Goal: Task Accomplishment & Management: Use online tool/utility

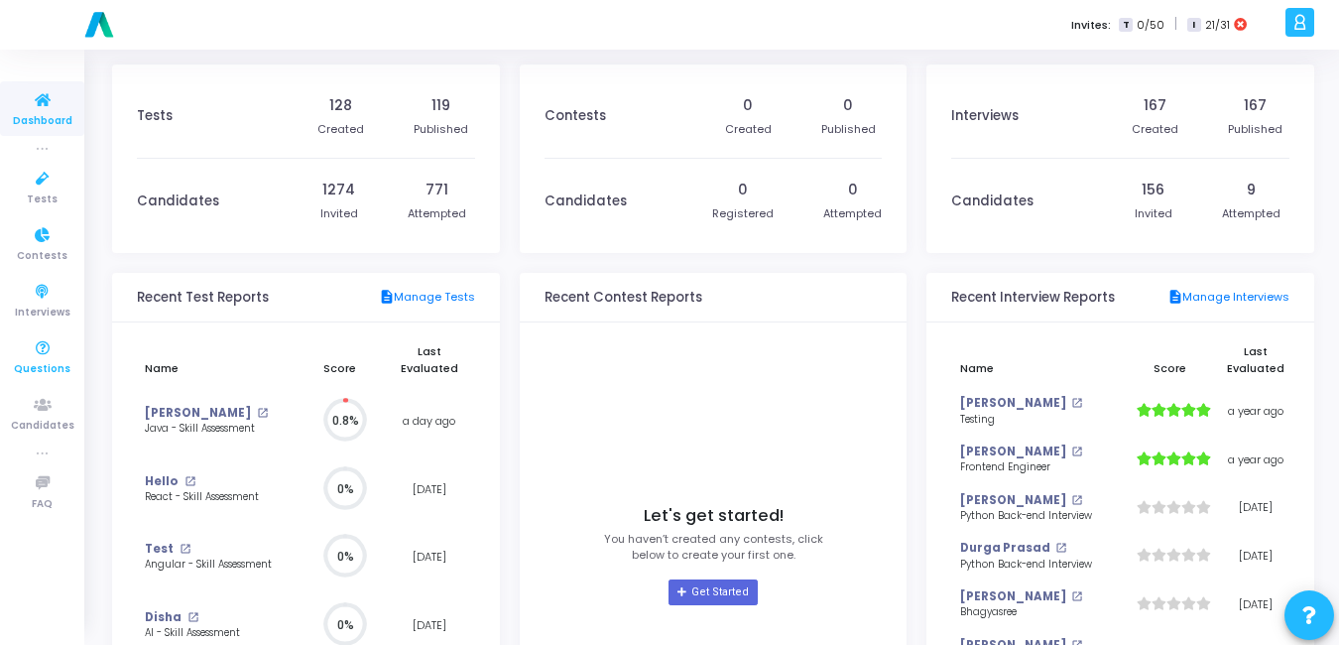
click at [30, 376] on span "Questions" at bounding box center [42, 369] width 57 height 17
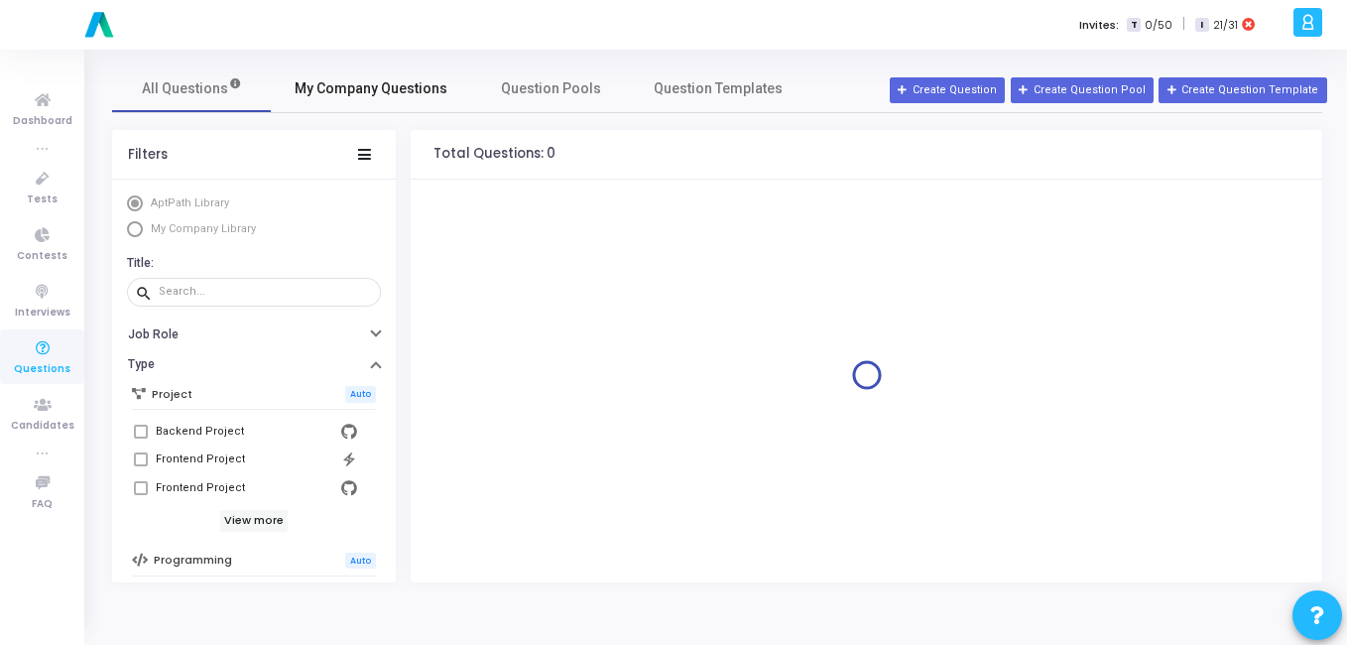
click at [352, 81] on span "My Company Questions" at bounding box center [371, 88] width 153 height 21
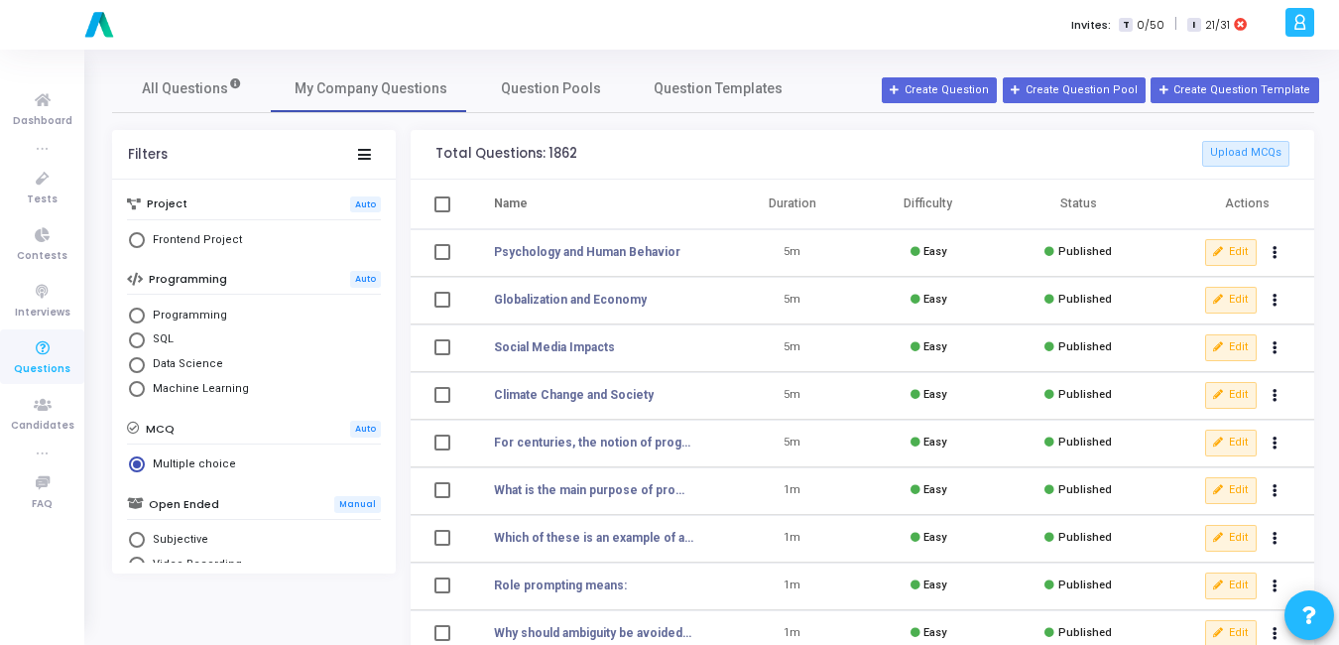
click at [137, 321] on span "Select Library" at bounding box center [137, 316] width 16 height 16
click at [137, 321] on input "Programming" at bounding box center [137, 316] width 16 height 16
radio input "true"
radio input "false"
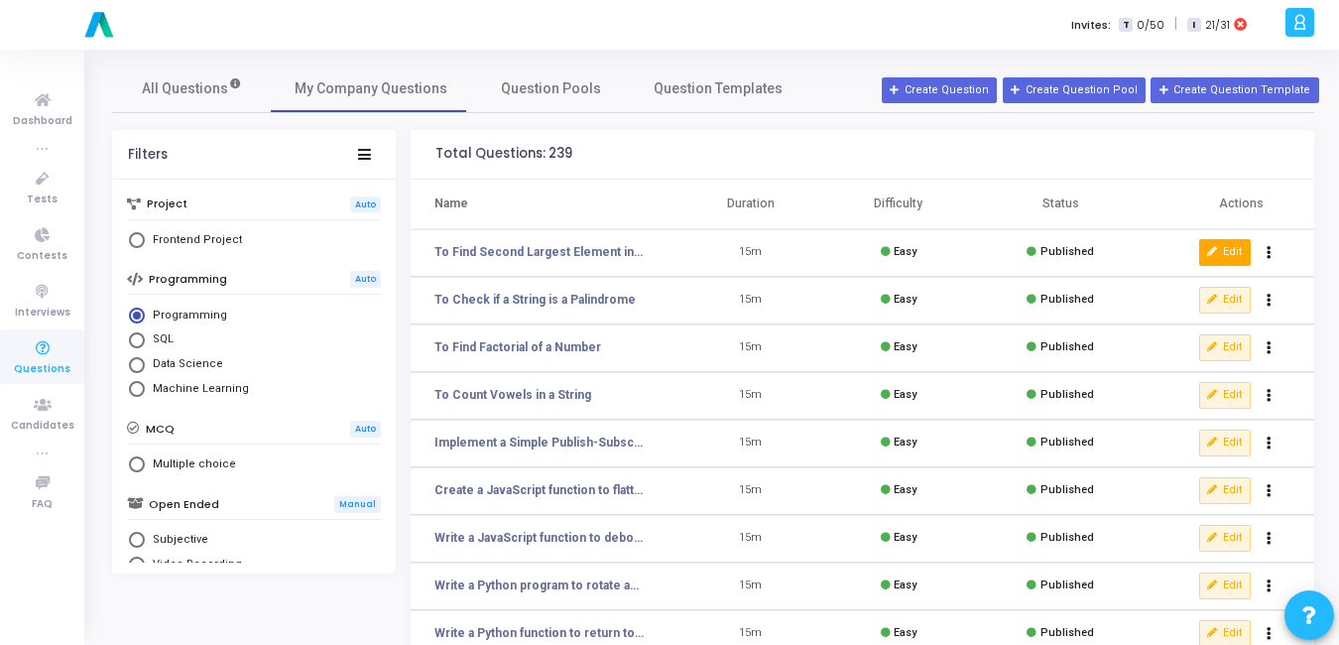
click at [1224, 260] on button "Edit" at bounding box center [1225, 252] width 52 height 26
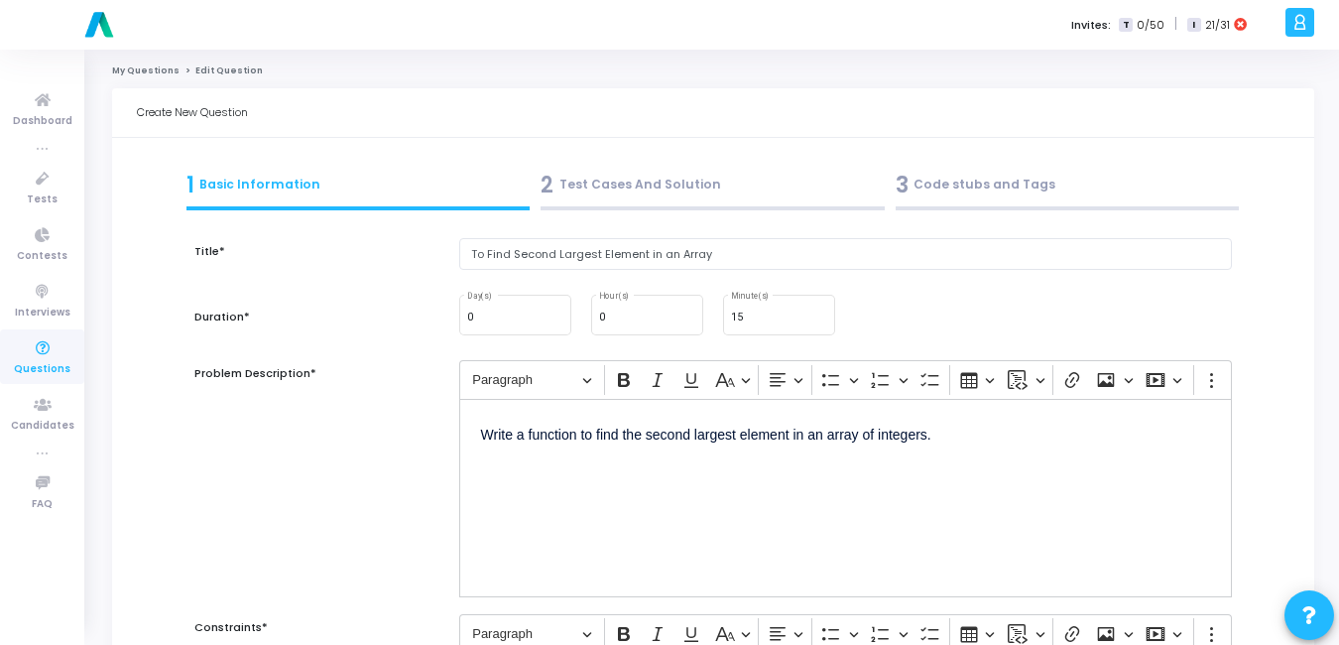
click at [674, 178] on div "2 Test Cases And Solution" at bounding box center [713, 185] width 344 height 33
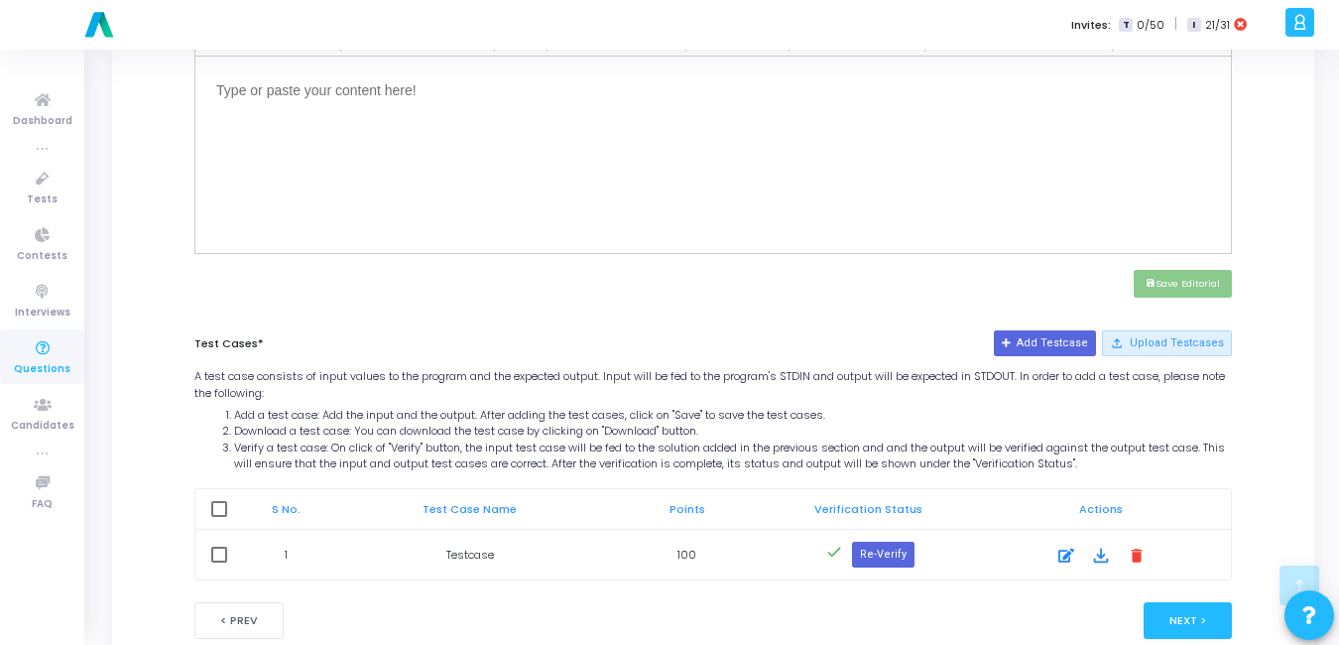
scroll to position [793, 0]
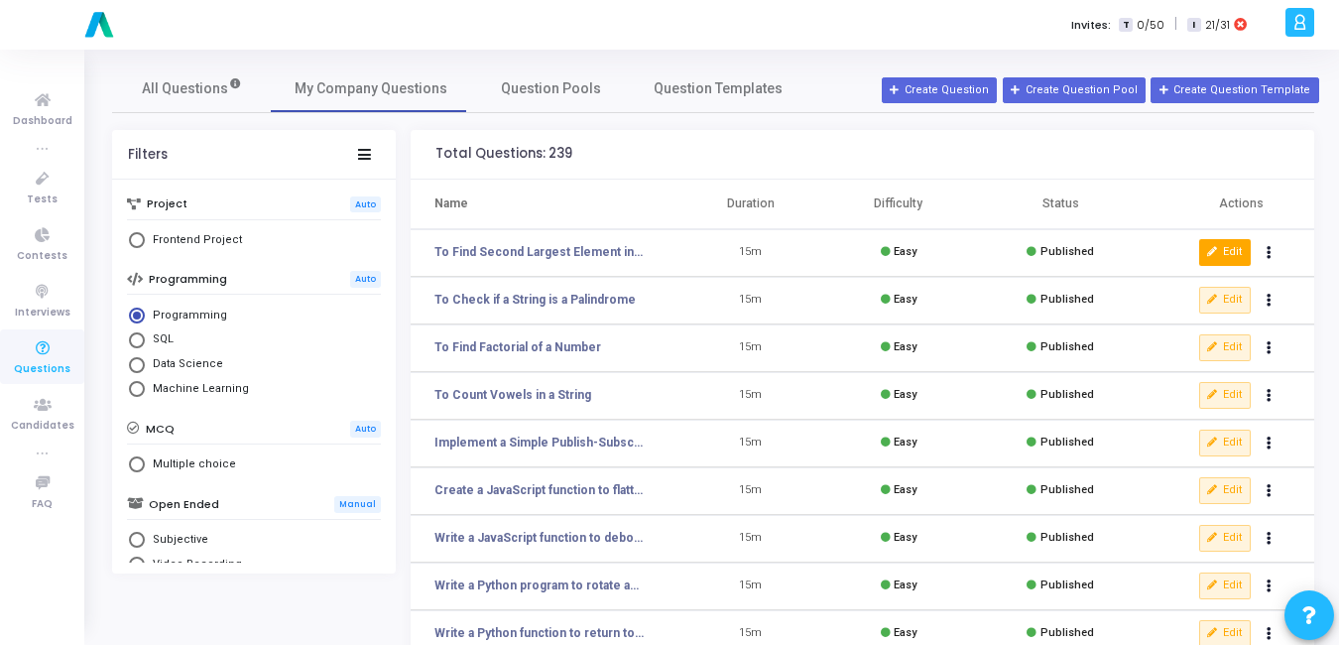
click at [1215, 247] on icon at bounding box center [1212, 252] width 11 height 11
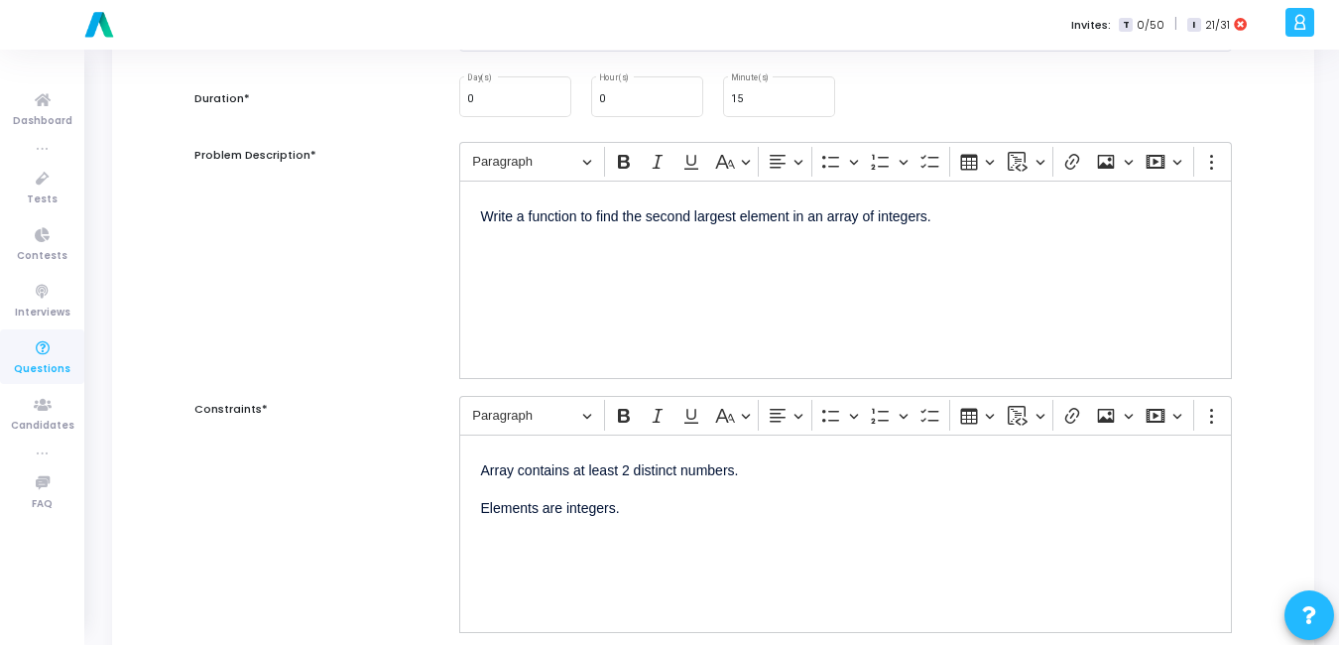
scroll to position [207, 0]
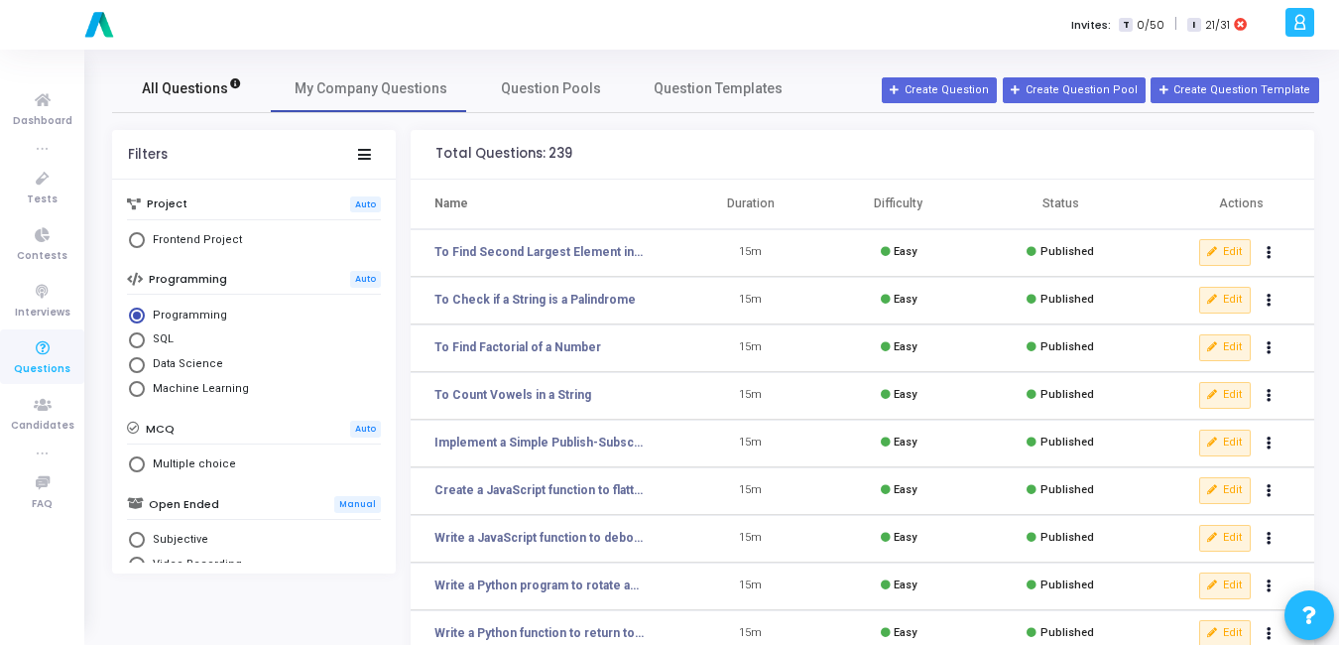
click at [186, 102] on link "All Questions" at bounding box center [191, 88] width 159 height 48
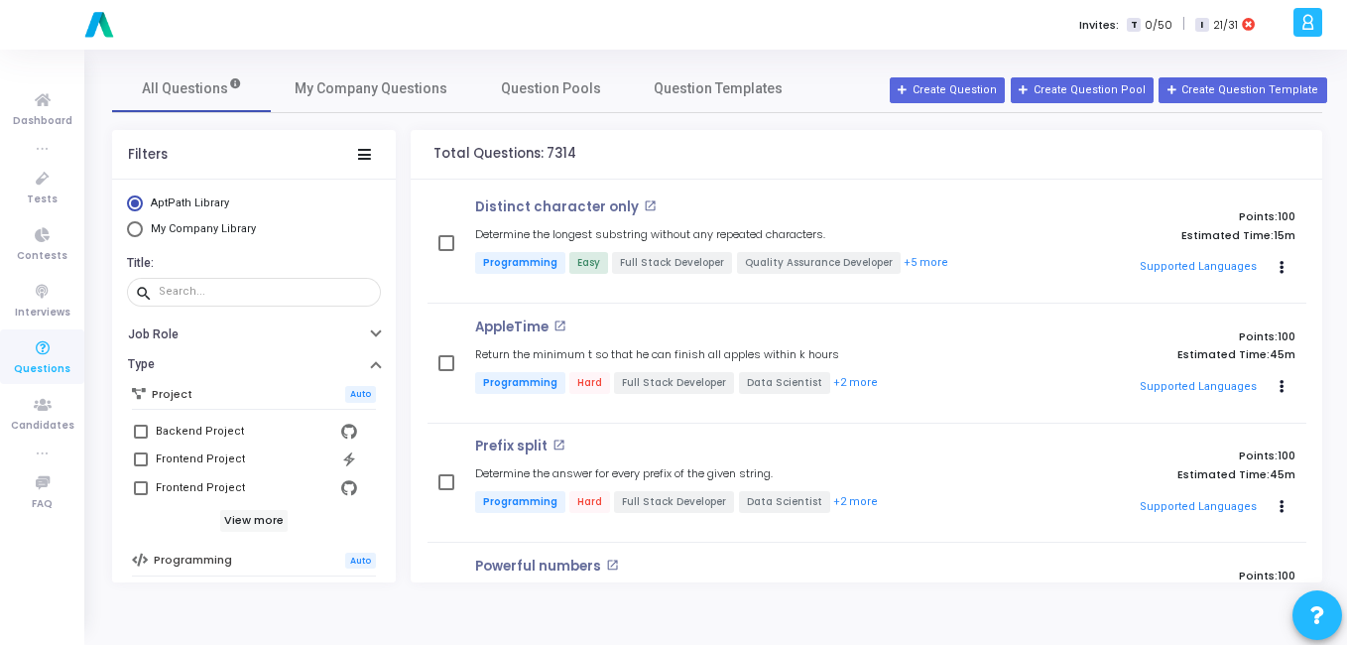
click at [135, 229] on span "Select Library" at bounding box center [135, 229] width 0 height 0
click at [135, 229] on input "My Company Library" at bounding box center [135, 229] width 16 height 16
radio input "true"
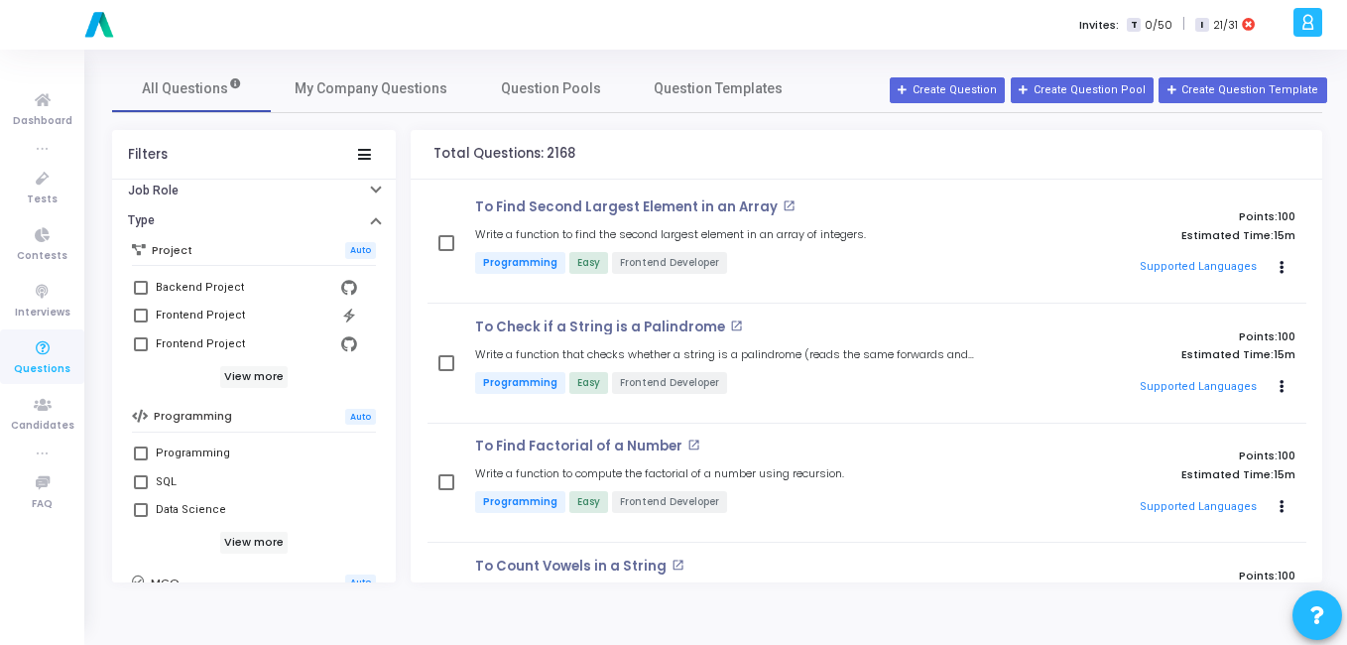
scroll to position [146, 0]
click at [185, 447] on div "Programming" at bounding box center [193, 451] width 74 height 24
click at [141, 458] on input "Programming" at bounding box center [140, 458] width 1 height 1
checkbox input "true"
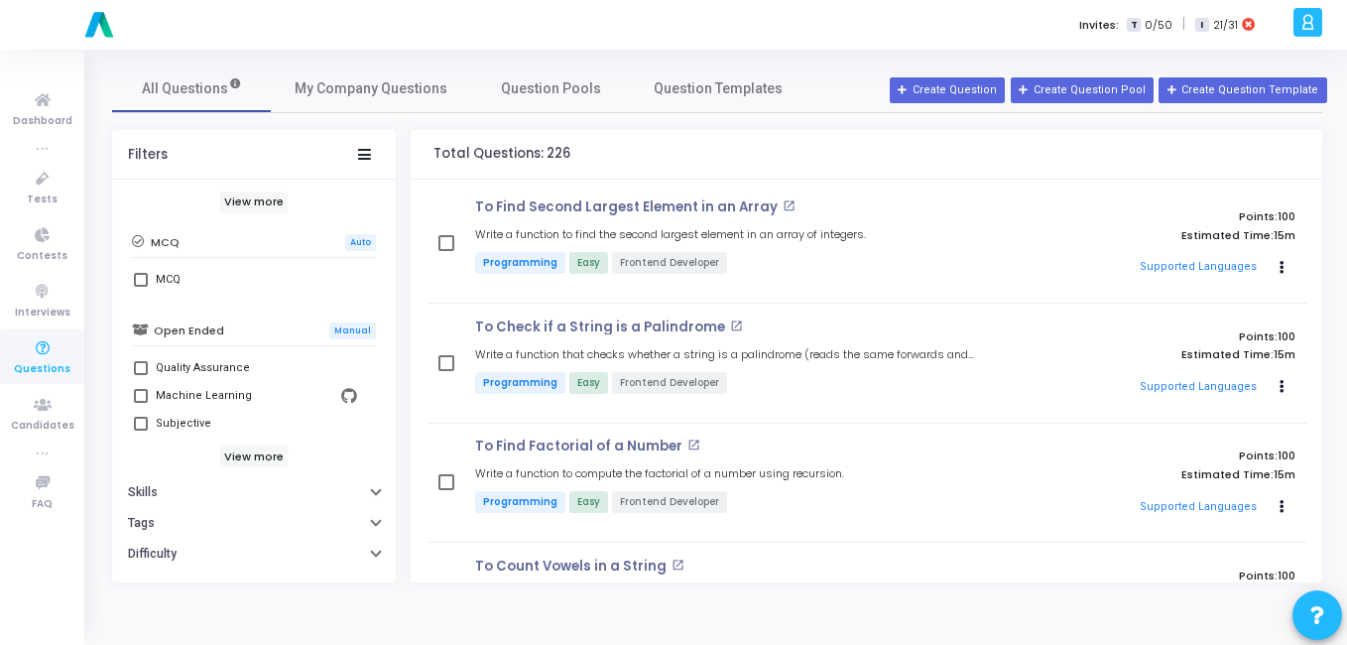
scroll to position [512, 0]
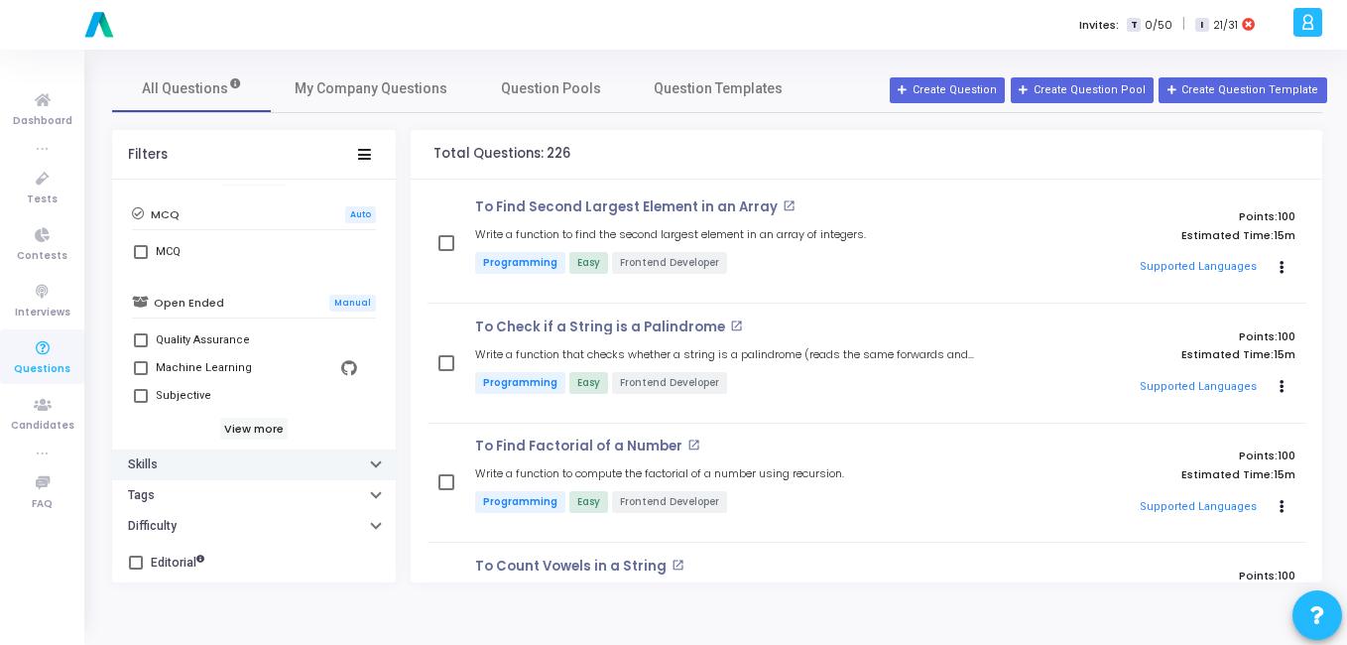
click at [188, 458] on button "Skills" at bounding box center [254, 464] width 284 height 31
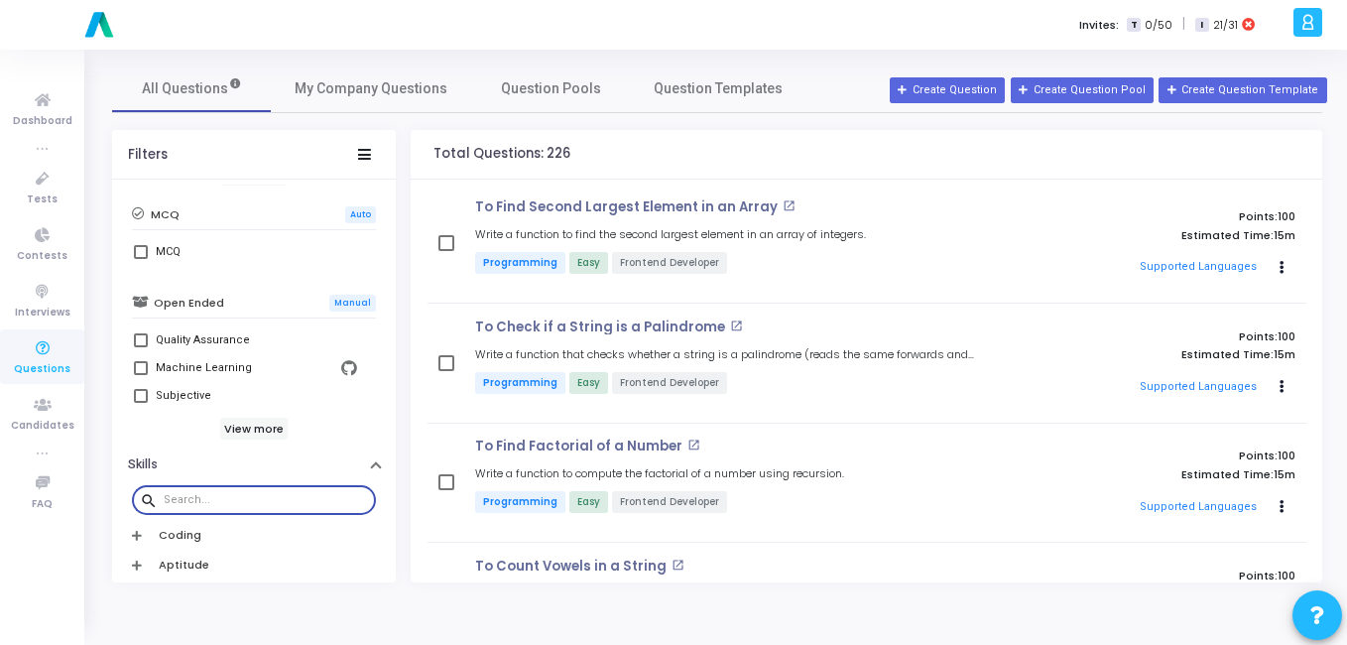
click at [262, 503] on input "text" at bounding box center [266, 500] width 204 height 12
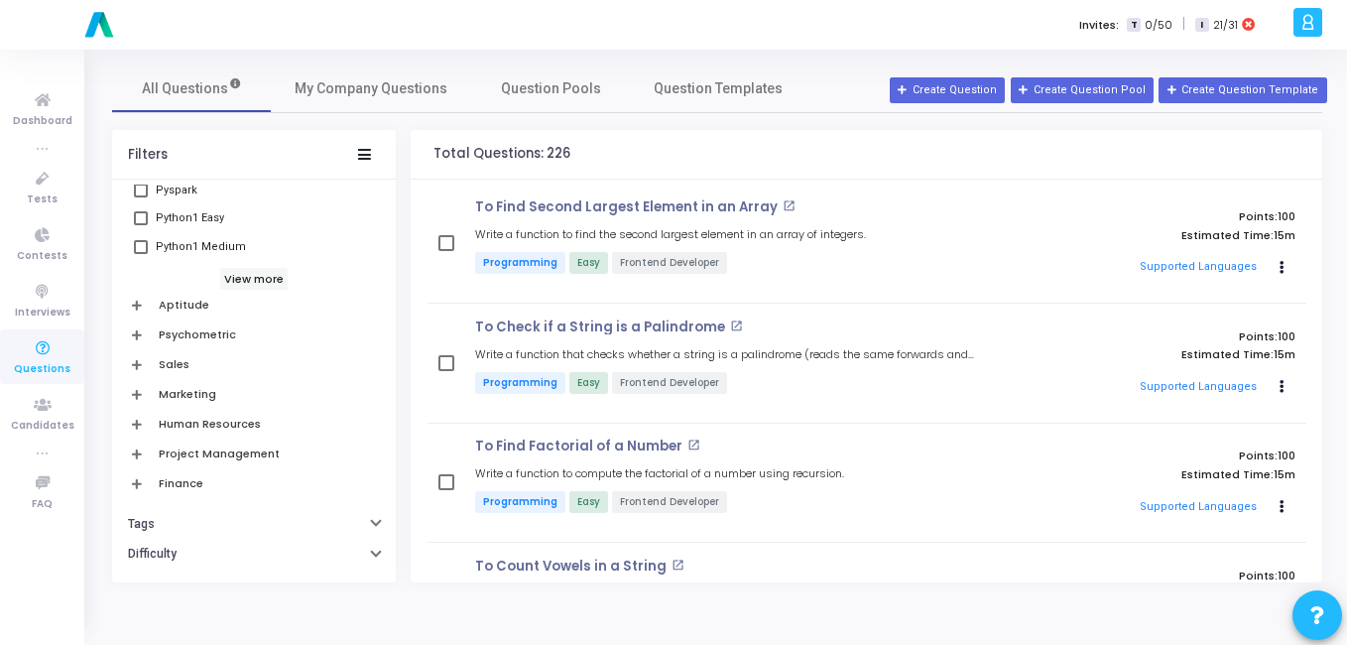
scroll to position [977, 0]
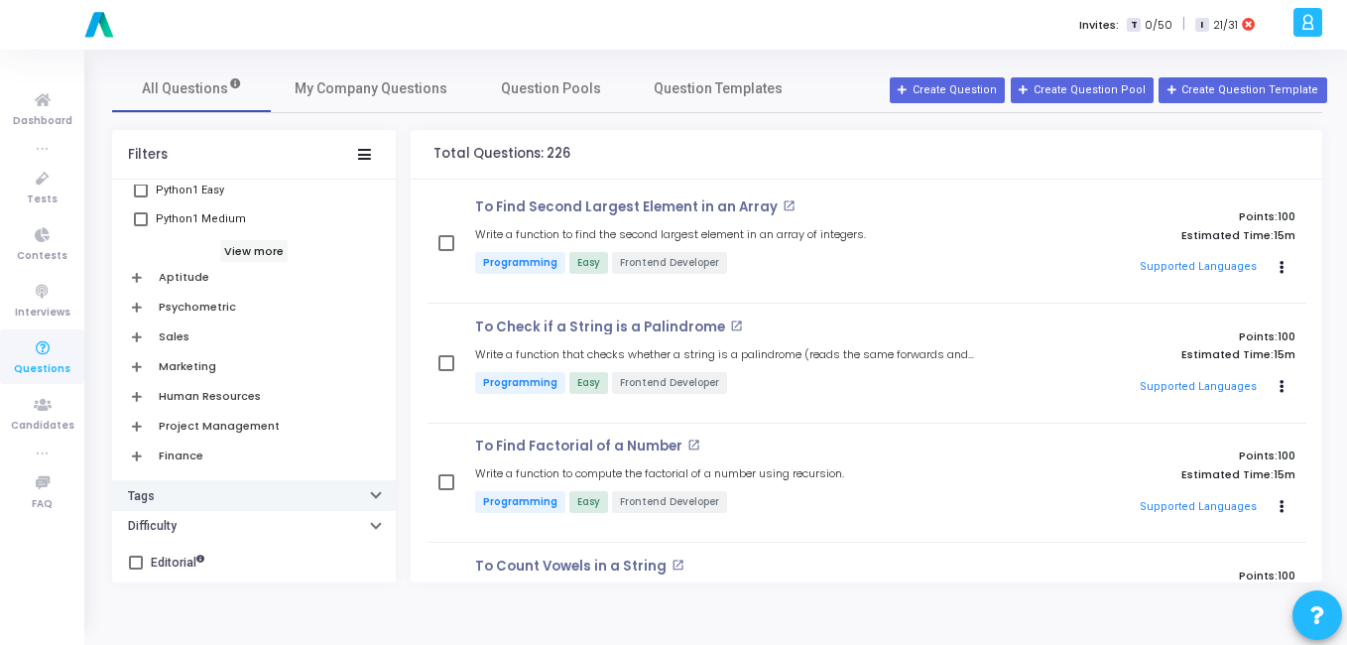
type input "py"
click at [196, 505] on button "Tags" at bounding box center [254, 495] width 284 height 31
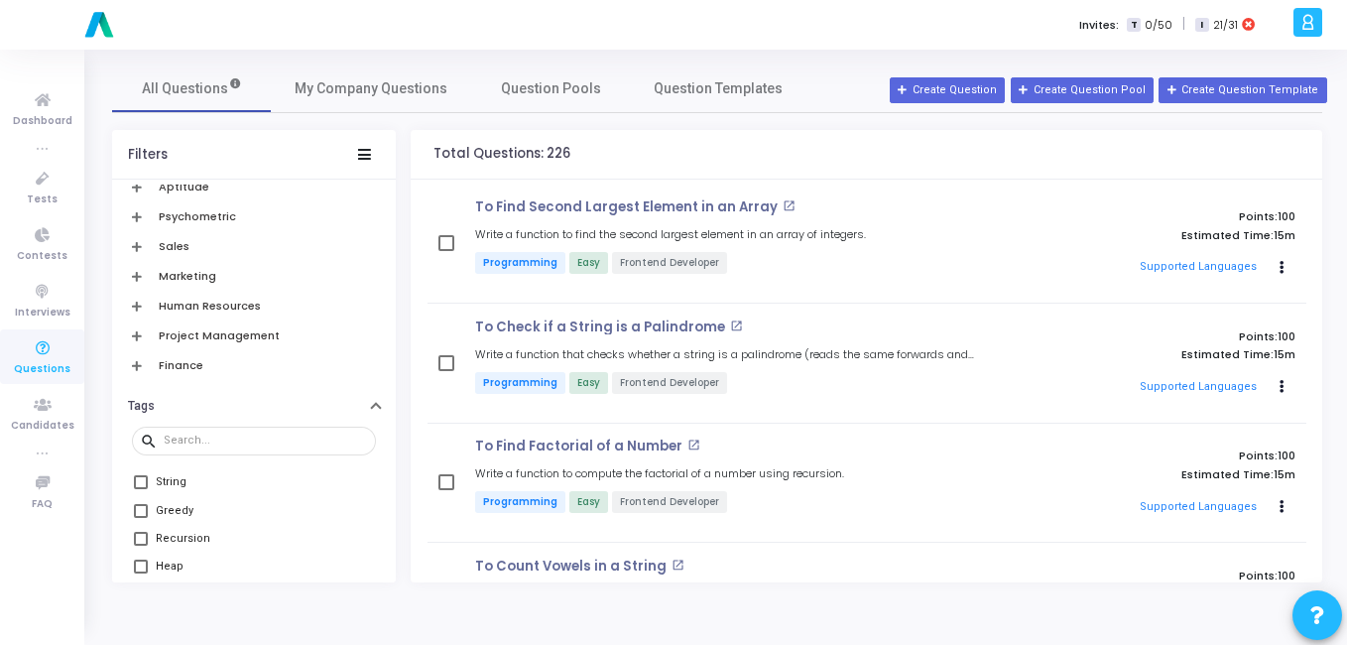
scroll to position [1066, 0]
click at [177, 432] on div at bounding box center [266, 442] width 204 height 32
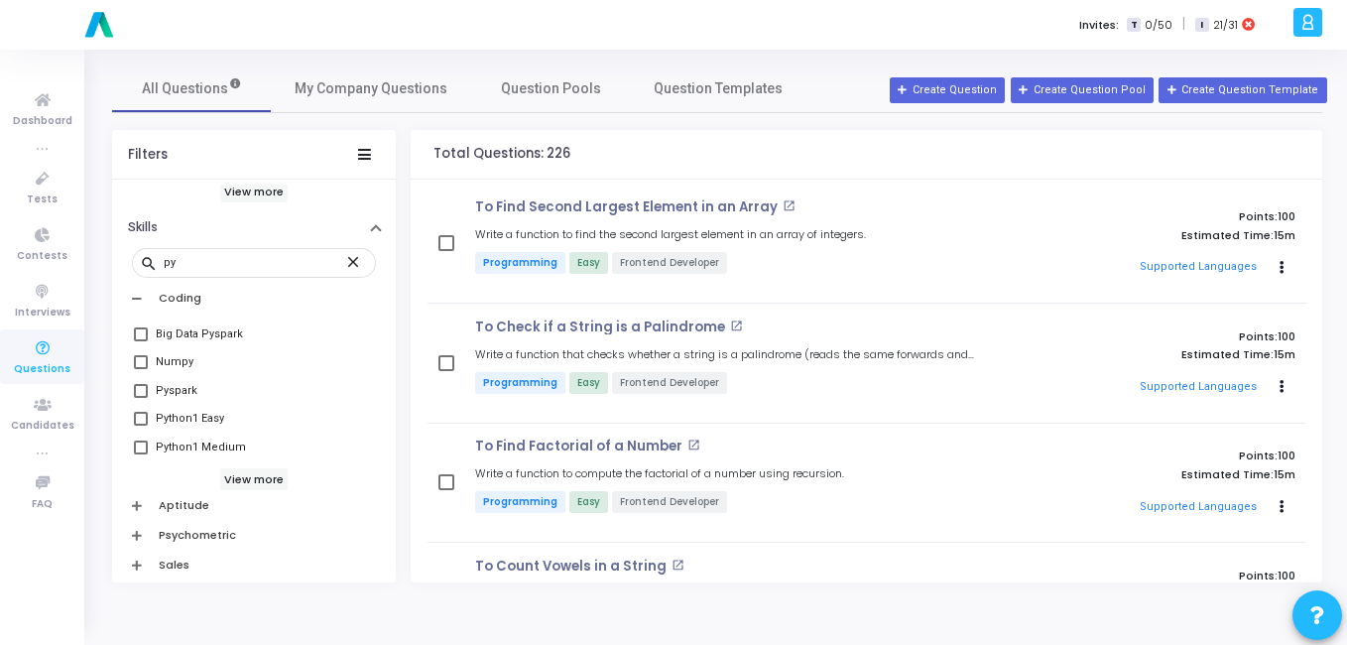
scroll to position [673, 0]
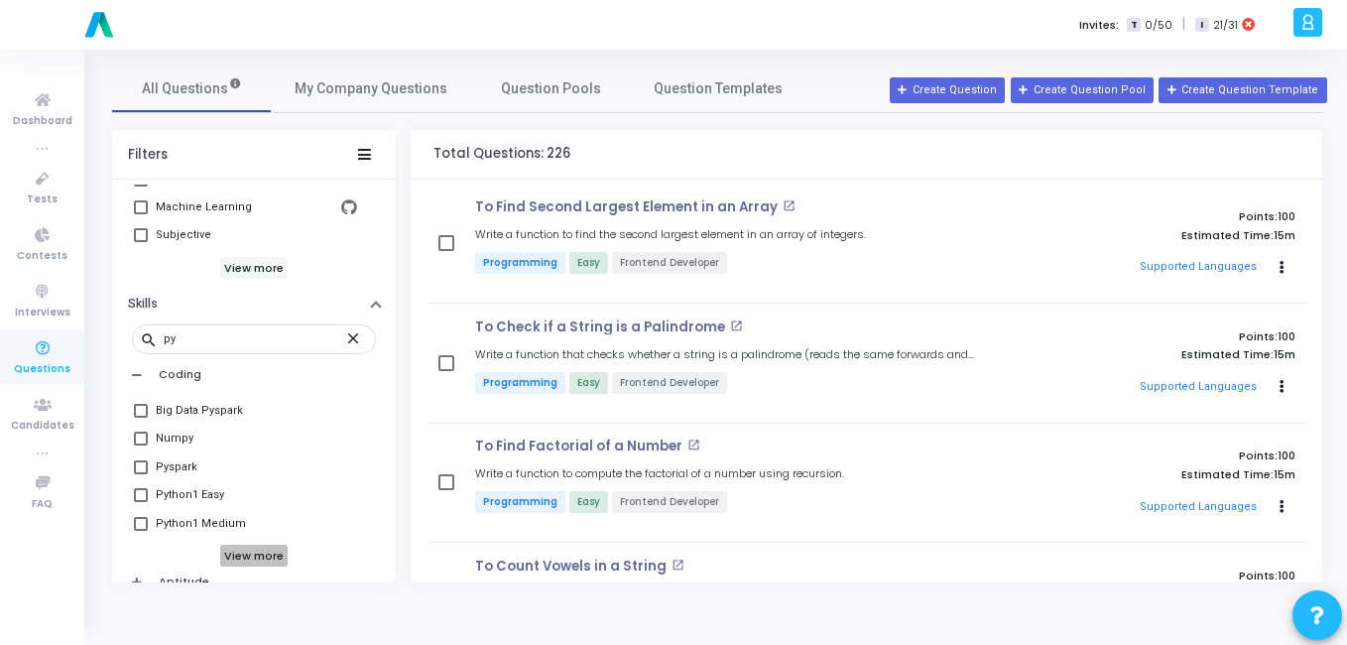
type input "py"
click at [264, 565] on h6 "View more" at bounding box center [254, 556] width 68 height 22
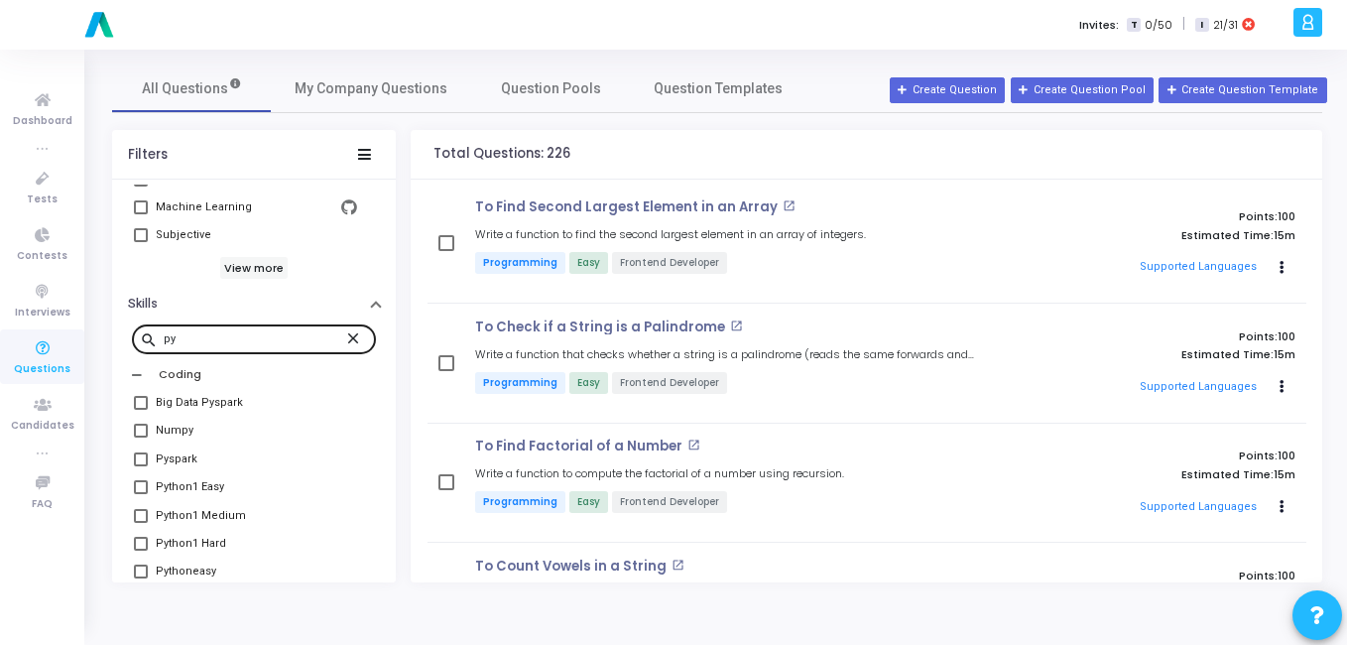
click at [348, 341] on mat-icon "close" at bounding box center [356, 337] width 24 height 18
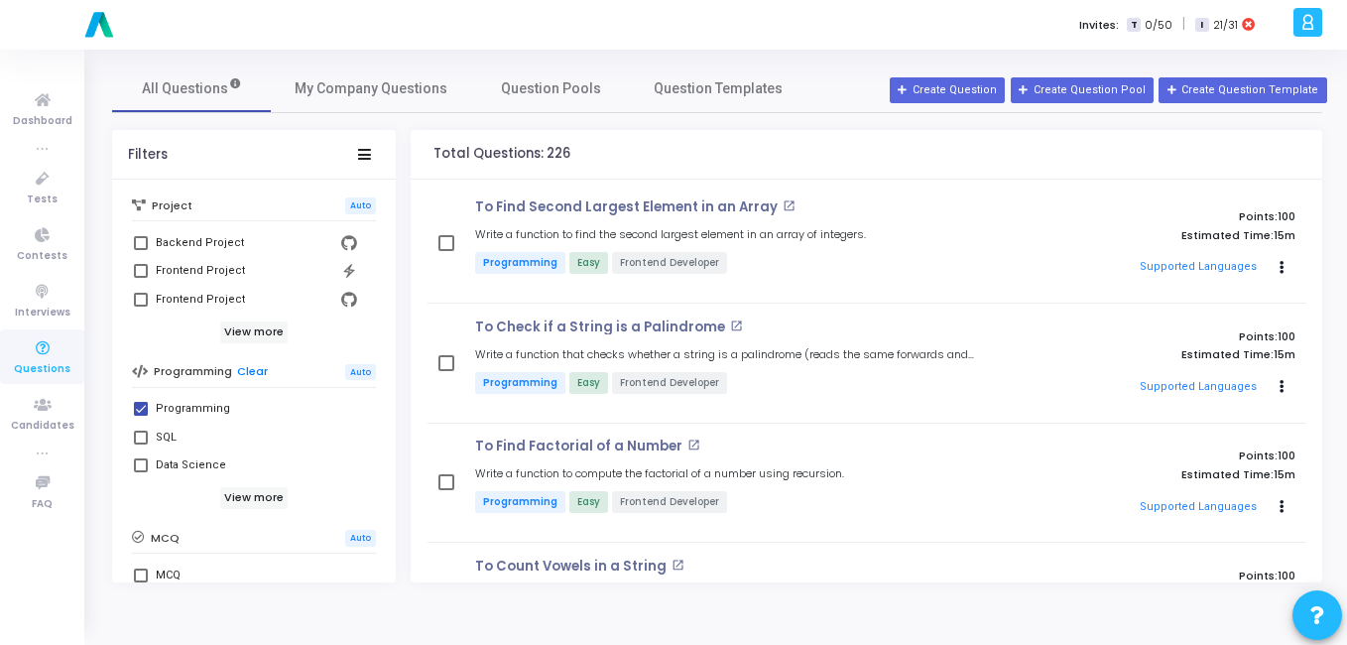
scroll to position [185, 0]
click at [242, 495] on h6 "View more" at bounding box center [254, 502] width 68 height 22
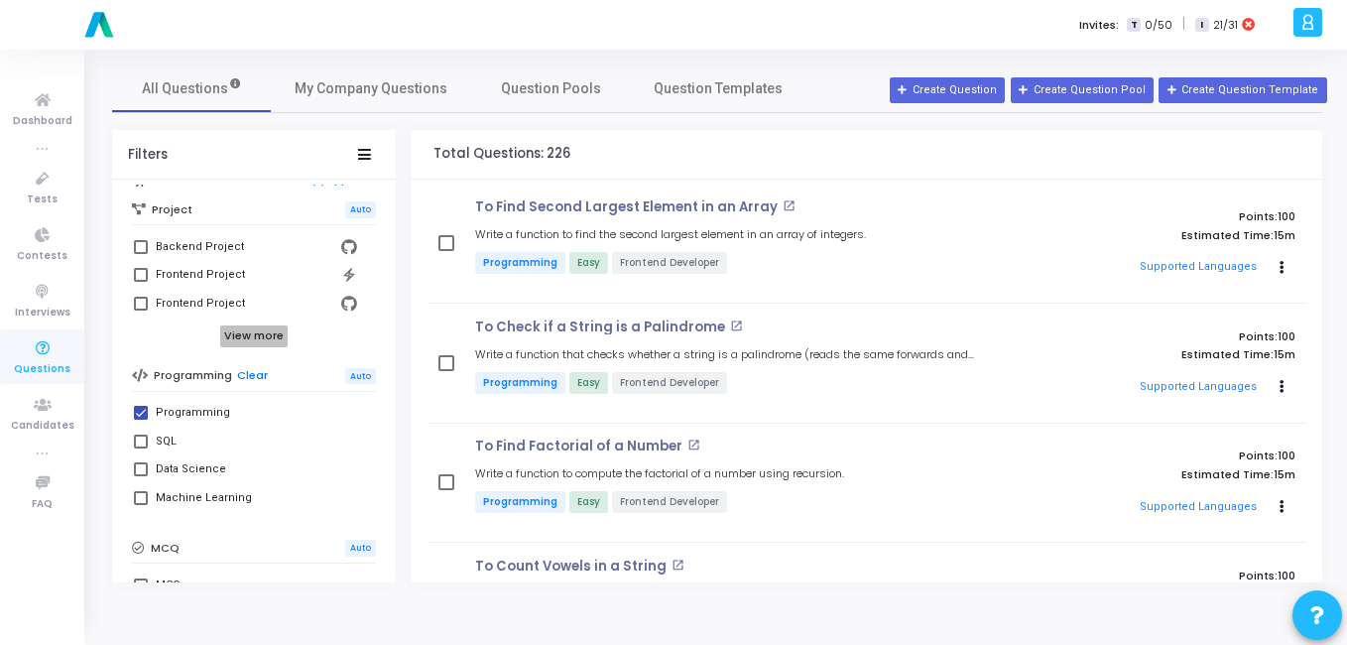
click at [271, 334] on h6 "View more" at bounding box center [254, 336] width 68 height 22
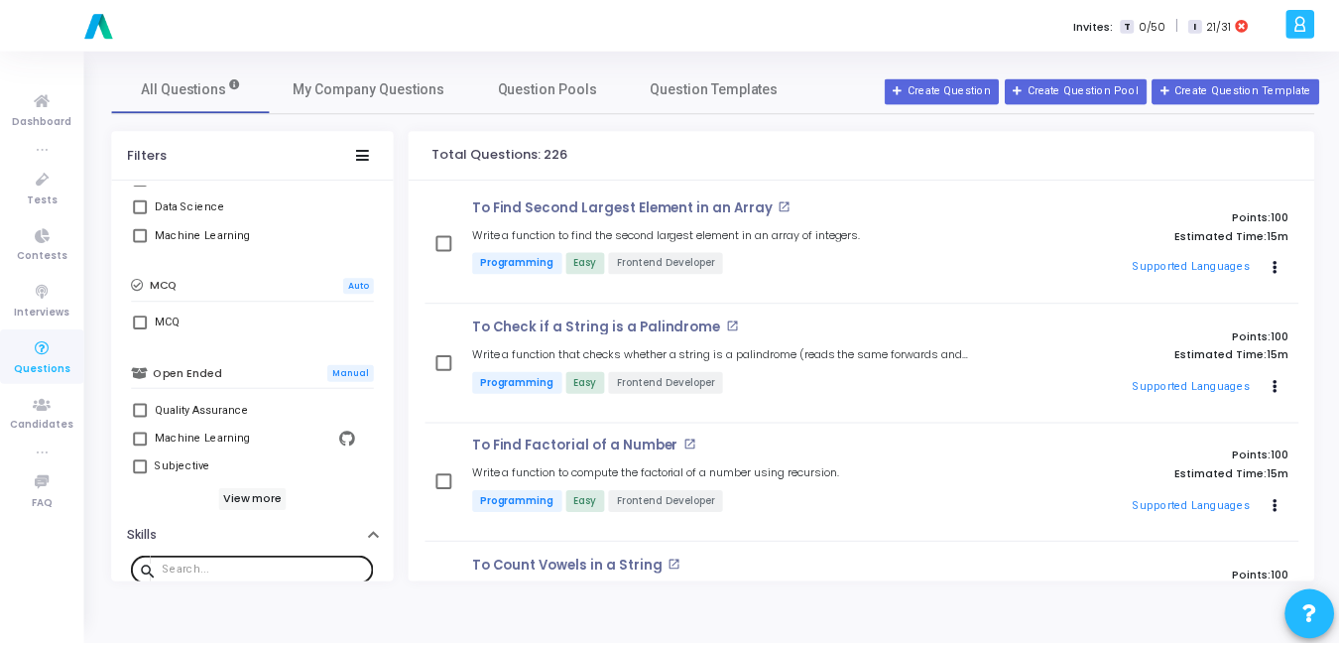
scroll to position [919, 0]
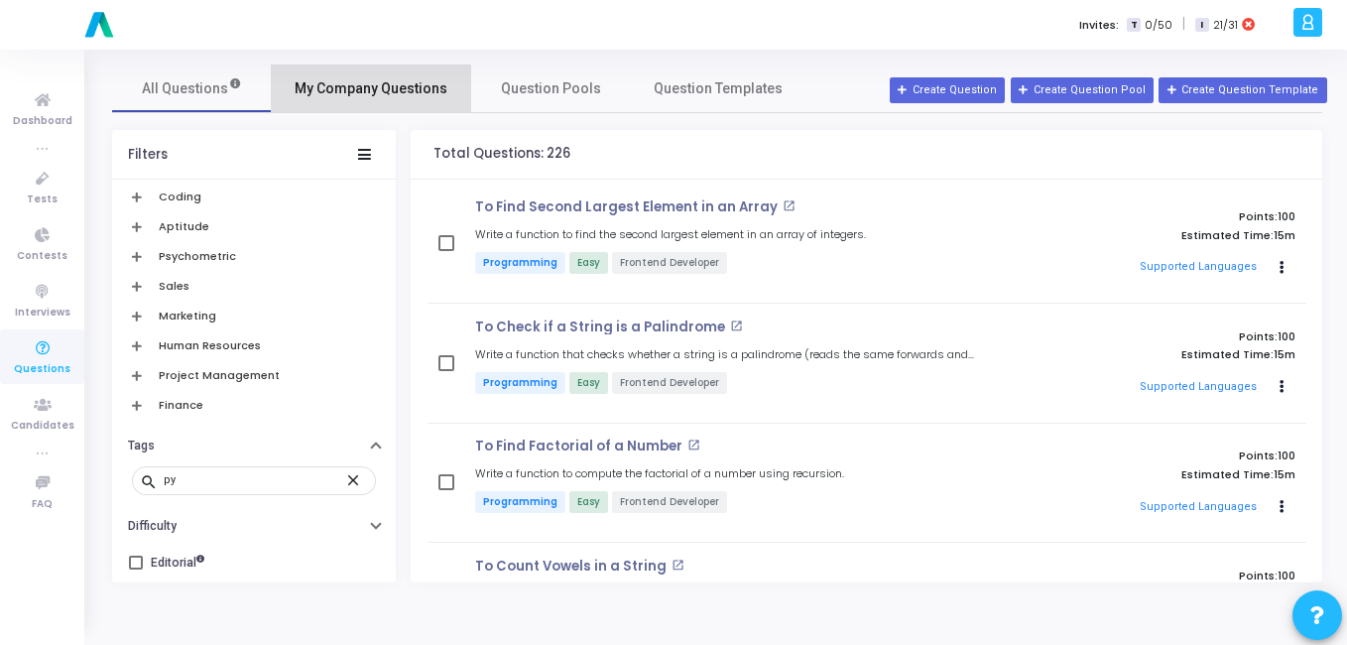
click at [380, 93] on span "My Company Questions" at bounding box center [371, 88] width 153 height 21
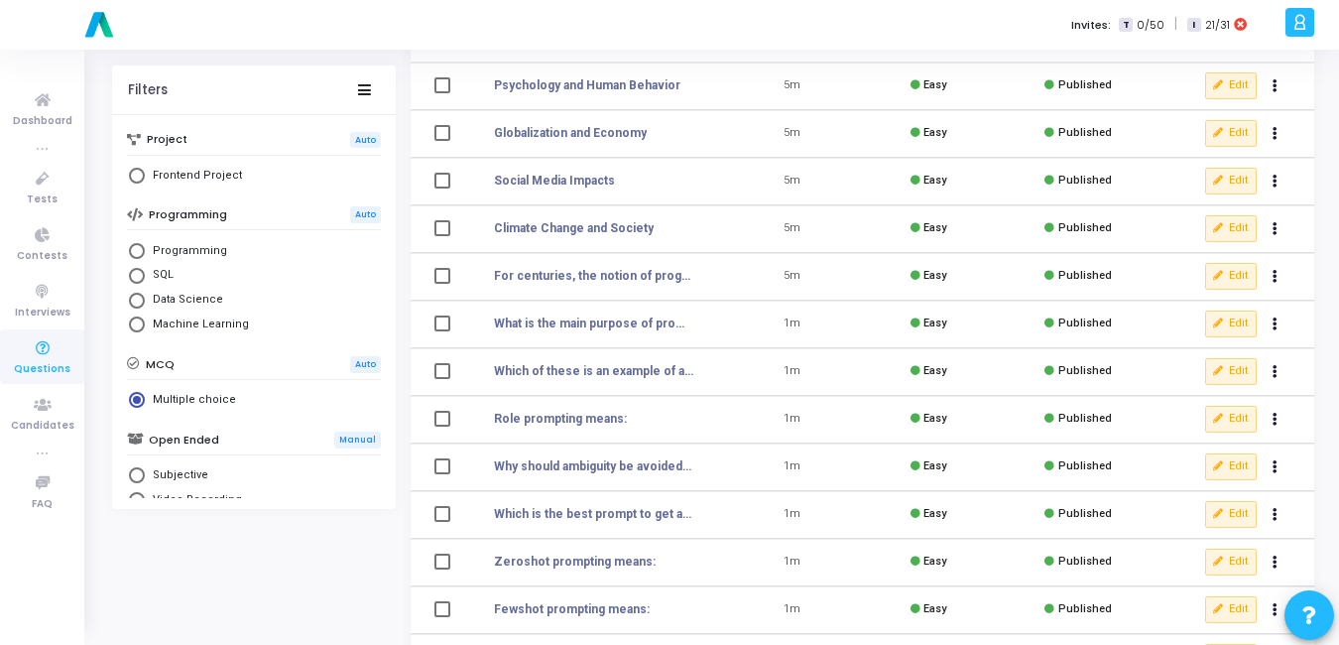
scroll to position [168, 0]
click at [1240, 384] on div "Edit clear Unpublish delete Delete" at bounding box center [1247, 371] width 84 height 28
click at [1239, 376] on button "Edit" at bounding box center [1231, 370] width 52 height 26
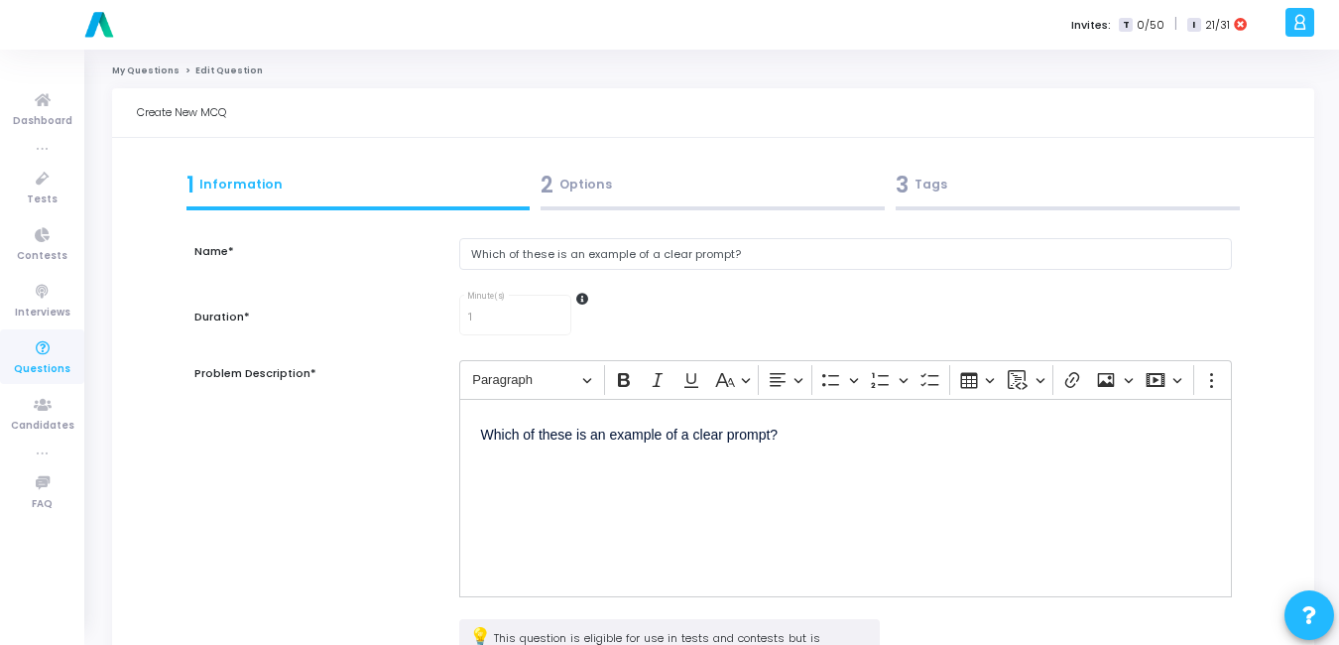
click at [568, 194] on div "2 Options" at bounding box center [713, 185] width 344 height 33
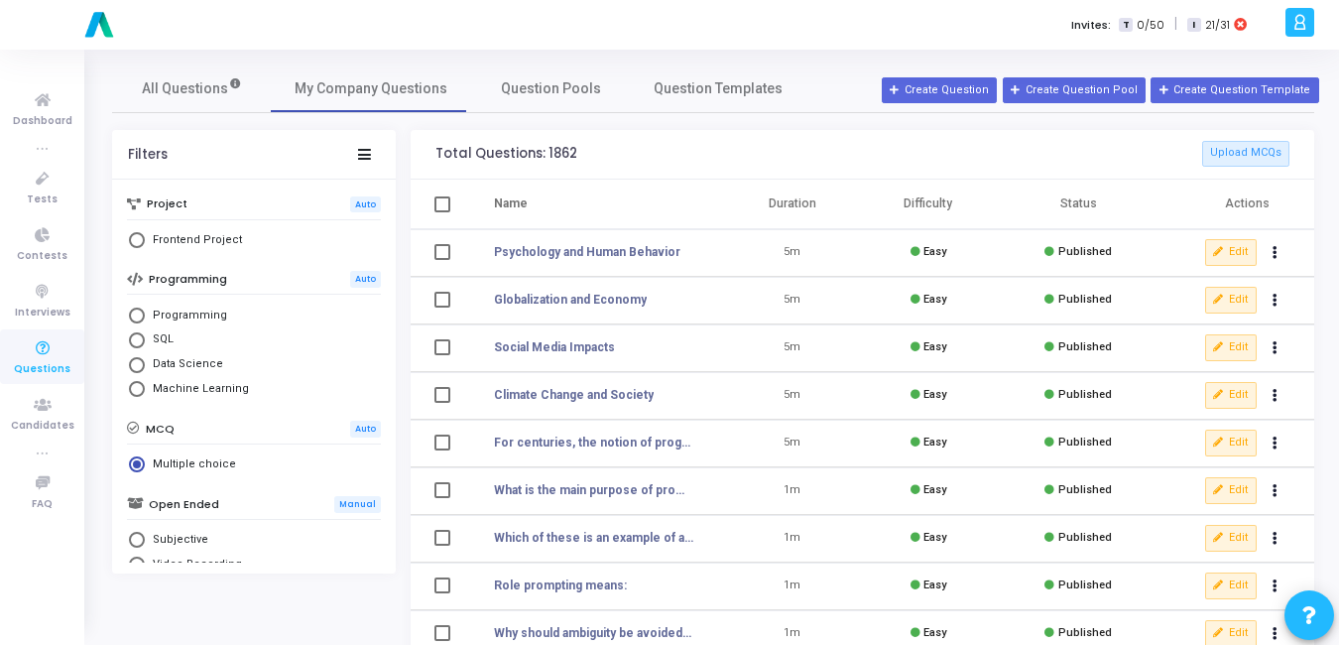
click at [142, 312] on span "Select Library" at bounding box center [137, 316] width 16 height 16
click at [142, 312] on input "Programming" at bounding box center [137, 316] width 16 height 16
radio input "true"
radio input "false"
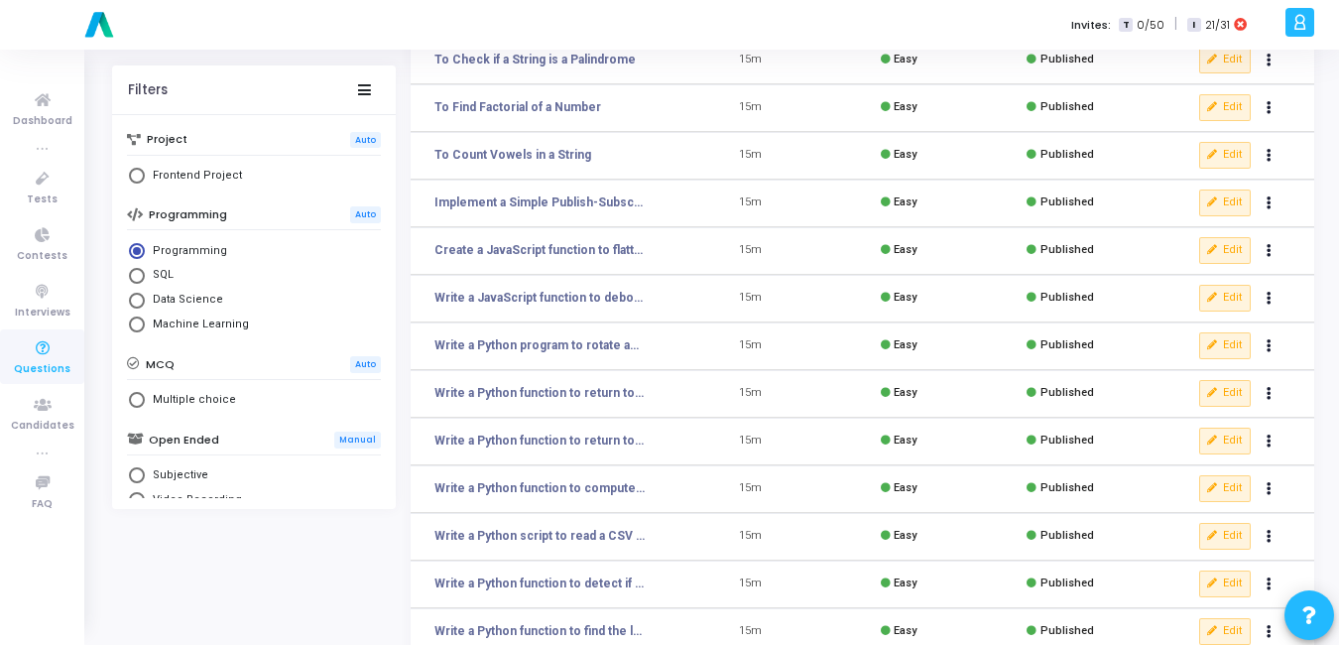
scroll to position [249, 0]
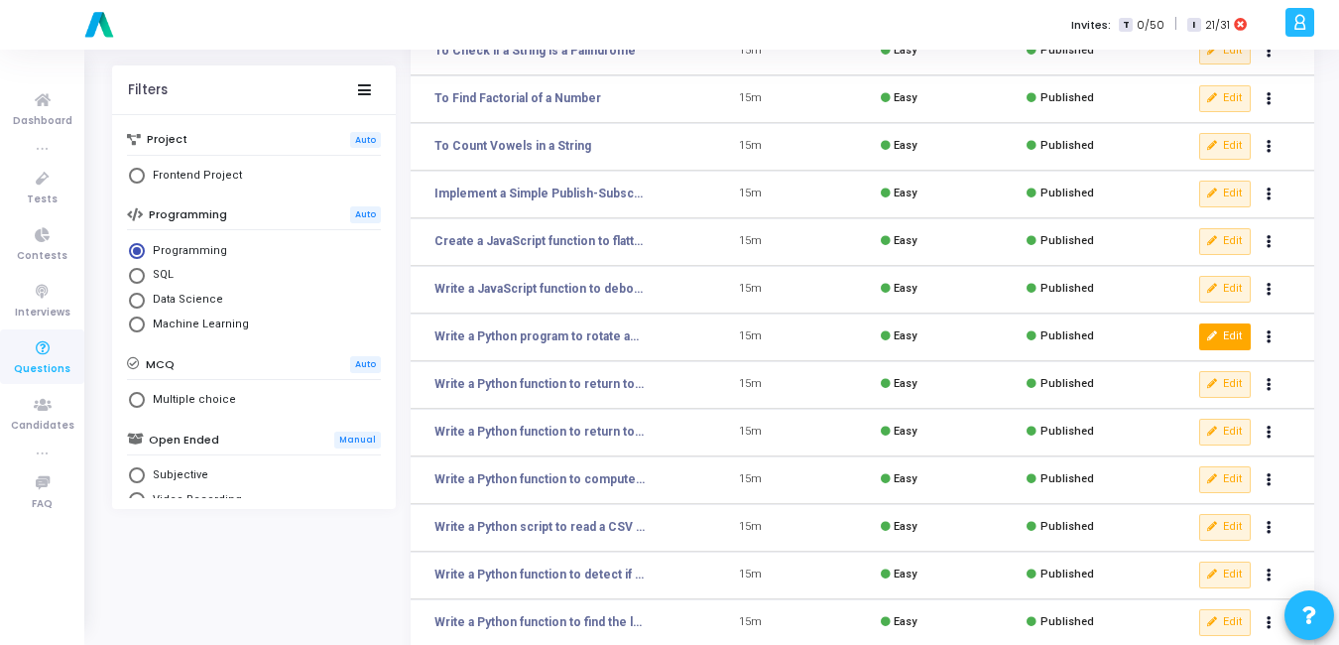
click at [1242, 330] on button "Edit" at bounding box center [1225, 336] width 52 height 26
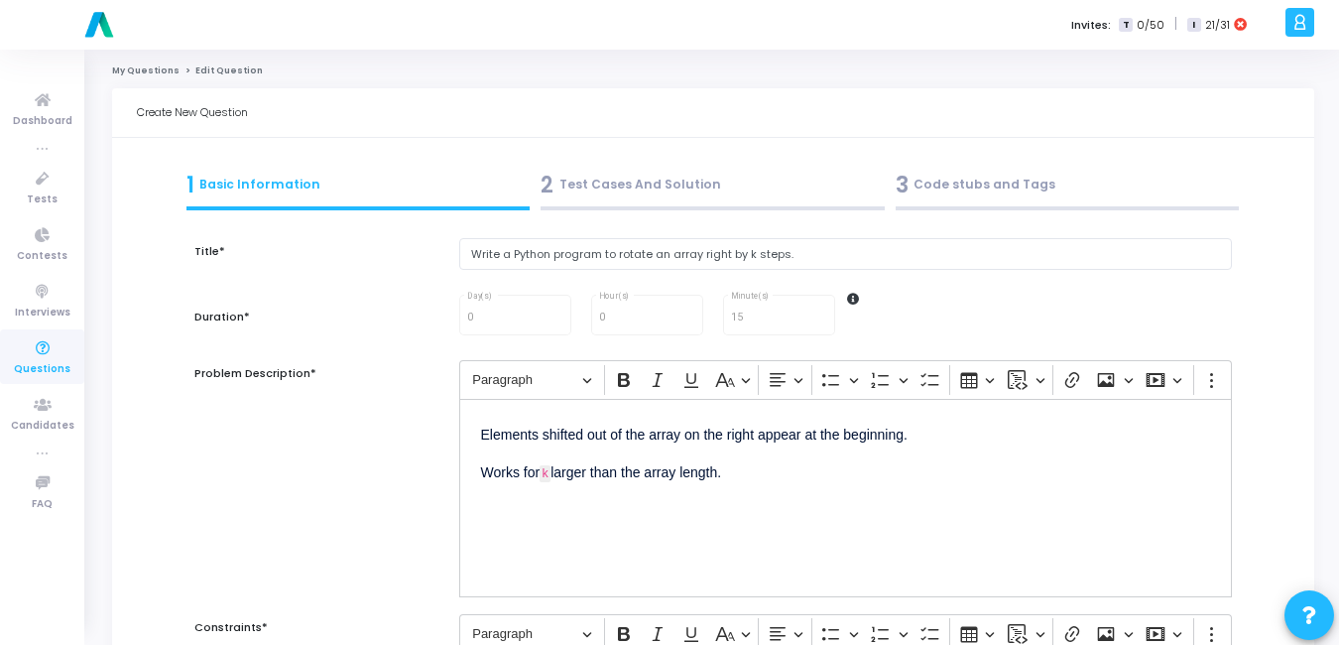
click at [547, 195] on span "2" at bounding box center [547, 185] width 13 height 33
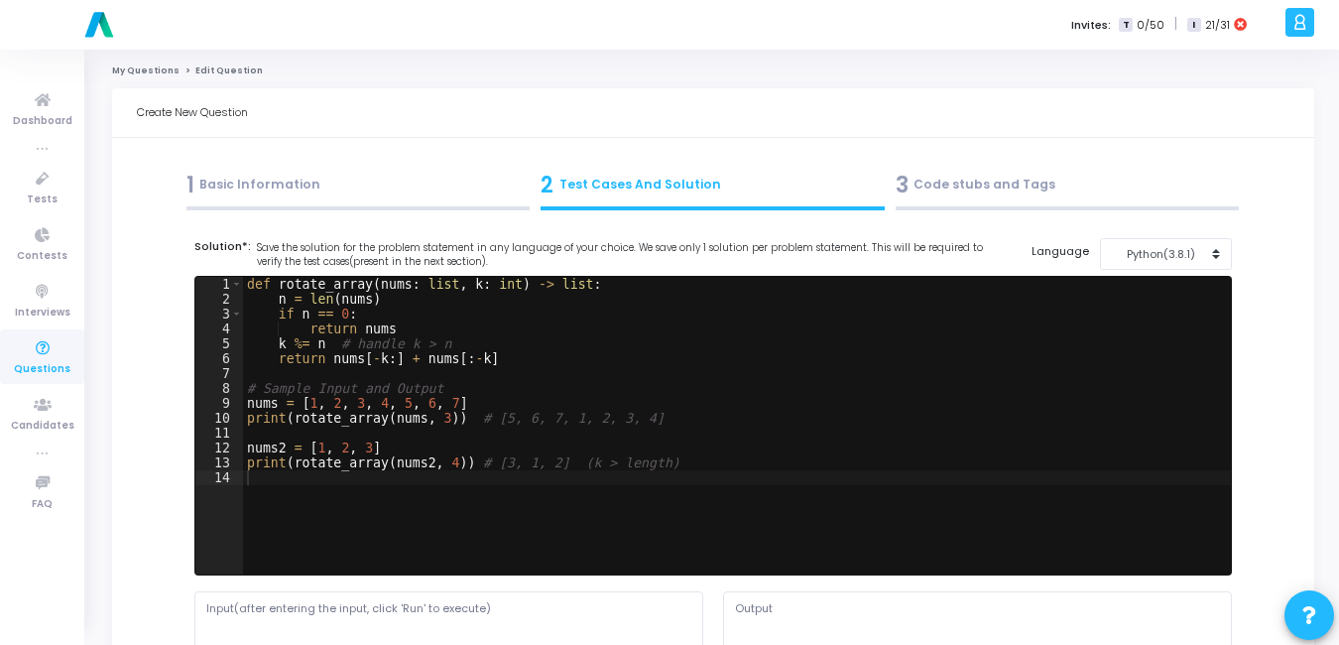
click at [234, 182] on div "1 Basic Information" at bounding box center [359, 185] width 344 height 33
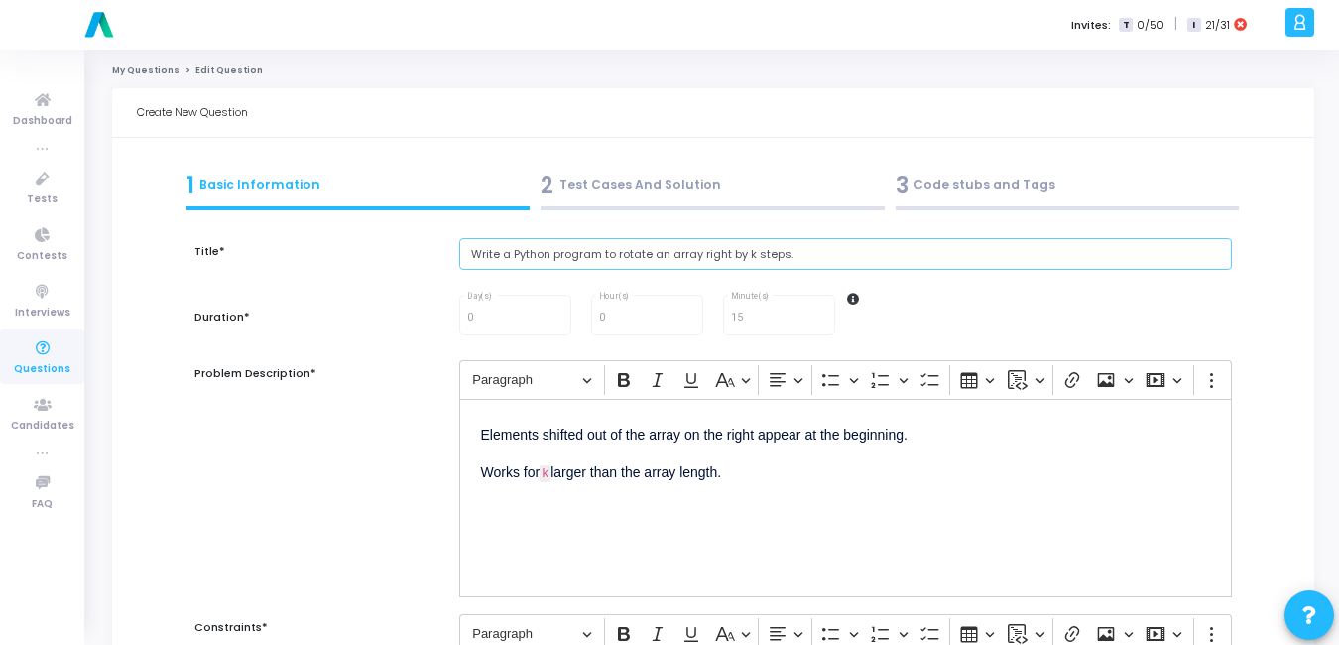
click at [783, 260] on input "Write a Python program to rotate an array right by k steps." at bounding box center [845, 254] width 773 height 33
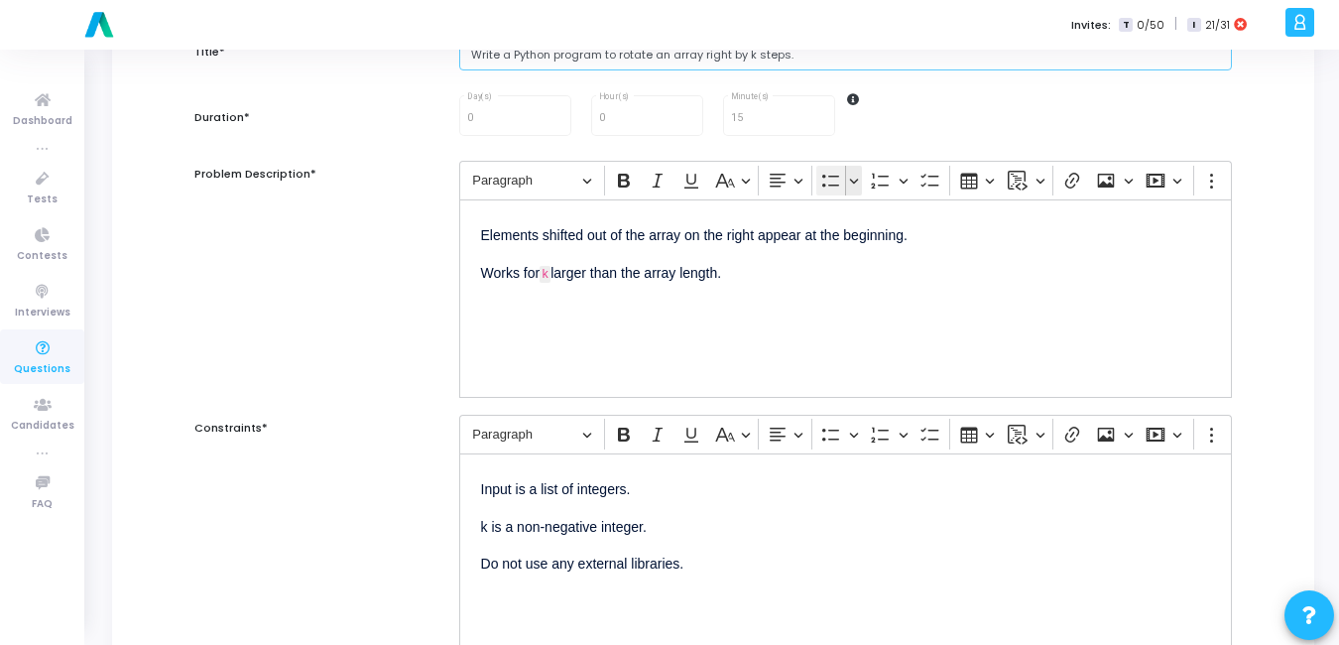
scroll to position [83, 0]
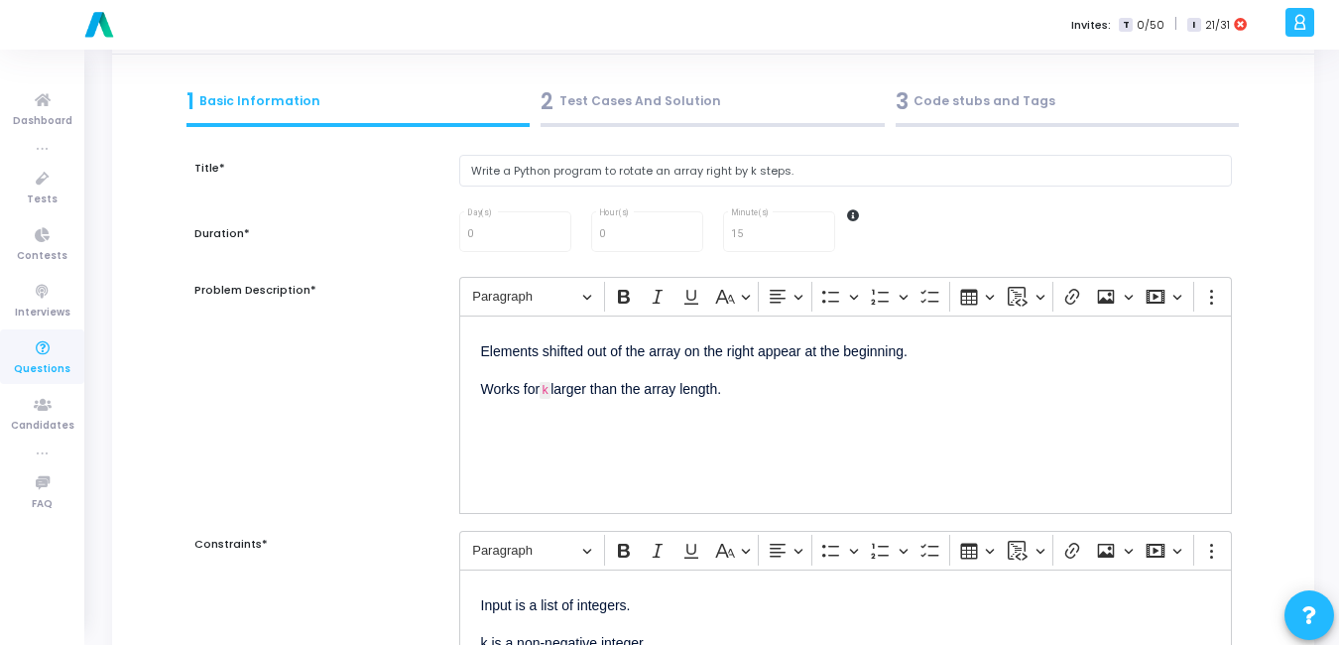
click at [671, 122] on div "2 Test Cases And Solution" at bounding box center [713, 106] width 355 height 54
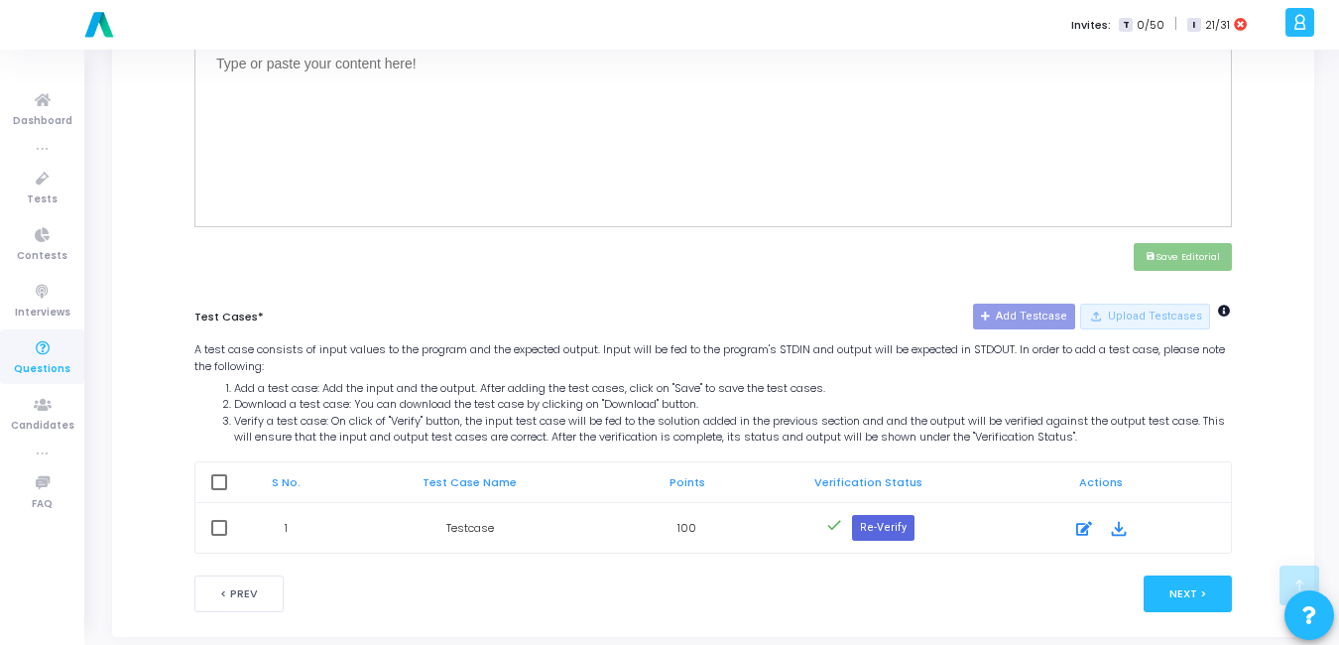
scroll to position [793, 0]
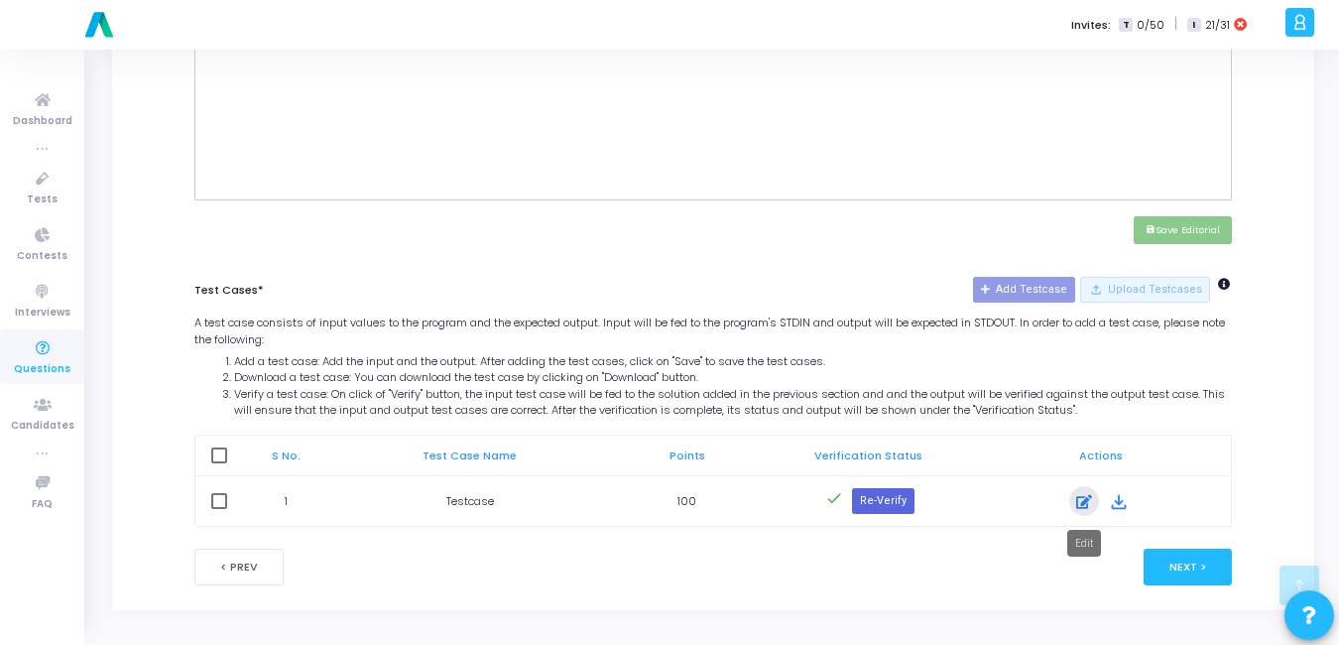
click at [1081, 507] on icon at bounding box center [1084, 502] width 16 height 24
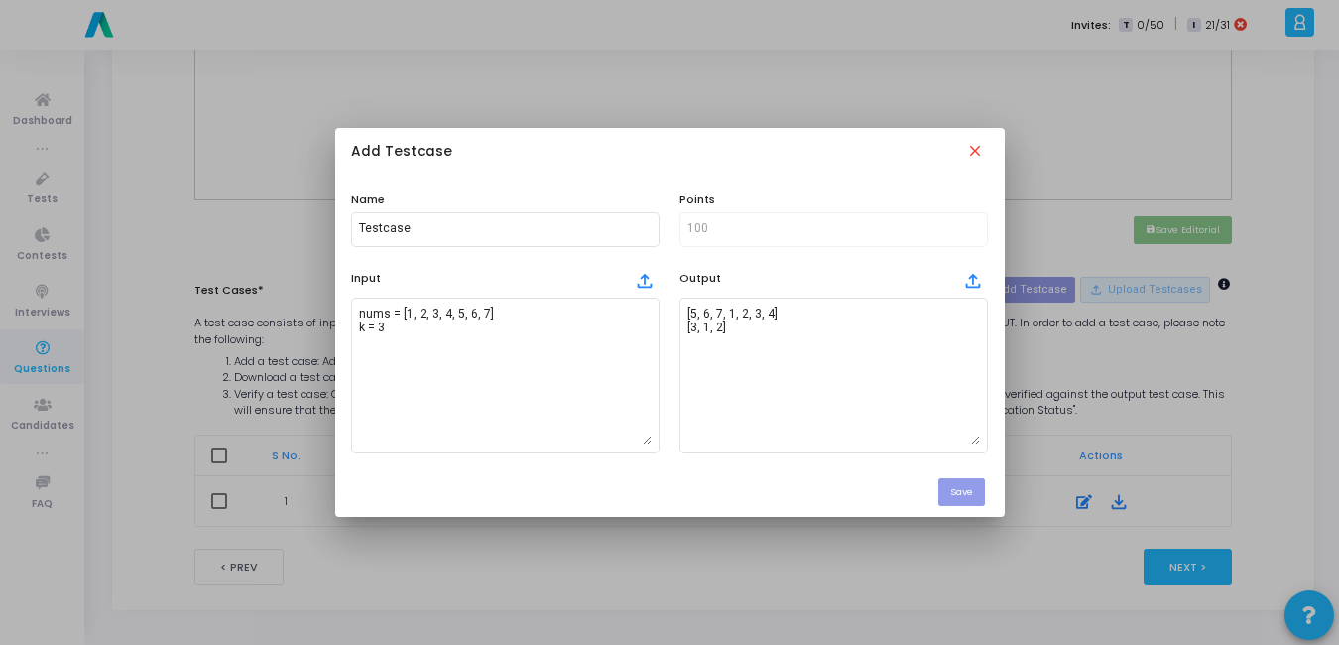
scroll to position [0, 0]
click at [978, 153] on mat-icon "close" at bounding box center [977, 153] width 22 height 22
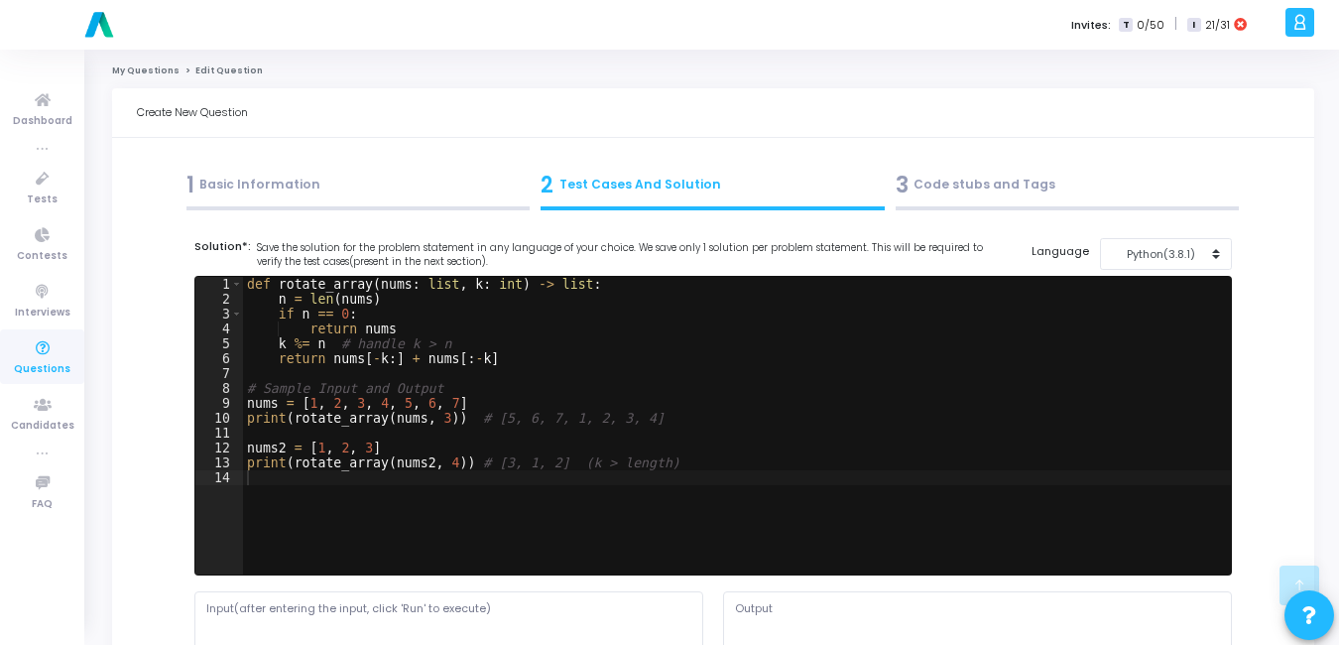
scroll to position [793, 0]
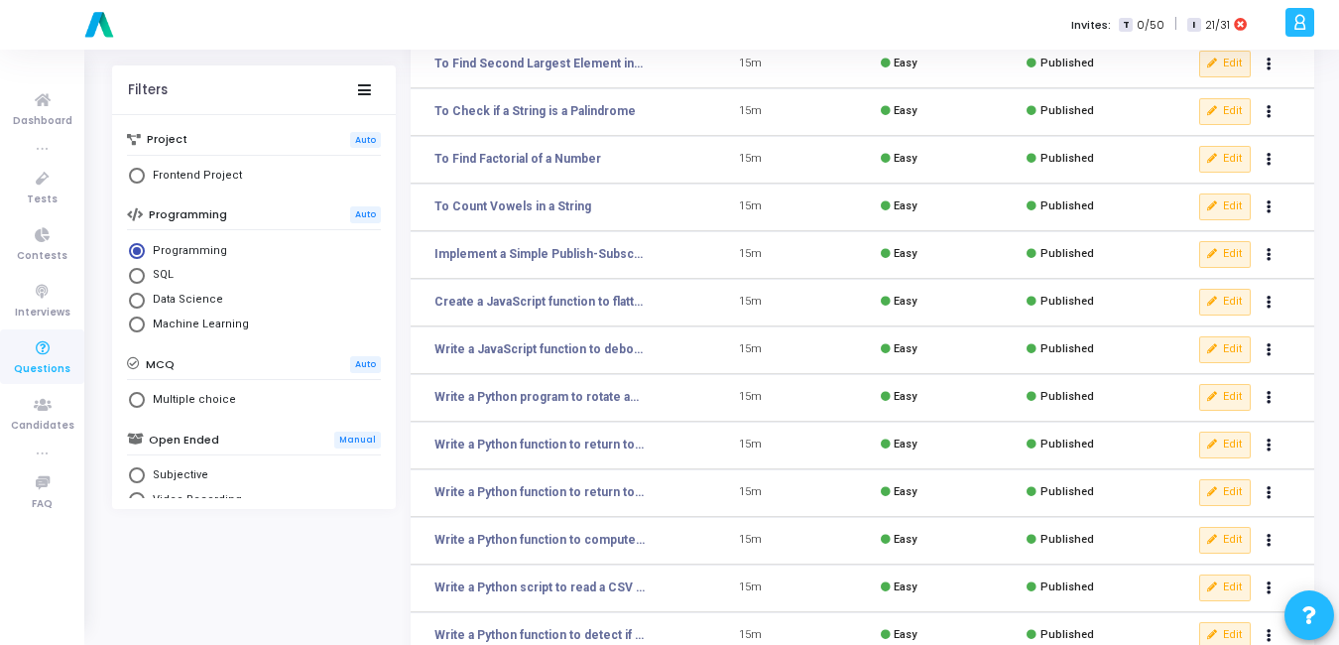
scroll to position [369, 0]
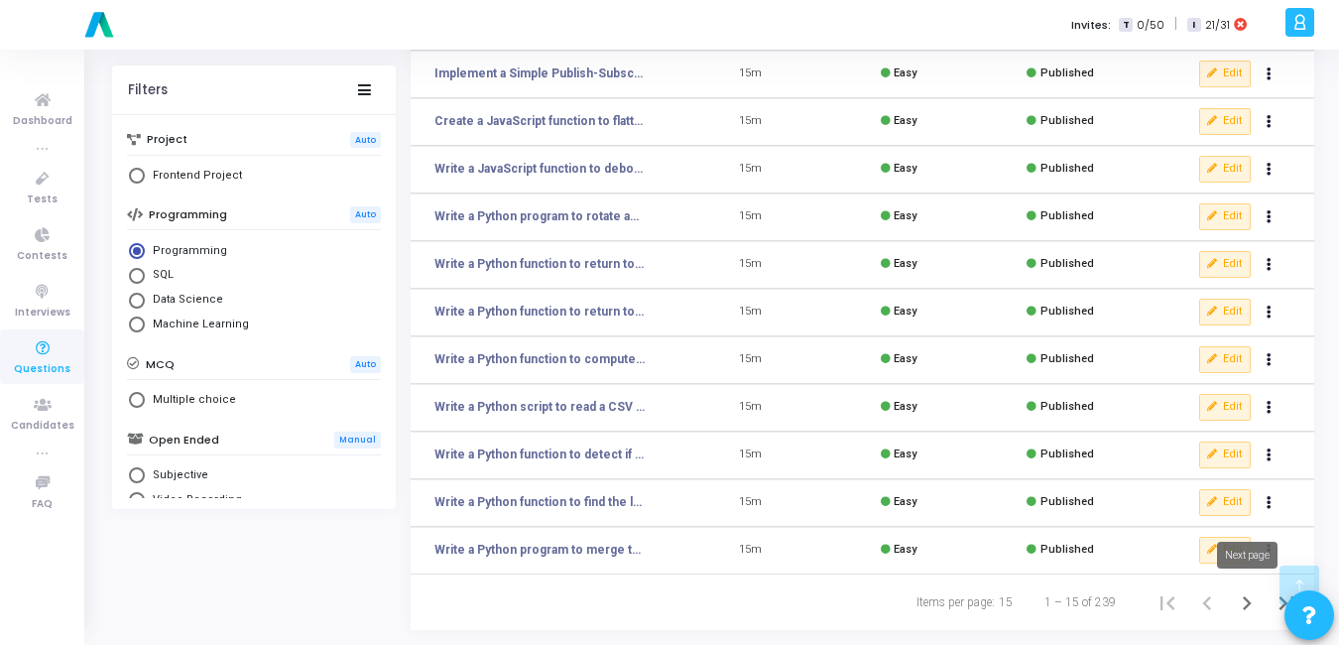
click at [1244, 604] on icon "Next page" at bounding box center [1247, 603] width 28 height 28
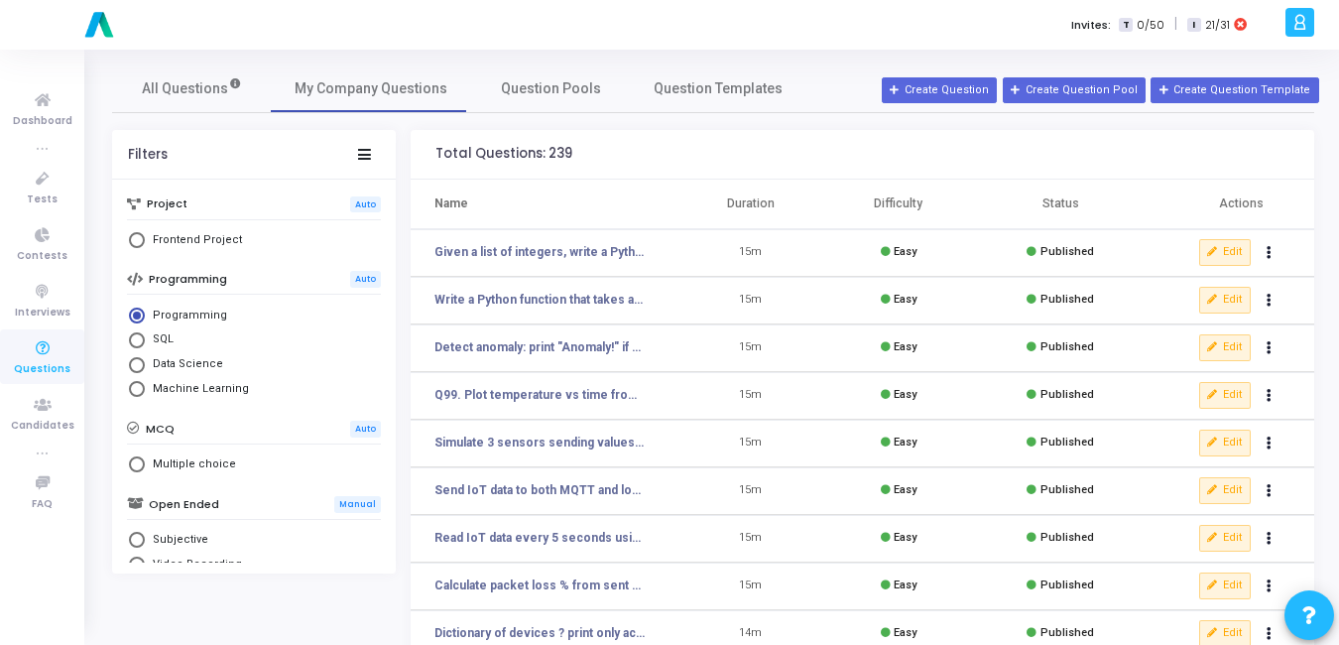
scroll to position [369, 0]
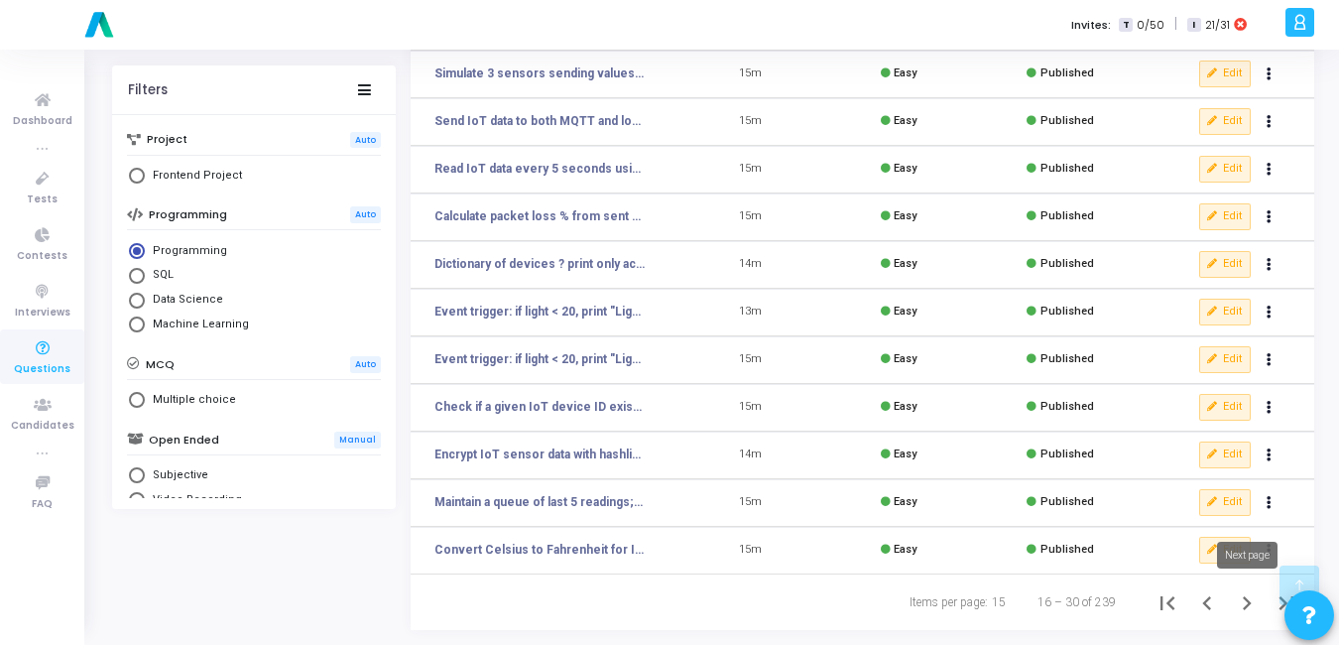
click at [1240, 605] on icon "Next page" at bounding box center [1247, 603] width 28 height 28
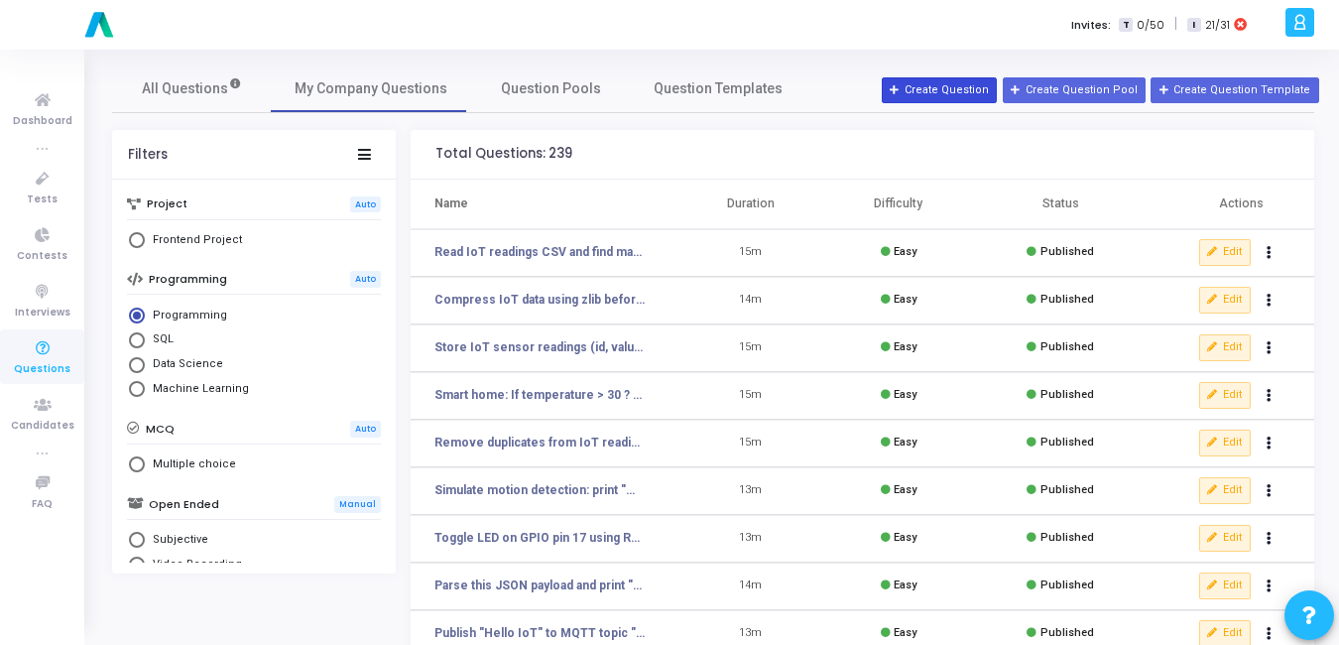
click at [931, 94] on button "Create Question" at bounding box center [939, 90] width 115 height 26
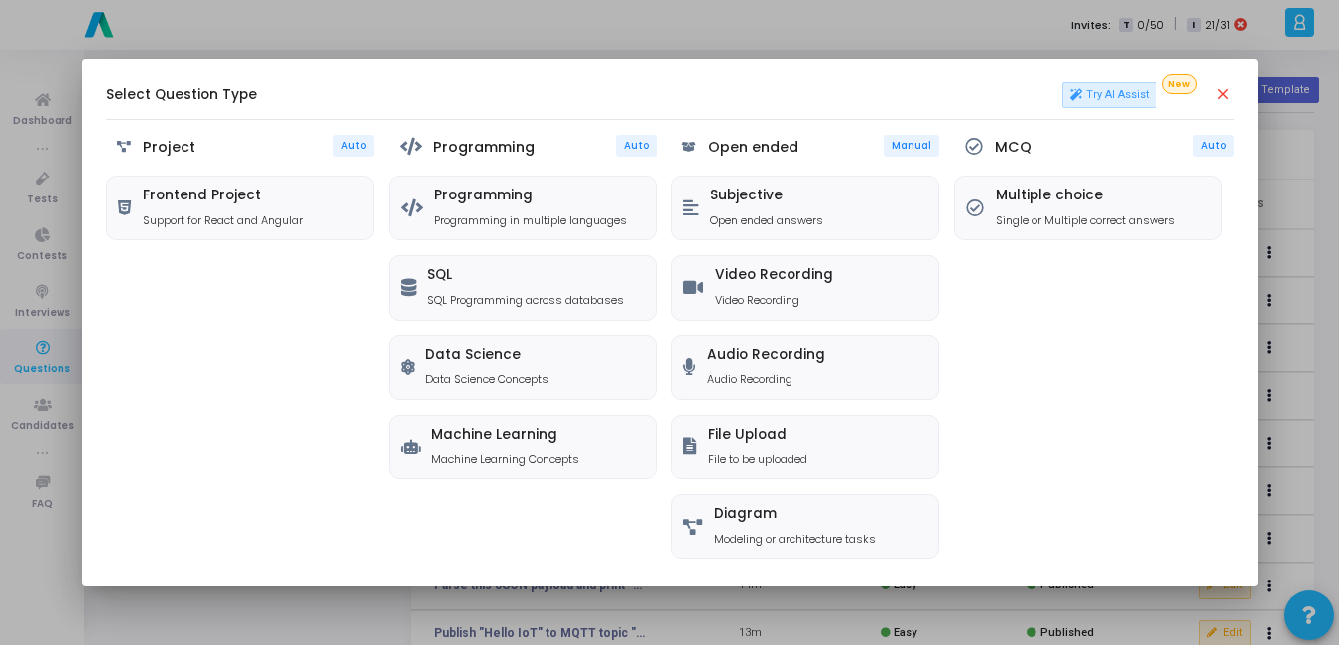
click at [1227, 95] on mat-icon "close" at bounding box center [1224, 95] width 20 height 20
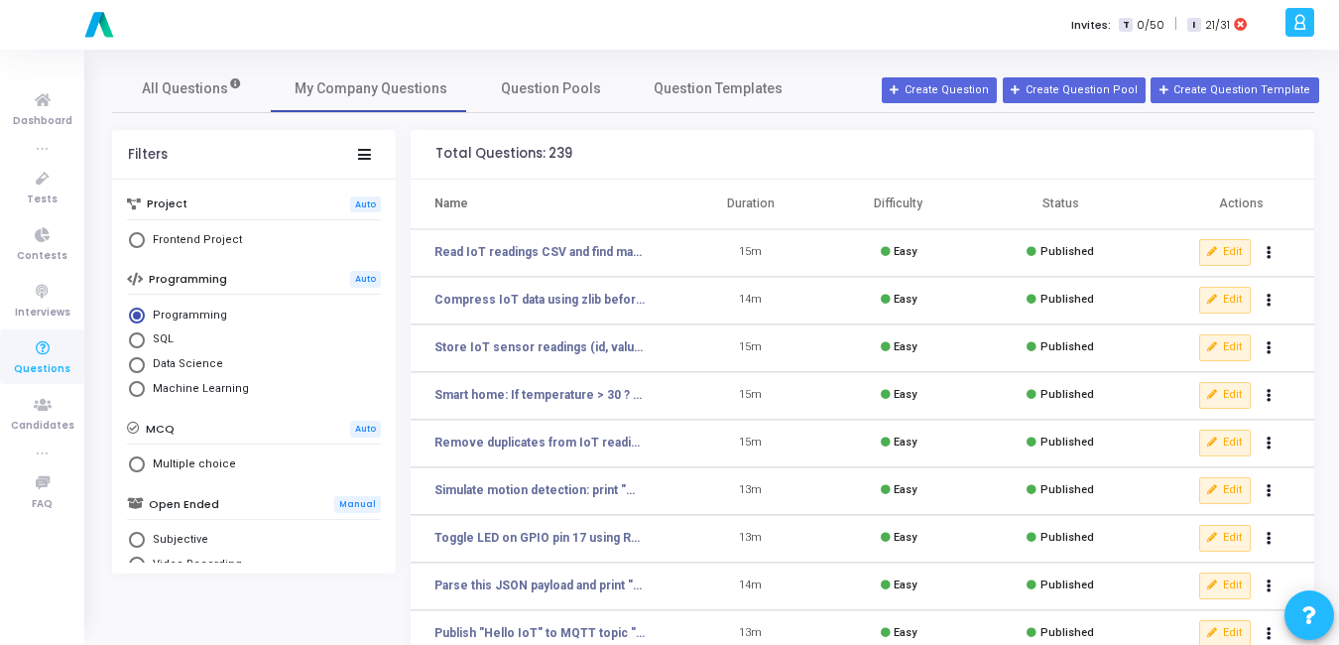
scroll to position [369, 0]
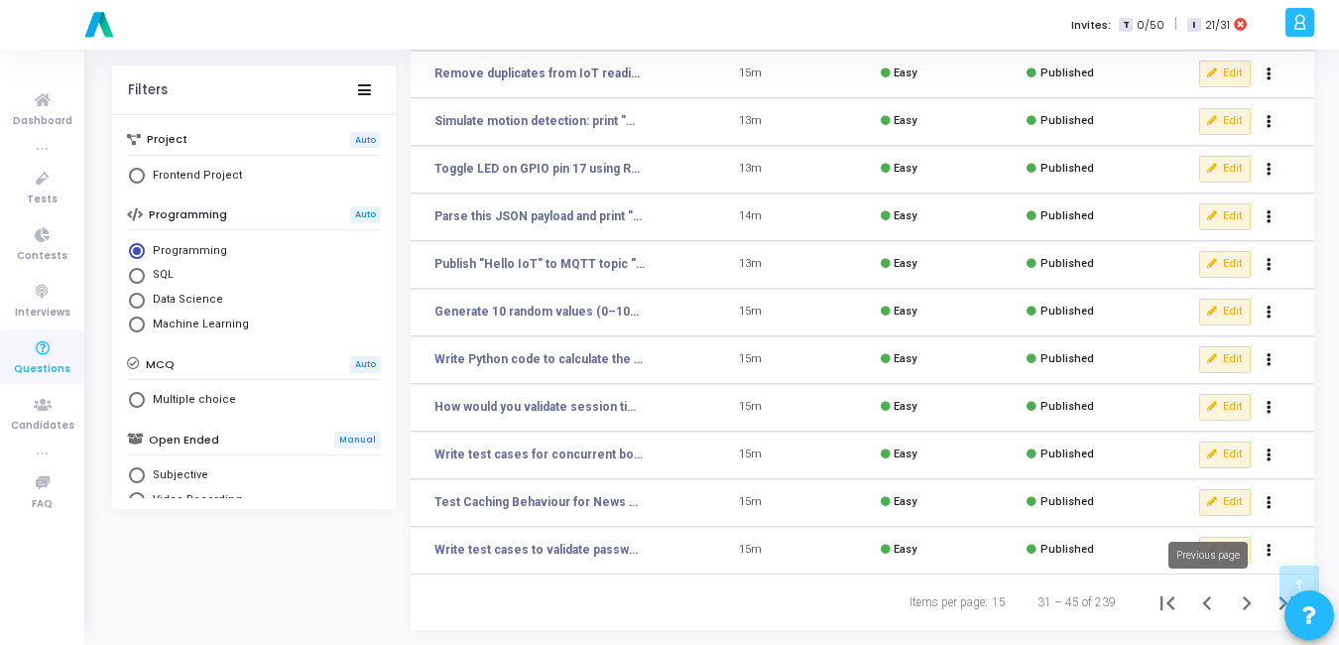
click at [1212, 613] on icon "Previous page" at bounding box center [1207, 603] width 28 height 28
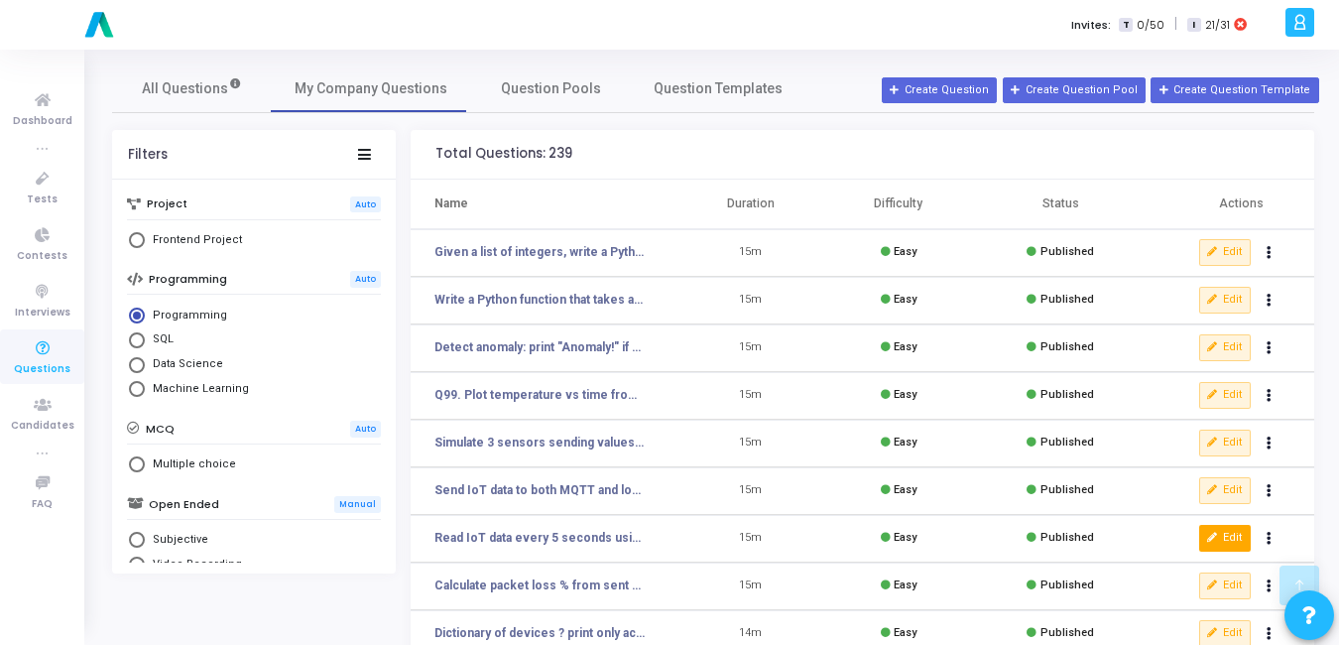
scroll to position [369, 0]
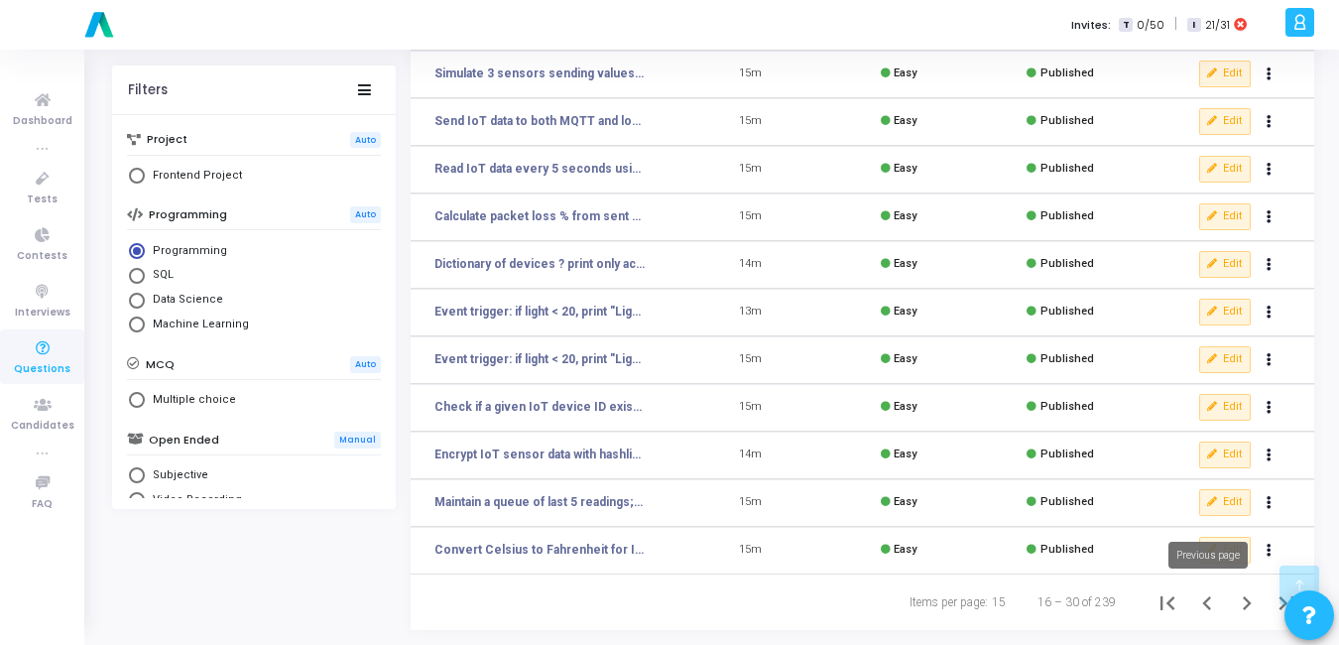
click at [1209, 608] on icon "Previous page" at bounding box center [1206, 603] width 9 height 14
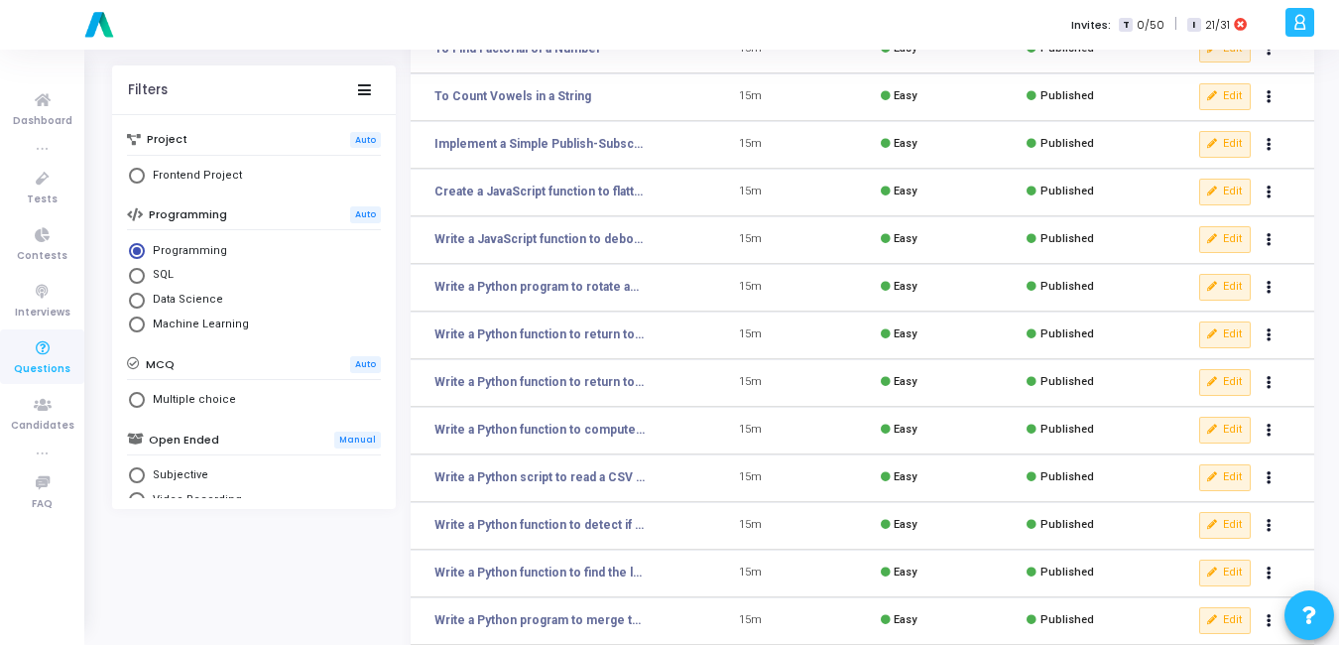
scroll to position [301, 0]
click at [1272, 289] on icon "Actions" at bounding box center [1269, 286] width 5 height 10
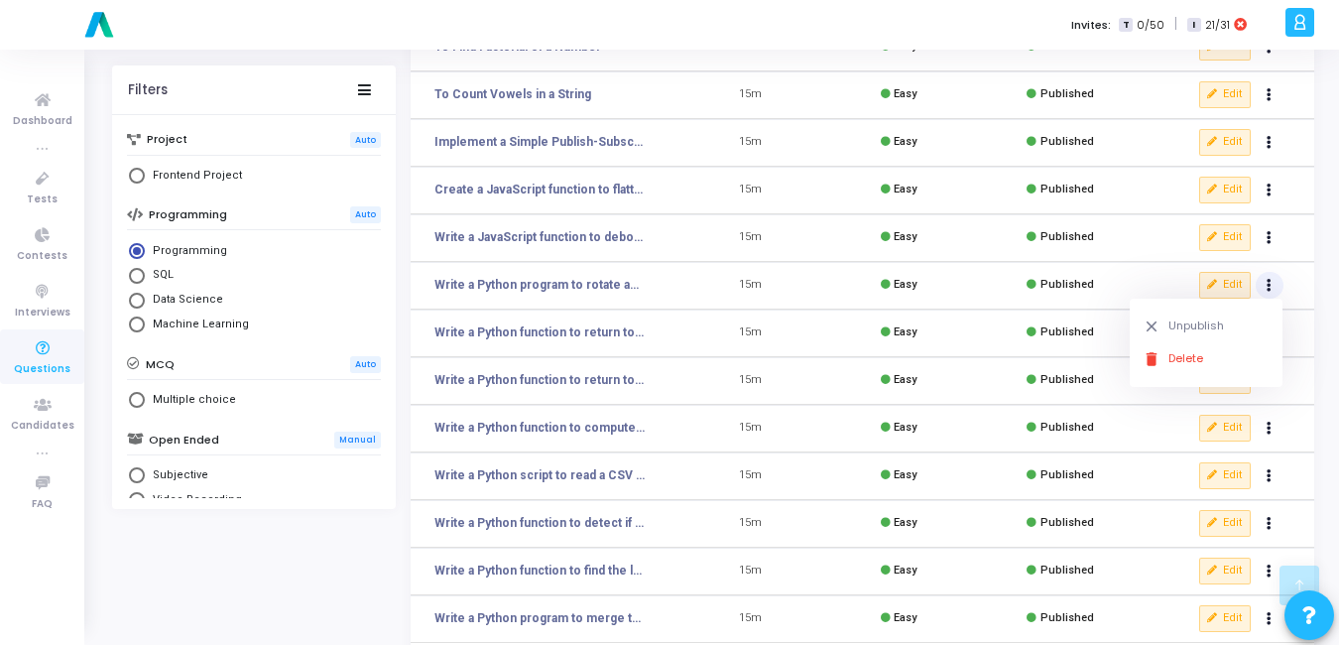
click at [946, 332] on td "Easy" at bounding box center [898, 334] width 148 height 48
click at [1226, 288] on button "Edit" at bounding box center [1225, 285] width 52 height 26
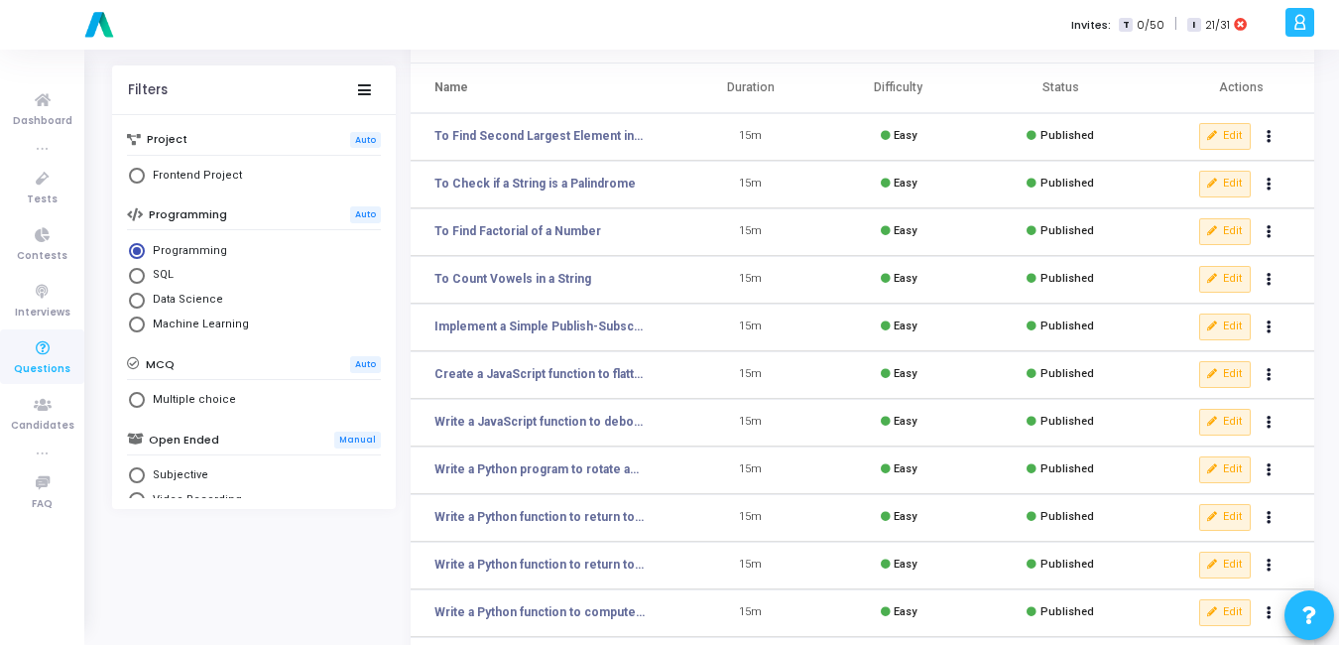
scroll to position [118, 0]
click at [1267, 466] on icon "Actions" at bounding box center [1269, 468] width 5 height 10
click at [1163, 508] on button "clear Unpublish" at bounding box center [1206, 508] width 153 height 33
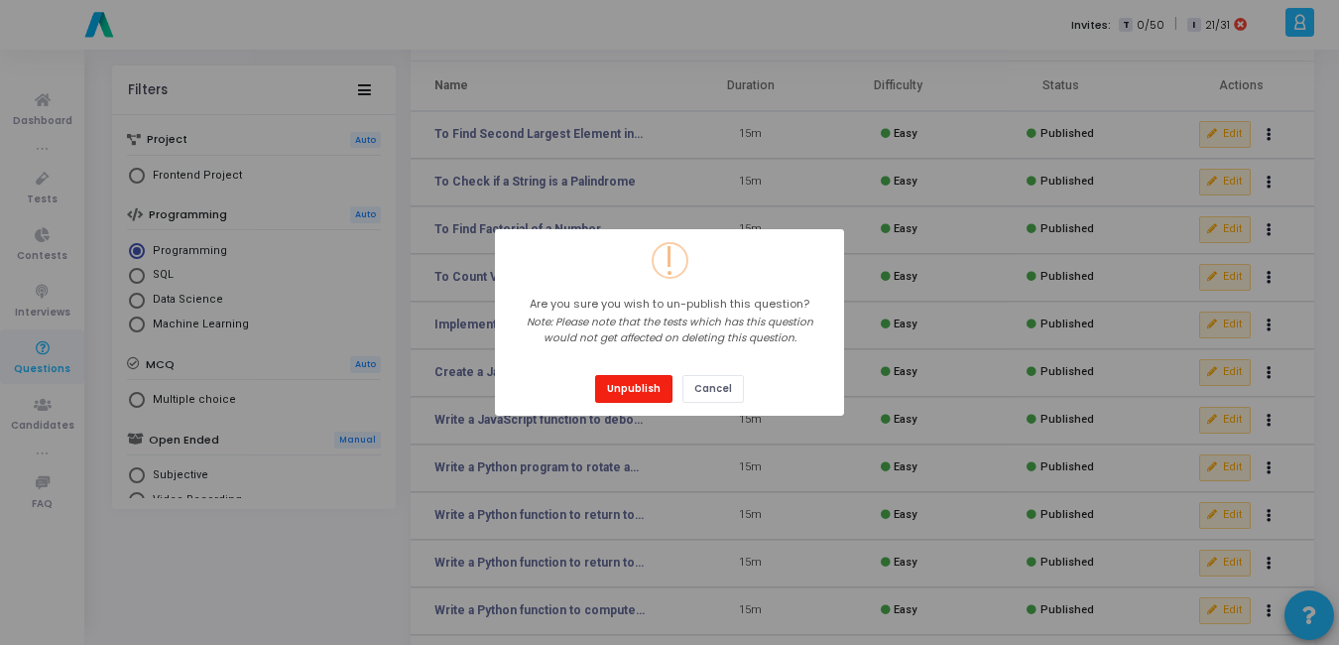
click at [628, 382] on button "Unpublish" at bounding box center [633, 388] width 77 height 27
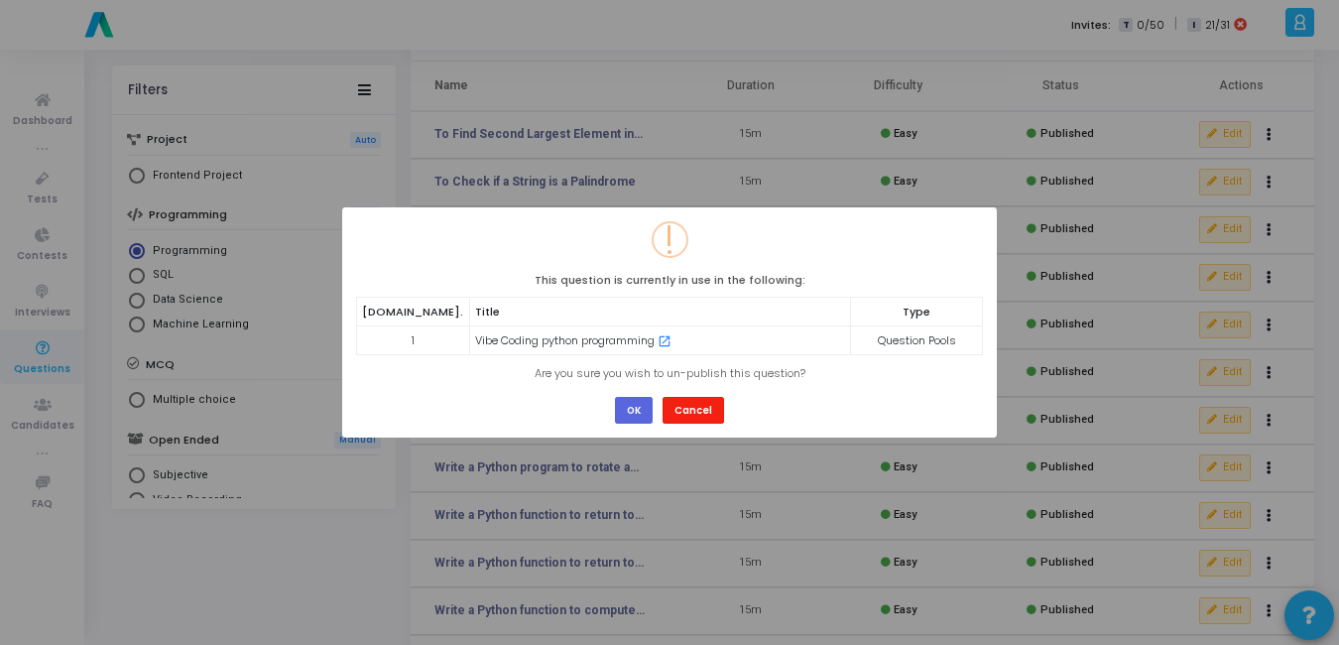
click at [704, 424] on button "Cancel" at bounding box center [694, 410] width 62 height 27
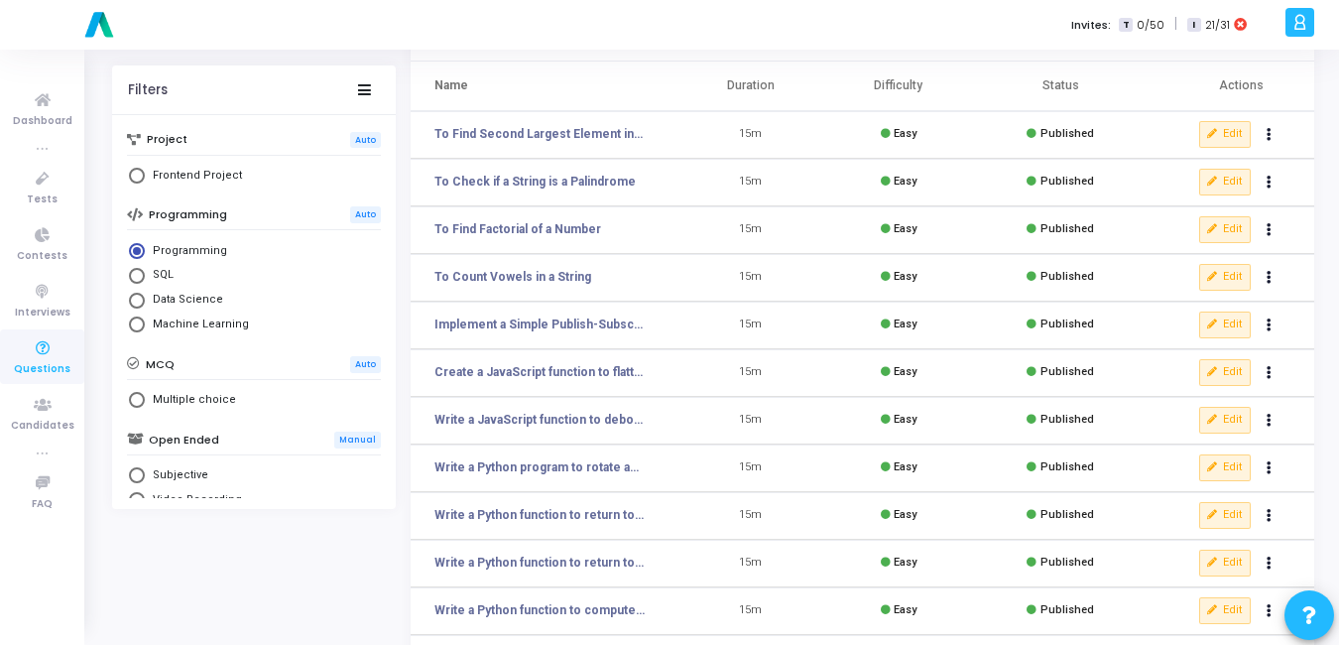
scroll to position [0, 0]
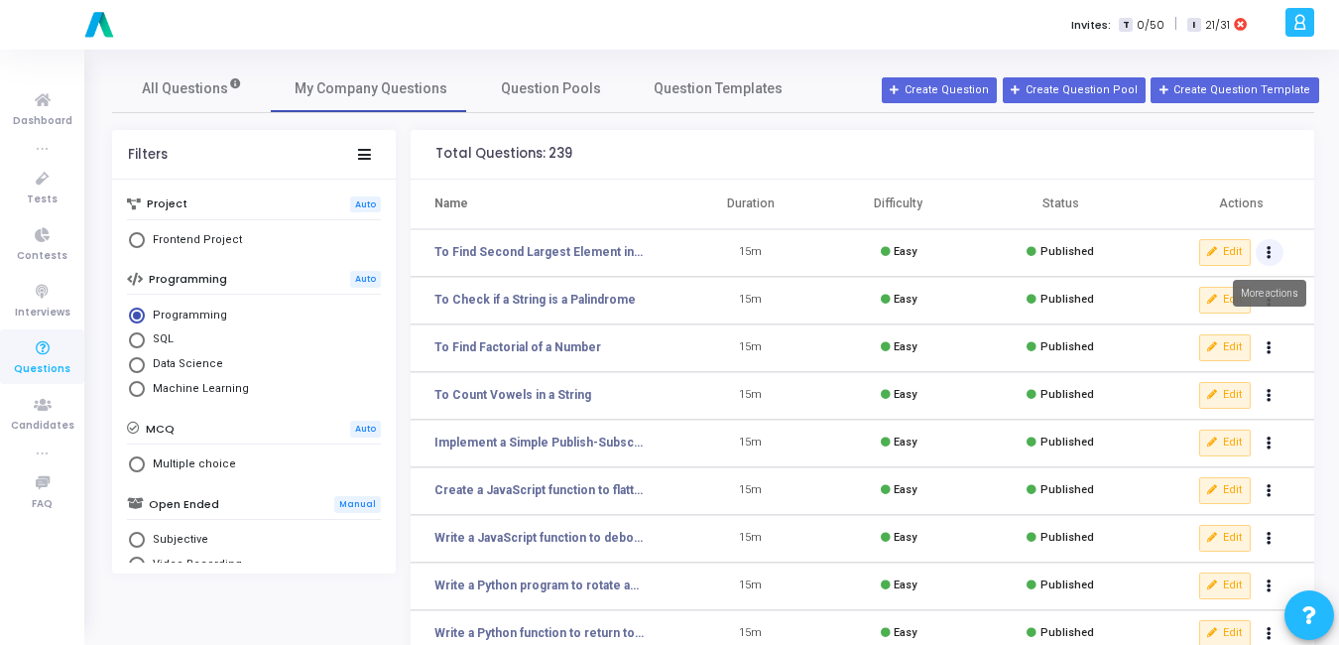
click at [1266, 252] on button "Actions" at bounding box center [1270, 253] width 28 height 28
click at [1190, 279] on button "clear Unpublish" at bounding box center [1206, 293] width 153 height 33
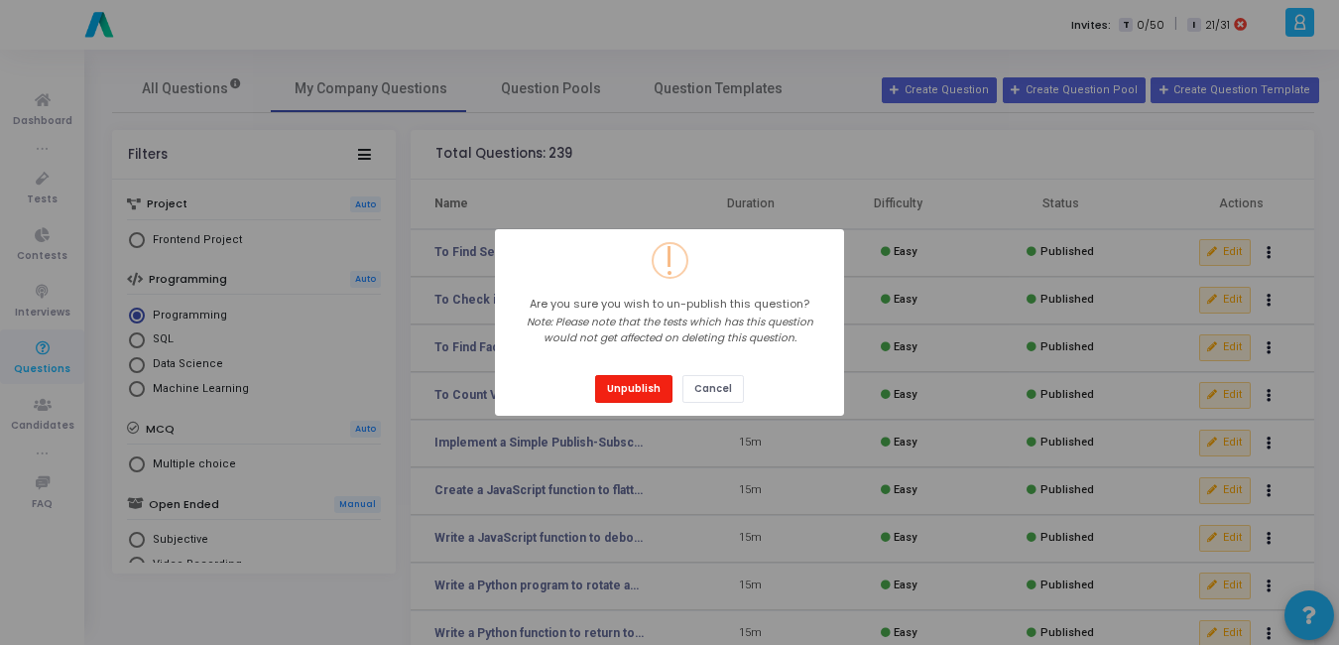
click at [613, 390] on button "Unpublish" at bounding box center [633, 388] width 77 height 27
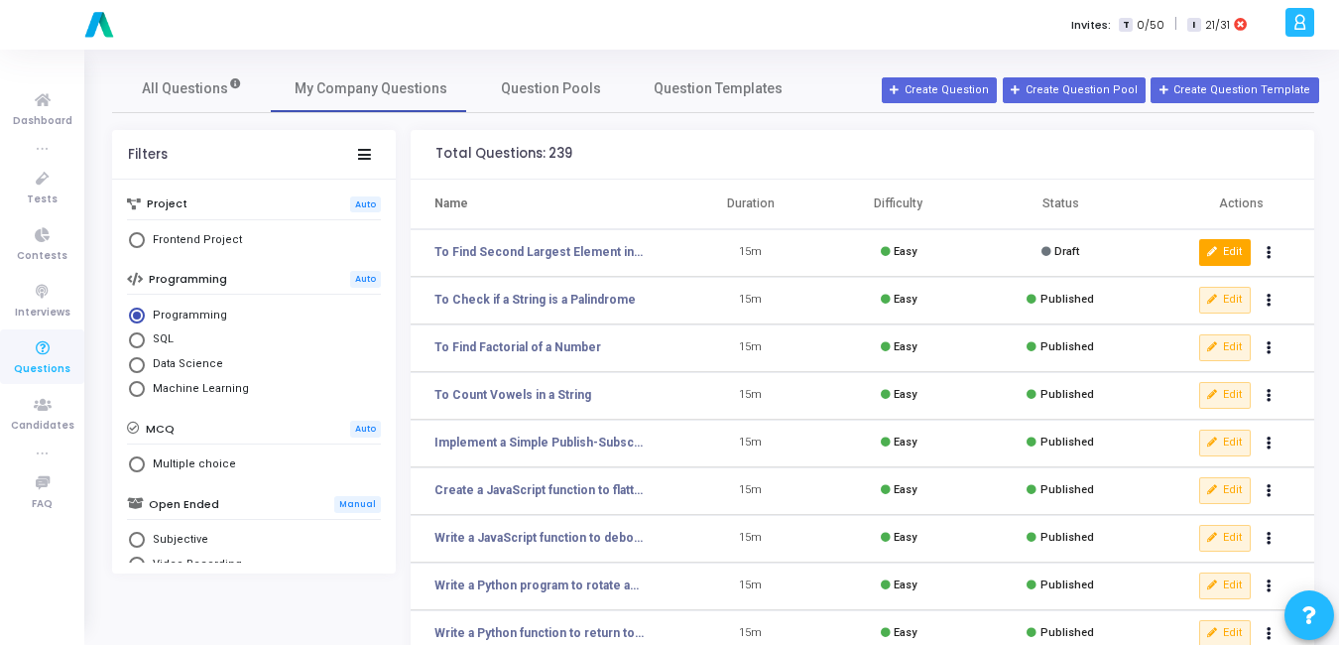
click at [1222, 259] on button "Edit" at bounding box center [1225, 252] width 52 height 26
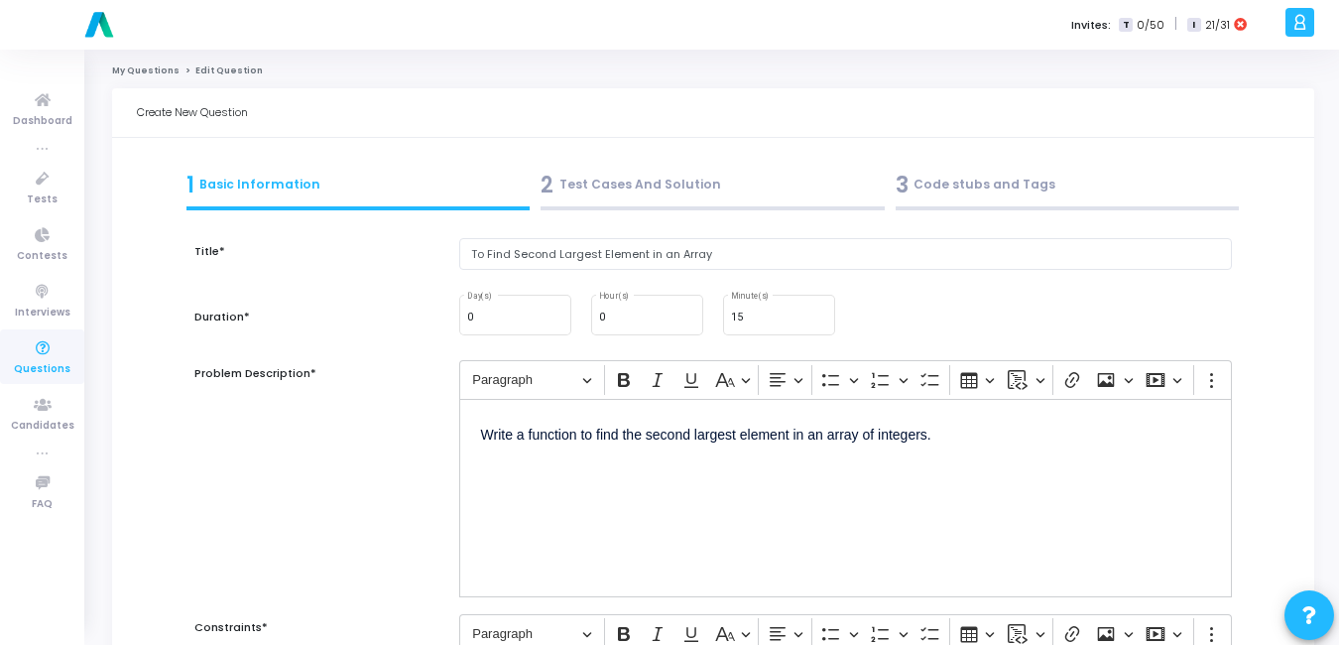
click at [617, 194] on div "2 Test Cases And Solution" at bounding box center [713, 185] width 344 height 33
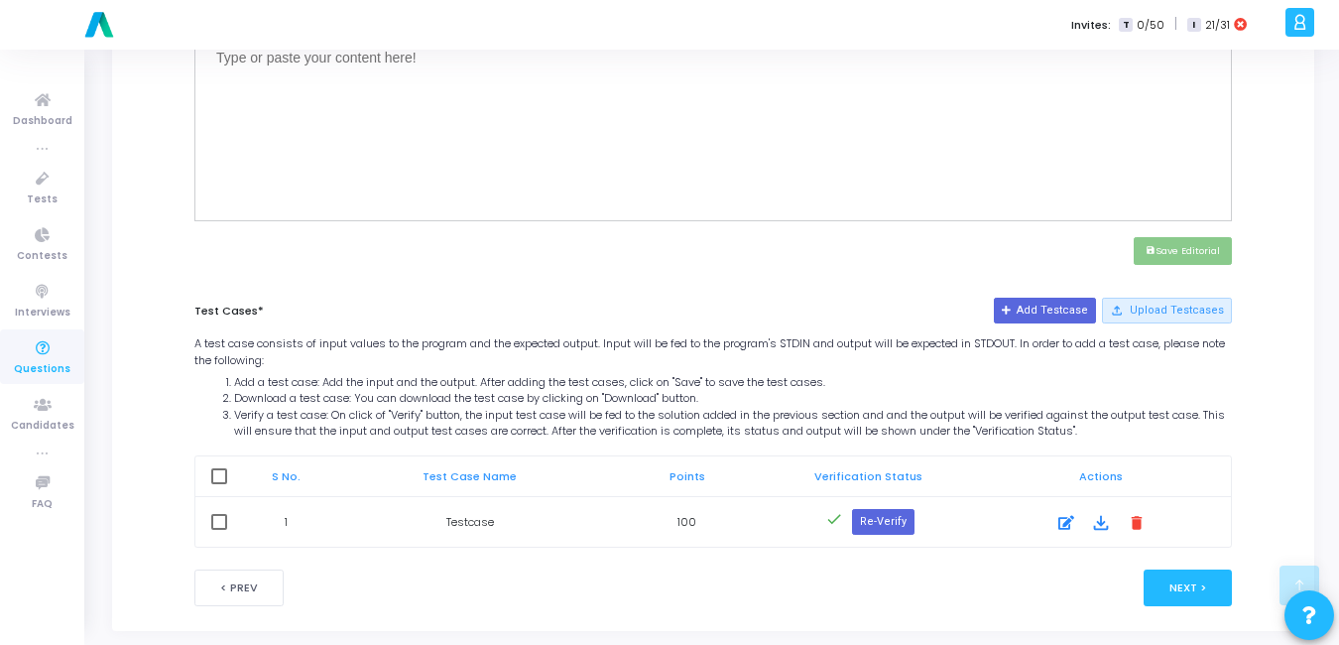
scroll to position [793, 0]
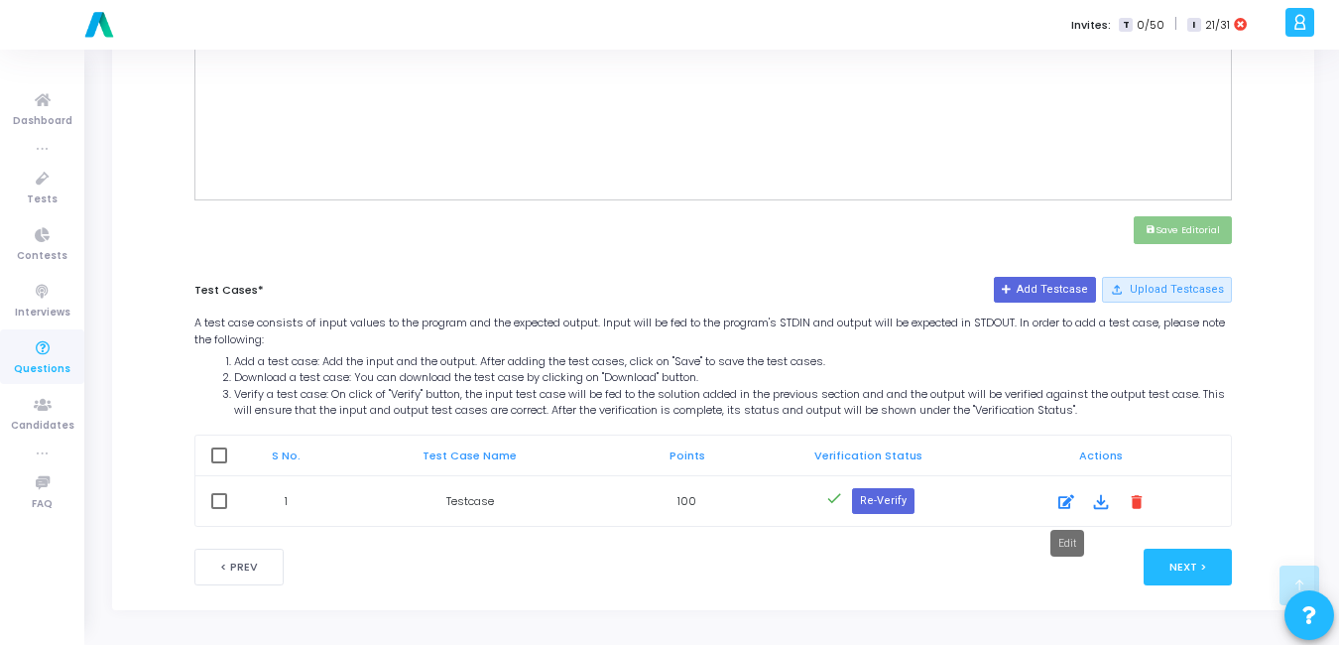
click at [1067, 501] on icon at bounding box center [1067, 502] width 16 height 24
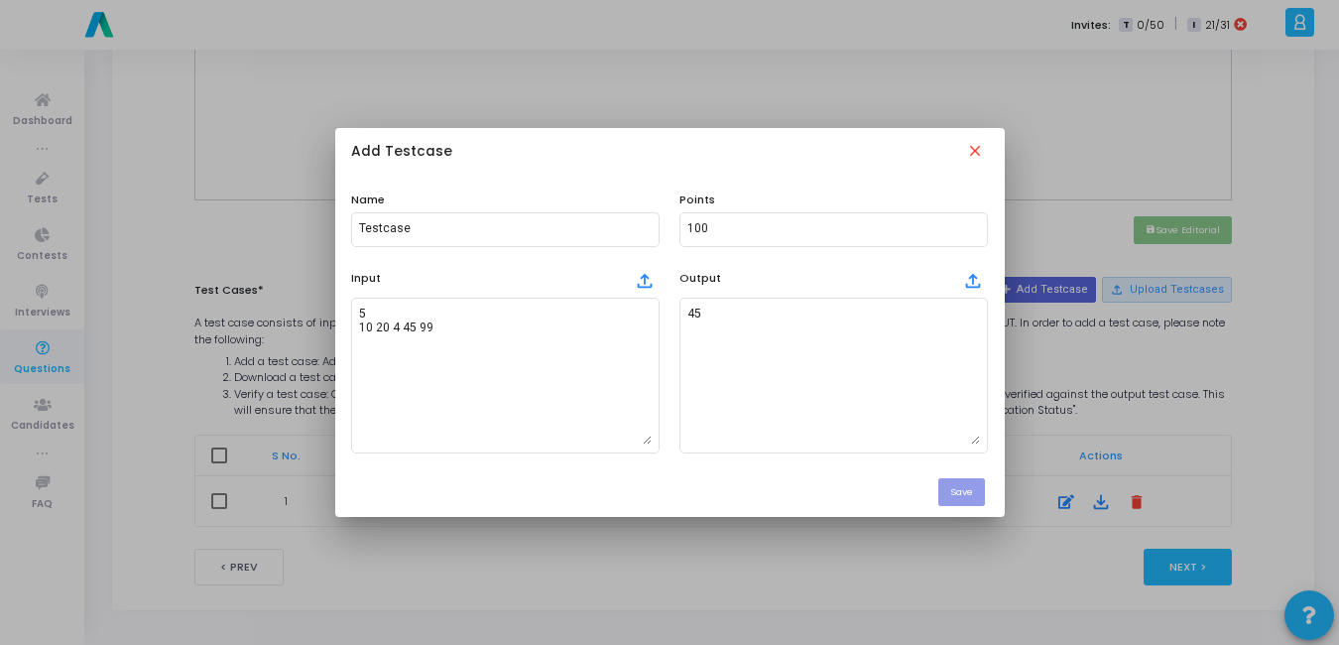
scroll to position [0, 0]
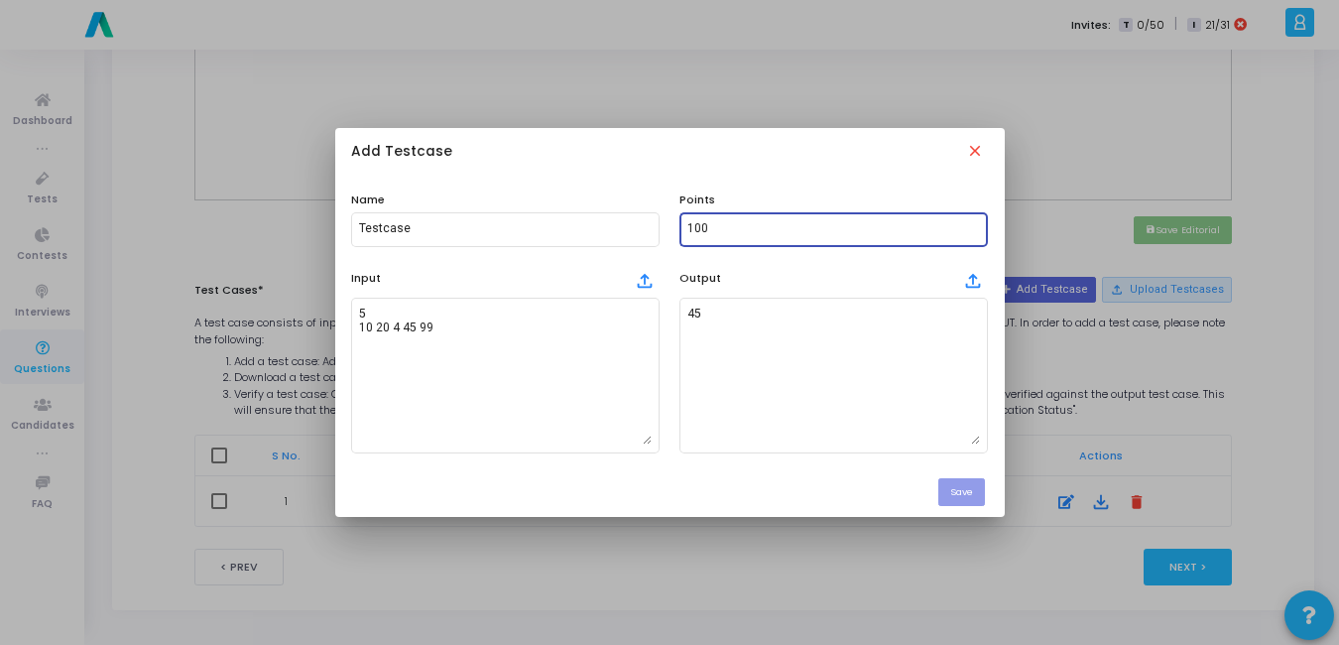
click at [726, 223] on input "100" at bounding box center [834, 229] width 293 height 14
type input "1"
type input "5"
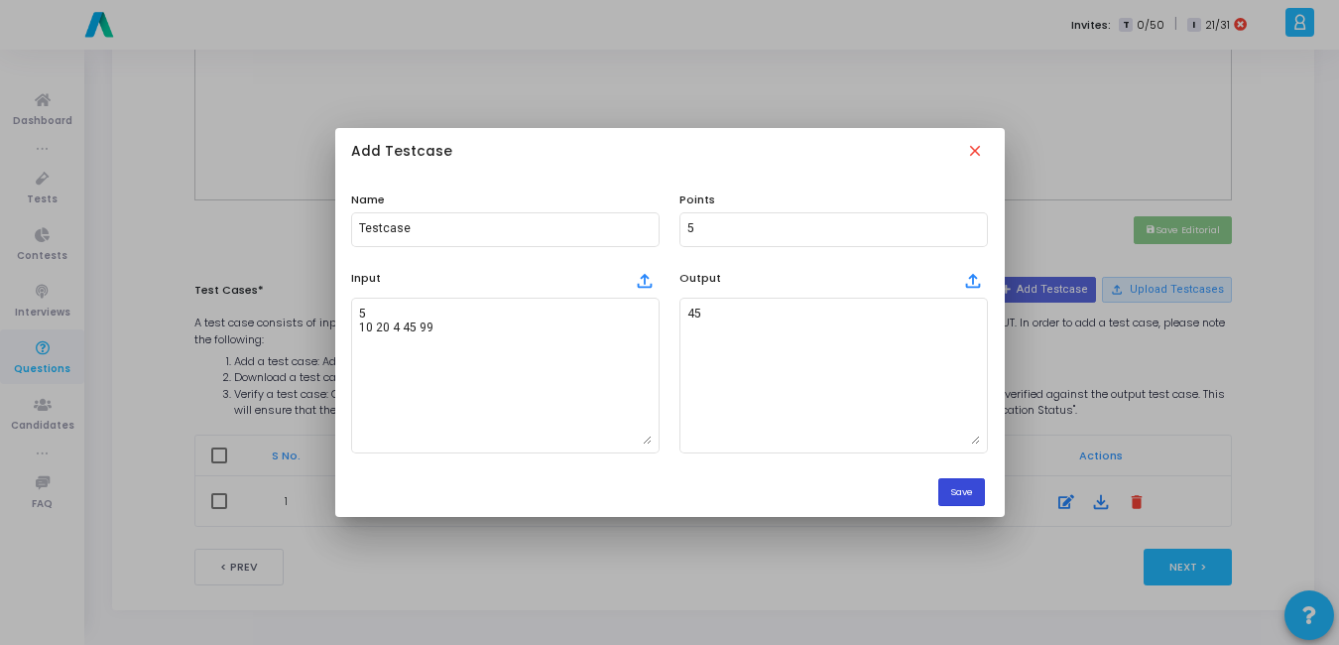
click at [972, 488] on button "Save" at bounding box center [962, 491] width 47 height 27
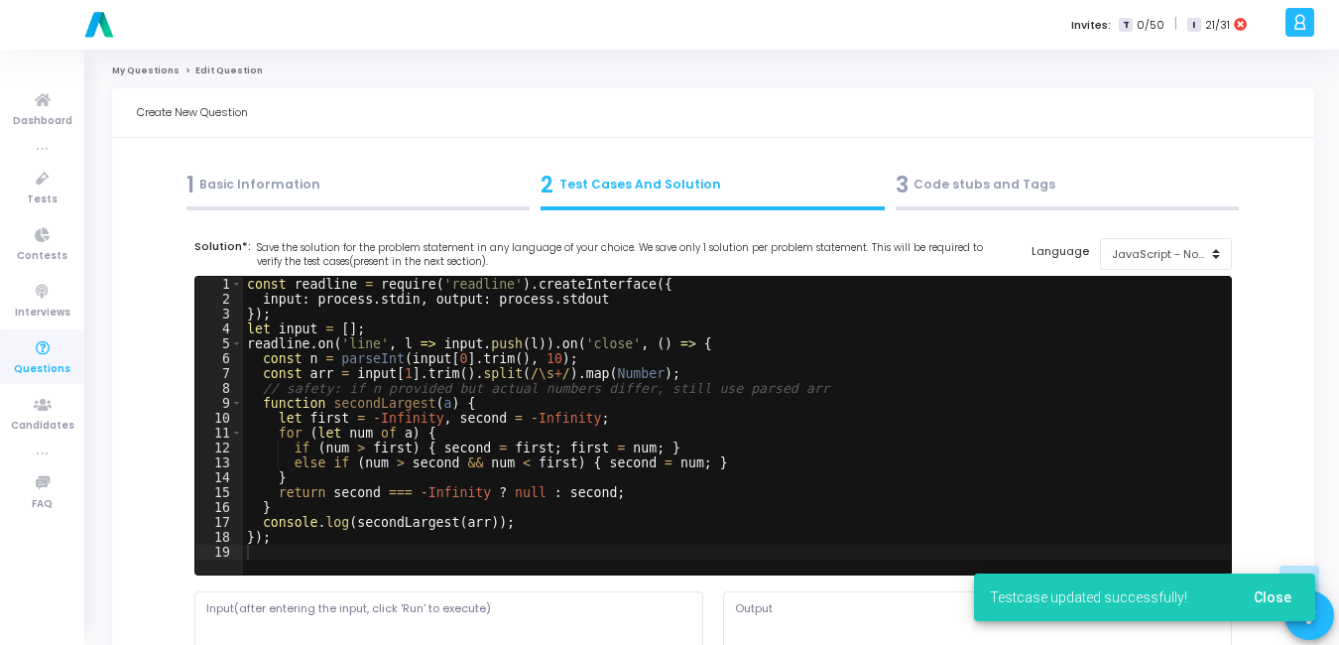
scroll to position [793, 0]
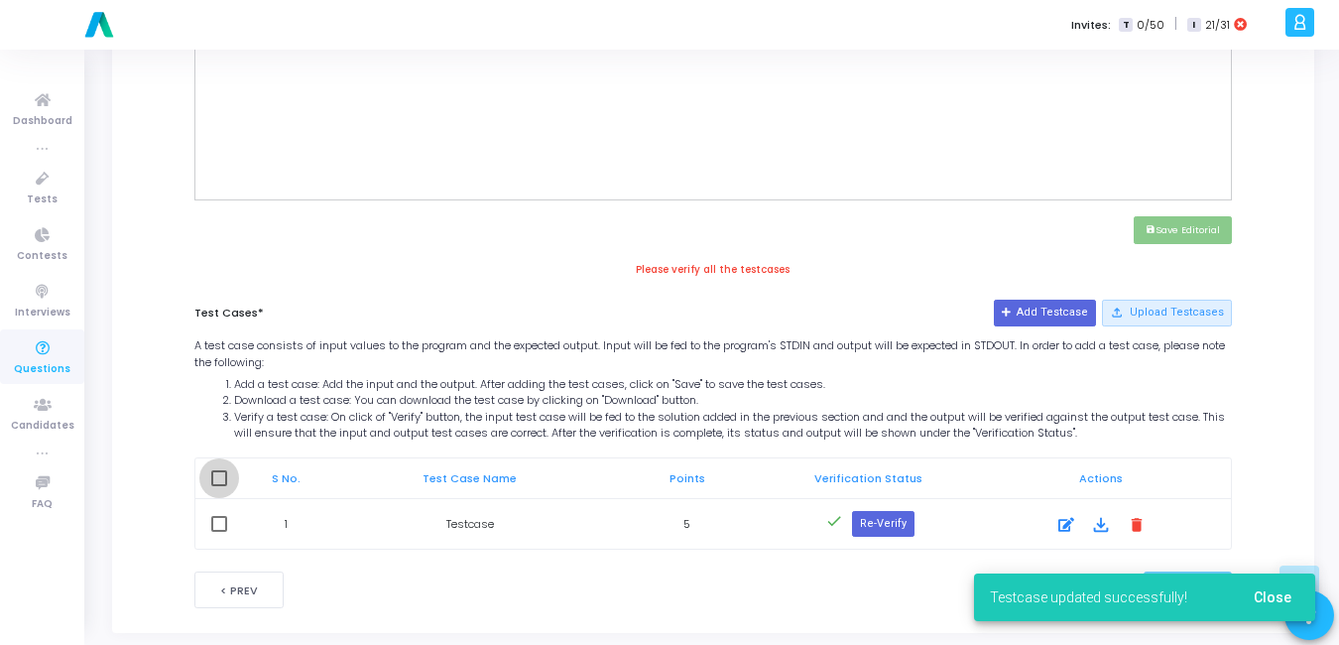
click at [220, 475] on span at bounding box center [219, 478] width 16 height 16
click at [219, 486] on input "checkbox" at bounding box center [218, 486] width 1 height 1
checkbox input "true"
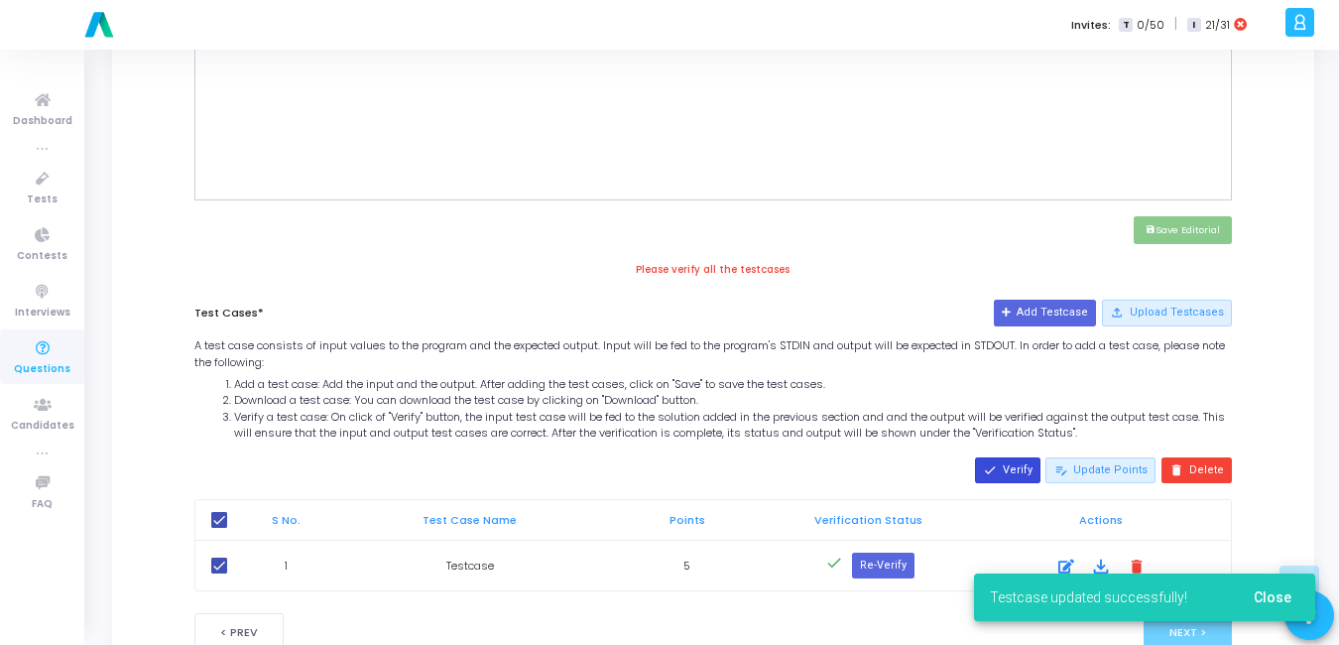
click at [1003, 461] on button "done Verify" at bounding box center [1007, 470] width 65 height 26
click at [1271, 602] on span "Close" at bounding box center [1273, 597] width 38 height 16
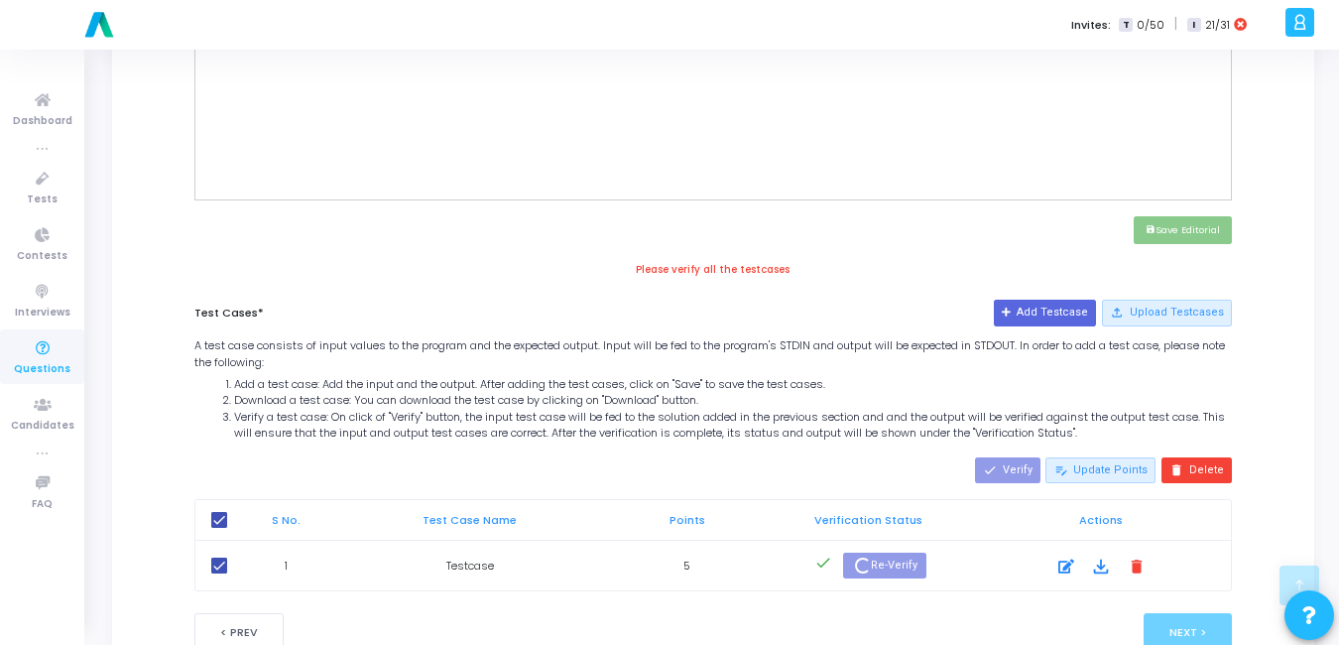
scroll to position [857, 0]
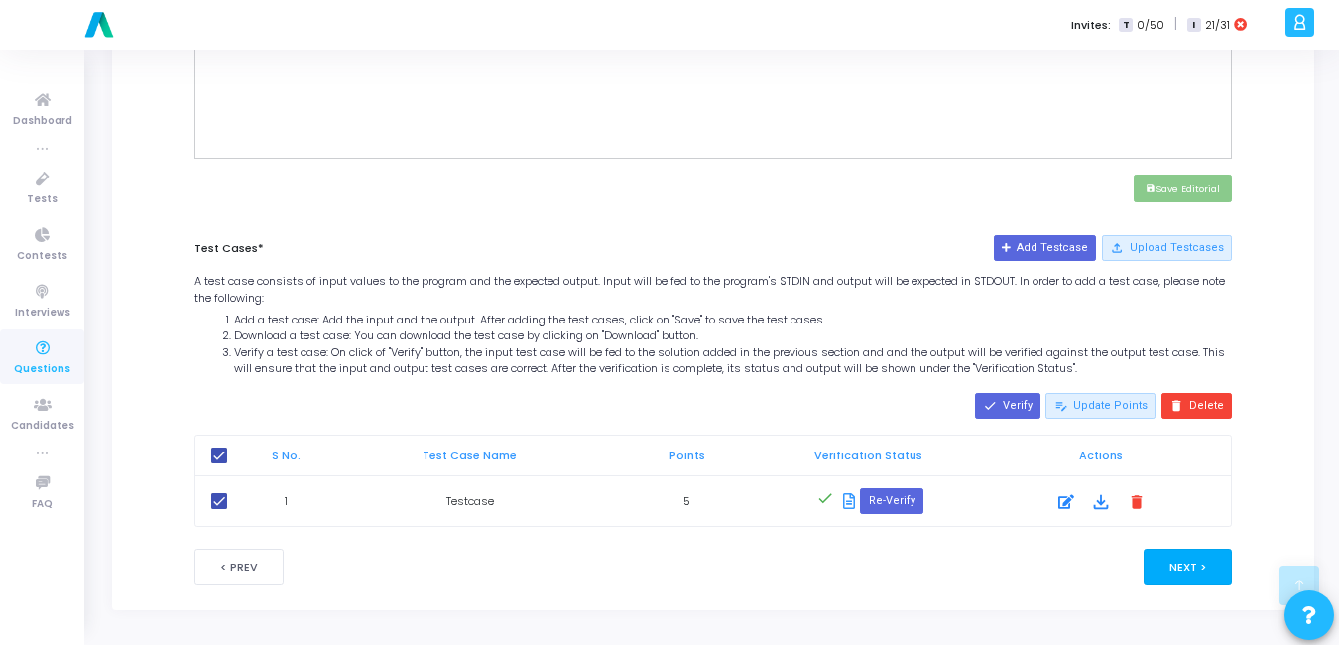
click at [1195, 557] on button "Next >" at bounding box center [1188, 567] width 88 height 37
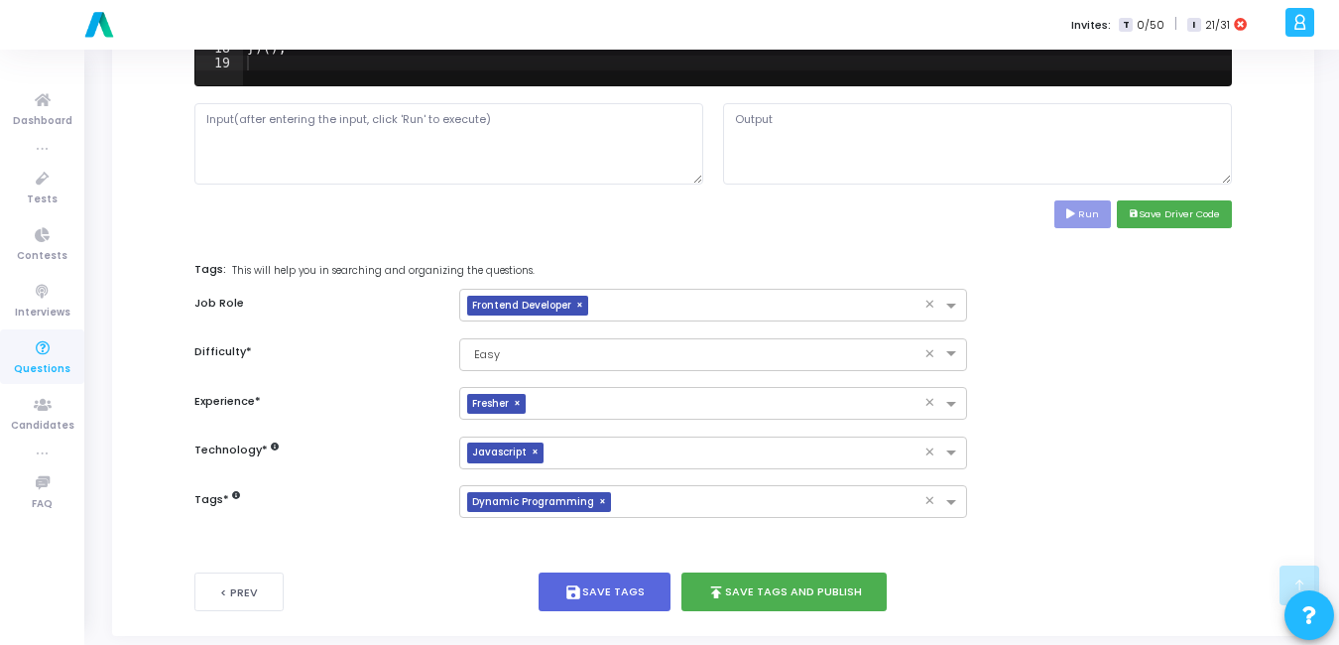
scroll to position [915, 0]
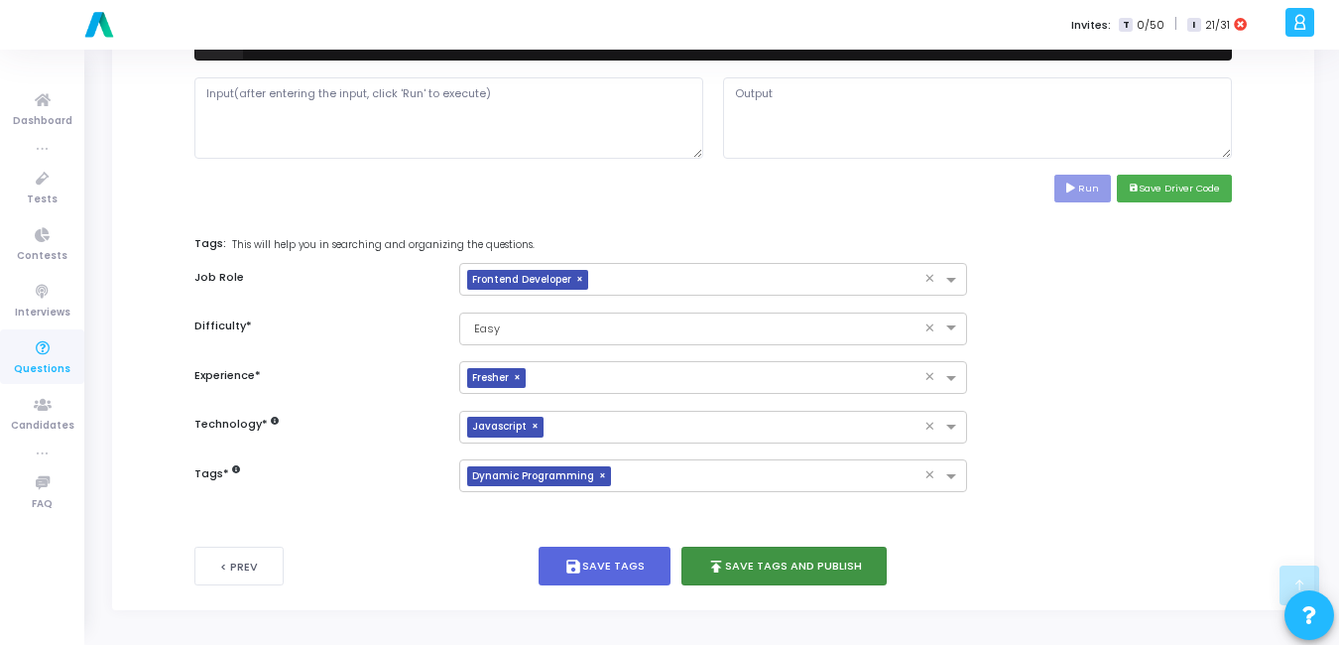
click at [786, 566] on button "publish Save Tags and Publish" at bounding box center [785, 566] width 206 height 39
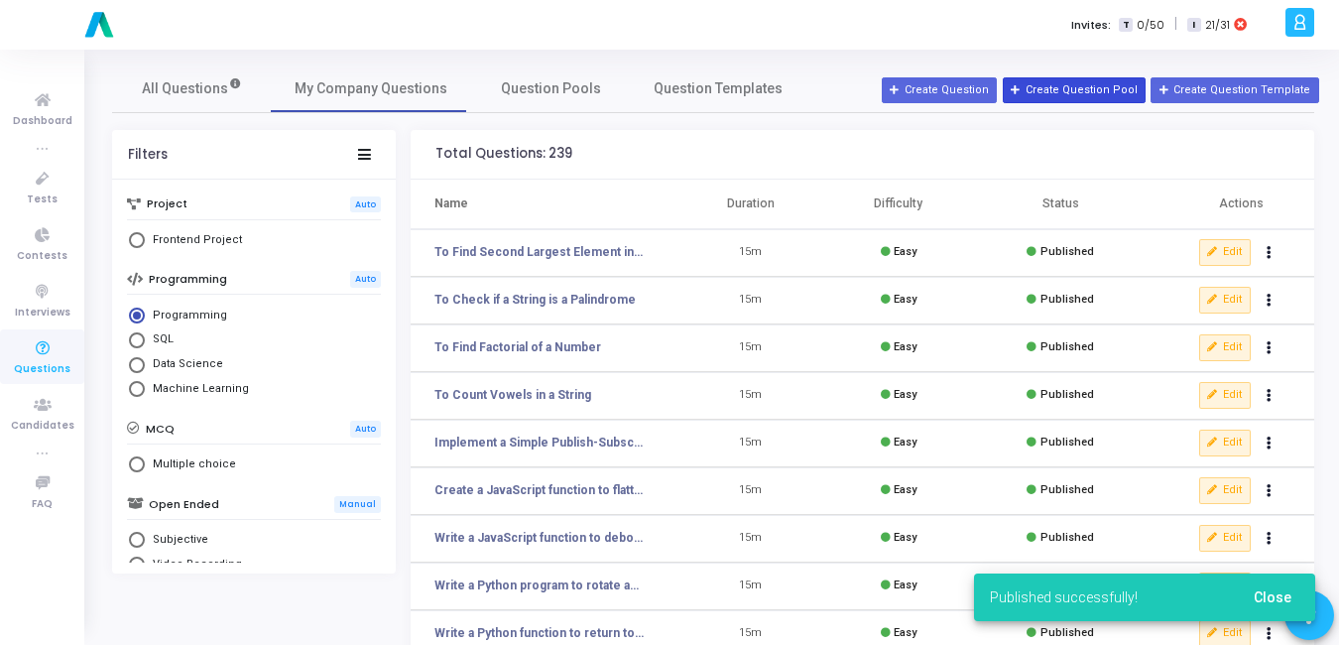
click at [1105, 85] on button "Create Question Pool" at bounding box center [1074, 90] width 143 height 26
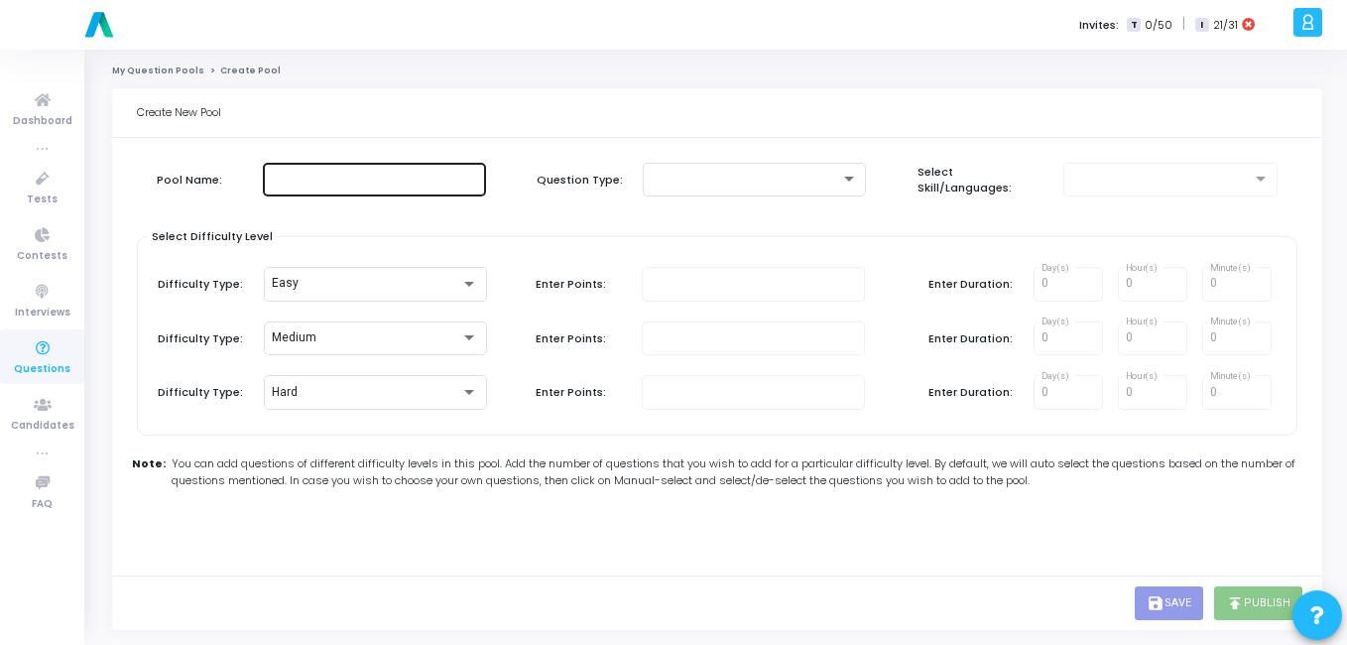
click at [297, 183] on input "text" at bounding box center [374, 180] width 207 height 14
type input "j"
type input "f"
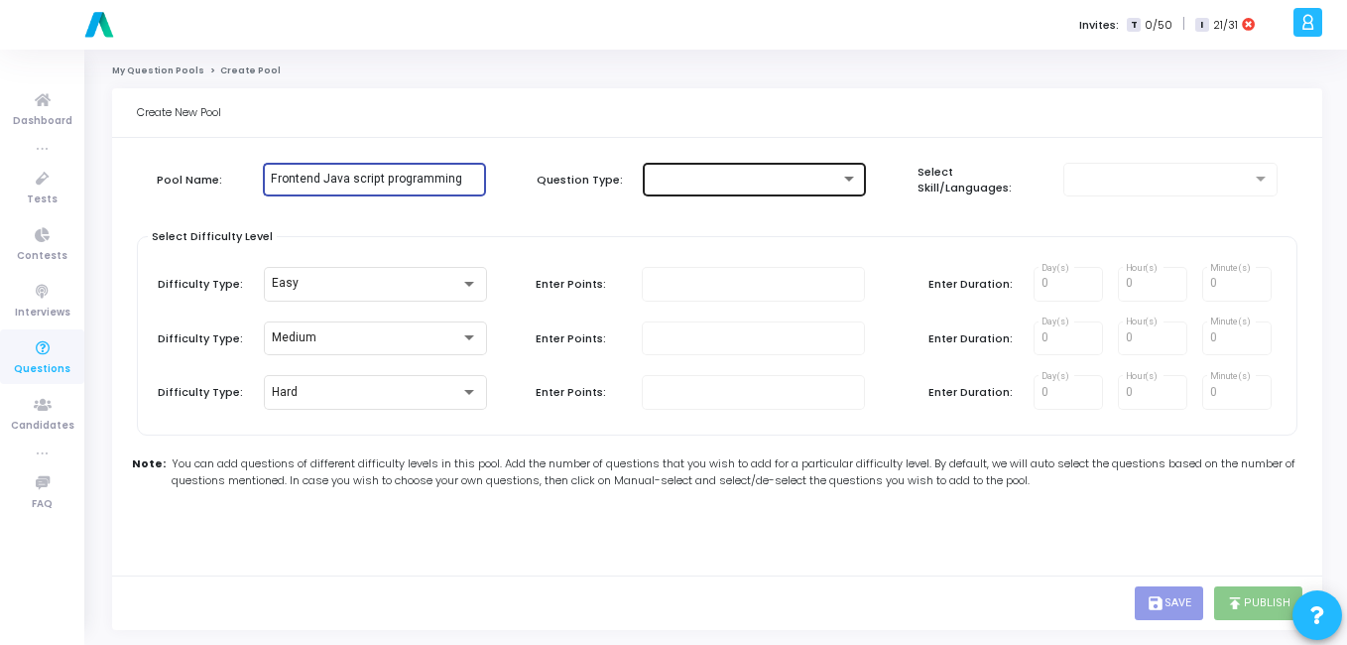
type input "Frontend Java script programming"
click at [715, 192] on div at bounding box center [754, 178] width 207 height 37
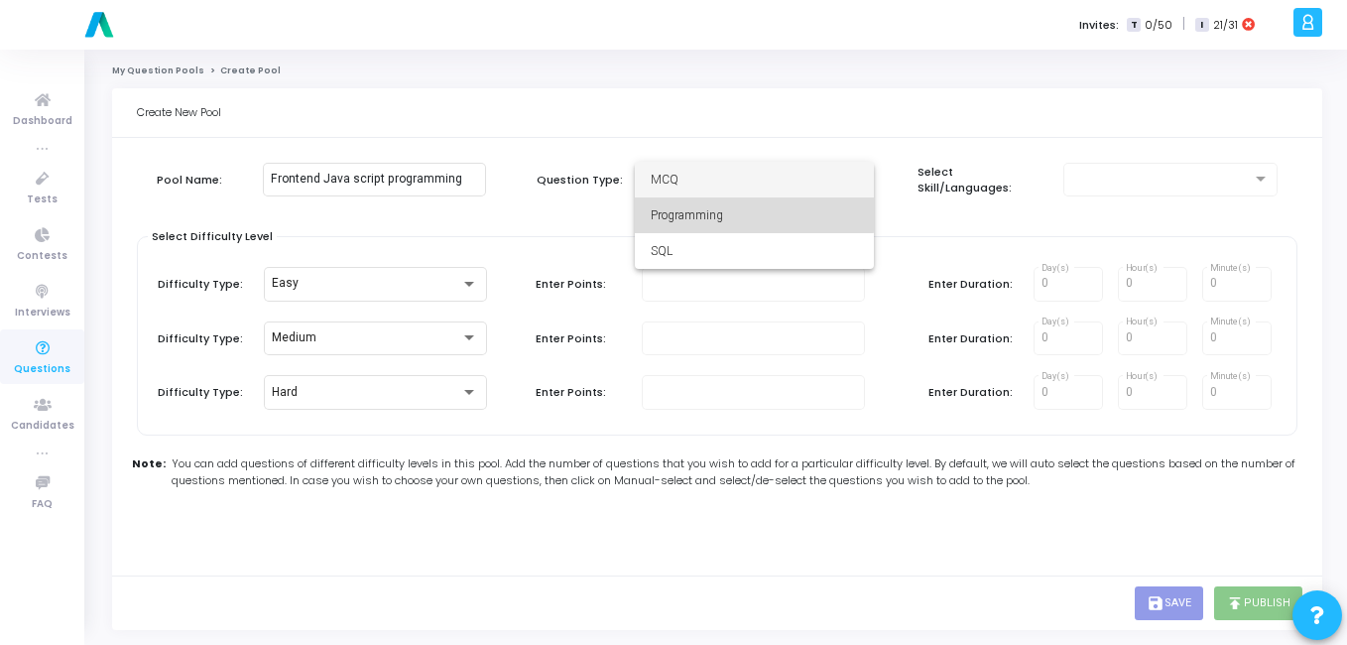
click at [706, 206] on span "Programming" at bounding box center [754, 215] width 207 height 36
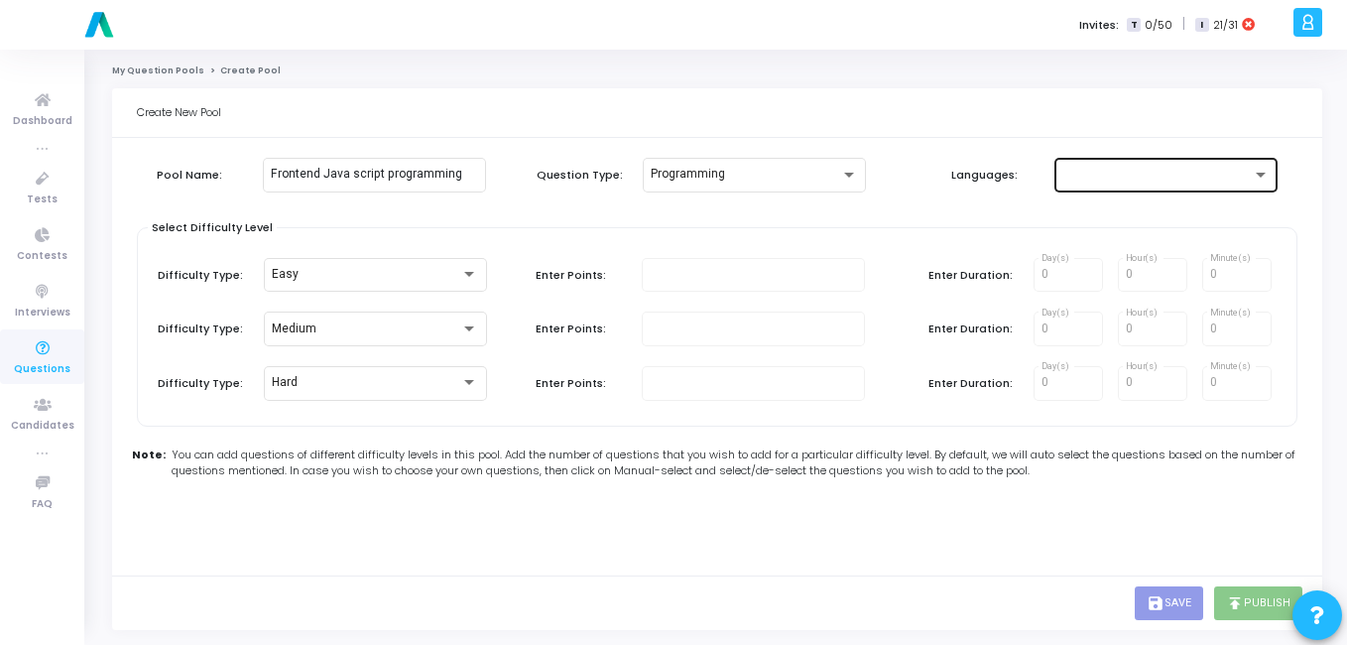
click at [1055, 180] on div at bounding box center [1166, 173] width 223 height 37
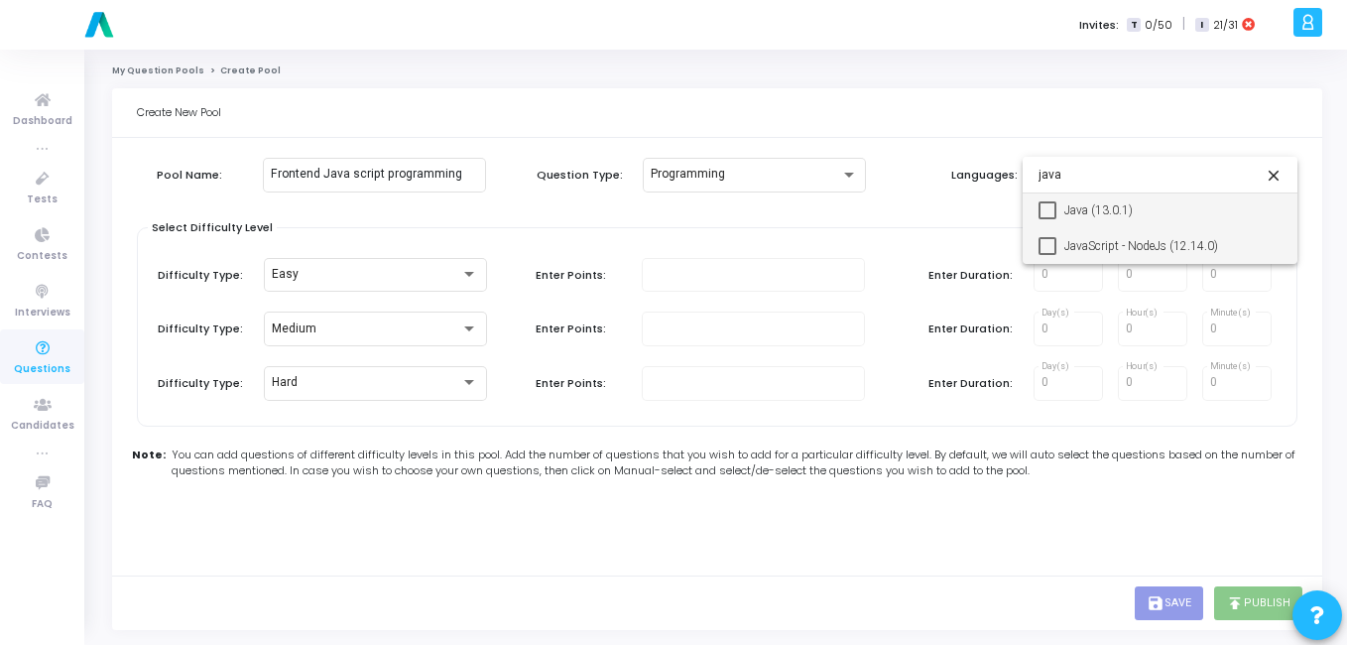
type input "java"
click at [1070, 258] on span "JavaScript - NodeJs (12.14.0)" at bounding box center [1173, 246] width 217 height 36
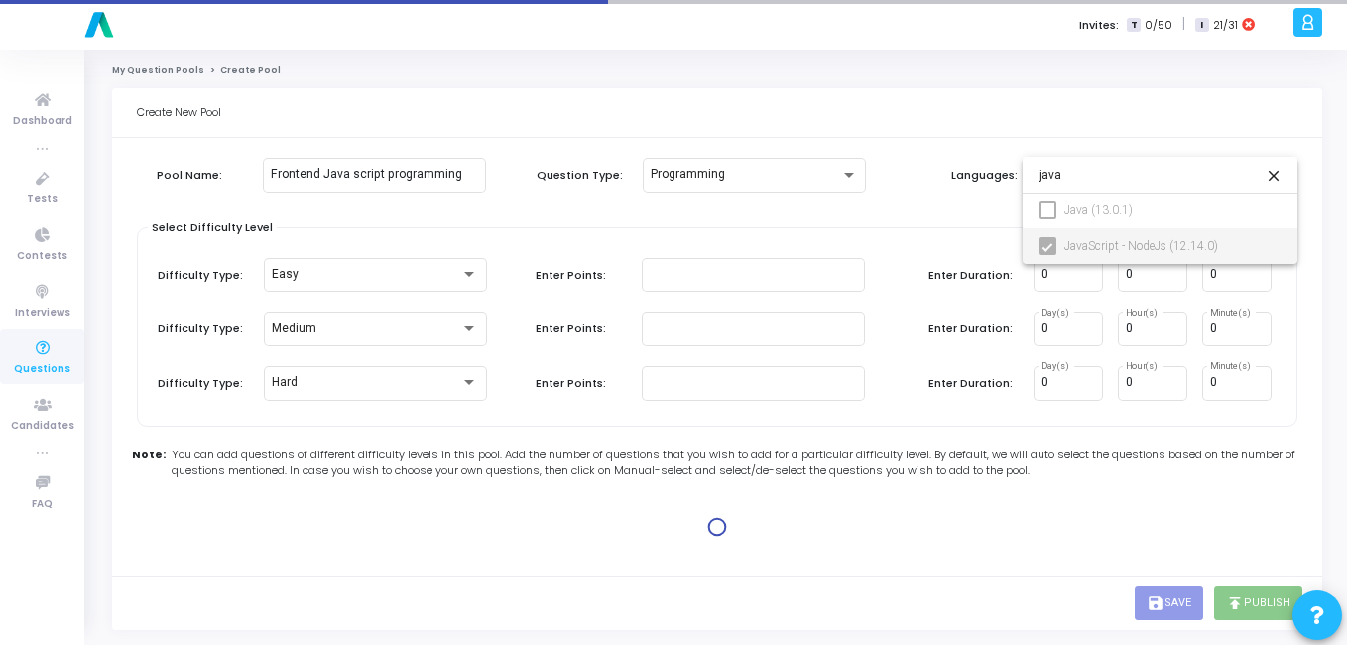
type input "100"
type input "15"
type input "100"
type input "30"
type input "100"
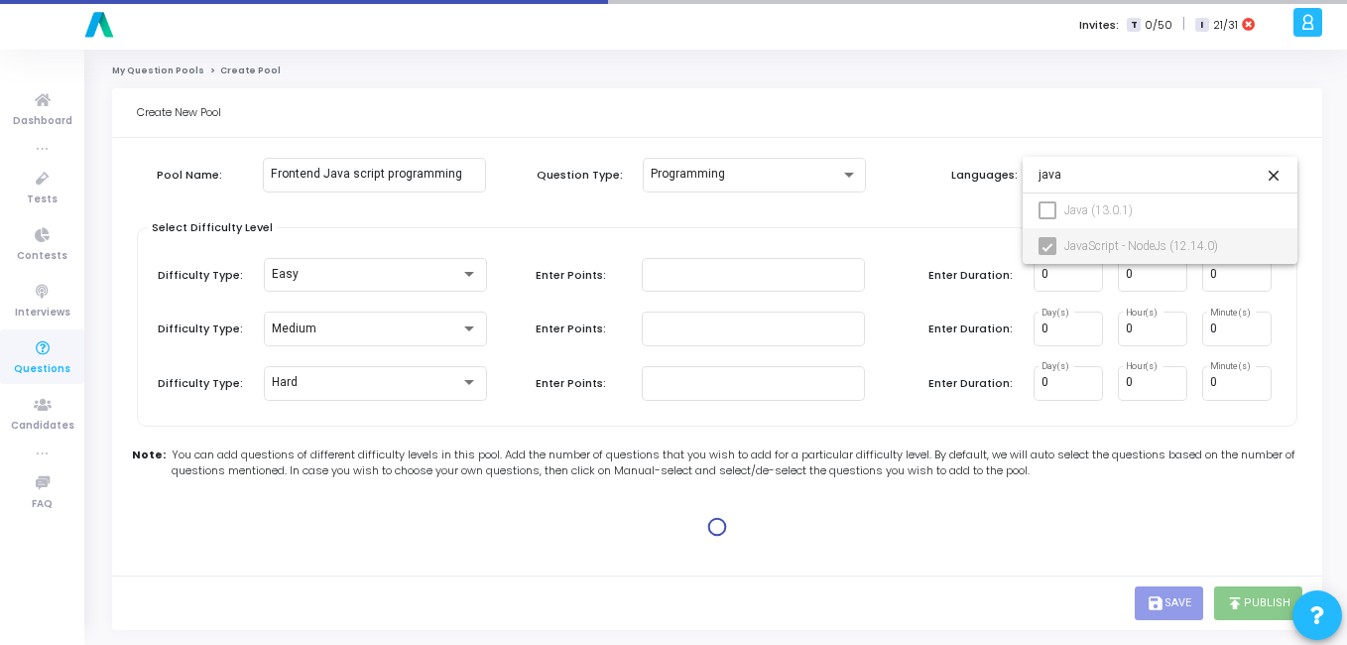
type input "45"
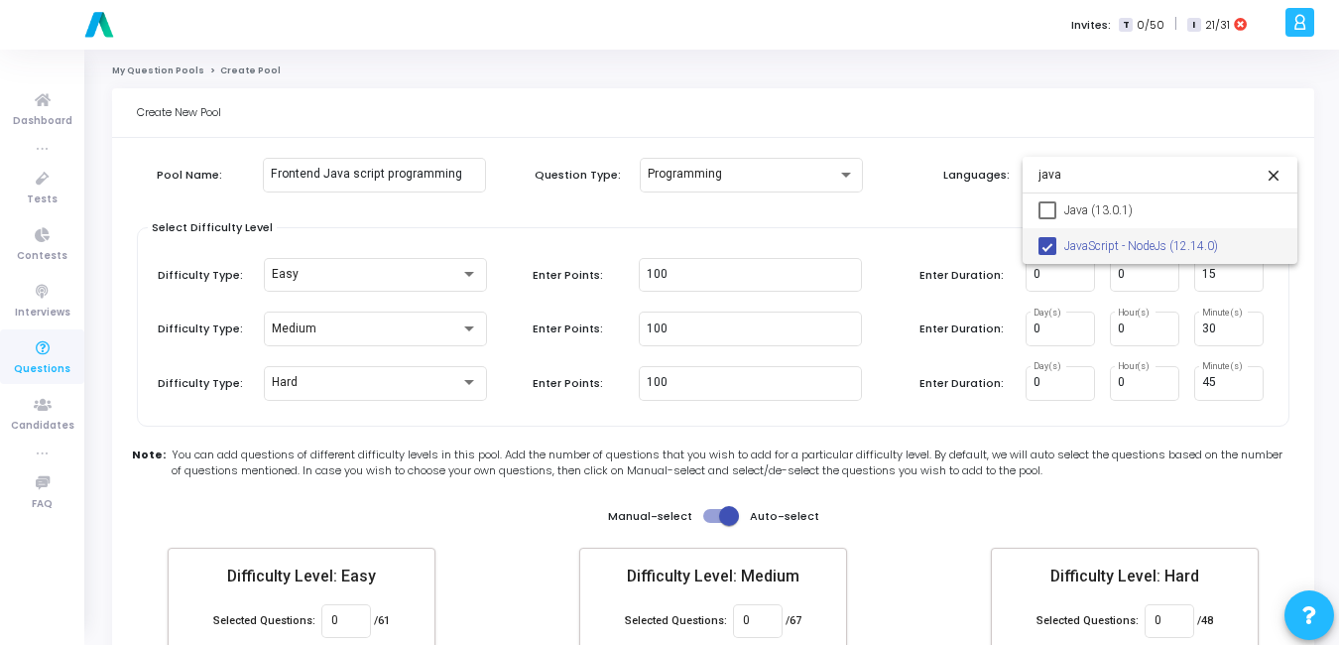
click at [703, 225] on div at bounding box center [669, 322] width 1339 height 645
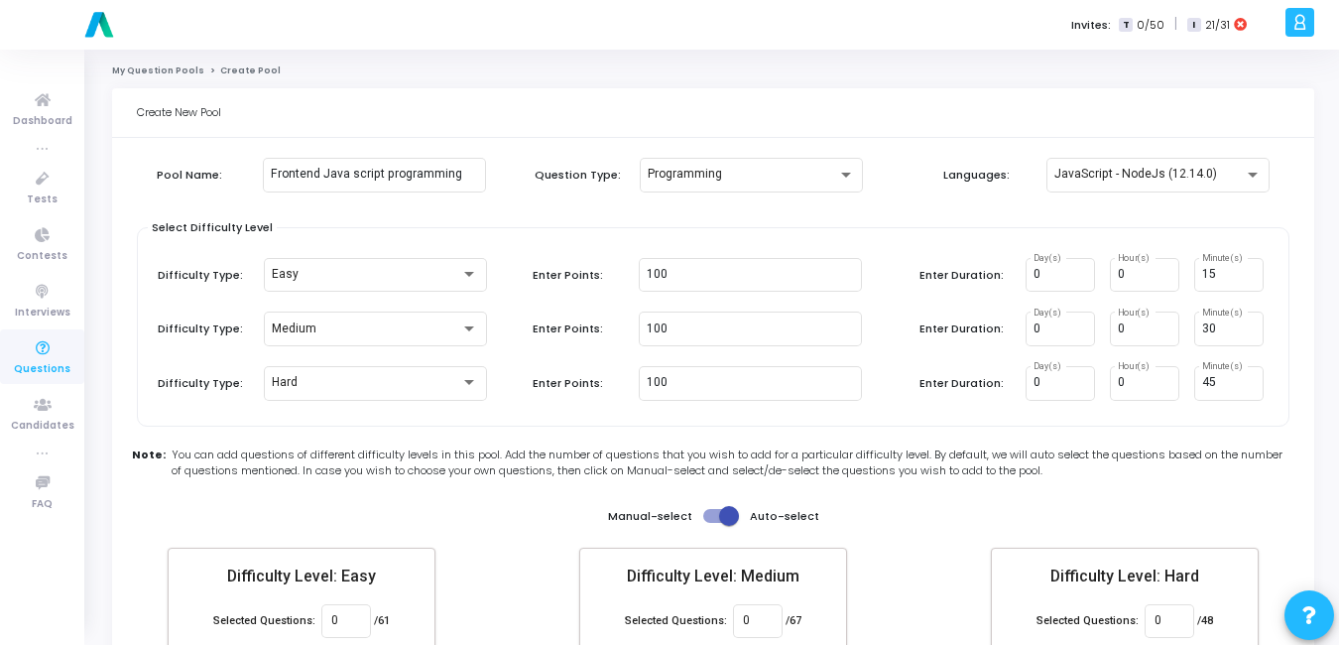
scroll to position [115, 0]
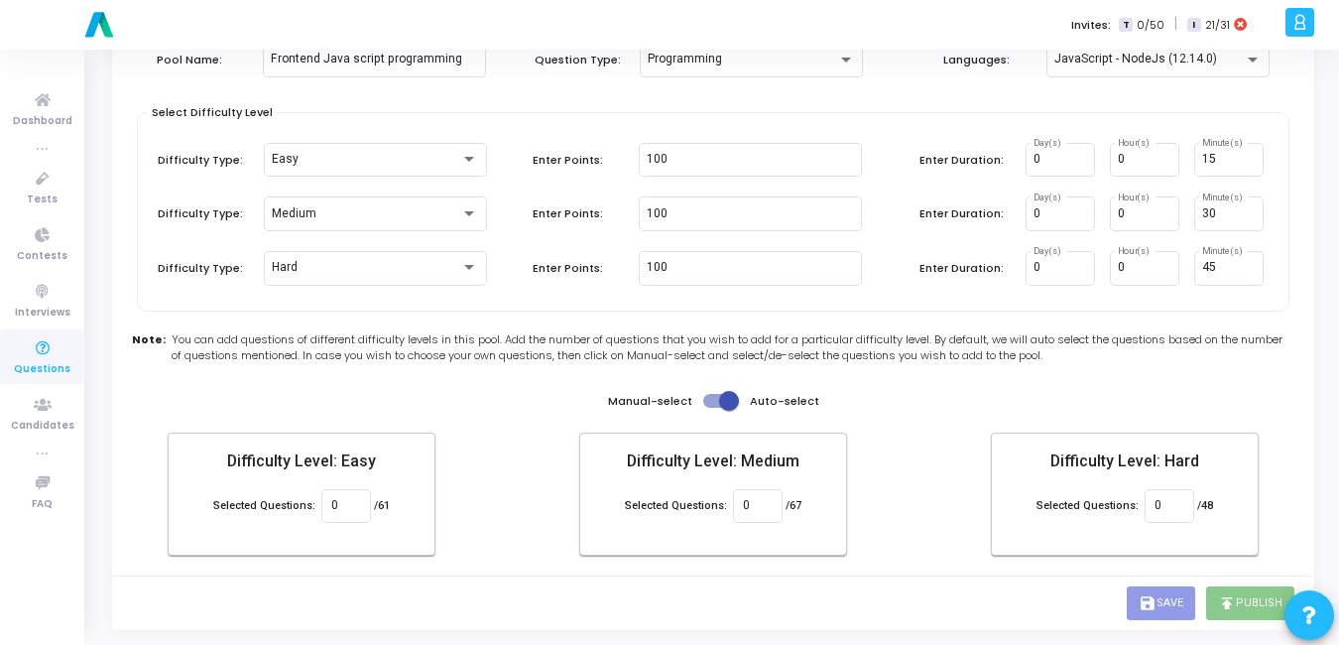
click at [716, 393] on label at bounding box center [721, 401] width 36 height 24
click at [713, 408] on input "checkbox" at bounding box center [712, 408] width 1 height 1
checkbox input "false"
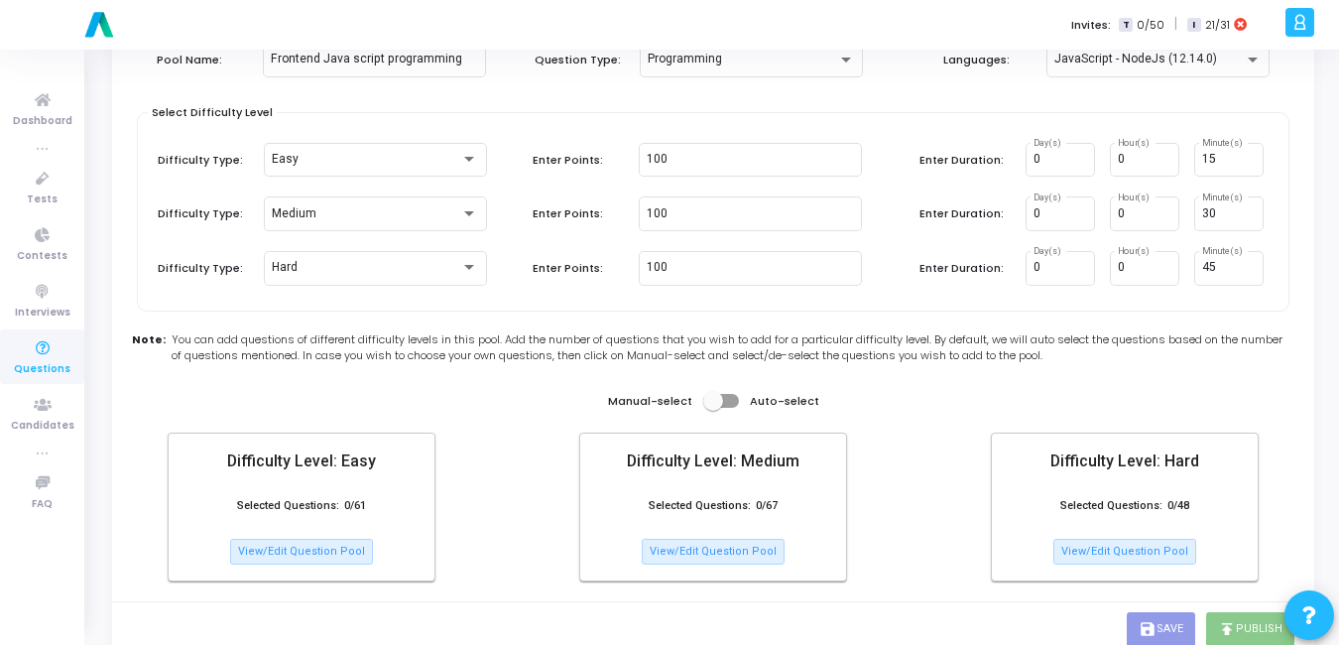
scroll to position [142, 0]
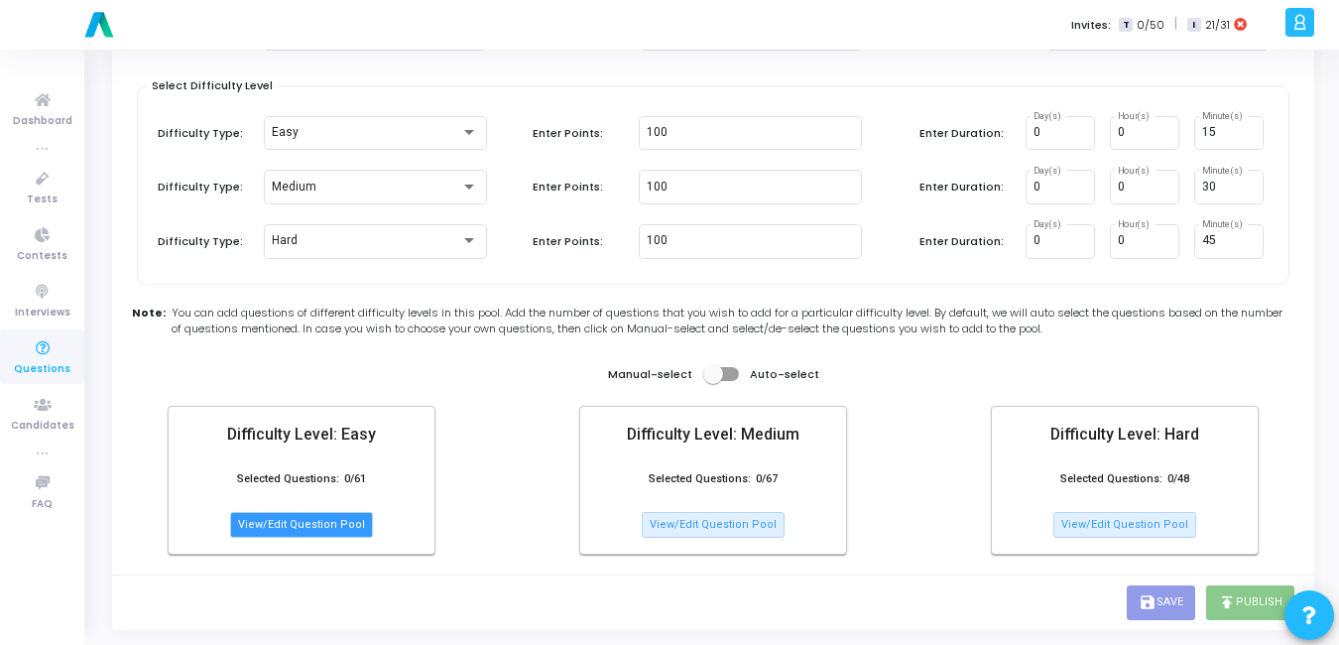
click at [306, 525] on button "View/Edit Question Pool" at bounding box center [301, 525] width 143 height 26
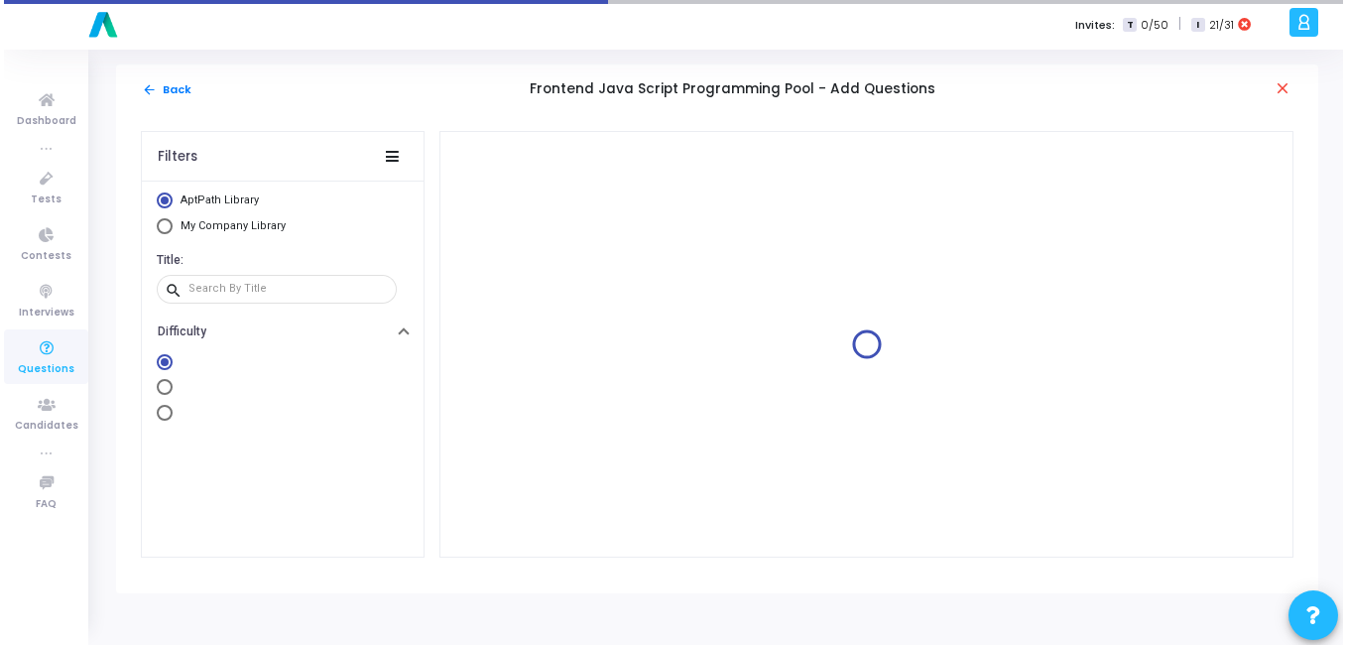
scroll to position [0, 0]
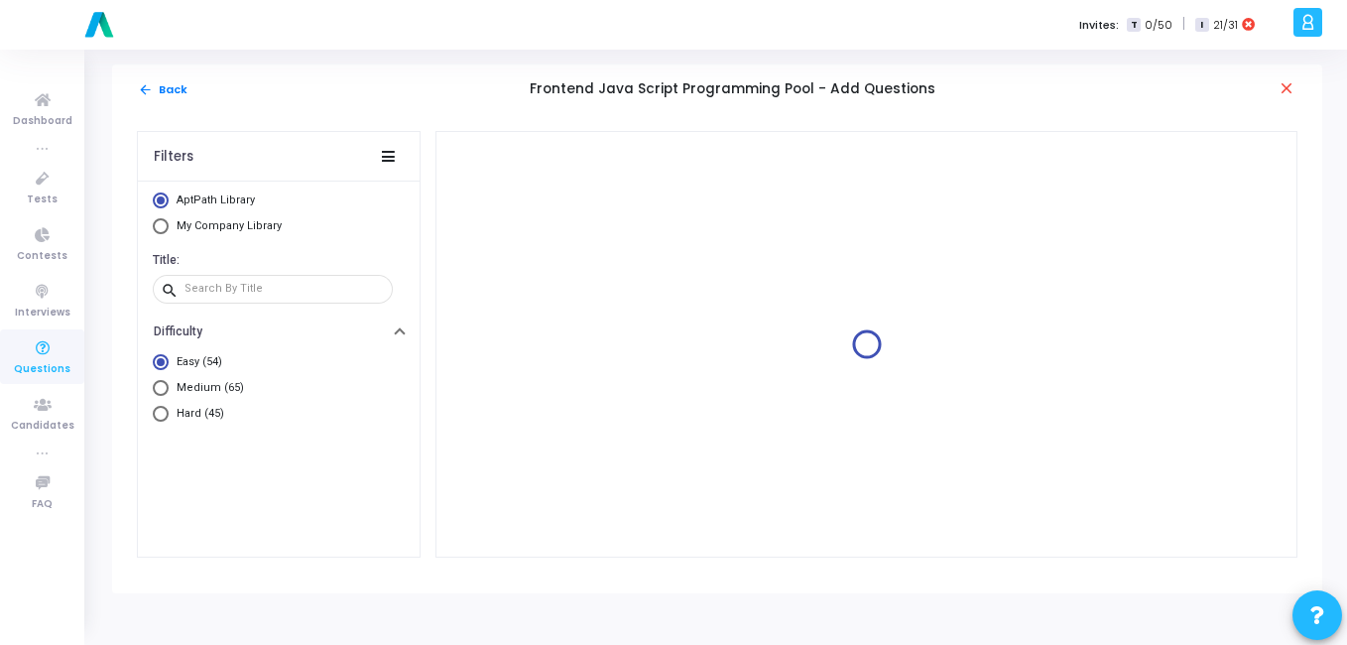
click at [164, 225] on span "Select Library" at bounding box center [161, 226] width 16 height 16
click at [164, 225] on input "My Company Library" at bounding box center [161, 226] width 16 height 16
radio input "true"
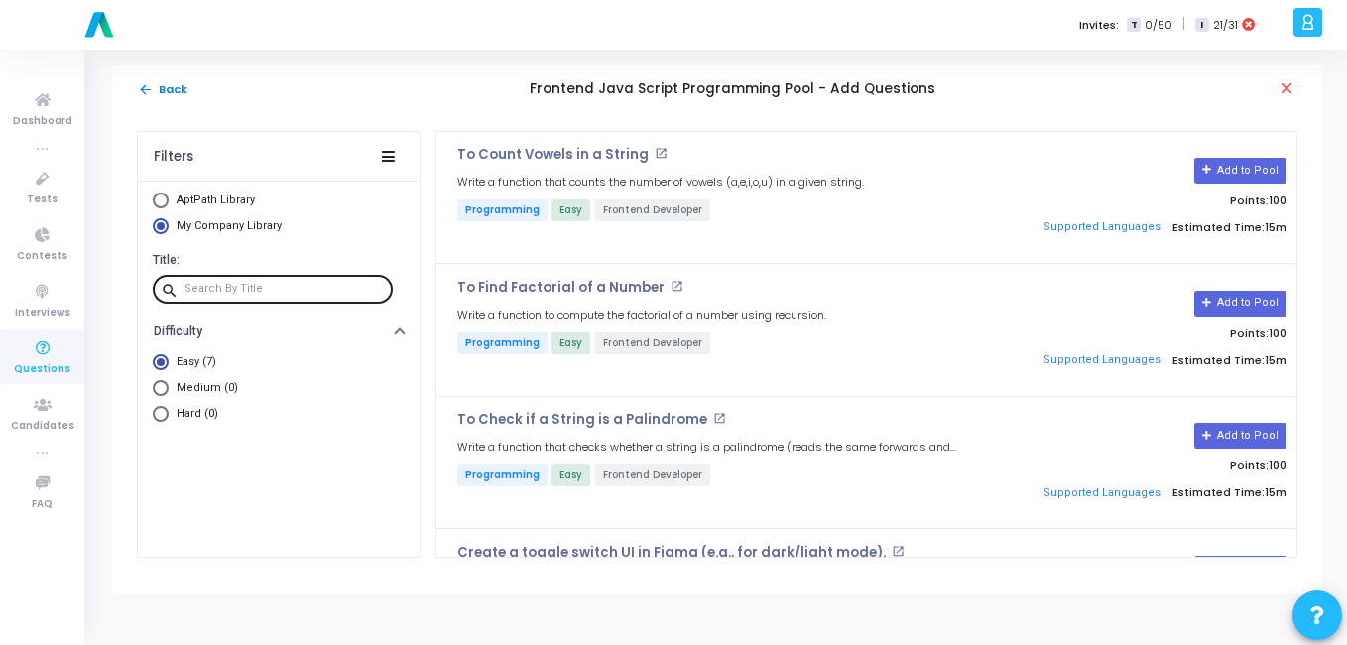
click at [271, 296] on div at bounding box center [285, 289] width 200 height 32
paste input "Write a Python program to rotate an array right by k steps."
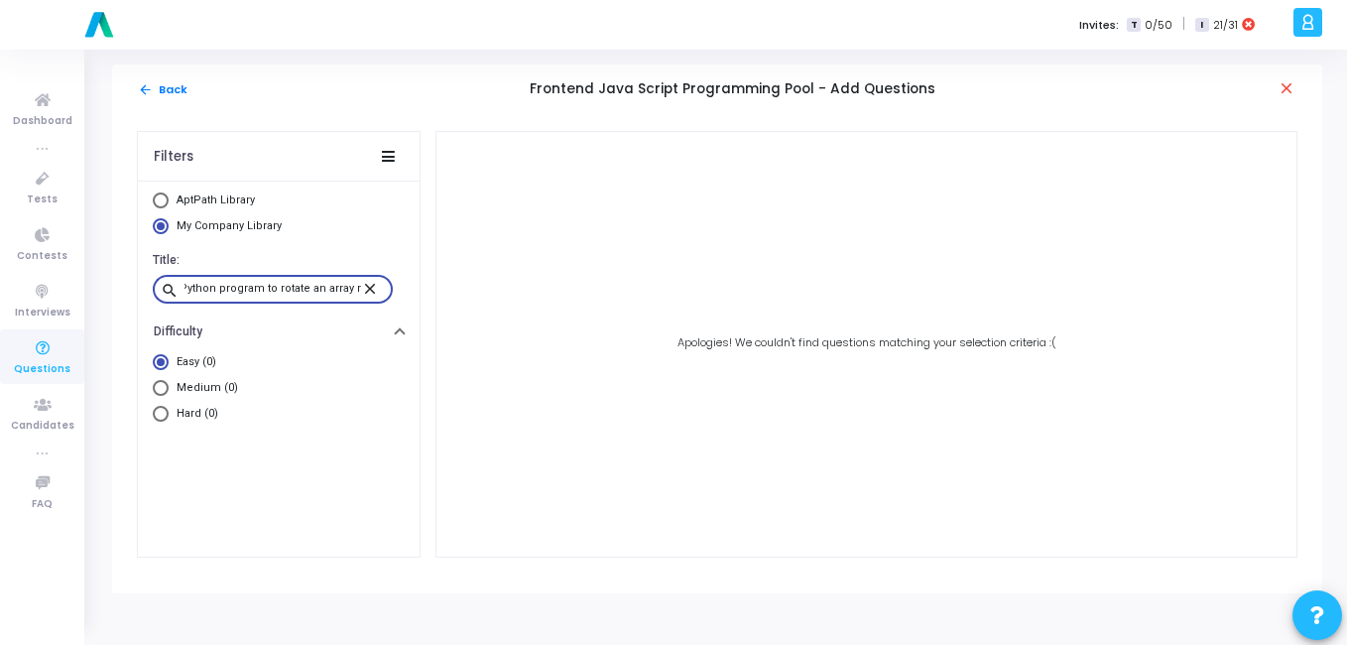
scroll to position [0, 26]
type input "Write a Python program to rotate an array"
click at [380, 286] on mat-icon "close" at bounding box center [373, 288] width 24 height 18
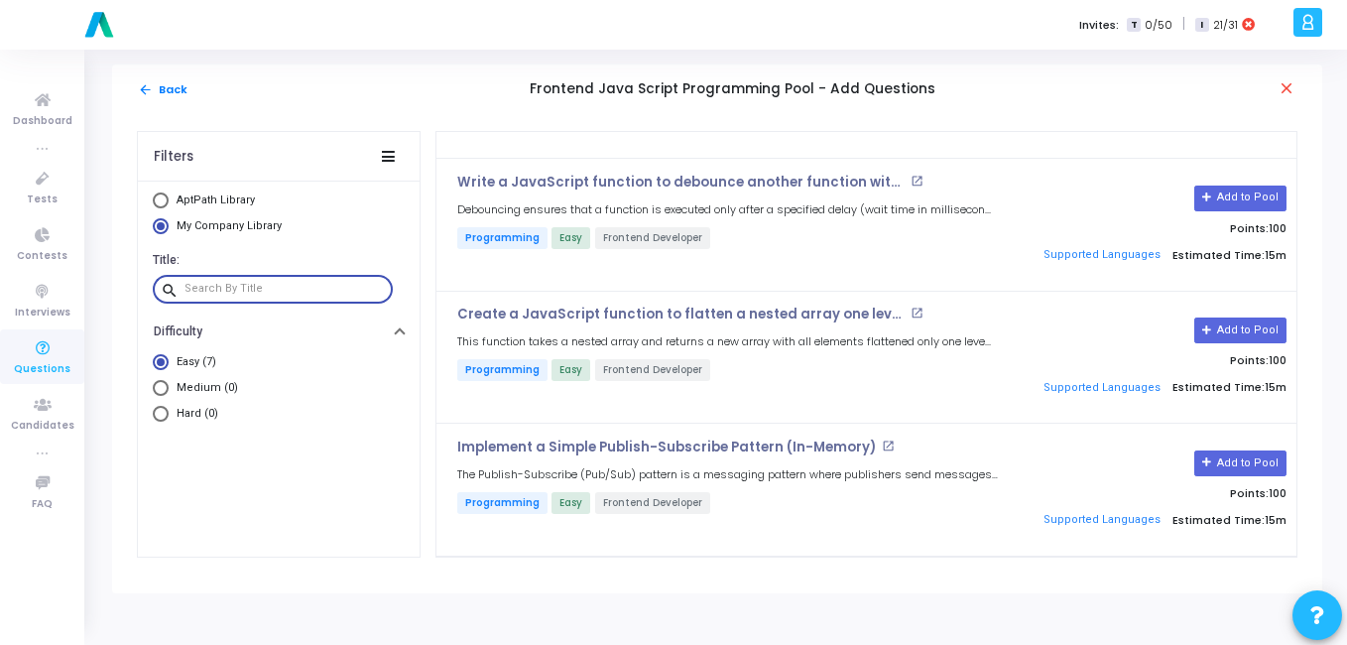
scroll to position [0, 0]
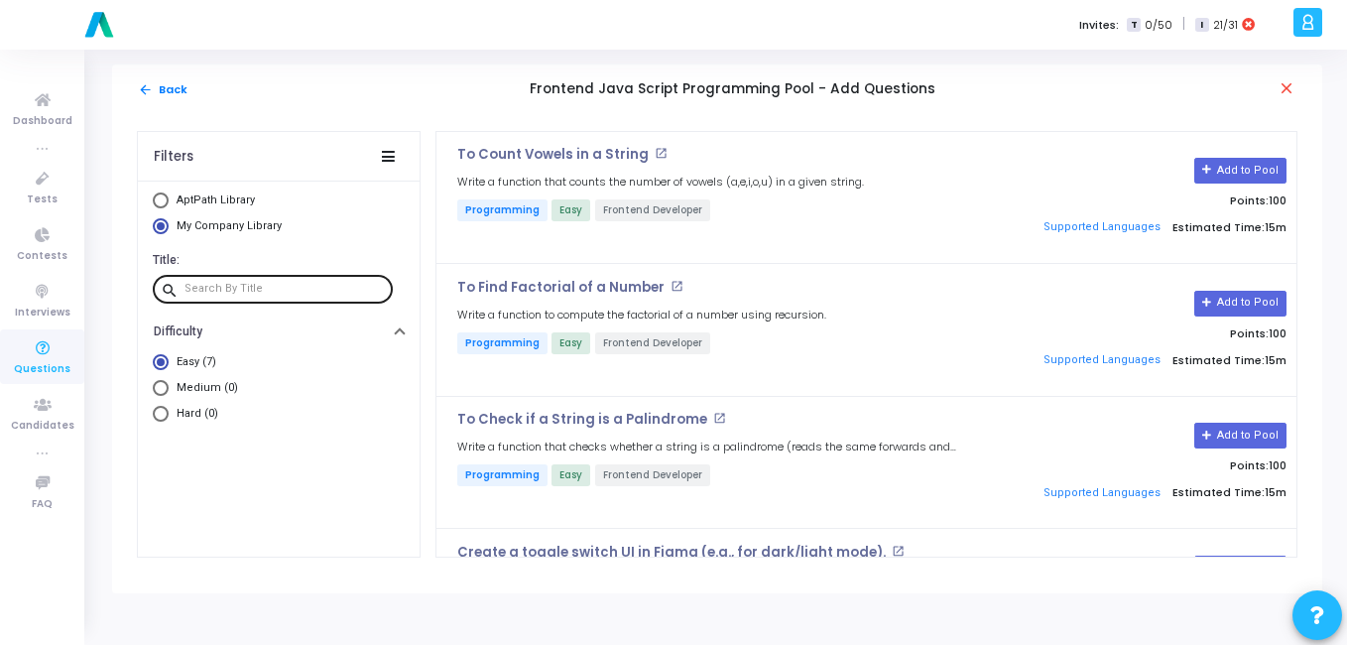
click at [214, 297] on div at bounding box center [285, 289] width 200 height 32
paste input "To Find Second Largest Element in an Array"
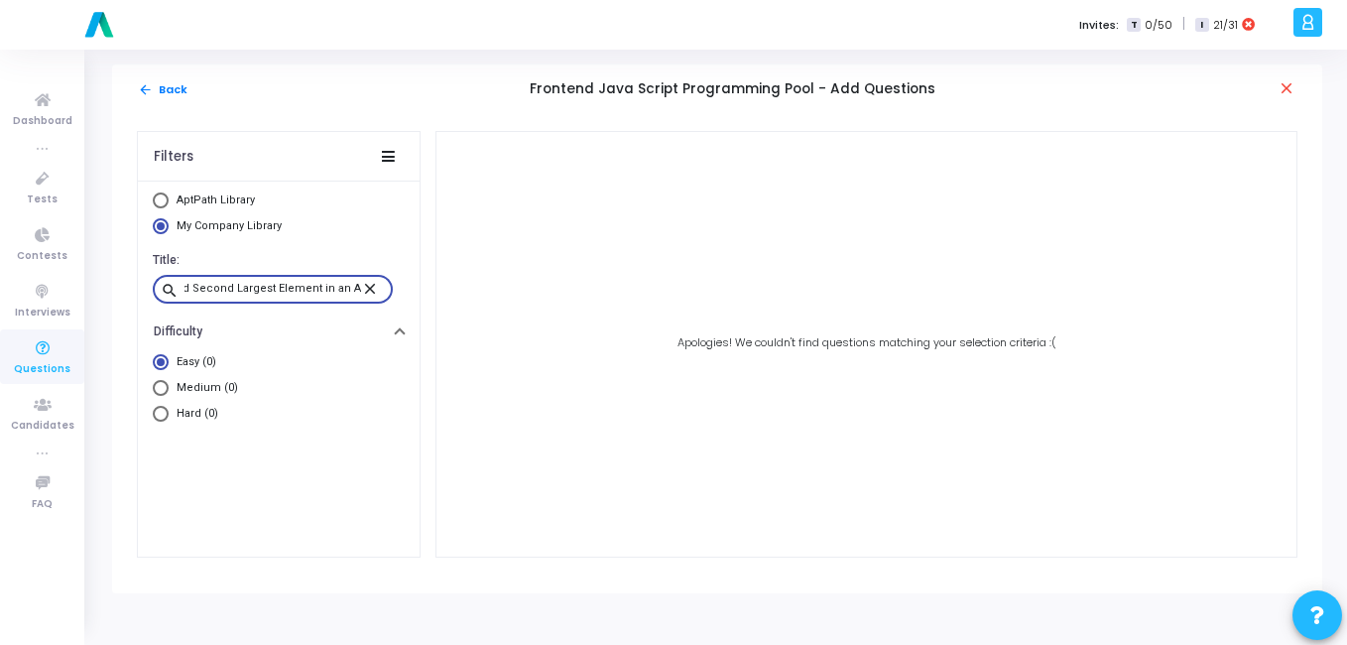
type input "To Find Second Largest Element in an Array"
click at [370, 285] on mat-icon "close" at bounding box center [373, 288] width 24 height 18
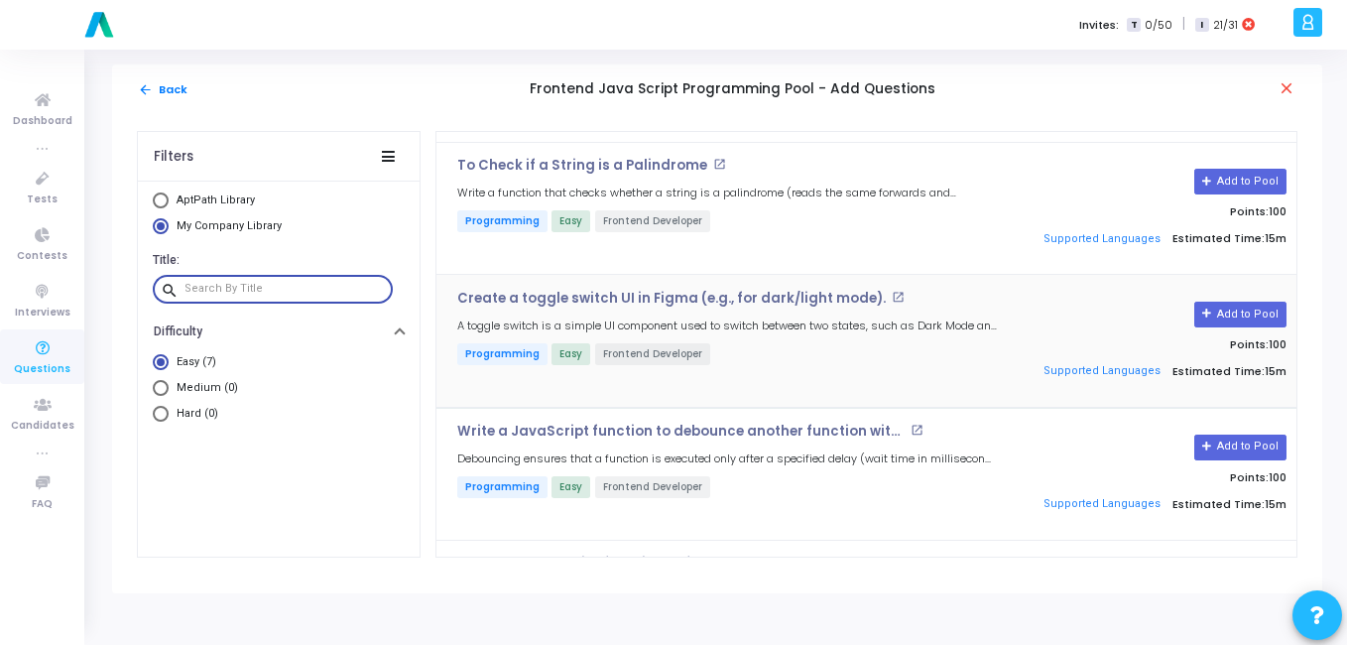
scroll to position [253, 0]
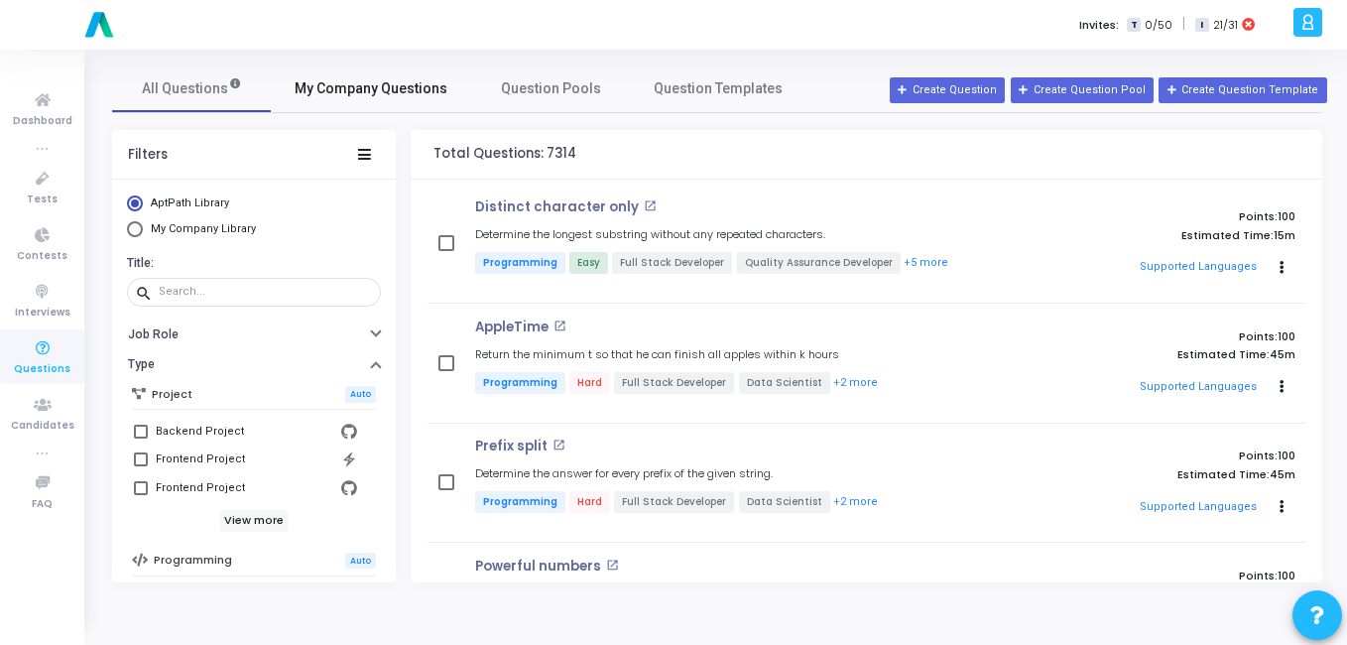
click at [396, 91] on span "My Company Questions" at bounding box center [371, 88] width 153 height 21
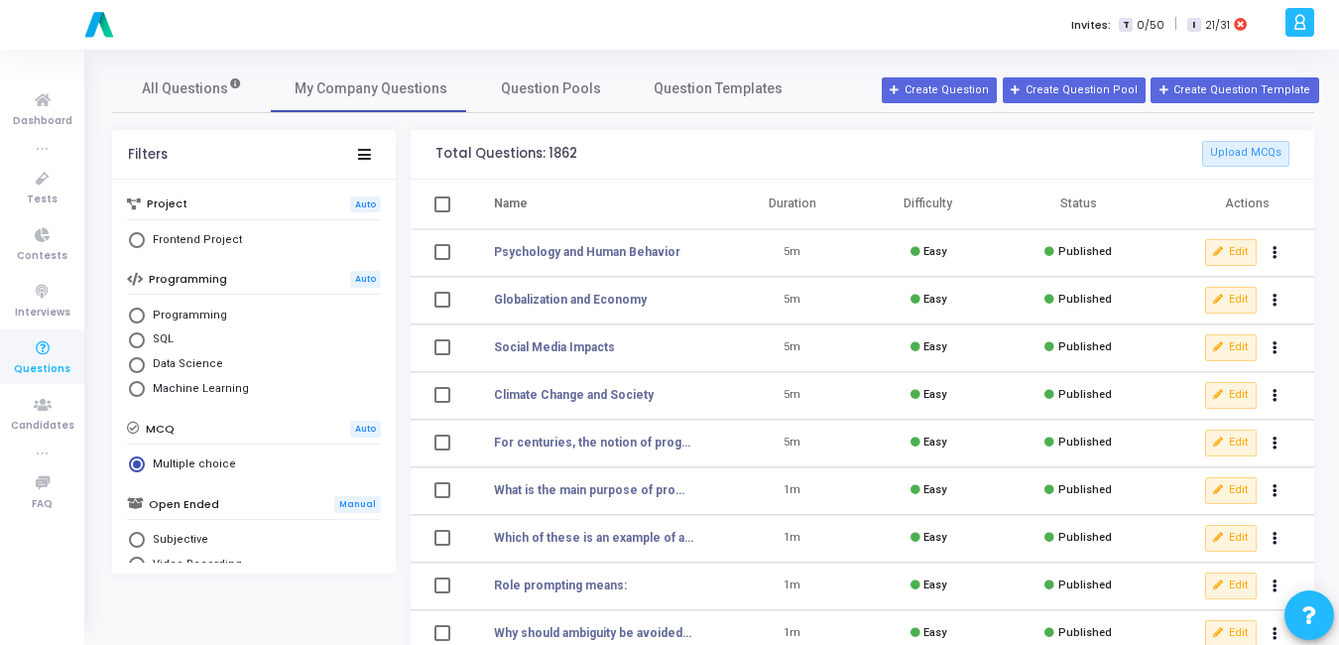
click at [151, 315] on span "Programming" at bounding box center [186, 316] width 82 height 17
click at [145, 315] on input "Programming" at bounding box center [137, 316] width 16 height 16
radio input "true"
radio input "false"
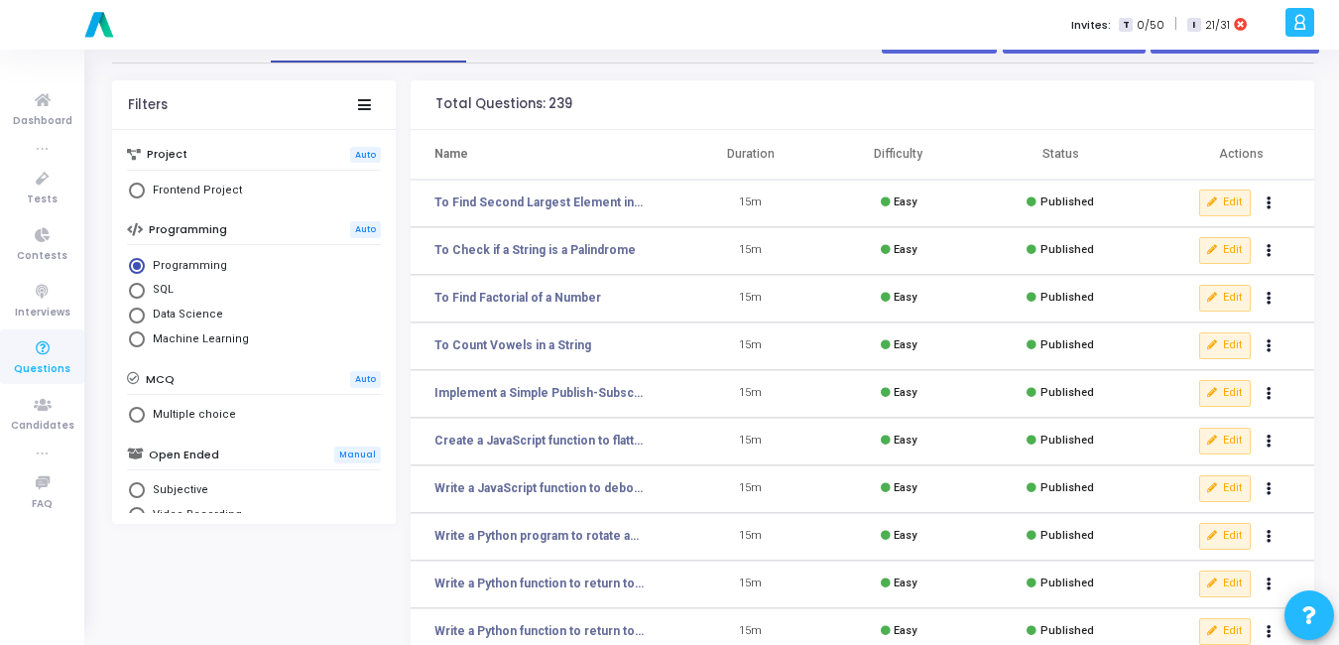
scroll to position [51, 0]
click at [1220, 537] on mat-tooltip-component "More actions" at bounding box center [1269, 528] width 101 height 55
click at [1235, 539] on button "Edit" at bounding box center [1225, 535] width 52 height 26
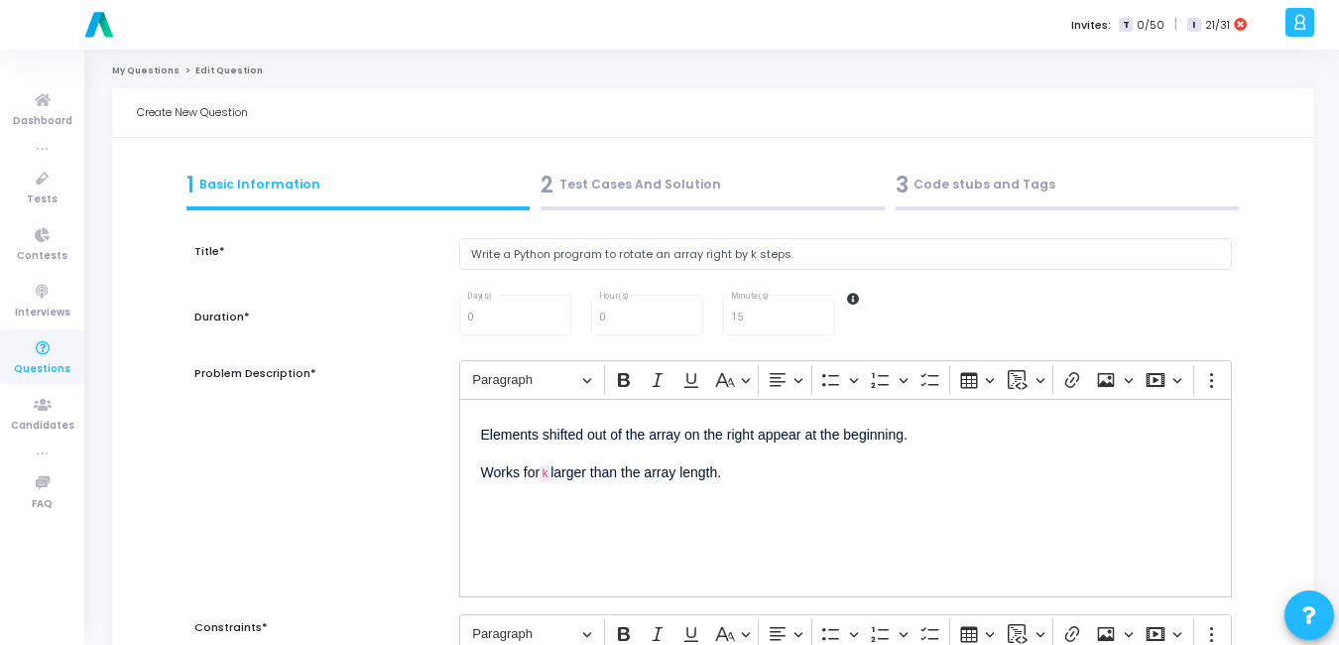
click at [626, 195] on div "2 Test Cases And Solution" at bounding box center [713, 185] width 344 height 33
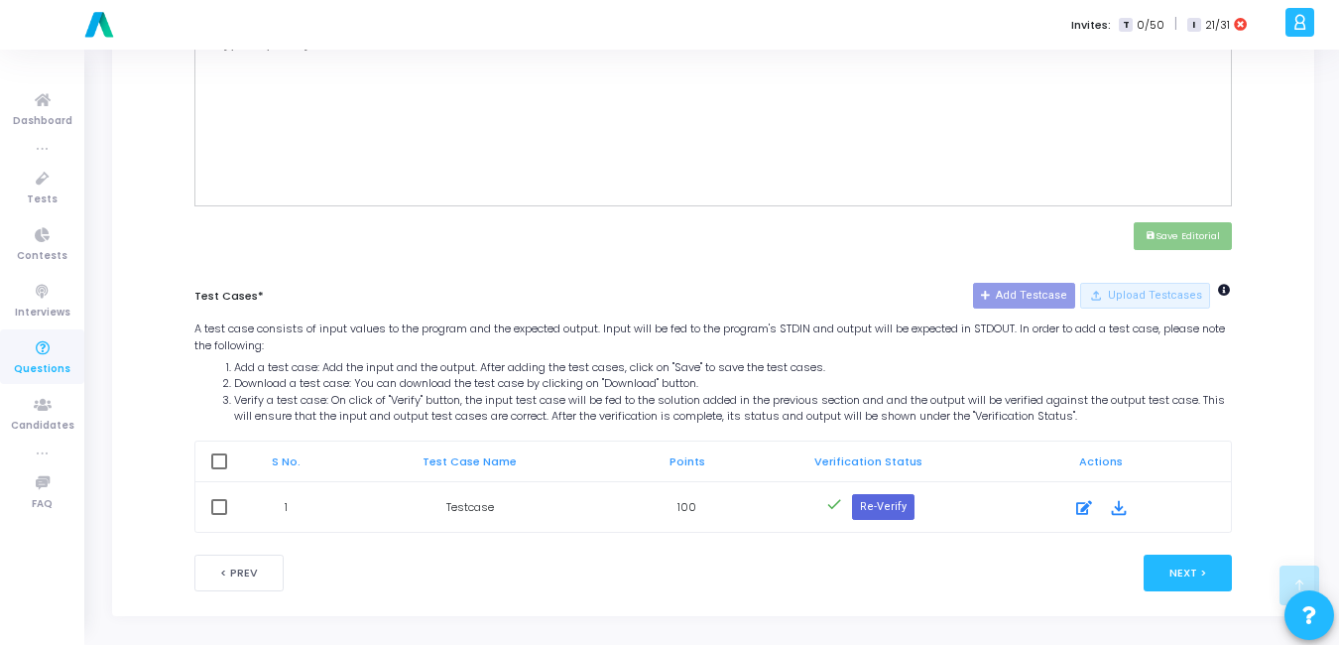
scroll to position [793, 0]
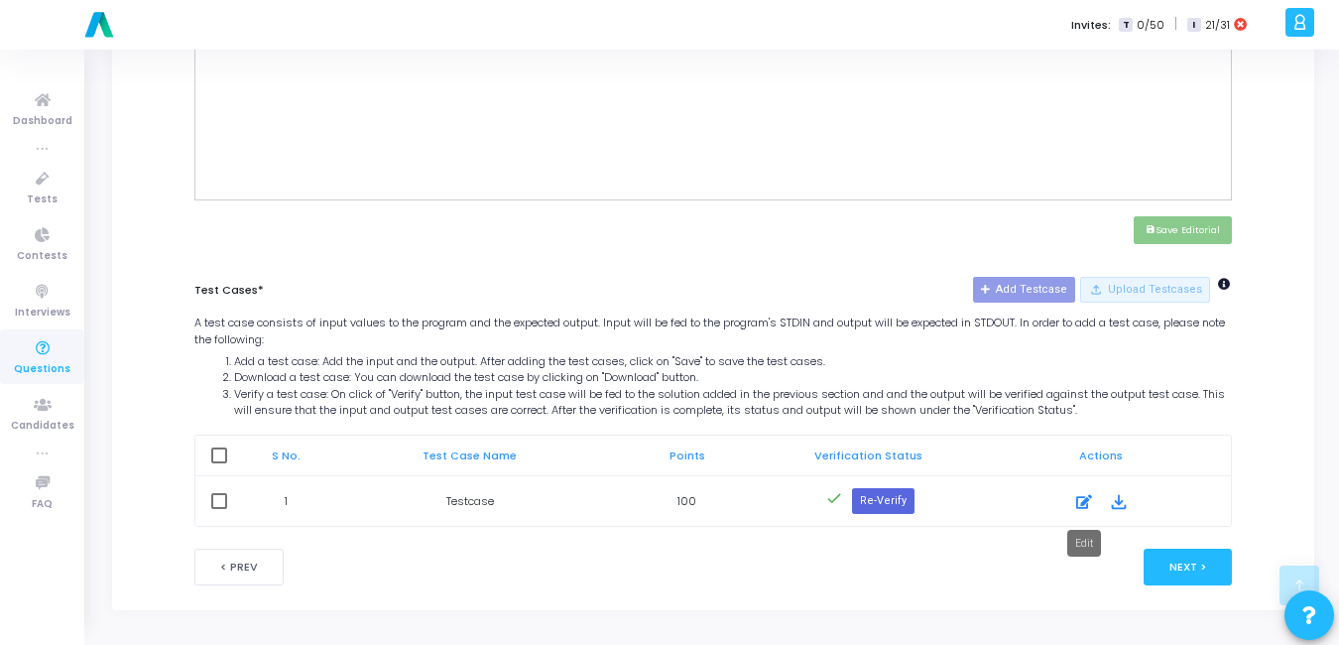
click at [1086, 511] on icon at bounding box center [1084, 502] width 16 height 24
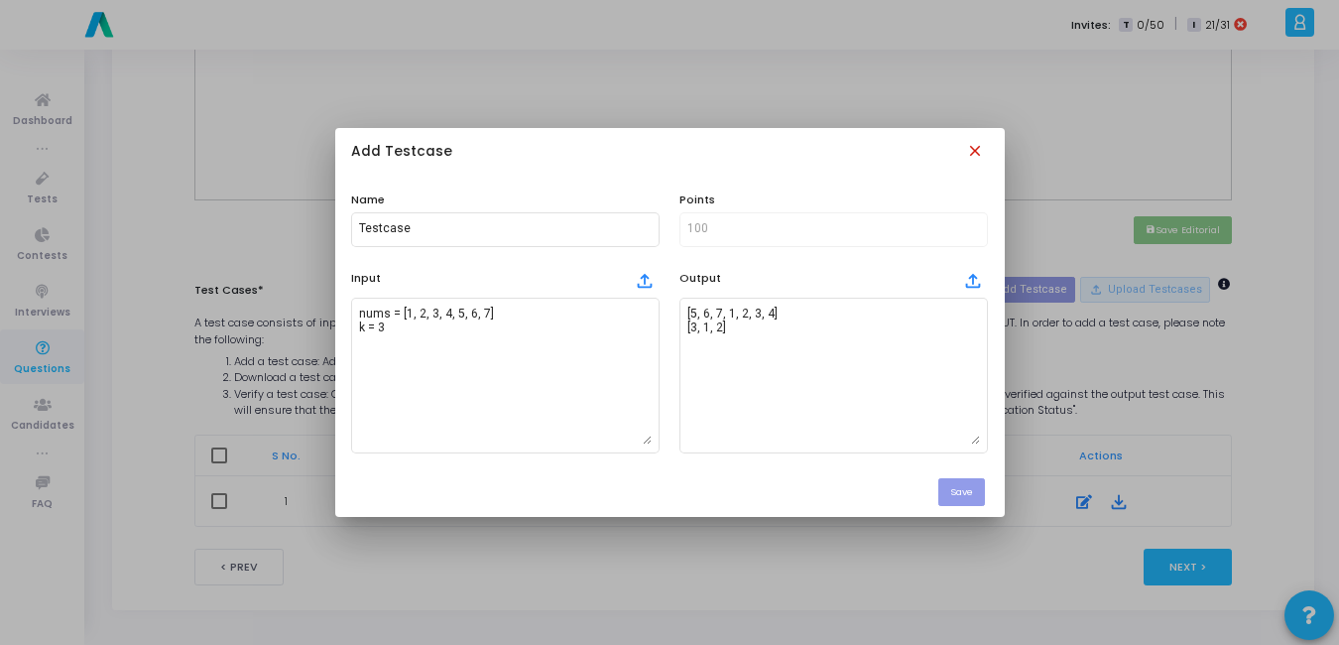
click at [972, 151] on mat-icon "close" at bounding box center [977, 153] width 22 height 22
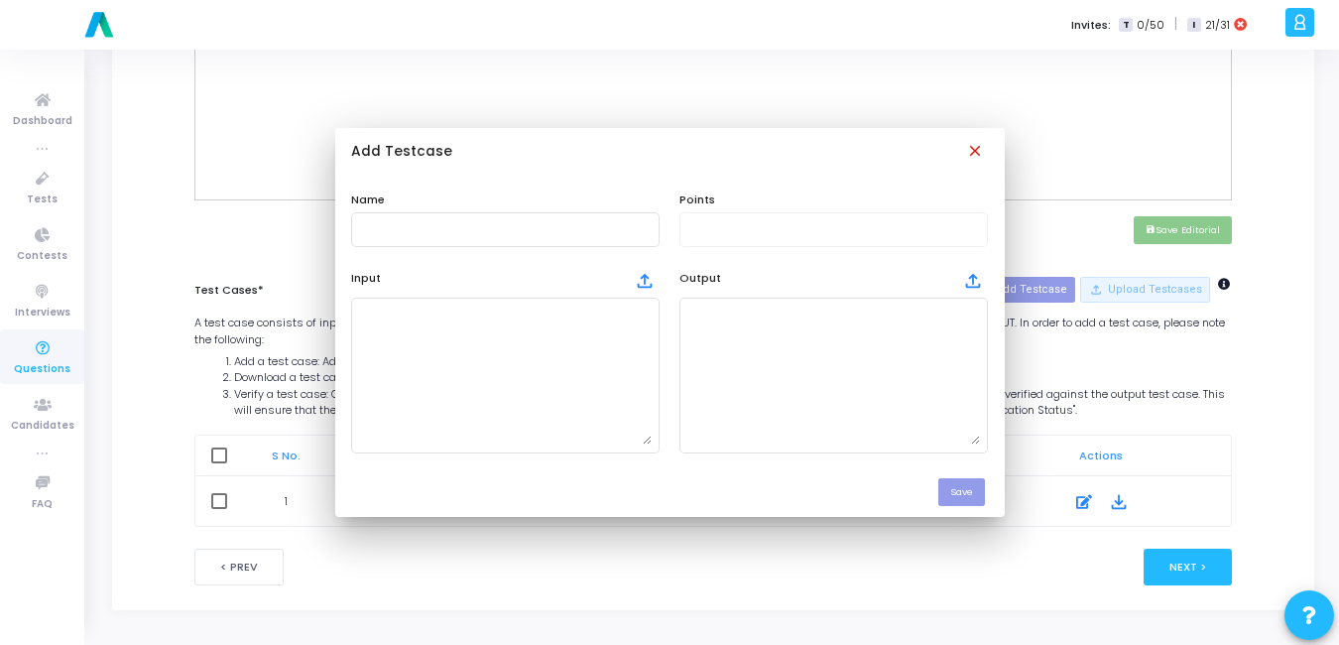
scroll to position [793, 0]
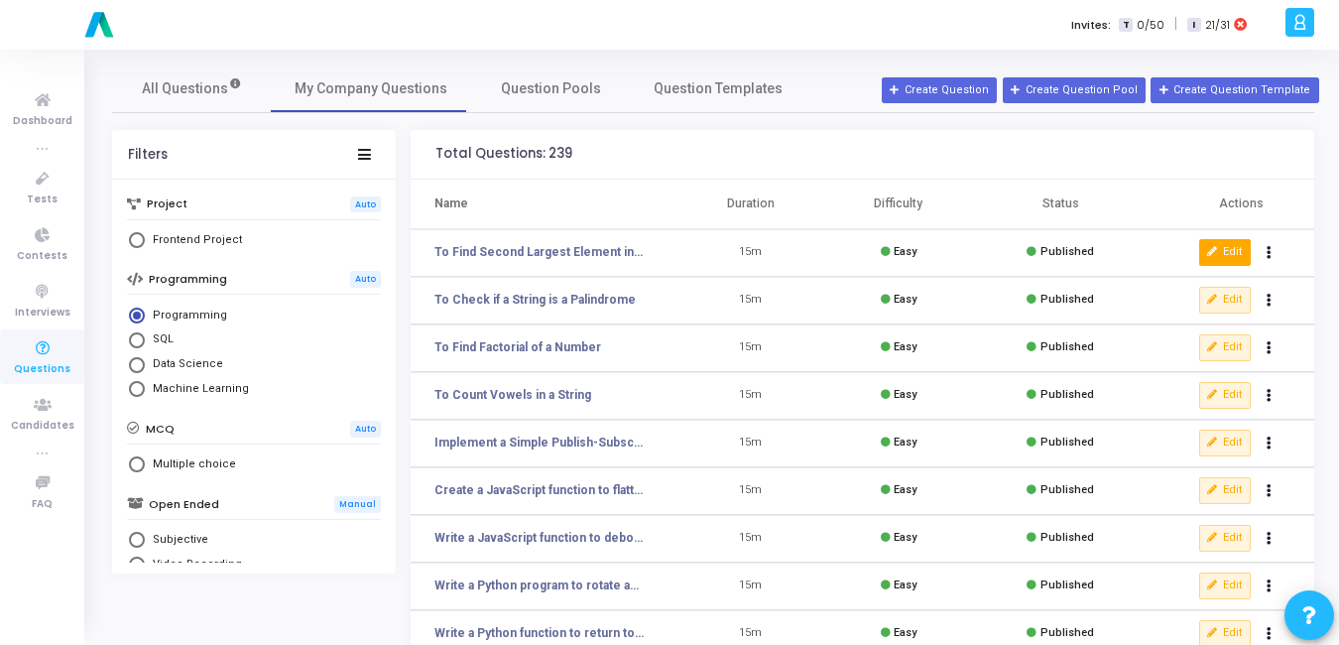
click at [1247, 258] on button "Edit" at bounding box center [1225, 252] width 52 height 26
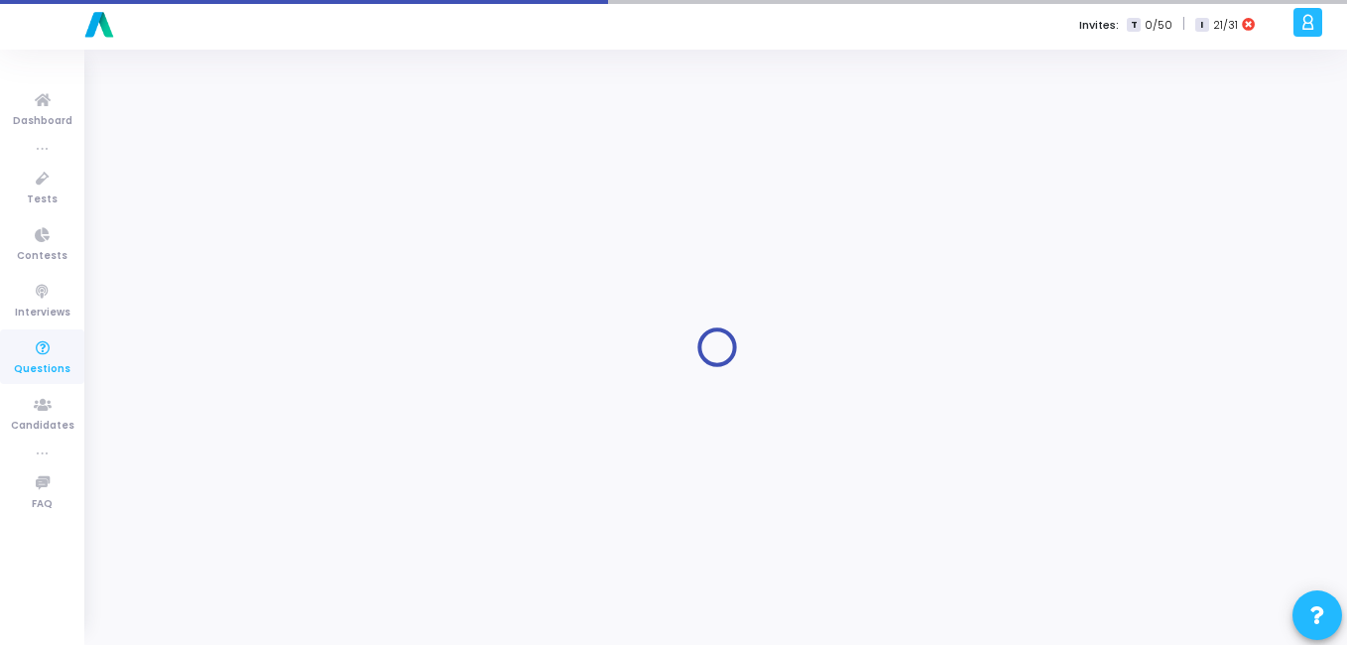
click at [1135, 25] on span "T" at bounding box center [1133, 25] width 13 height 15
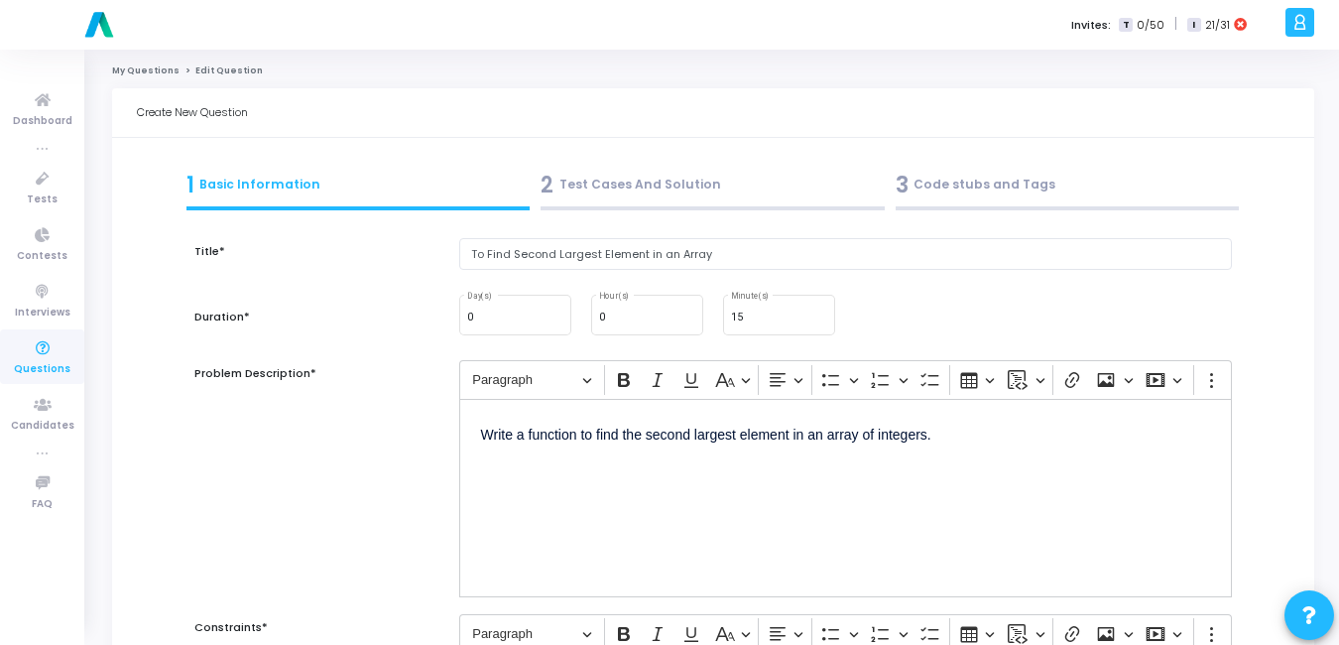
click at [574, 178] on div "2 Test Cases And Solution" at bounding box center [713, 185] width 344 height 33
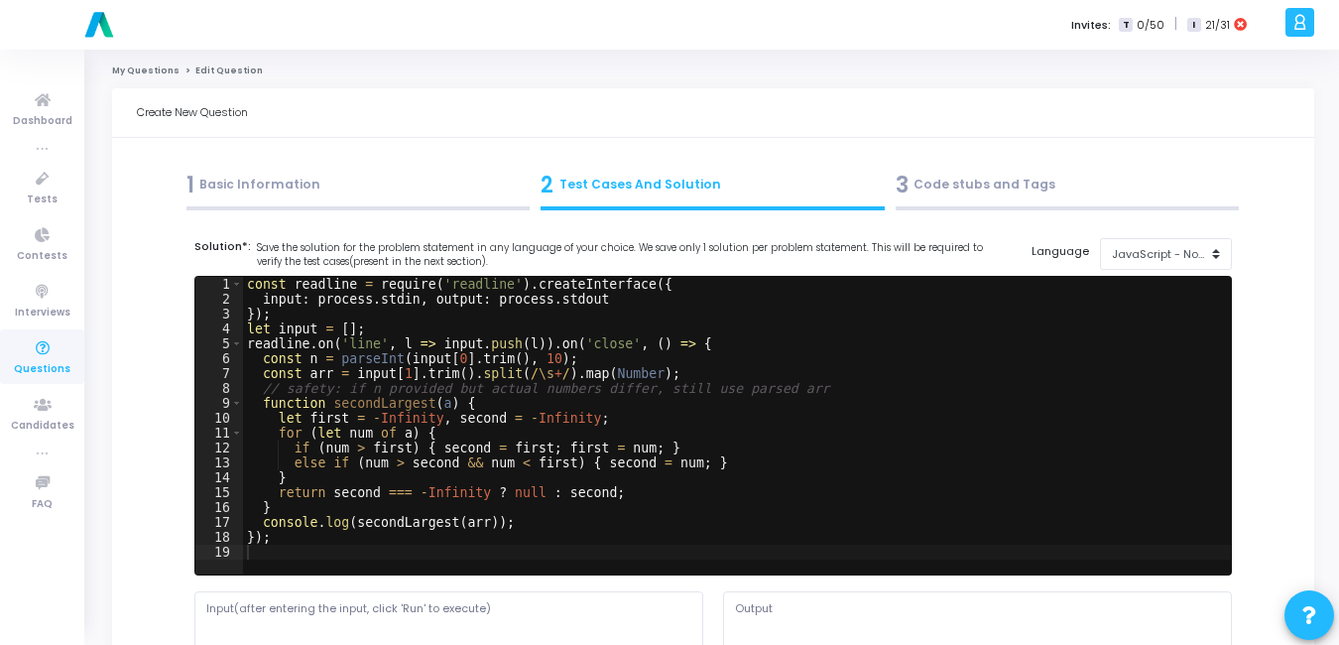
click at [260, 188] on div "1 Basic Information" at bounding box center [359, 185] width 344 height 33
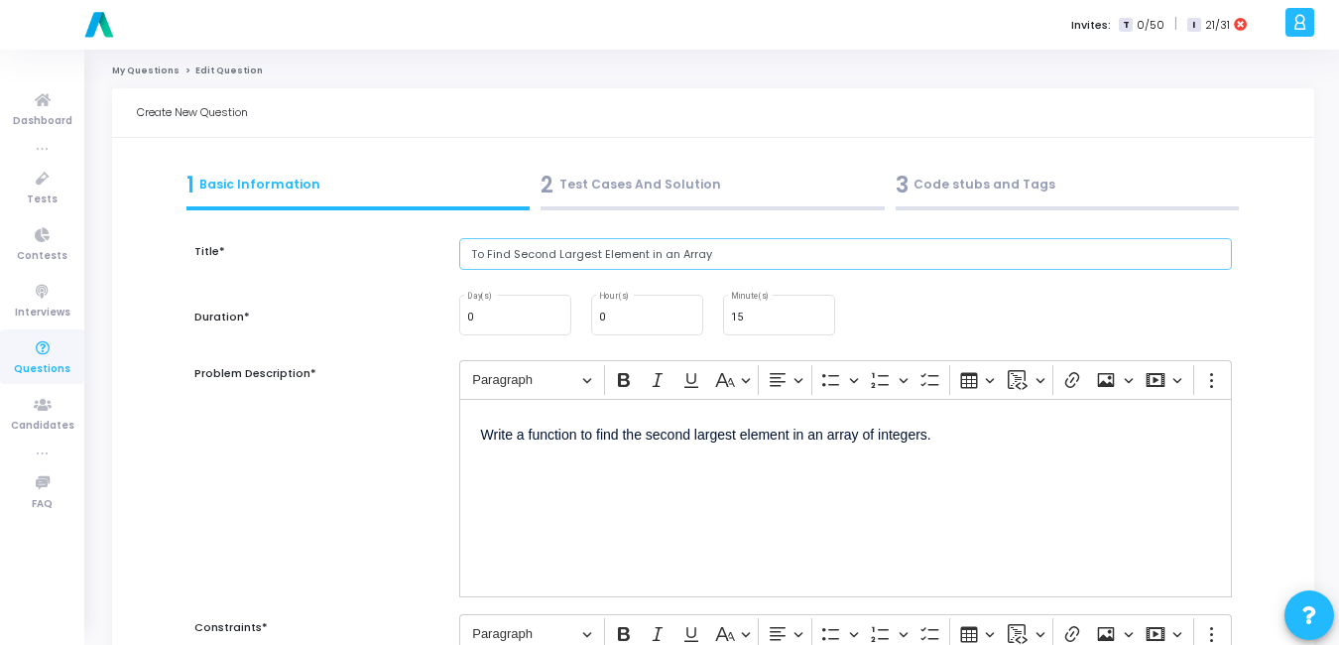
click at [562, 251] on input "To Find Second Largest Element in an Array" at bounding box center [845, 254] width 773 height 33
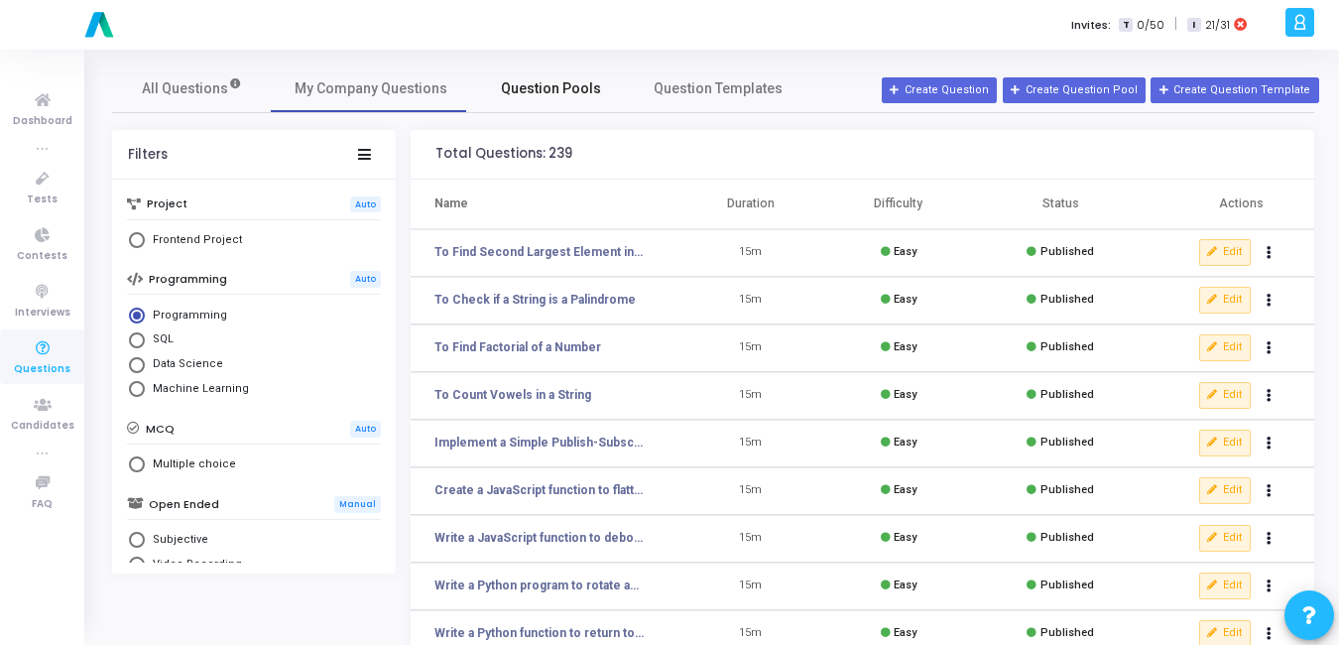
click at [546, 102] on link "Question Pools" at bounding box center [550, 88] width 159 height 48
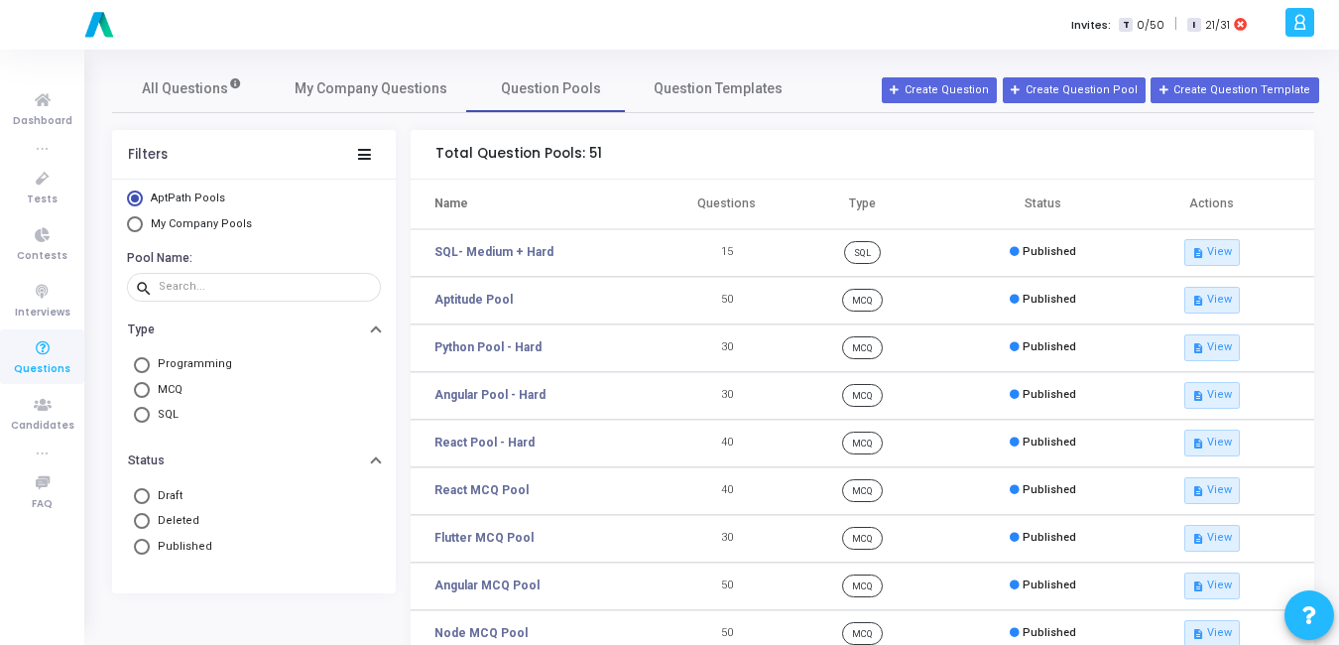
click at [138, 221] on span "Select Library" at bounding box center [135, 224] width 16 height 16
click at [138, 221] on input "My Company Pools" at bounding box center [135, 224] width 16 height 16
radio input "true"
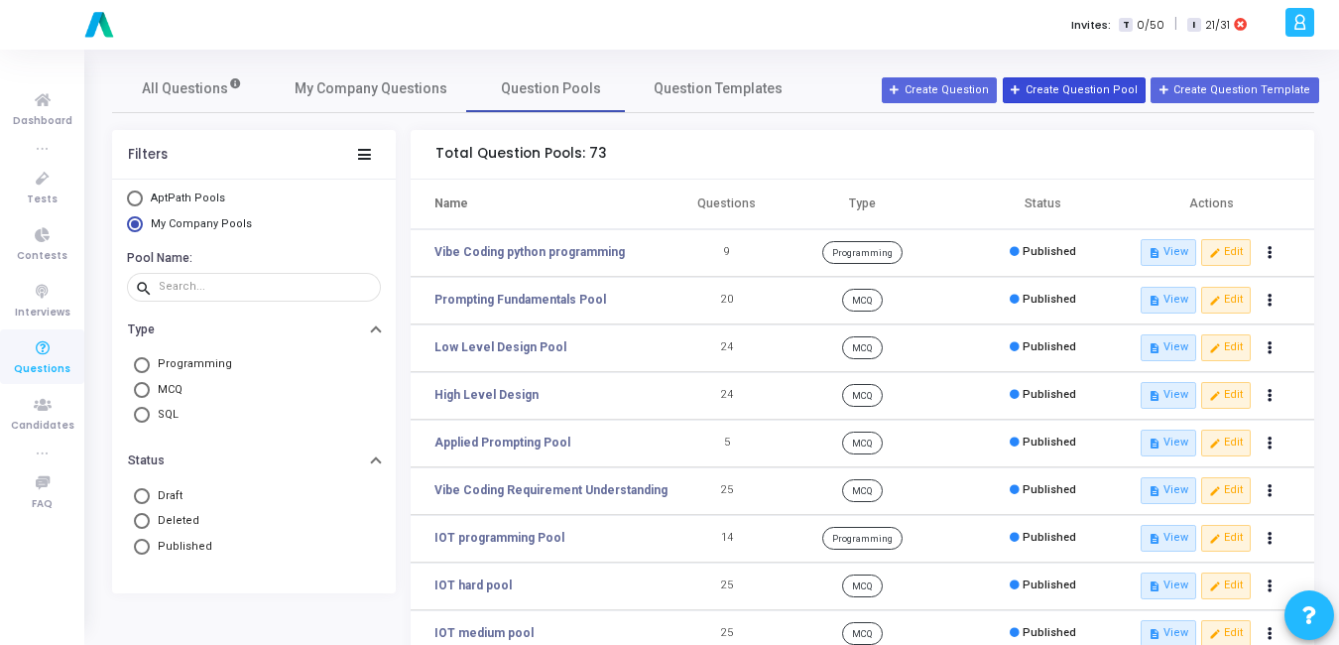
click at [1100, 84] on button "Create Question Pool" at bounding box center [1074, 90] width 143 height 26
click at [1083, 73] on div "All Questions My Company Questions Question Pools Question Templates" at bounding box center [713, 88] width 1202 height 48
click at [1080, 87] on button "Create Question Pool" at bounding box center [1074, 90] width 143 height 26
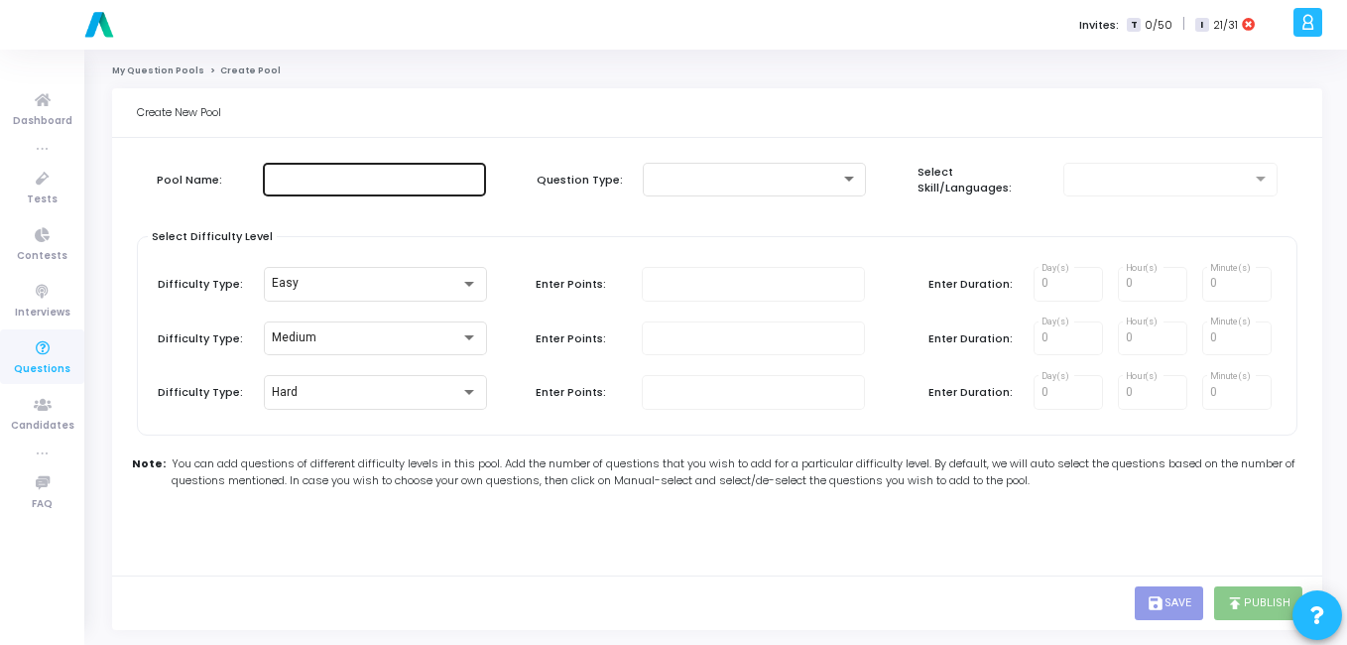
click at [359, 181] on input "text" at bounding box center [374, 180] width 207 height 14
type input "J"
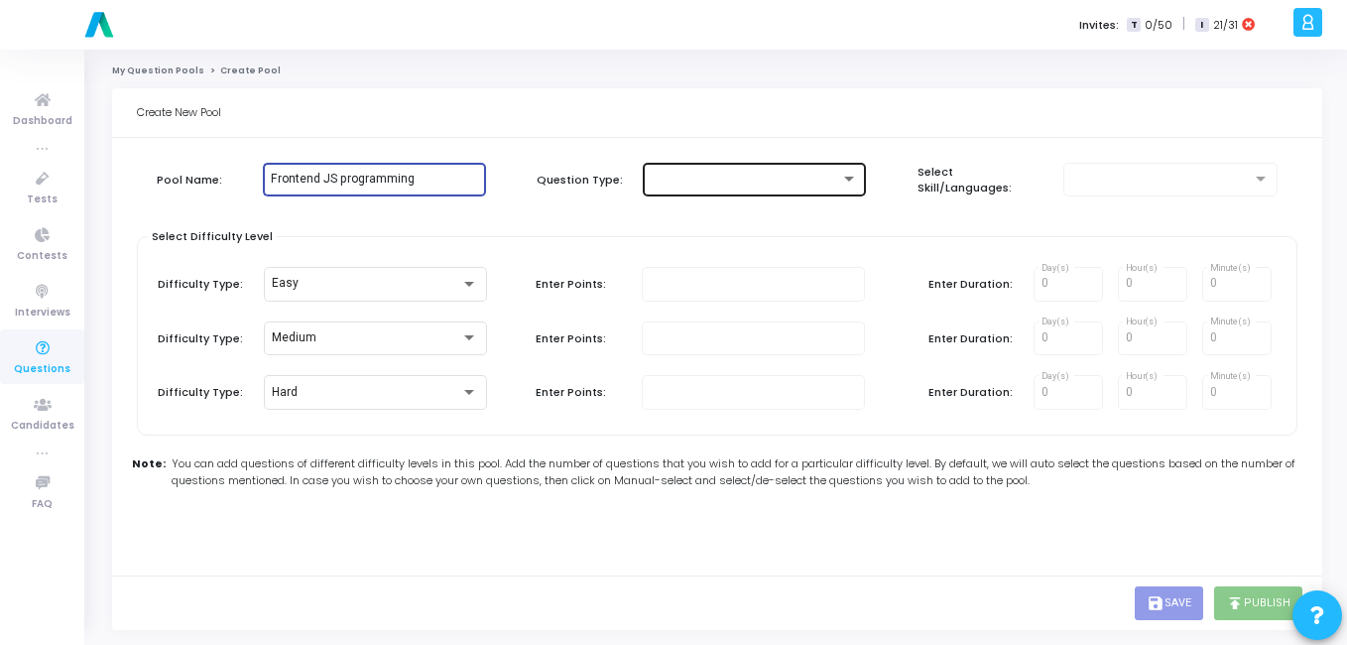
type input "Frontend JS programming"
click at [792, 164] on div at bounding box center [754, 178] width 207 height 37
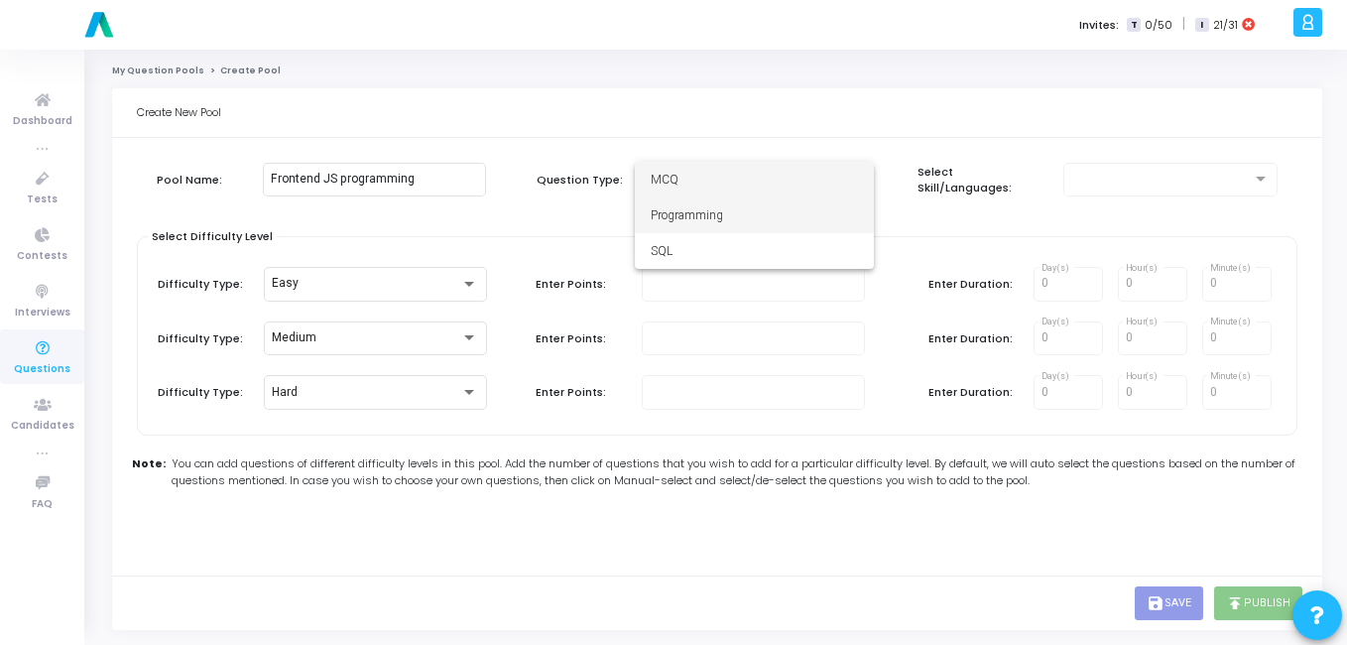
click at [755, 215] on span "Programming" at bounding box center [754, 215] width 207 height 36
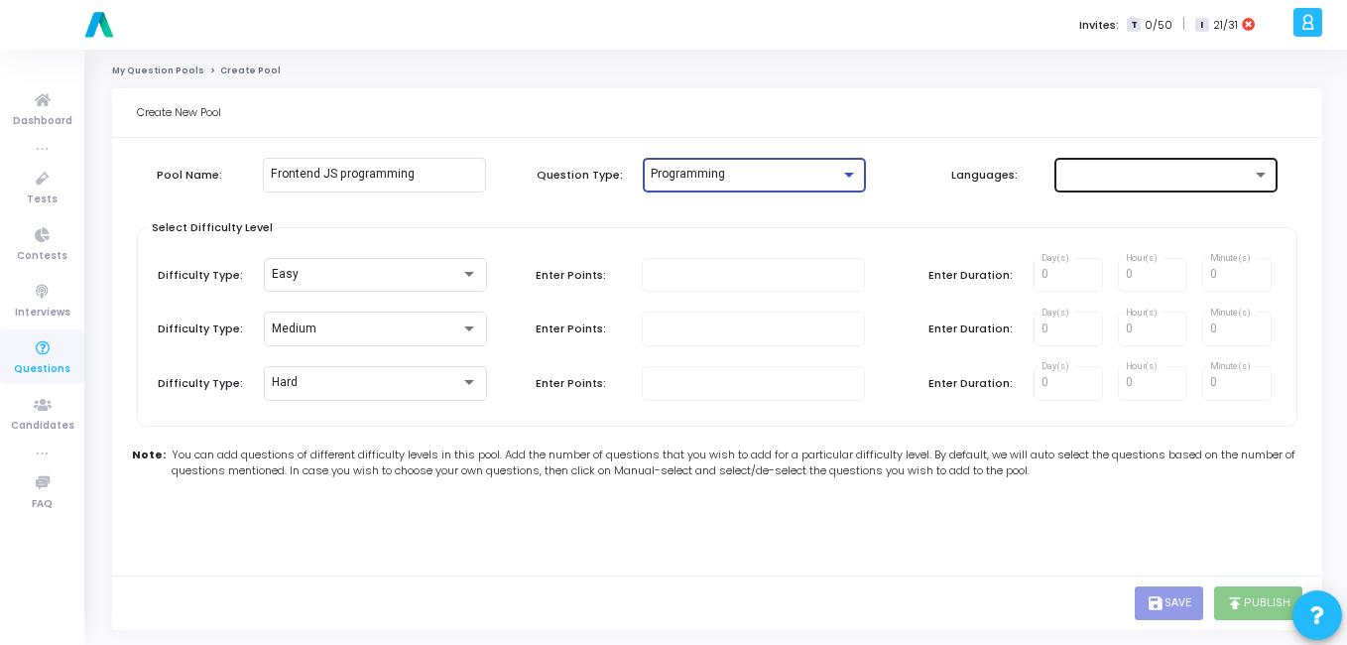
click at [1100, 161] on div at bounding box center [1166, 173] width 207 height 37
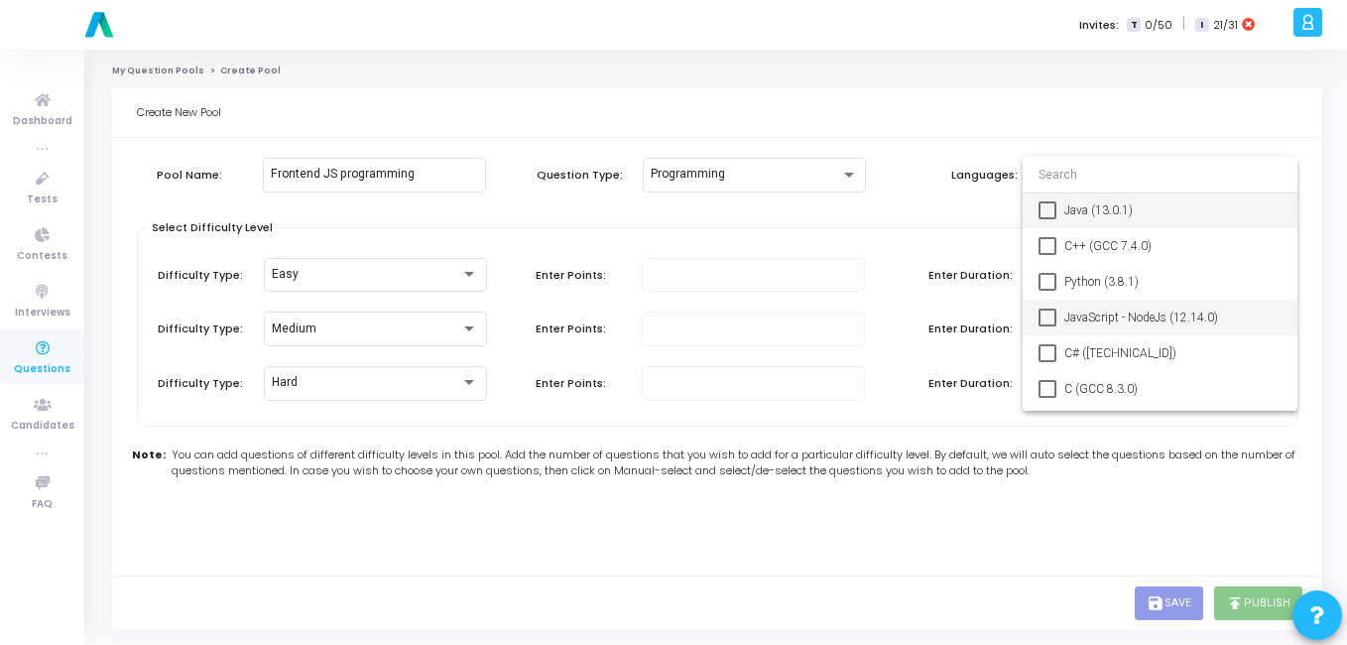
click at [1100, 316] on span "JavaScript - NodeJs (12.14.0)" at bounding box center [1173, 318] width 217 height 36
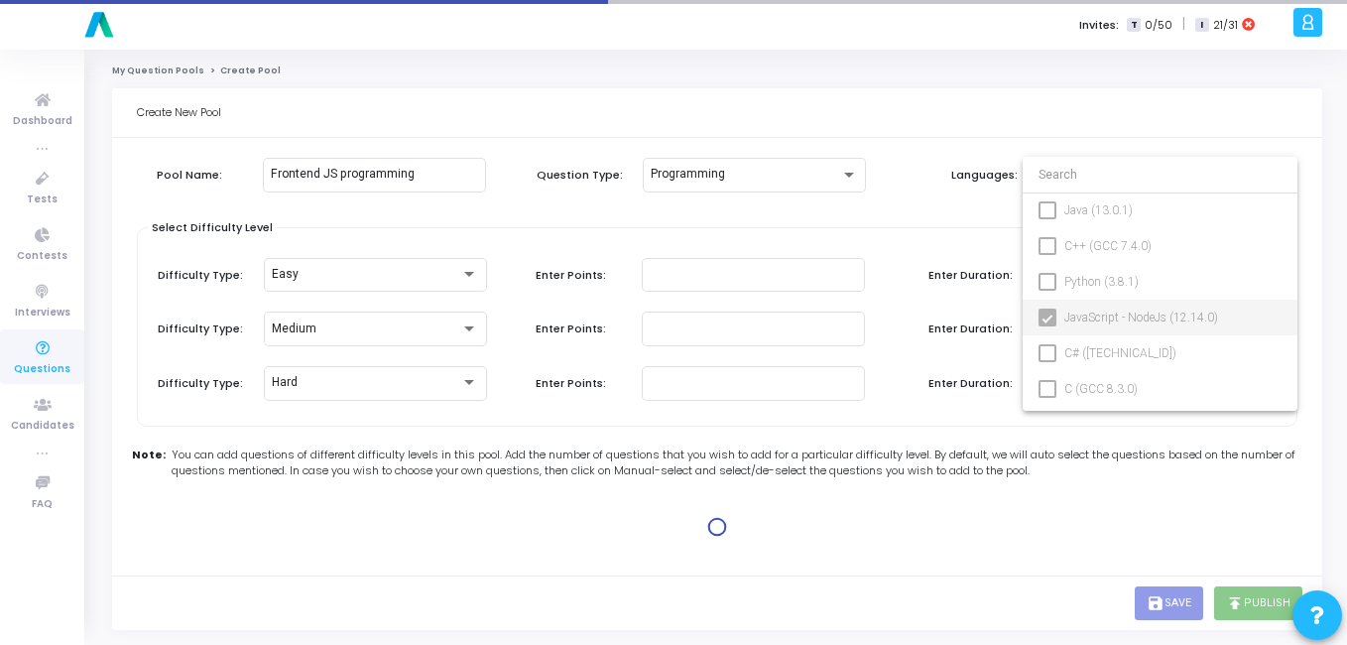
type input "100"
type input "15"
type input "100"
type input "30"
type input "100"
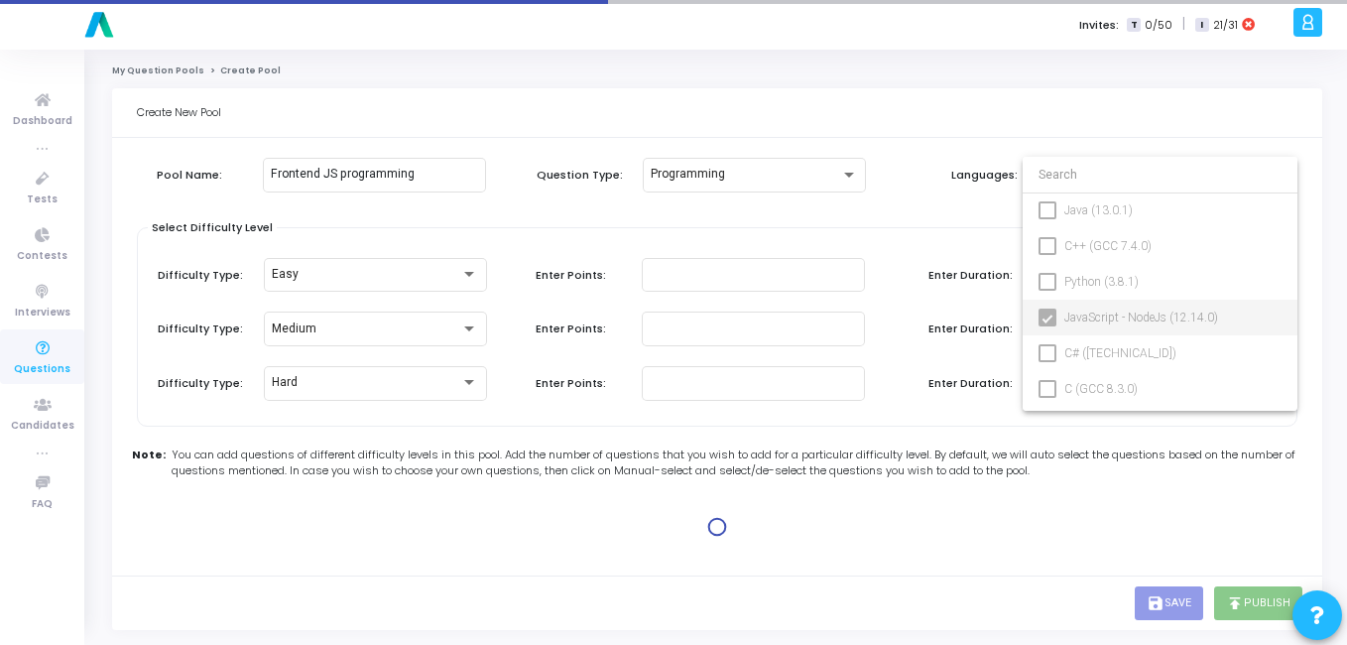
type input "45"
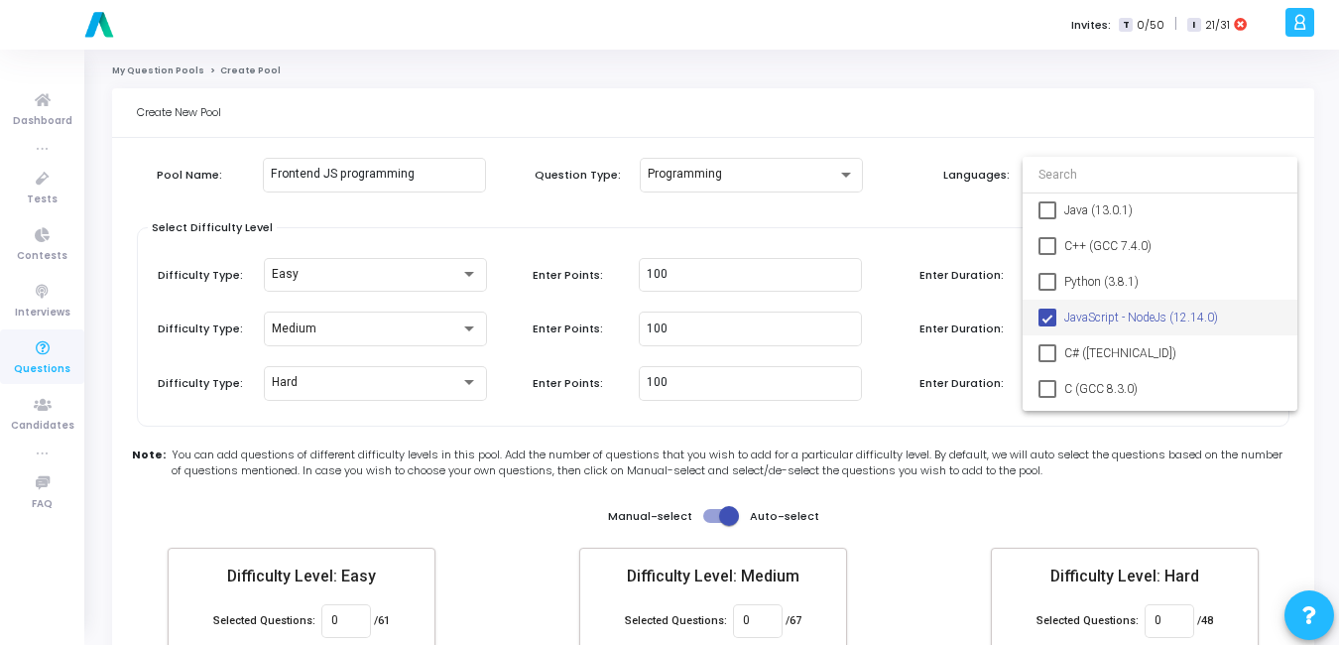
scroll to position [115, 0]
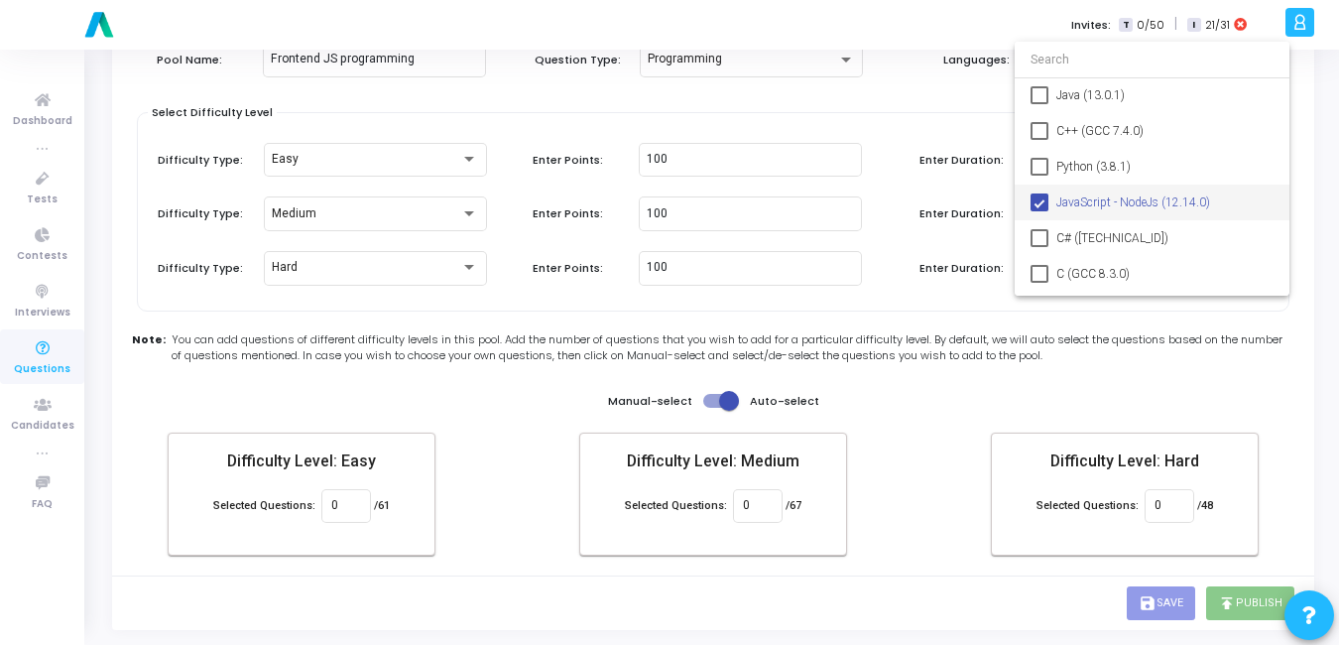
click at [708, 391] on div at bounding box center [669, 322] width 1339 height 645
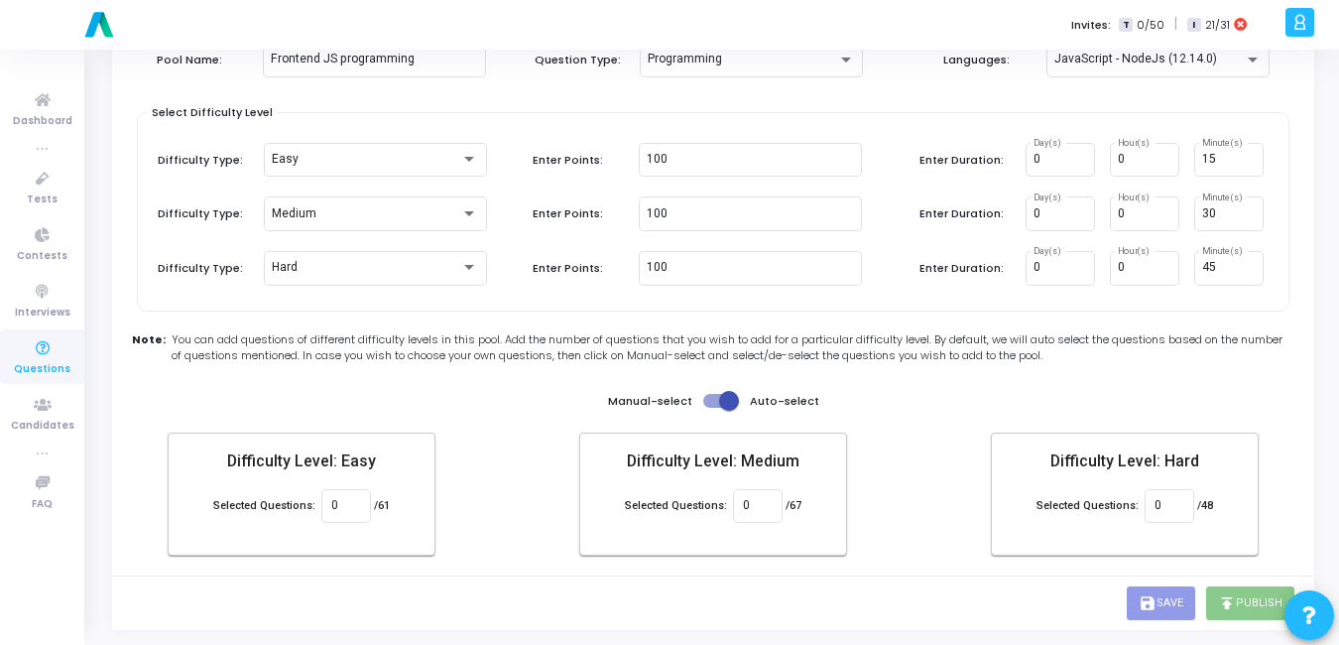
click at [716, 395] on span at bounding box center [721, 401] width 36 height 14
click at [713, 408] on input "checkbox" at bounding box center [712, 408] width 1 height 1
checkbox input "false"
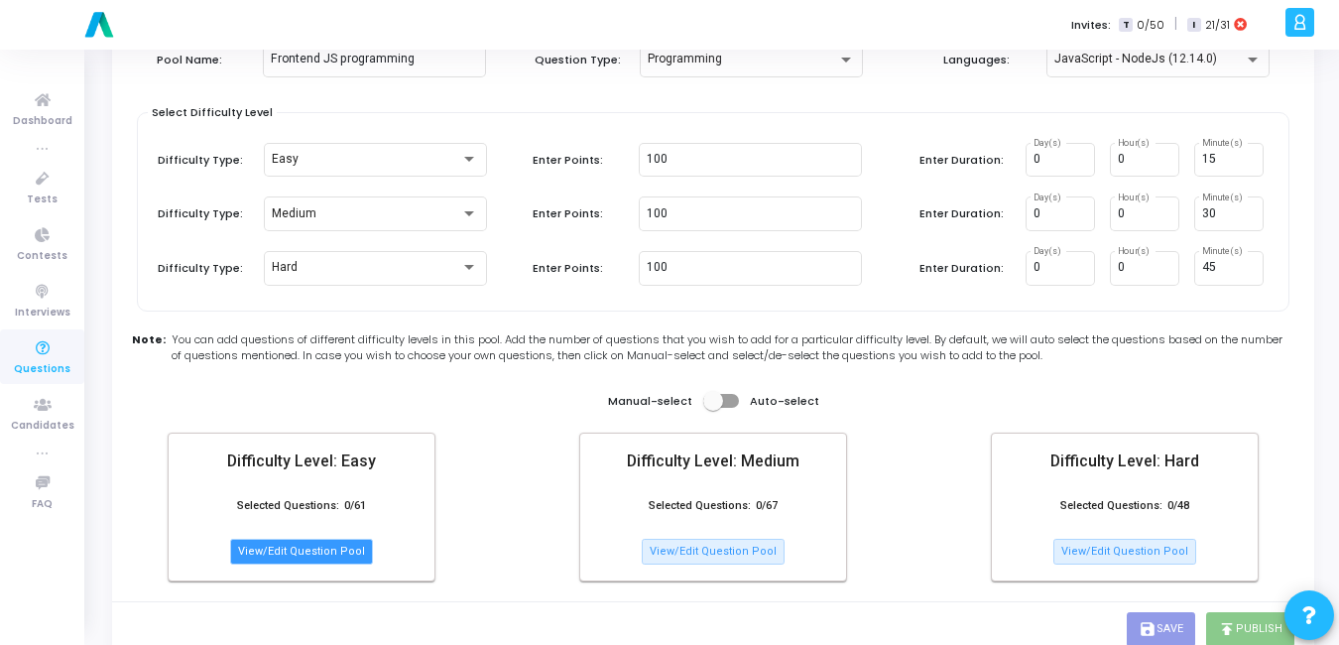
click at [337, 542] on button "View/Edit Question Pool" at bounding box center [301, 552] width 143 height 26
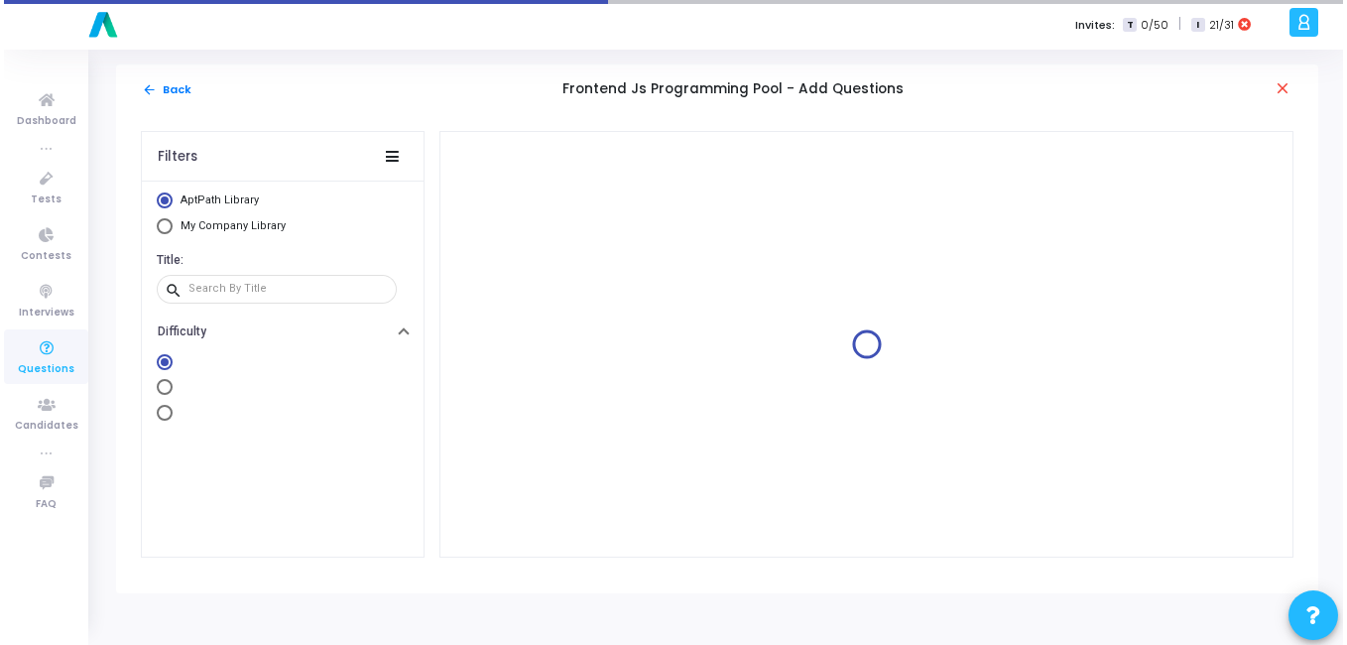
scroll to position [0, 0]
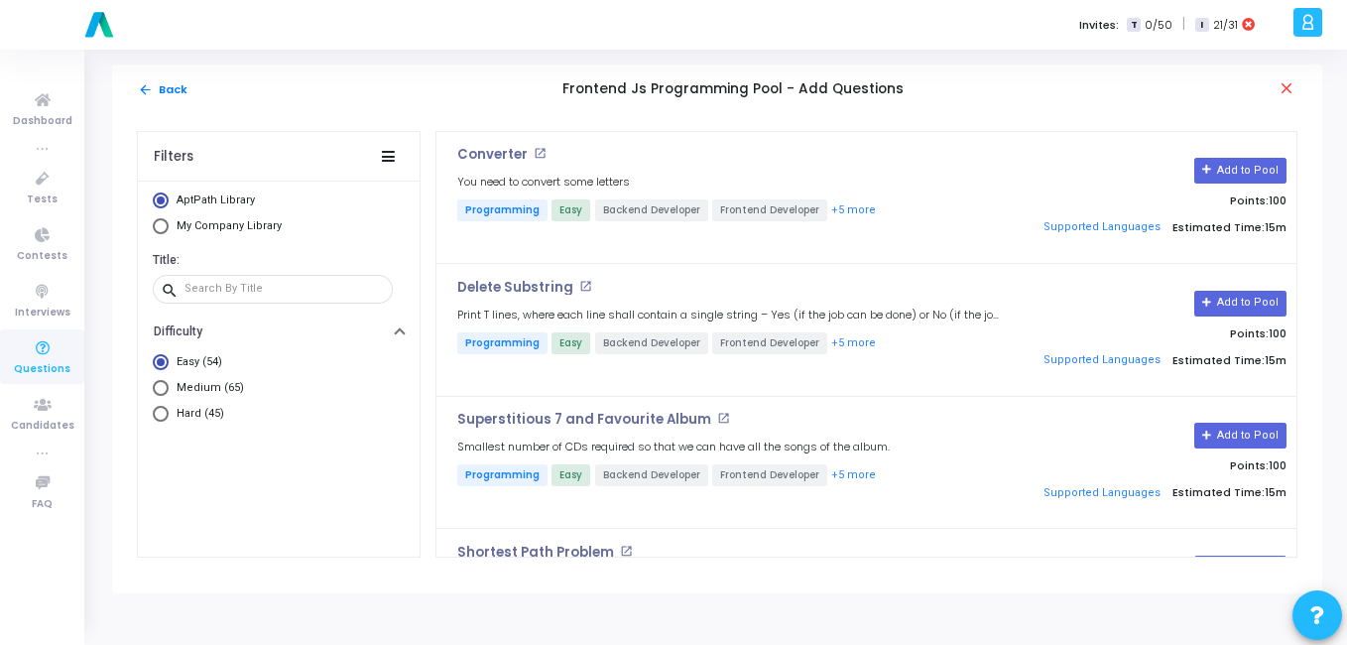
click at [170, 229] on span "My Company Library" at bounding box center [227, 226] width 116 height 17
click at [169, 229] on input "My Company Library" at bounding box center [161, 226] width 16 height 16
radio input "true"
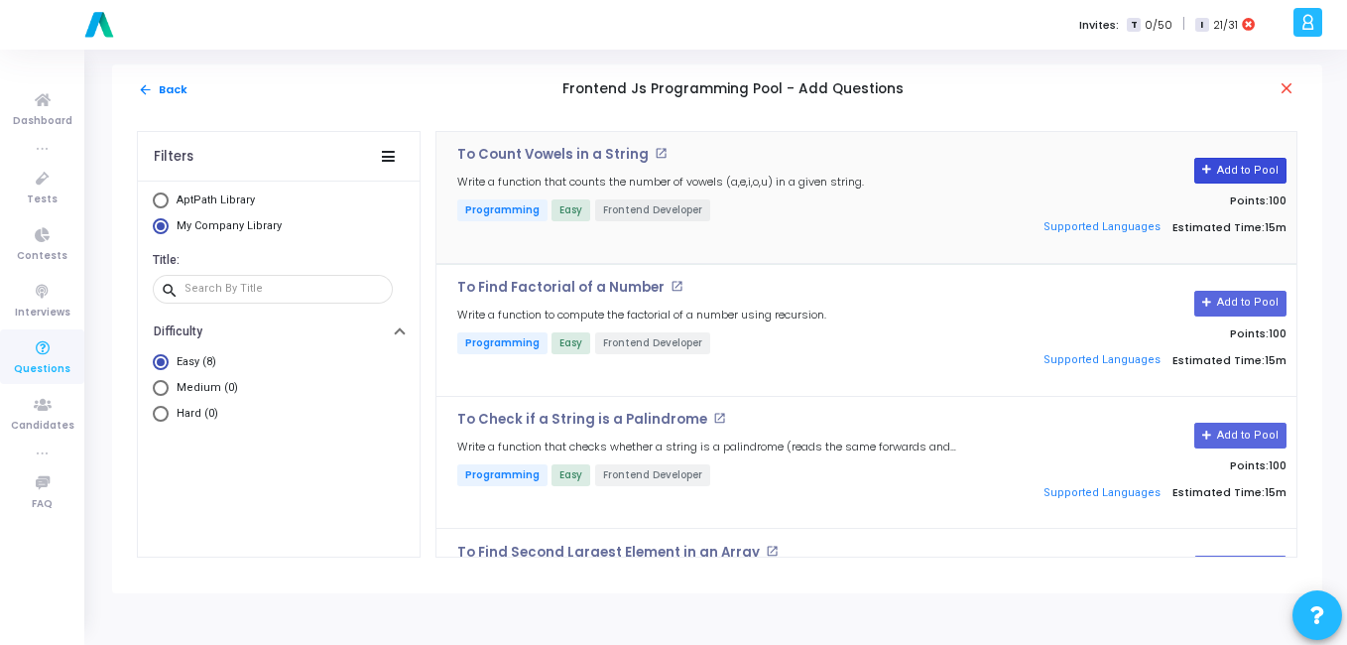
click at [1217, 173] on button "Add to Pool" at bounding box center [1240, 171] width 92 height 26
click at [1255, 305] on button "Add to Pool" at bounding box center [1240, 304] width 92 height 26
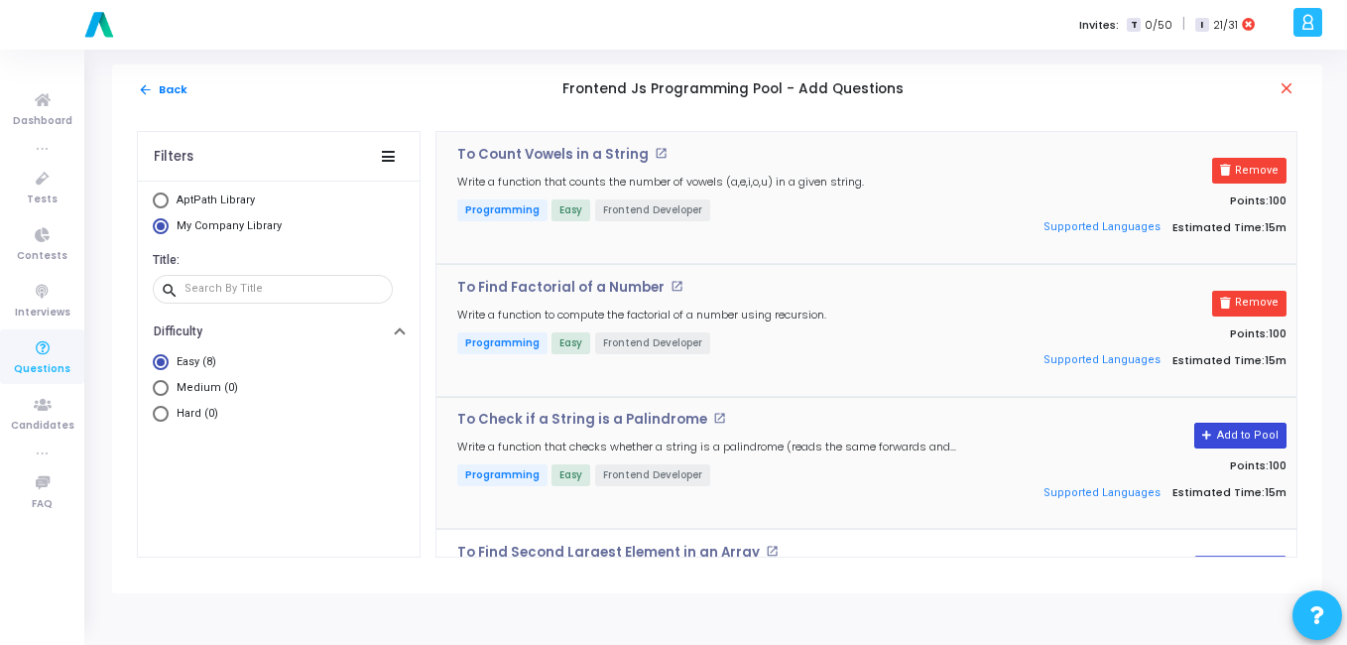
click at [1228, 433] on button "Add to Pool" at bounding box center [1240, 436] width 92 height 26
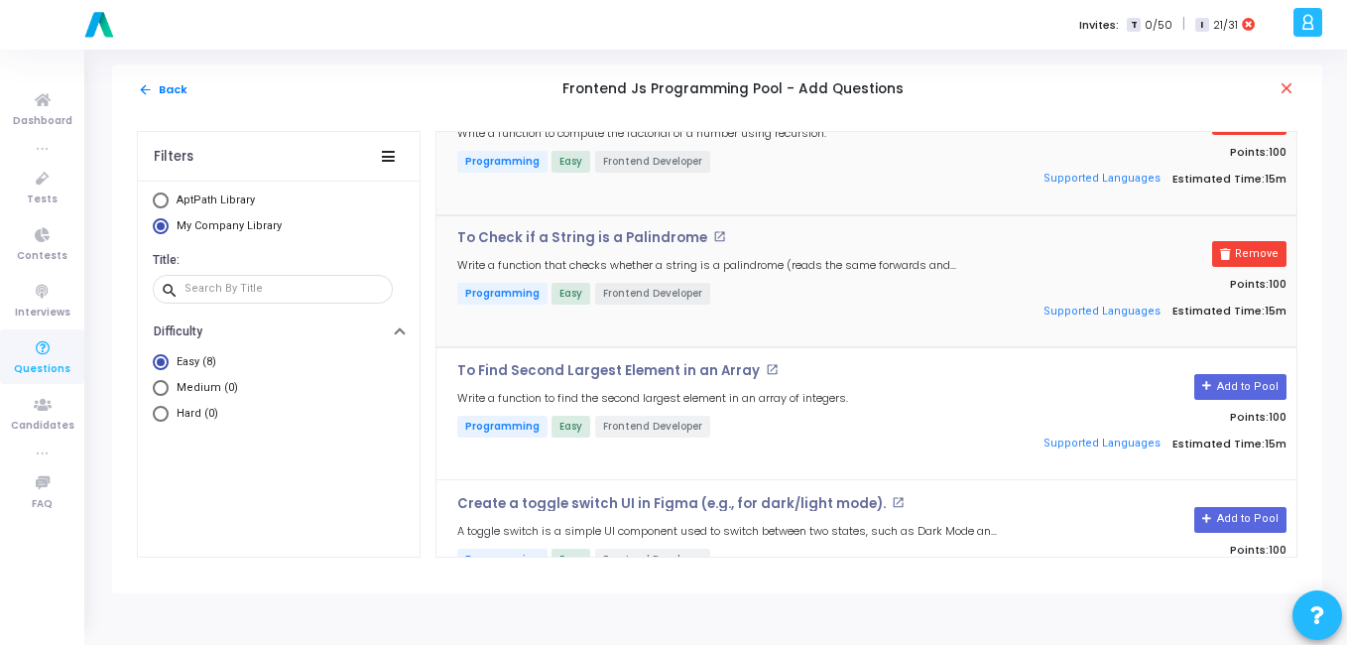
scroll to position [205, 0]
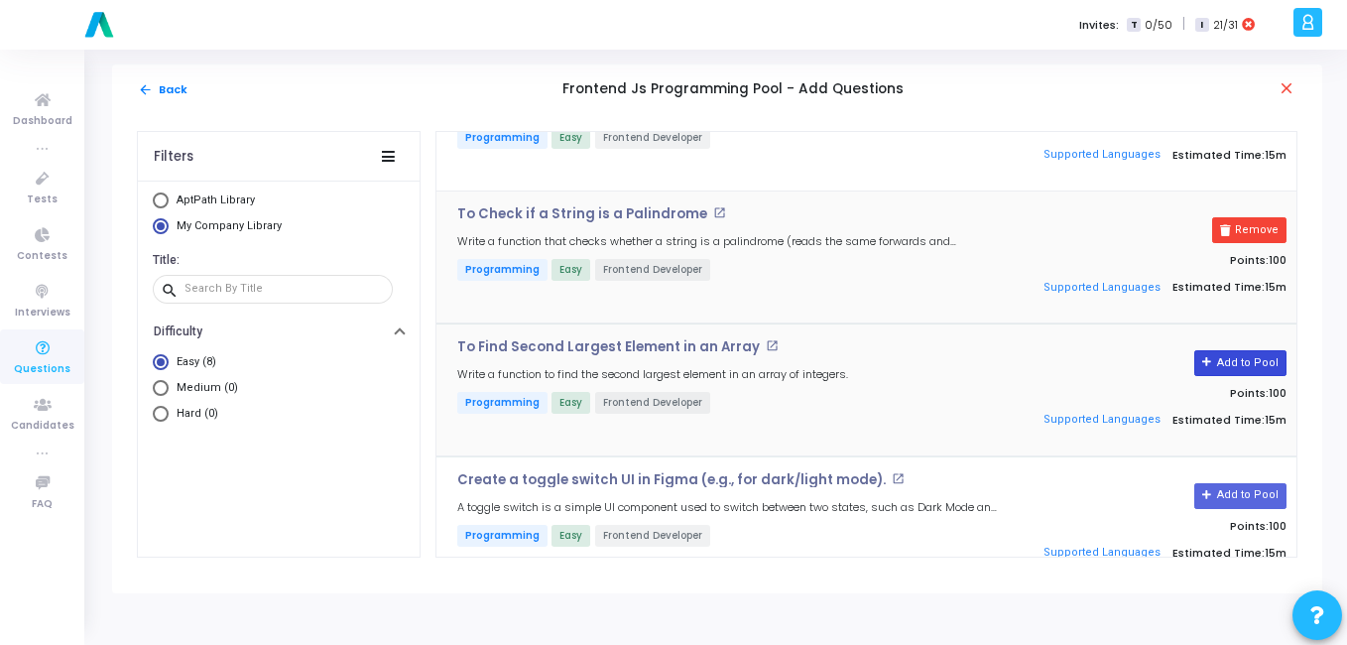
click at [1216, 355] on button "Add to Pool" at bounding box center [1240, 363] width 92 height 26
click at [1214, 495] on button "Add to Pool" at bounding box center [1240, 496] width 92 height 26
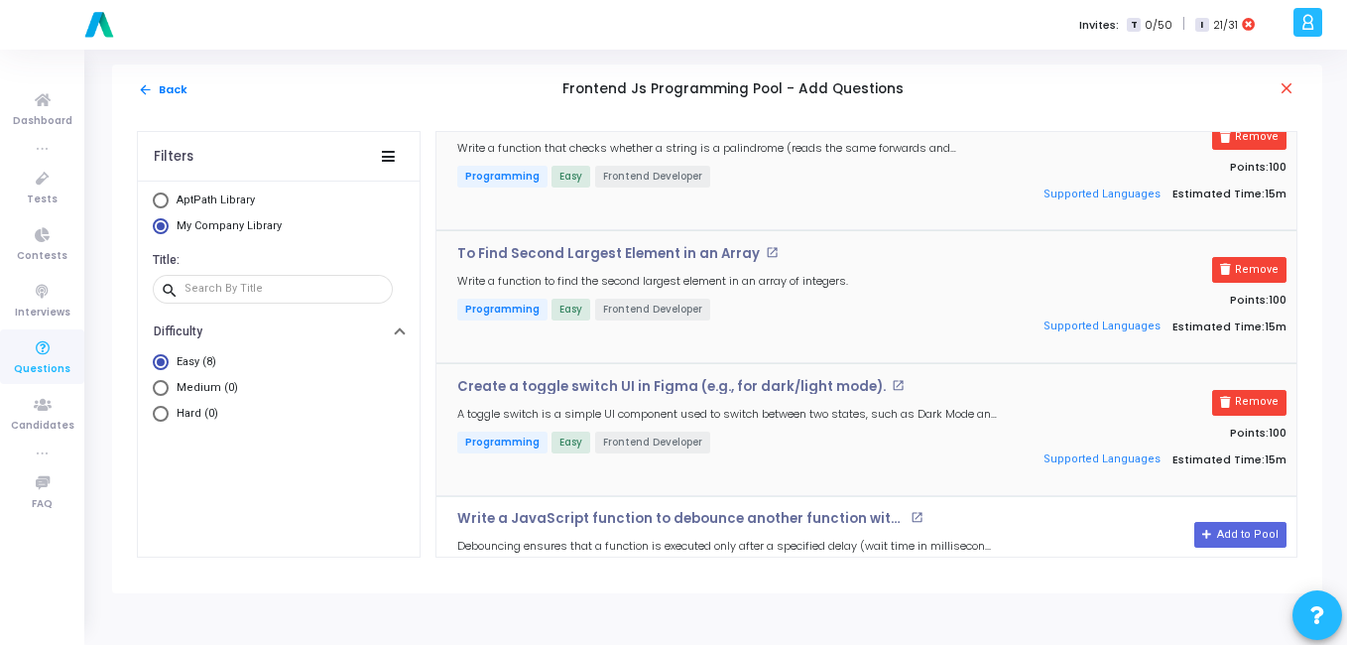
scroll to position [300, 0]
click at [1255, 395] on button "Remove" at bounding box center [1249, 402] width 74 height 26
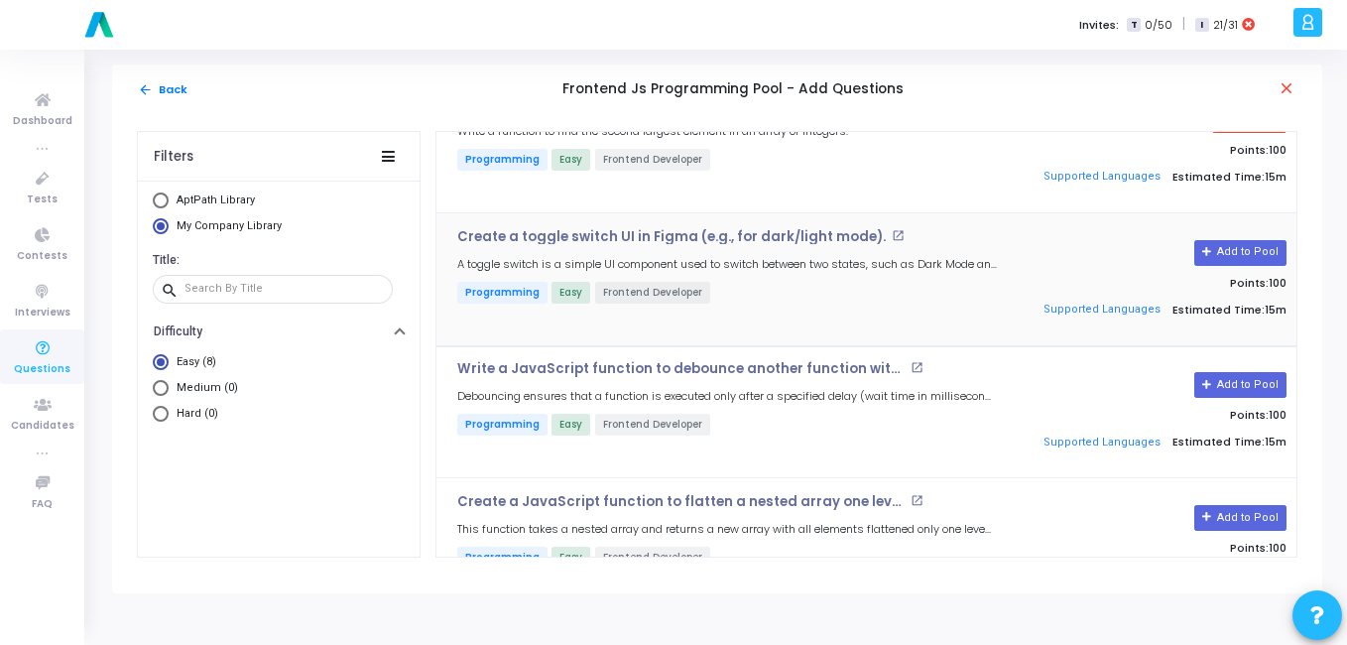
scroll to position [449, 0]
click at [1229, 378] on button "Add to Pool" at bounding box center [1240, 384] width 92 height 26
click at [1229, 519] on button "Add to Pool" at bounding box center [1240, 517] width 92 height 26
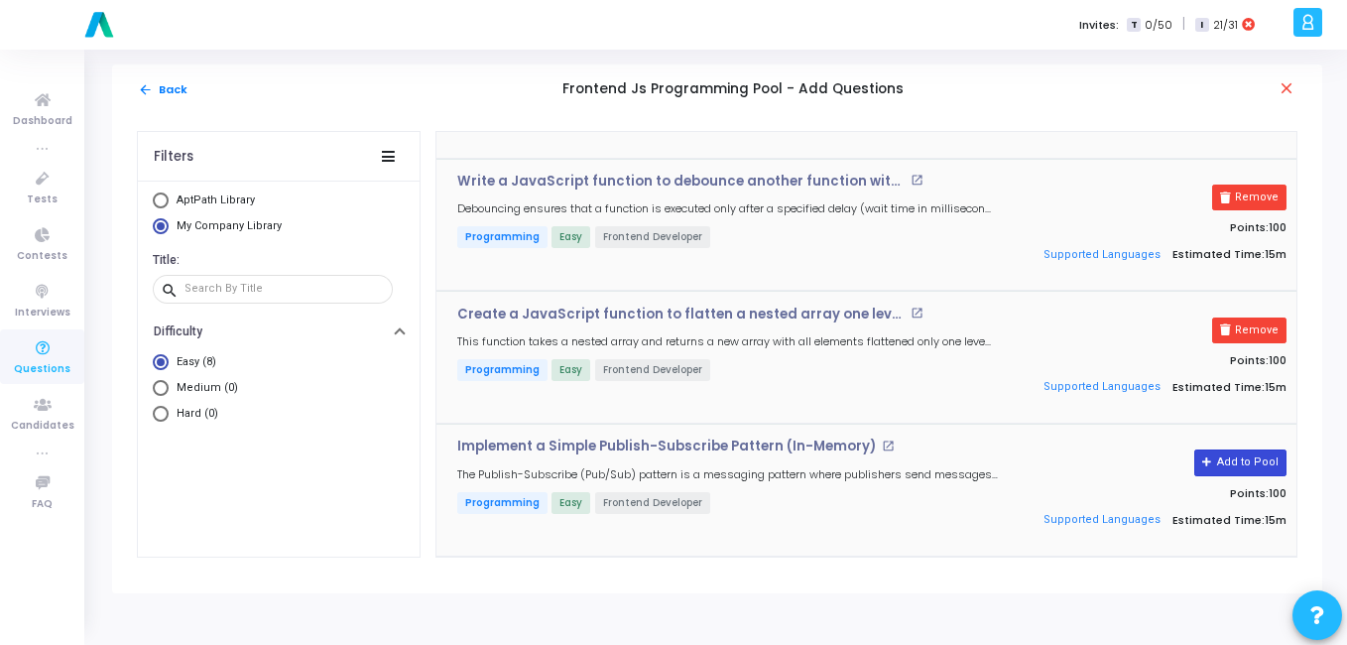
click at [1225, 462] on button "Add to Pool" at bounding box center [1240, 462] width 92 height 26
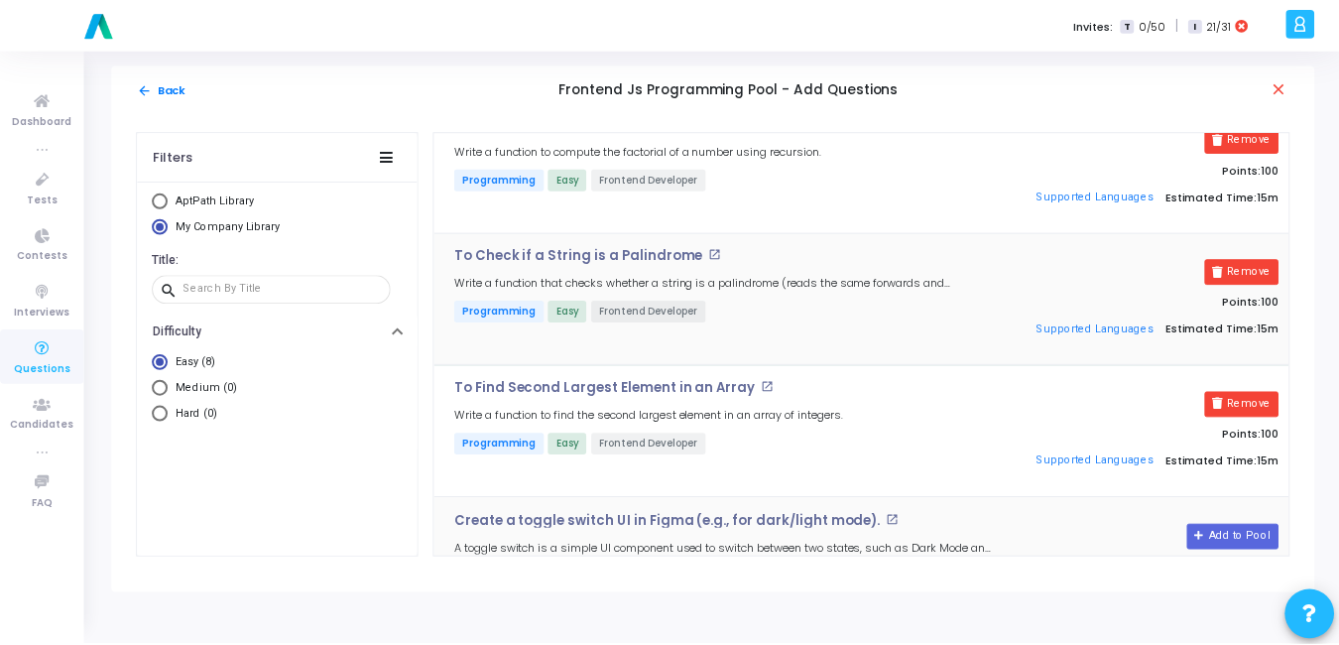
scroll to position [0, 0]
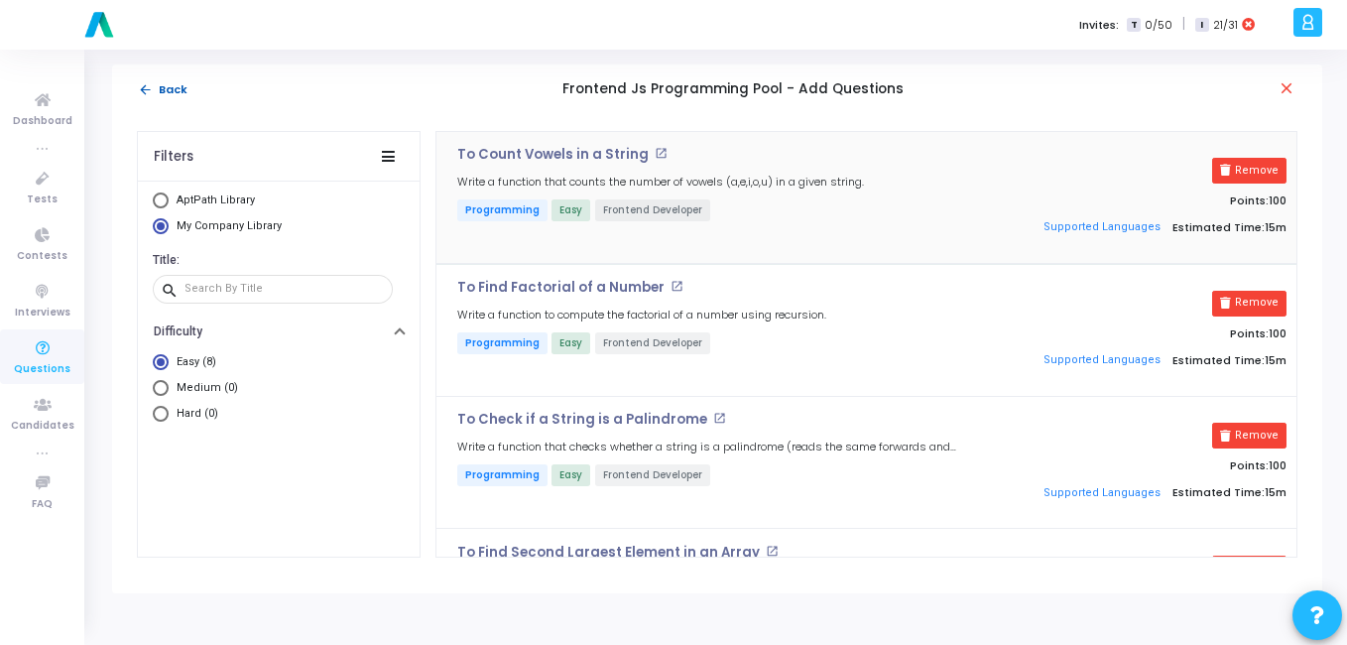
click at [149, 82] on mat-icon "arrow_back" at bounding box center [145, 89] width 15 height 15
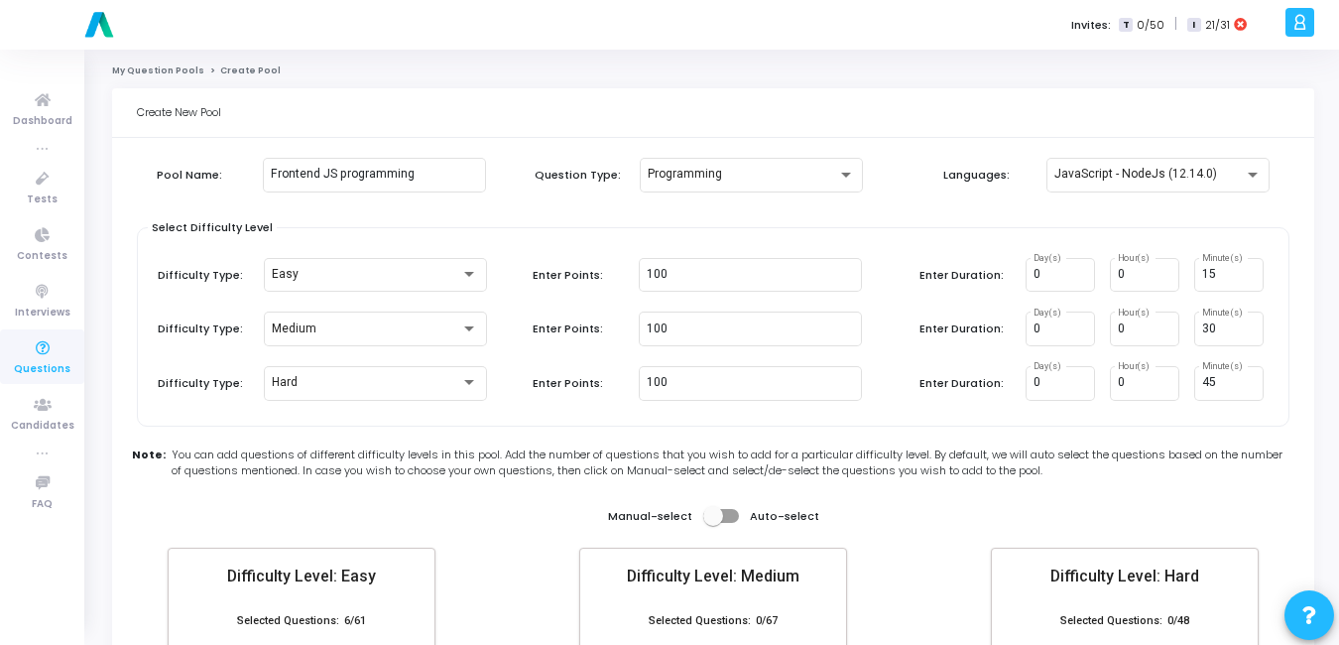
scroll to position [196, 0]
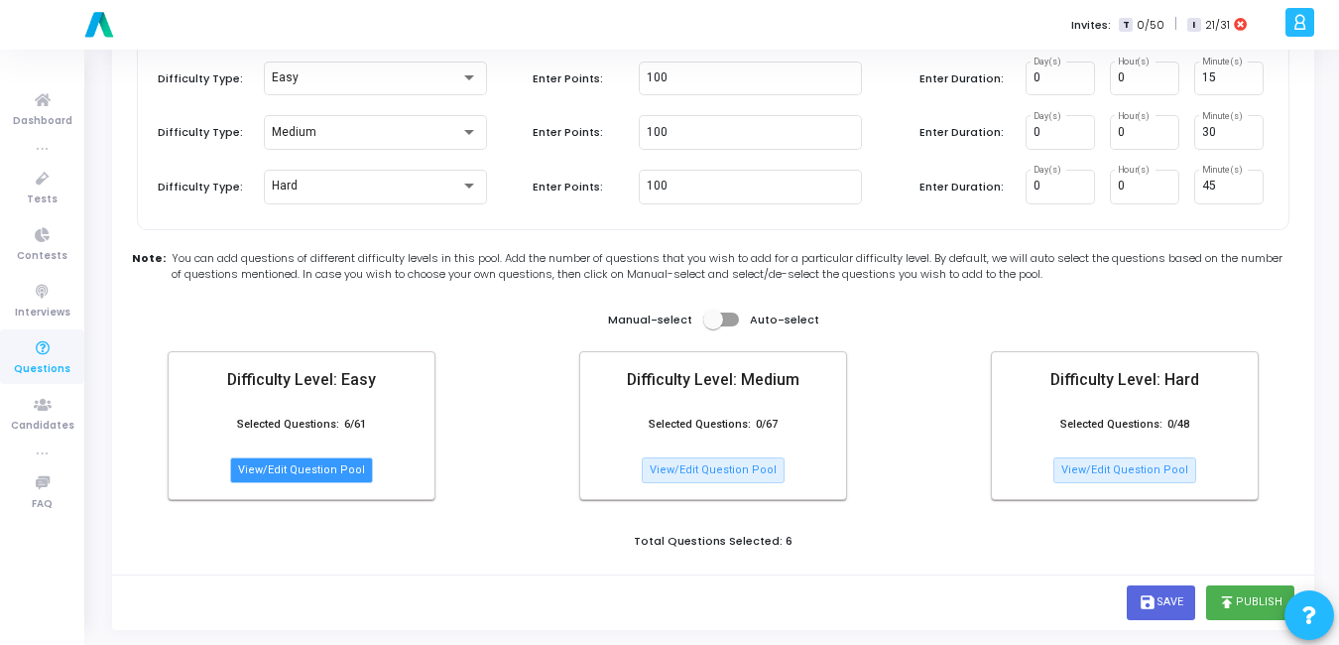
click at [288, 462] on button "View/Edit Question Pool" at bounding box center [301, 470] width 143 height 26
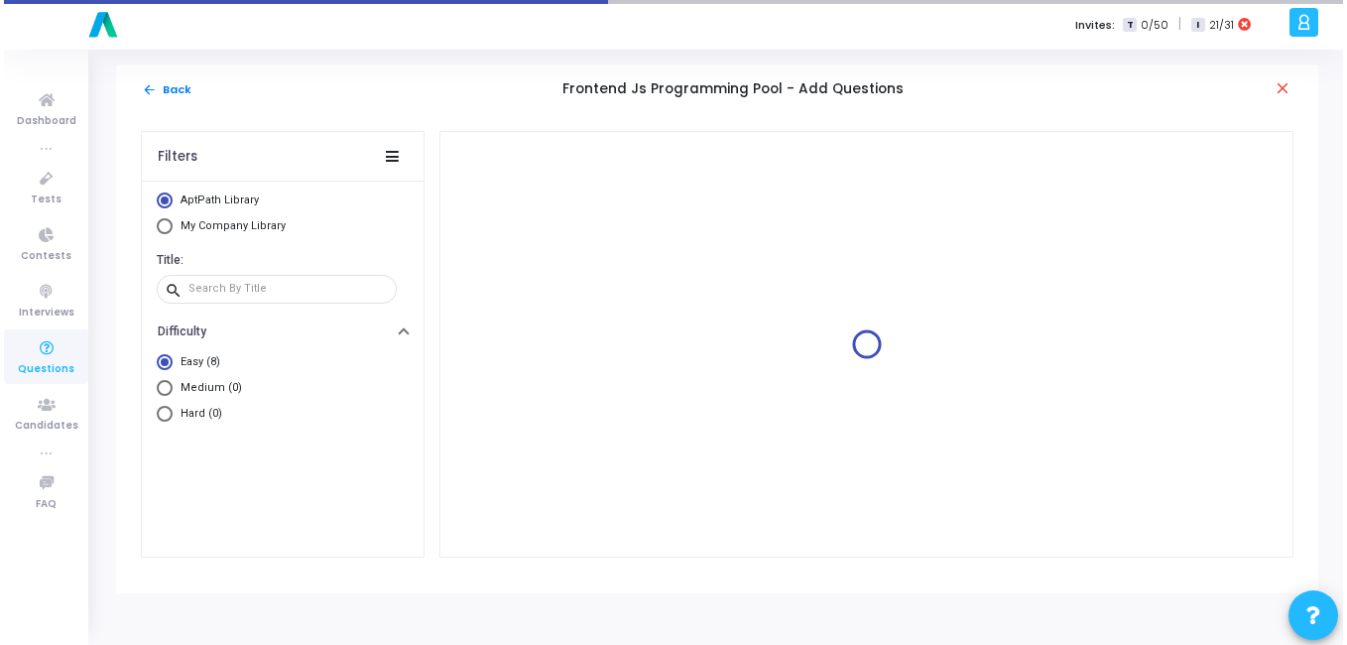
scroll to position [0, 0]
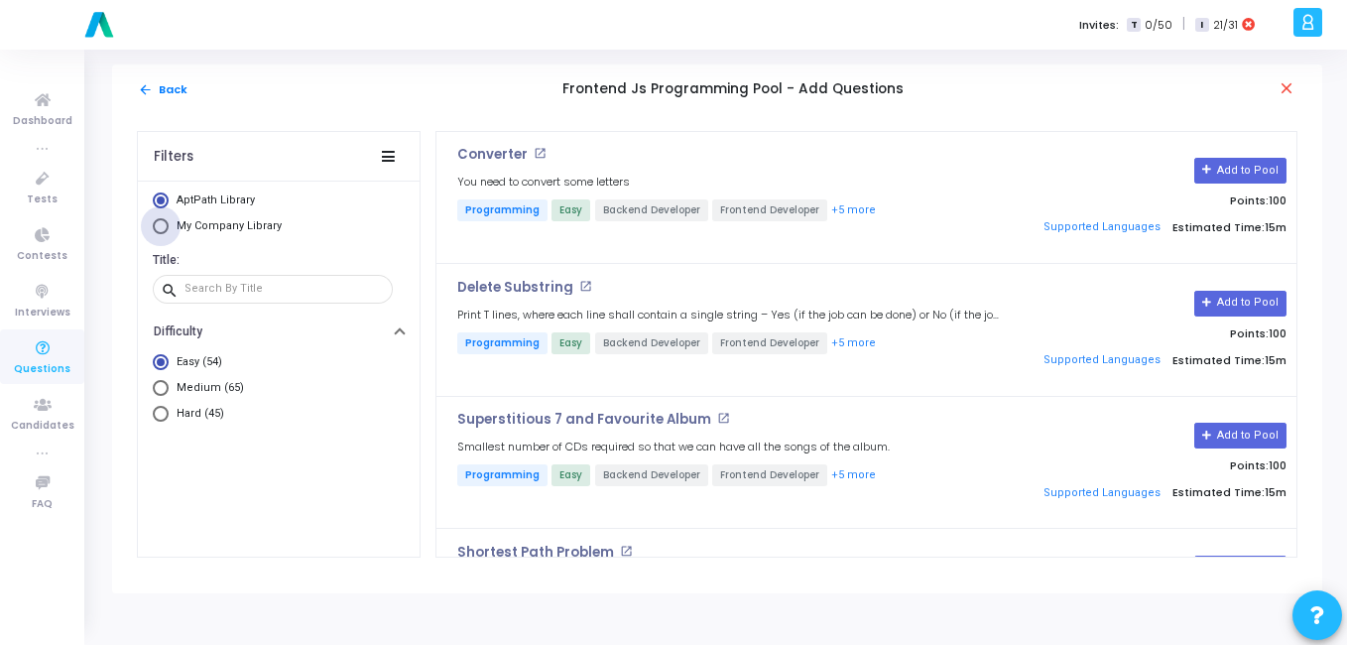
click at [165, 224] on span "Select Library" at bounding box center [161, 226] width 16 height 16
click at [165, 224] on input "My Company Library" at bounding box center [161, 226] width 16 height 16
radio input "true"
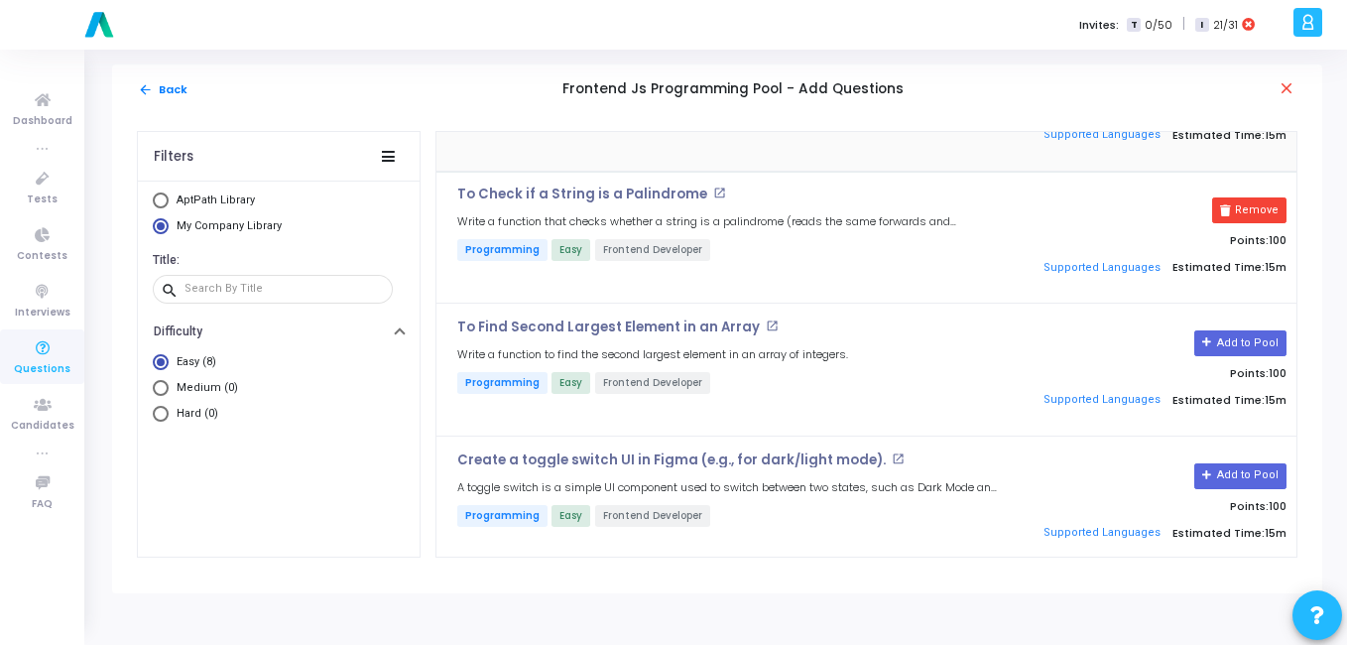
scroll to position [226, 0]
click at [1258, 343] on button "Add to Pool" at bounding box center [1240, 342] width 92 height 26
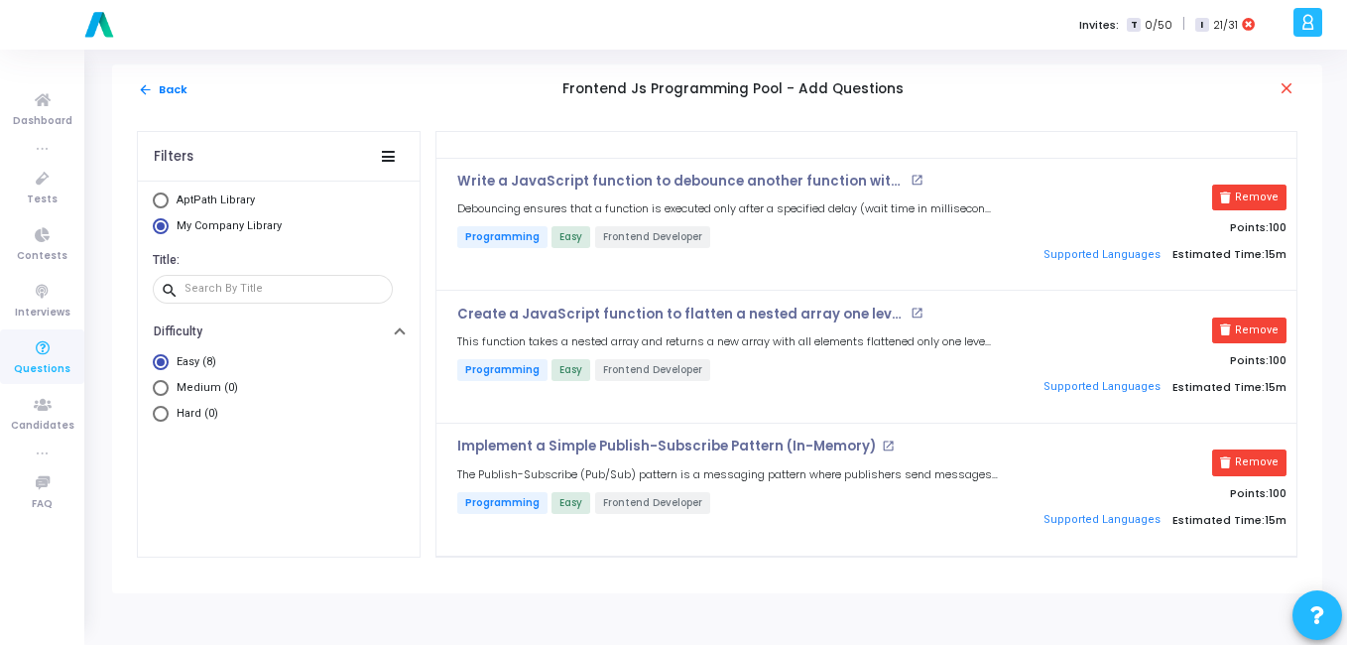
click at [164, 78] on div "arrow_back Back Frontend Js Programming Pool - Add Questions close" at bounding box center [717, 89] width 1210 height 50
click at [148, 93] on mat-icon "arrow_back" at bounding box center [145, 89] width 15 height 15
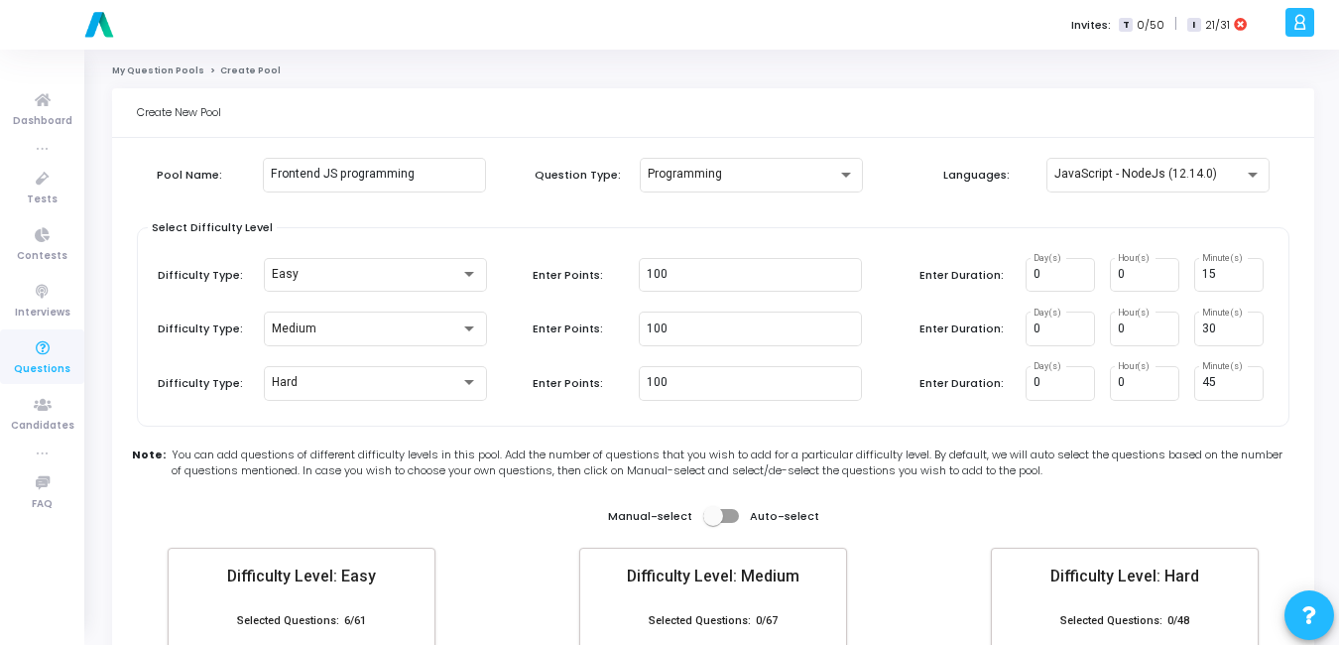
scroll to position [196, 0]
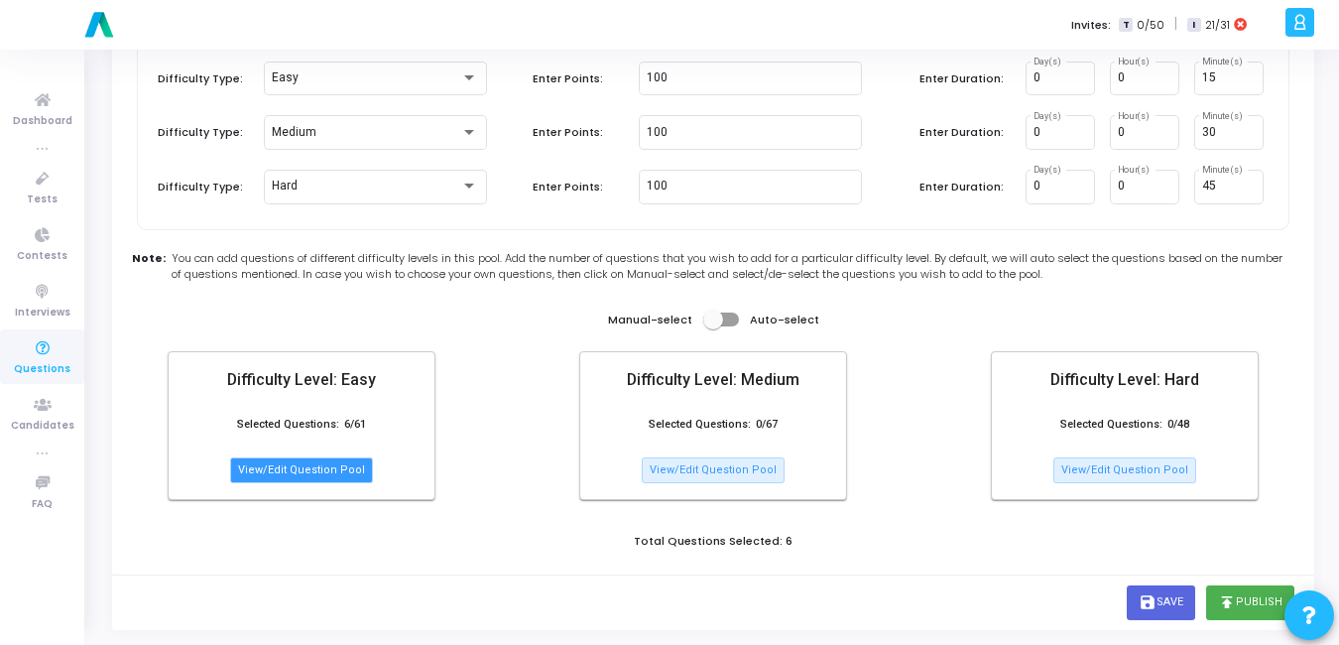
click at [272, 474] on button "View/Edit Question Pool" at bounding box center [301, 470] width 143 height 26
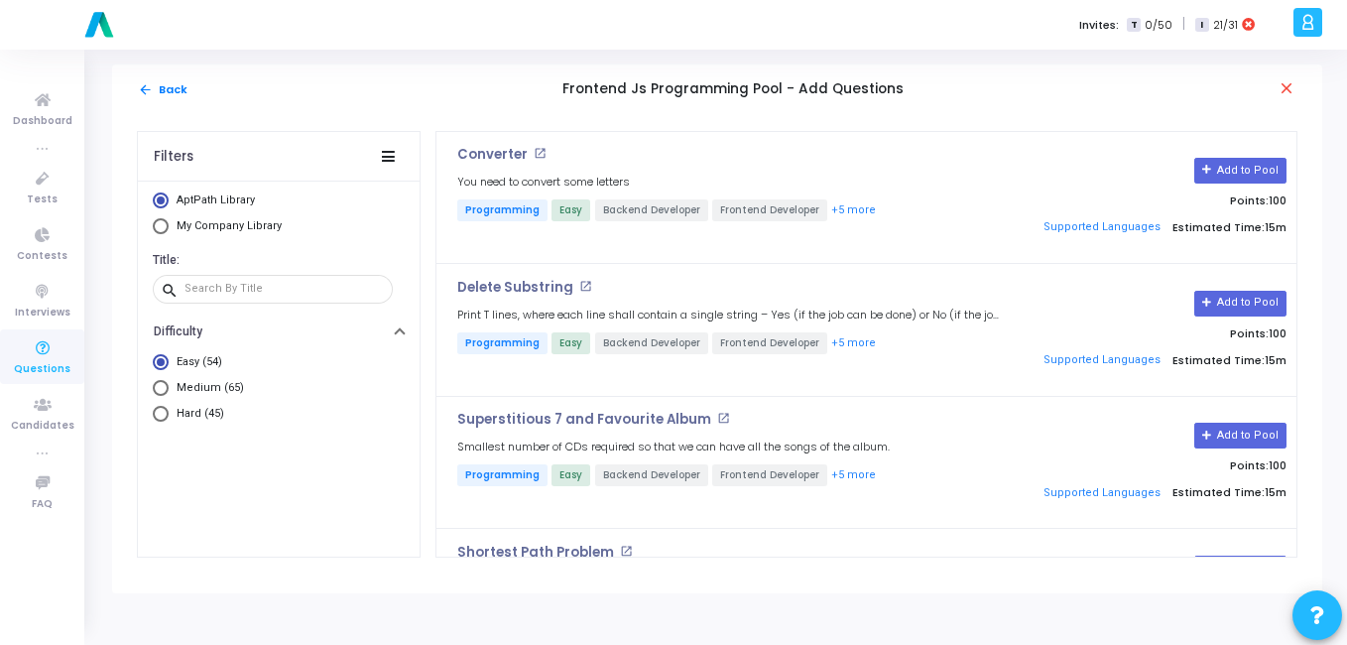
click at [190, 226] on span "My Company Library" at bounding box center [229, 225] width 105 height 13
click at [169, 226] on input "My Company Library" at bounding box center [161, 226] width 16 height 16
radio input "true"
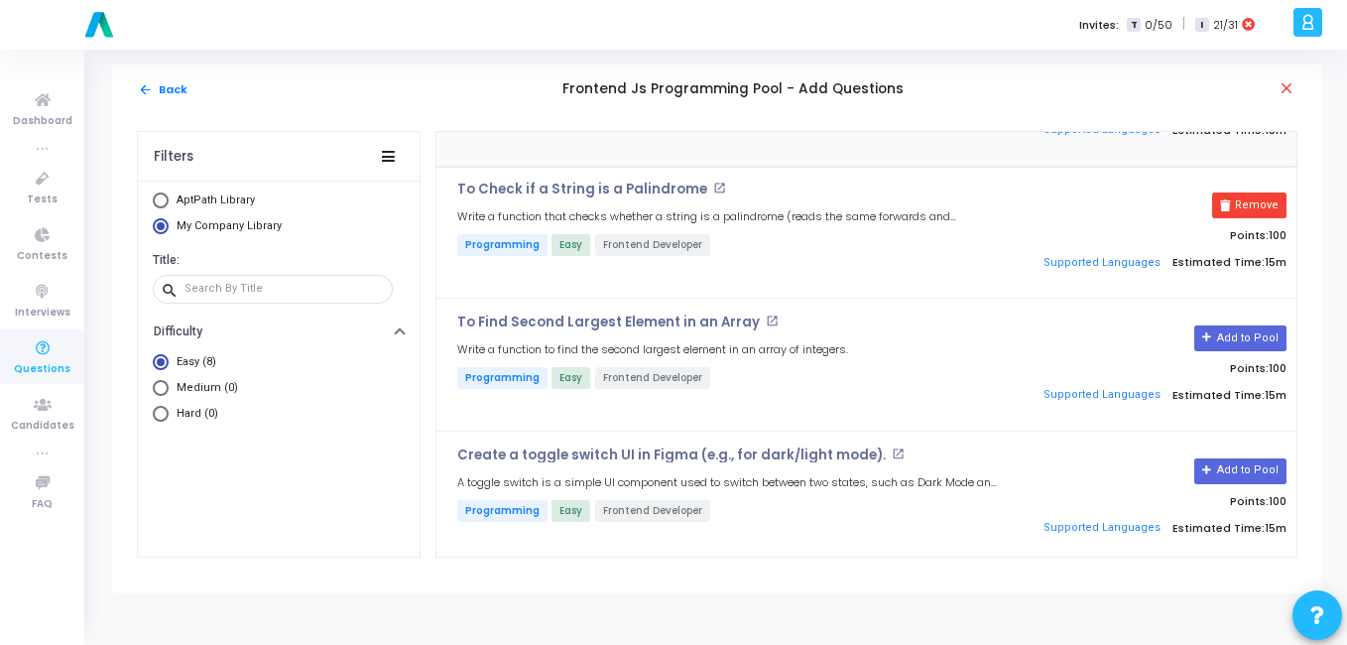
scroll to position [231, 0]
click at [1250, 334] on button "Add to Pool" at bounding box center [1240, 337] width 92 height 26
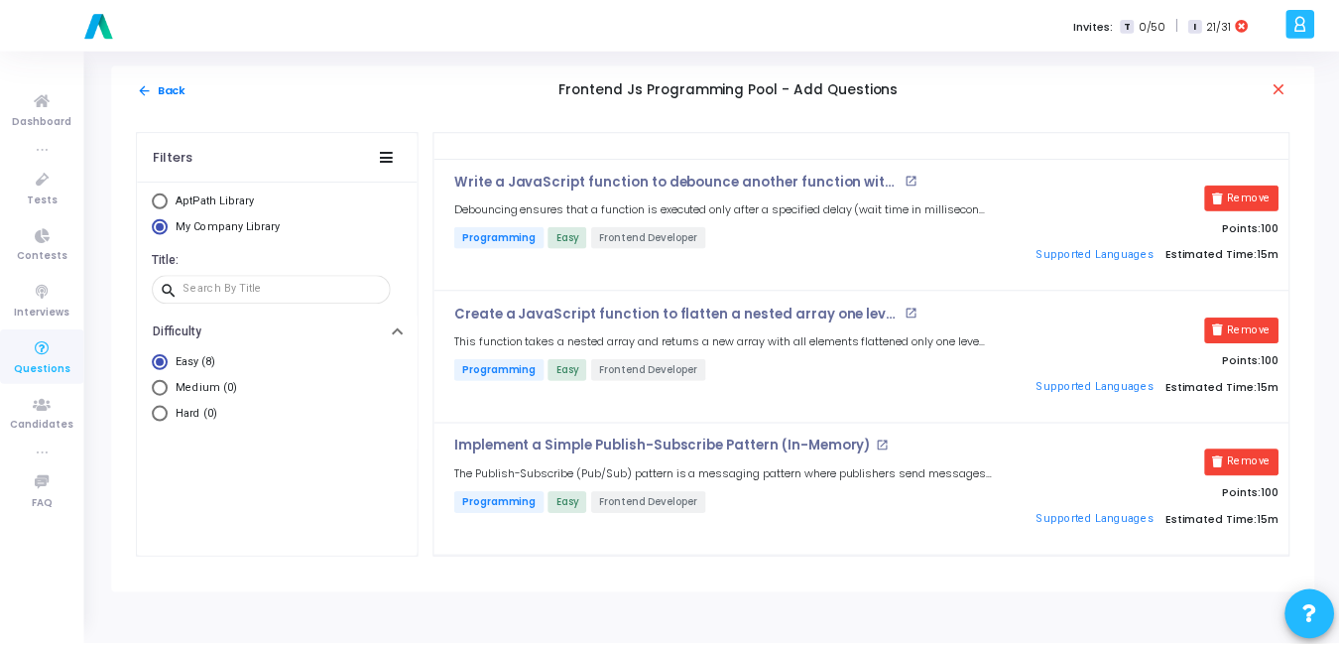
scroll to position [0, 0]
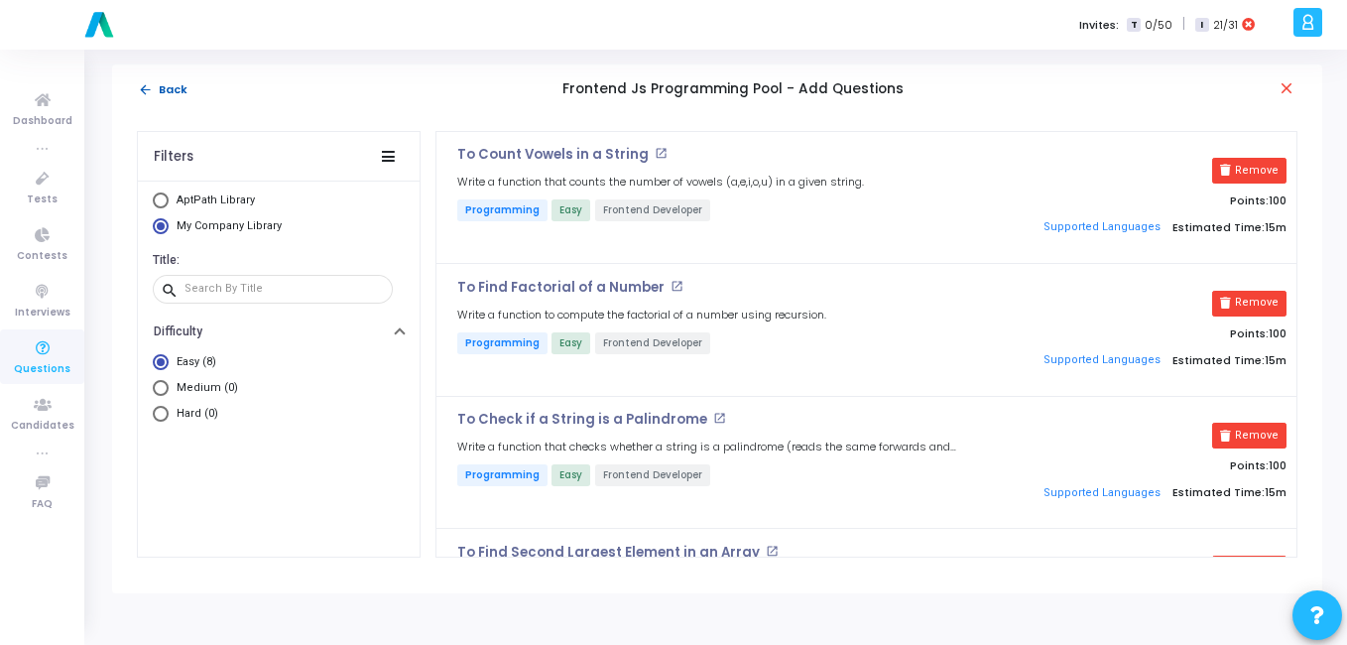
click at [146, 82] on mat-icon "arrow_back" at bounding box center [145, 89] width 15 height 15
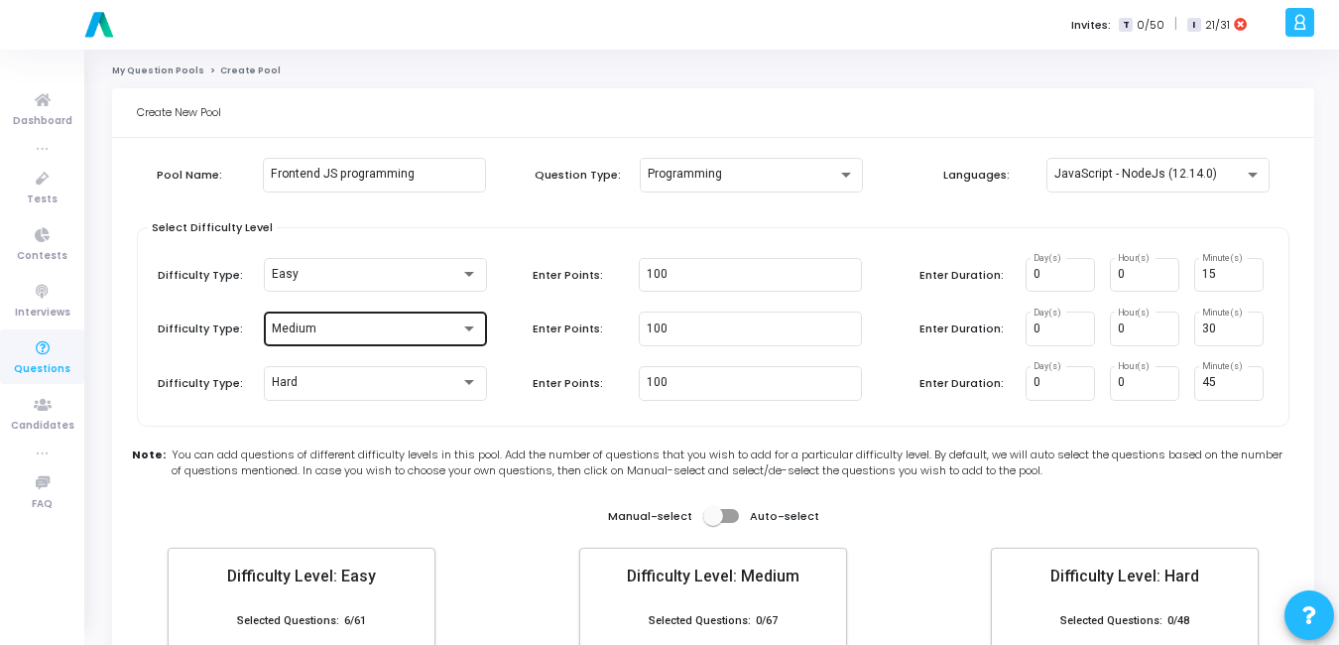
scroll to position [196, 0]
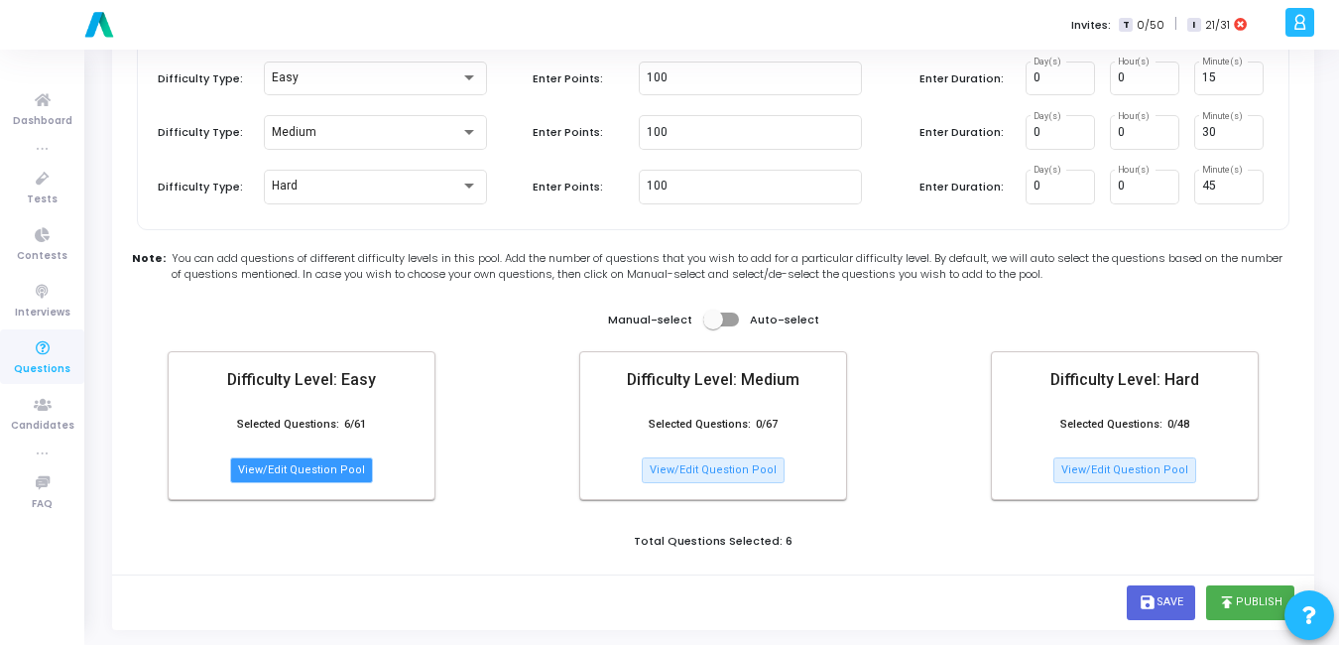
click at [340, 468] on button "View/Edit Question Pool" at bounding box center [301, 470] width 143 height 26
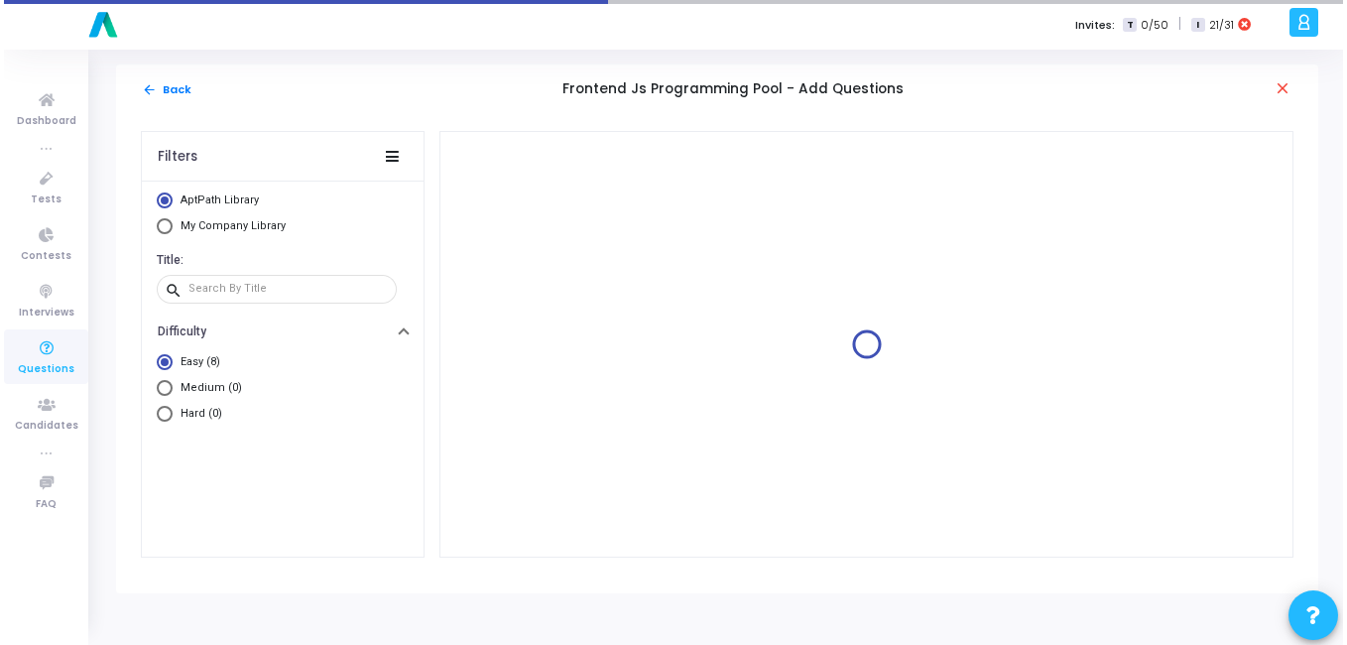
scroll to position [0, 0]
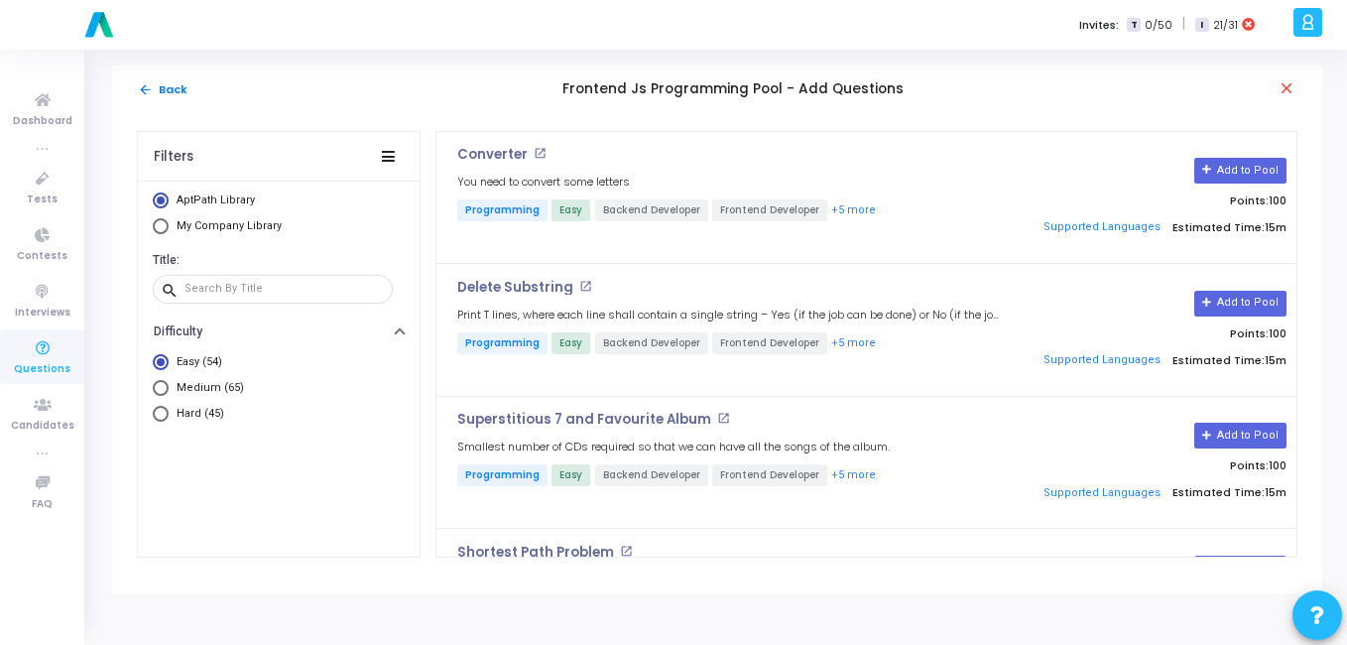
click at [173, 229] on span "My Company Library" at bounding box center [227, 226] width 116 height 17
click at [169, 229] on input "My Company Library" at bounding box center [161, 226] width 16 height 16
radio input "true"
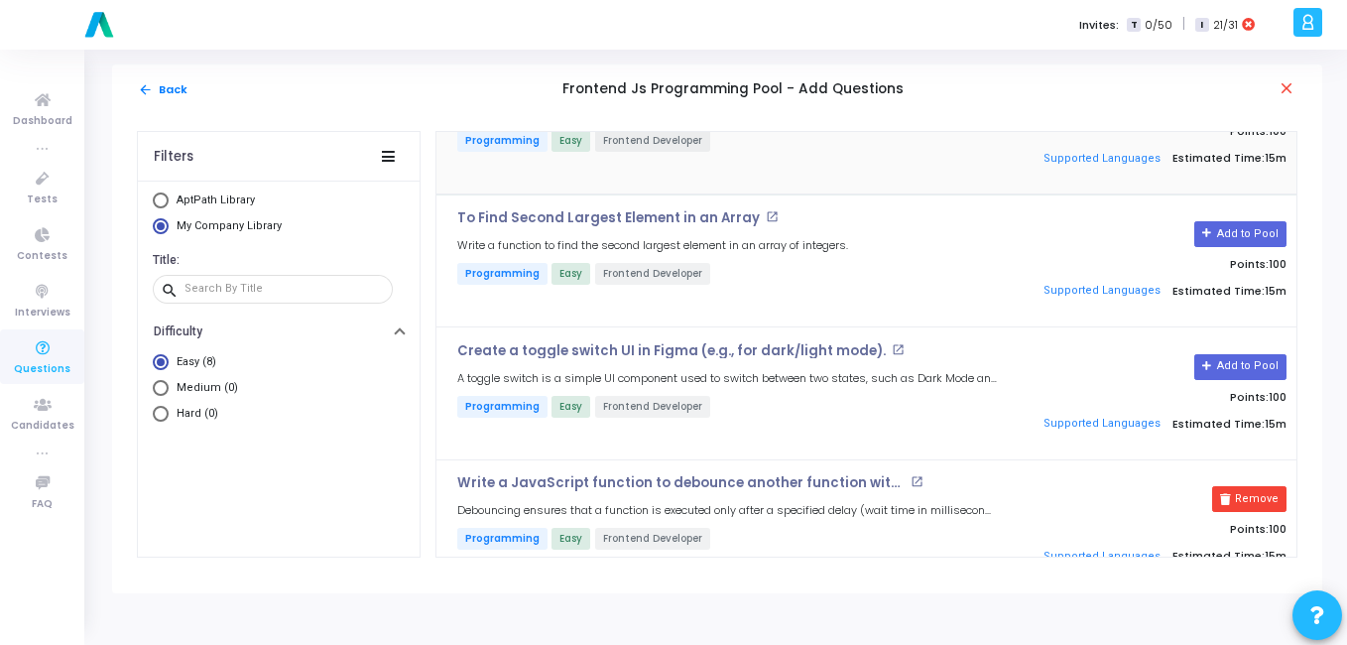
scroll to position [338, 0]
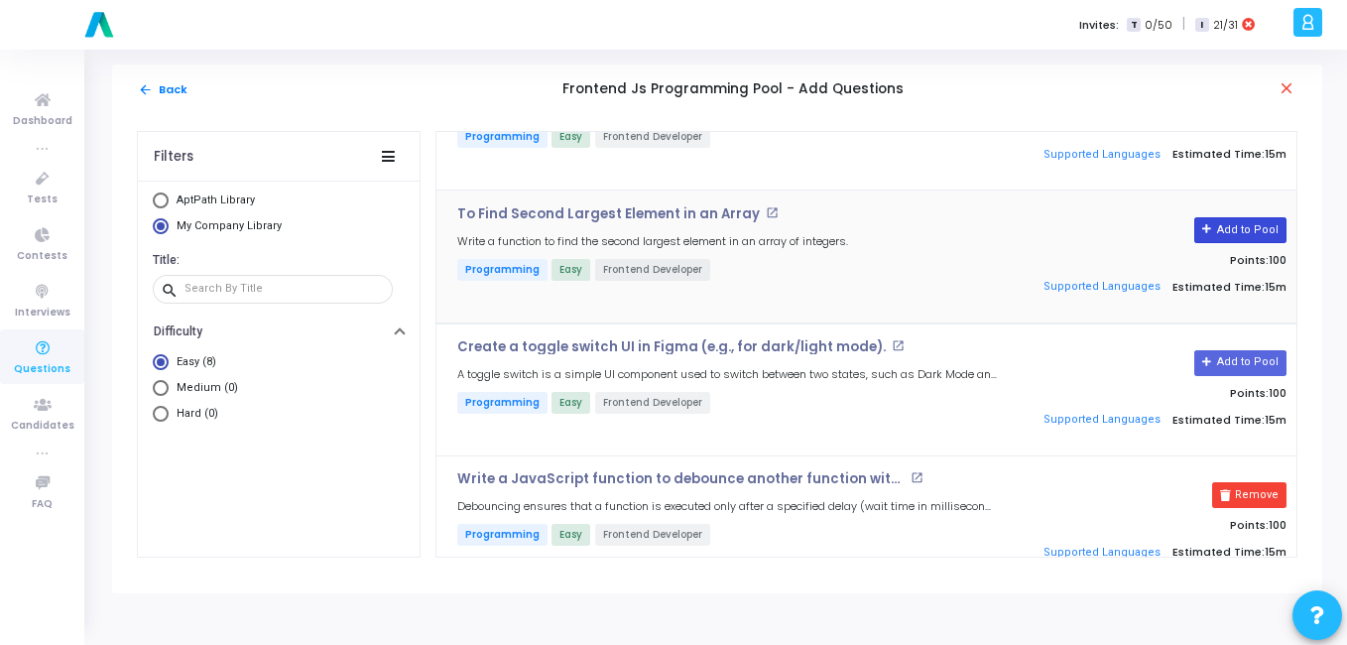
click at [1229, 226] on button "Add to Pool" at bounding box center [1240, 230] width 92 height 26
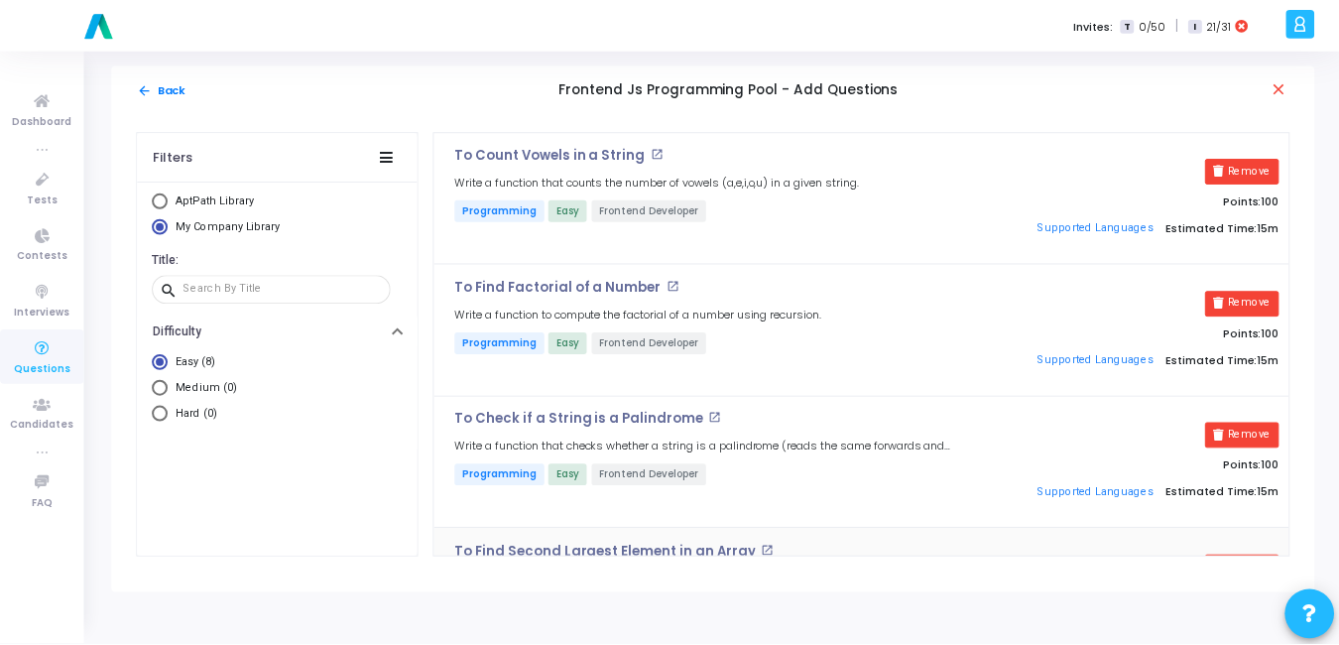
scroll to position [636, 0]
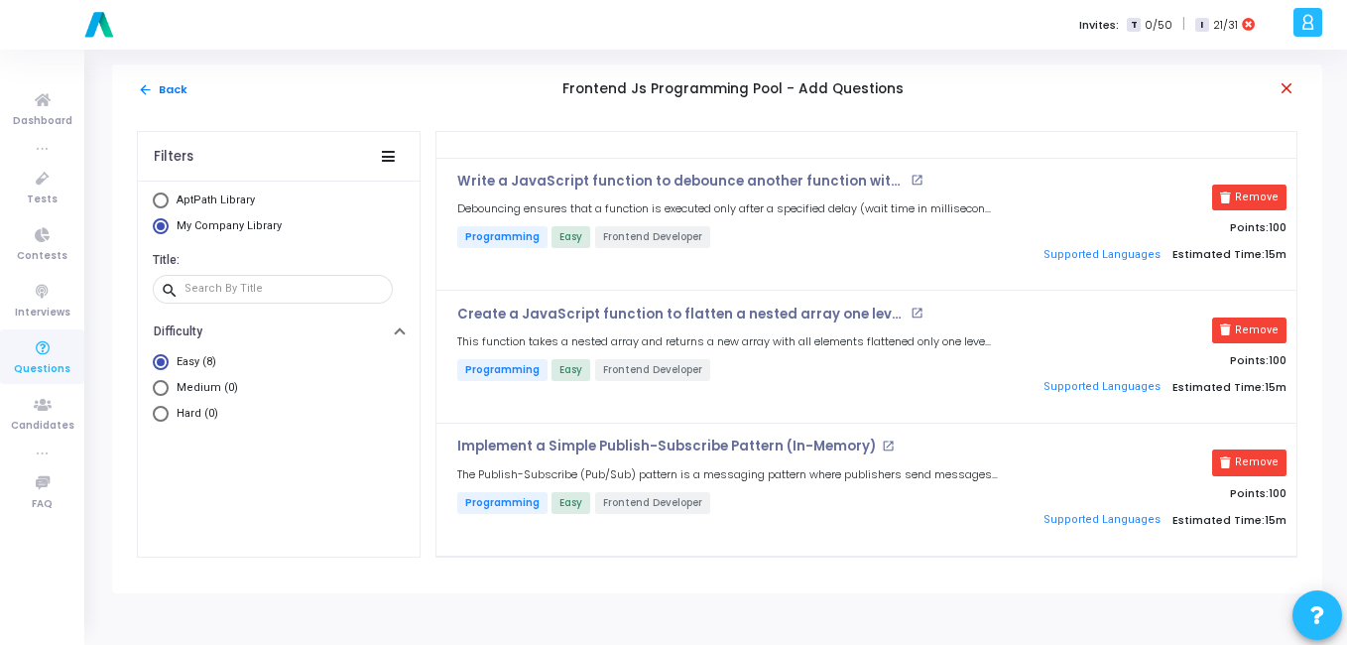
click at [1289, 85] on mat-icon "close" at bounding box center [1288, 89] width 20 height 20
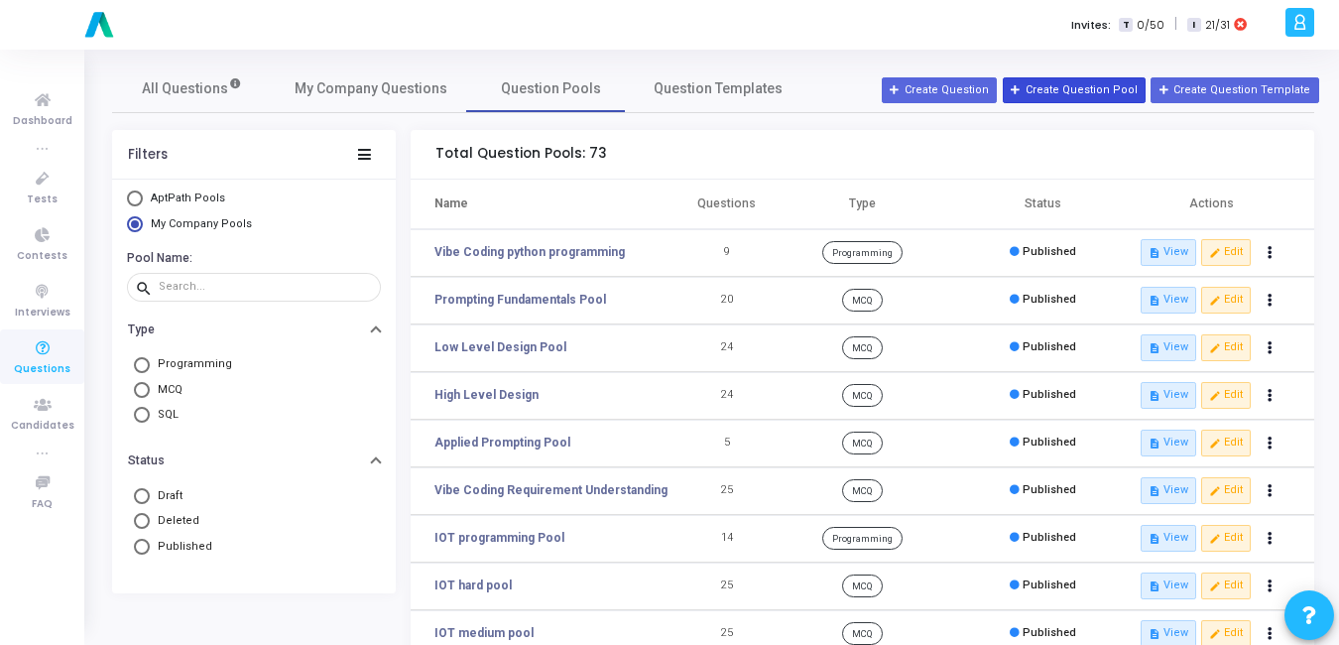
click at [1076, 93] on button "Create Question Pool" at bounding box center [1074, 90] width 143 height 26
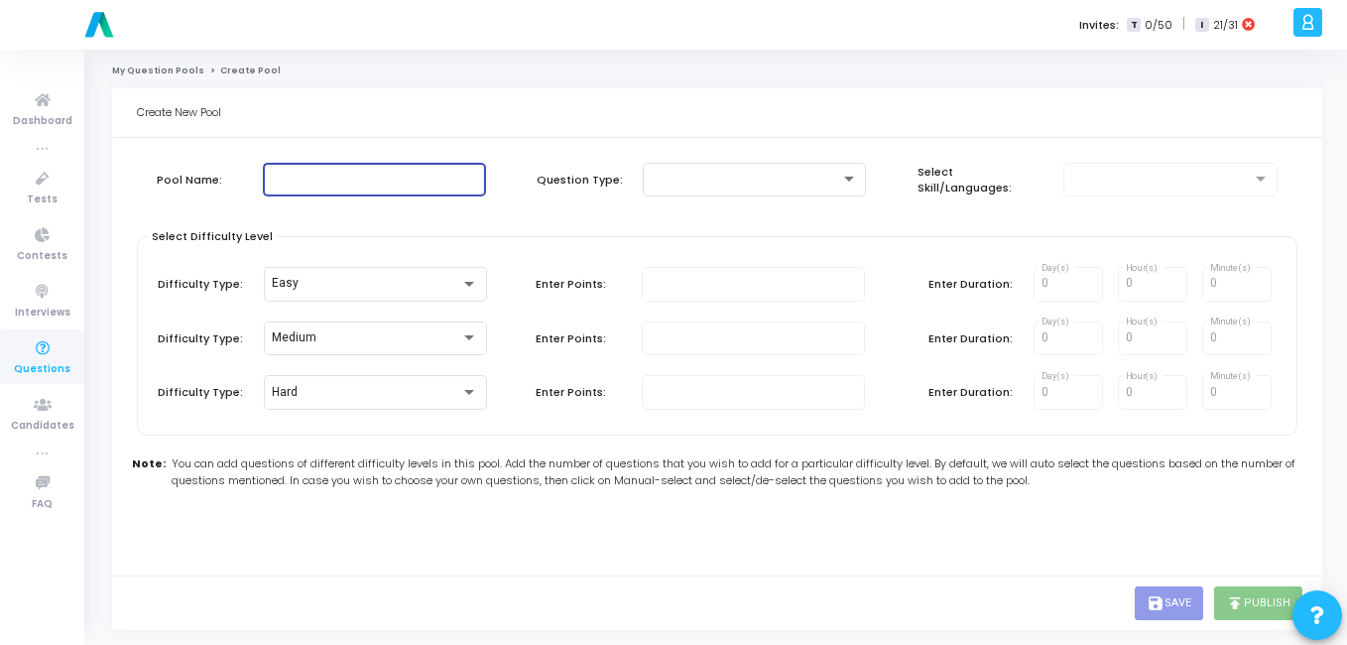
click at [294, 185] on input "text" at bounding box center [374, 180] width 207 height 14
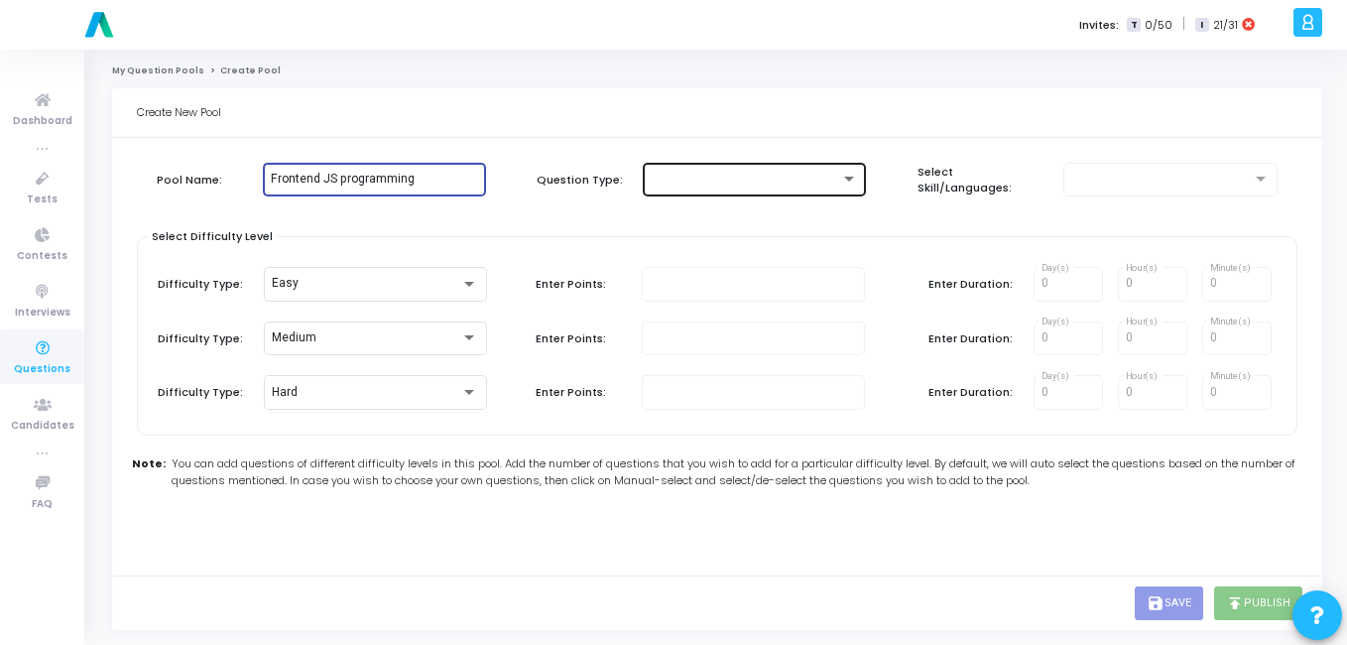
type input "Frontend JS programming"
click at [822, 168] on div at bounding box center [754, 178] width 207 height 37
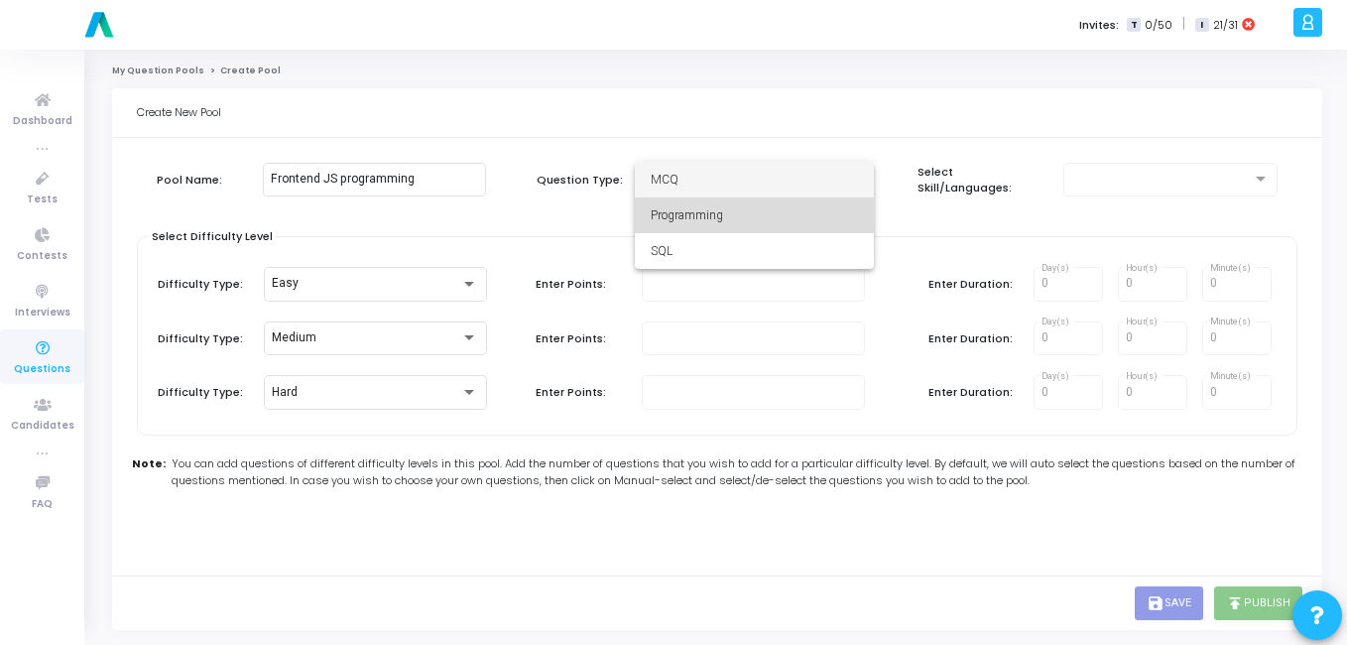
click at [791, 230] on span "Programming" at bounding box center [754, 215] width 207 height 36
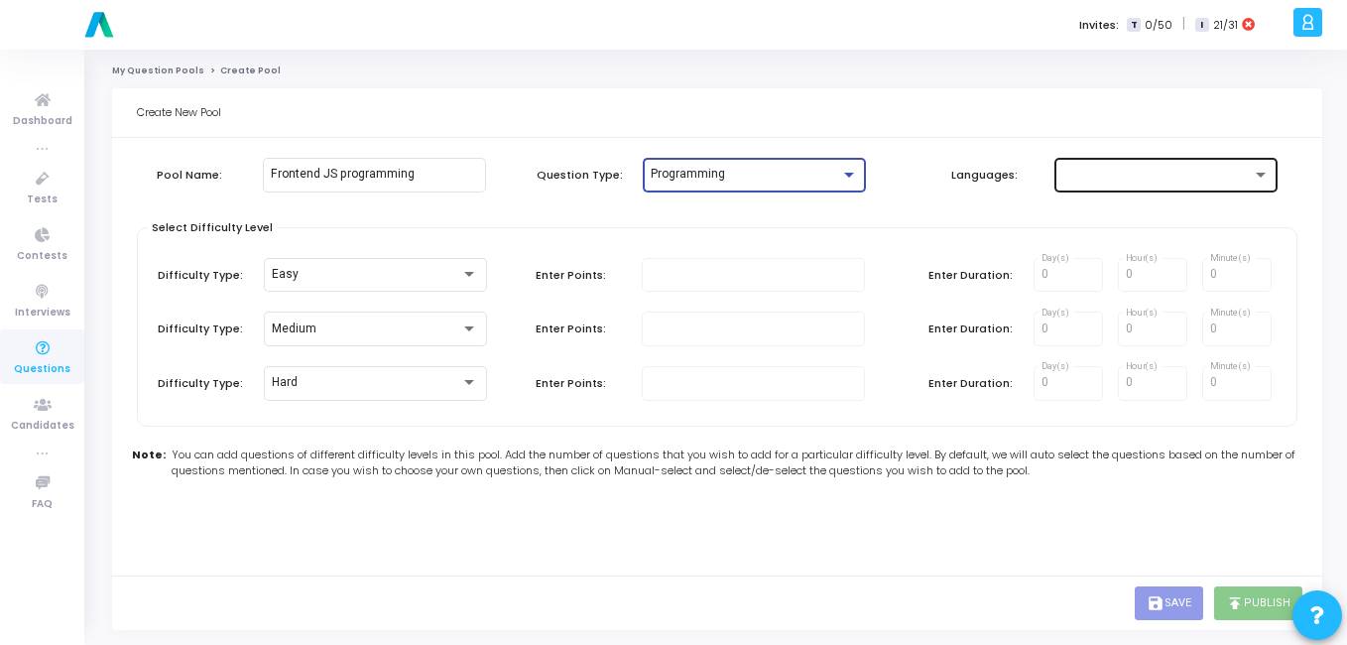
click at [1115, 186] on div at bounding box center [1166, 173] width 207 height 37
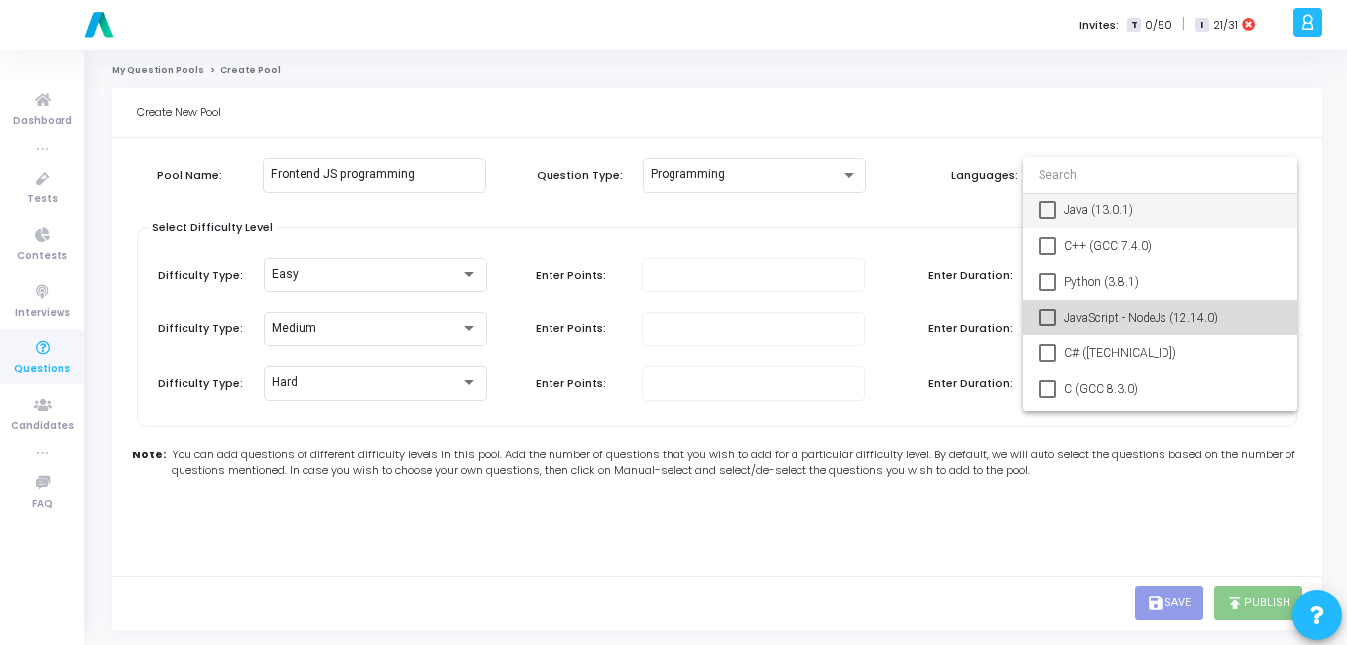
click at [1125, 312] on span "JavaScript - NodeJs (12.14.0)" at bounding box center [1173, 318] width 217 height 36
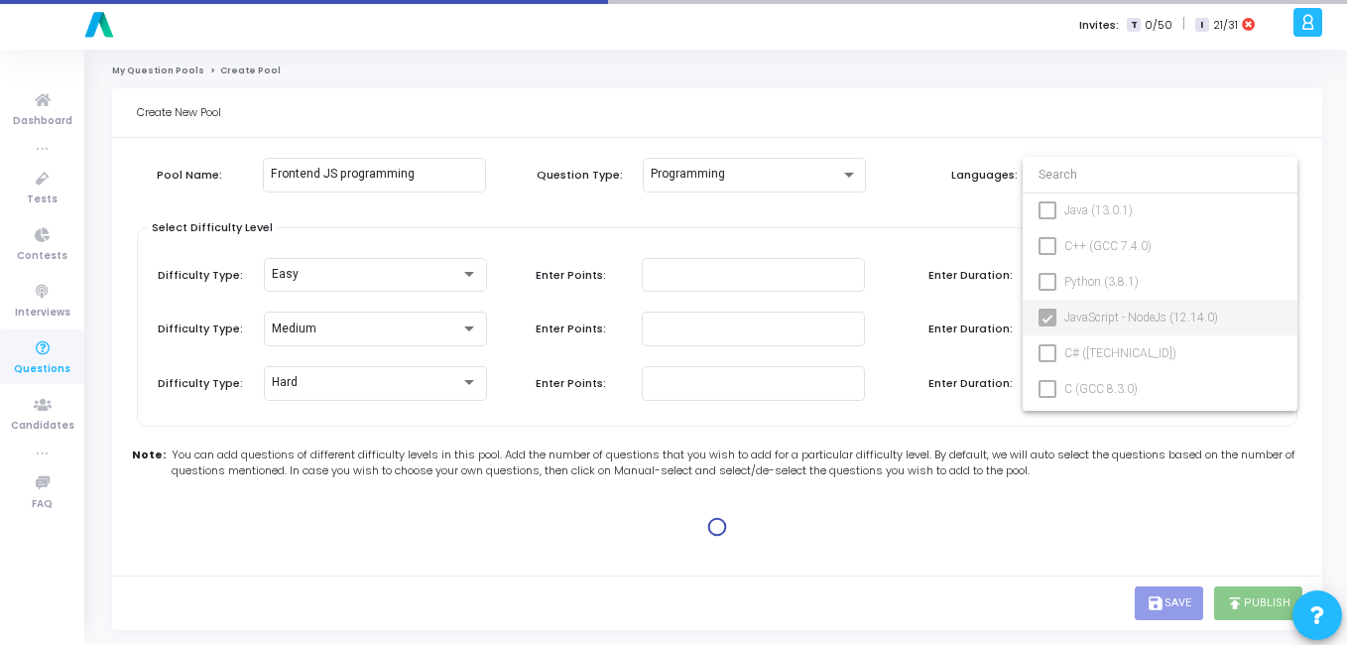
type input "100"
type input "15"
type input "100"
type input "30"
type input "100"
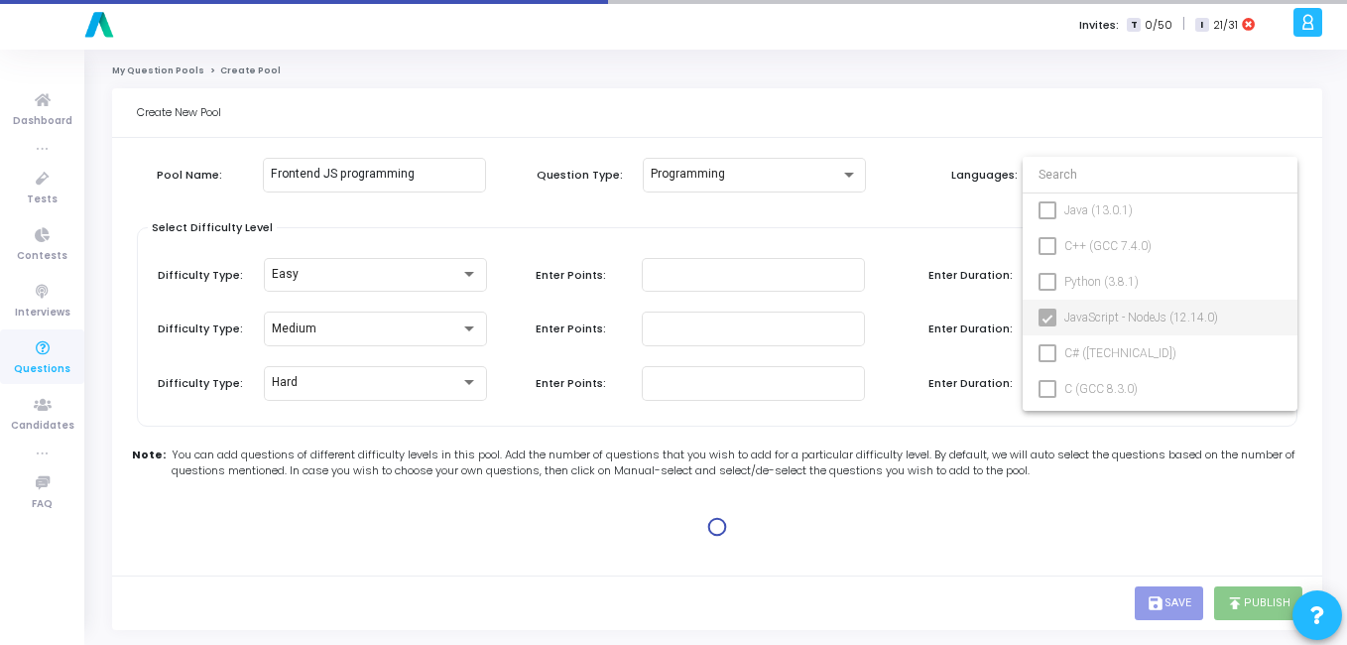
type input "45"
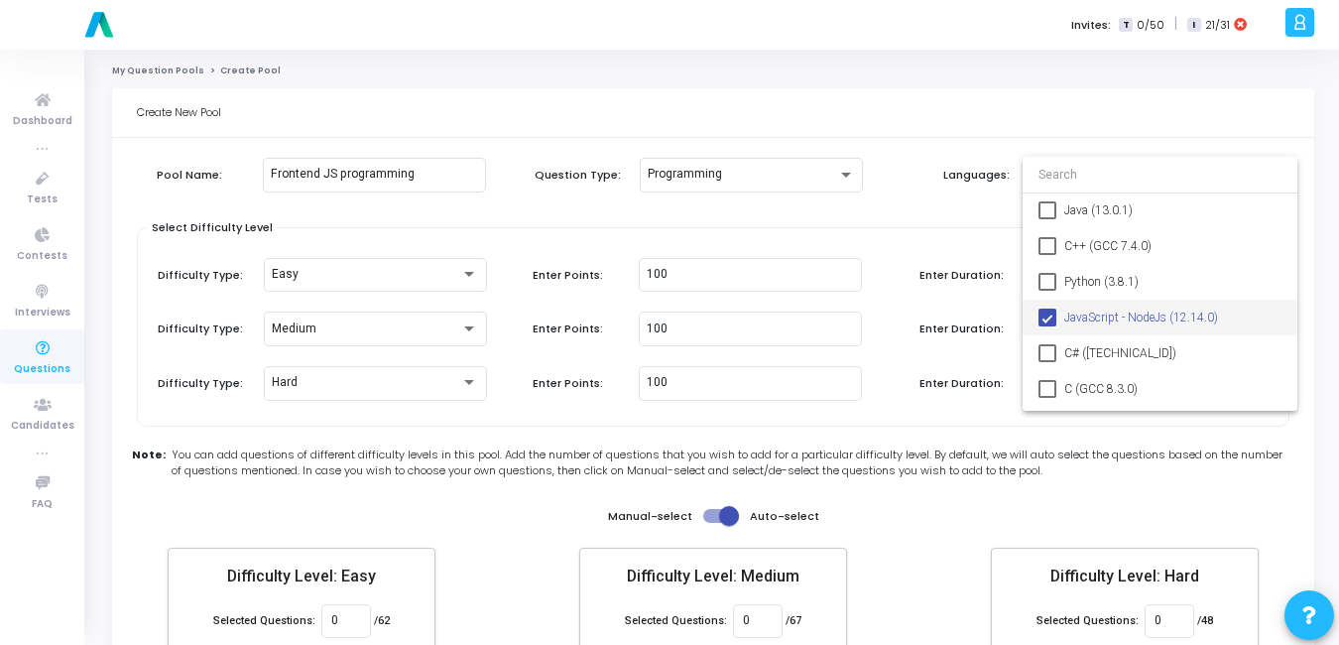
scroll to position [115, 0]
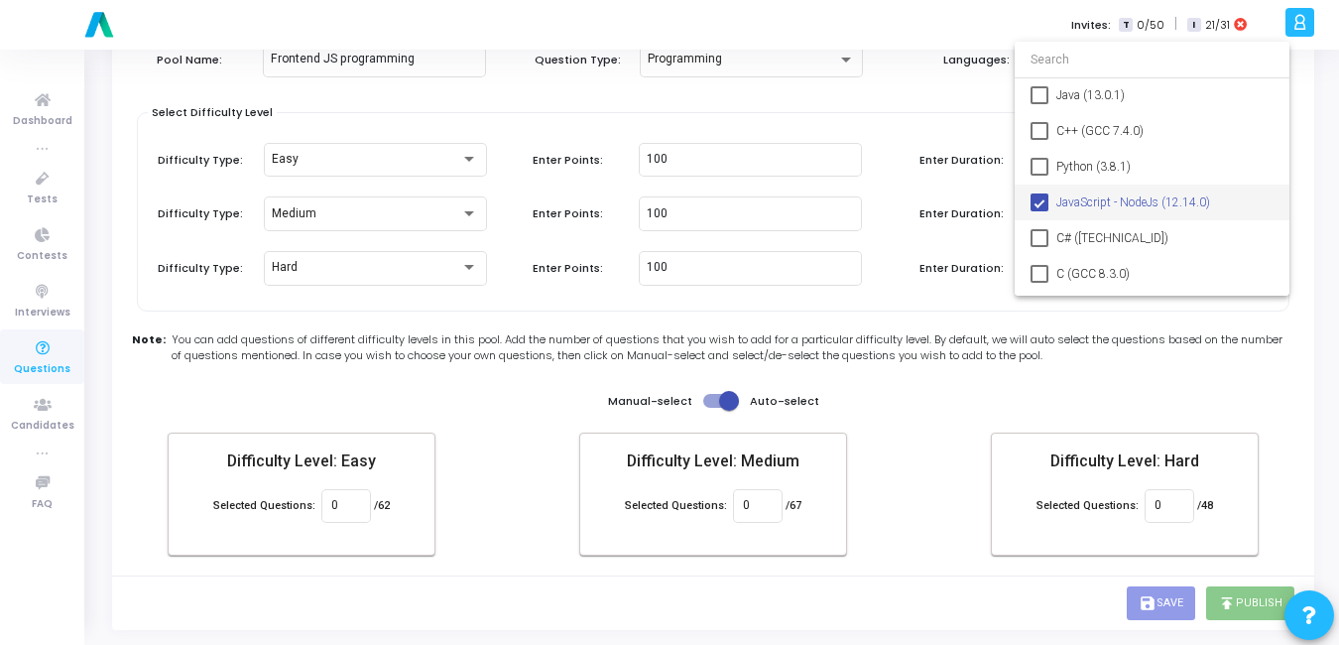
click at [735, 393] on div at bounding box center [669, 322] width 1339 height 645
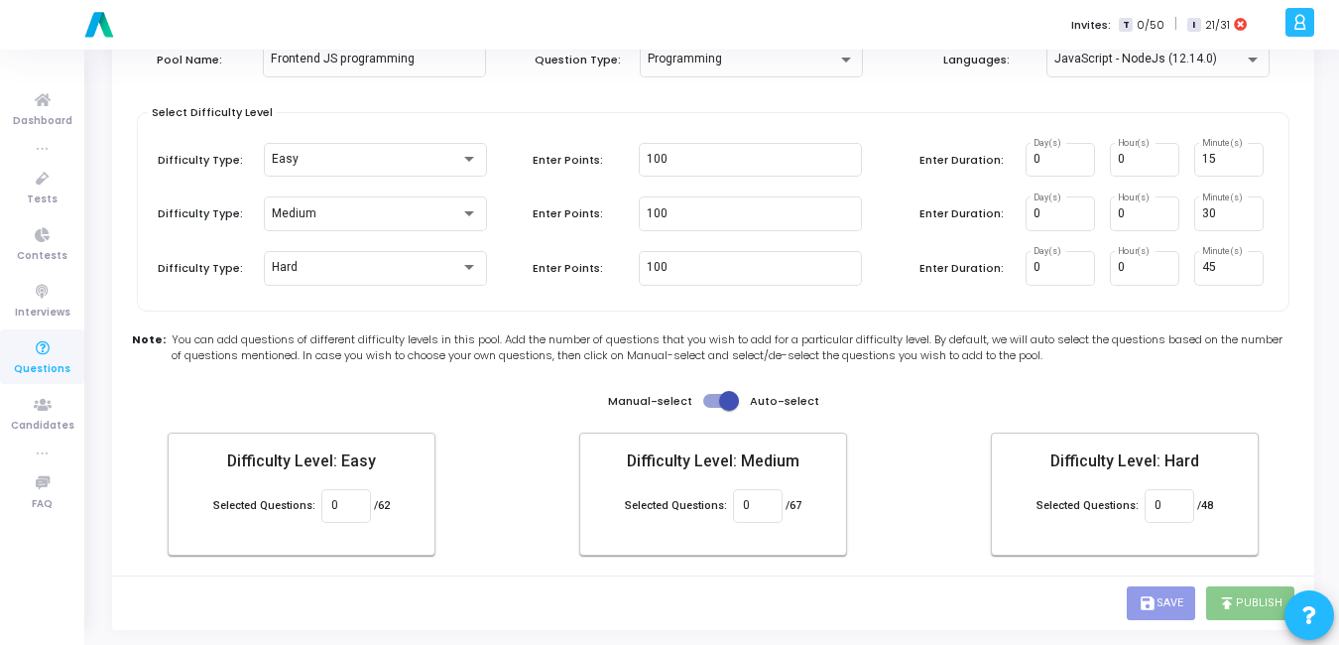
click at [743, 394] on div "Manual-select Auto-select" at bounding box center [713, 401] width 211 height 24
click at [730, 395] on span at bounding box center [729, 401] width 20 height 20
click at [713, 408] on input "checkbox" at bounding box center [712, 408] width 1 height 1
checkbox input "false"
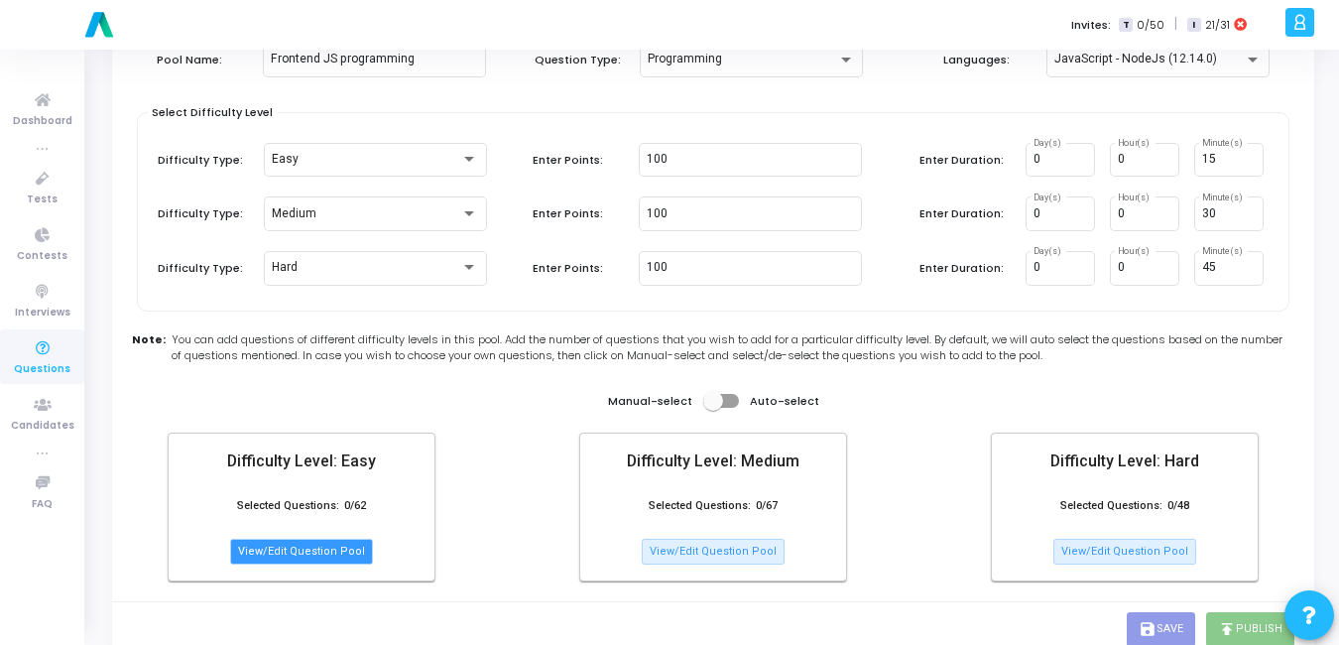
click at [247, 550] on button "View/Edit Question Pool" at bounding box center [301, 552] width 143 height 26
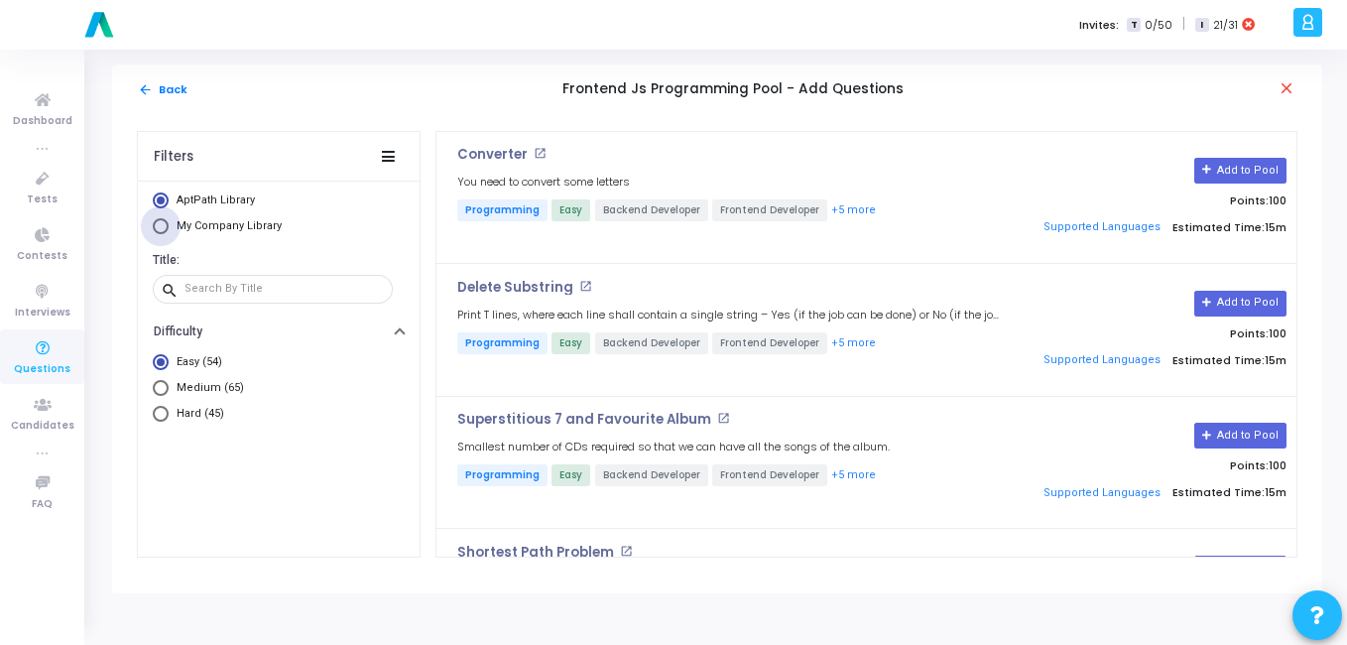
click at [185, 227] on span "My Company Library" at bounding box center [229, 225] width 105 height 13
click at [169, 227] on input "My Company Library" at bounding box center [161, 226] width 16 height 16
radio input "true"
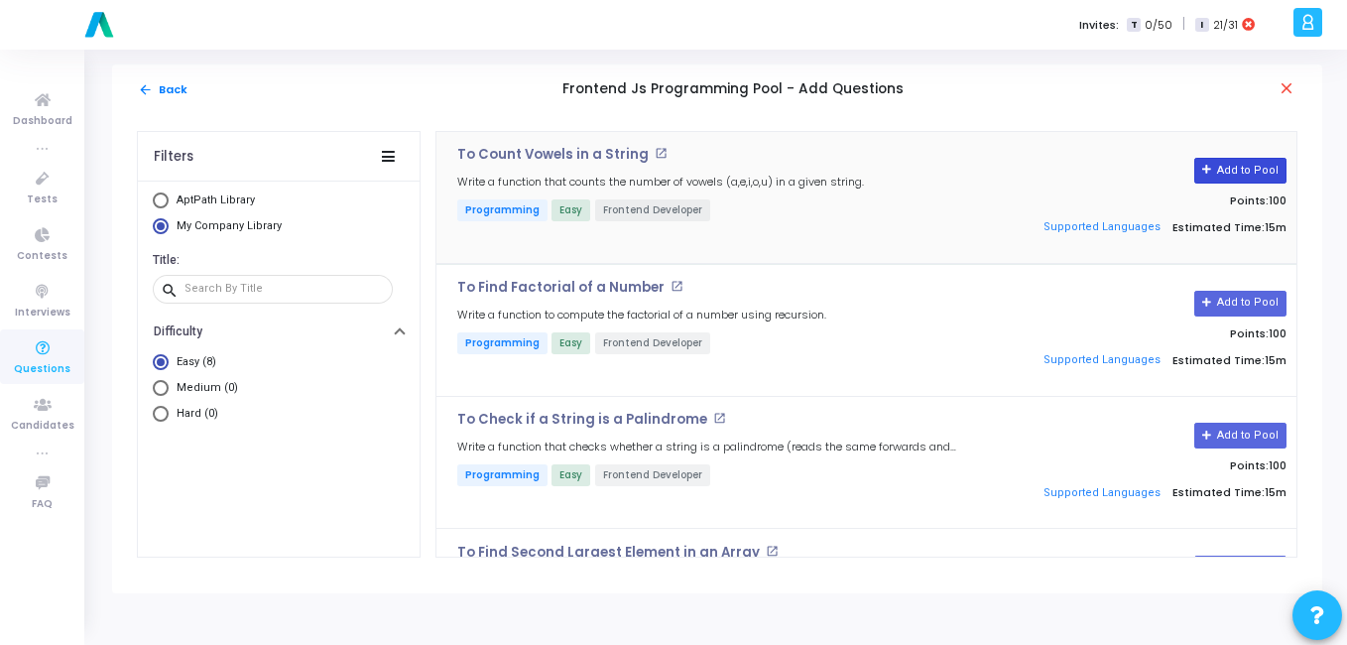
click at [1225, 163] on button "Add to Pool" at bounding box center [1240, 171] width 92 height 26
click at [1252, 300] on button "Add to Pool" at bounding box center [1240, 304] width 92 height 26
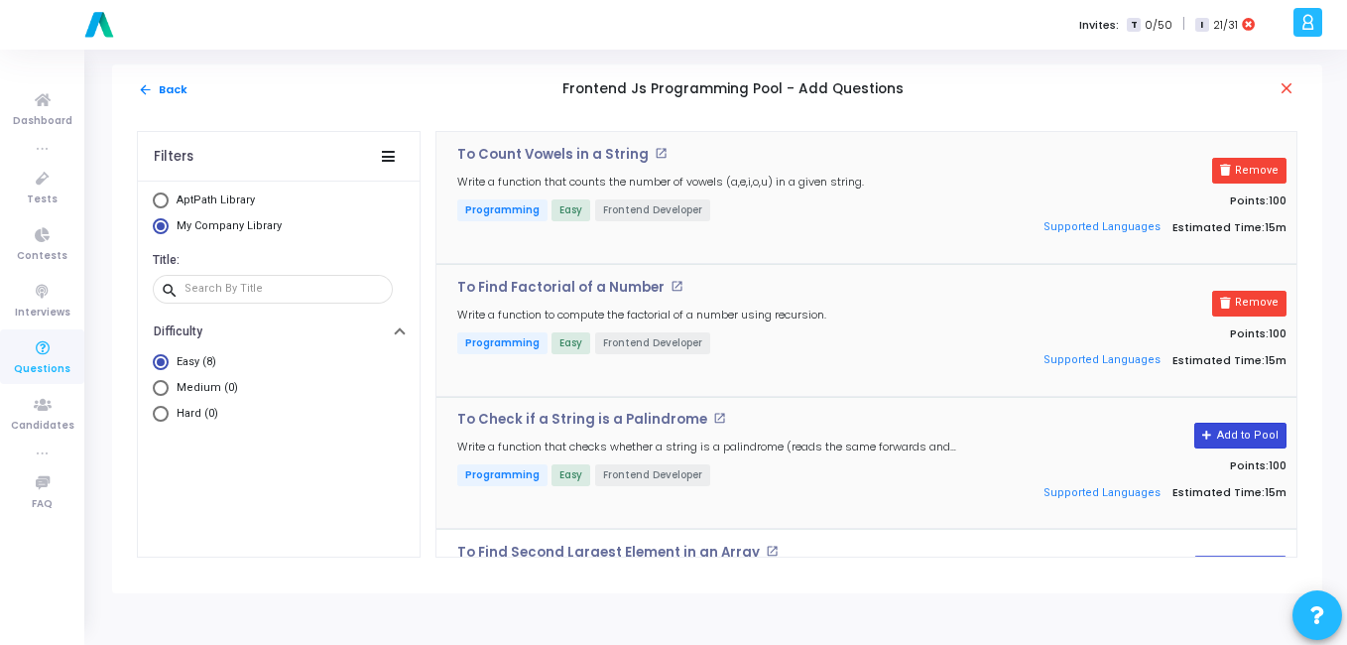
click at [1222, 437] on button "Add to Pool" at bounding box center [1240, 436] width 92 height 26
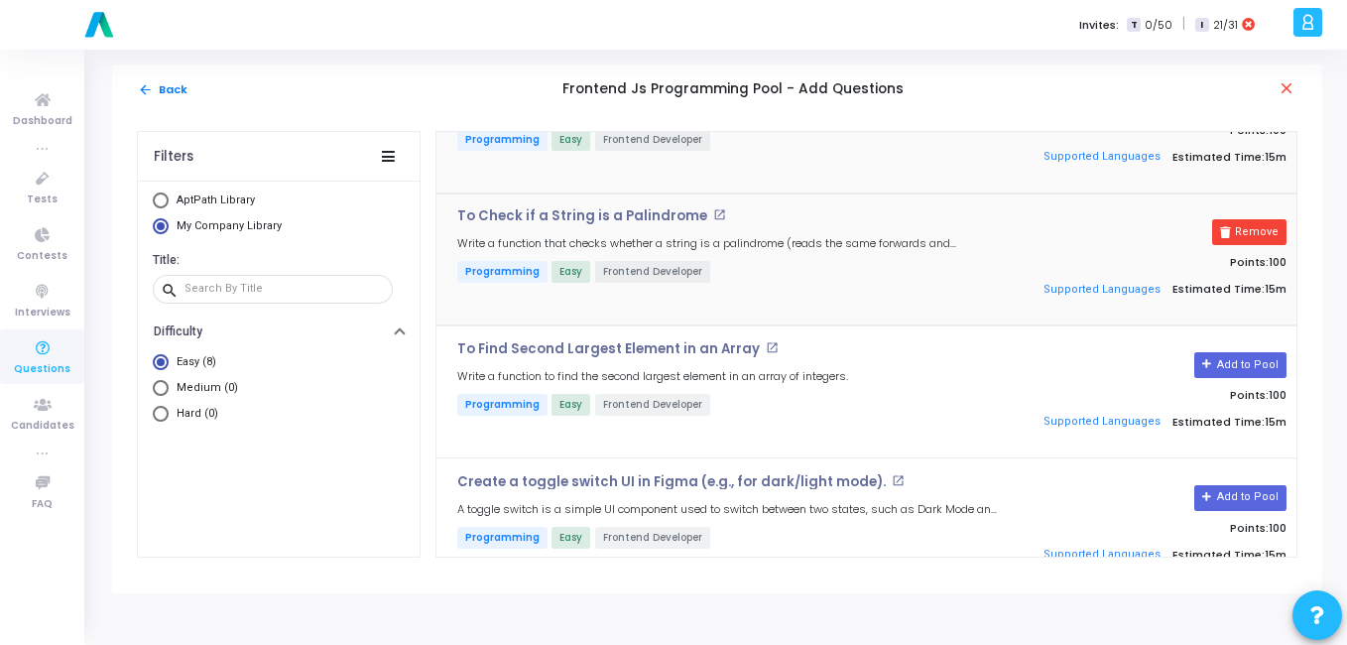
scroll to position [211, 0]
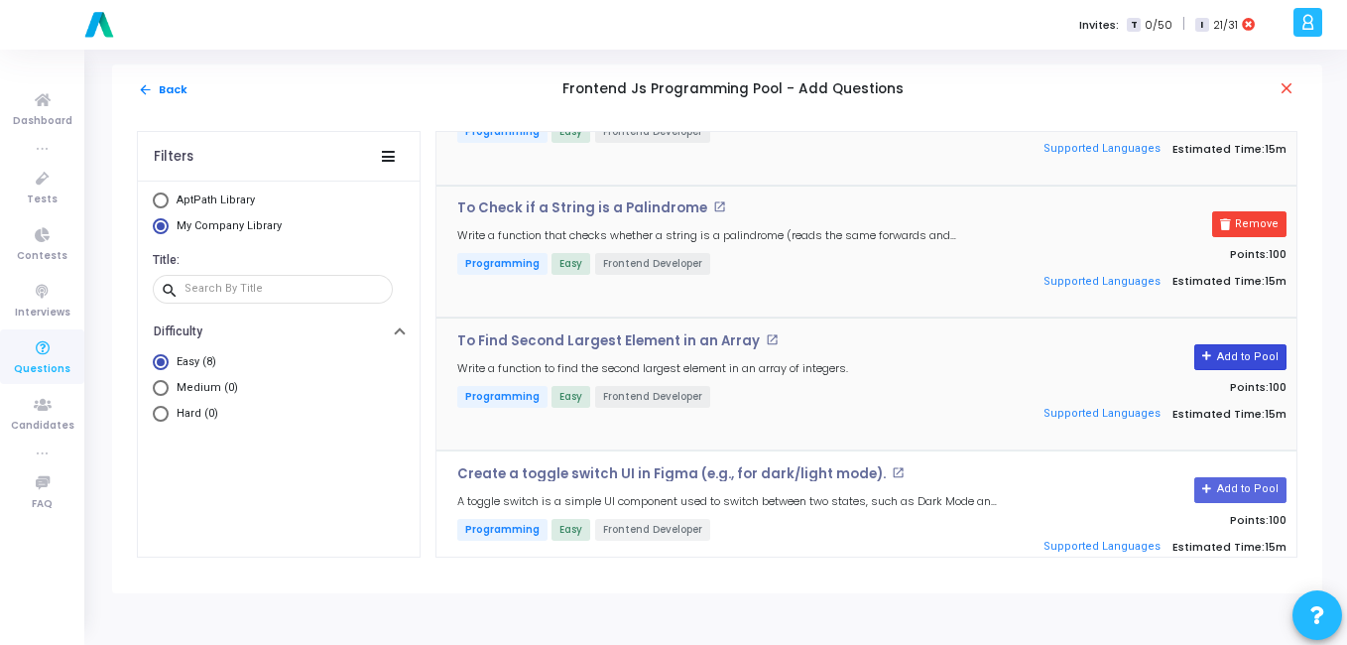
click at [1262, 354] on button "Add to Pool" at bounding box center [1240, 357] width 92 height 26
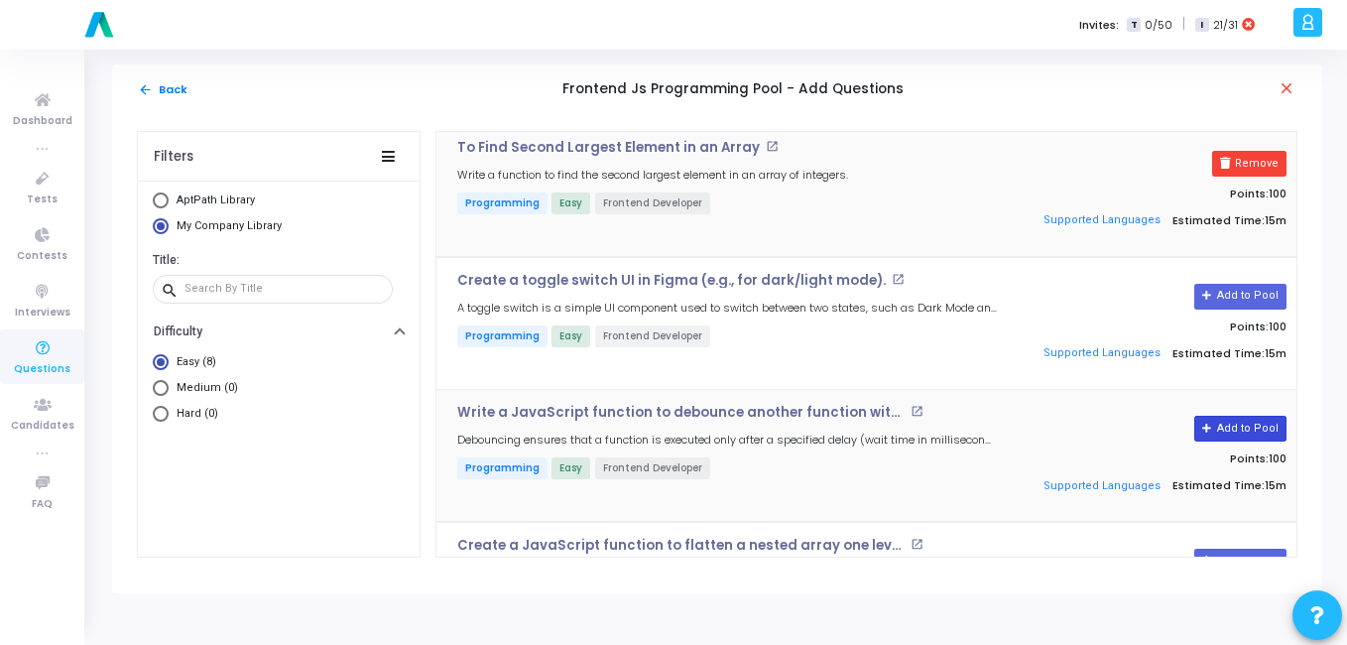
click at [1225, 423] on button "Add to Pool" at bounding box center [1240, 429] width 92 height 26
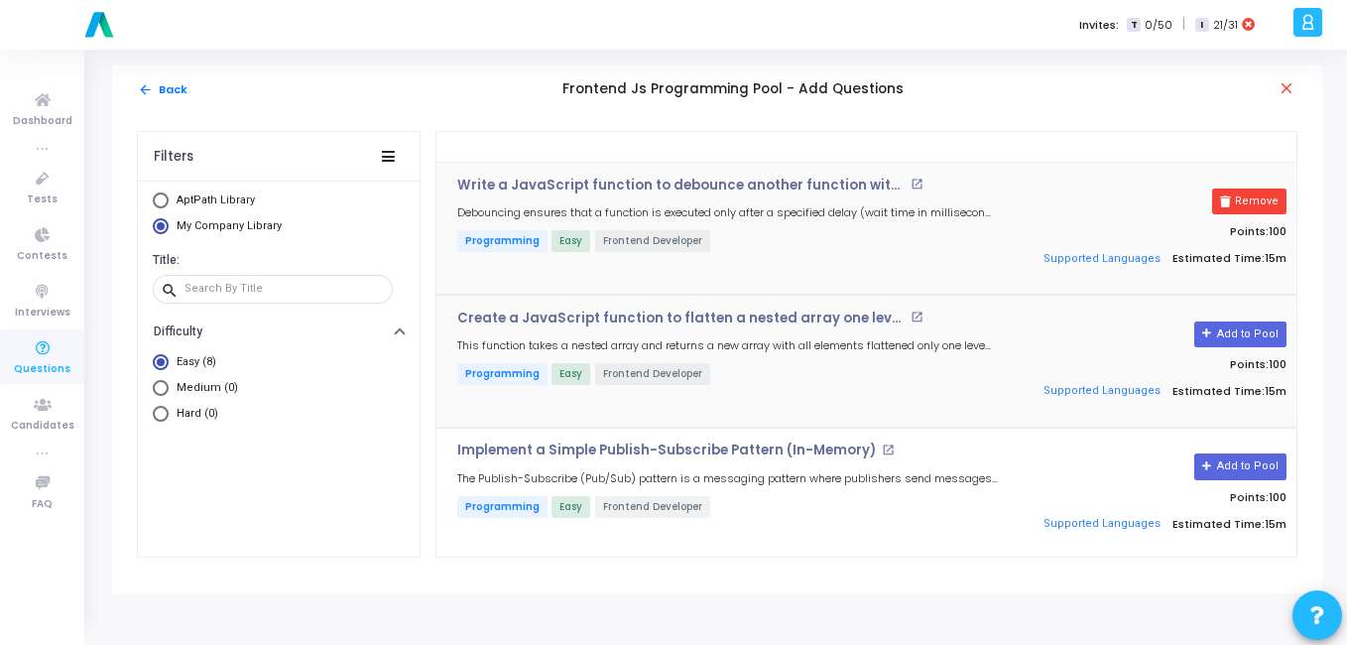
scroll to position [634, 0]
click at [1245, 317] on div "Add to Pool Points: 100 Supported Languages Estimated Time: 15m" at bounding box center [1155, 359] width 283 height 101
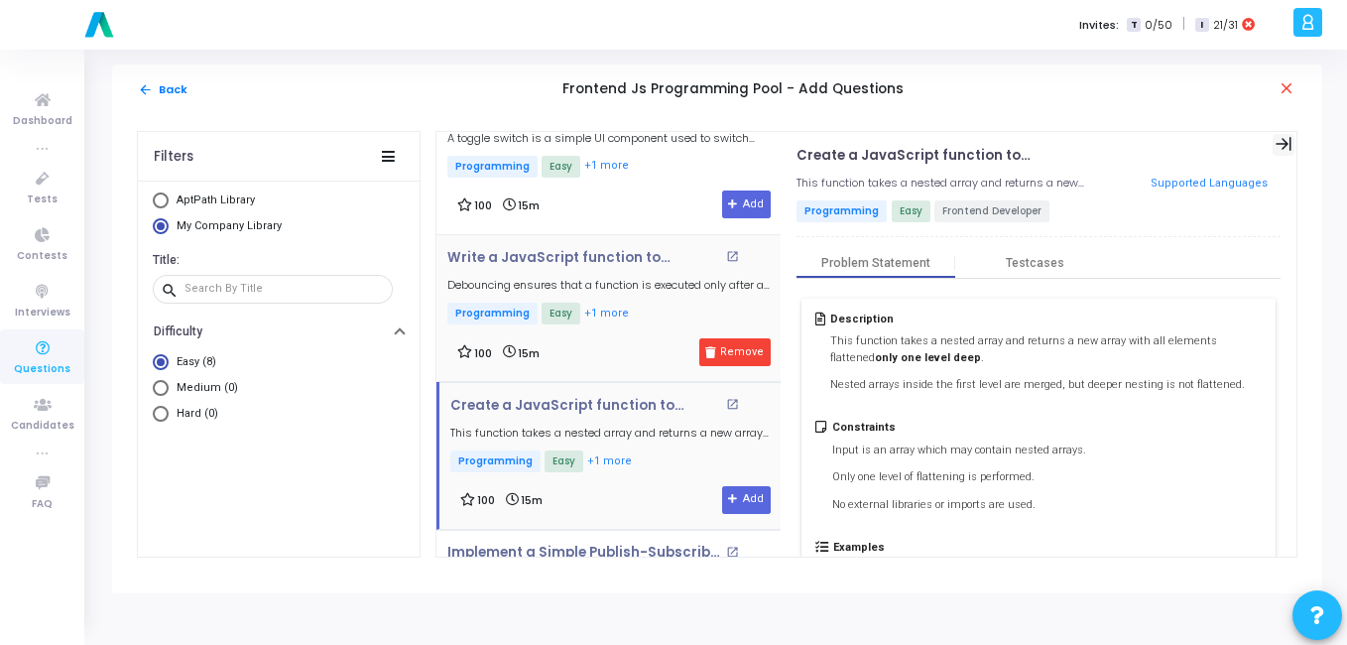
click at [1276, 137] on icon at bounding box center [1284, 144] width 17 height 17
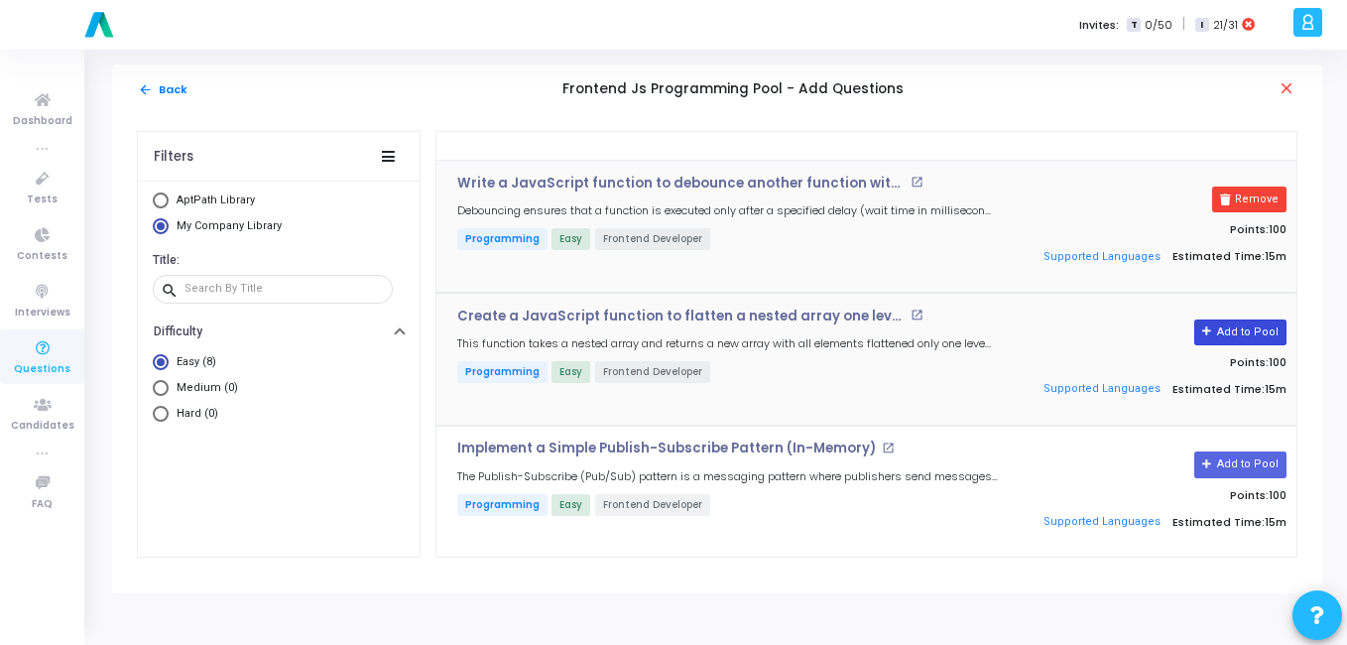
click at [1244, 325] on button "Add to Pool" at bounding box center [1240, 332] width 92 height 26
click at [1248, 464] on button "Add to Pool" at bounding box center [1240, 464] width 92 height 26
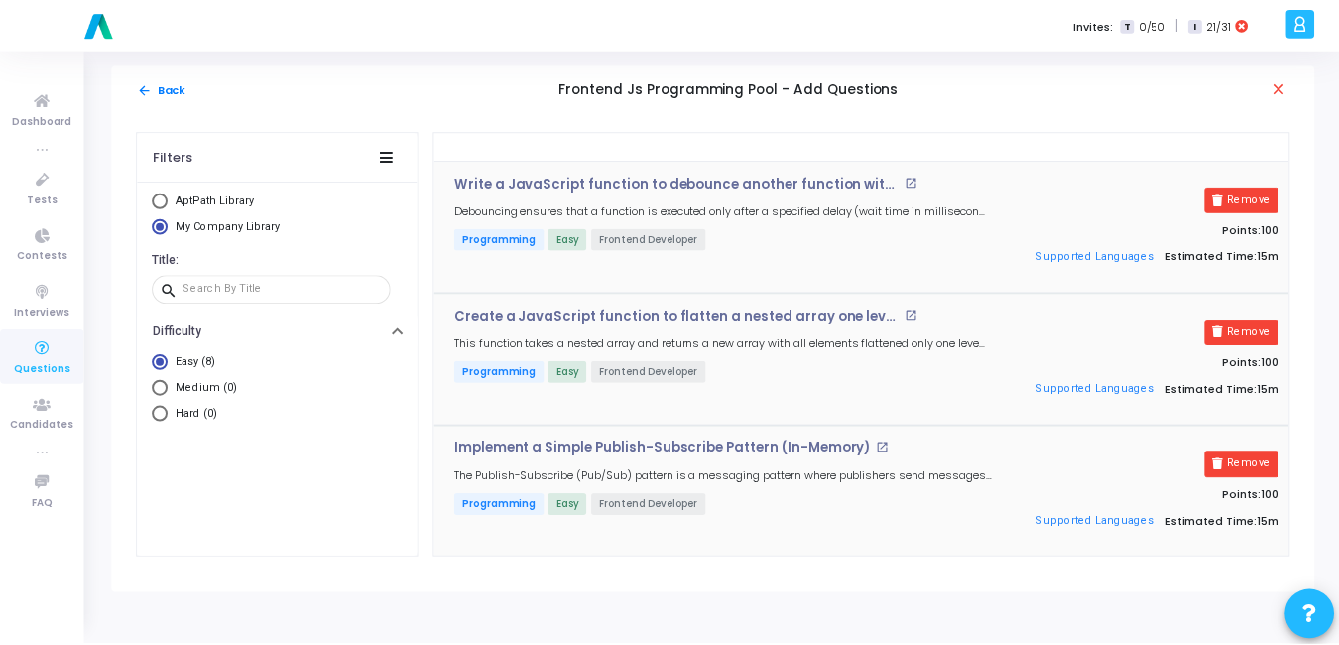
scroll to position [636, 0]
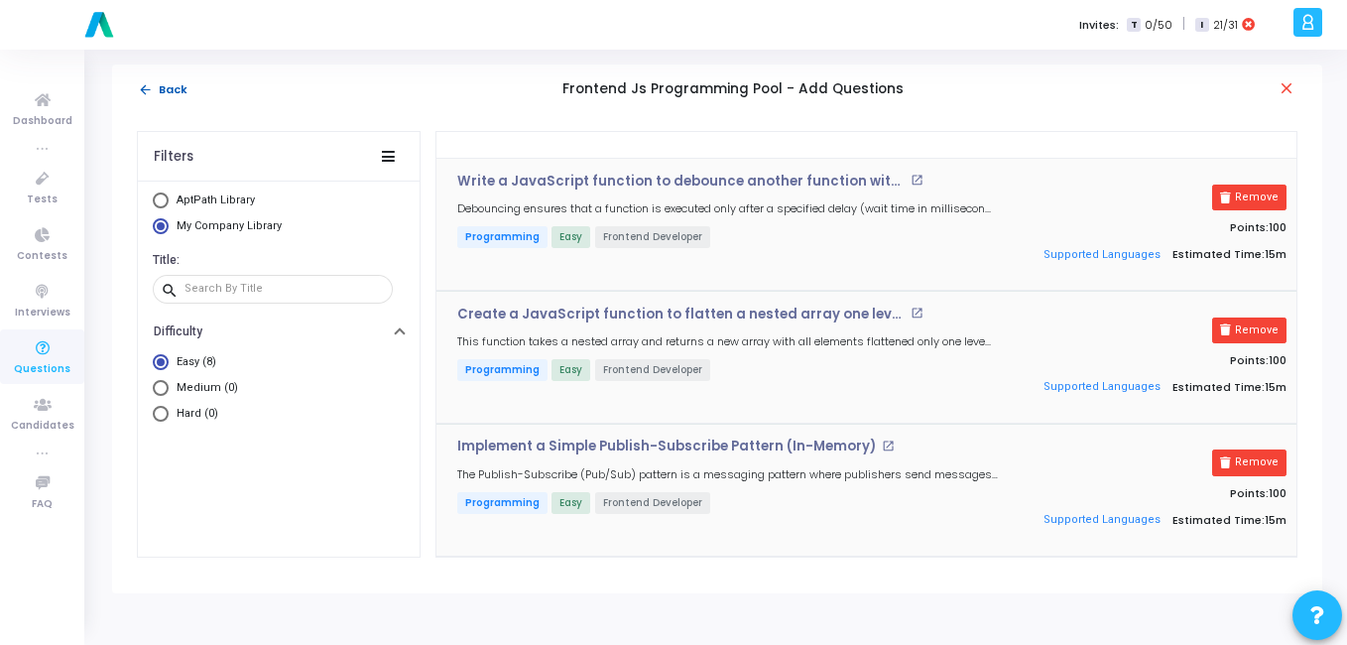
click at [147, 87] on mat-icon "arrow_back" at bounding box center [145, 89] width 15 height 15
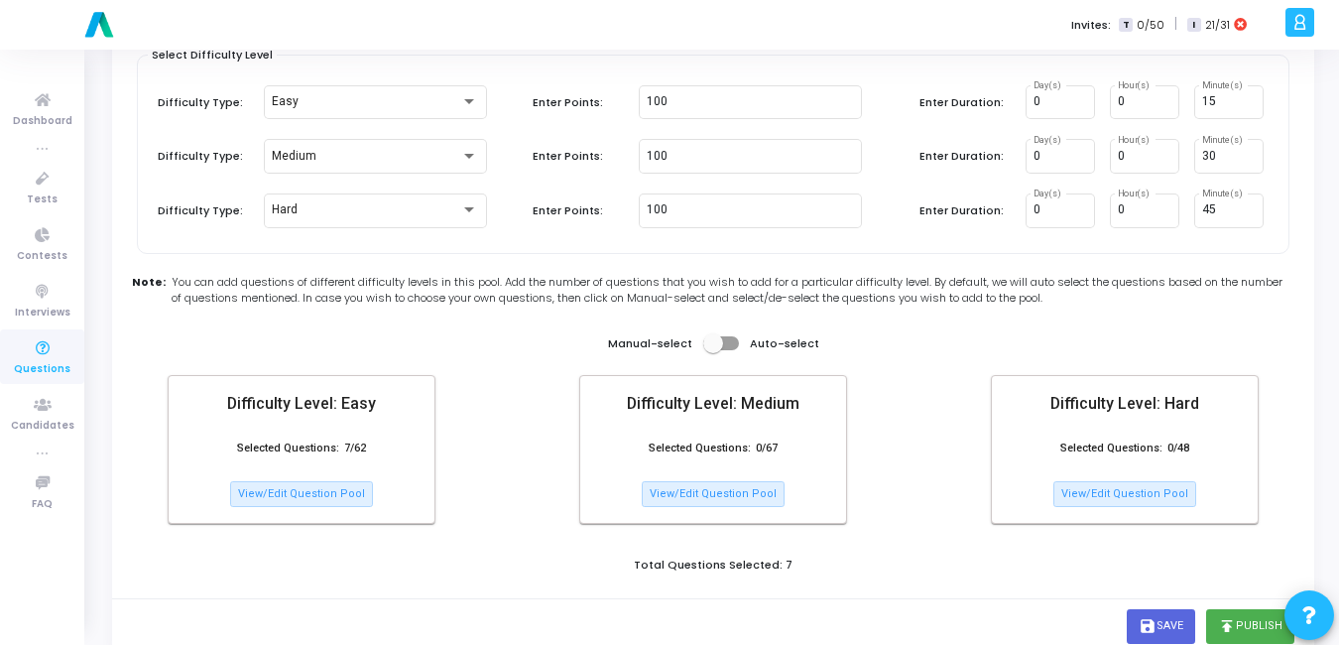
scroll to position [196, 0]
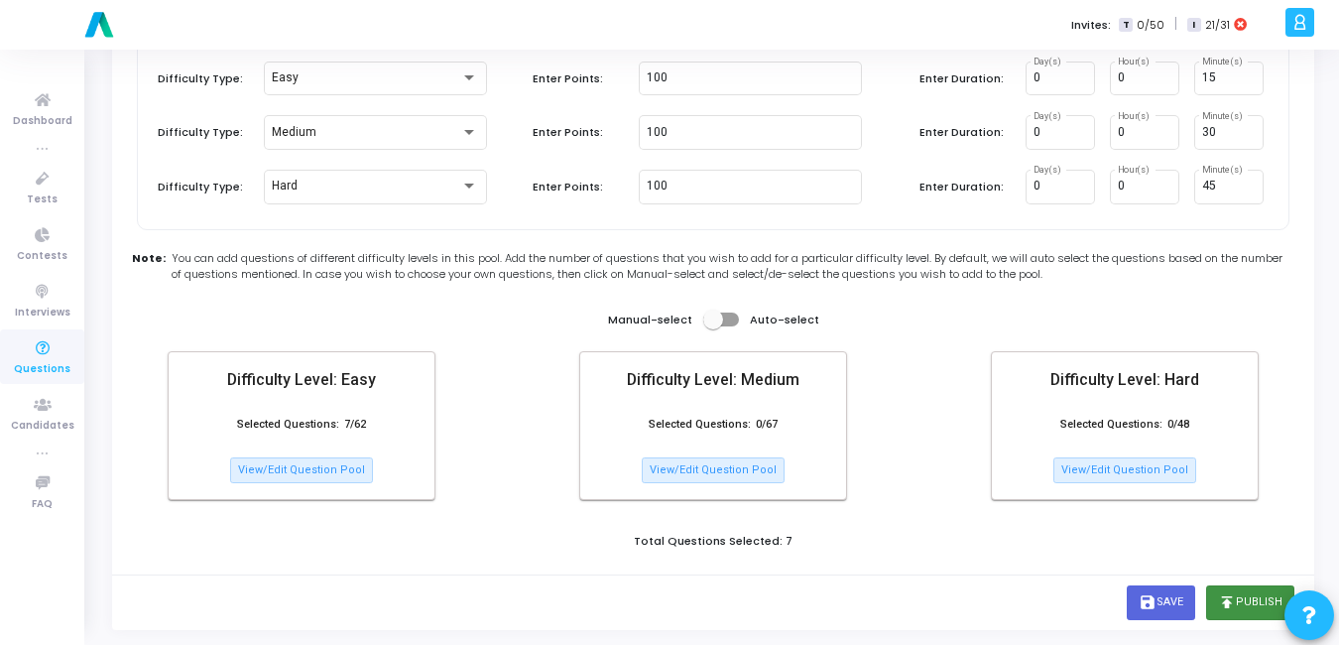
click at [1237, 597] on button "publish Publish" at bounding box center [1250, 602] width 88 height 34
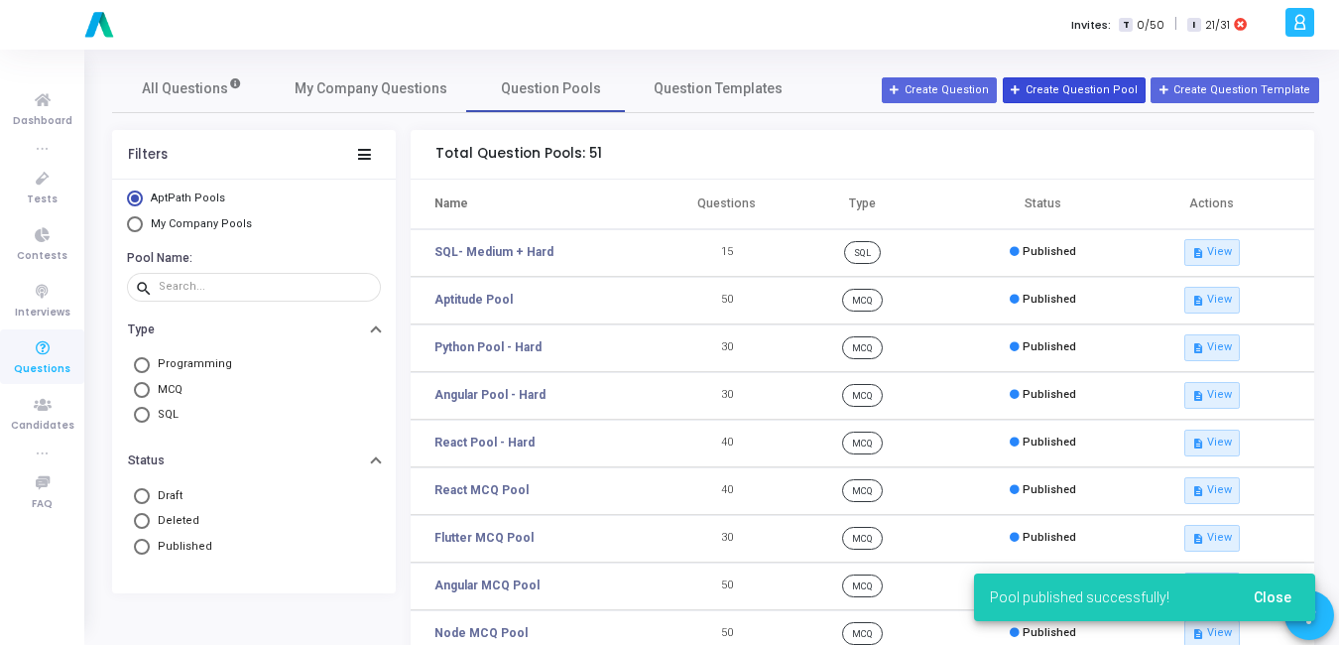
click at [1106, 99] on button "Create Question Pool" at bounding box center [1074, 90] width 143 height 26
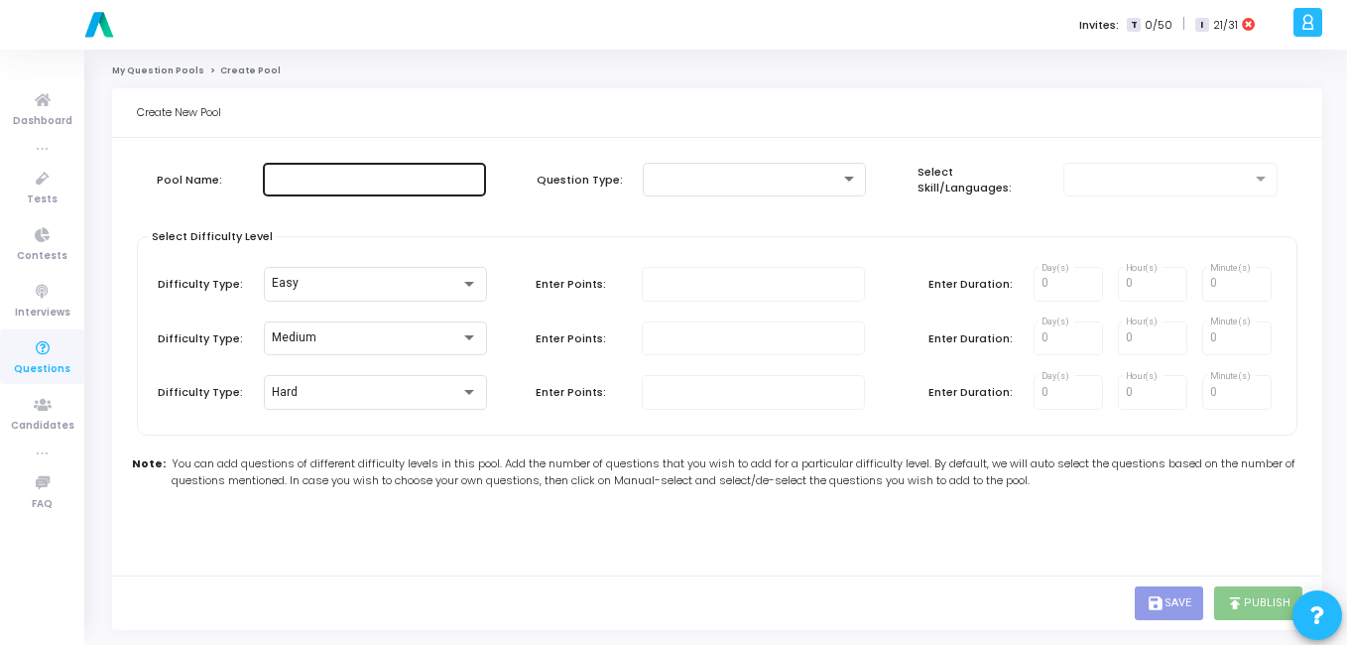
click at [302, 188] on div at bounding box center [374, 178] width 207 height 37
click at [403, 181] on input "English comprehension" at bounding box center [374, 180] width 207 height 14
click at [363, 177] on input "English comprehension" at bounding box center [374, 180] width 207 height 14
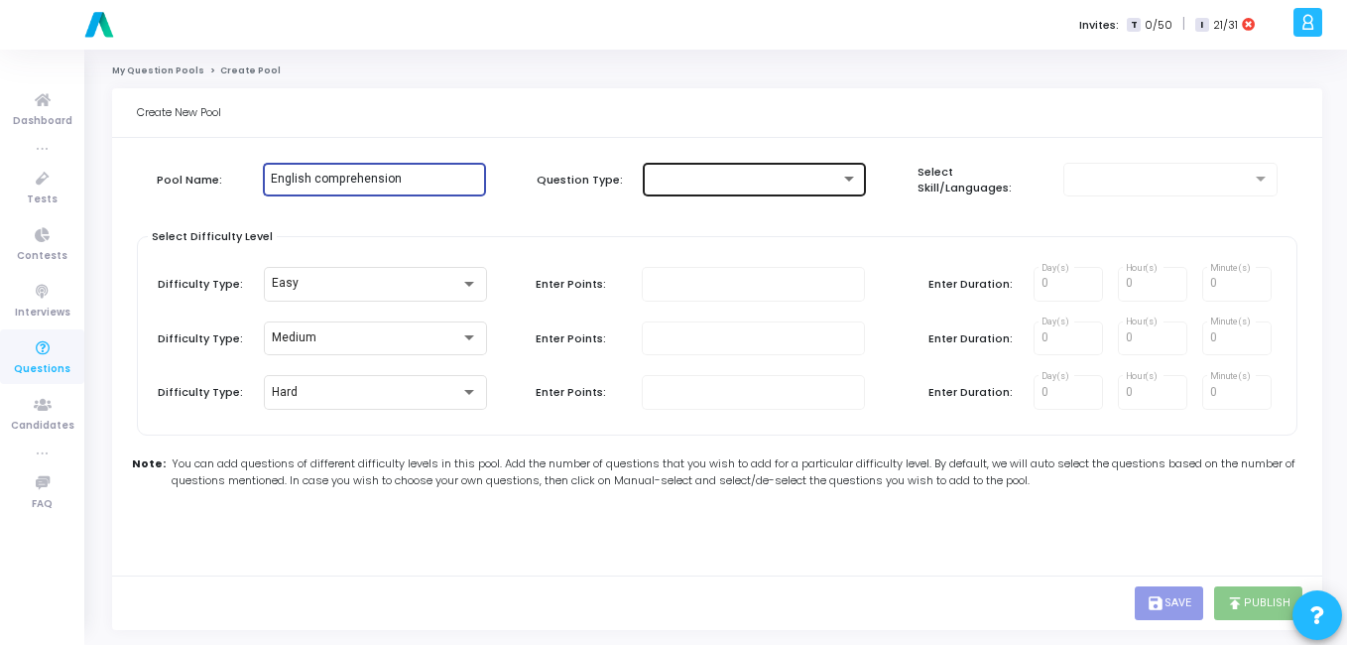
type input "English comprehension"
click at [690, 186] on div at bounding box center [745, 180] width 189 height 14
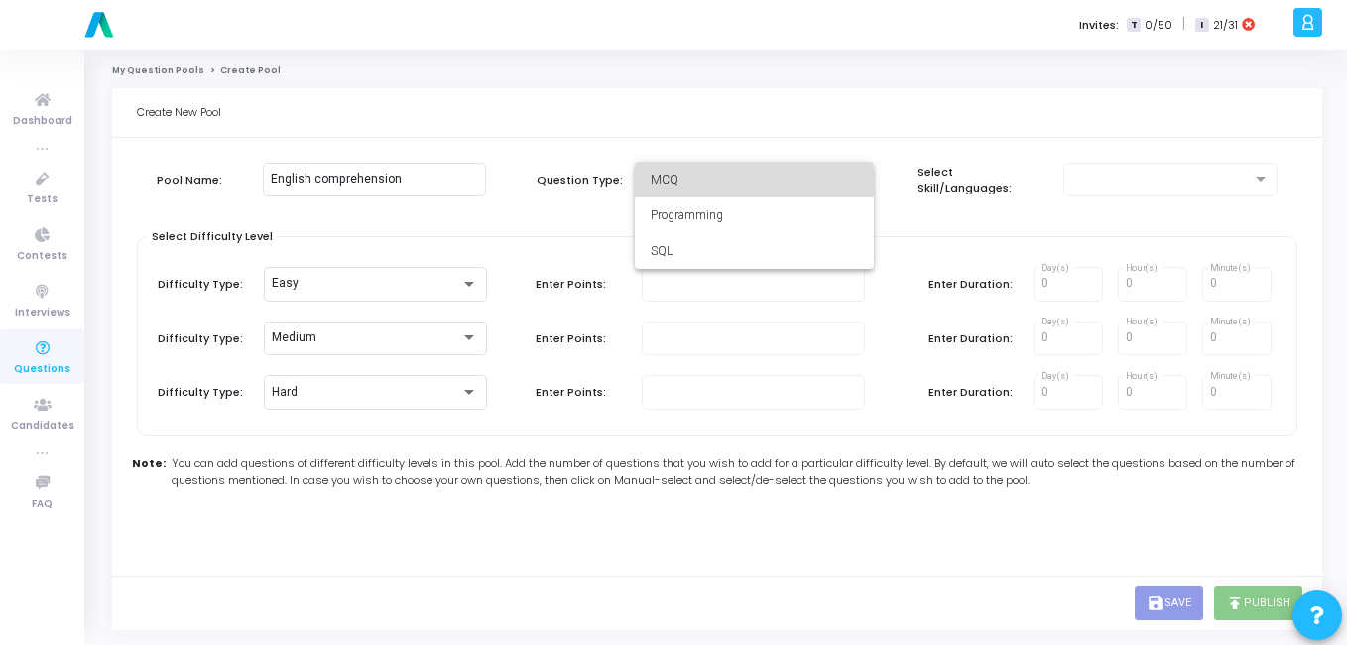
click at [708, 187] on span "MCQ" at bounding box center [754, 180] width 207 height 36
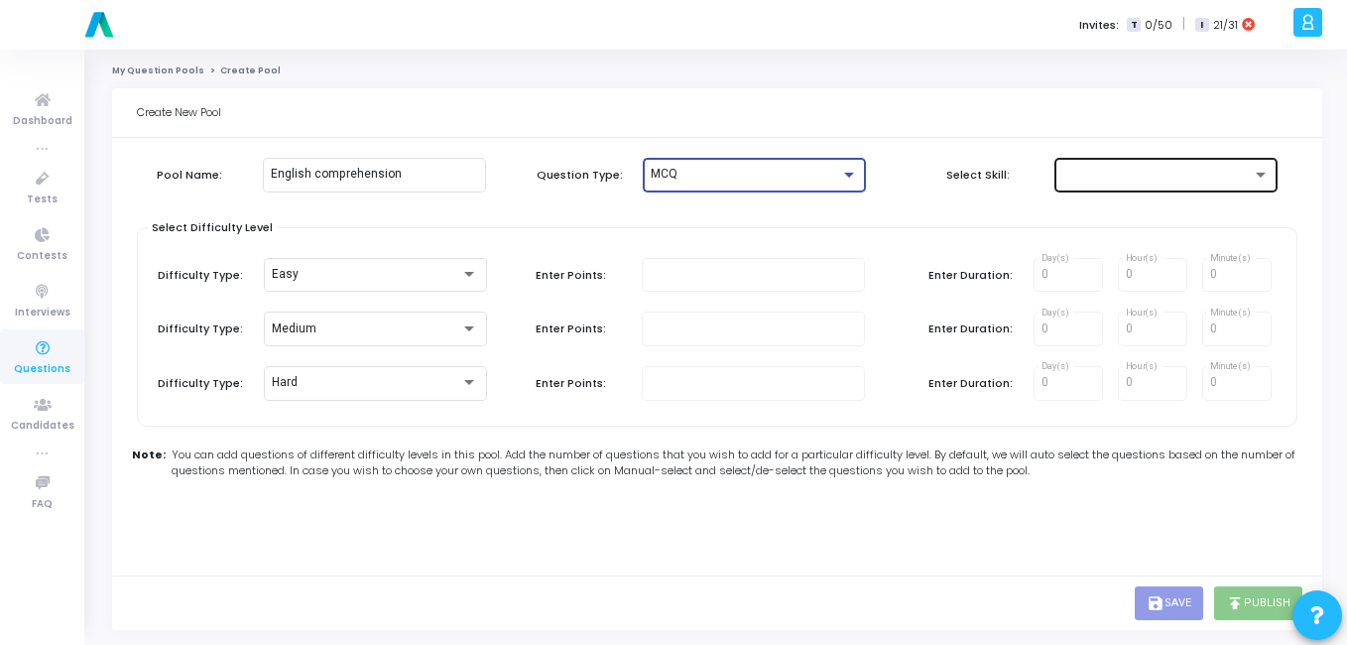
click at [1115, 173] on div at bounding box center [1157, 175] width 189 height 14
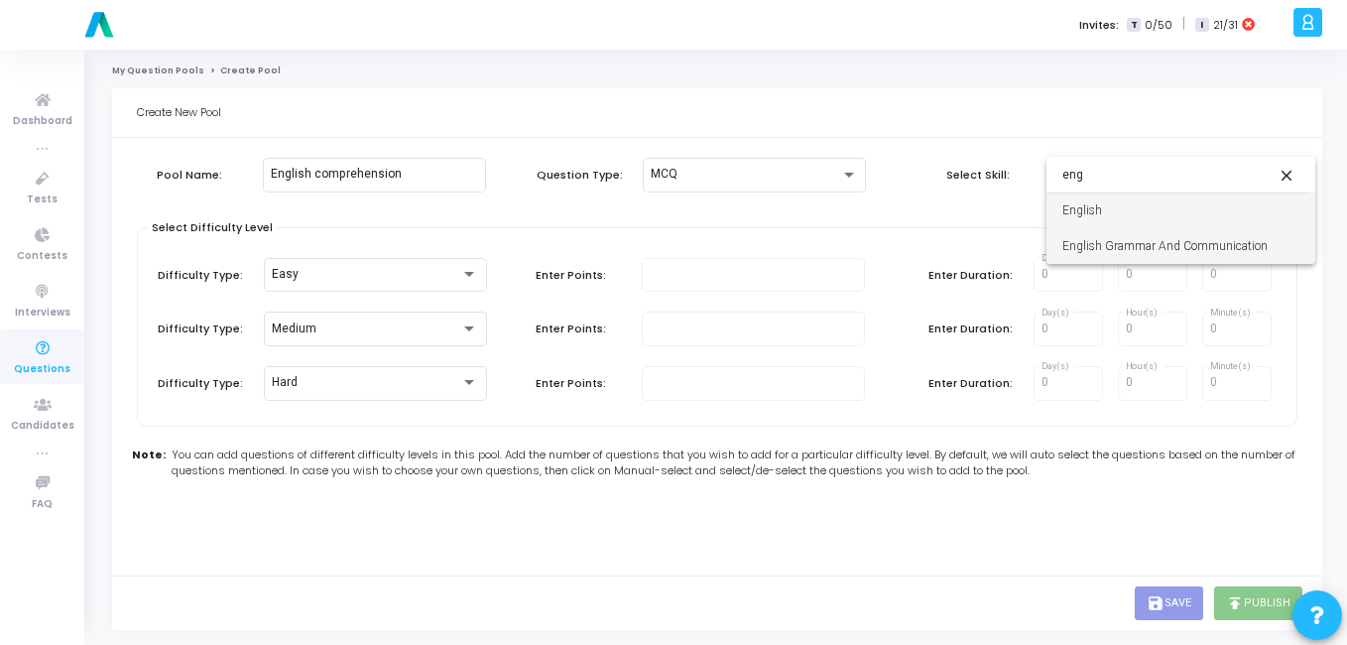
type input "eng"
click at [1189, 261] on span "English Grammar And Communication" at bounding box center [1181, 246] width 237 height 36
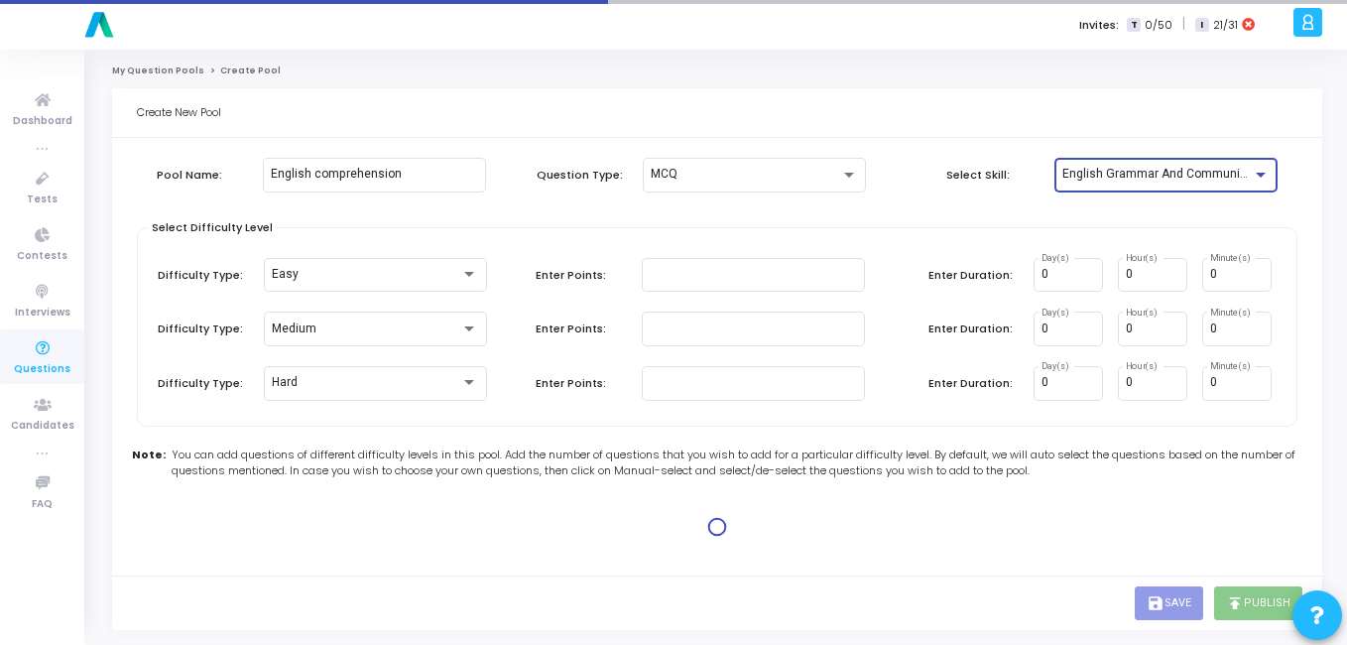
type input "1"
type input "2"
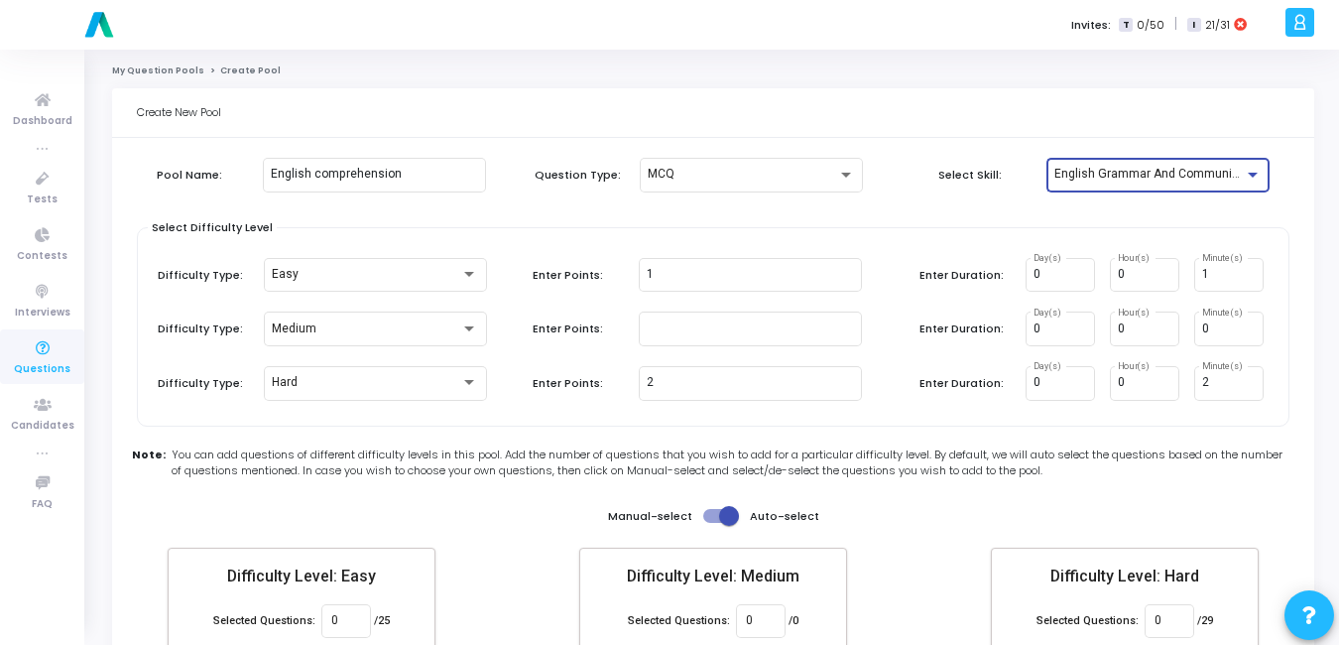
scroll to position [115, 0]
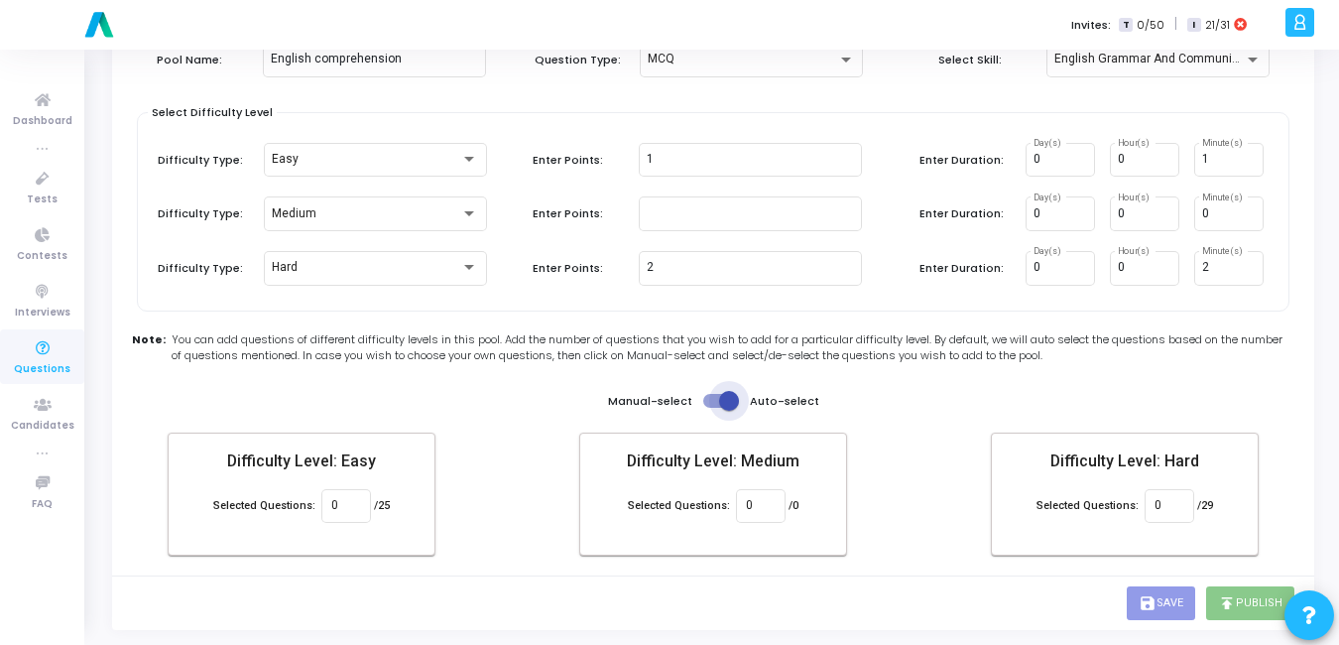
click at [721, 408] on span at bounding box center [729, 401] width 20 height 20
click at [713, 408] on input "checkbox" at bounding box center [712, 408] width 1 height 1
checkbox input "false"
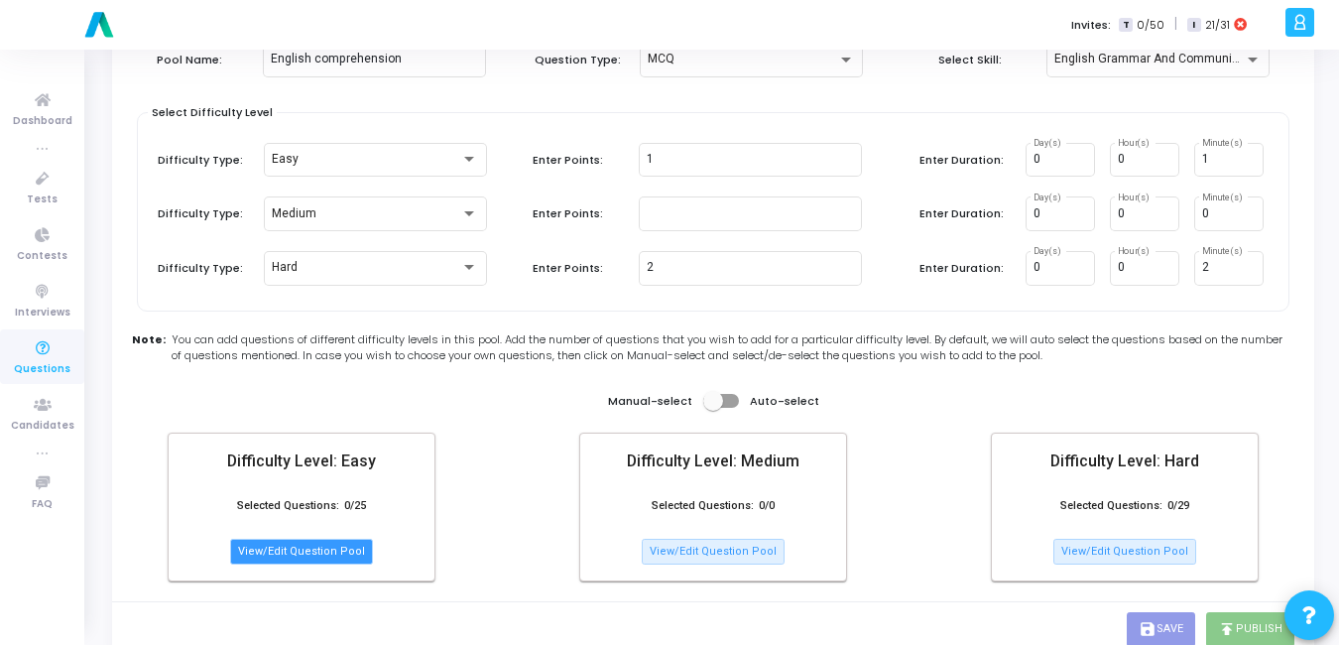
click at [294, 551] on button "View/Edit Question Pool" at bounding box center [301, 552] width 143 height 26
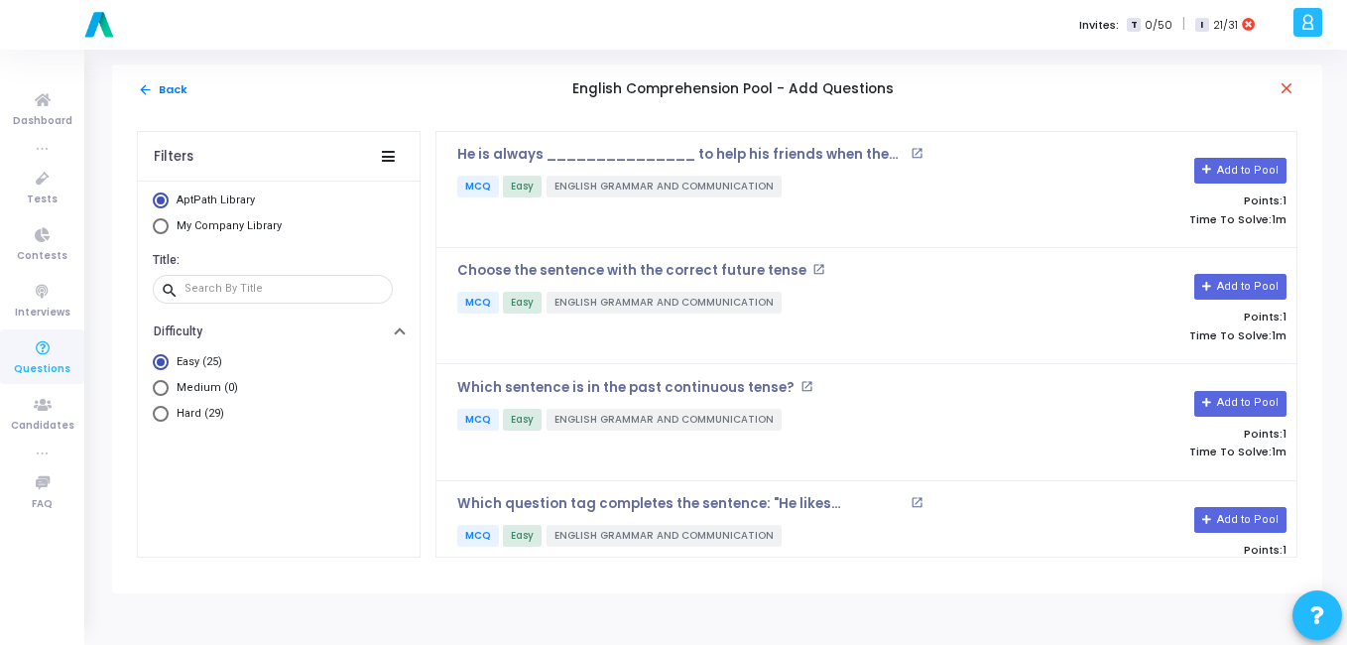
click at [154, 220] on span "Select Library" at bounding box center [161, 226] width 16 height 16
click at [154, 220] on input "My Company Library" at bounding box center [161, 226] width 16 height 16
radio input "true"
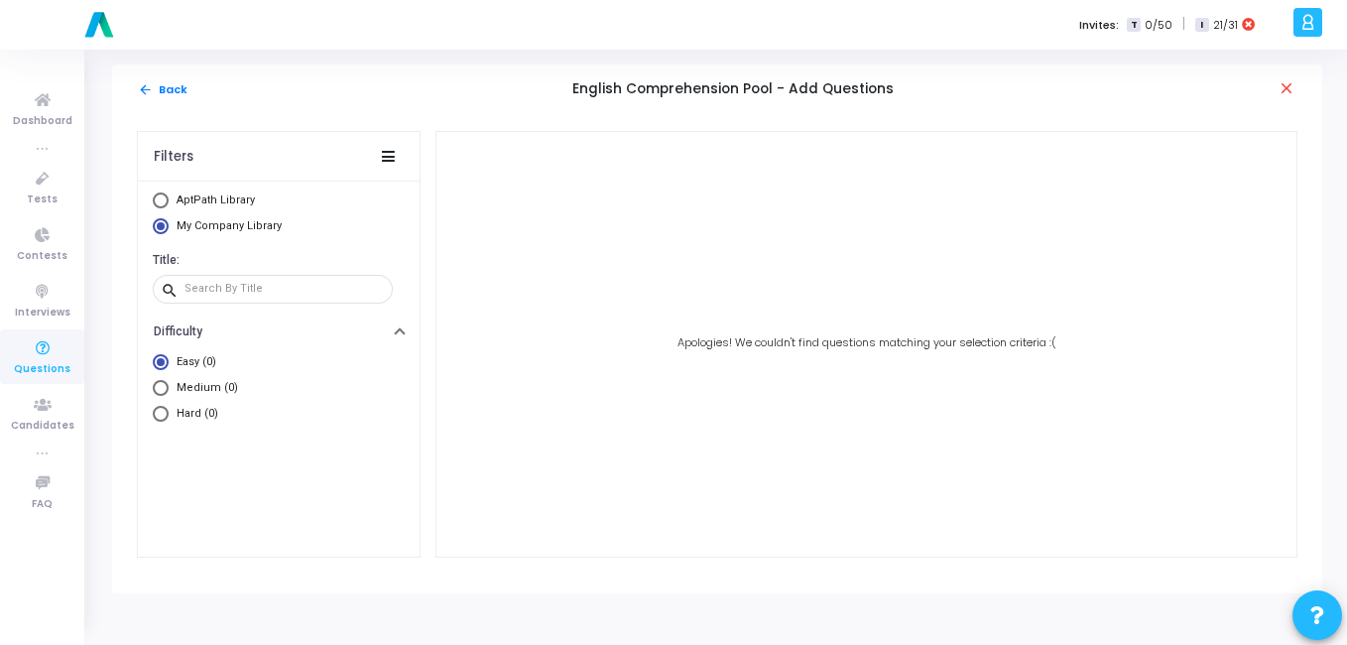
click at [159, 203] on span "Select Library" at bounding box center [161, 200] width 16 height 16
click at [159, 203] on input "AptPath Library" at bounding box center [161, 200] width 16 height 16
radio input "true"
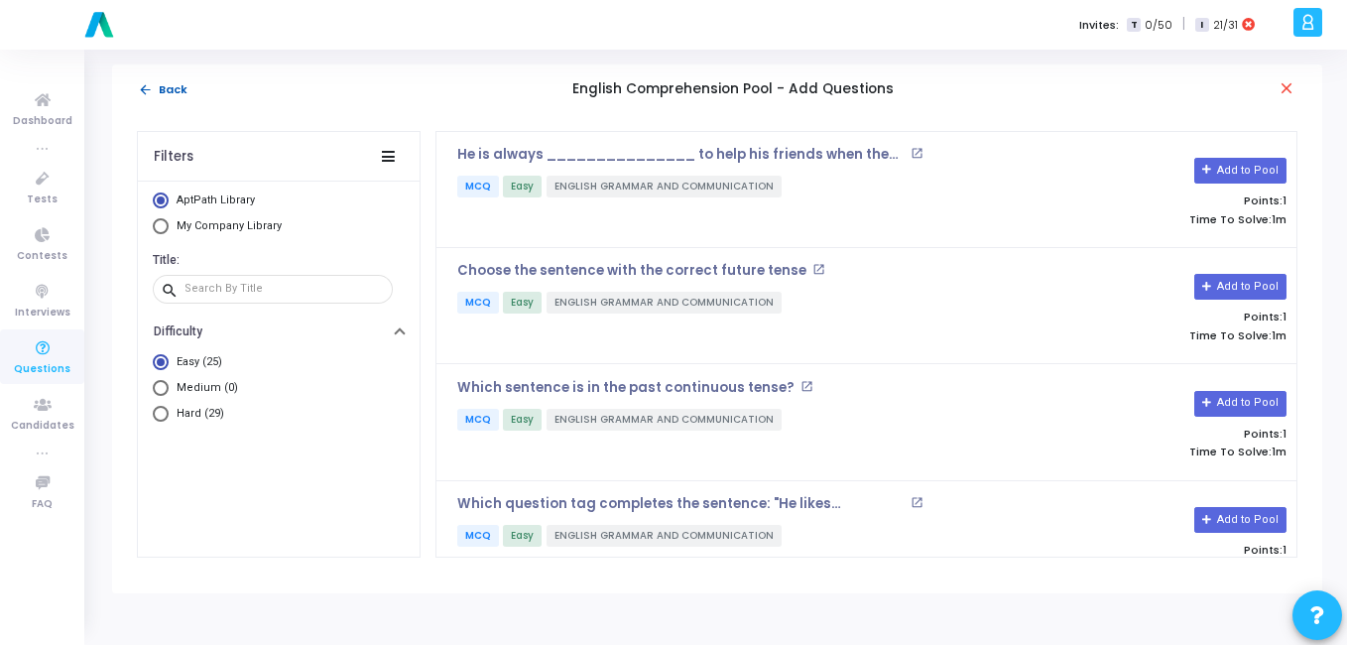
click at [148, 80] on button "arrow_back Back" at bounding box center [163, 89] width 52 height 19
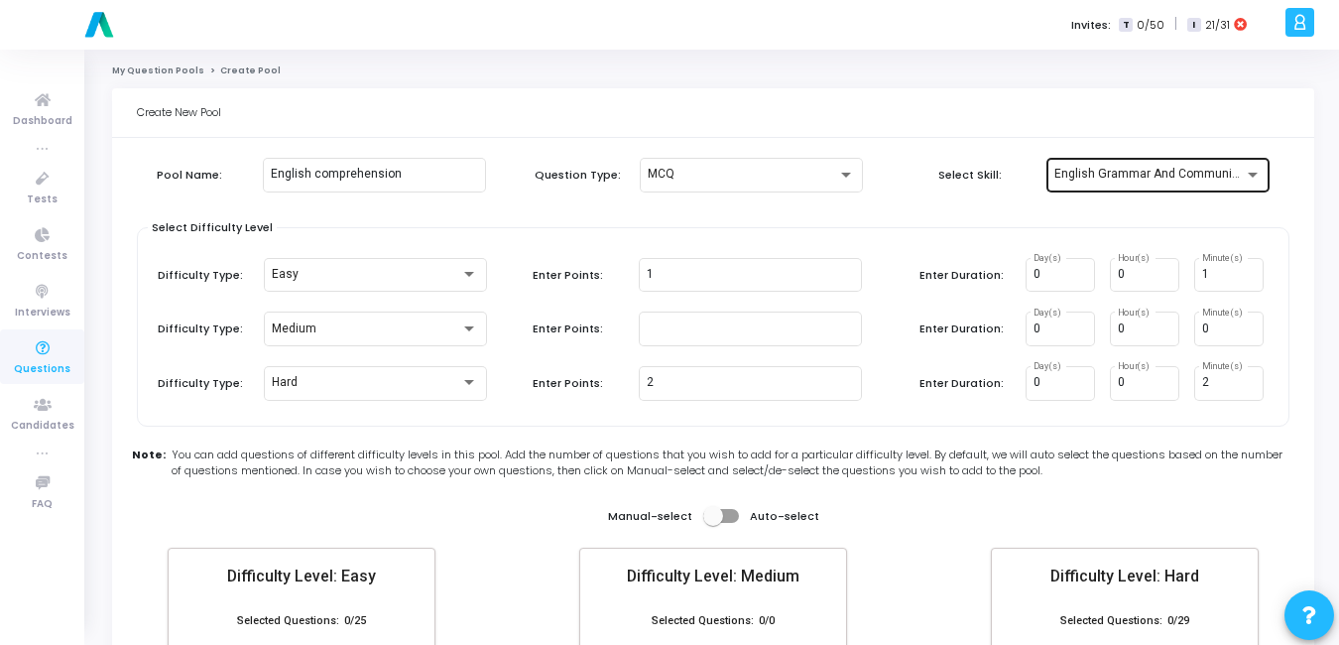
click at [1224, 161] on div "English Grammar And Communication" at bounding box center [1158, 173] width 207 height 37
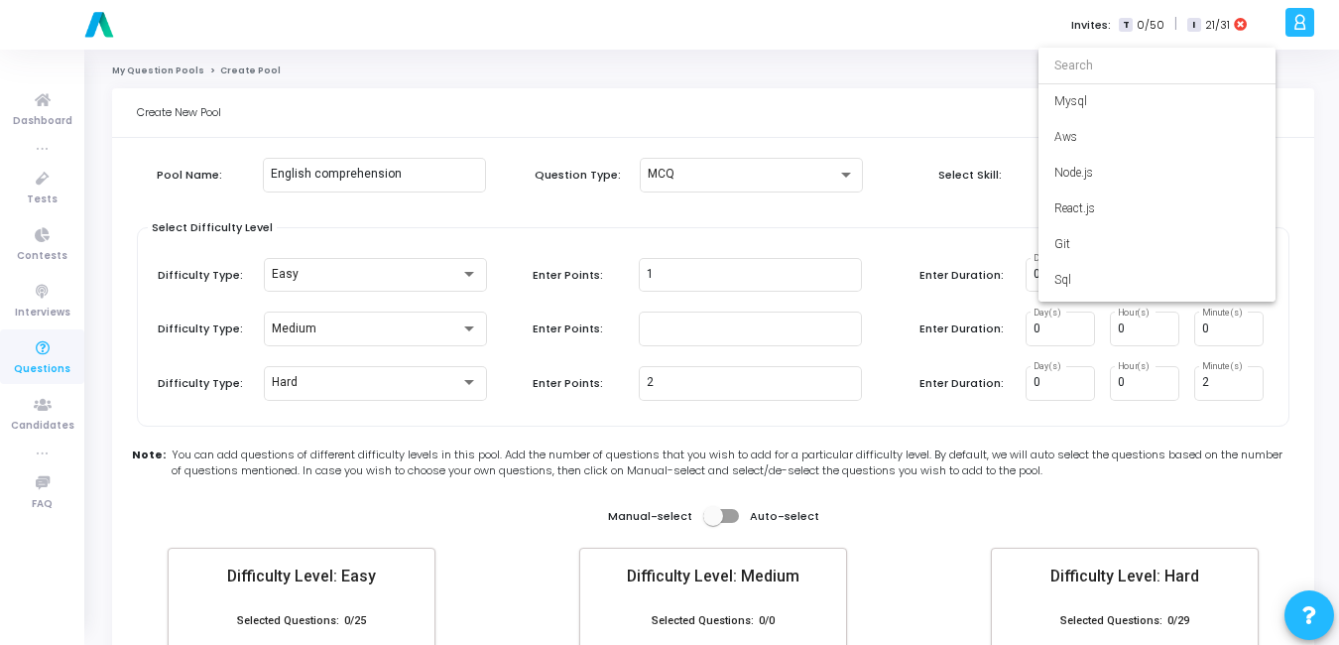
scroll to position [3141, 0]
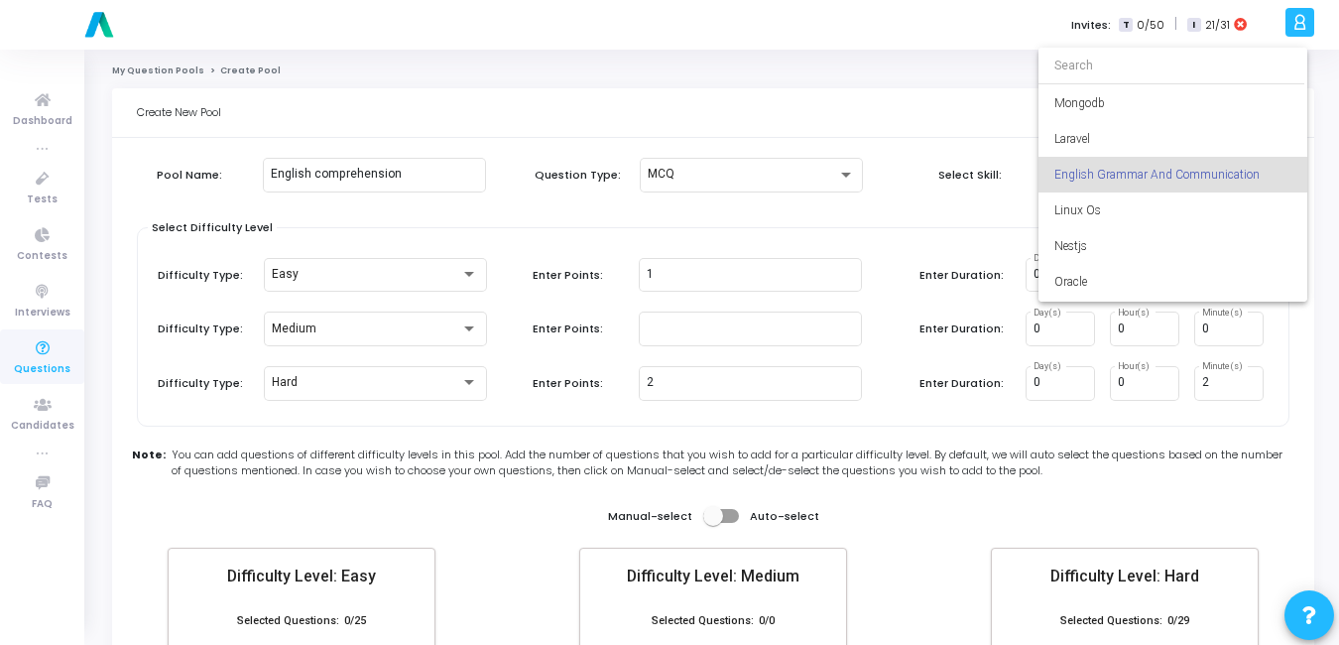
click at [872, 227] on div at bounding box center [669, 322] width 1339 height 645
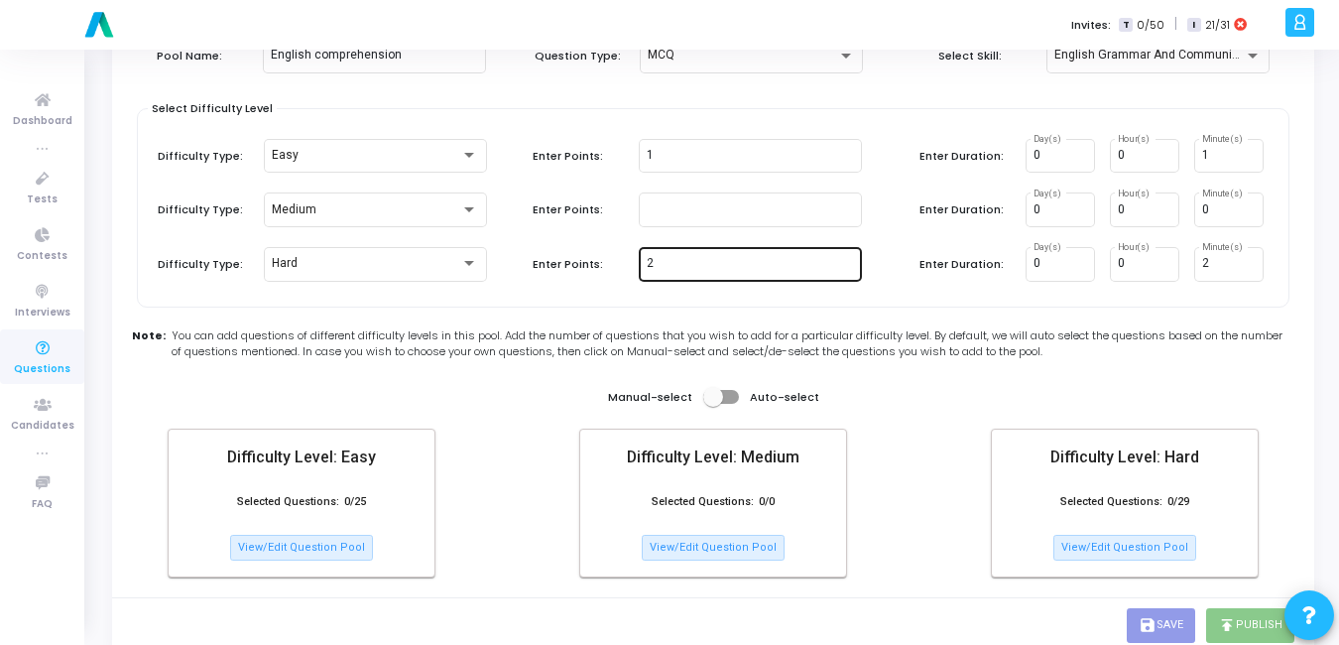
scroll to position [142, 0]
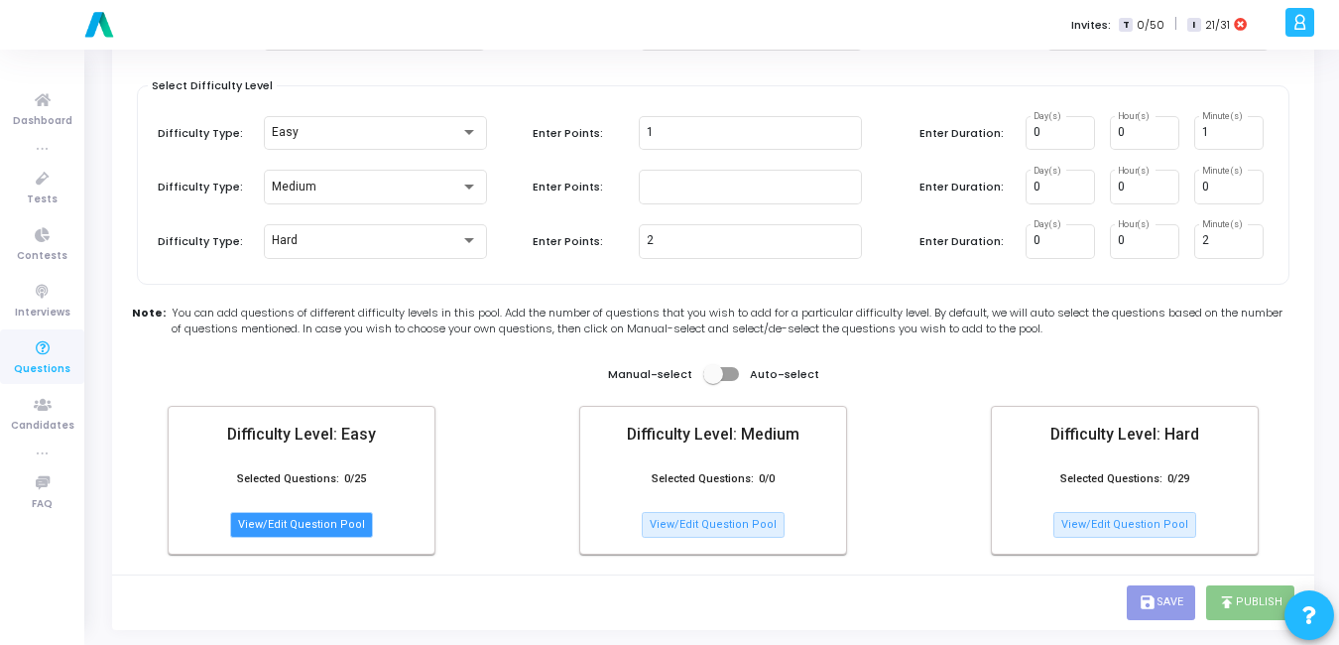
click at [279, 520] on button "View/Edit Question Pool" at bounding box center [301, 525] width 143 height 26
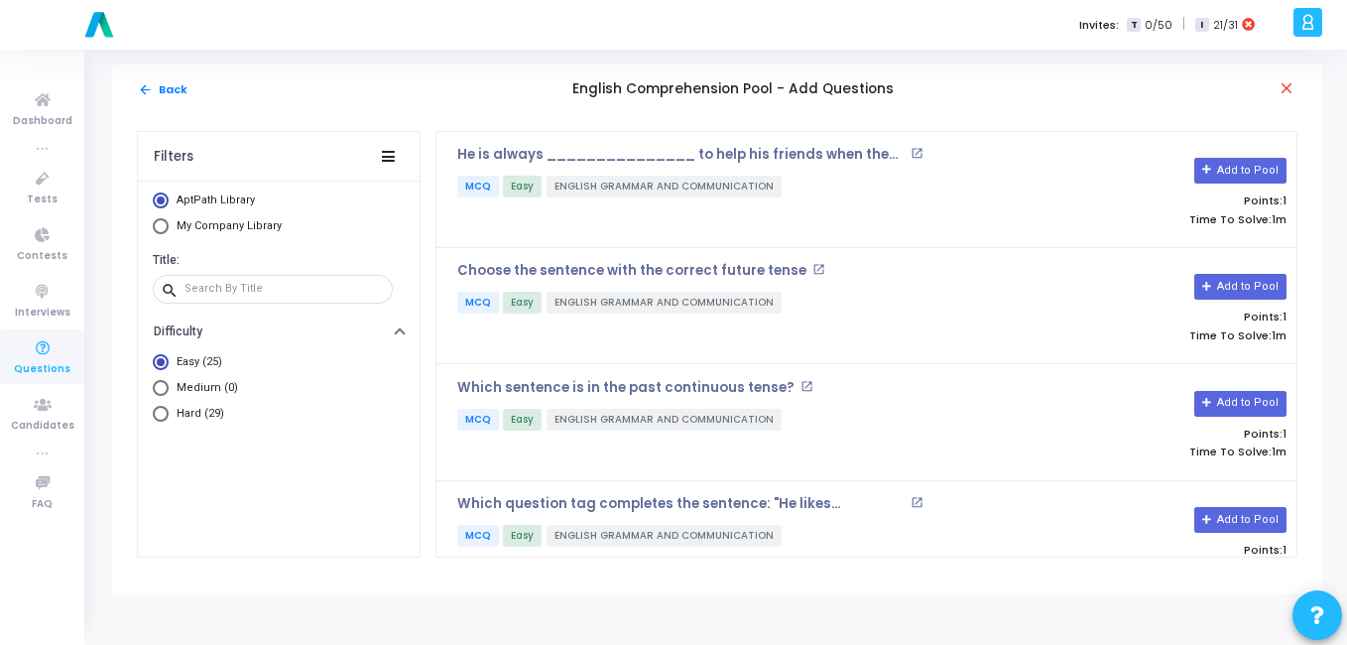
click at [159, 223] on span "Select Library" at bounding box center [161, 226] width 16 height 16
click at [159, 223] on input "My Company Library" at bounding box center [161, 226] width 16 height 16
radio input "true"
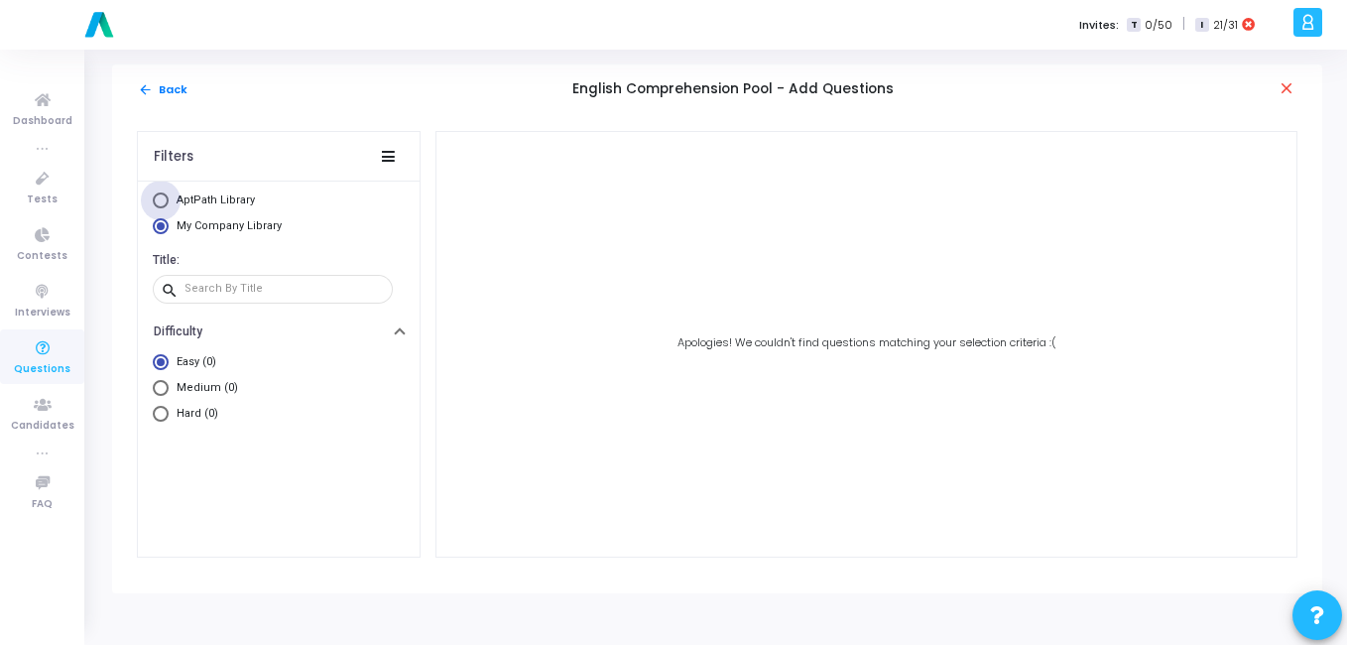
click at [196, 203] on span "AptPath Library" at bounding box center [216, 199] width 78 height 13
click at [169, 203] on input "AptPath Library" at bounding box center [161, 200] width 16 height 16
radio input "true"
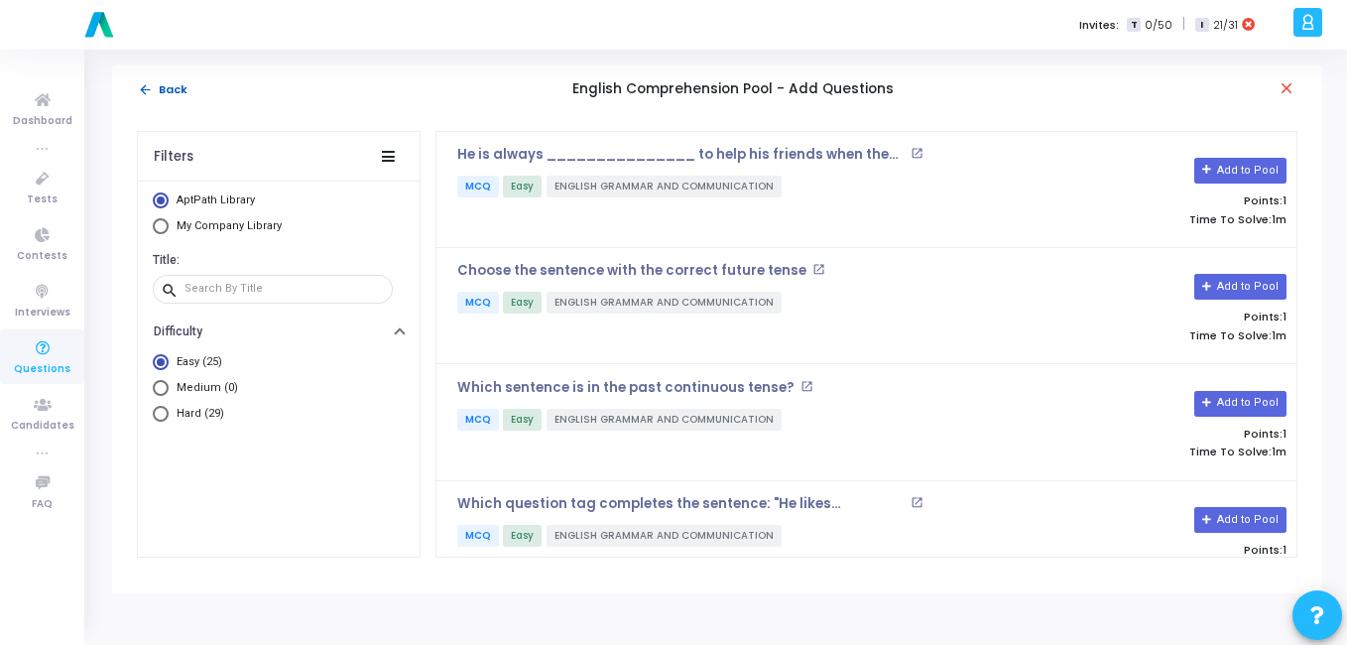
click at [155, 92] on button "arrow_back Back" at bounding box center [163, 89] width 52 height 19
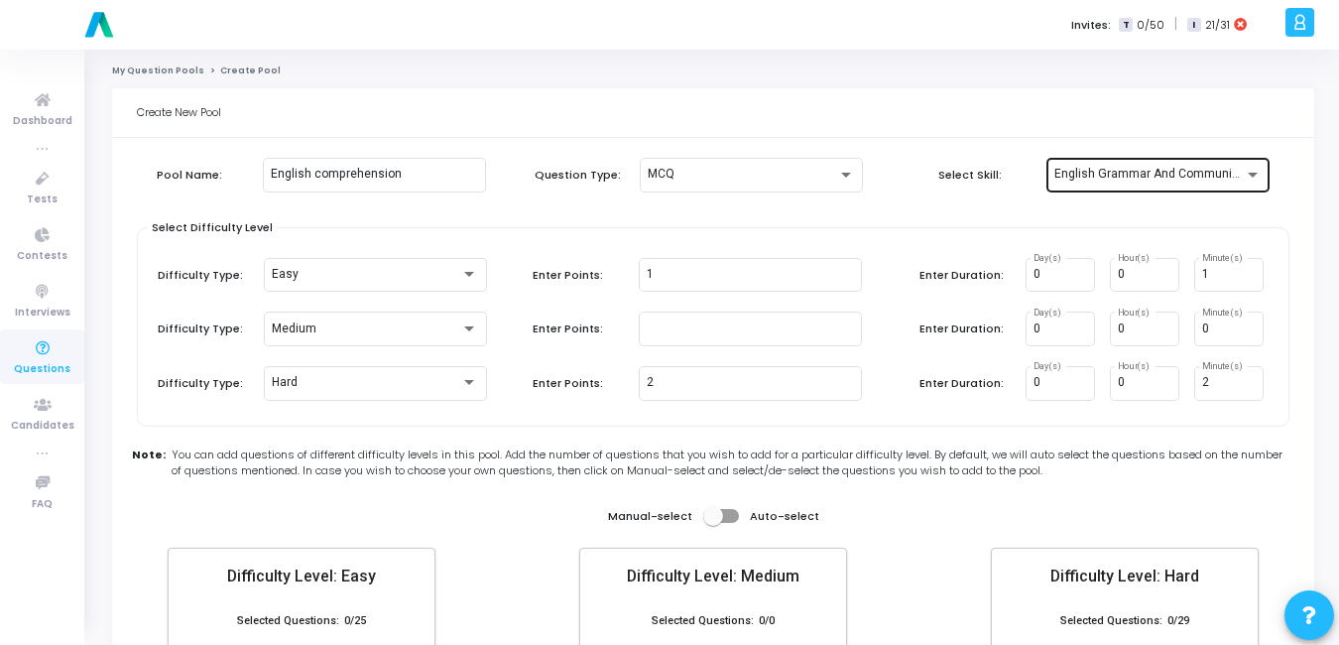
click at [1083, 183] on div "English Grammar And Communication" at bounding box center [1158, 173] width 207 height 37
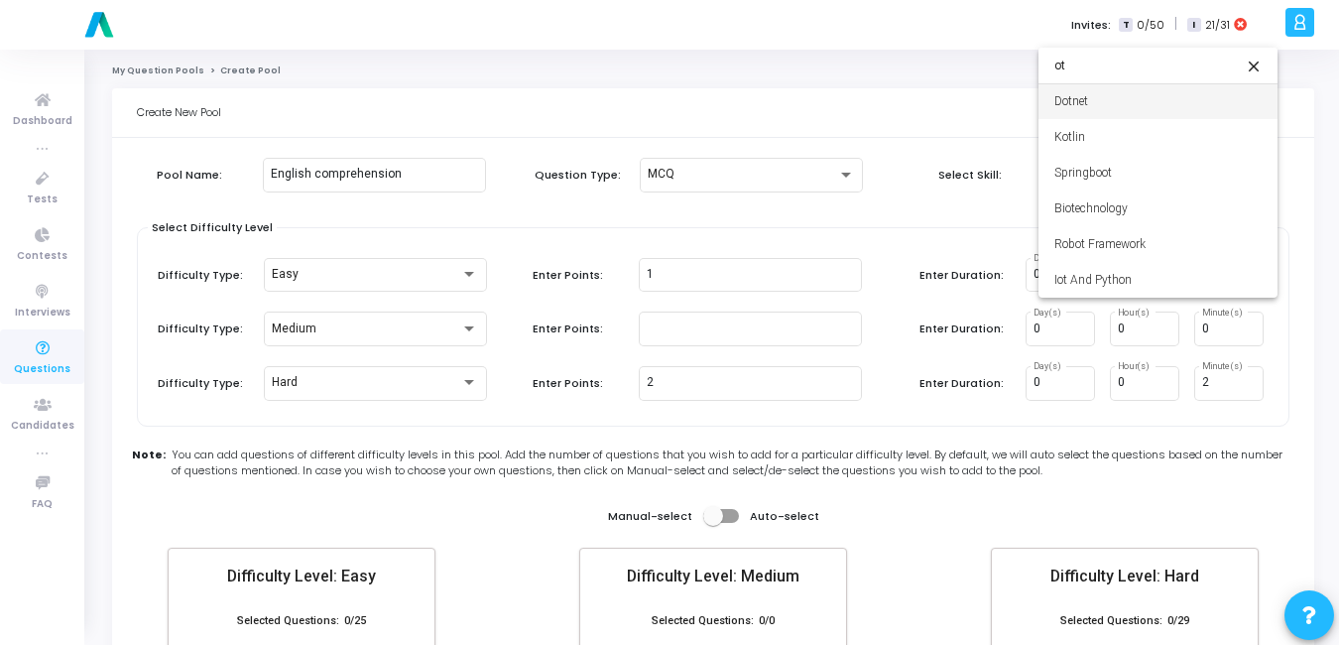
type input "o"
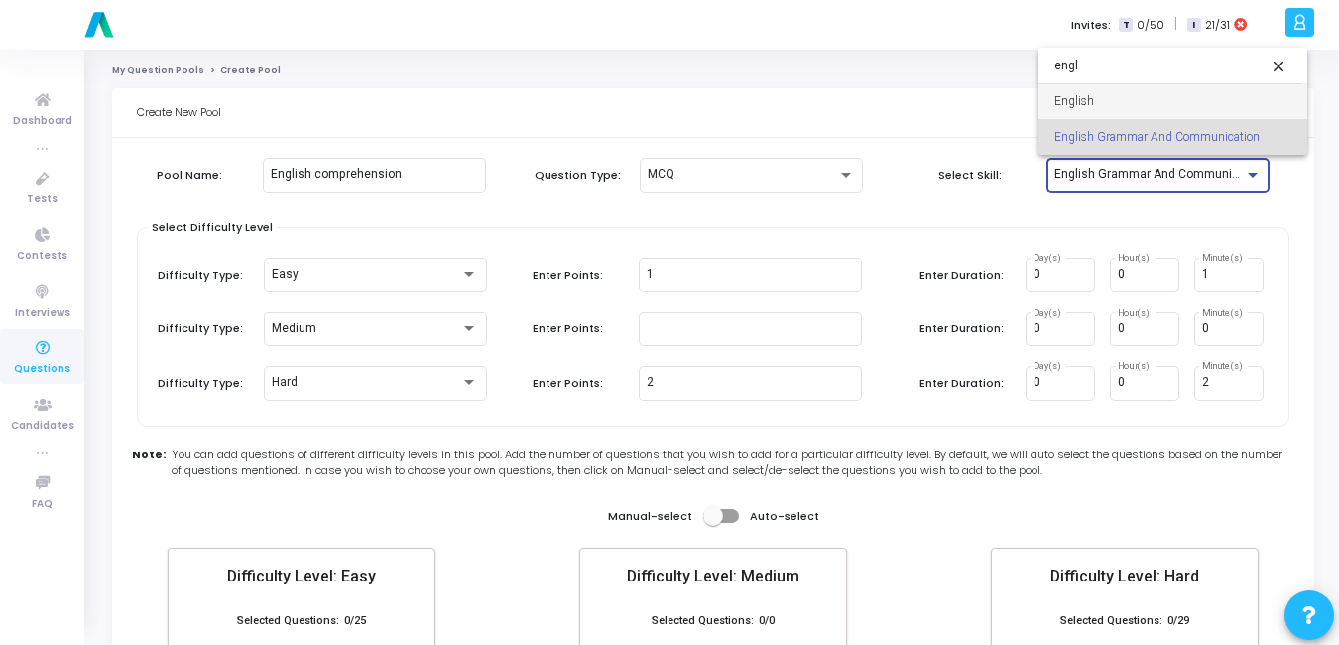
type input "engl"
click at [1144, 94] on span "English" at bounding box center [1173, 101] width 237 height 36
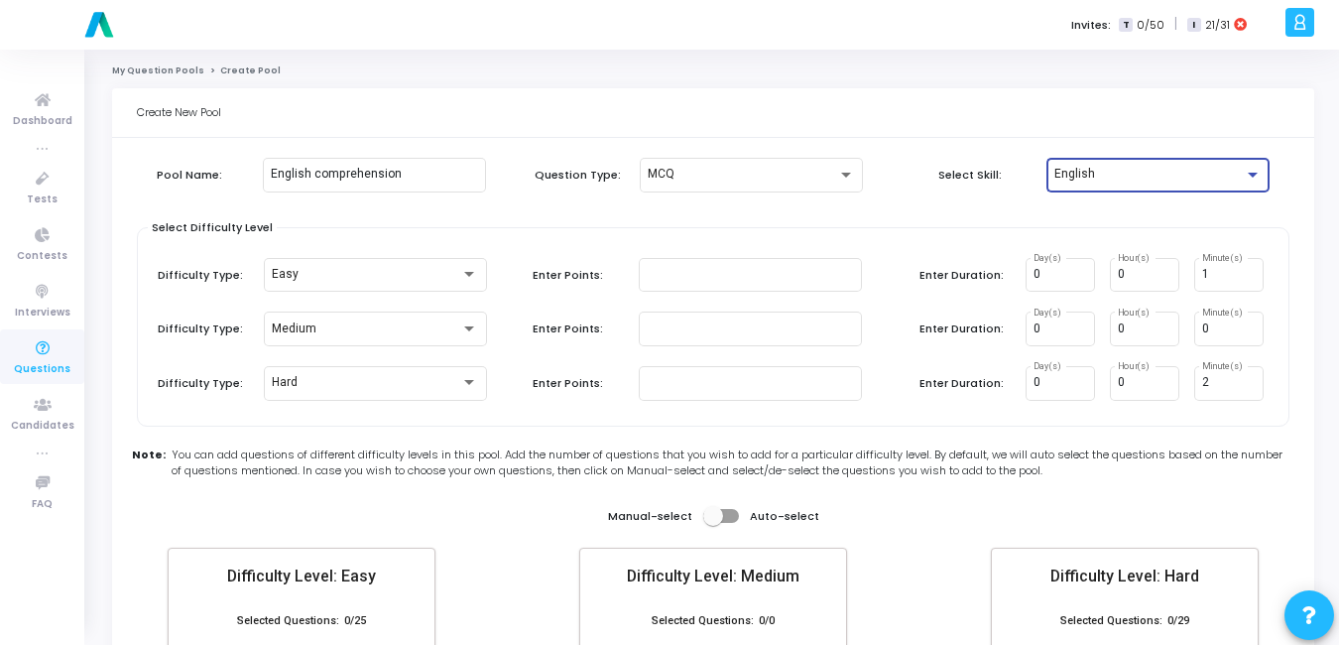
type input "0"
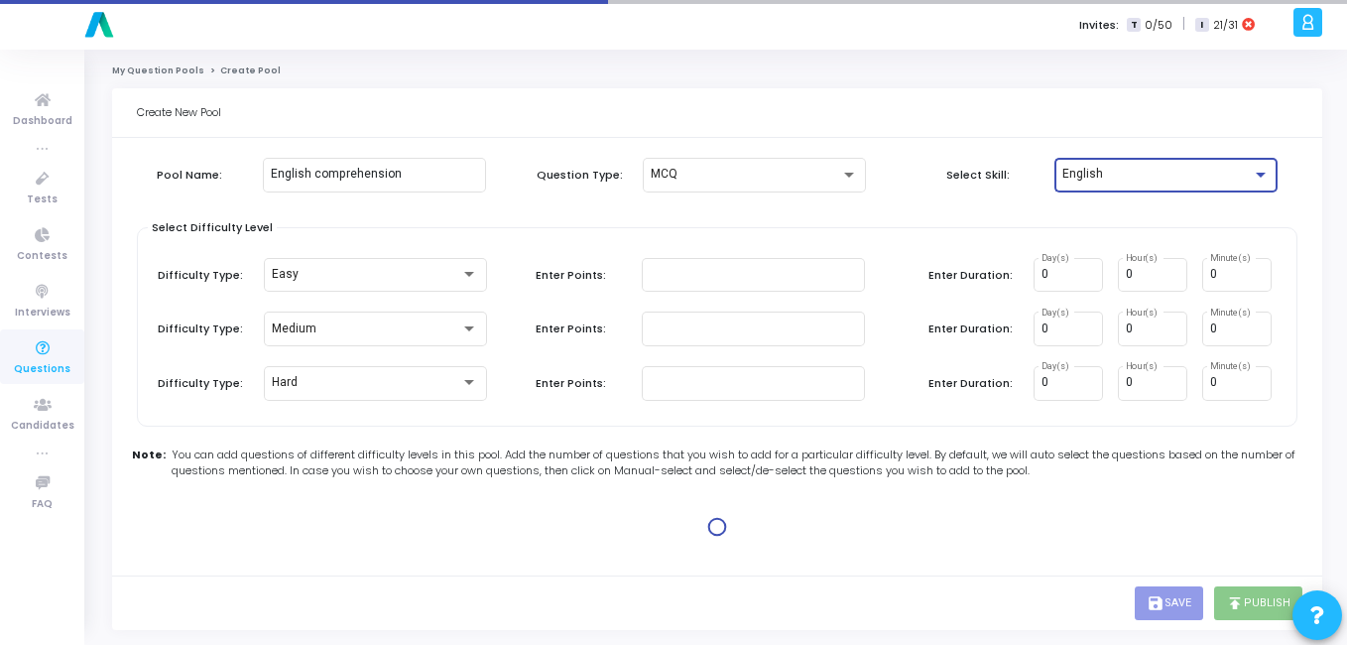
type input "1"
type input "2"
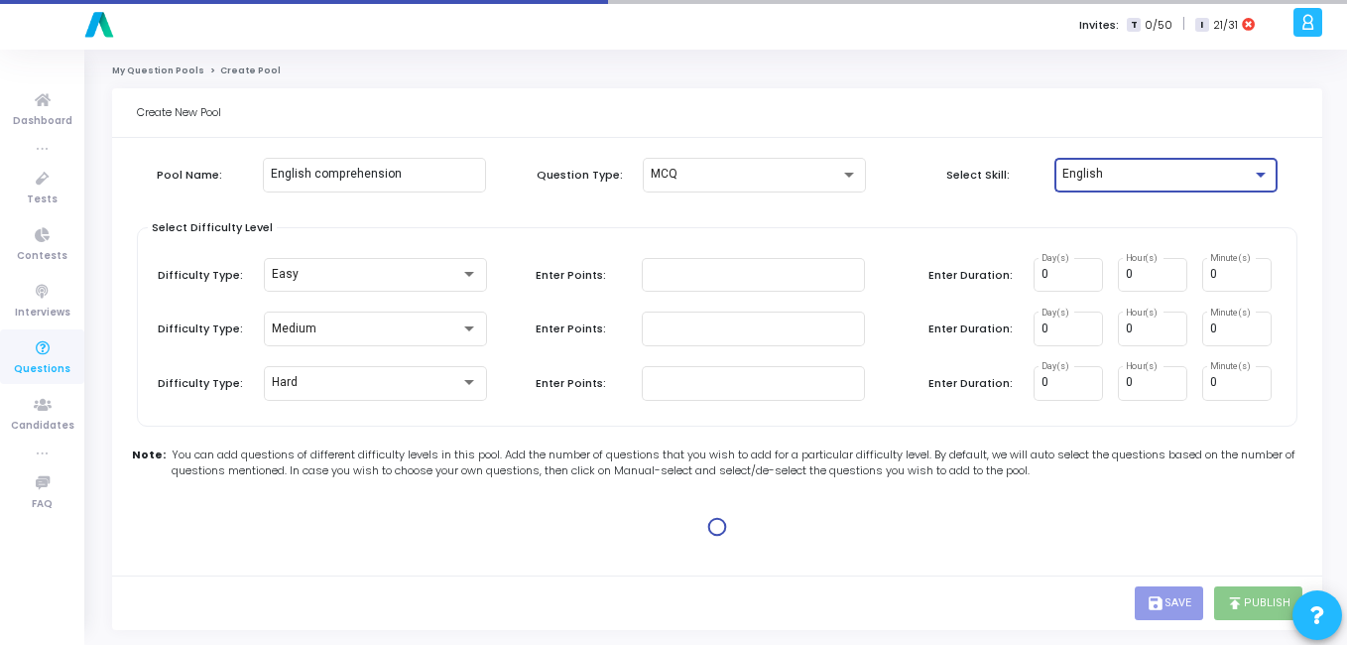
type input "2"
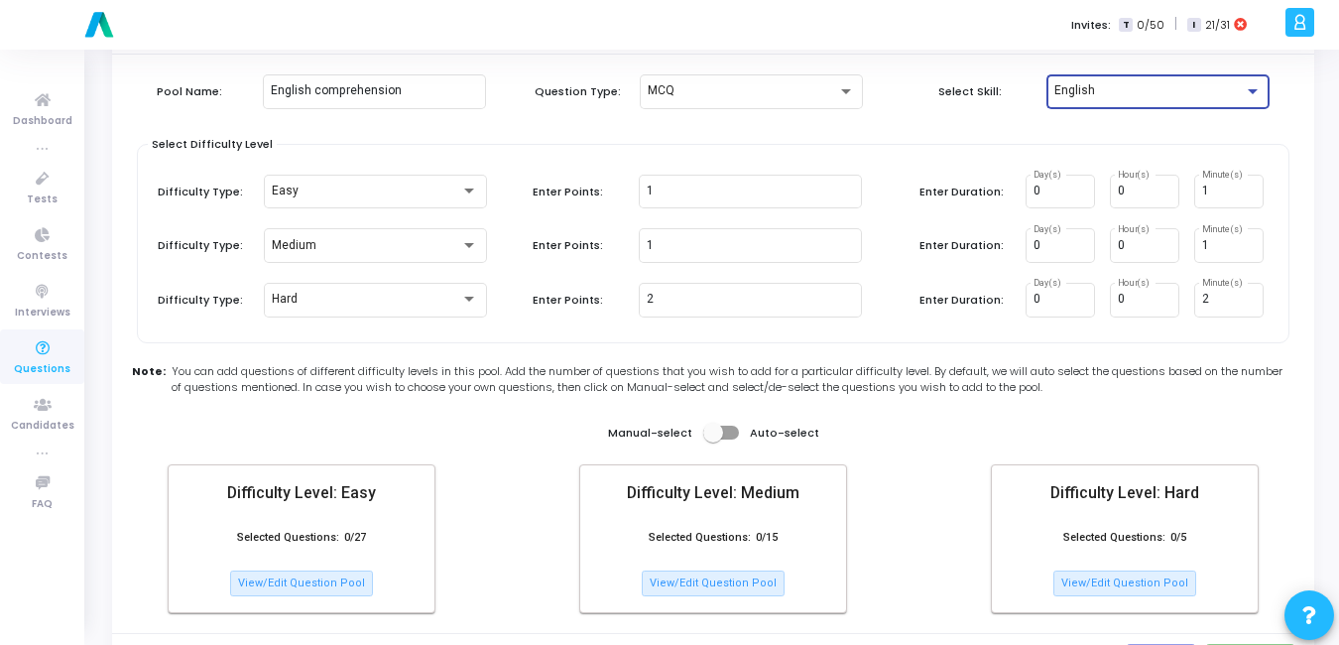
scroll to position [142, 0]
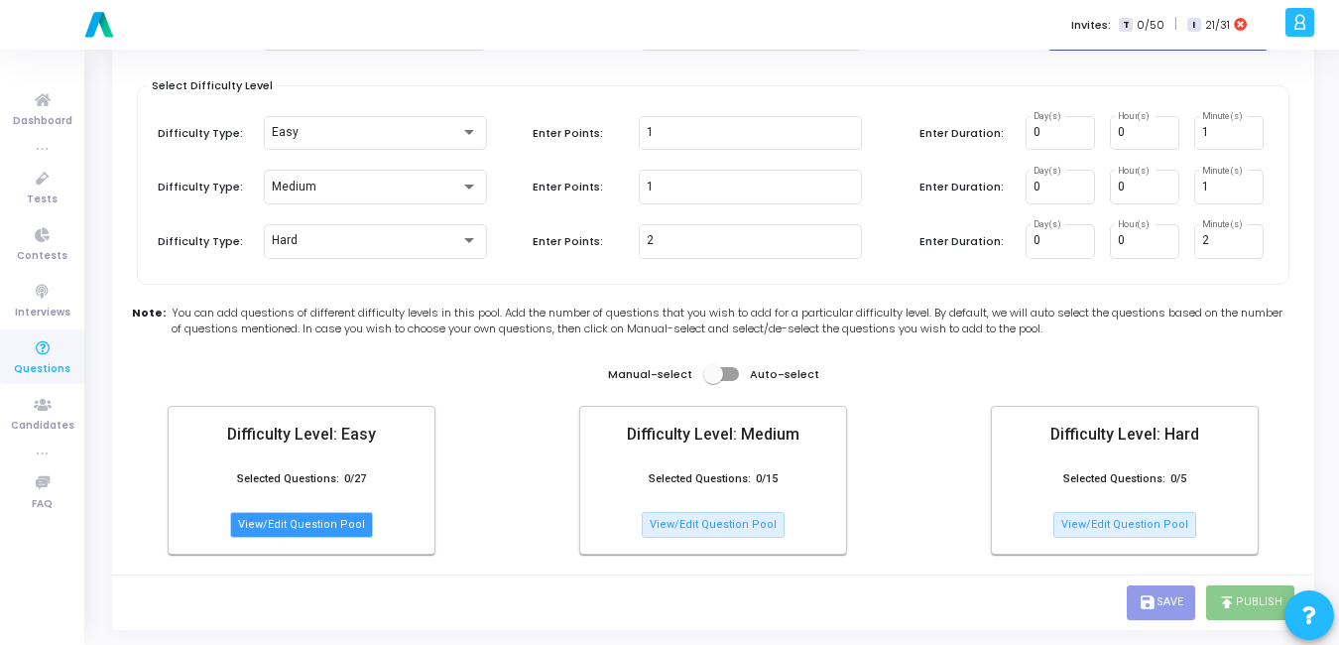
click at [279, 525] on button "View/Edit Question Pool" at bounding box center [301, 525] width 143 height 26
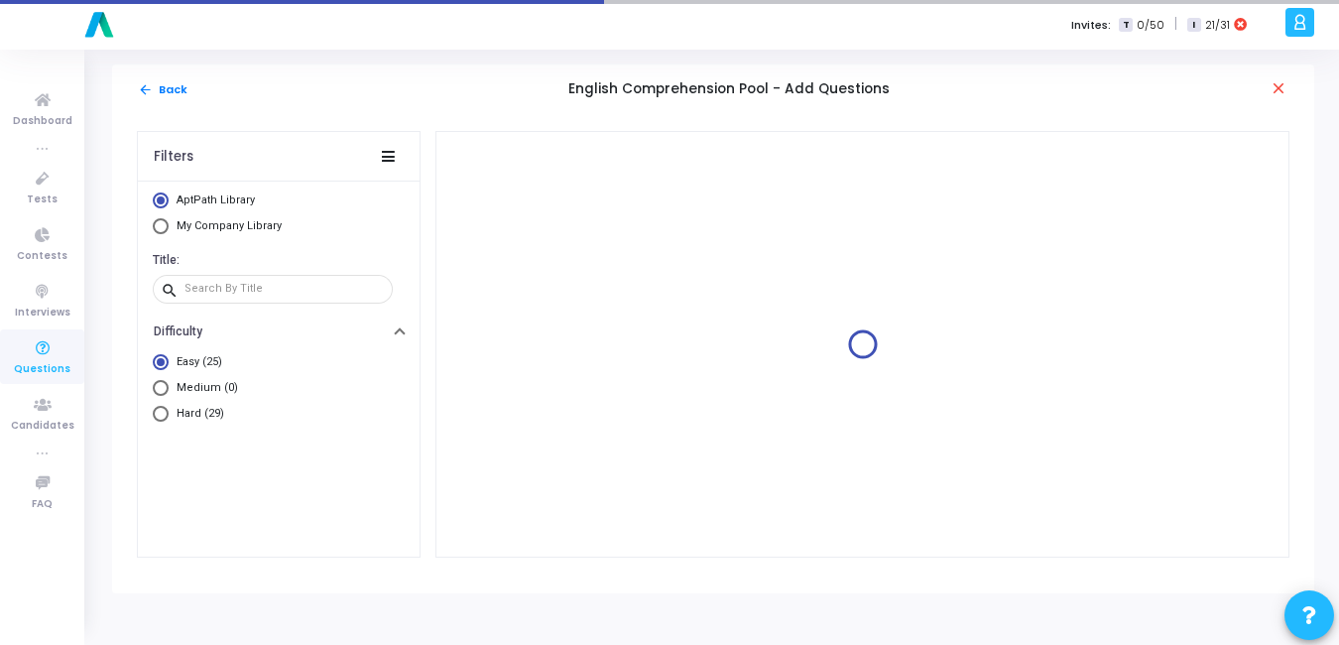
scroll to position [0, 0]
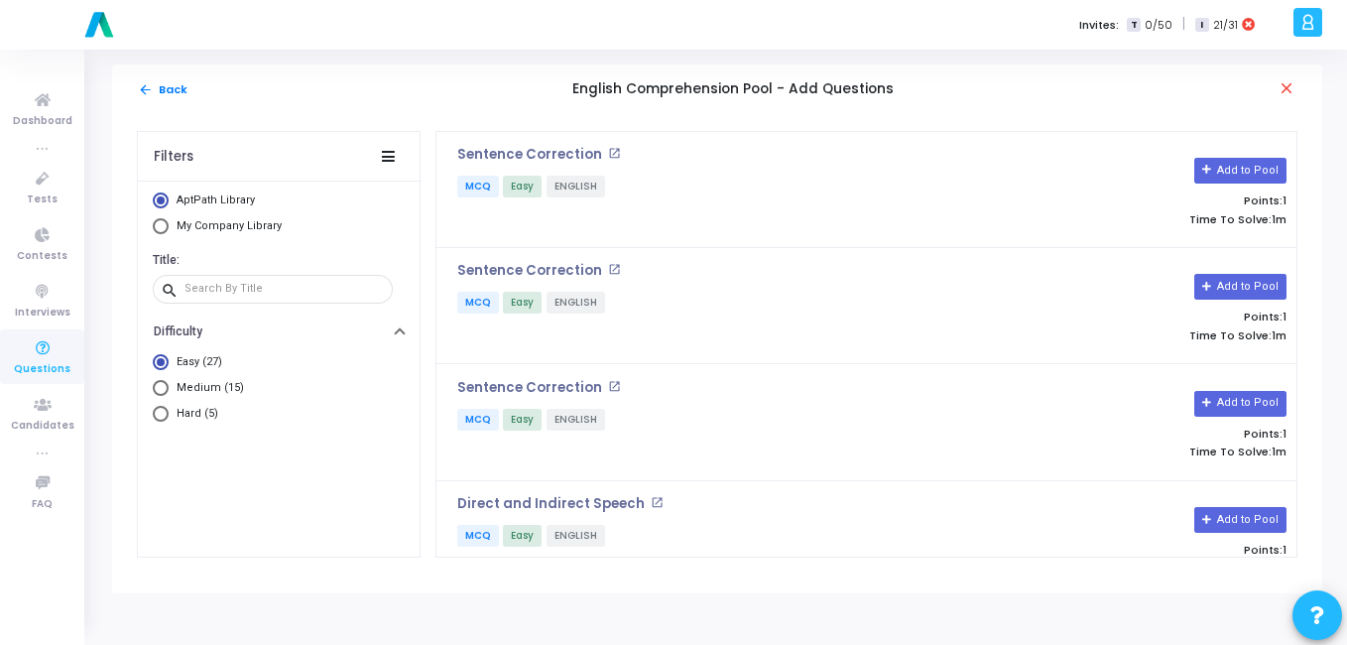
click at [161, 231] on span "Select Library" at bounding box center [161, 226] width 16 height 16
click at [161, 231] on input "My Company Library" at bounding box center [161, 226] width 16 height 16
radio input "true"
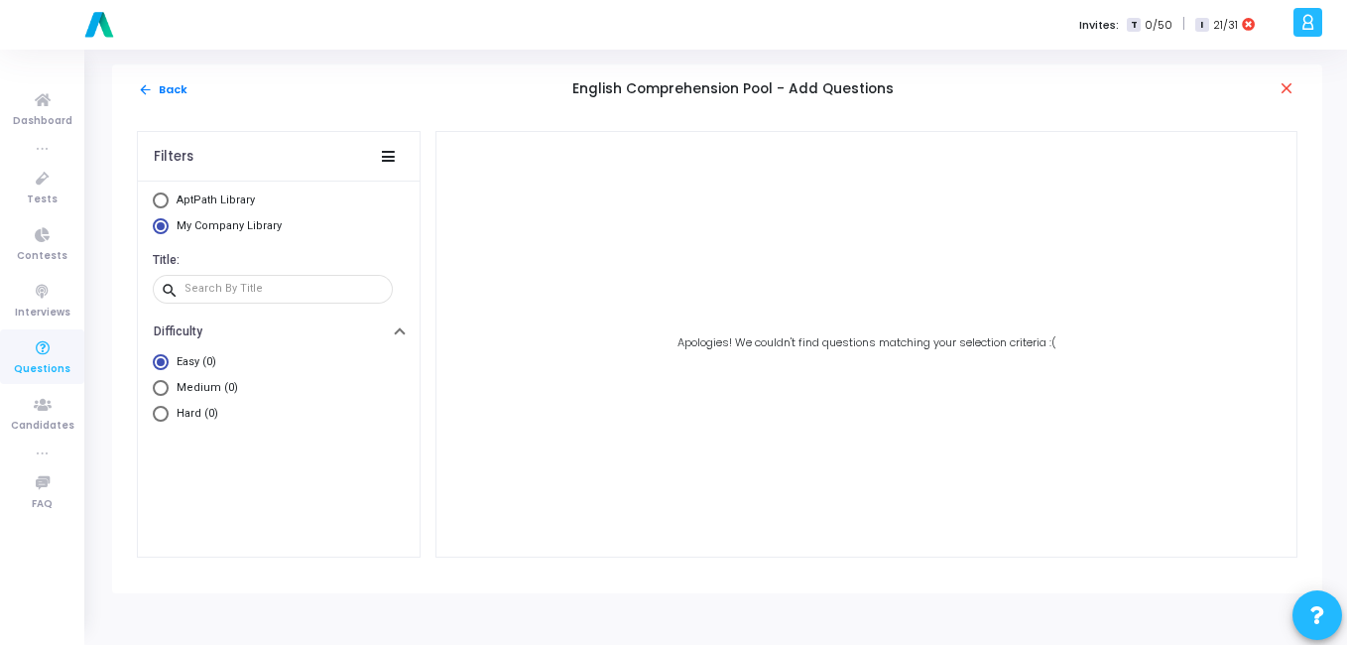
click at [174, 203] on span "AptPath Library" at bounding box center [213, 200] width 89 height 17
click at [169, 203] on input "AptPath Library" at bounding box center [161, 200] width 16 height 16
radio input "true"
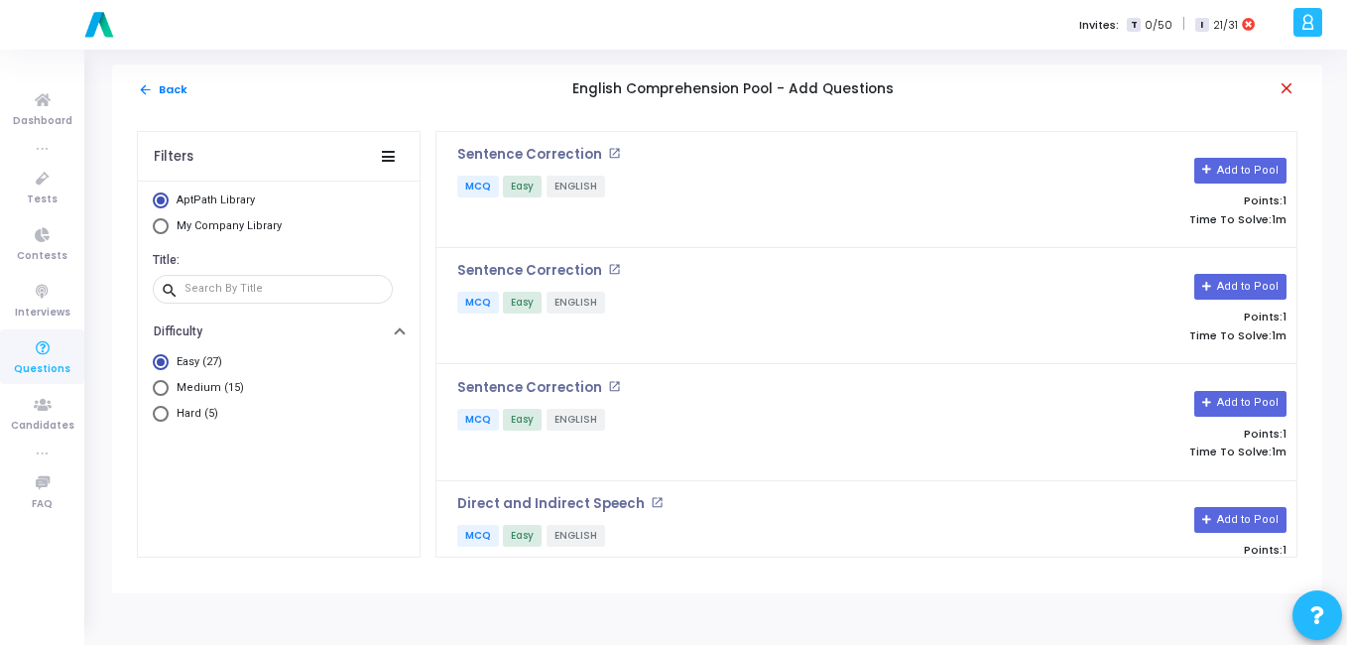
click at [1291, 85] on mat-icon "close" at bounding box center [1288, 89] width 20 height 20
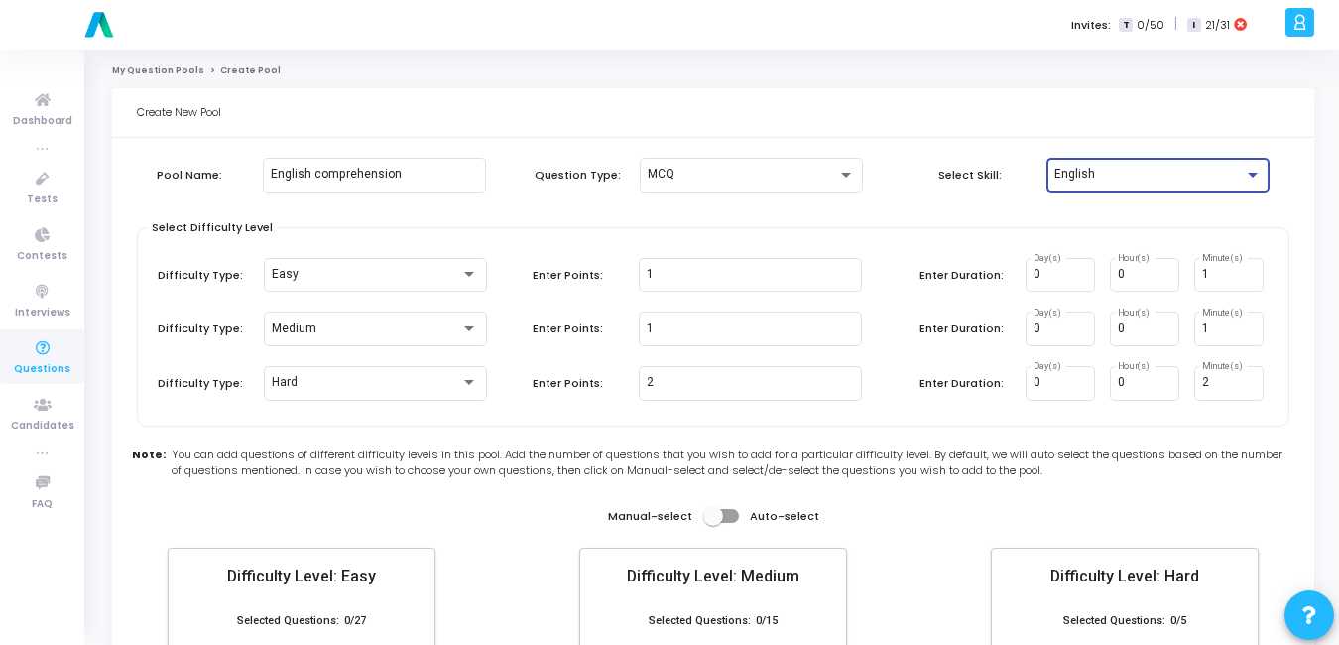
click at [1151, 176] on div "English" at bounding box center [1149, 175] width 189 height 14
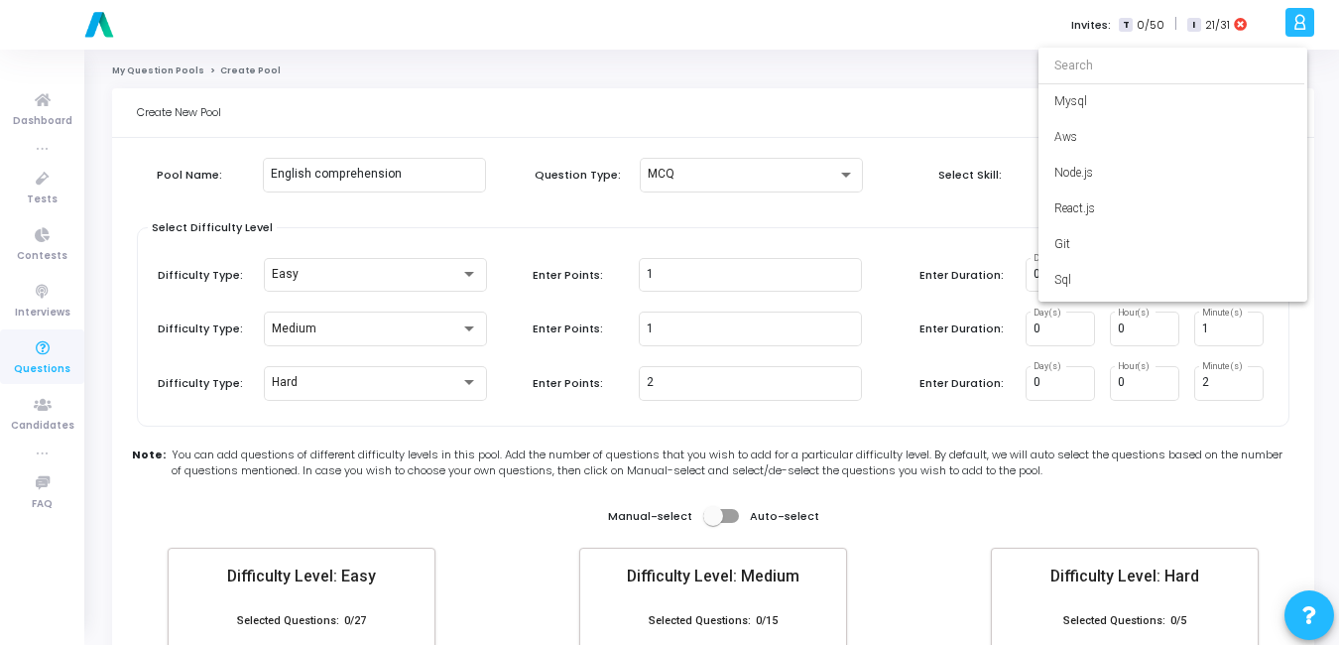
scroll to position [1534, 0]
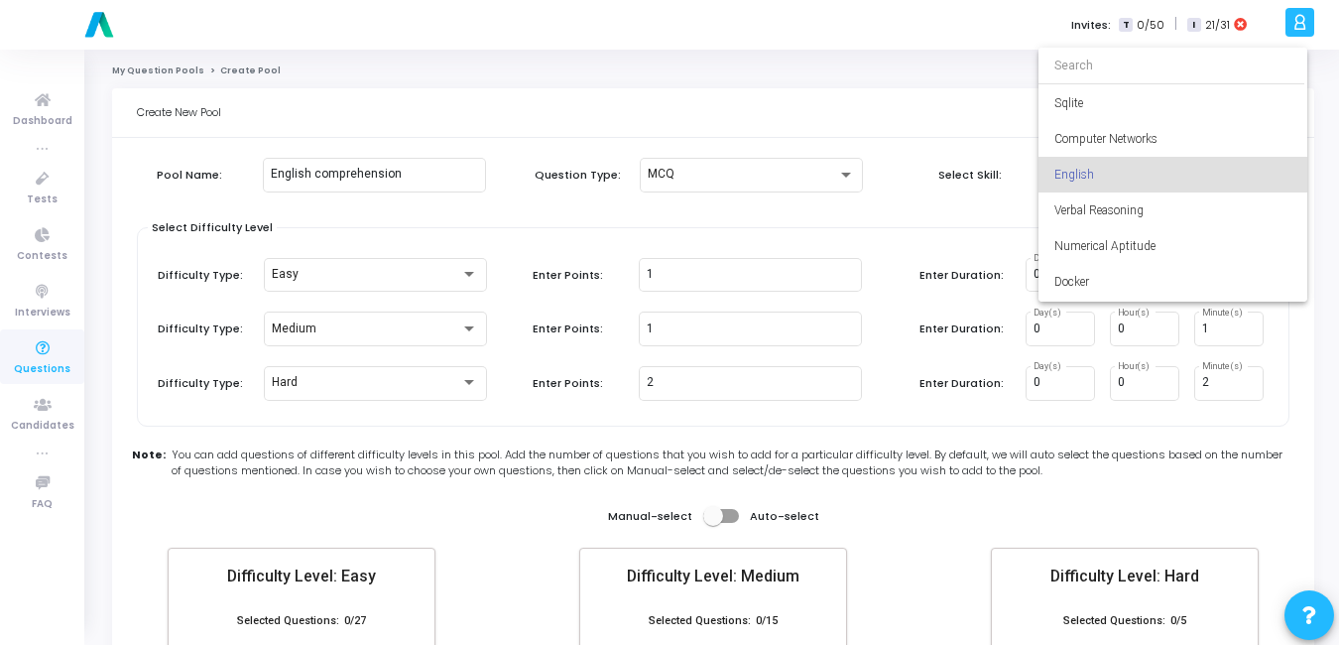
click at [872, 125] on div at bounding box center [669, 322] width 1339 height 645
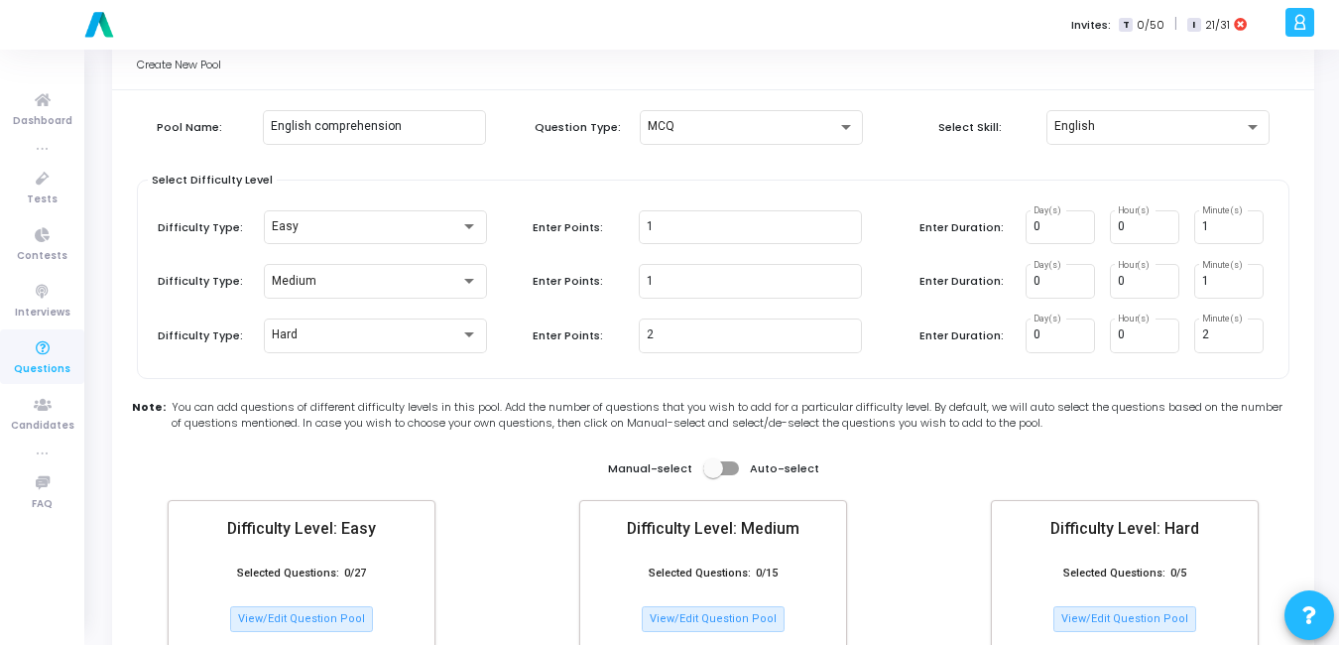
scroll to position [49, 0]
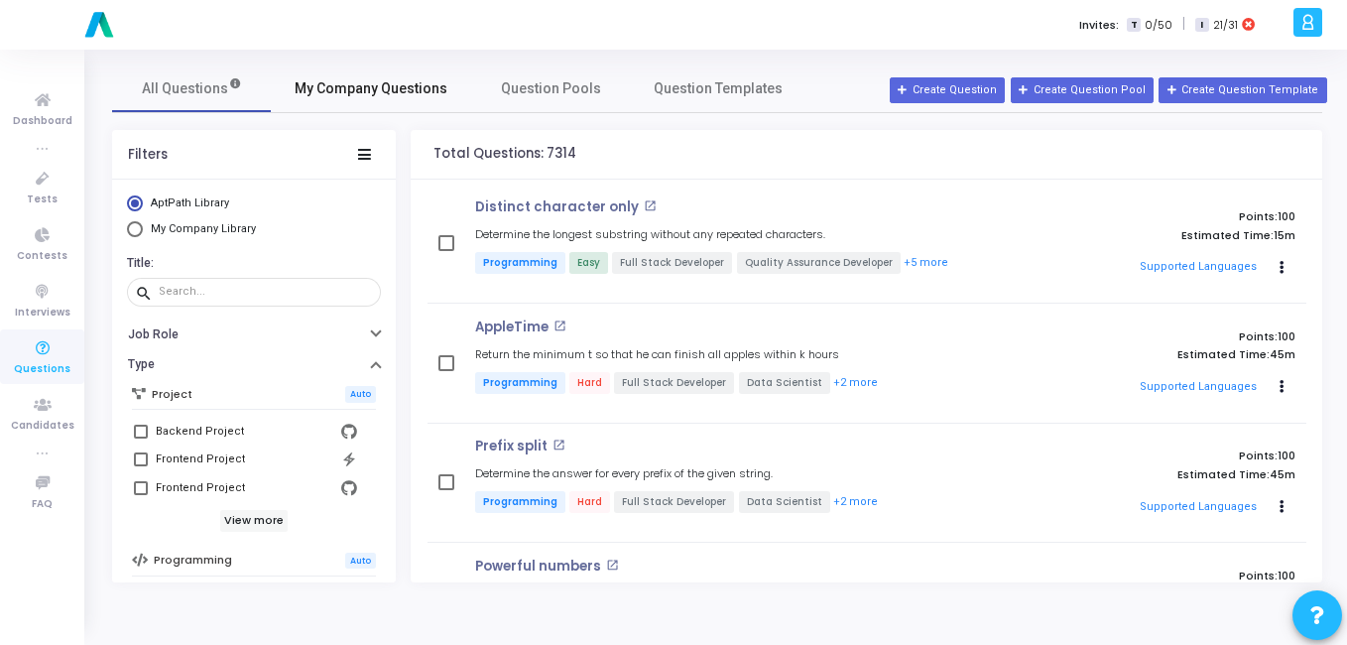
click at [310, 81] on span "My Company Questions" at bounding box center [371, 88] width 153 height 21
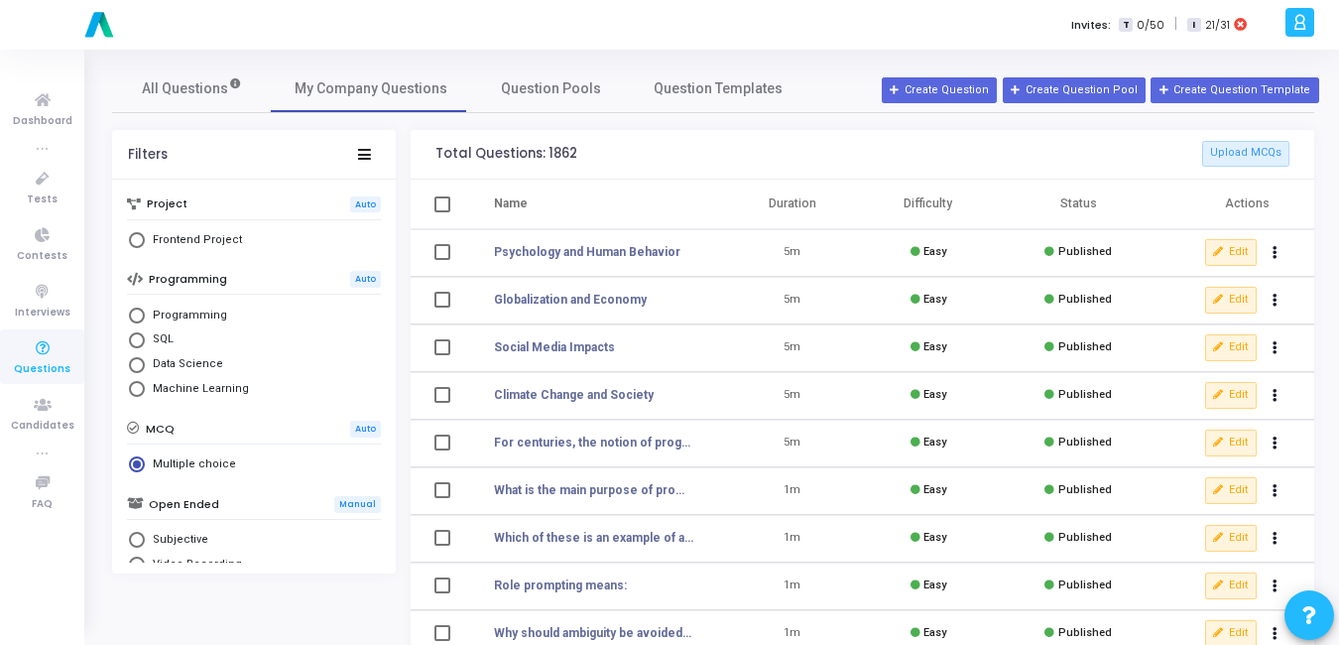
click at [173, 324] on mat-radio-button "Programming" at bounding box center [254, 317] width 254 height 25
click at [173, 317] on span "Programming" at bounding box center [186, 316] width 82 height 17
click at [145, 317] on input "Programming" at bounding box center [137, 316] width 16 height 16
radio input "true"
radio input "false"
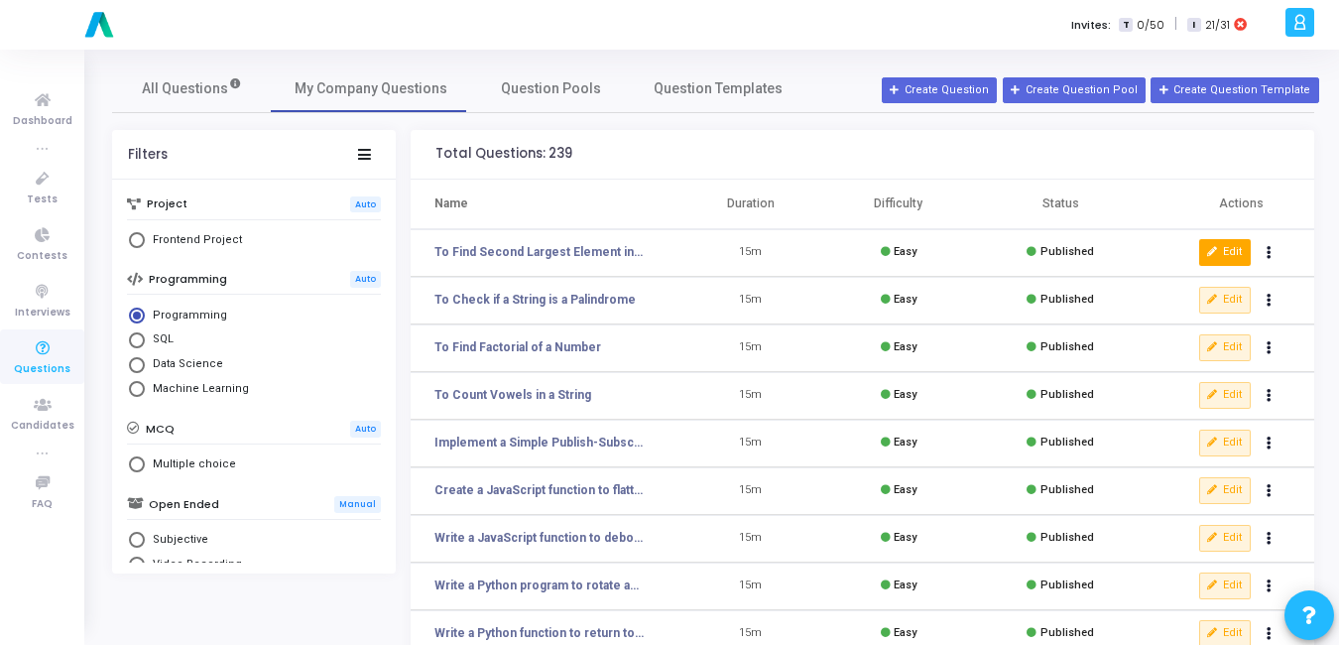
click at [1209, 261] on button "Edit" at bounding box center [1225, 252] width 52 height 26
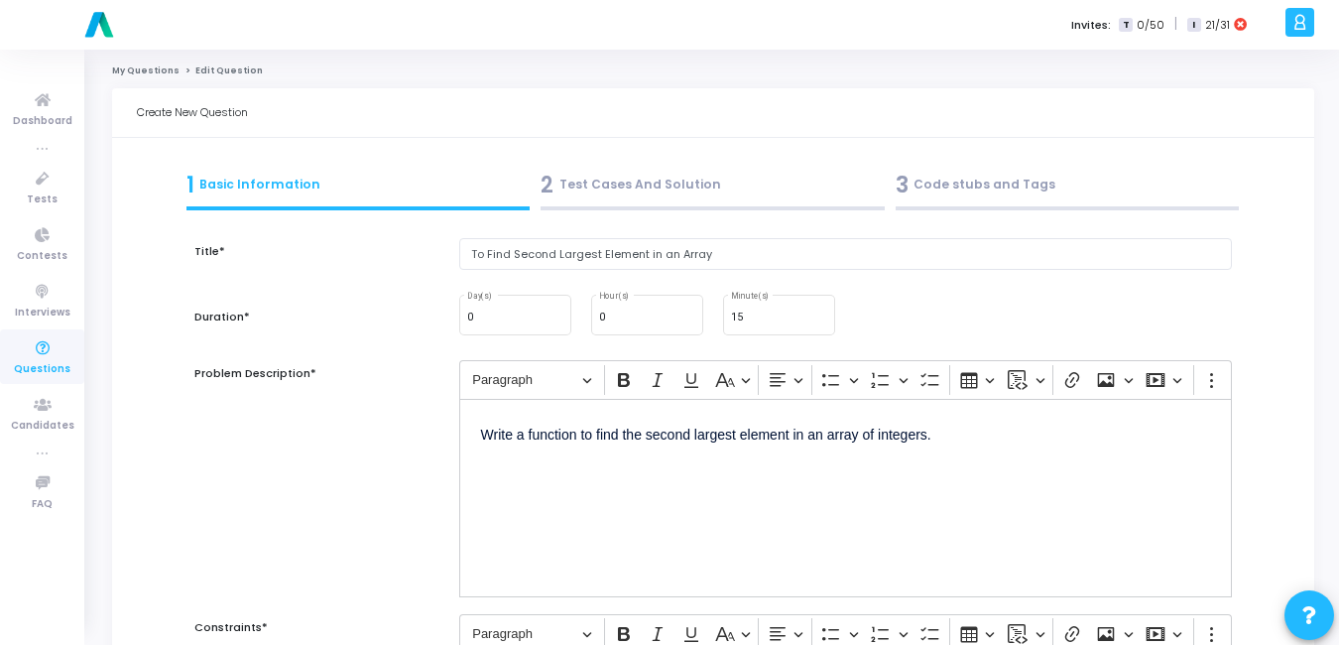
click at [591, 185] on div "2 Test Cases And Solution" at bounding box center [713, 185] width 344 height 33
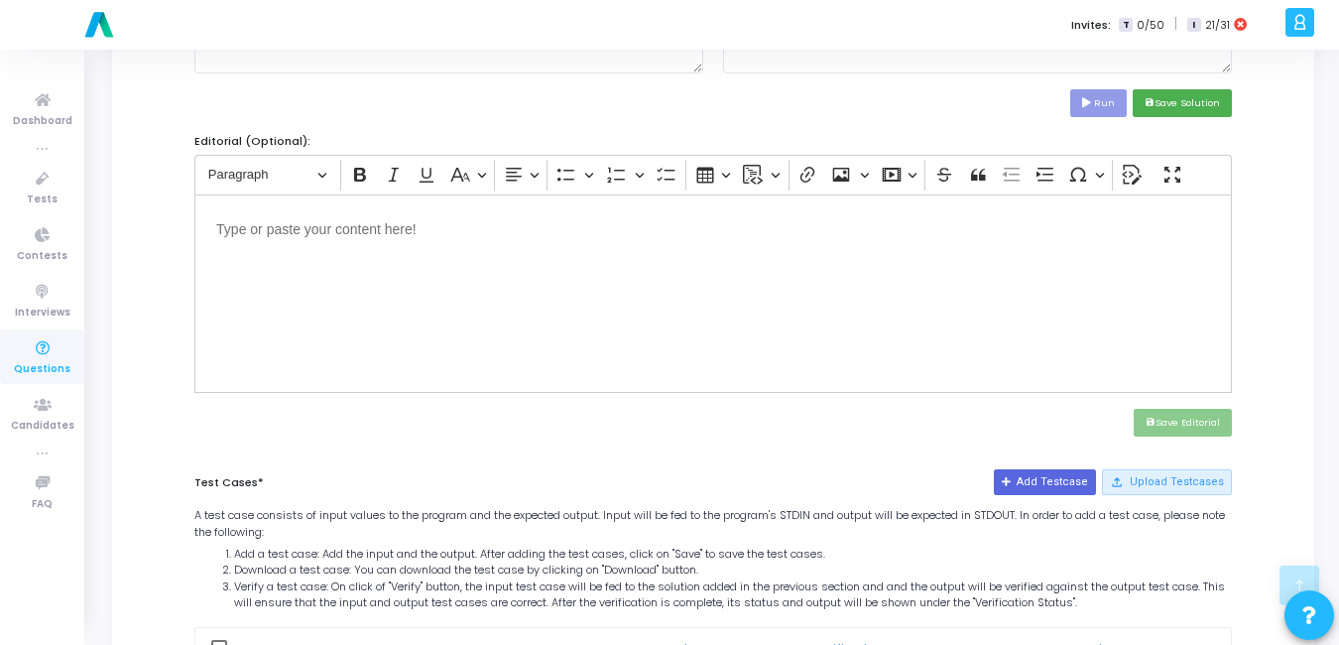
scroll to position [793, 0]
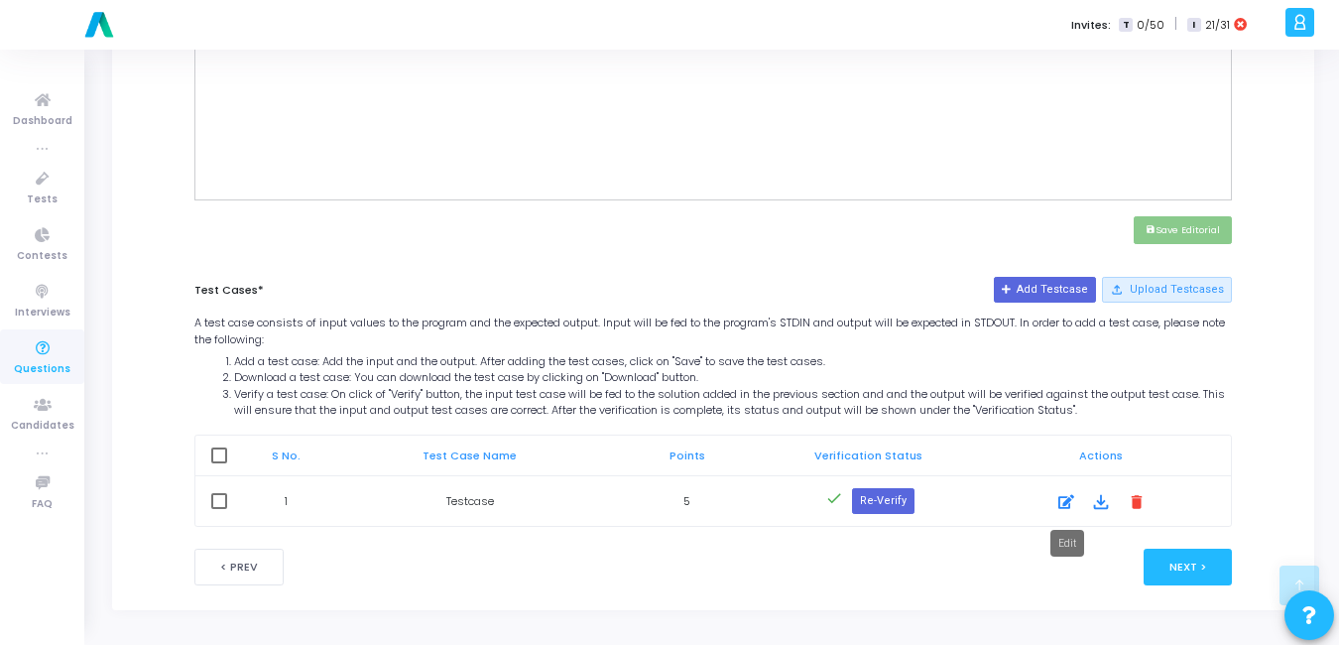
click at [1070, 505] on icon at bounding box center [1067, 502] width 16 height 24
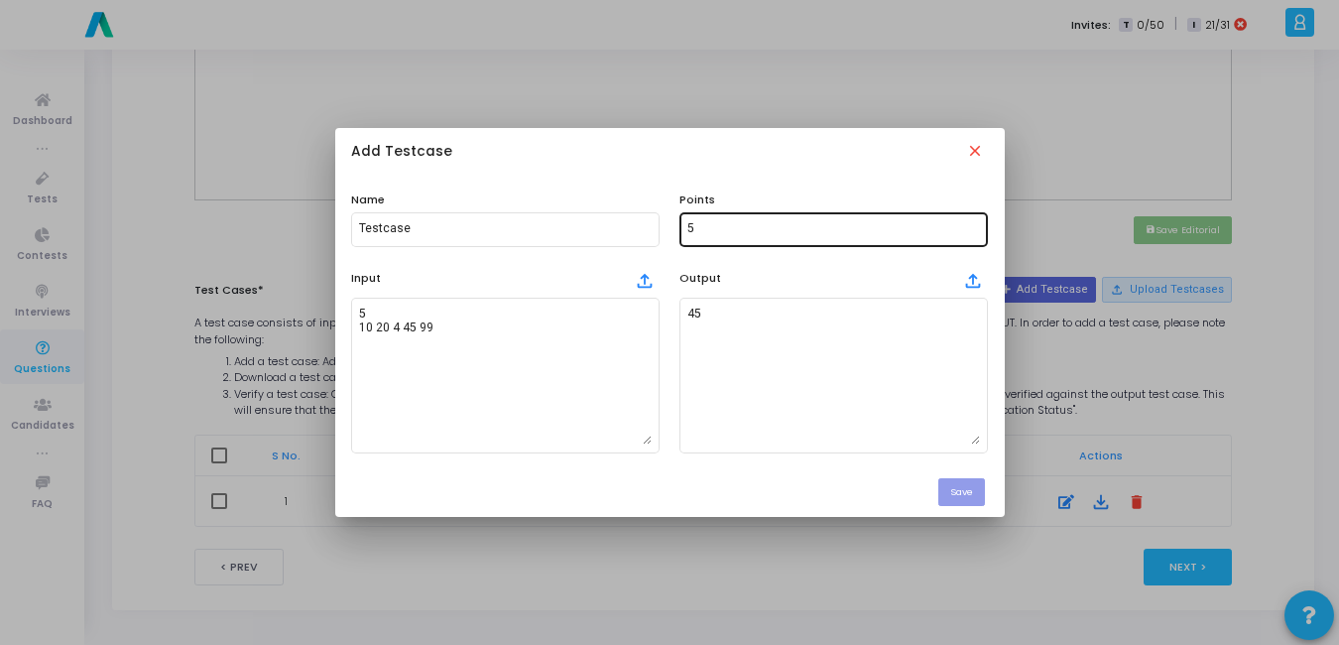
click at [714, 225] on input "5" at bounding box center [834, 229] width 293 height 14
type input "100"
click at [952, 488] on button "Save" at bounding box center [962, 491] width 47 height 27
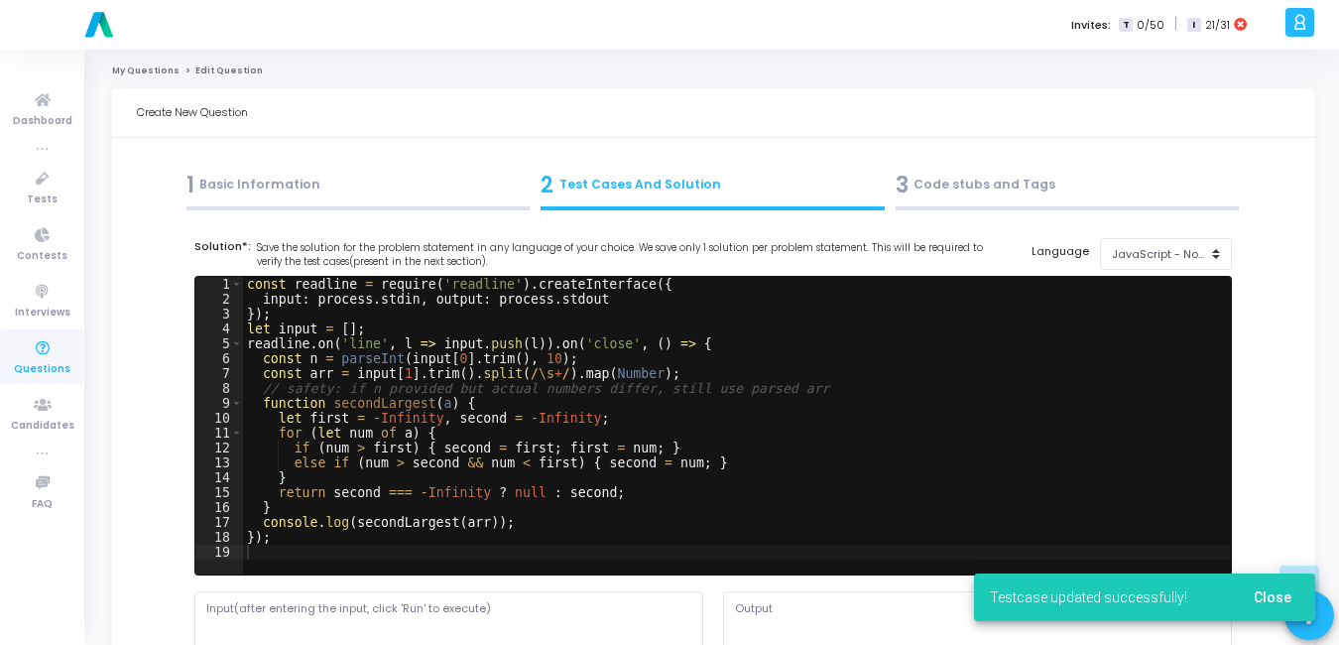
scroll to position [793, 0]
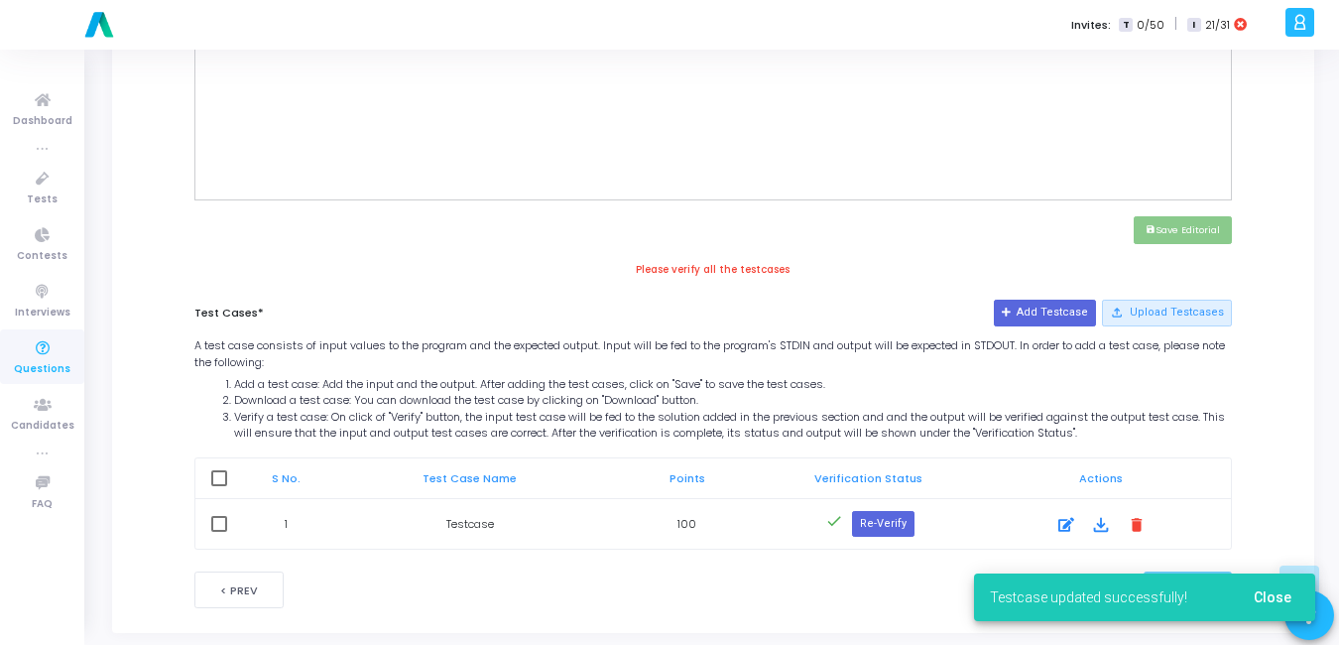
click at [223, 456] on div "S No. Test Case Name Points Verification Status Actions 1 Testcase 100 done Re-…" at bounding box center [714, 501] width 1058 height 98
click at [221, 478] on span at bounding box center [219, 478] width 16 height 16
click at [219, 486] on input "checkbox" at bounding box center [218, 486] width 1 height 1
checkbox input "true"
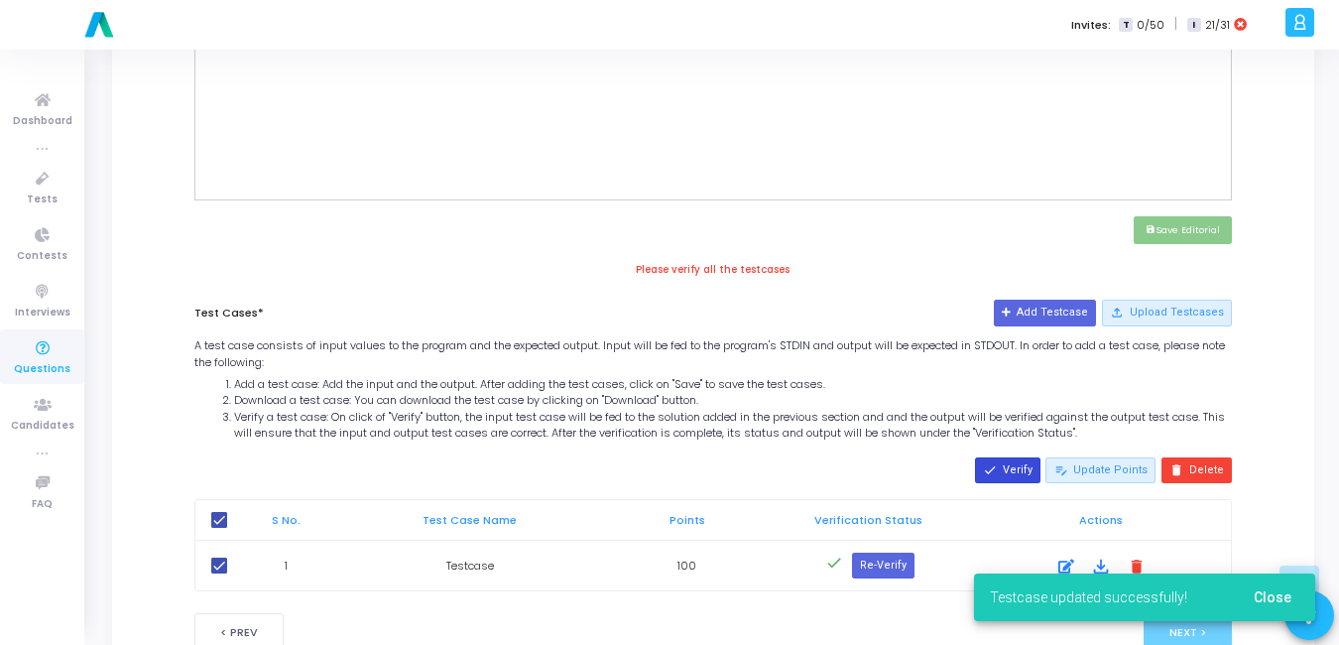
click at [1015, 463] on button "done Verify" at bounding box center [1007, 470] width 65 height 26
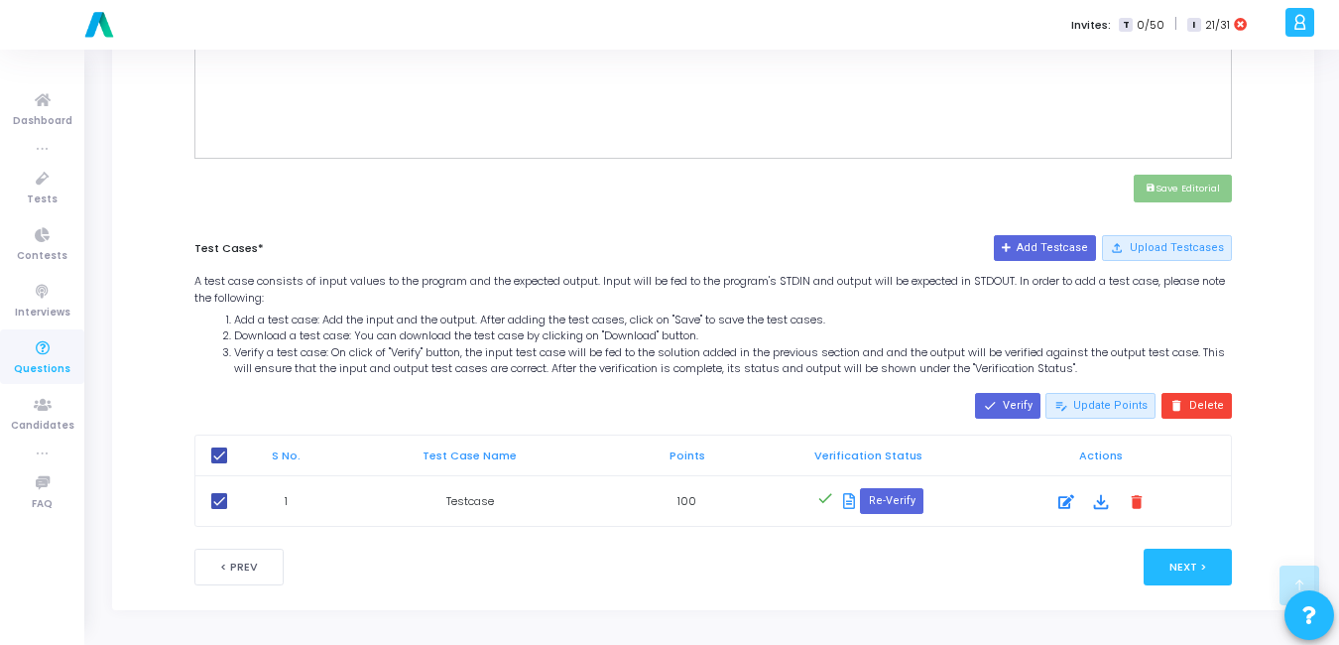
scroll to position [834, 0]
click at [1195, 566] on button "Next >" at bounding box center [1188, 567] width 88 height 37
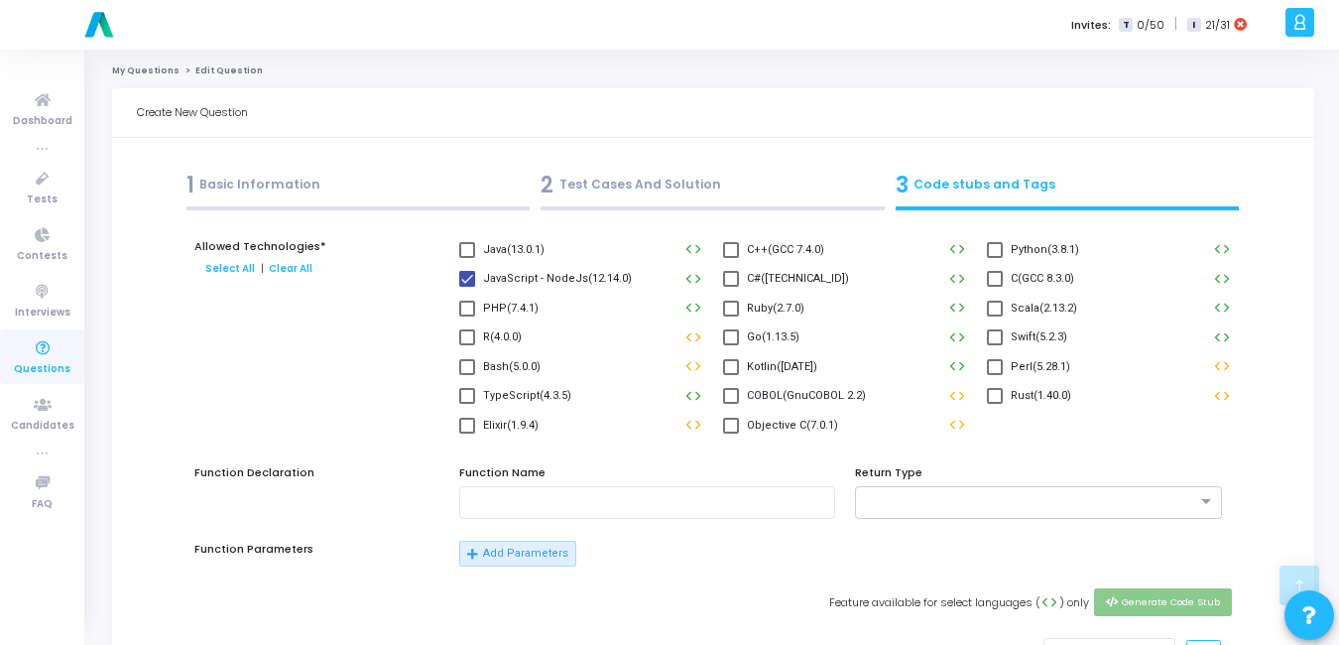
scroll to position [915, 0]
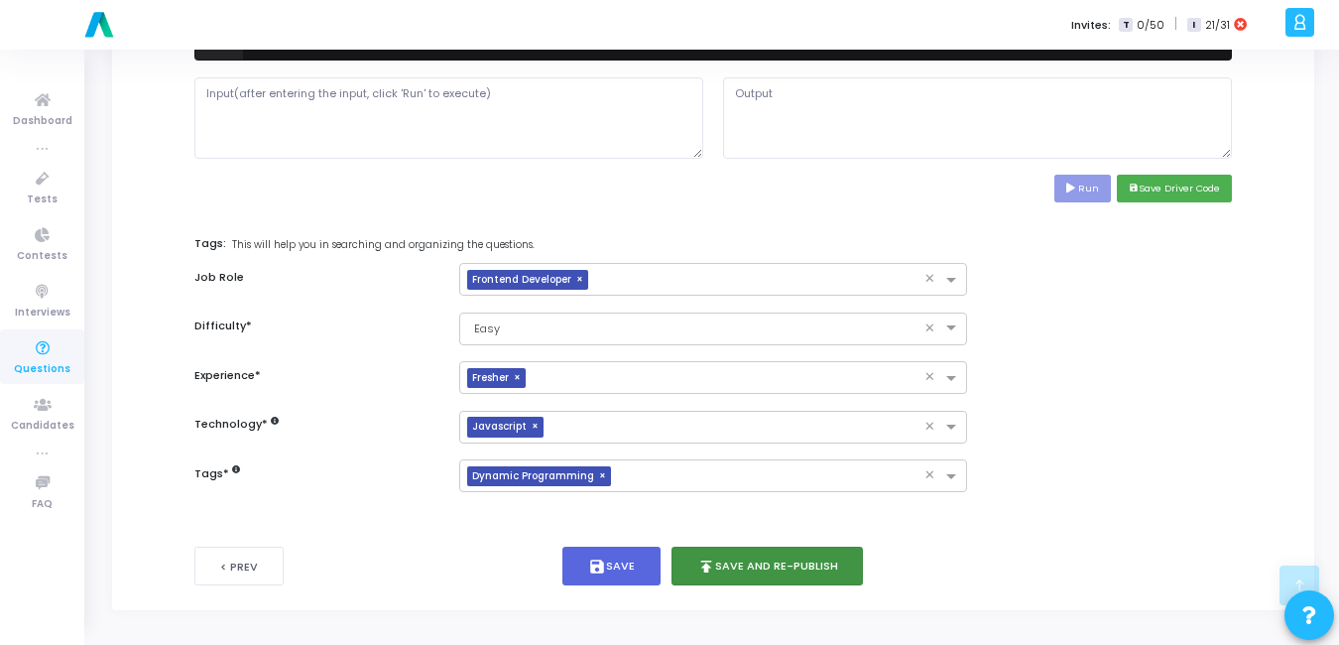
click at [821, 563] on button "publish Save and Re-publish" at bounding box center [768, 566] width 192 height 39
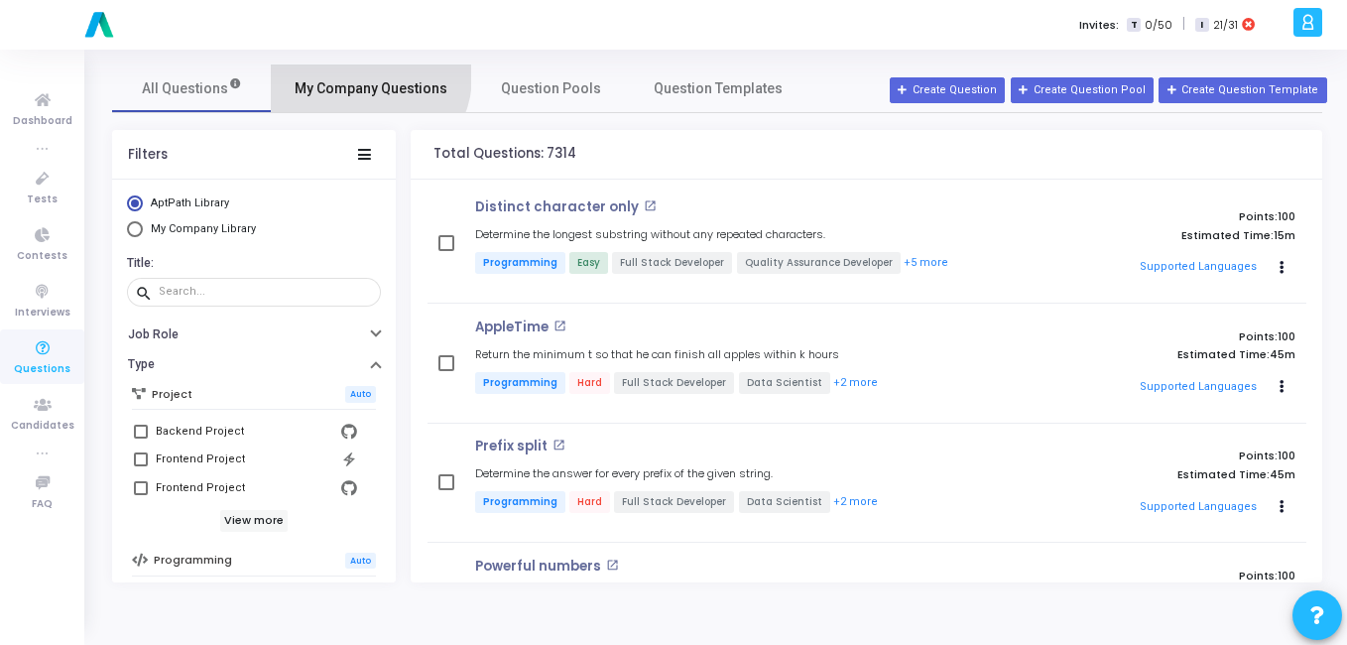
click at [367, 76] on link "My Company Questions" at bounding box center [371, 88] width 200 height 48
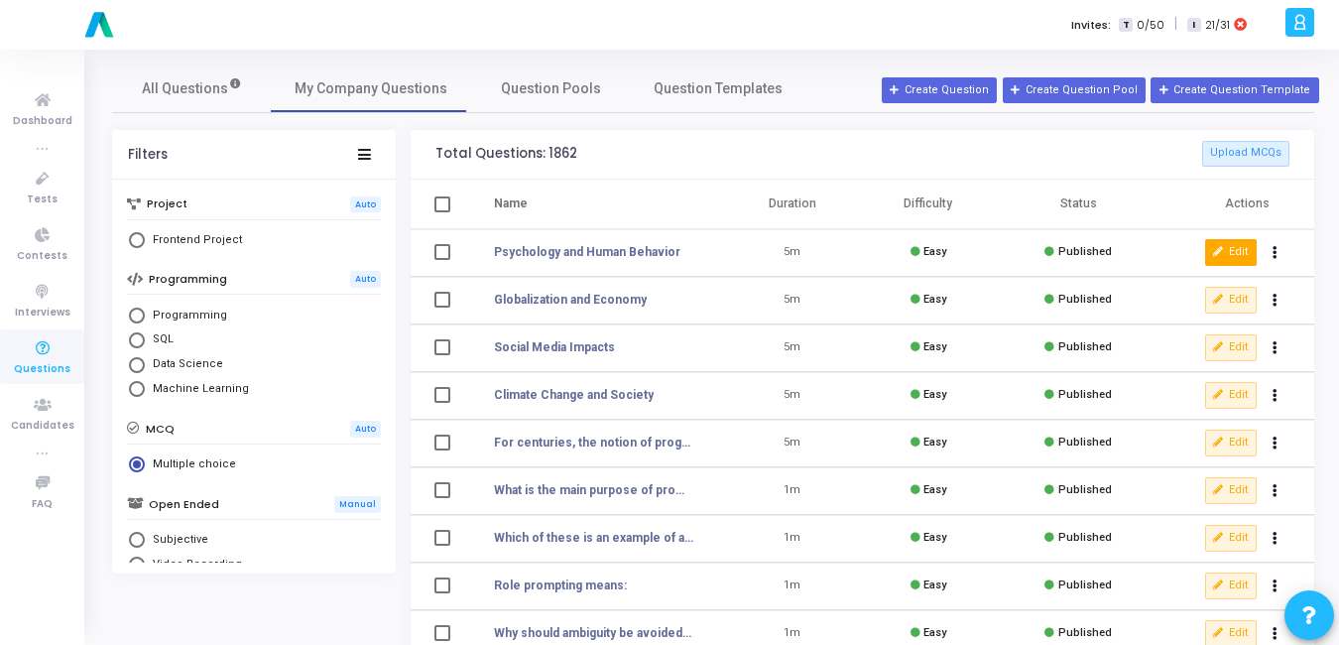
click at [1228, 243] on button "Edit" at bounding box center [1231, 252] width 52 height 26
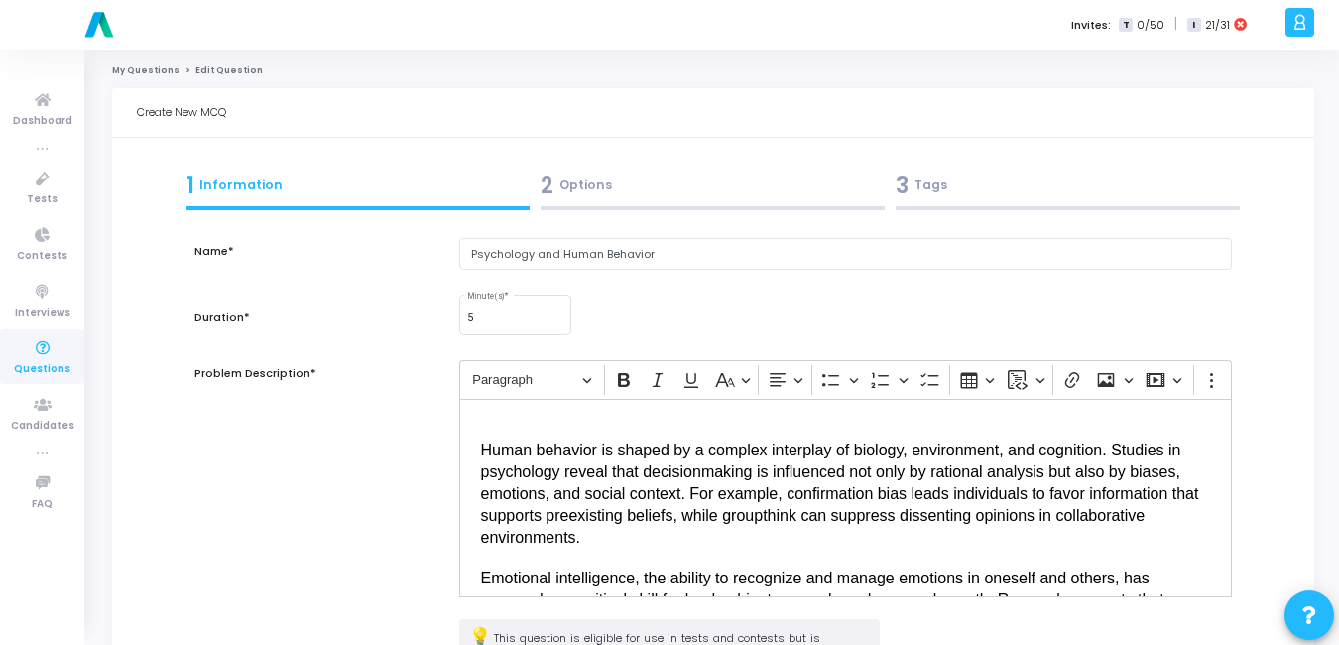
click at [924, 190] on div "3 Tags" at bounding box center [1068, 185] width 344 height 33
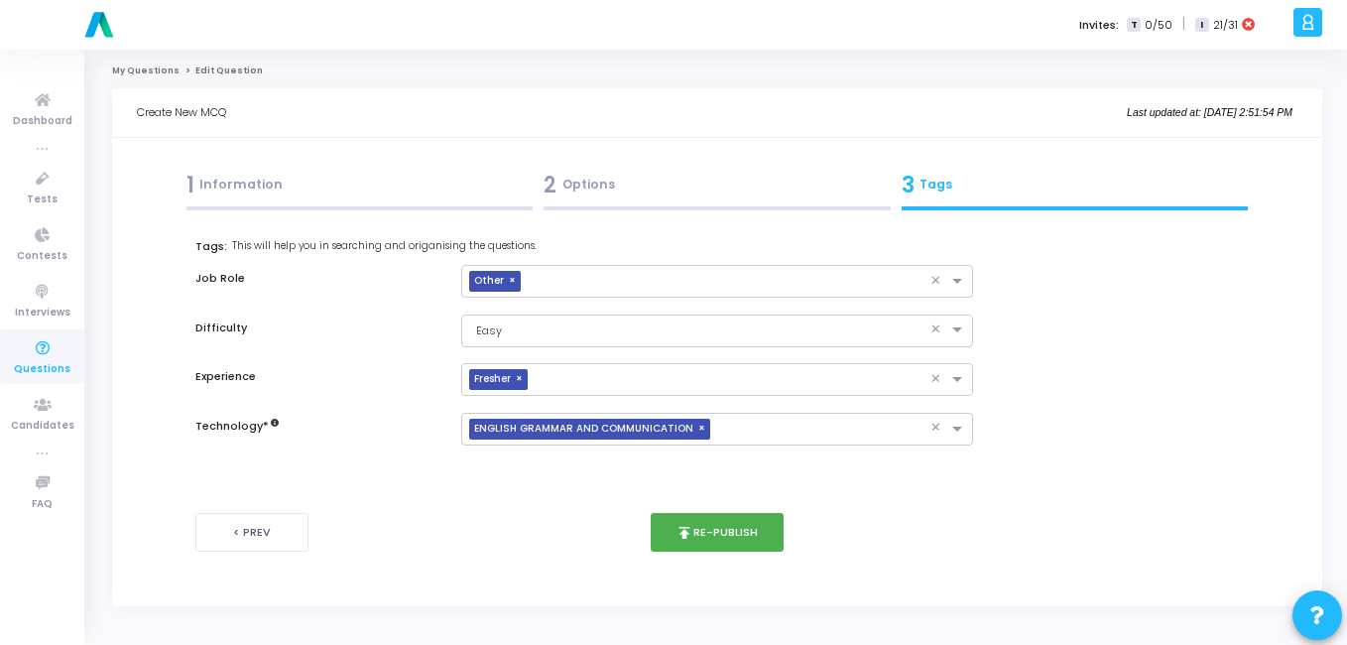
click at [583, 188] on div "2 Options" at bounding box center [717, 185] width 347 height 33
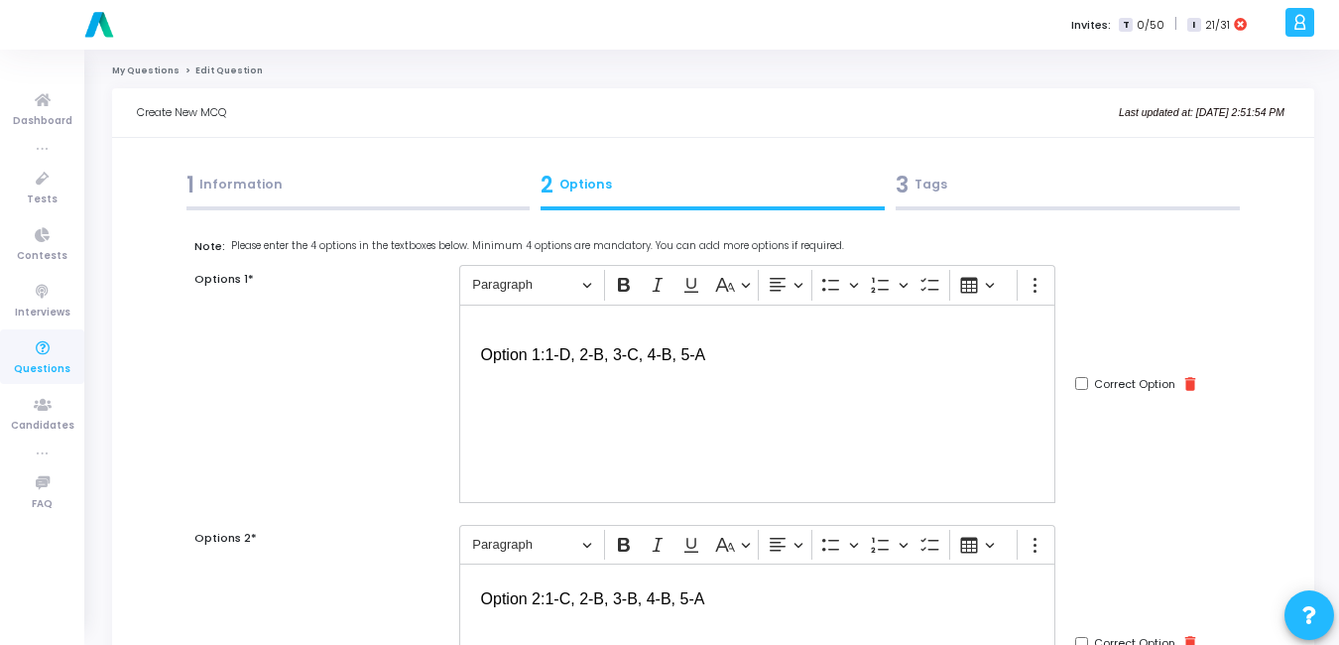
click at [941, 180] on div "3 Tags" at bounding box center [1068, 185] width 344 height 33
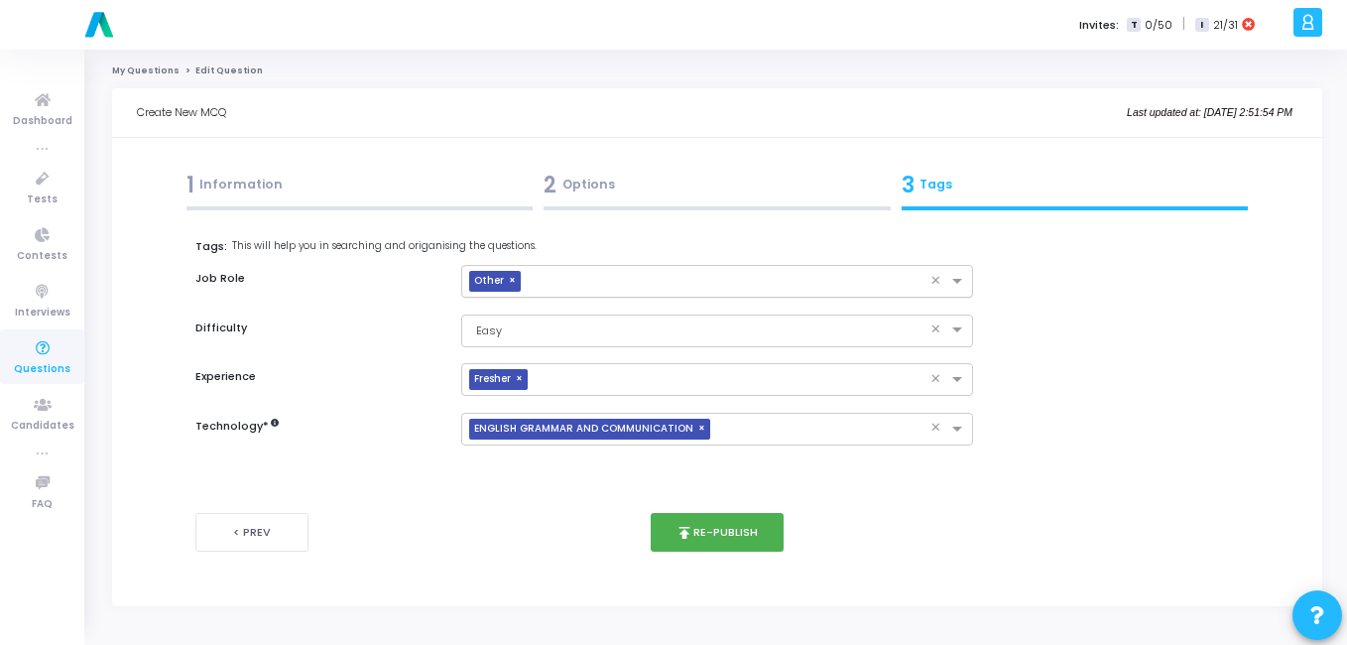
click at [509, 282] on span "×" at bounding box center [515, 281] width 12 height 21
click at [684, 276] on input "text" at bounding box center [710, 282] width 476 height 17
click at [343, 297] on div "Job Role" at bounding box center [718, 281] width 1065 height 33
click at [698, 429] on span "×" at bounding box center [704, 429] width 12 height 21
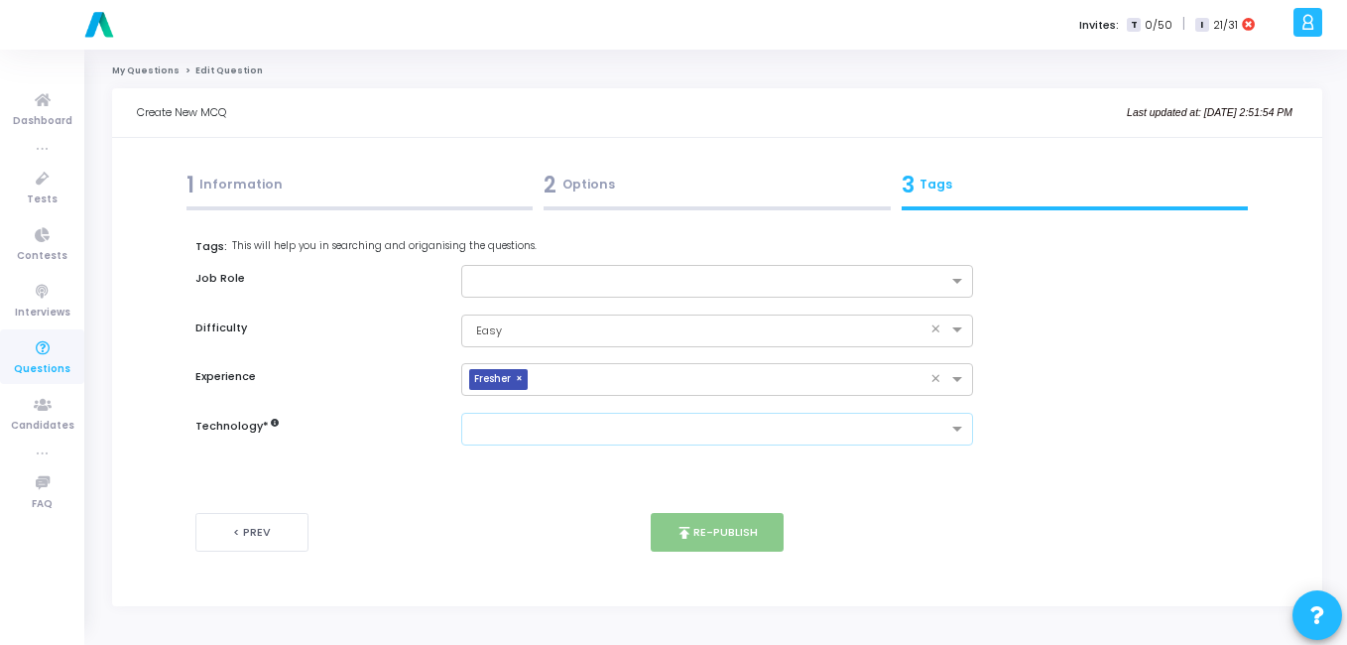
click at [690, 429] on input "text" at bounding box center [710, 430] width 476 height 17
click at [421, 378] on h6 "Experience" at bounding box center [318, 376] width 246 height 13
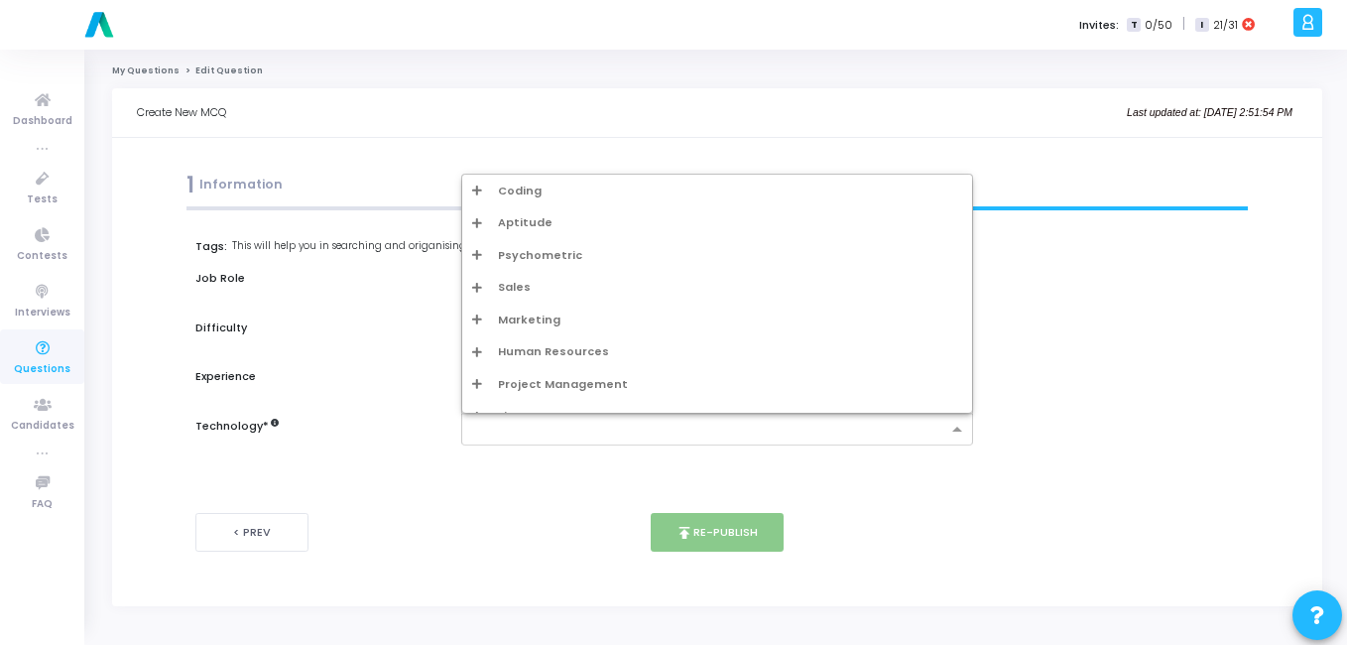
click at [497, 441] on div at bounding box center [717, 429] width 513 height 33
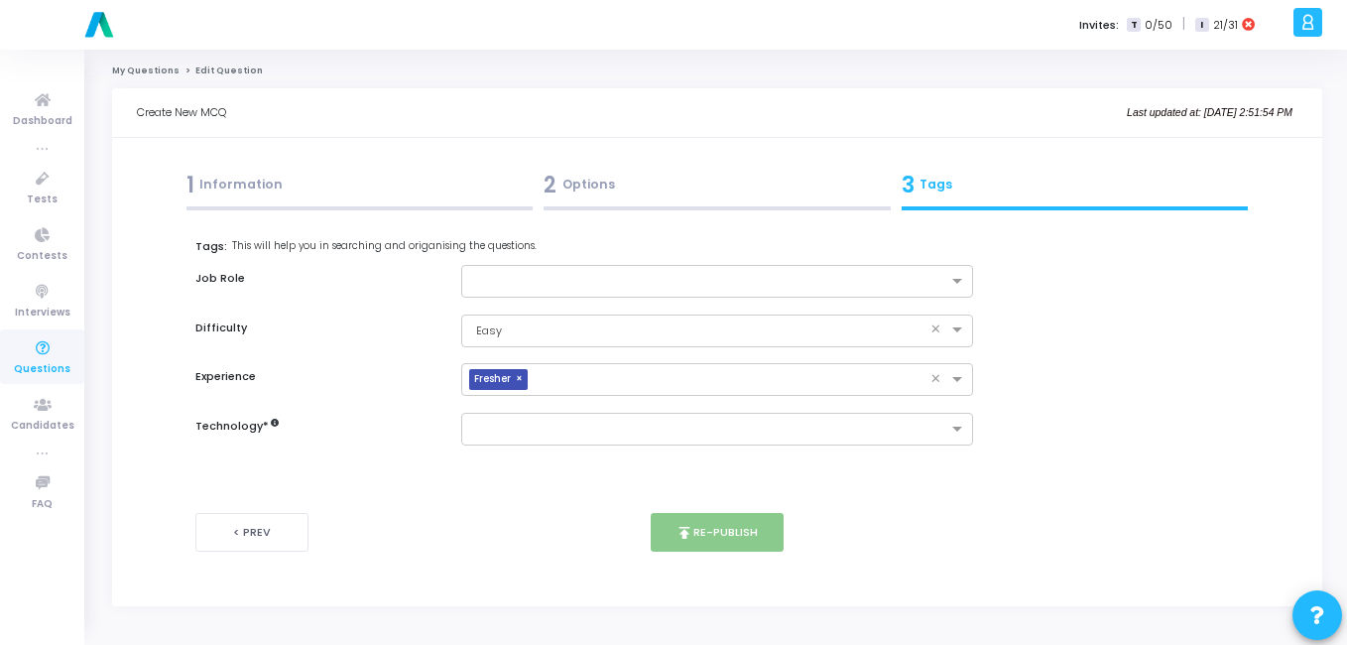
click at [364, 388] on div "Experience" at bounding box center [319, 379] width 266 height 19
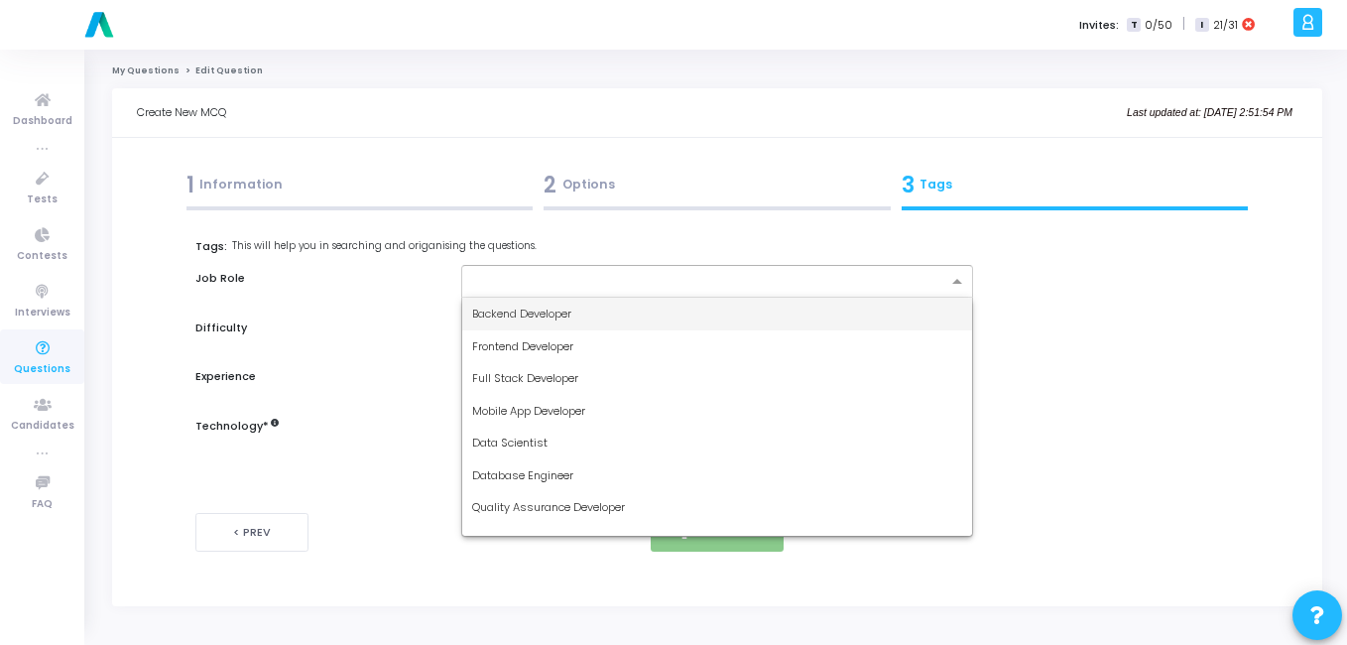
click at [600, 275] on input "text" at bounding box center [710, 282] width 476 height 17
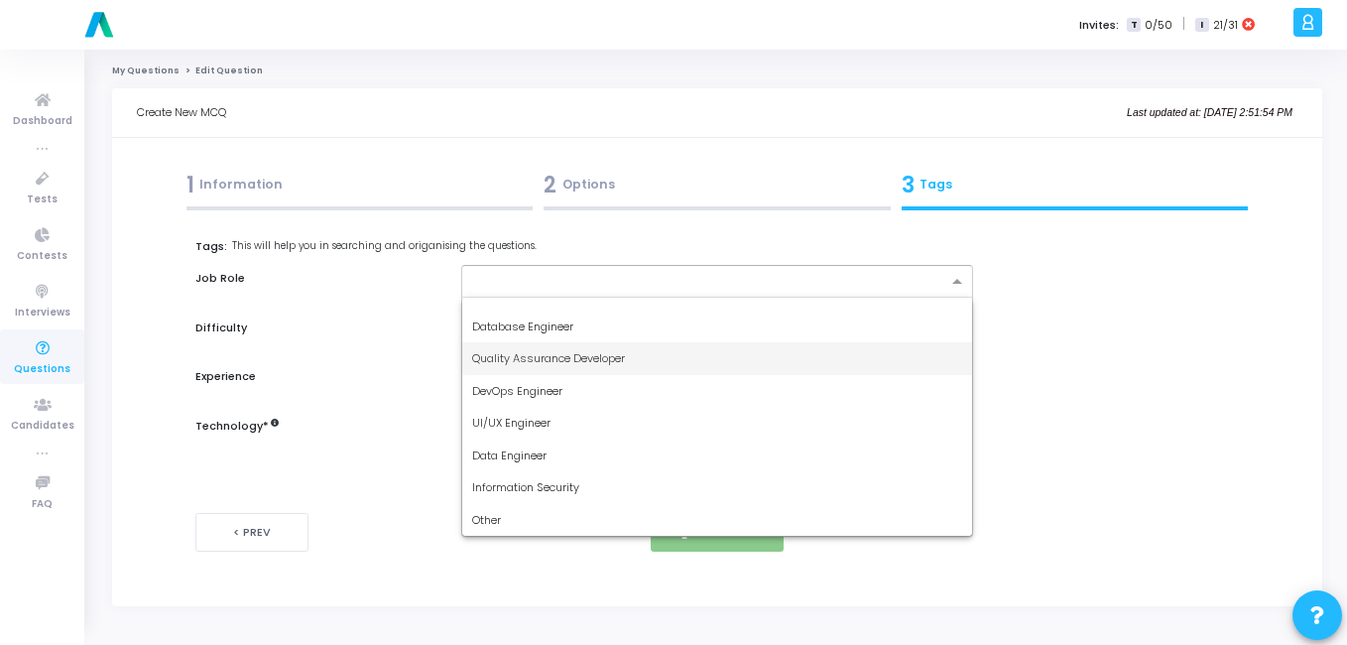
click at [366, 359] on div "Tags: This will help you in searching and origanising the questions. Job Role B…" at bounding box center [717, 341] width 1045 height 207
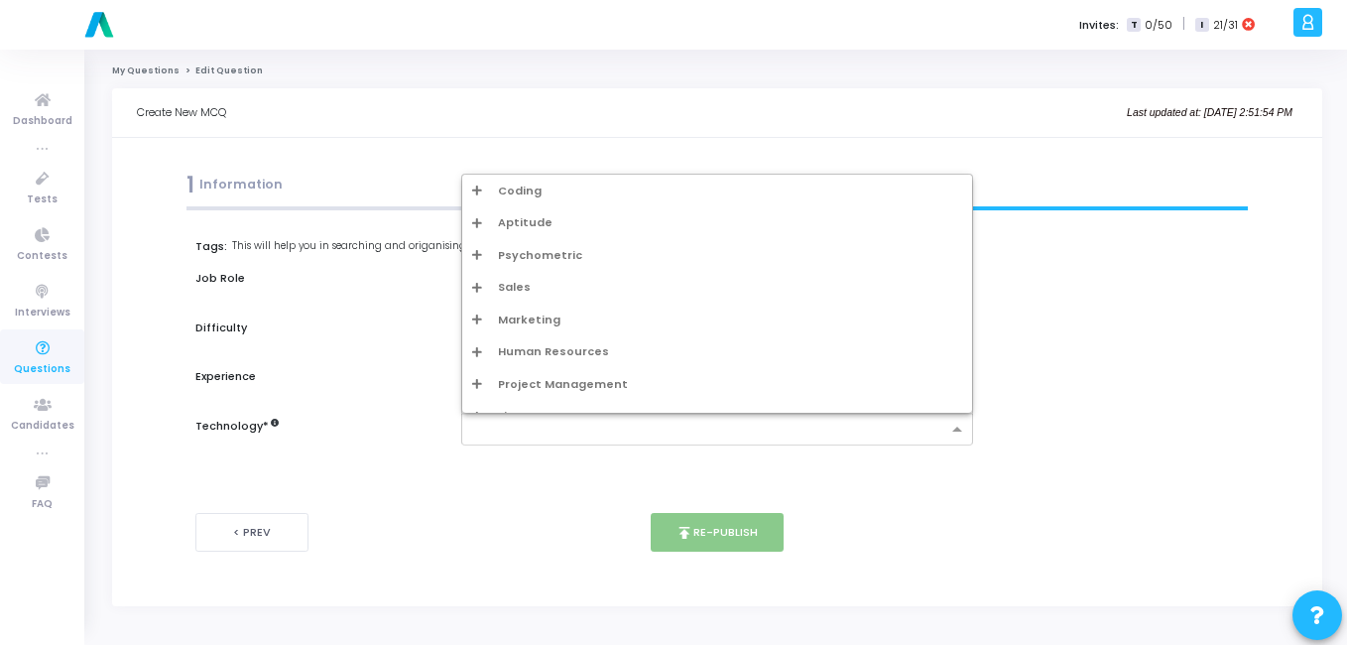
click at [556, 435] on input "text" at bounding box center [710, 430] width 476 height 17
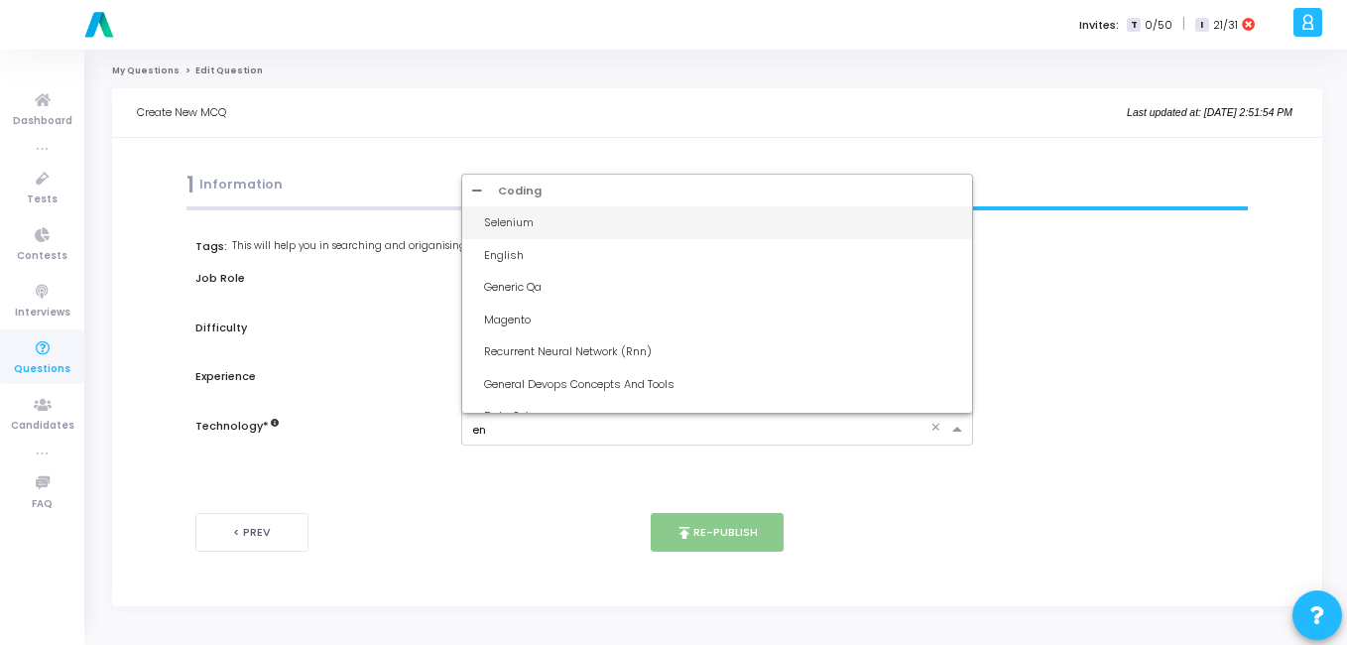
type input "eng"
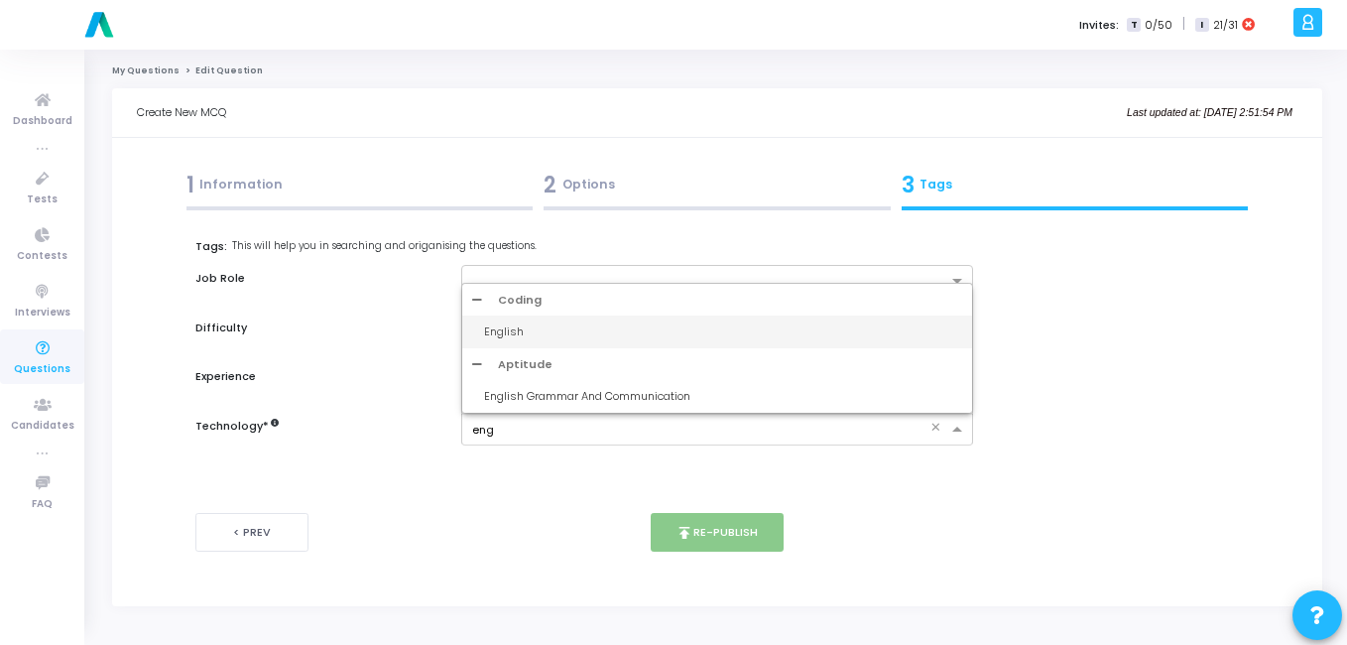
click at [558, 327] on div "English" at bounding box center [723, 331] width 479 height 17
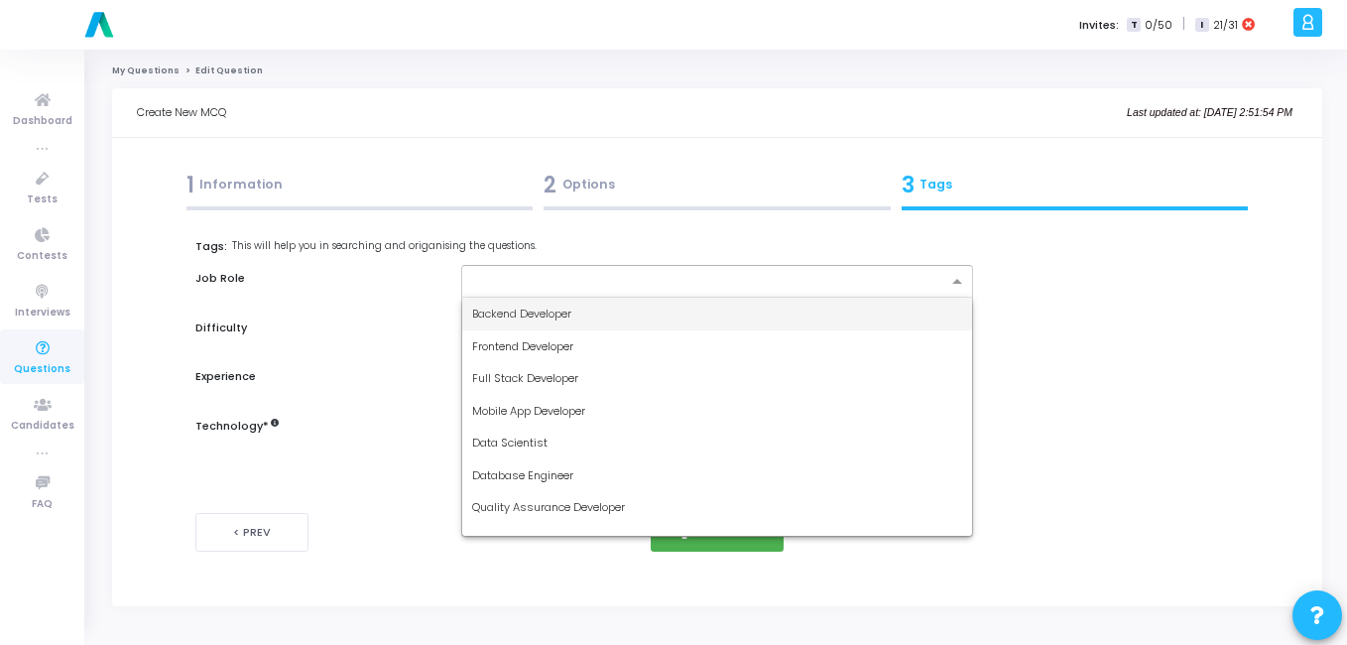
click at [594, 275] on input "text" at bounding box center [710, 282] width 476 height 17
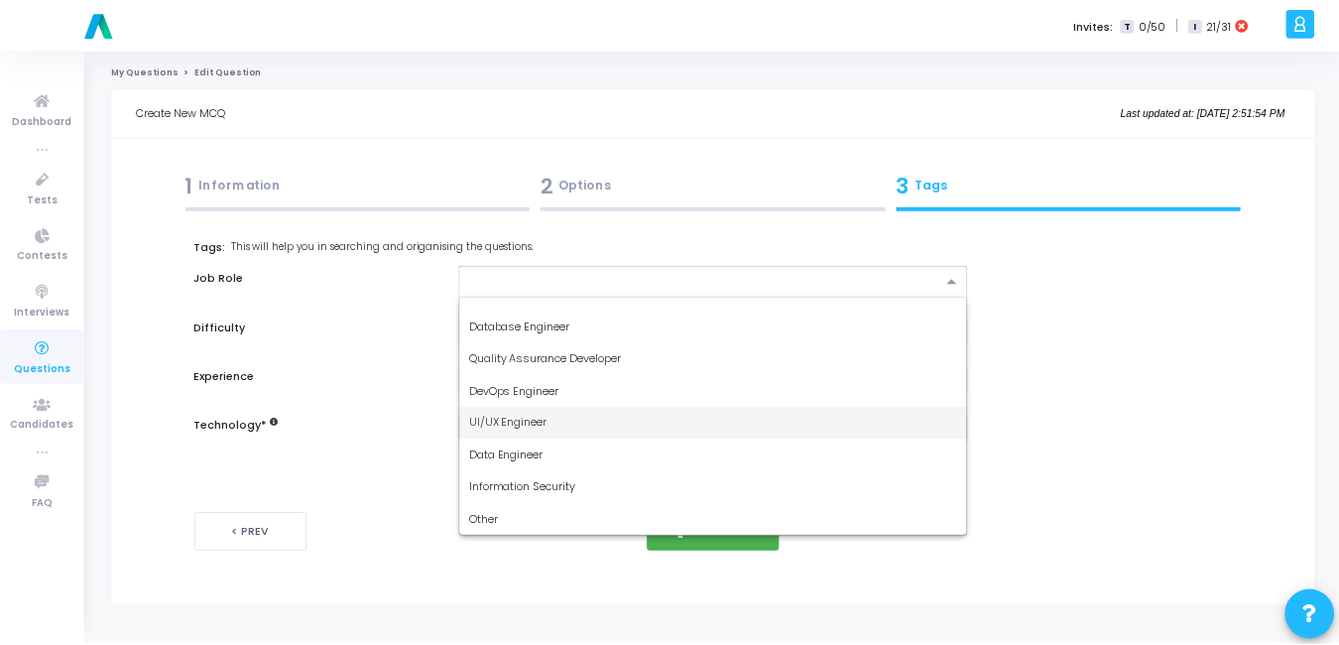
scroll to position [0, 0]
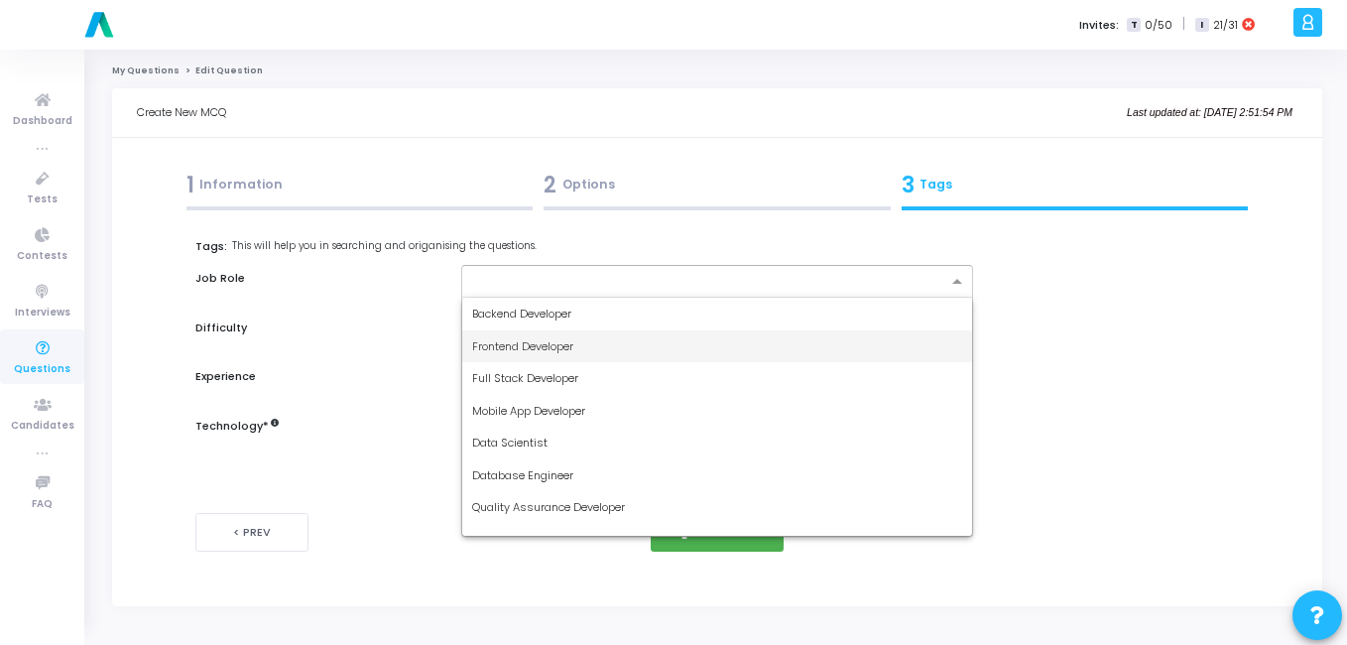
click at [515, 338] on span "Frontend Developer" at bounding box center [522, 346] width 101 height 16
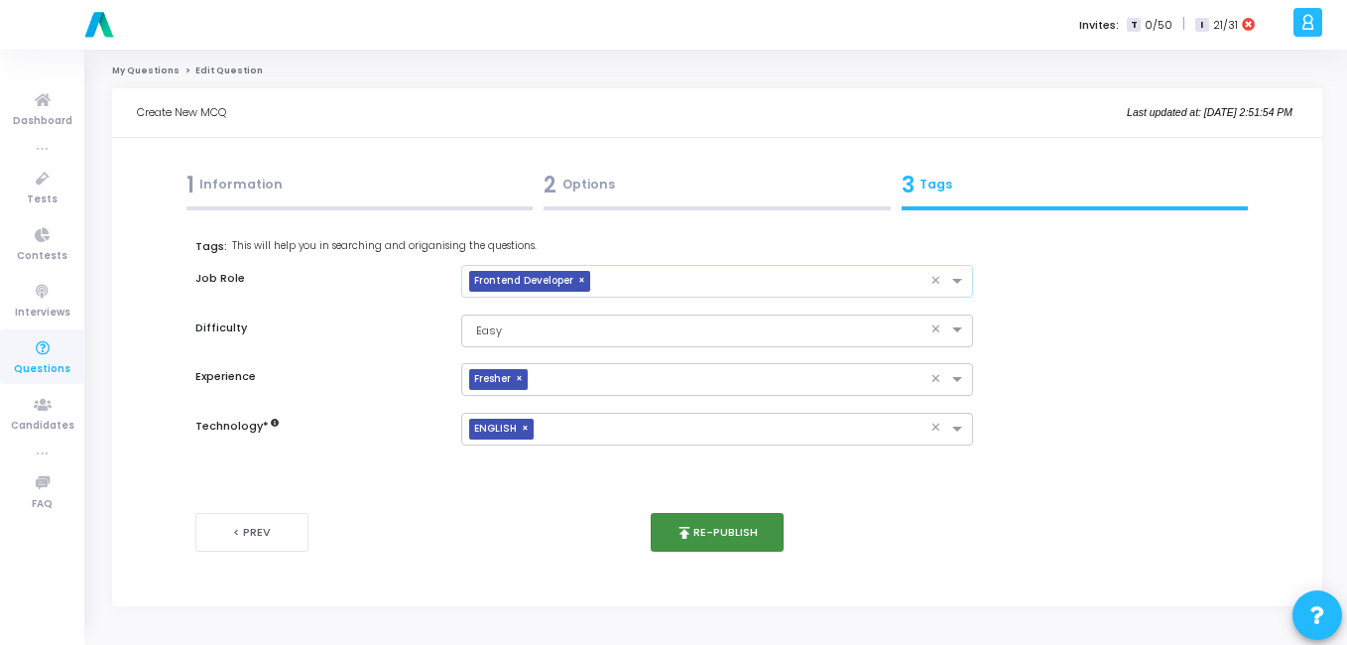
click at [711, 533] on button "publish Re-publish" at bounding box center [718, 532] width 134 height 39
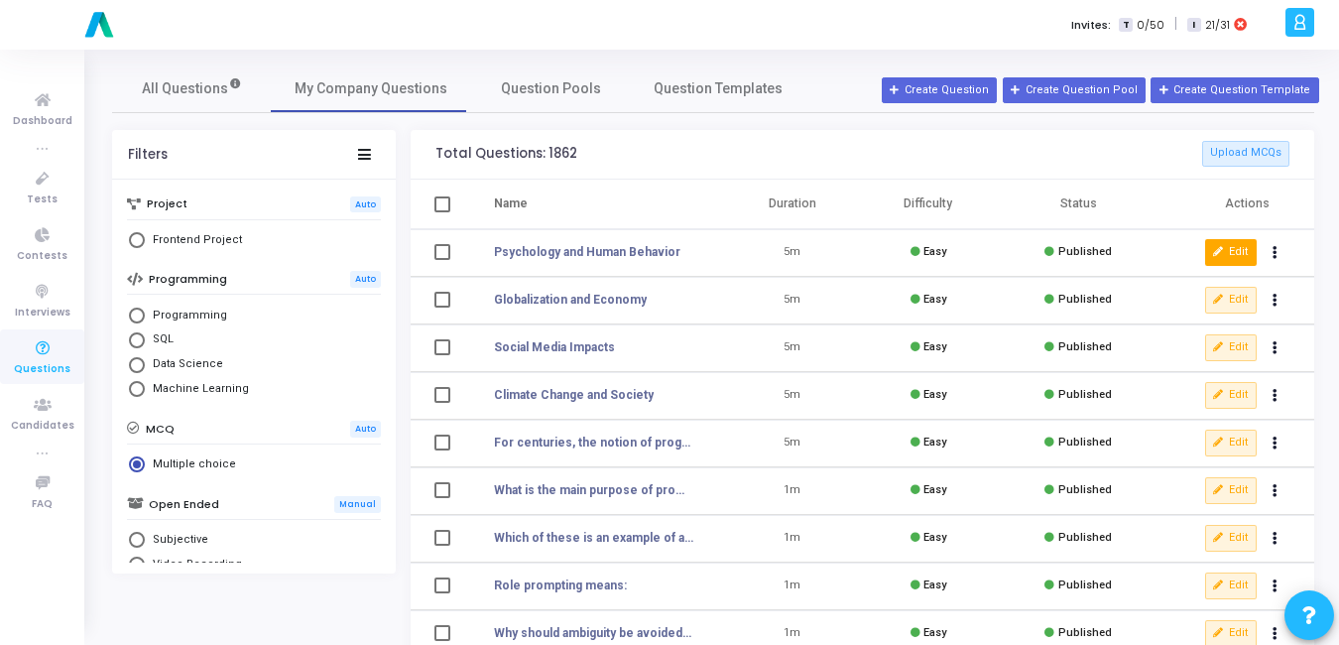
click at [1230, 262] on button "Edit" at bounding box center [1231, 252] width 52 height 26
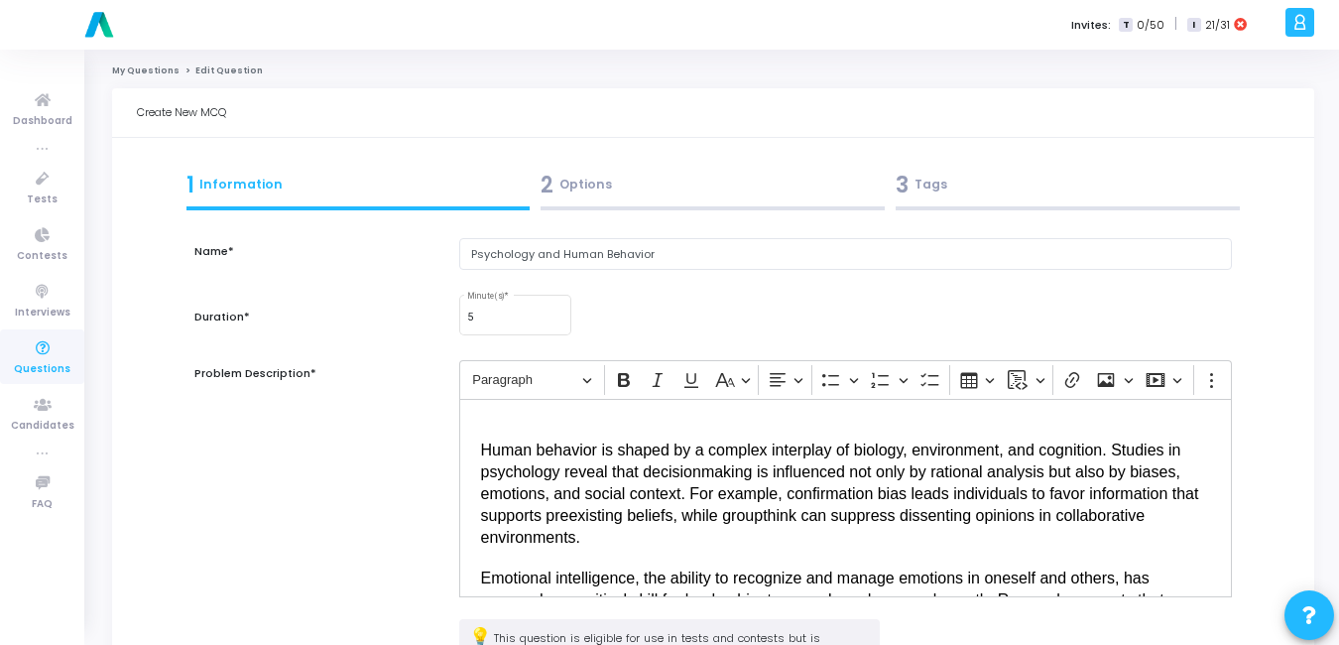
click at [920, 184] on div "3 Tags" at bounding box center [1068, 185] width 344 height 33
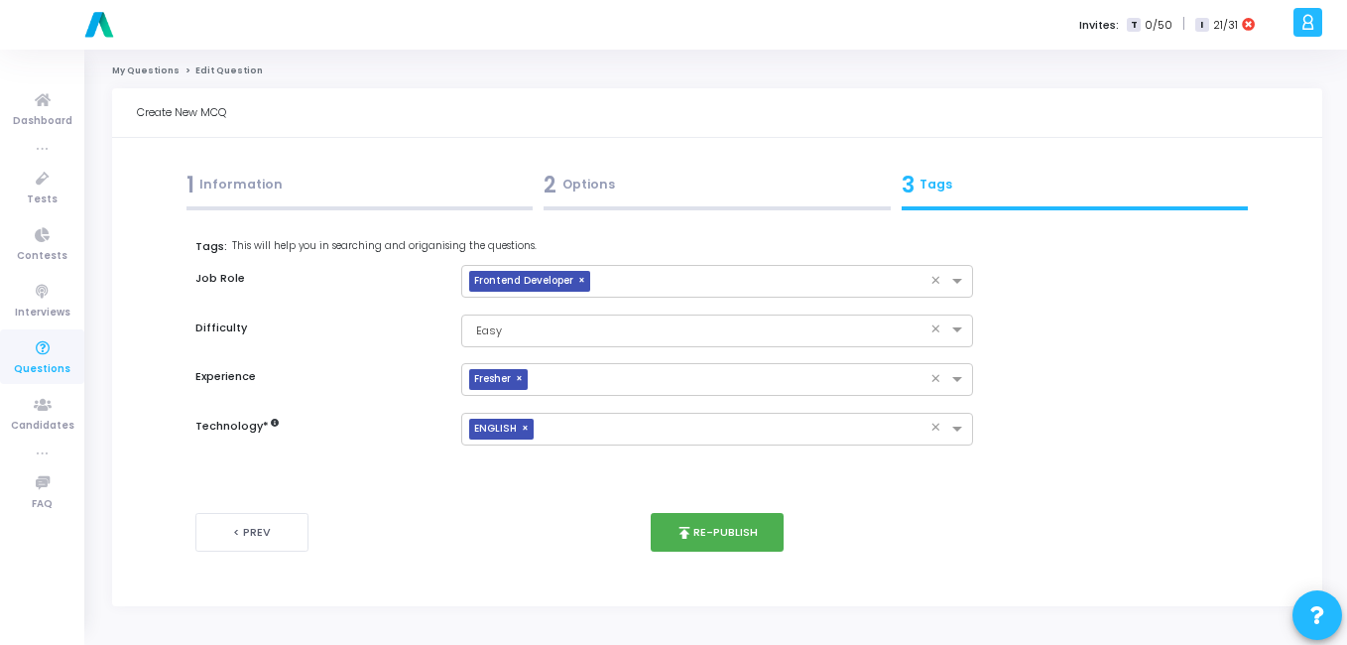
click at [310, 185] on div "1 Information" at bounding box center [360, 185] width 347 height 33
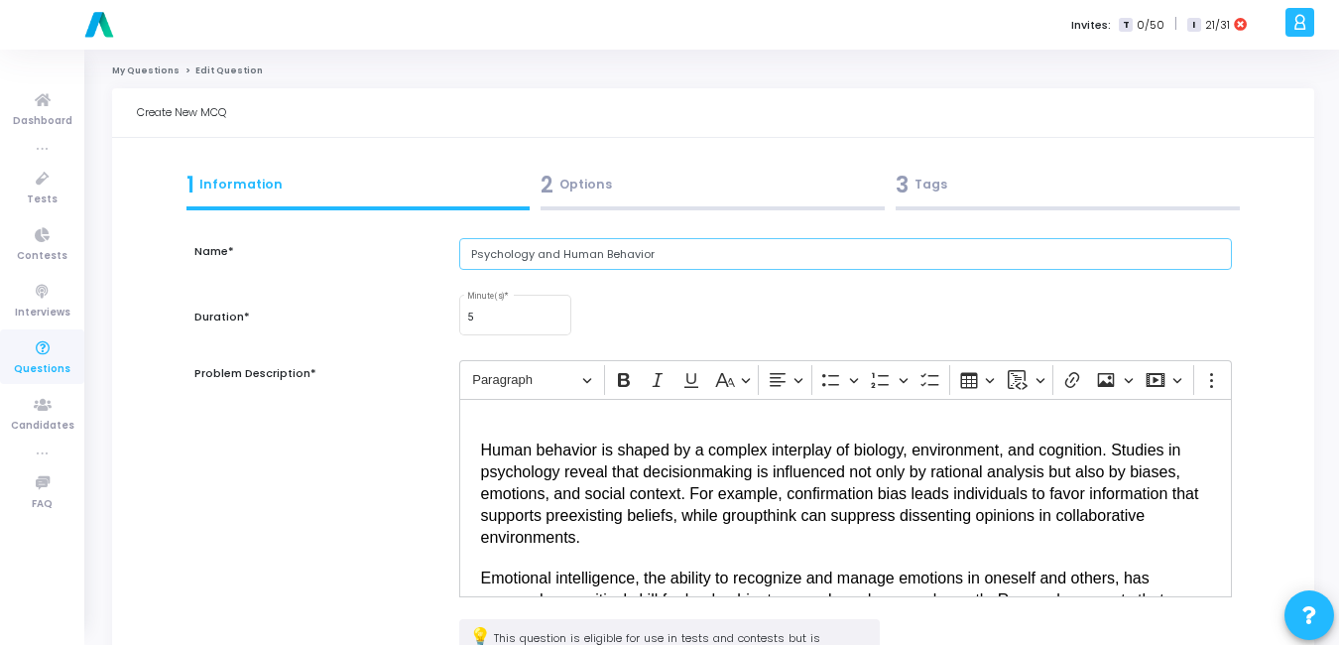
click at [657, 242] on input "Psychology and Human Behavior" at bounding box center [845, 254] width 773 height 33
click at [667, 297] on div "5 Minute(s) *" at bounding box center [845, 315] width 793 height 46
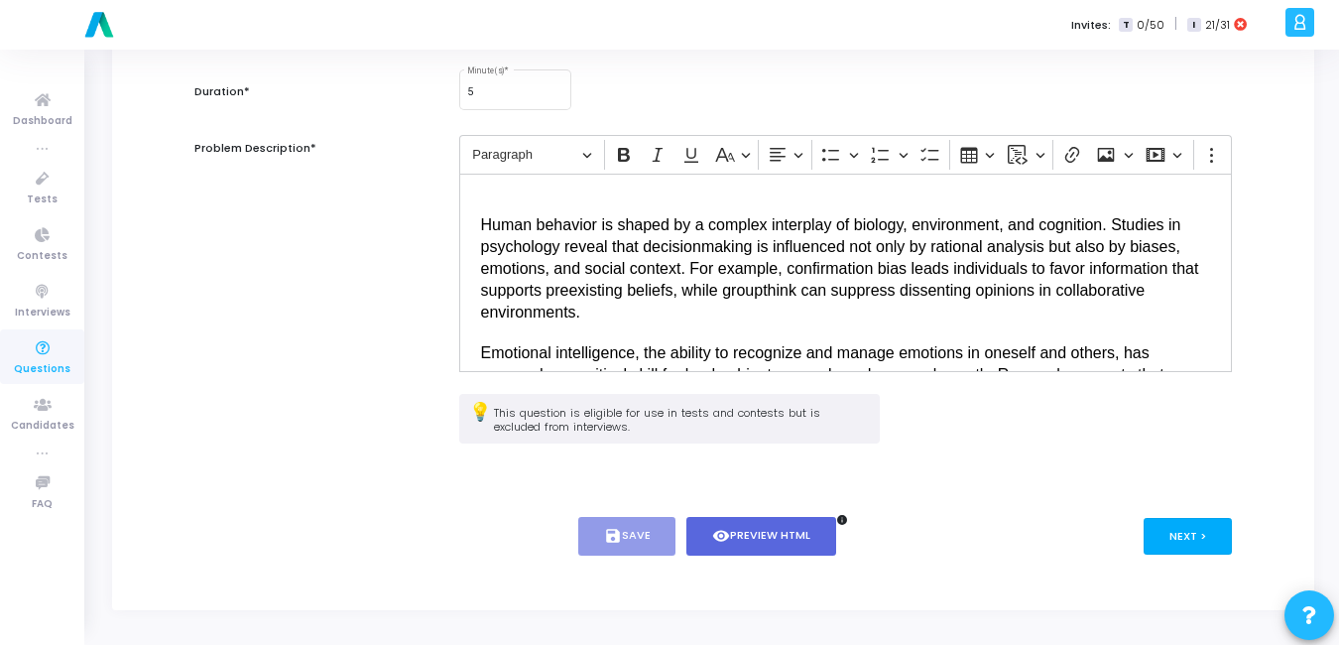
click at [1163, 539] on button "Next >" at bounding box center [1188, 536] width 88 height 37
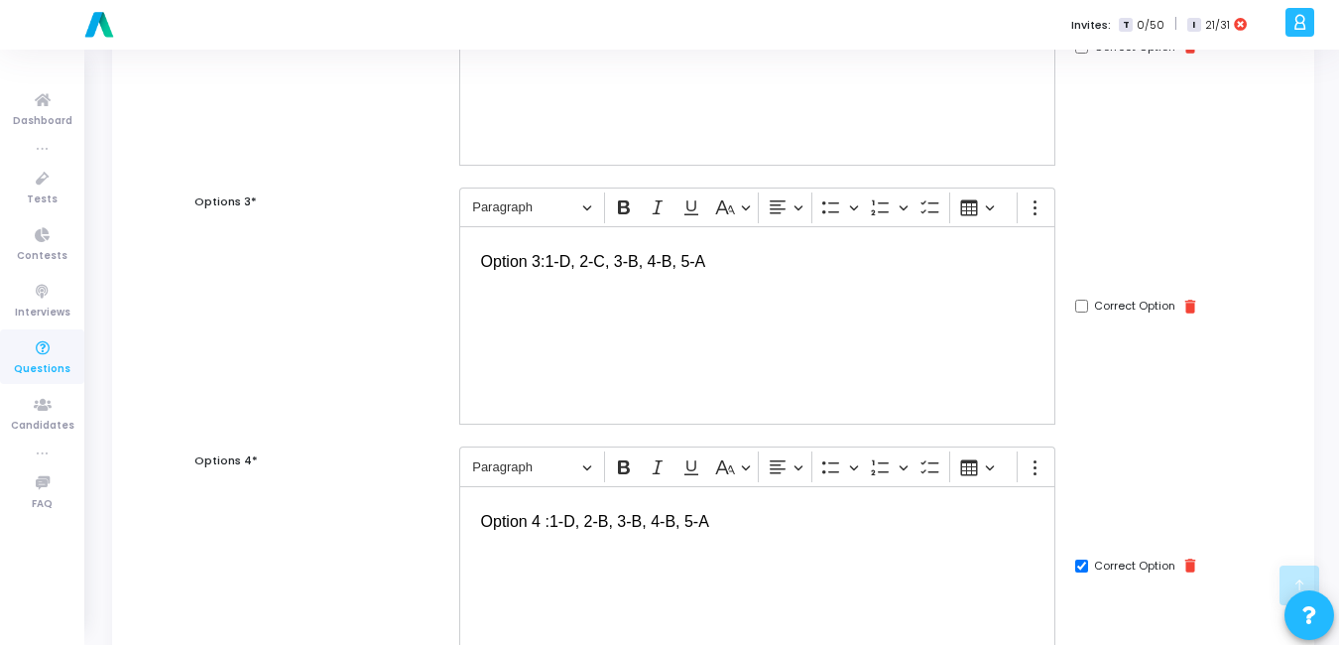
scroll to position [939, 0]
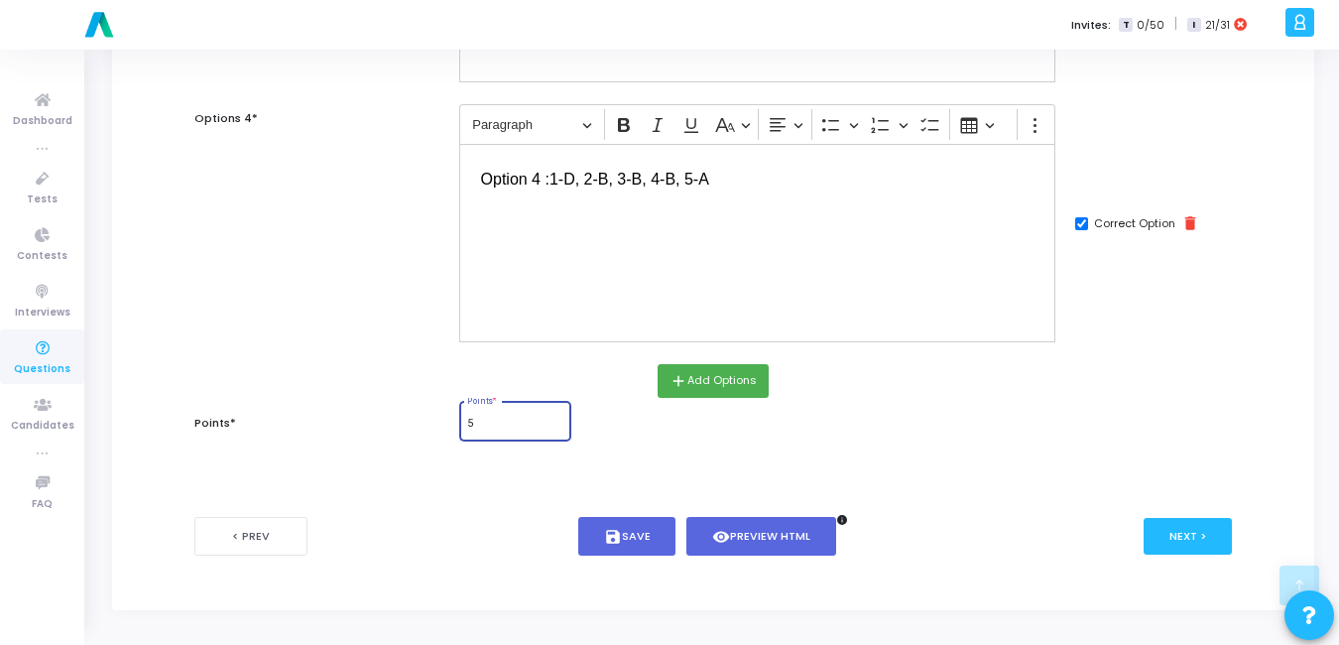
click at [498, 425] on input "5" at bounding box center [515, 424] width 96 height 12
type input "1"
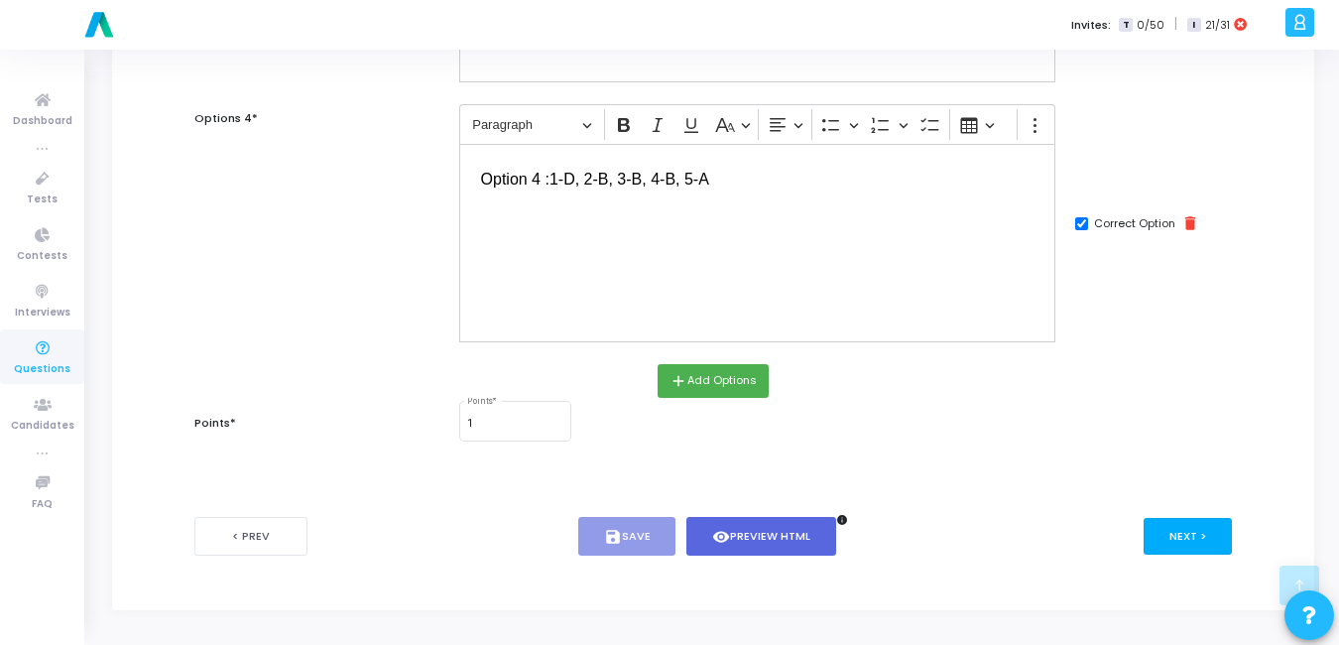
click at [1193, 524] on button "Next >" at bounding box center [1188, 536] width 88 height 37
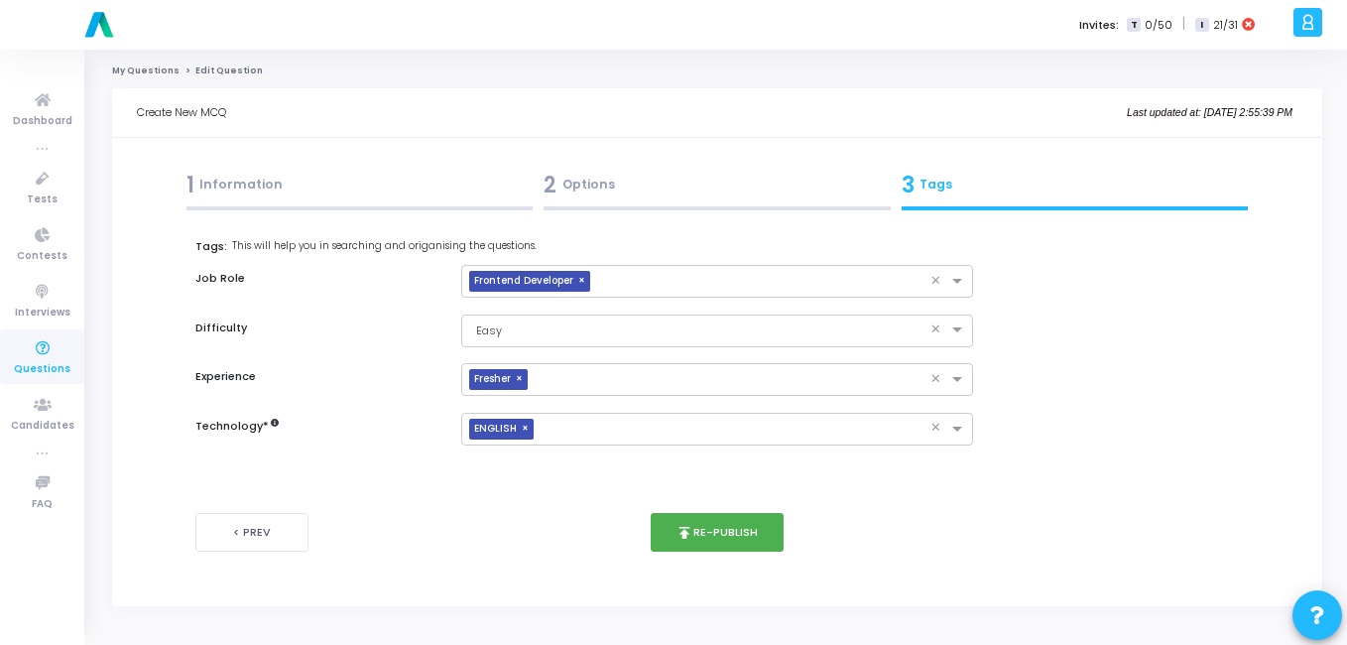
click at [718, 555] on div "< Prev publish Re-publish Next >" at bounding box center [717, 532] width 1045 height 98
click at [715, 541] on button "publish Re-publish" at bounding box center [718, 532] width 134 height 39
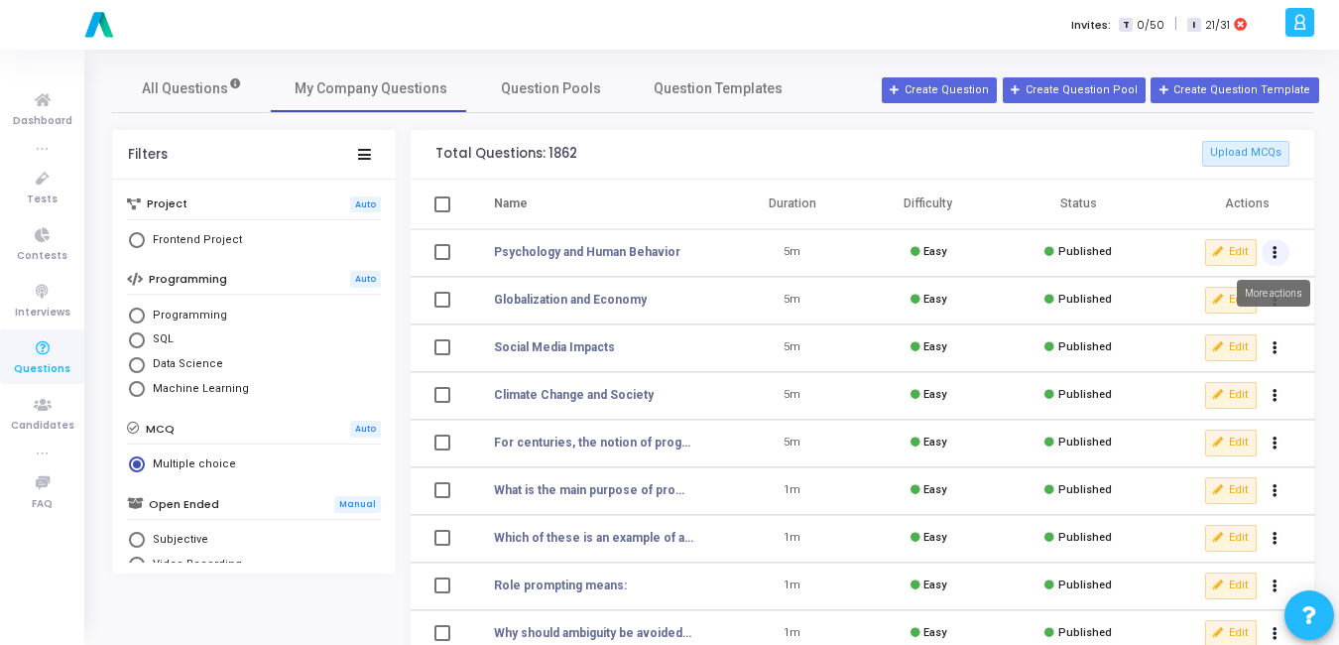
click at [1280, 247] on button "Actions" at bounding box center [1276, 253] width 28 height 28
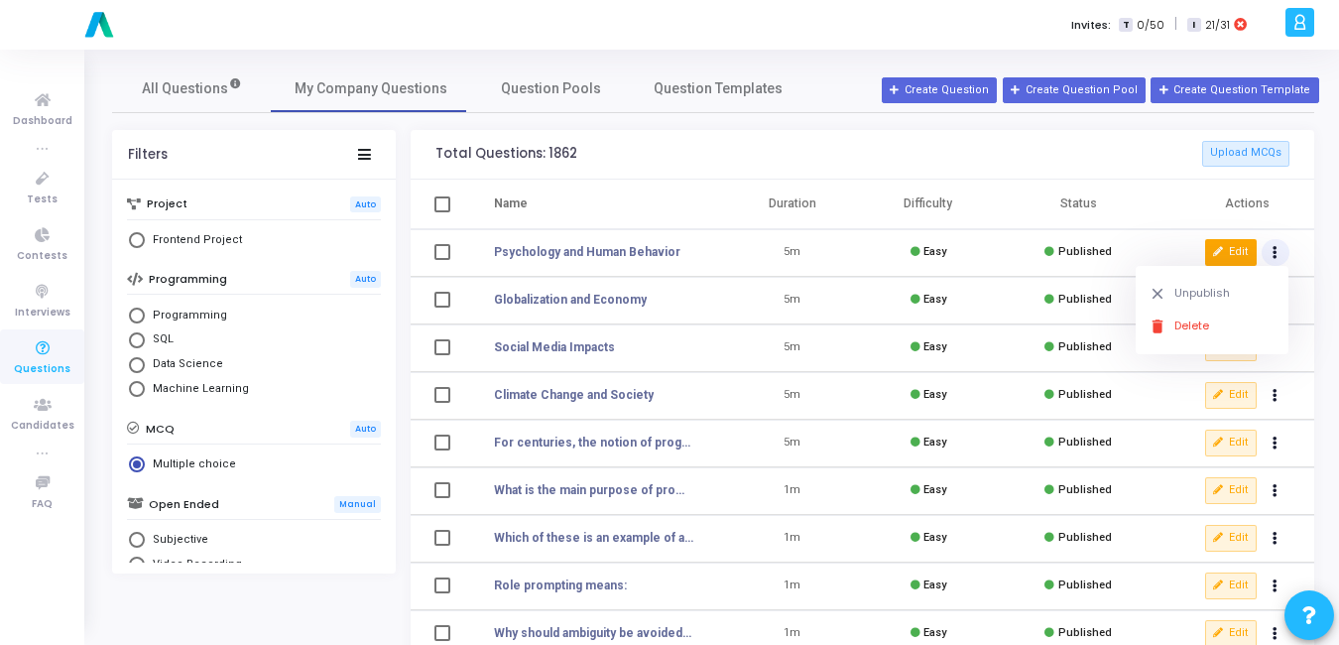
click at [1243, 255] on button "Edit" at bounding box center [1231, 252] width 52 height 26
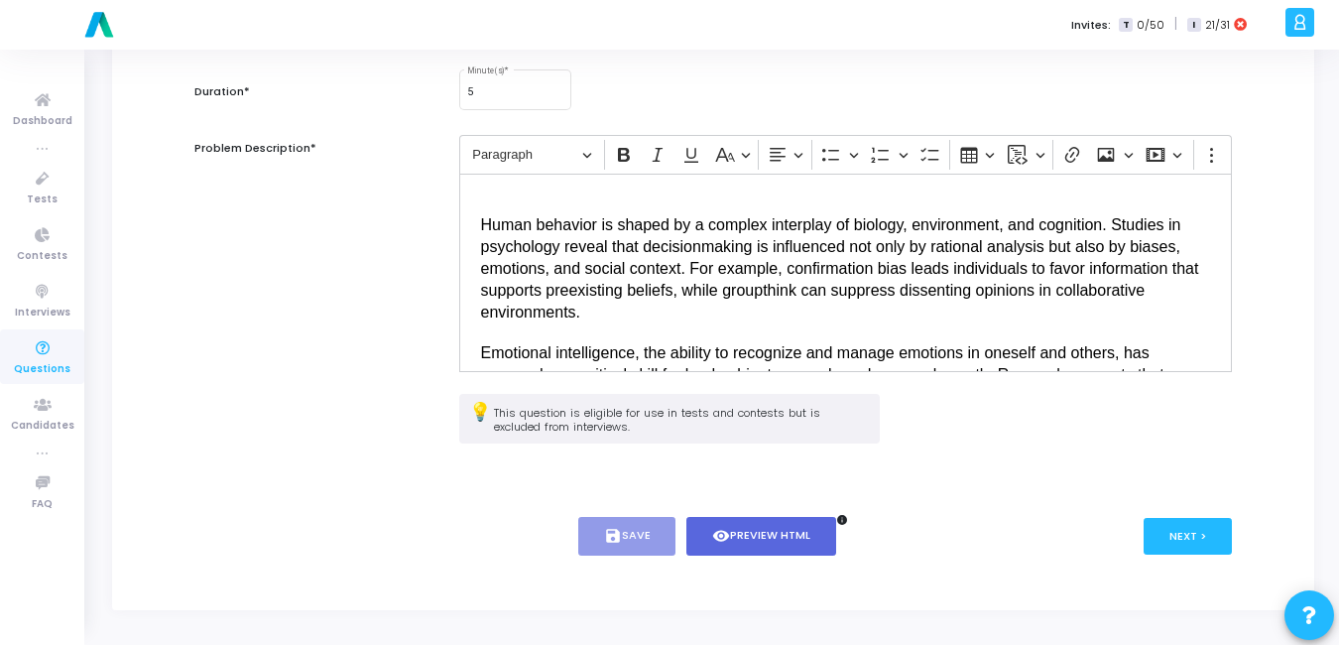
scroll to position [55, 0]
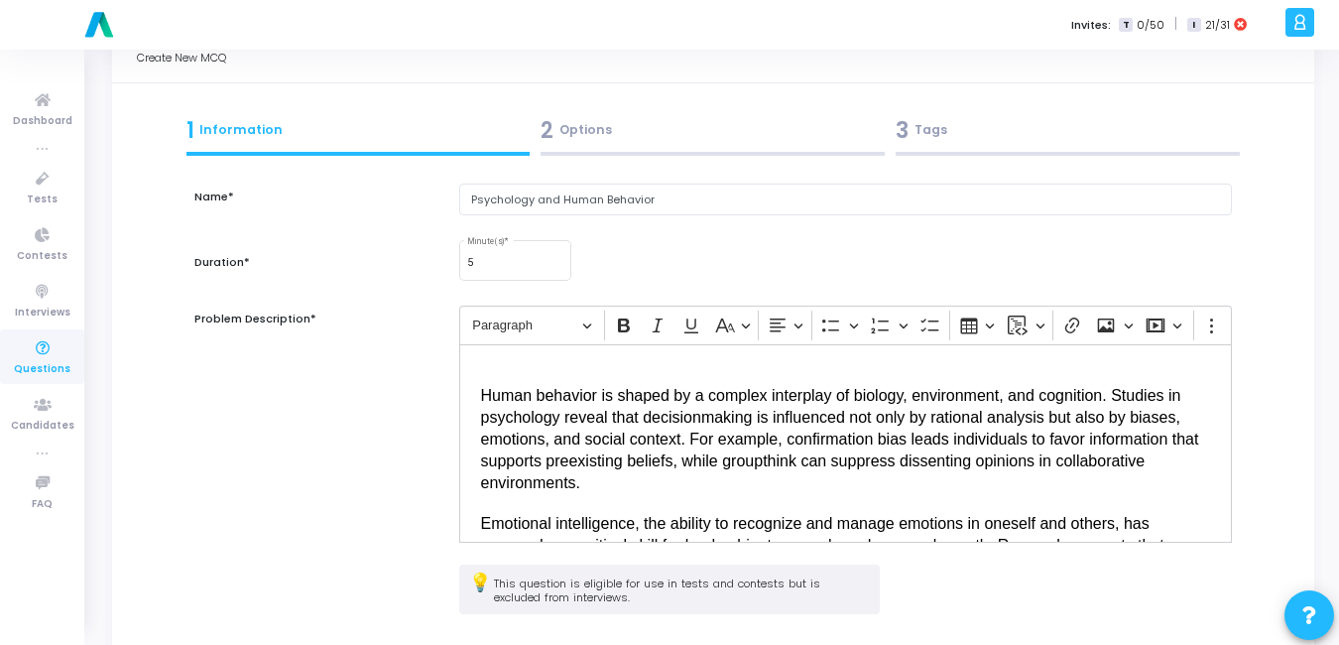
click at [599, 122] on div "2 Options" at bounding box center [713, 130] width 344 height 33
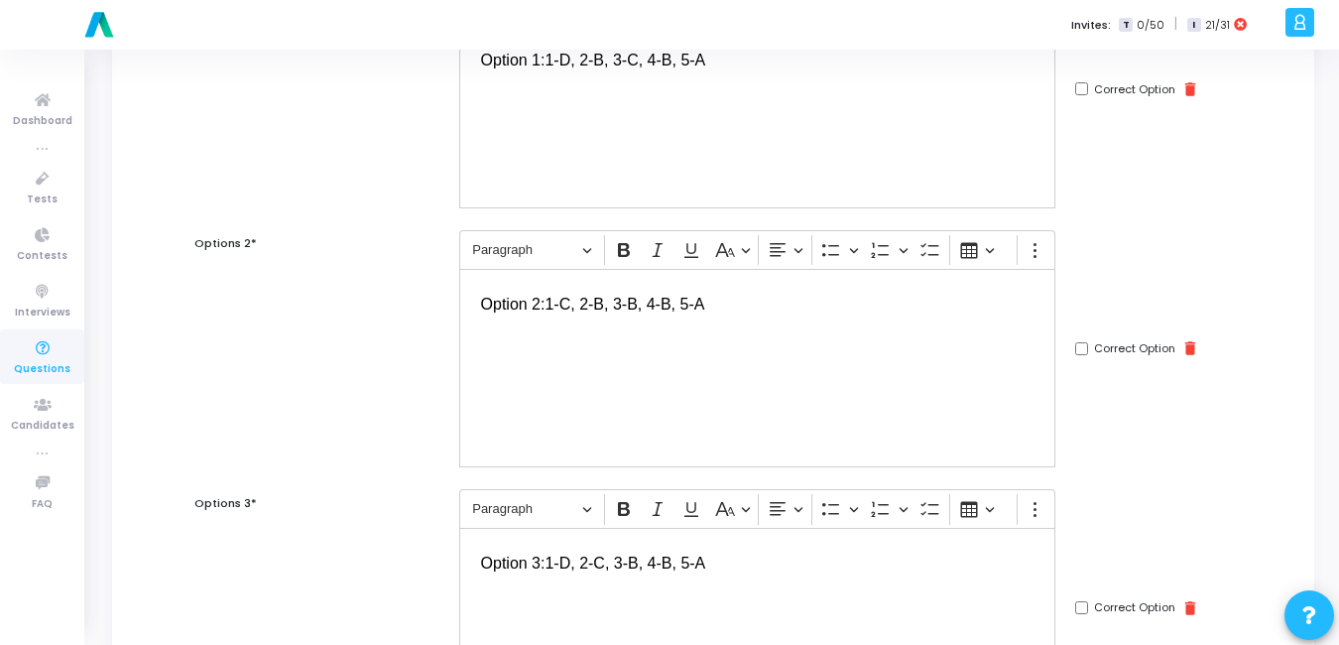
scroll to position [0, 0]
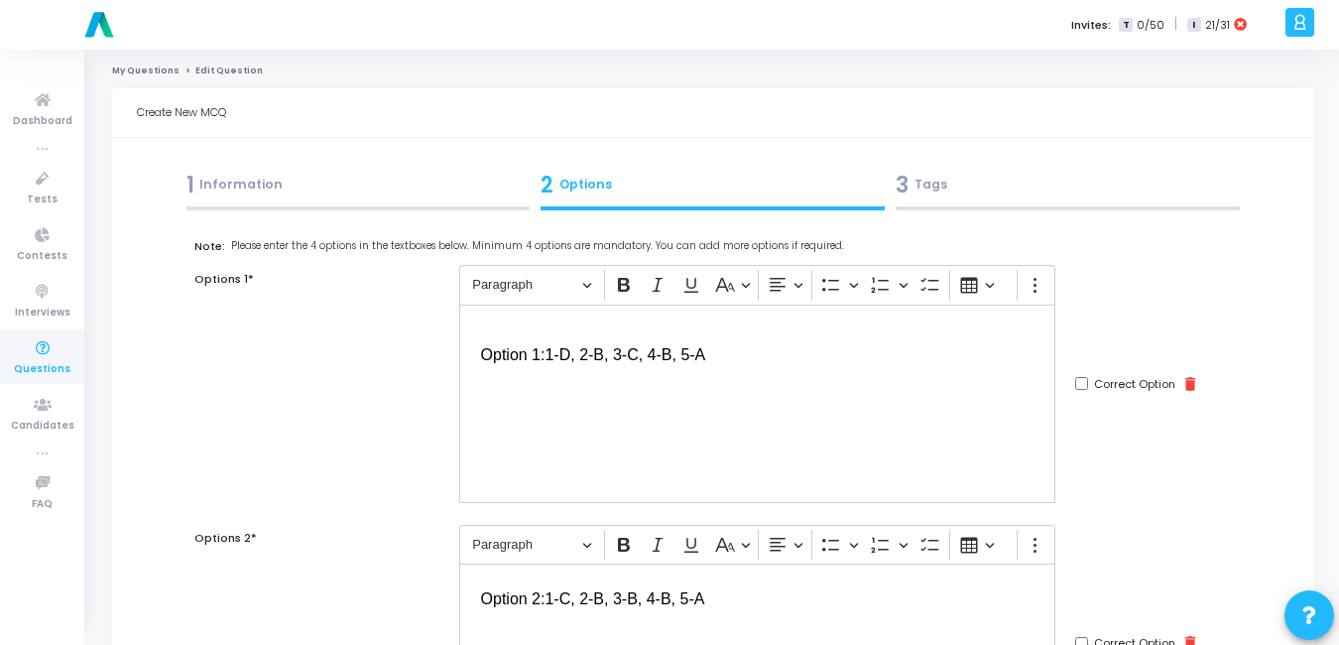
click at [289, 193] on div "1 Information" at bounding box center [359, 185] width 344 height 33
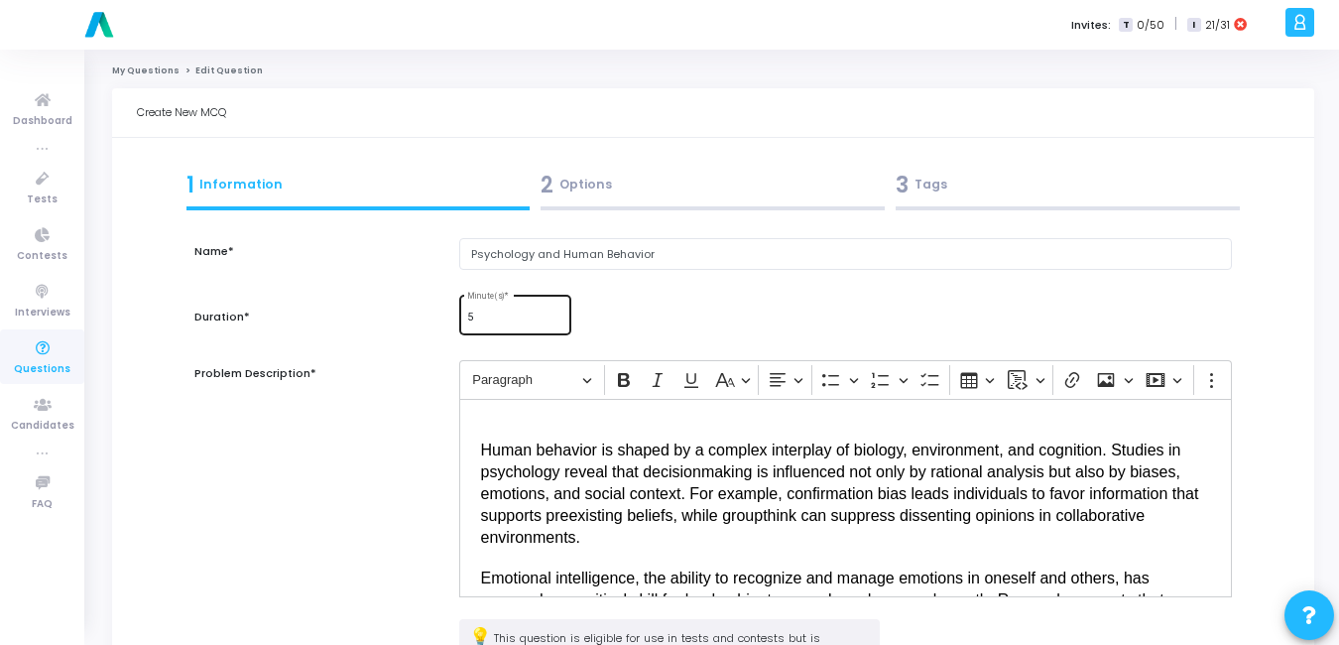
click at [489, 312] on input "5" at bounding box center [515, 318] width 96 height 12
type input "1"
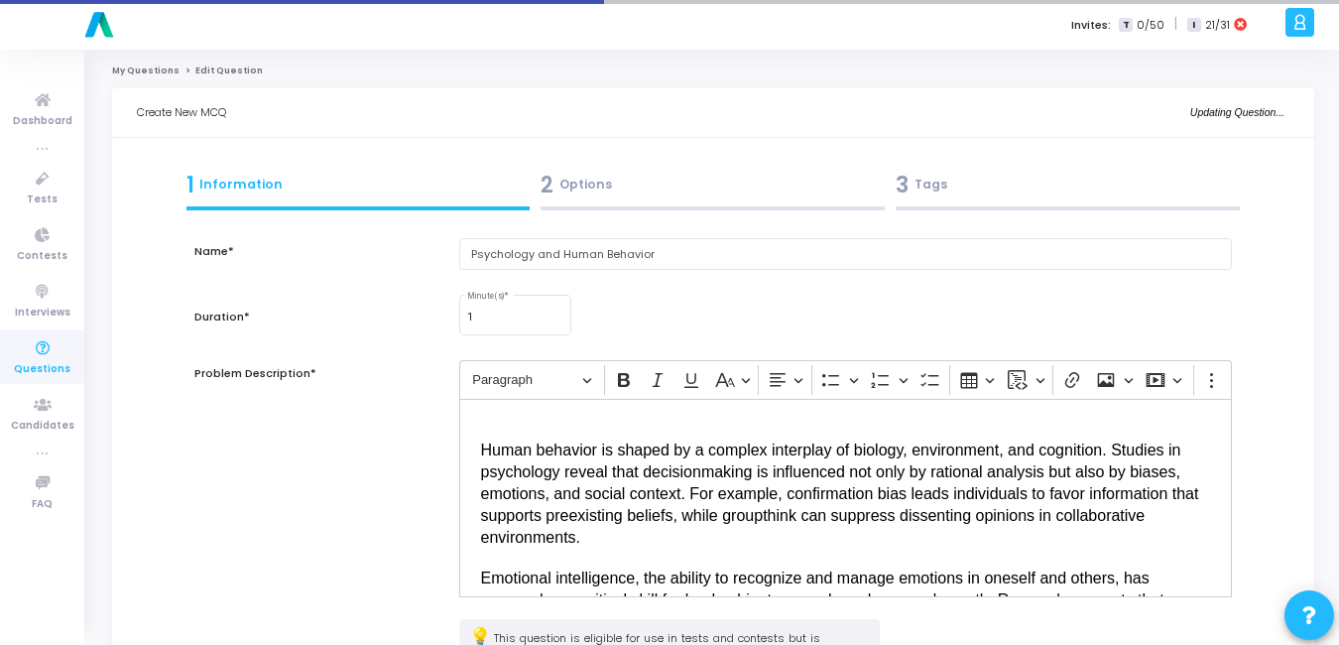
click at [584, 170] on div "2 Options" at bounding box center [713, 185] width 344 height 33
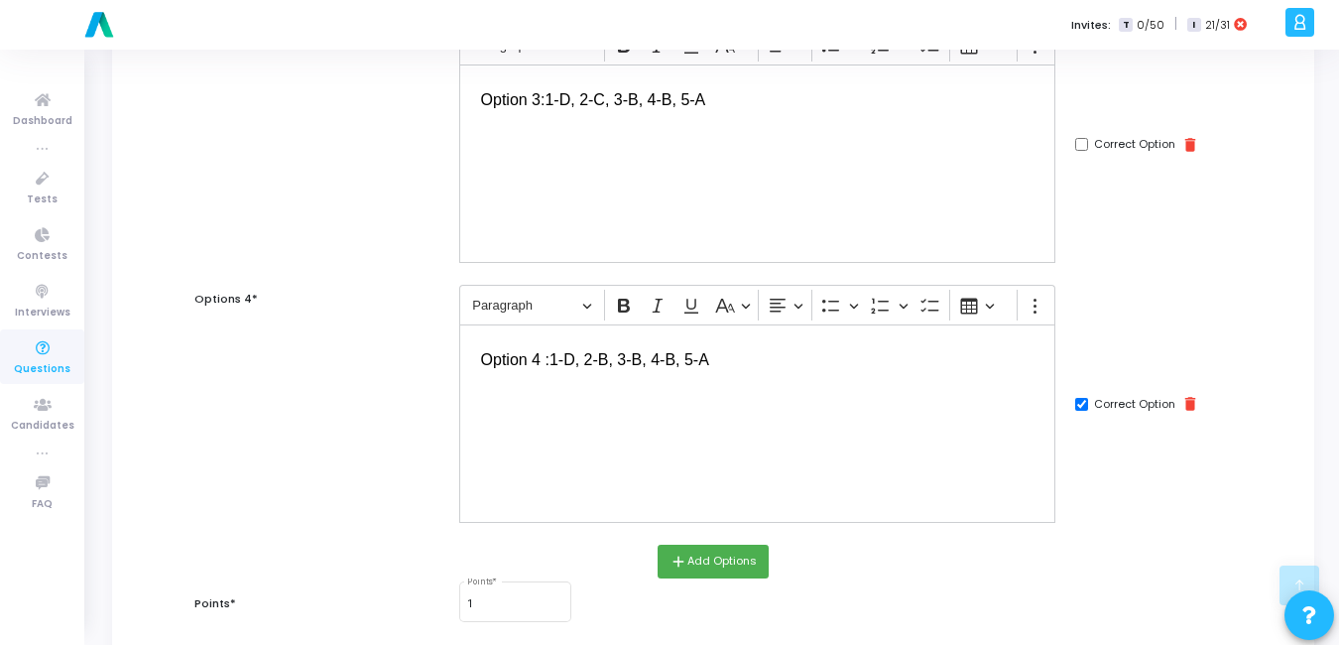
scroll to position [939, 0]
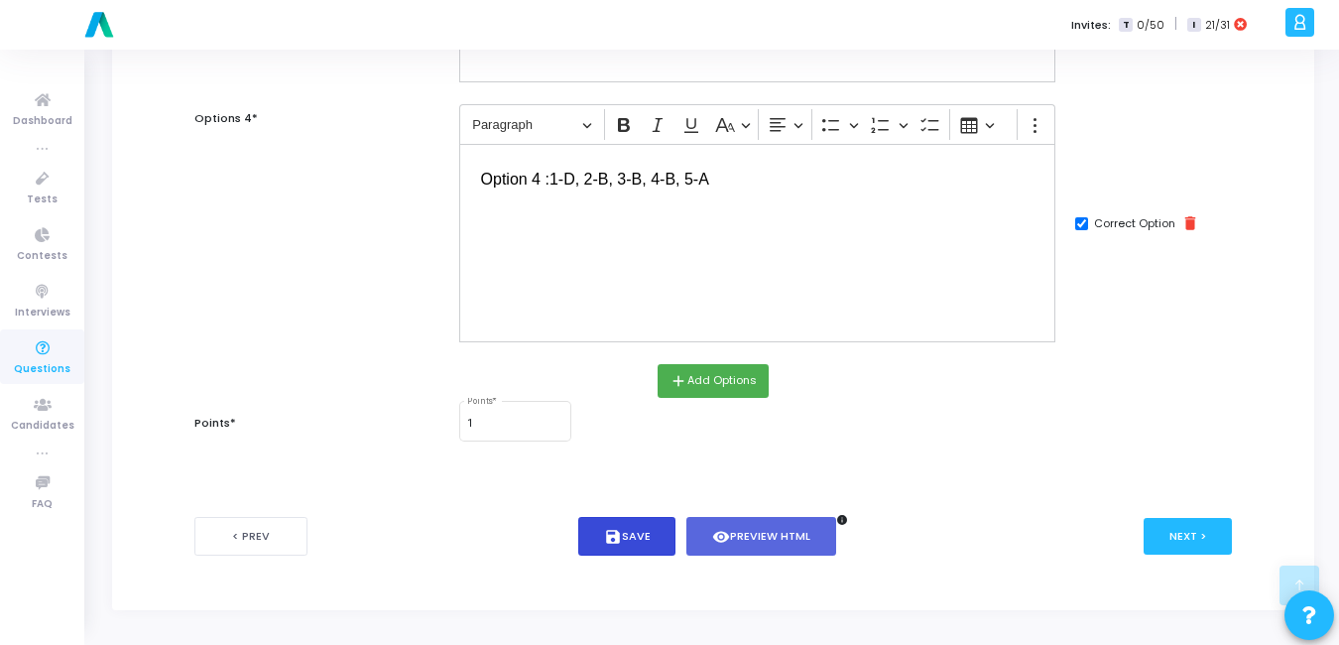
click at [638, 534] on button "save Save" at bounding box center [627, 536] width 98 height 39
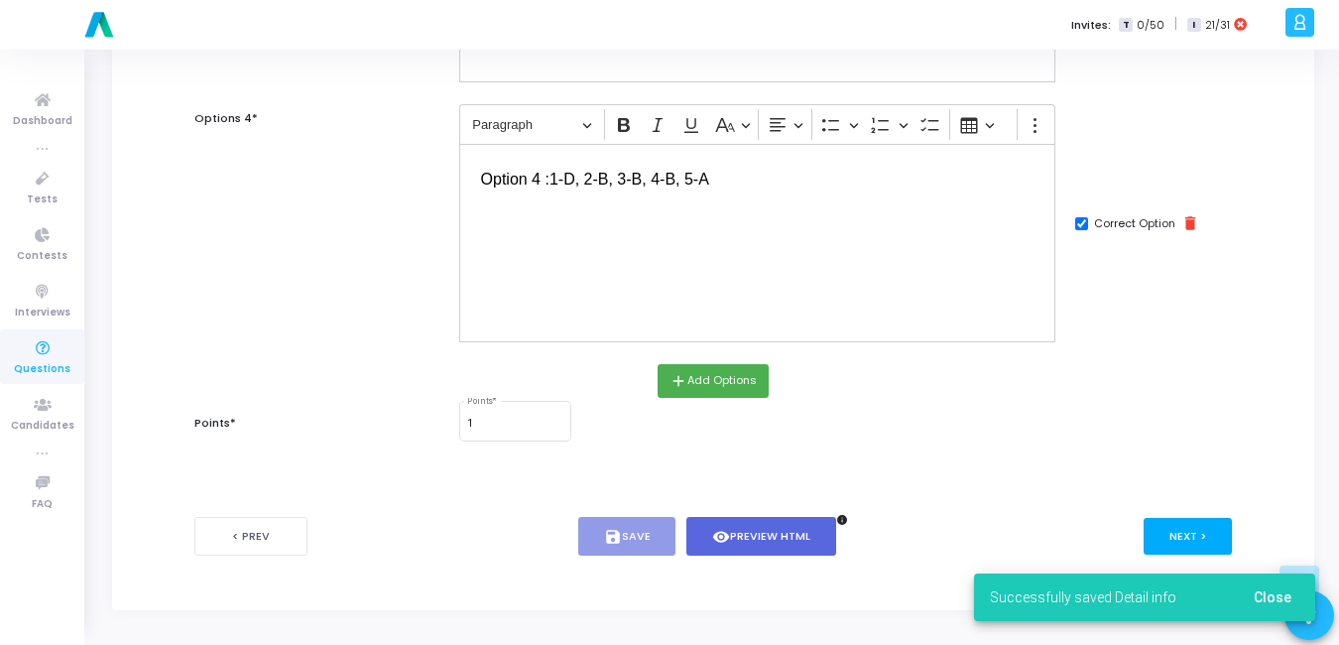
click at [1194, 527] on button "Next >" at bounding box center [1188, 536] width 88 height 37
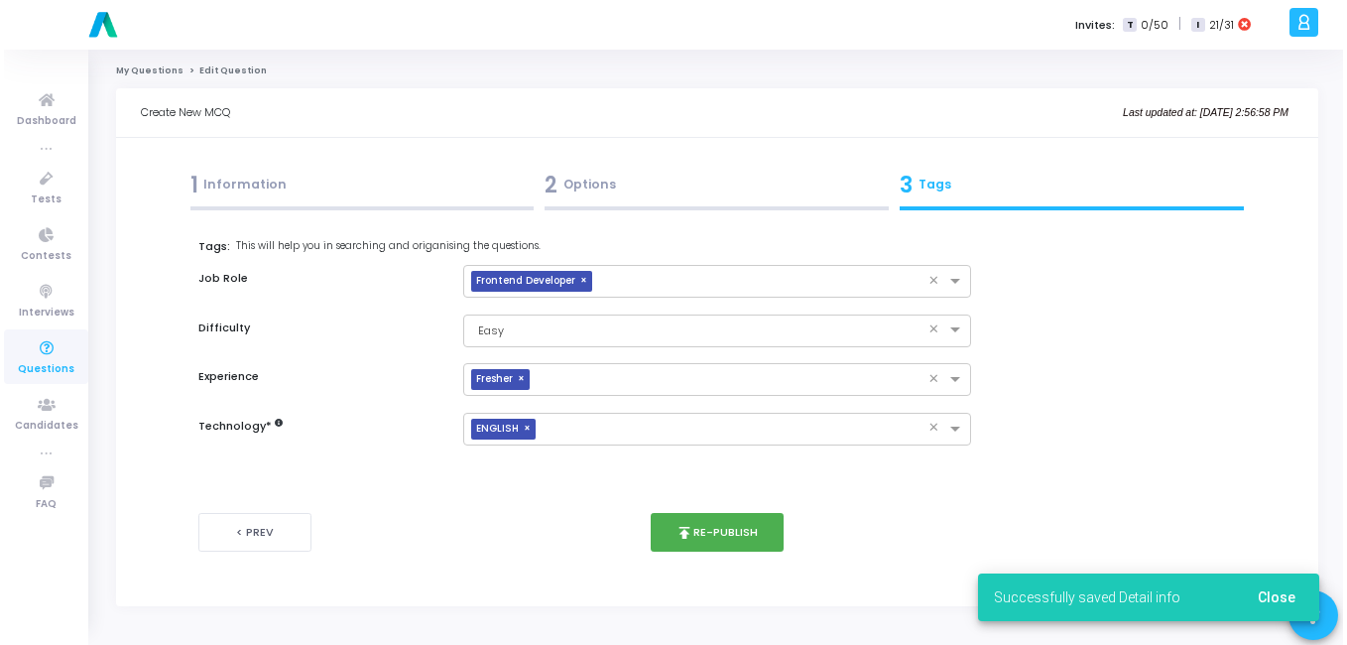
scroll to position [0, 0]
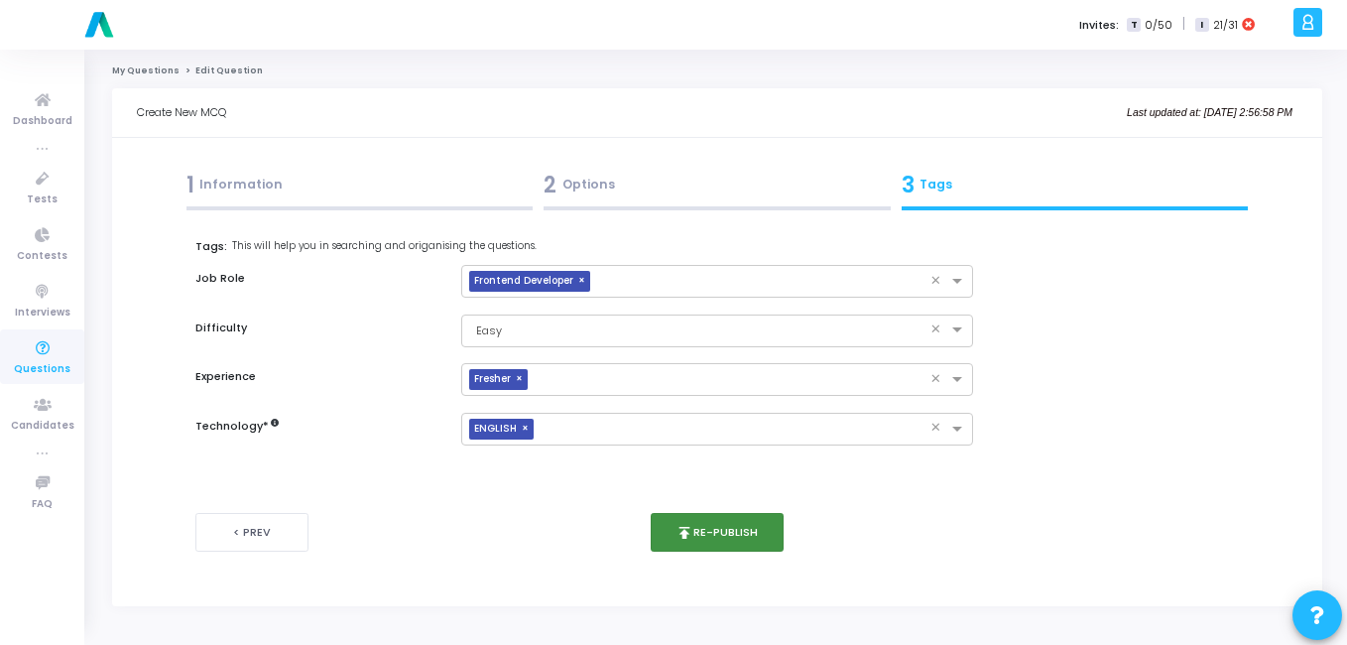
click at [691, 534] on icon "publish" at bounding box center [685, 533] width 18 height 18
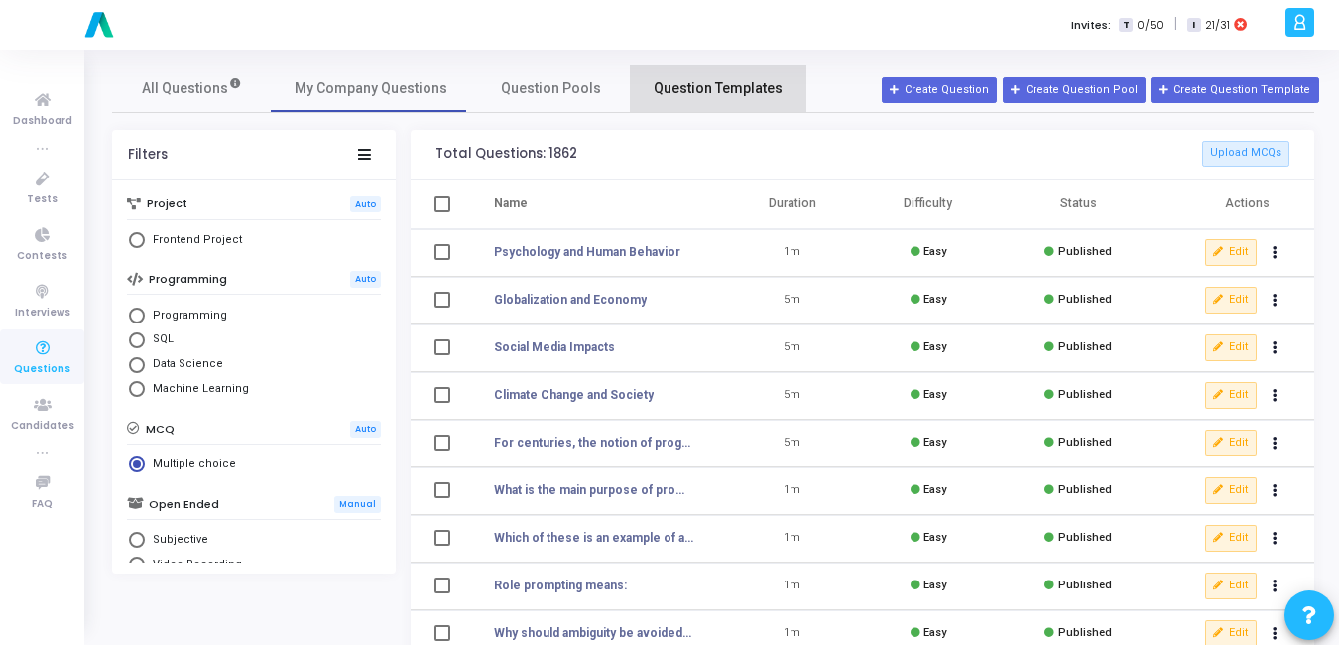
click at [754, 91] on span "Question Templates" at bounding box center [718, 88] width 129 height 21
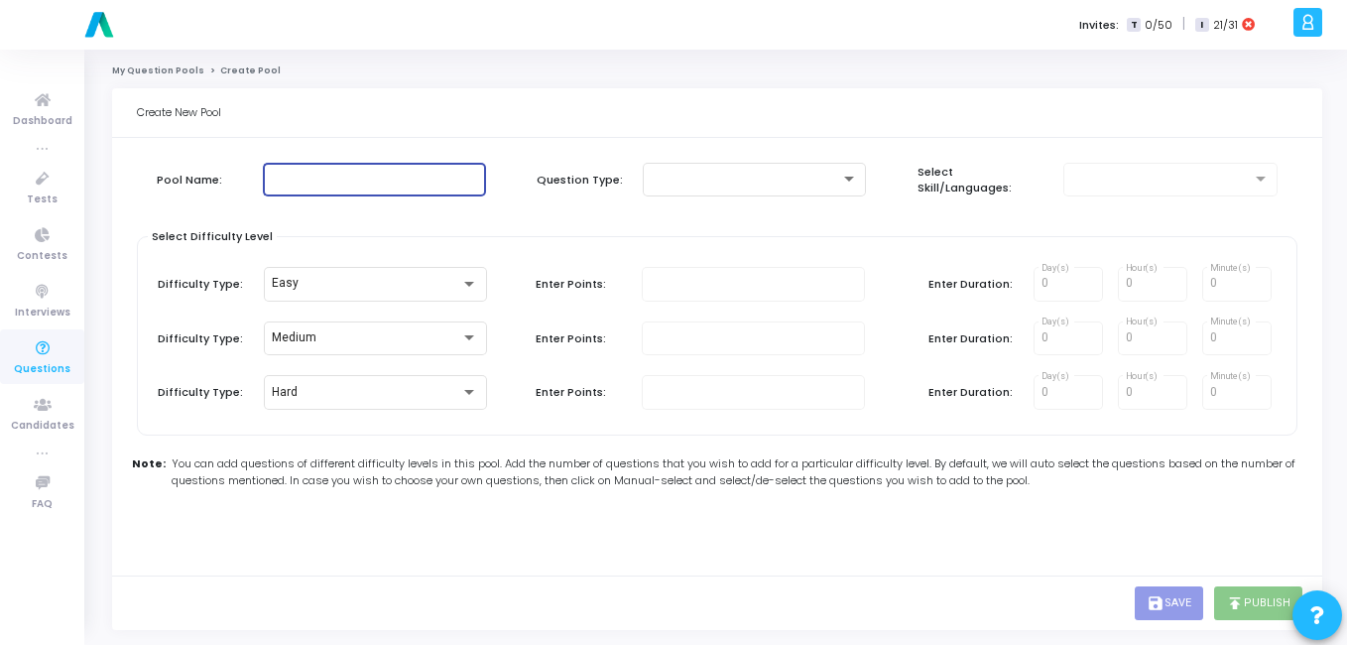
click at [350, 175] on input "text" at bounding box center [374, 180] width 207 height 14
type input "sdaad"
click at [679, 162] on div at bounding box center [754, 178] width 207 height 37
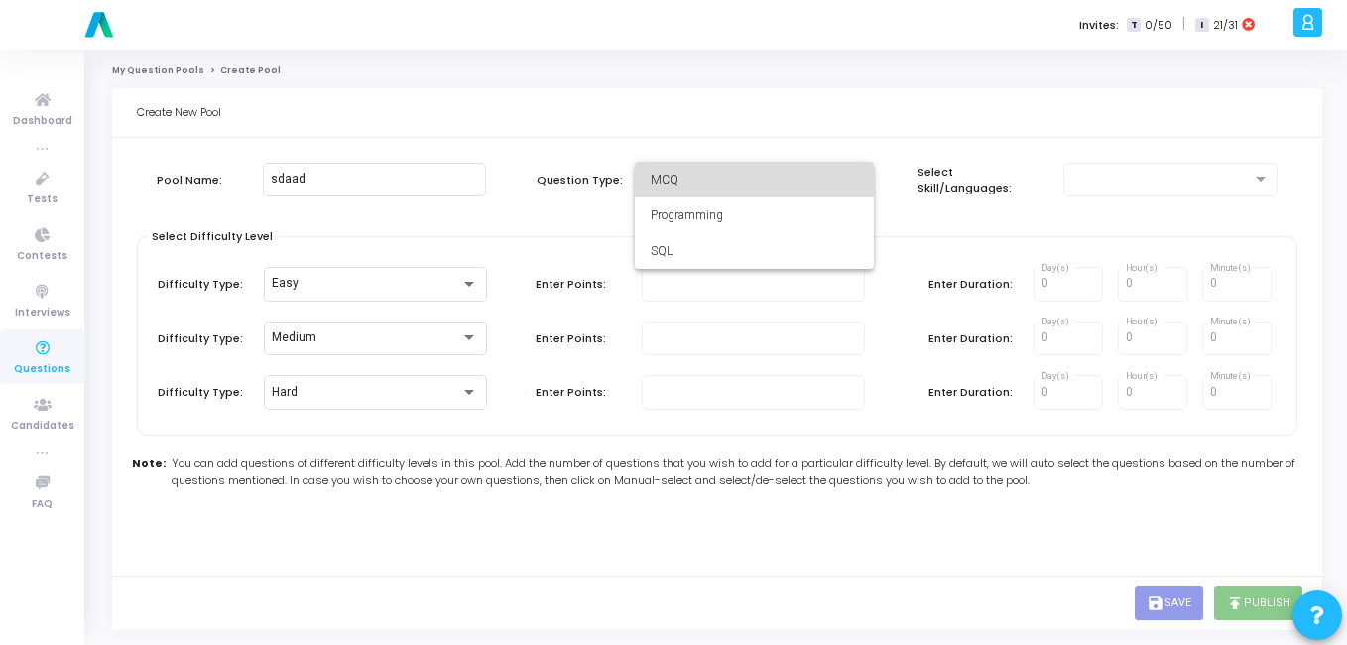
click at [675, 187] on span "MCQ" at bounding box center [754, 180] width 207 height 36
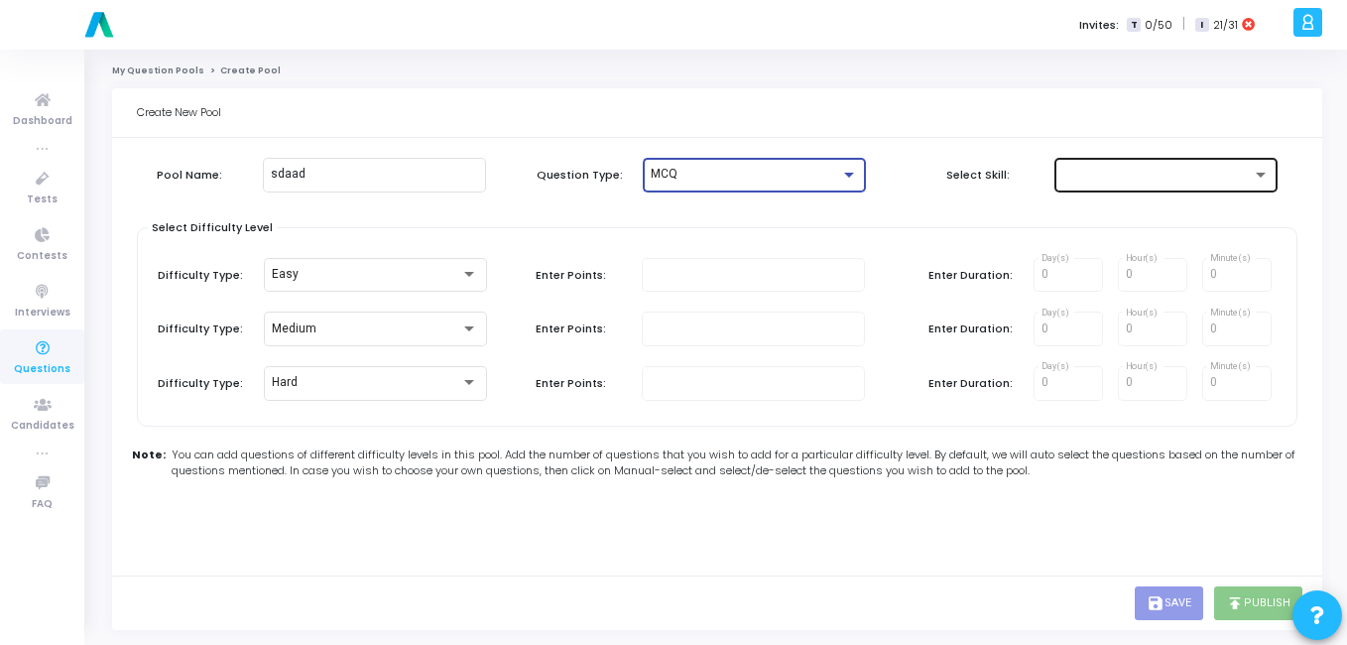
click at [1080, 184] on div at bounding box center [1166, 173] width 207 height 37
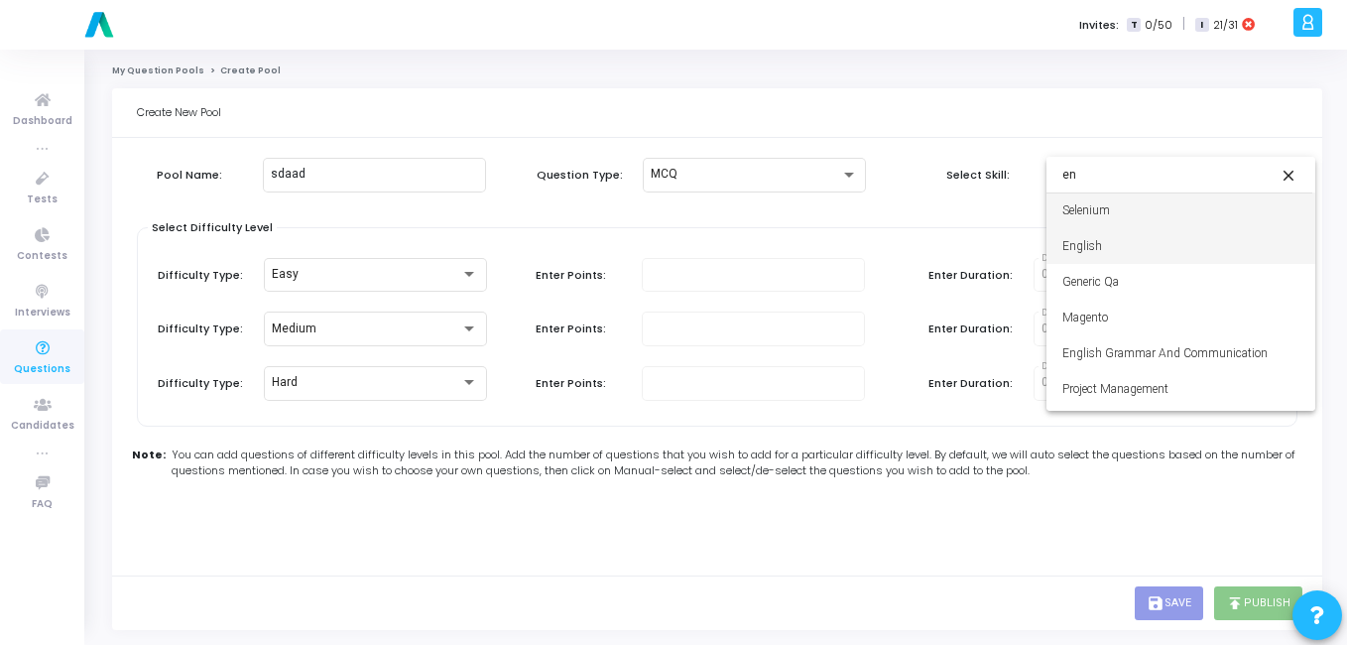
type input "en"
click at [1084, 240] on span "English" at bounding box center [1181, 246] width 237 height 36
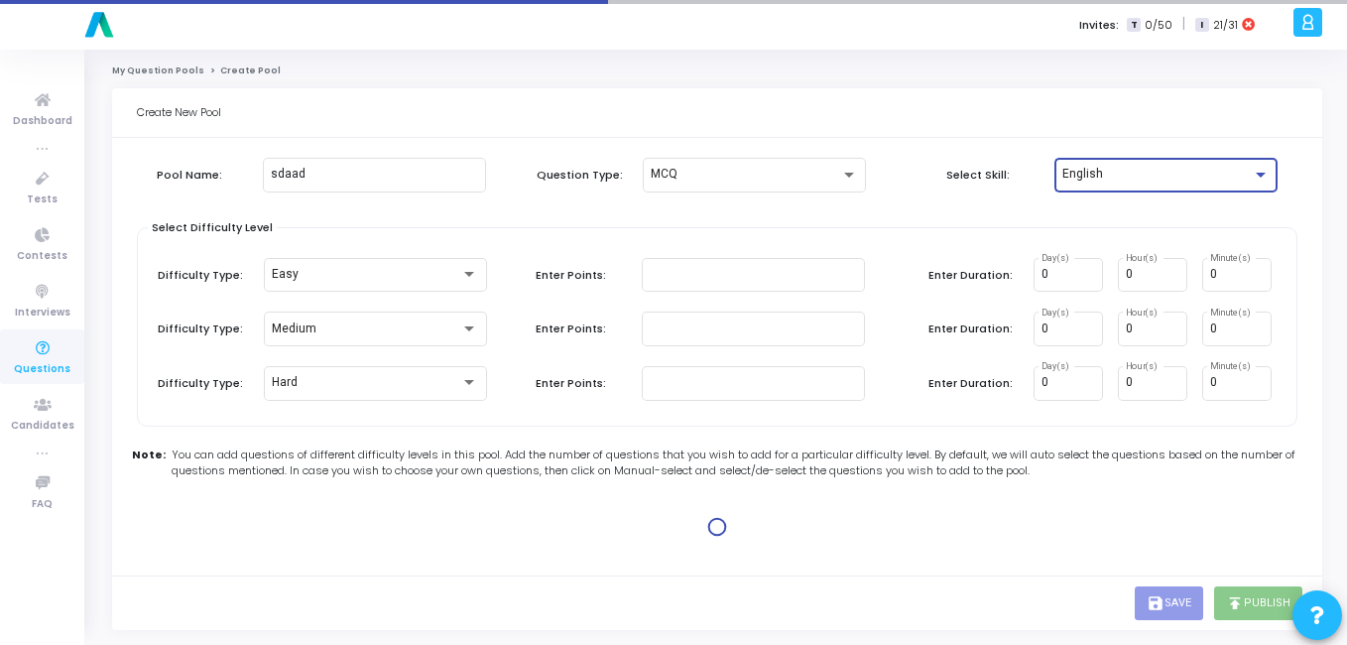
type input "1"
type input "2"
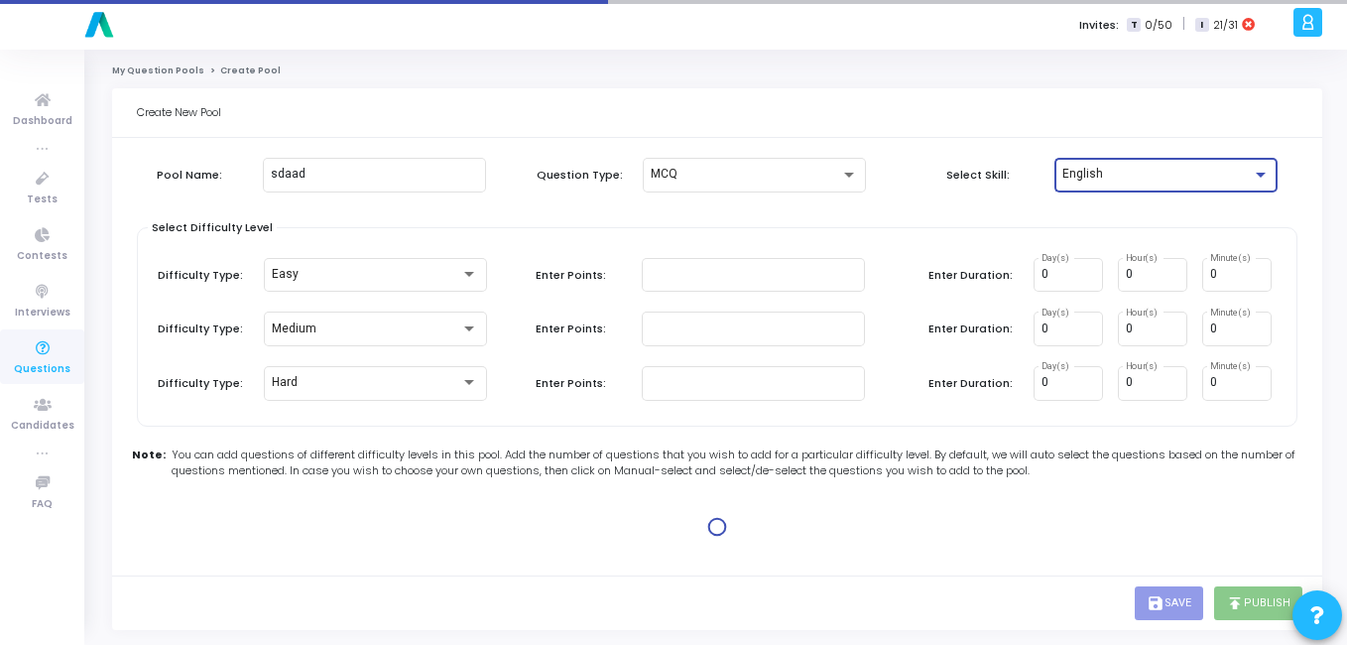
type input "2"
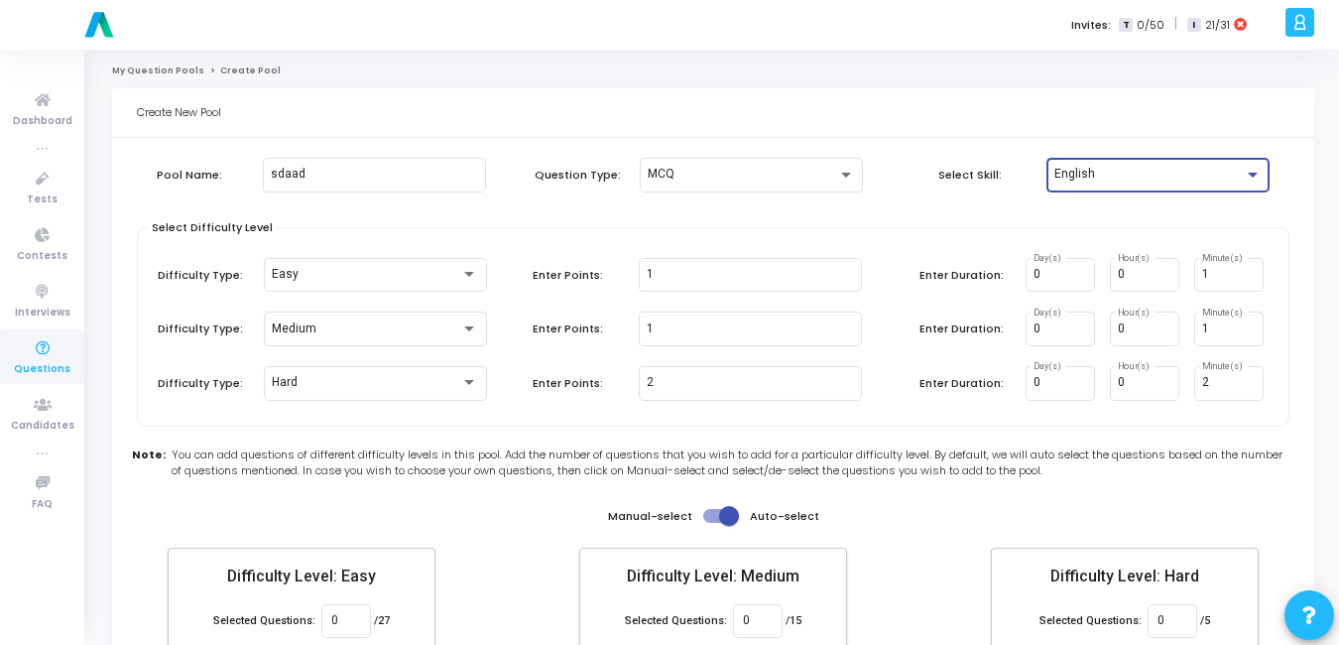
scroll to position [115, 0]
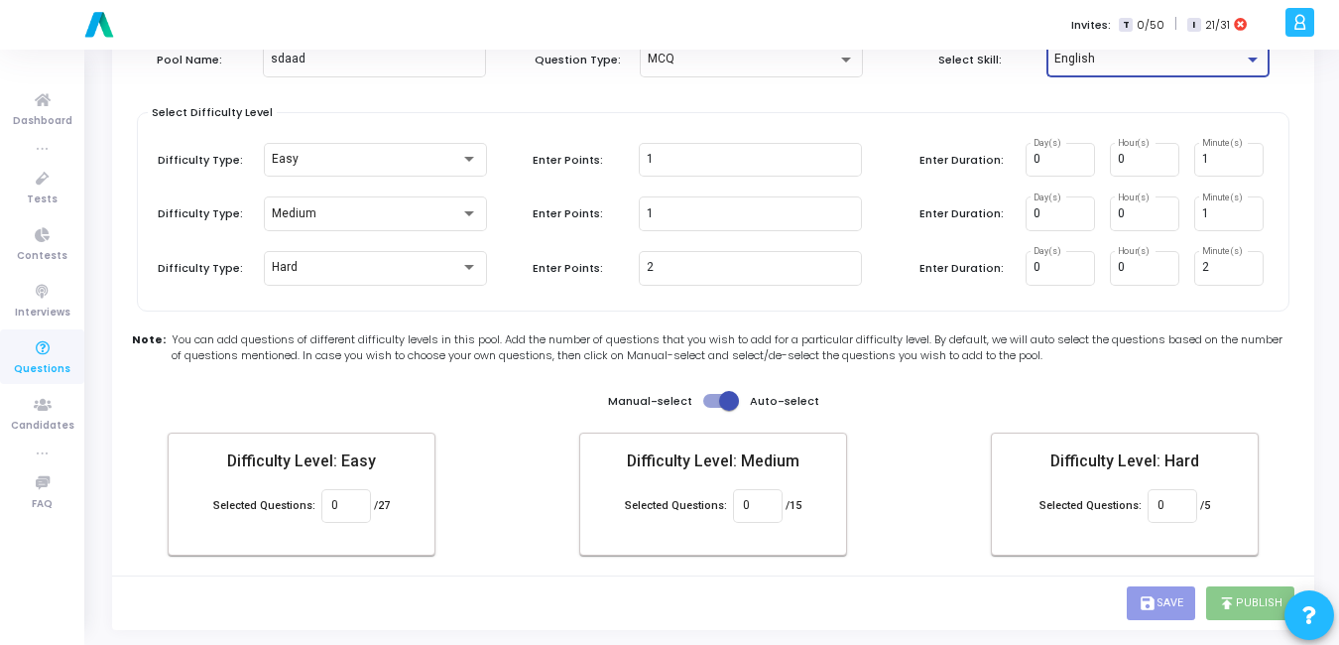
click at [733, 405] on span at bounding box center [729, 401] width 20 height 20
click at [713, 408] on input "checkbox" at bounding box center [712, 408] width 1 height 1
checkbox input "false"
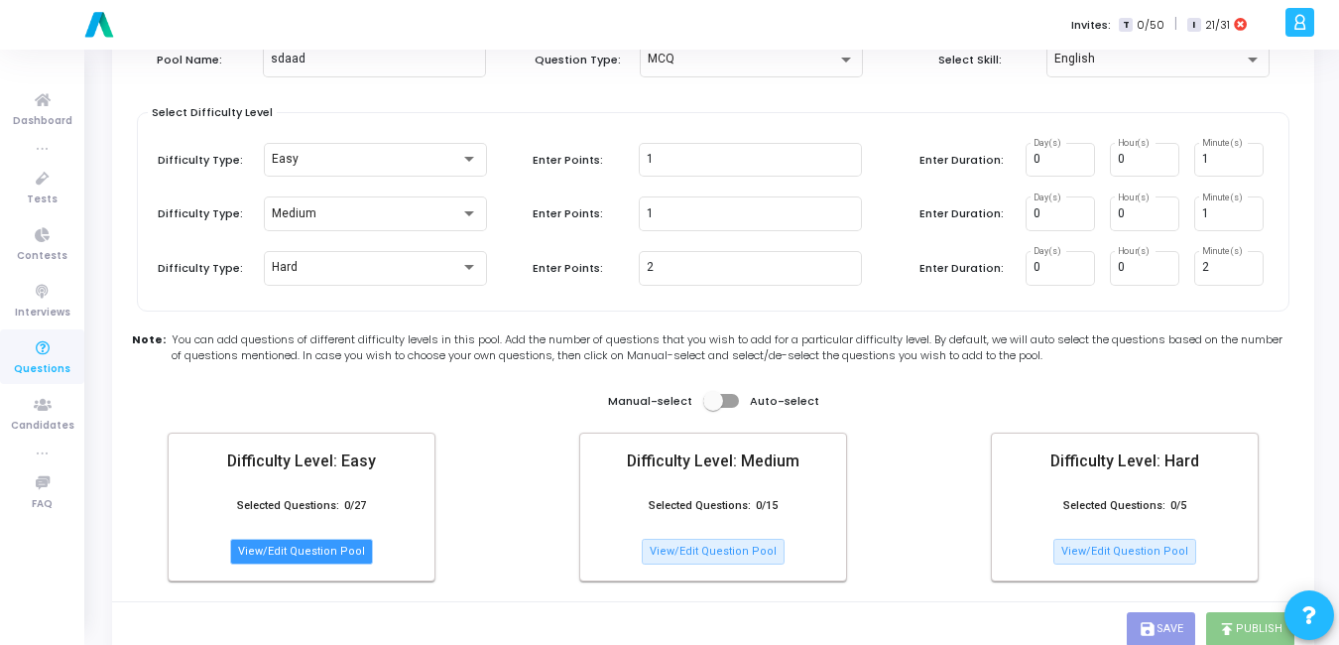
click at [285, 553] on button "View/Edit Question Pool" at bounding box center [301, 552] width 143 height 26
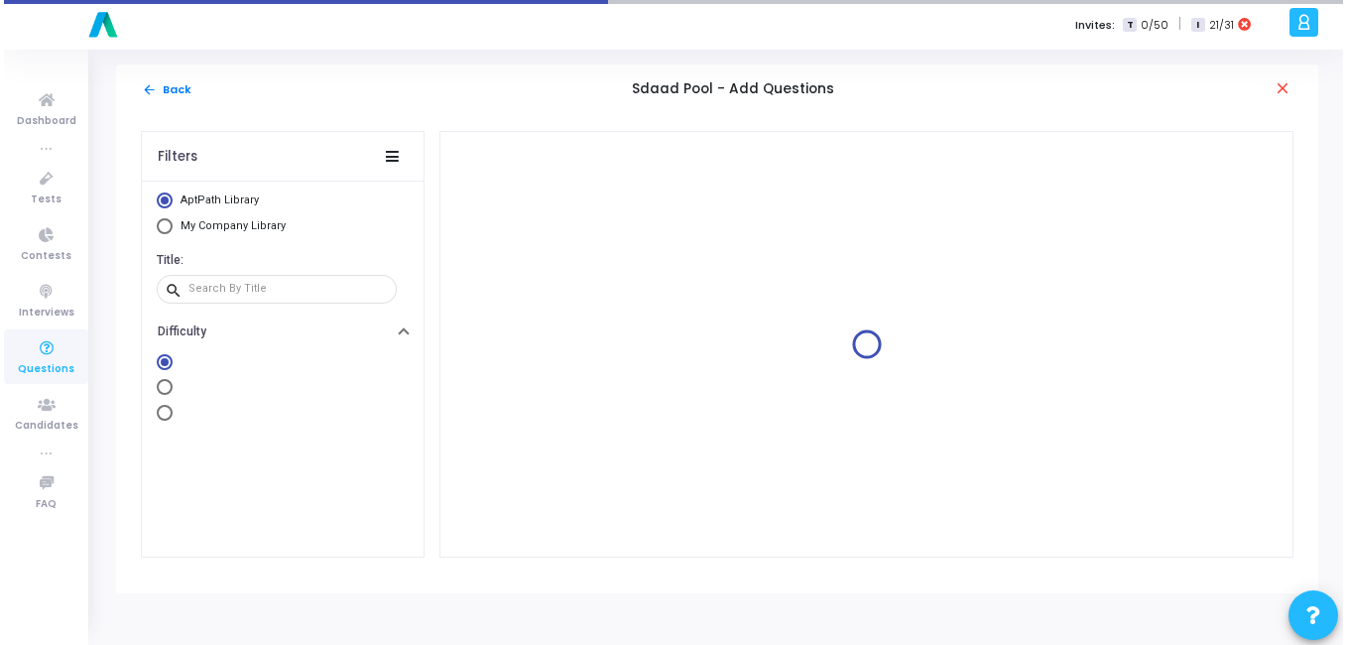
scroll to position [0, 0]
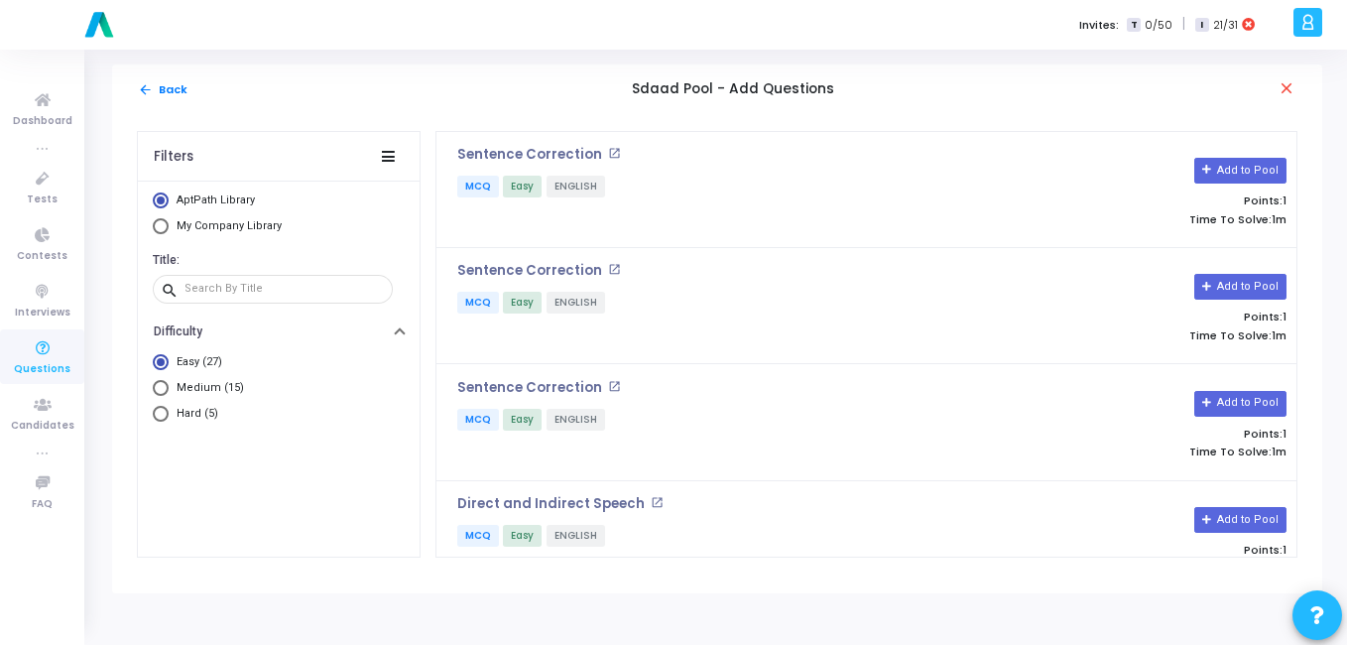
click at [164, 230] on span "Select Library" at bounding box center [161, 226] width 16 height 16
click at [164, 230] on input "My Company Library" at bounding box center [161, 226] width 16 height 16
radio input "true"
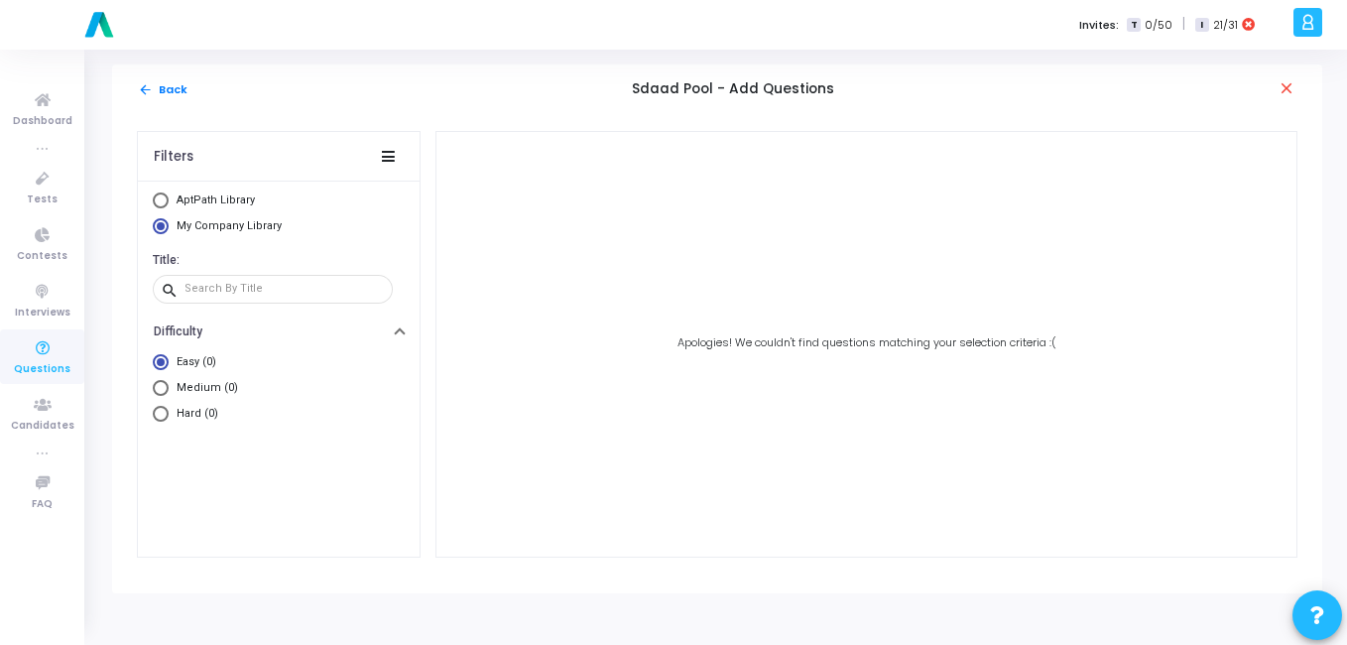
click at [203, 195] on span "AptPath Library" at bounding box center [216, 199] width 78 height 13
click at [169, 195] on input "AptPath Library" at bounding box center [161, 200] width 16 height 16
radio input "true"
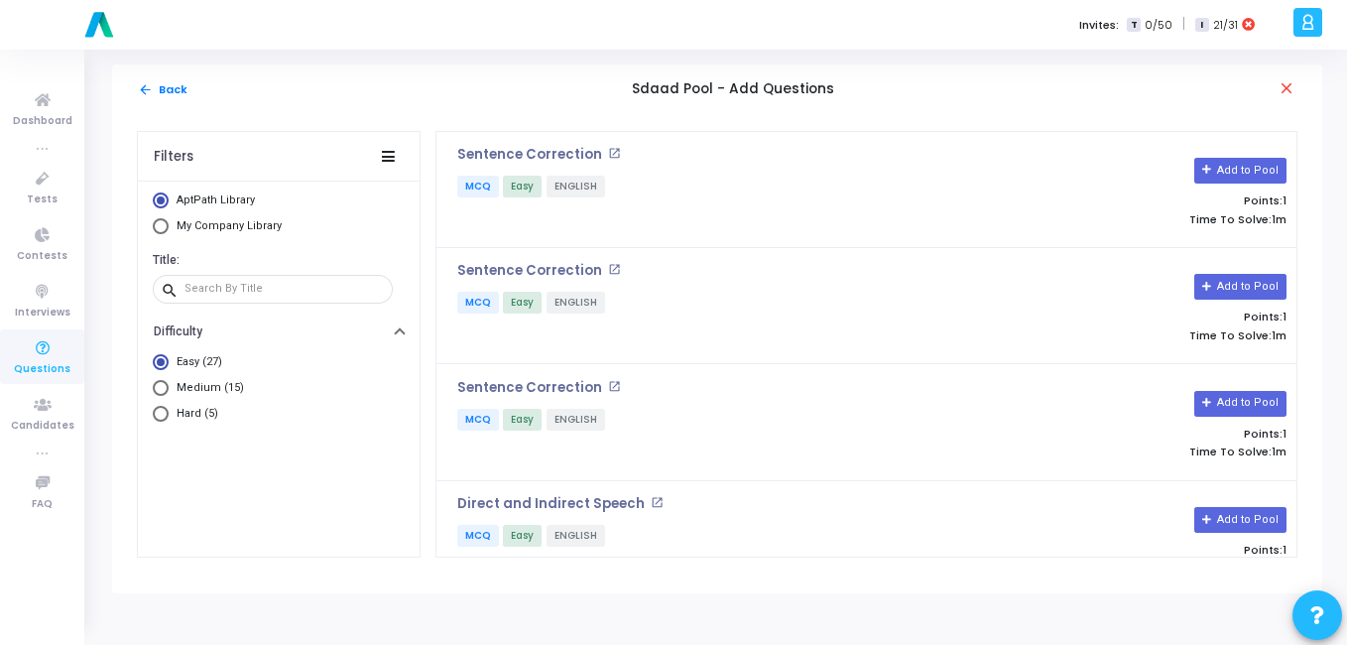
click at [174, 227] on span "My Company Library" at bounding box center [227, 226] width 116 height 17
click at [169, 227] on input "My Company Library" at bounding box center [161, 226] width 16 height 16
radio input "true"
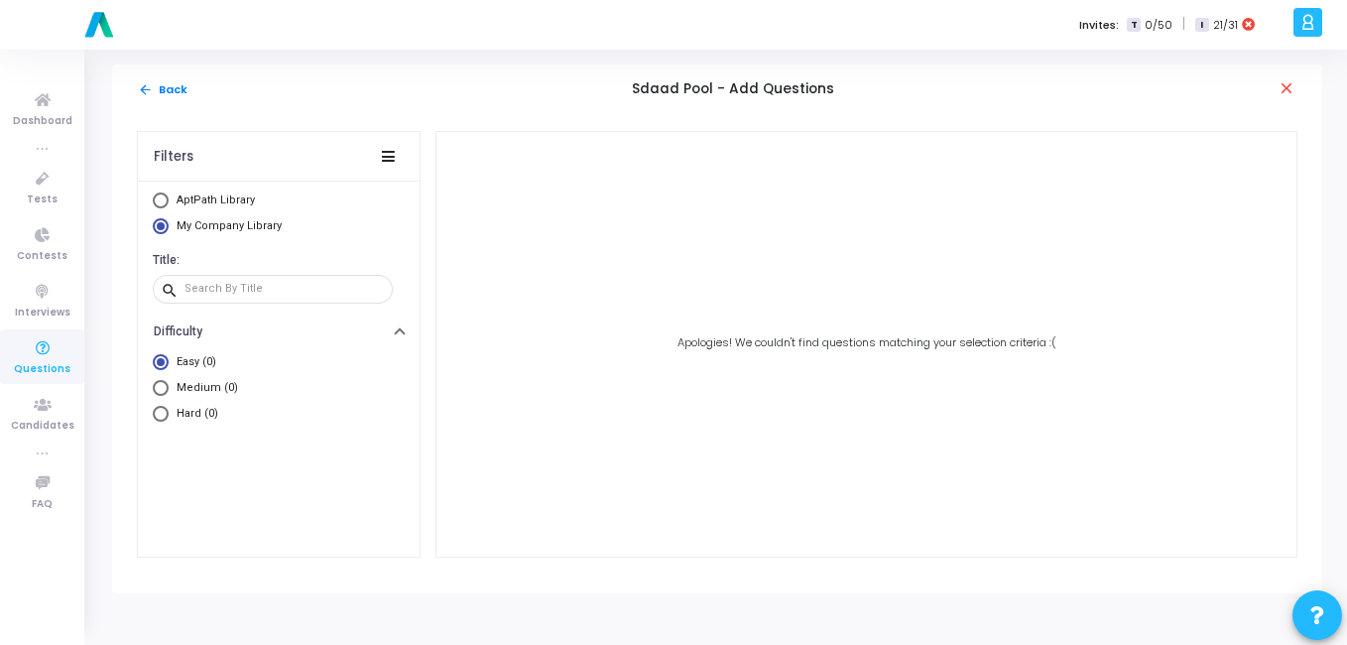
click at [174, 207] on span "AptPath Library" at bounding box center [213, 200] width 89 height 17
click at [169, 207] on input "AptPath Library" at bounding box center [161, 200] width 16 height 16
radio input "true"
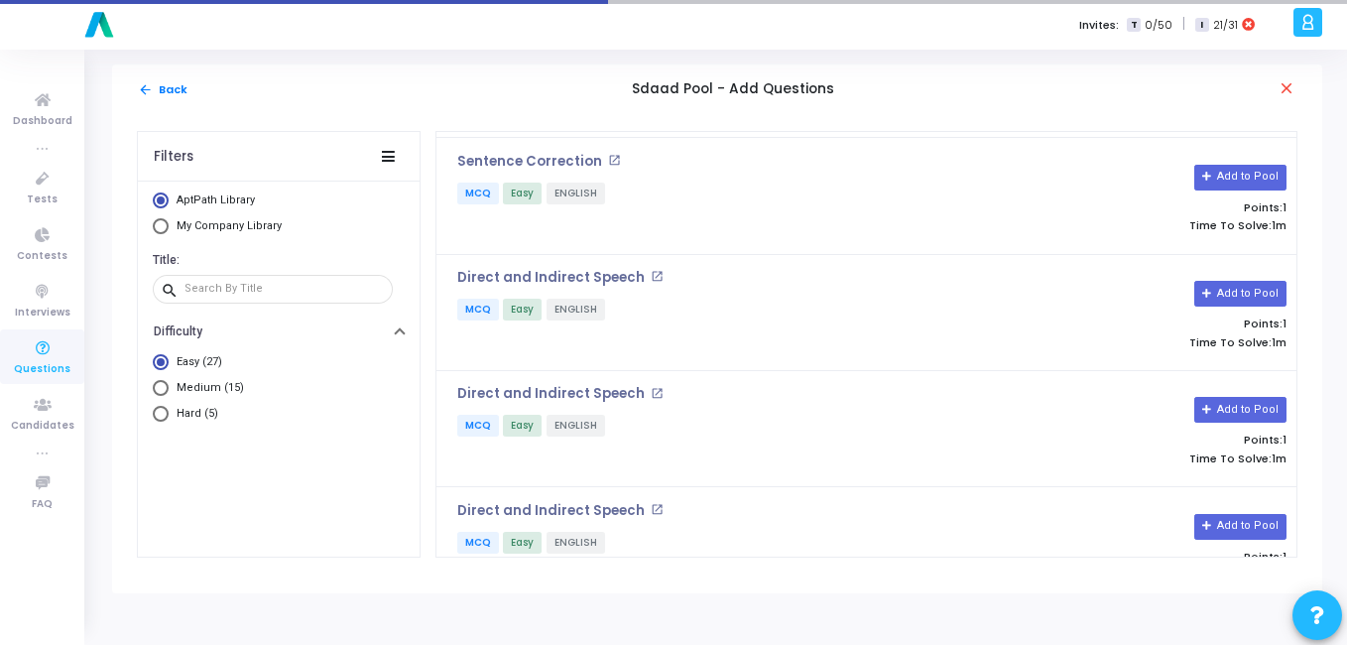
scroll to position [239, 0]
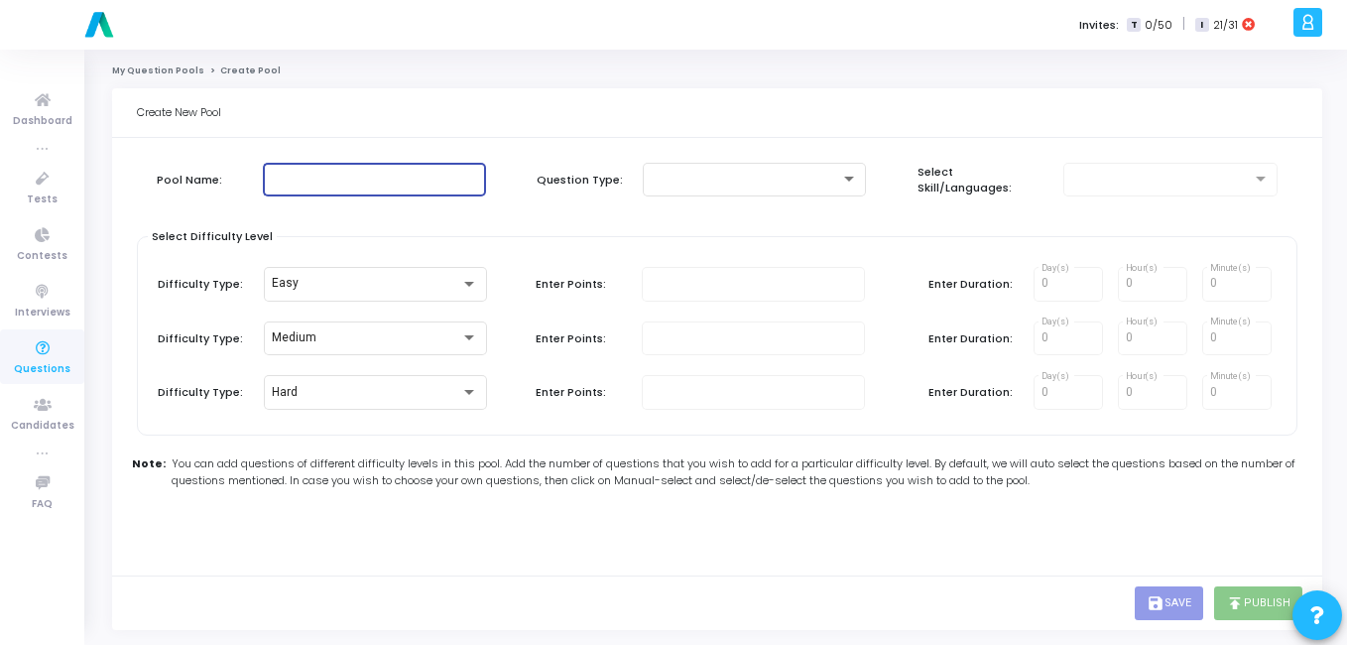
click at [363, 174] on input "text" at bounding box center [374, 180] width 207 height 14
type input "x"
click at [804, 183] on div at bounding box center [745, 180] width 189 height 14
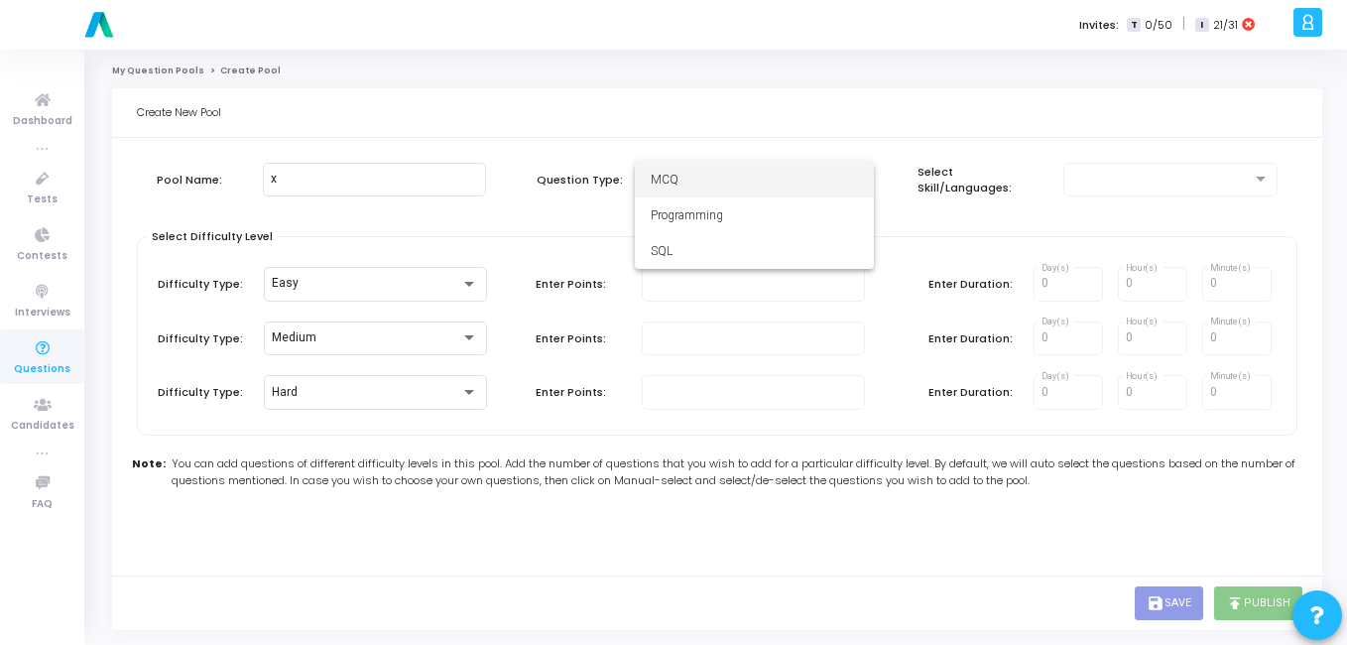
click at [683, 164] on span "MCQ" at bounding box center [754, 180] width 207 height 36
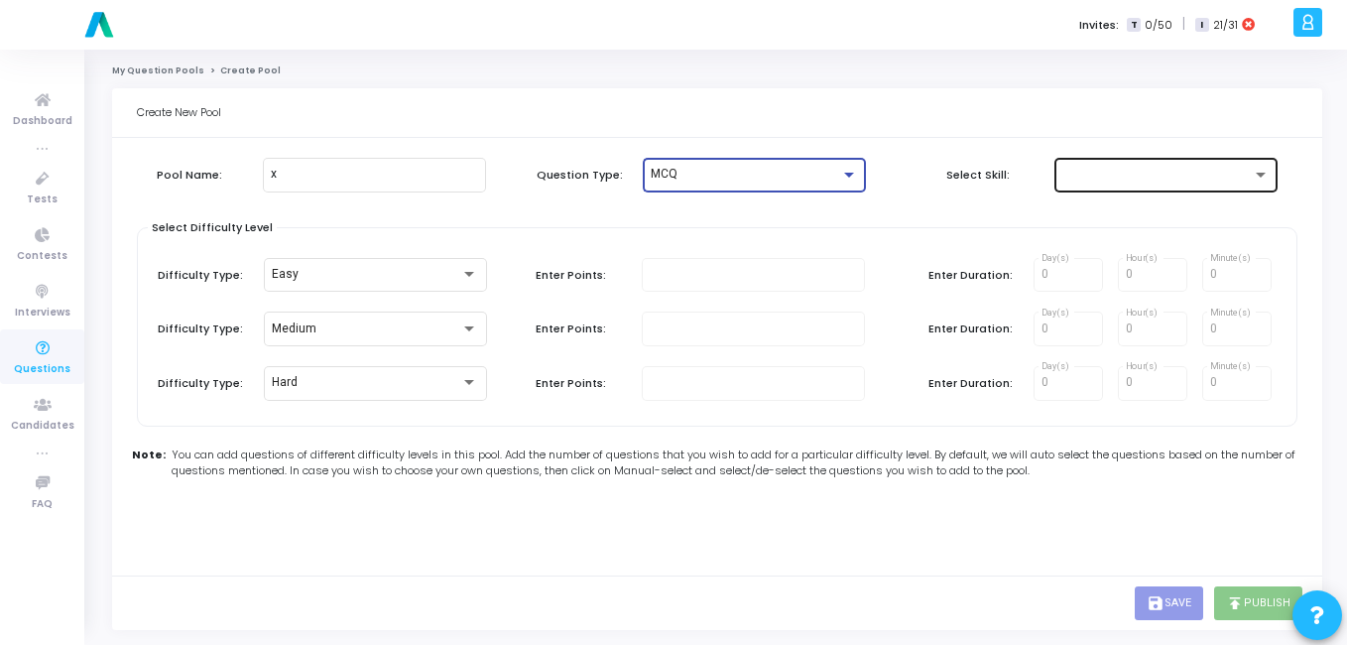
click at [1193, 173] on div at bounding box center [1157, 175] width 189 height 14
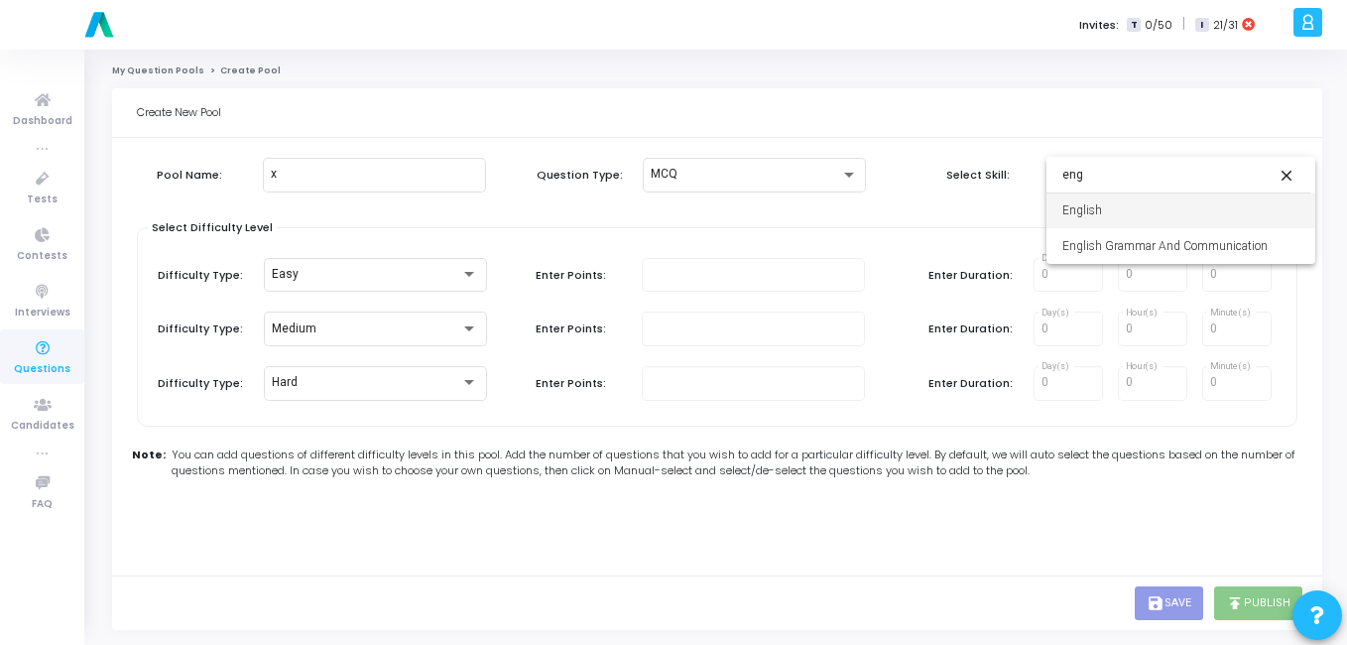
type input "eng"
click at [1080, 212] on span "English" at bounding box center [1181, 210] width 237 height 36
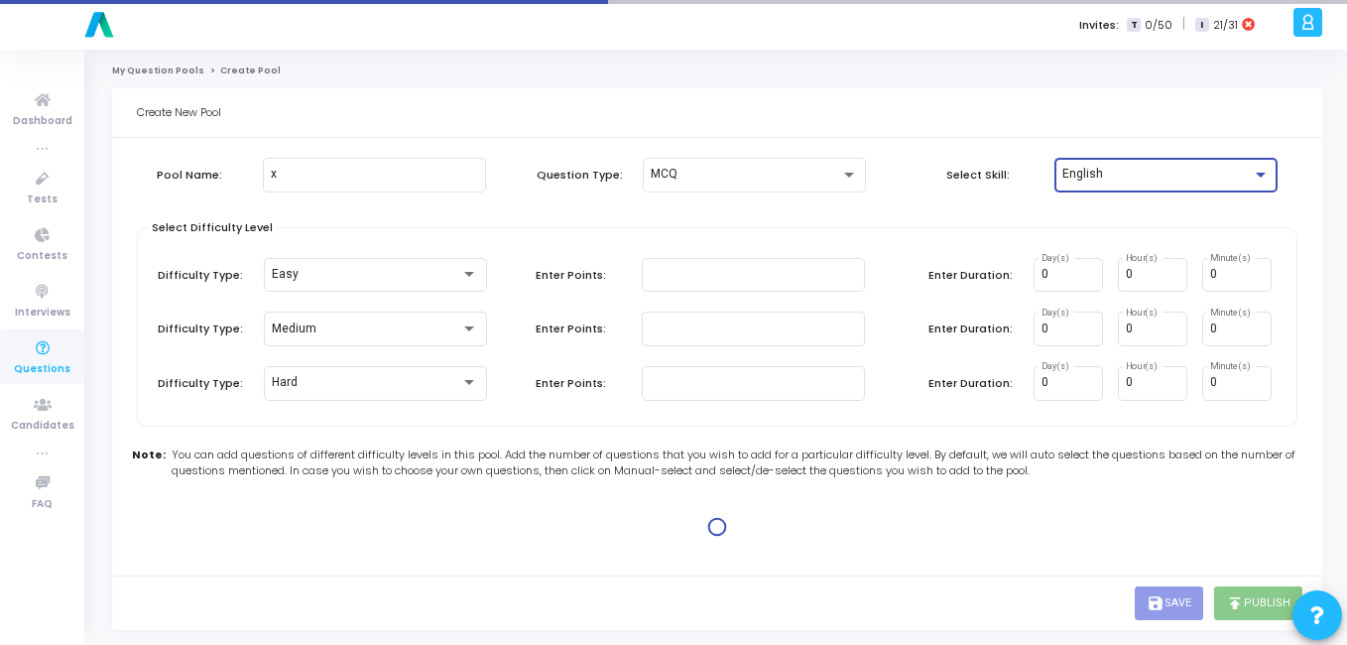
type input "1"
type input "2"
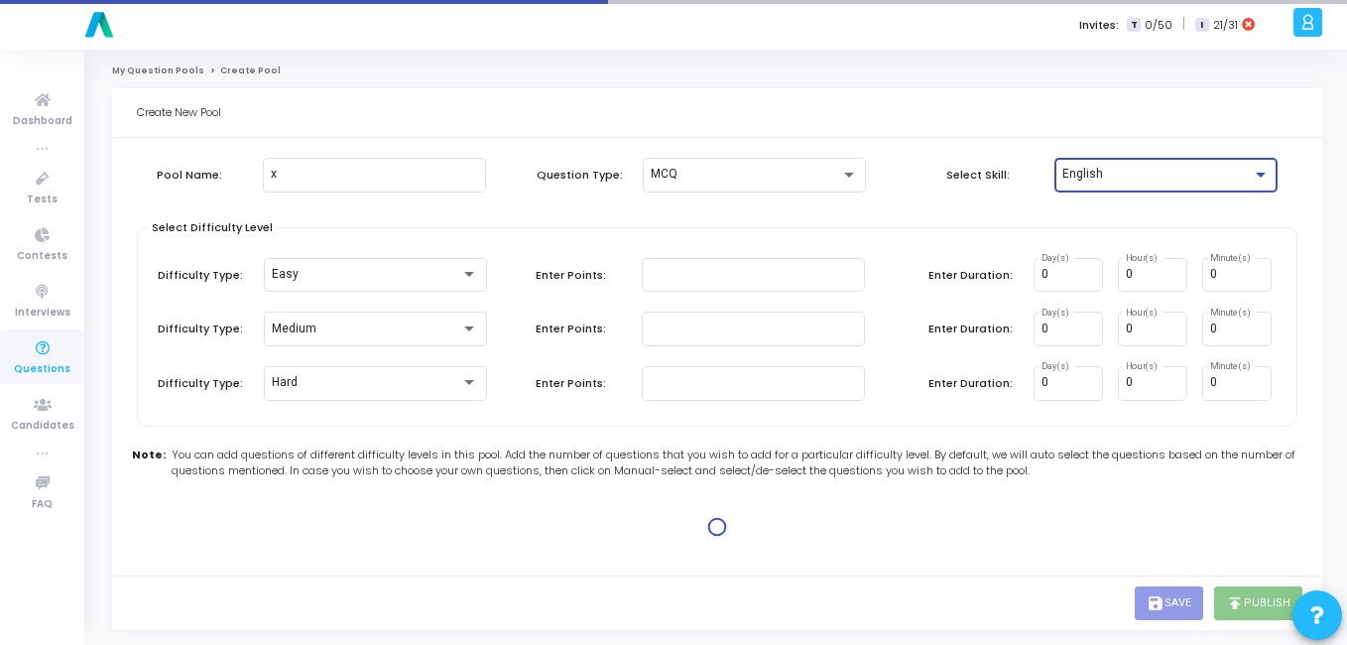
type input "2"
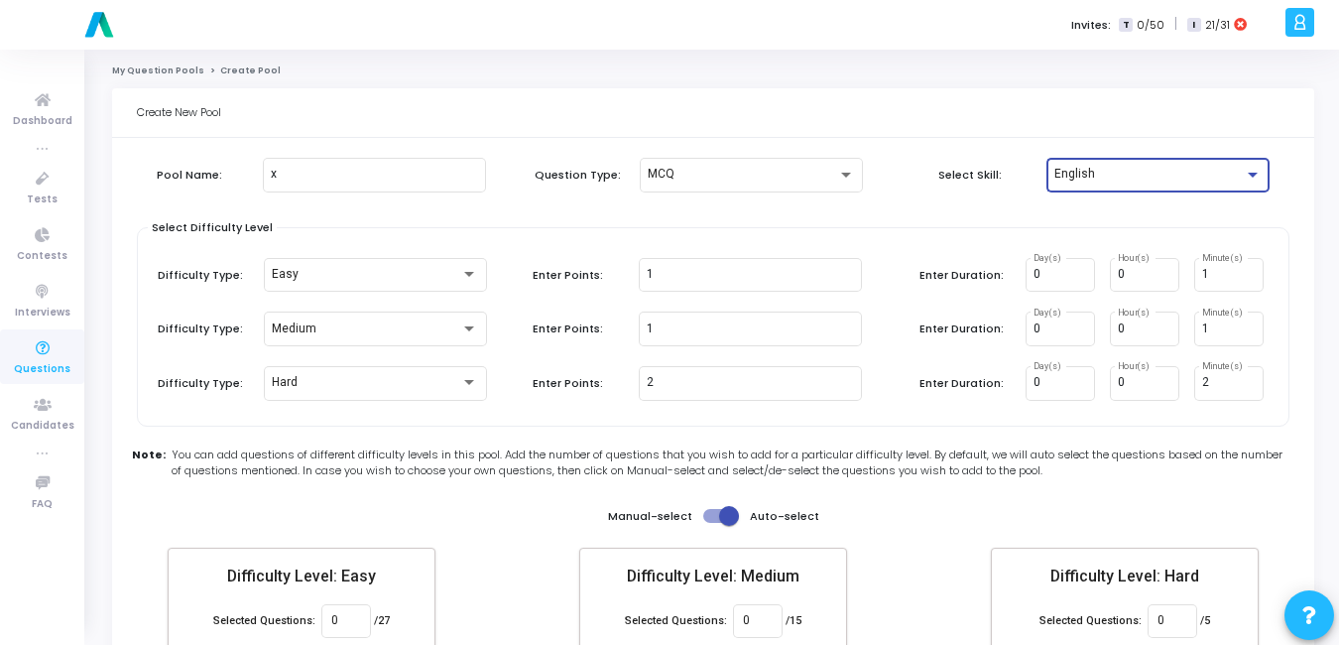
click at [593, 240] on div "Select Difficulty Level Difficulty Type: Easy Enter Points: 1 Enter Duration: 0…" at bounding box center [713, 326] width 1153 height 199
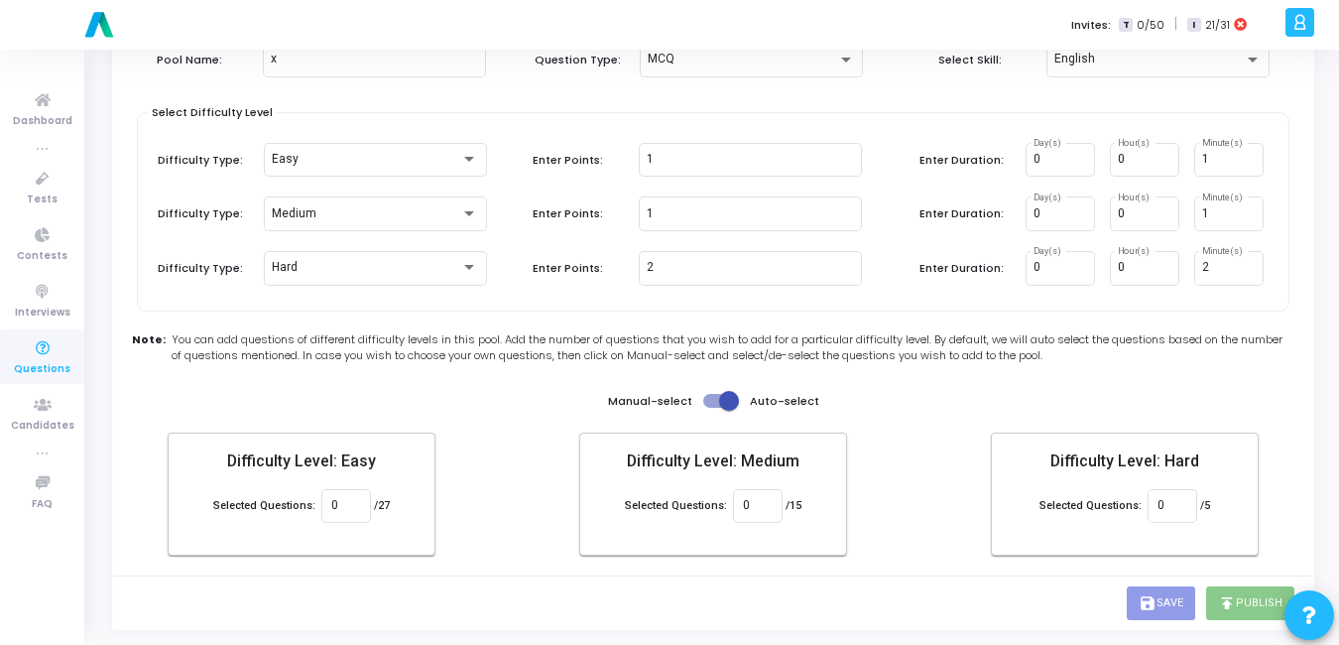
click at [731, 404] on span at bounding box center [729, 401] width 20 height 20
click at [713, 408] on input "checkbox" at bounding box center [712, 408] width 1 height 1
checkbox input "false"
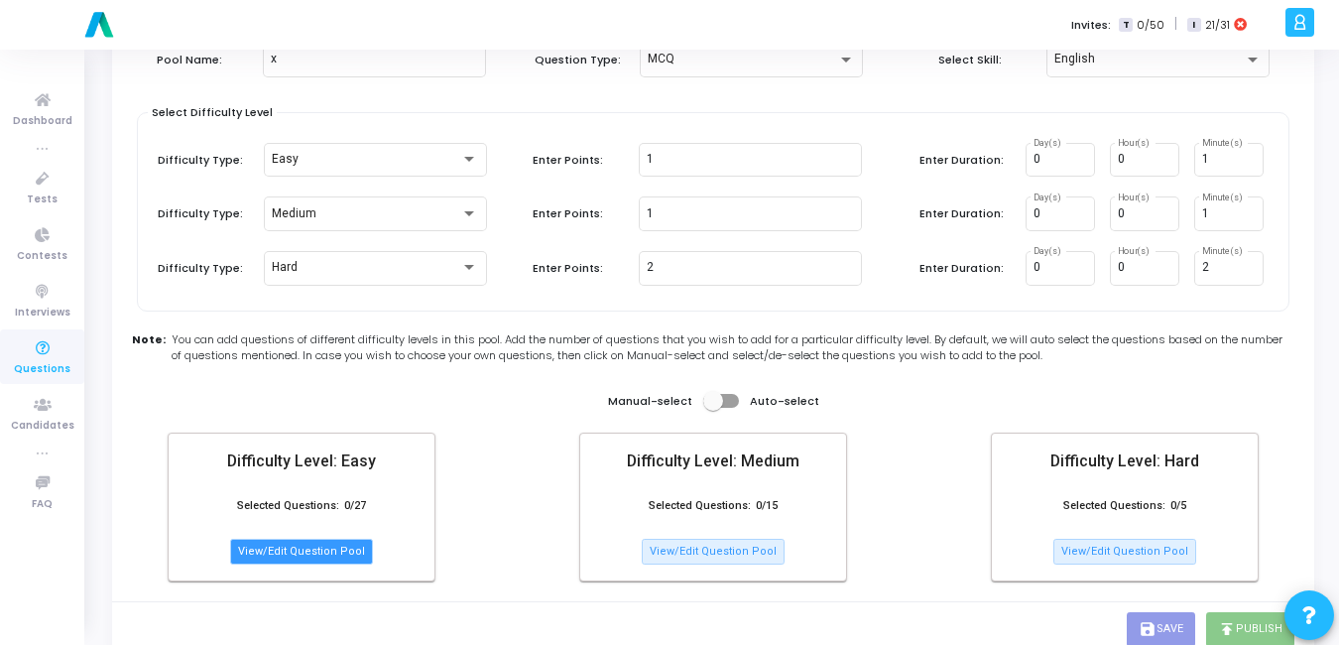
click at [325, 545] on button "View/Edit Question Pool" at bounding box center [301, 552] width 143 height 26
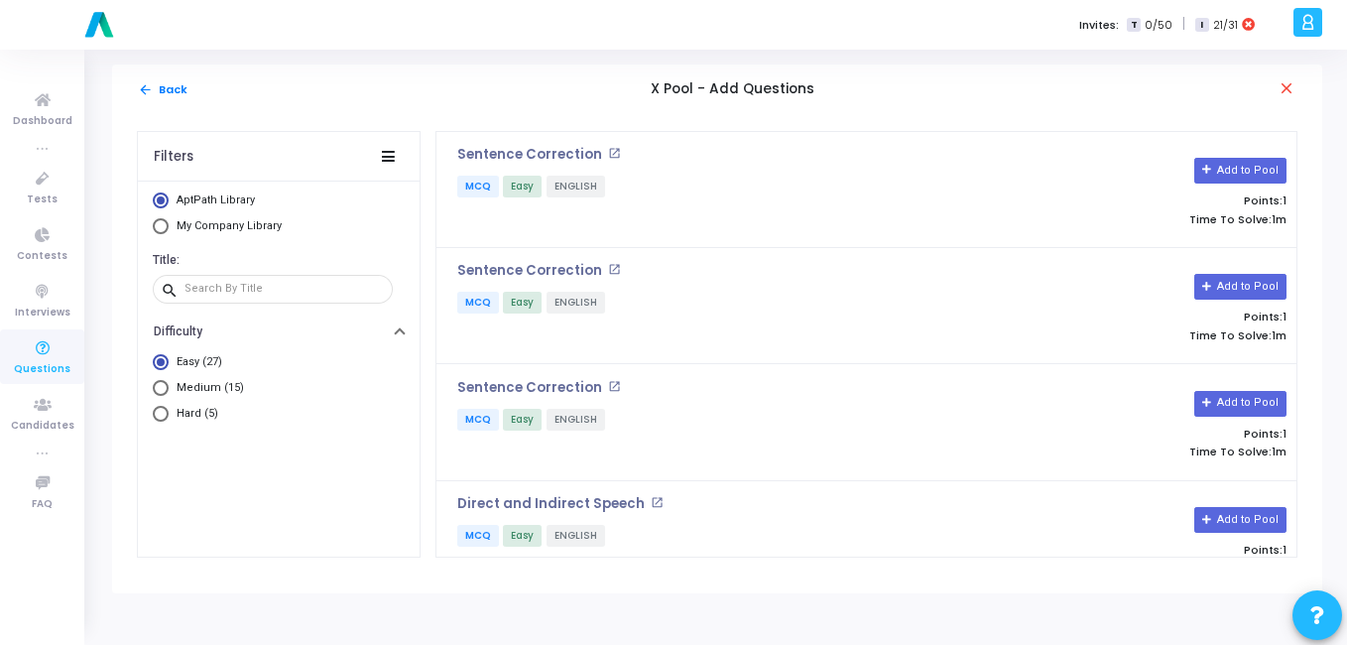
click at [166, 223] on span "Select Library" at bounding box center [161, 226] width 16 height 16
click at [166, 223] on input "My Company Library" at bounding box center [161, 226] width 16 height 16
radio input "true"
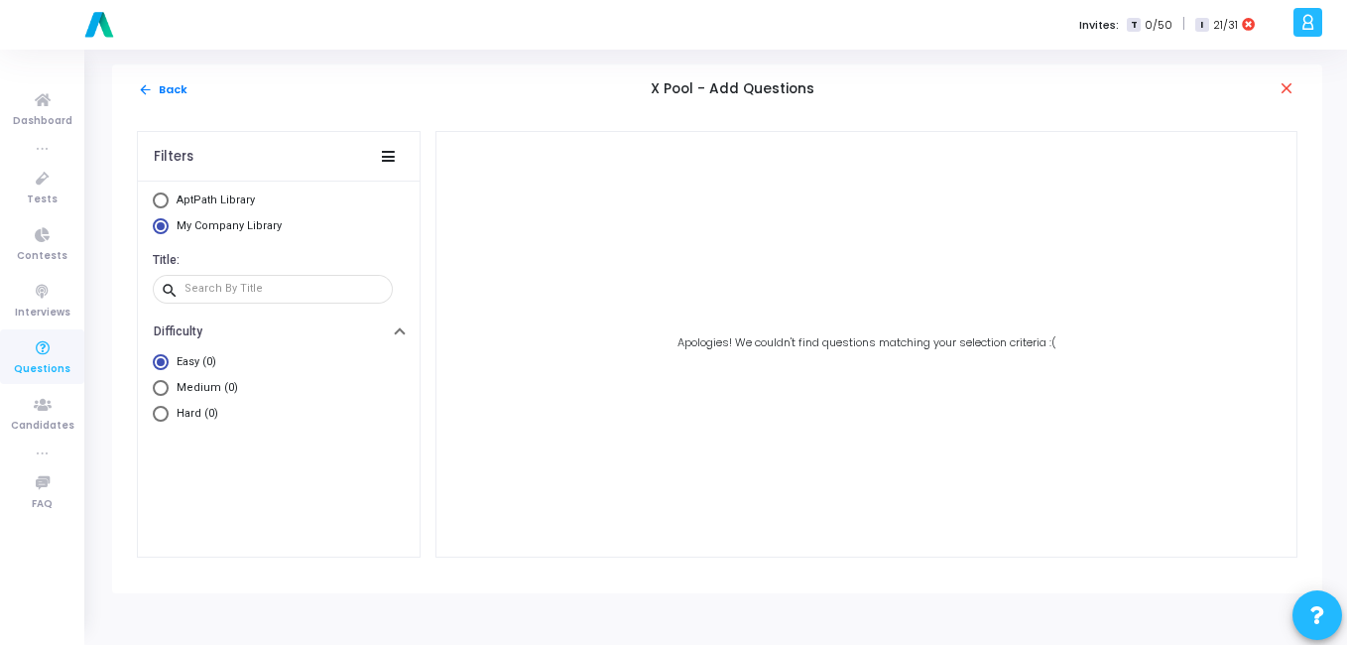
click at [168, 200] on span "Select Library" at bounding box center [161, 200] width 16 height 16
click at [168, 200] on input "AptPath Library" at bounding box center [161, 200] width 16 height 16
radio input "true"
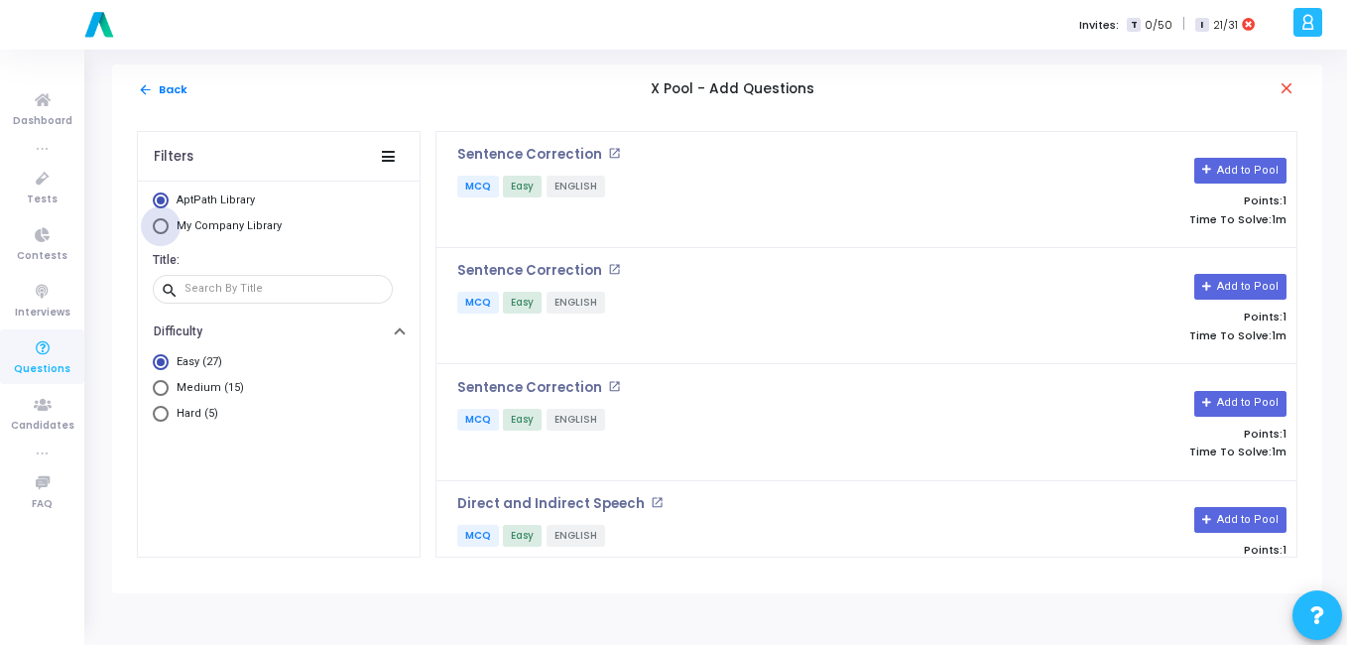
click at [186, 218] on span "My Company Library" at bounding box center [227, 226] width 116 height 17
click at [169, 218] on input "My Company Library" at bounding box center [161, 226] width 16 height 16
radio input "true"
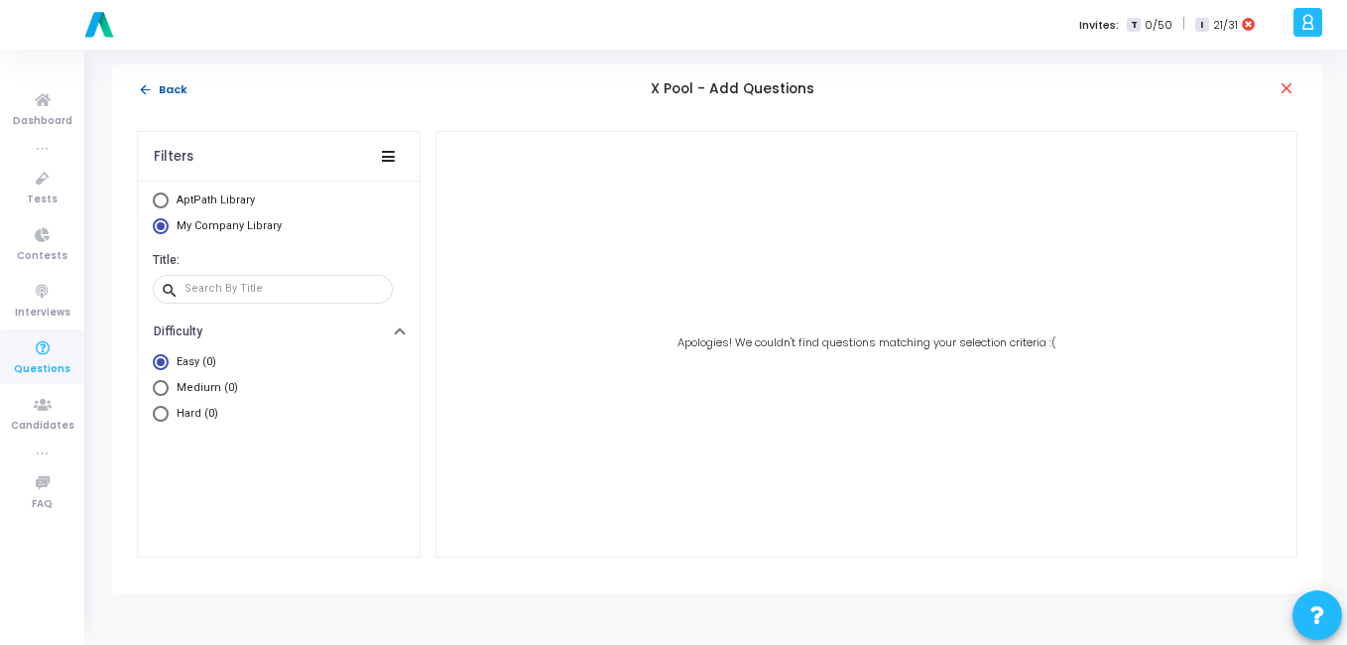
click at [147, 82] on mat-icon "arrow_back" at bounding box center [145, 89] width 15 height 15
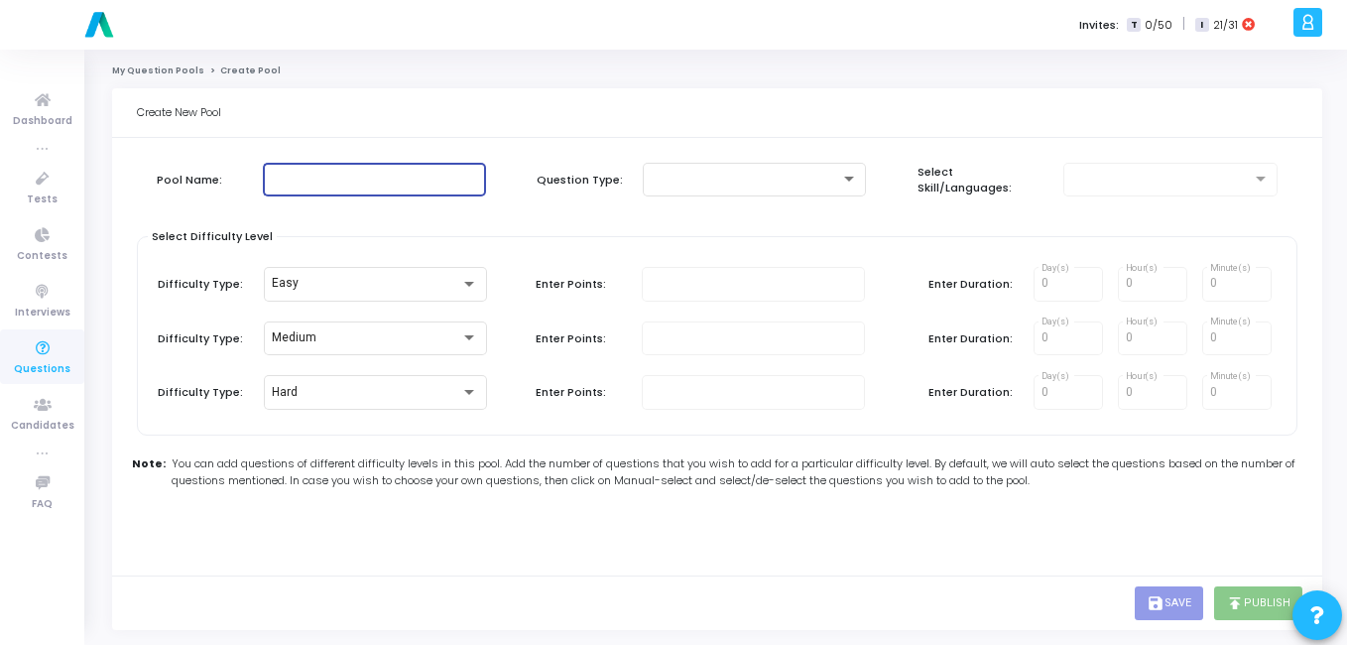
click at [309, 179] on input "text" at bounding box center [374, 180] width 207 height 14
type input "zxczx"
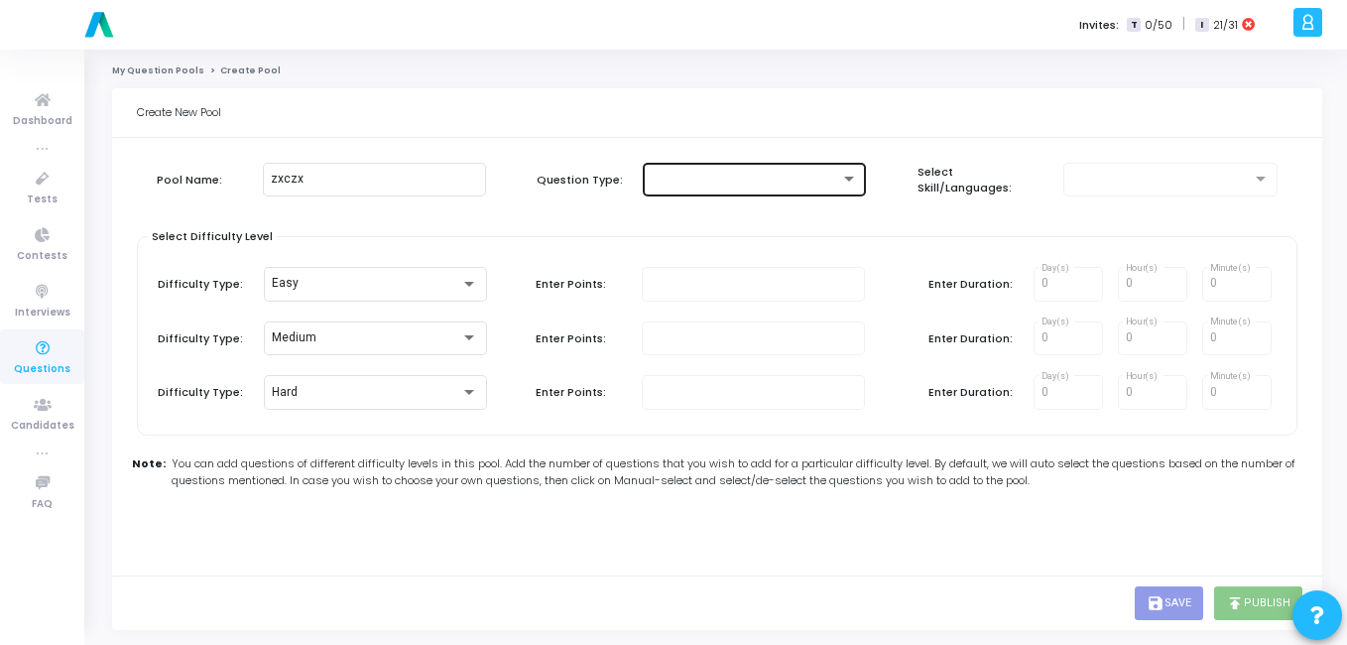
click at [754, 166] on div at bounding box center [754, 178] width 207 height 37
click at [730, 187] on span "MCQ" at bounding box center [754, 180] width 207 height 36
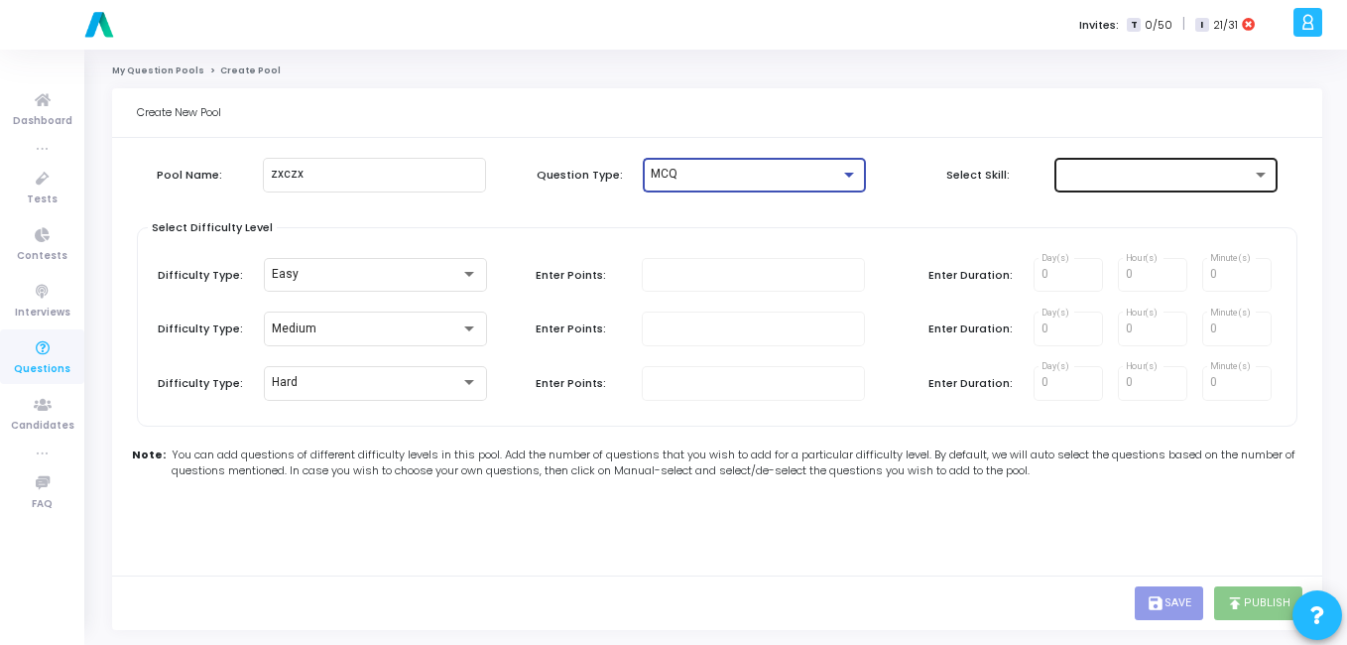
click at [1087, 167] on div at bounding box center [1166, 173] width 207 height 37
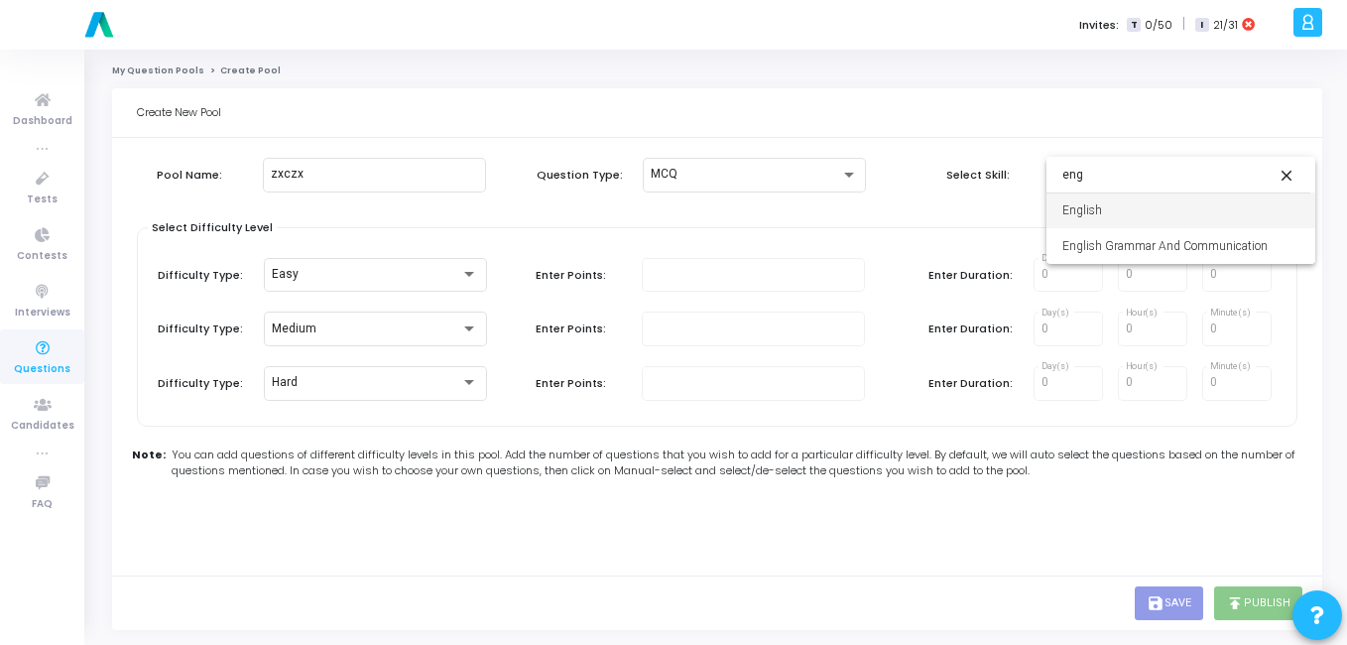
type input "eng"
click at [1077, 212] on span "English" at bounding box center [1181, 210] width 237 height 36
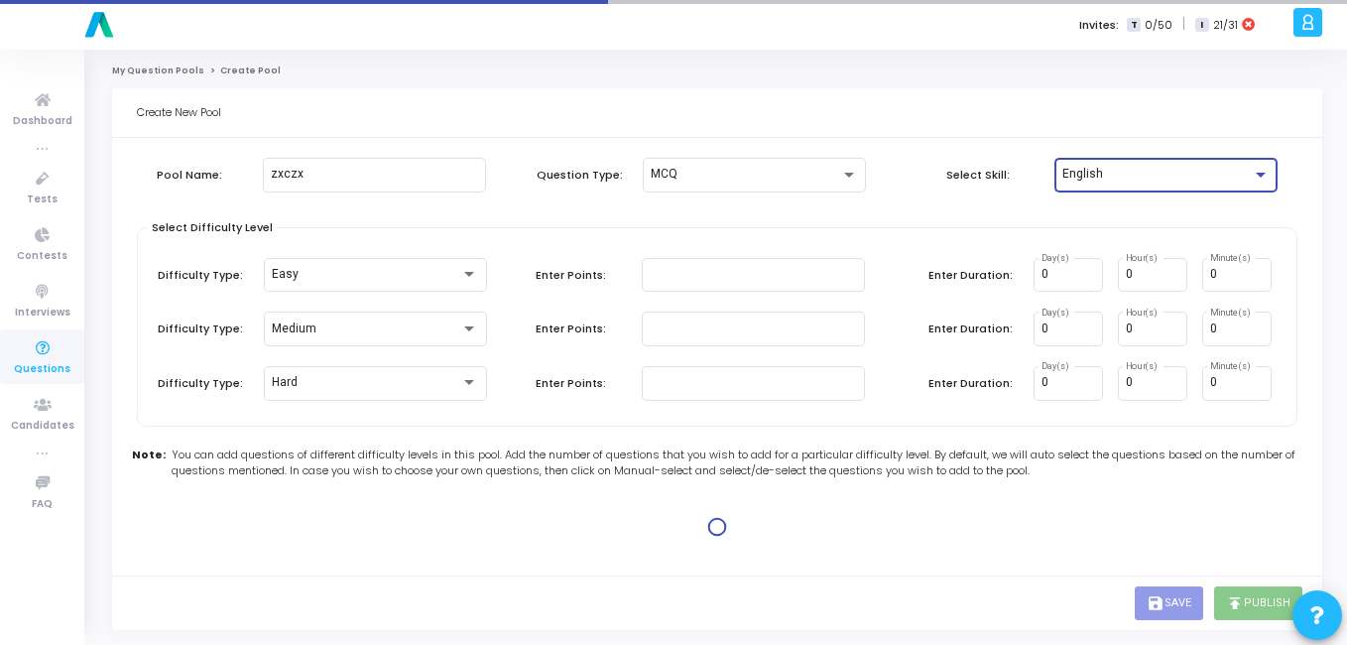
type input "1"
type input "2"
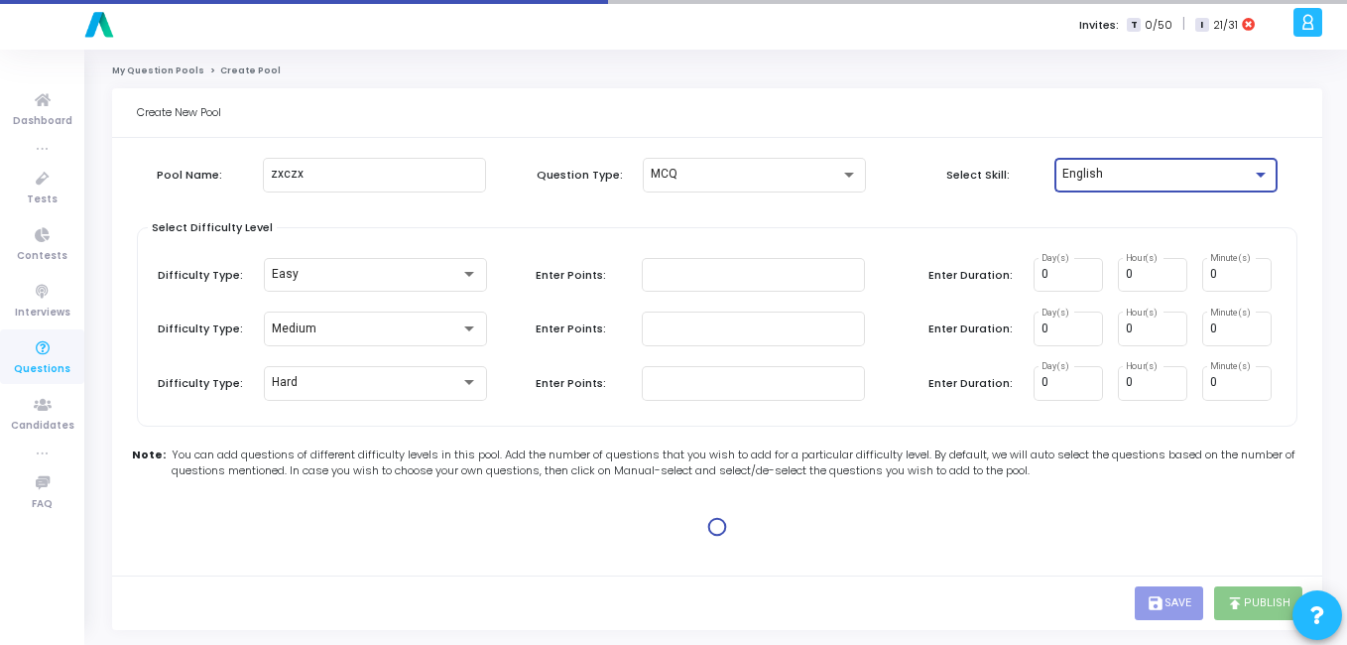
type input "2"
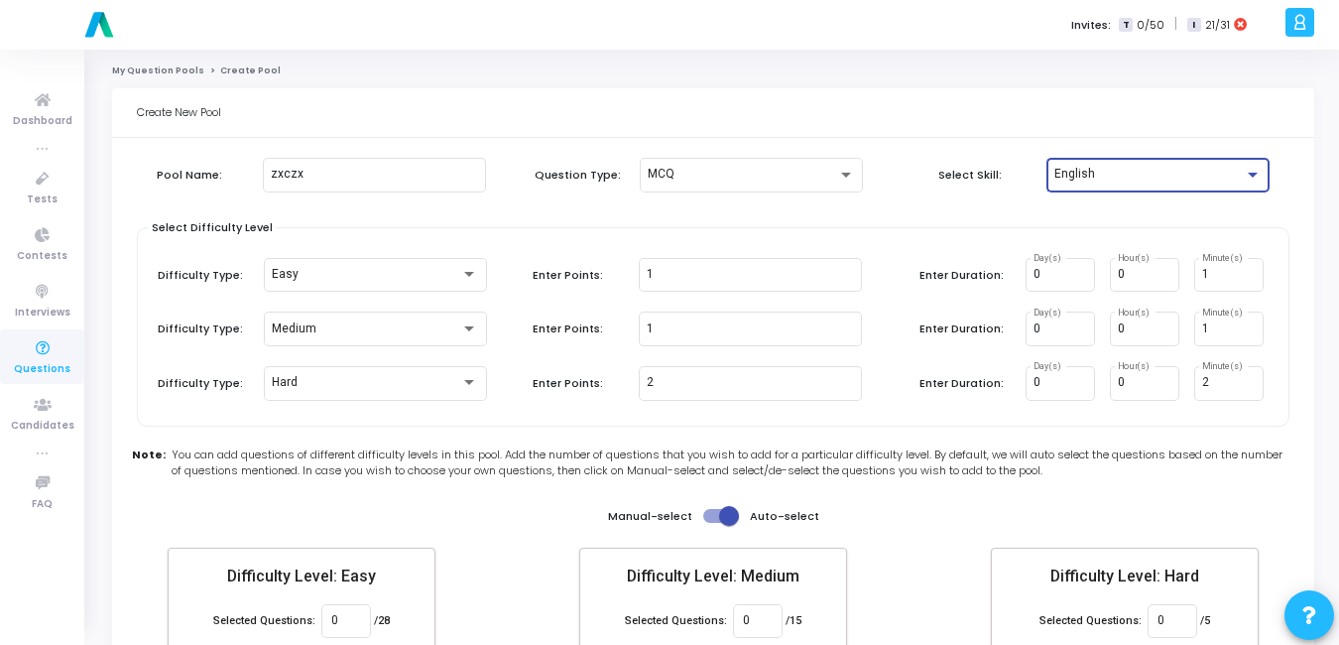
scroll to position [115, 0]
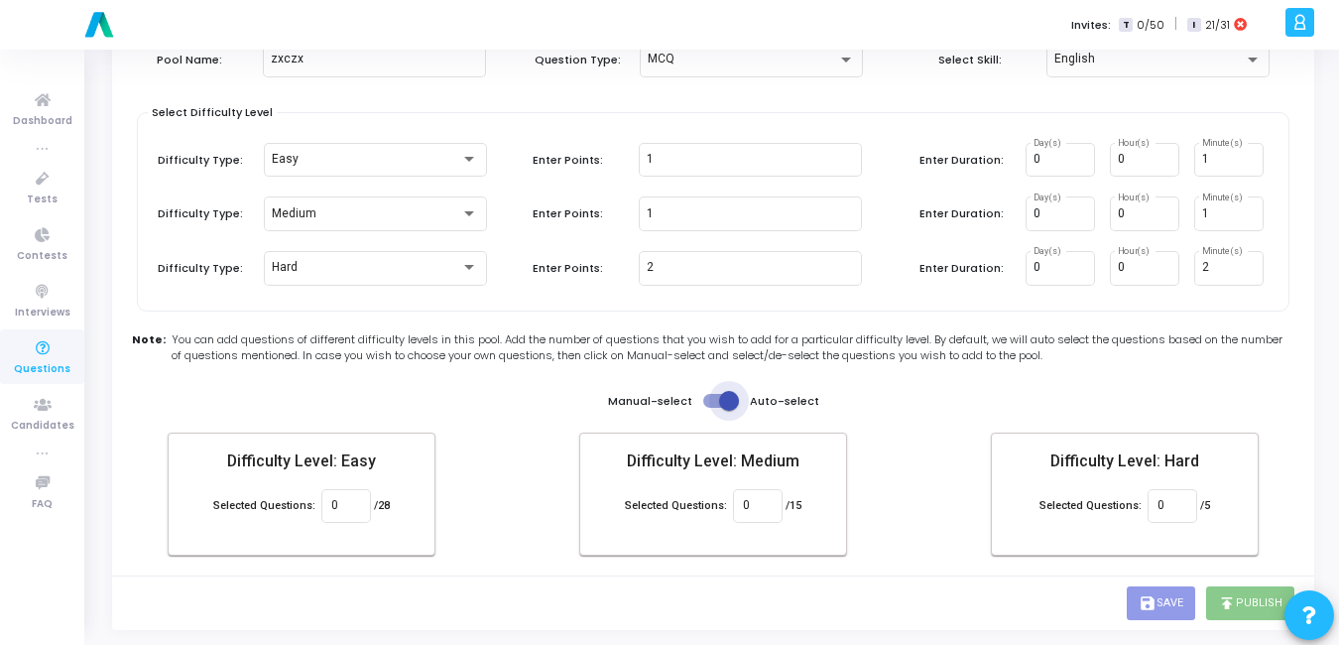
click at [722, 410] on span at bounding box center [729, 401] width 20 height 20
click at [713, 409] on input "checkbox" at bounding box center [712, 408] width 1 height 1
checkbox input "false"
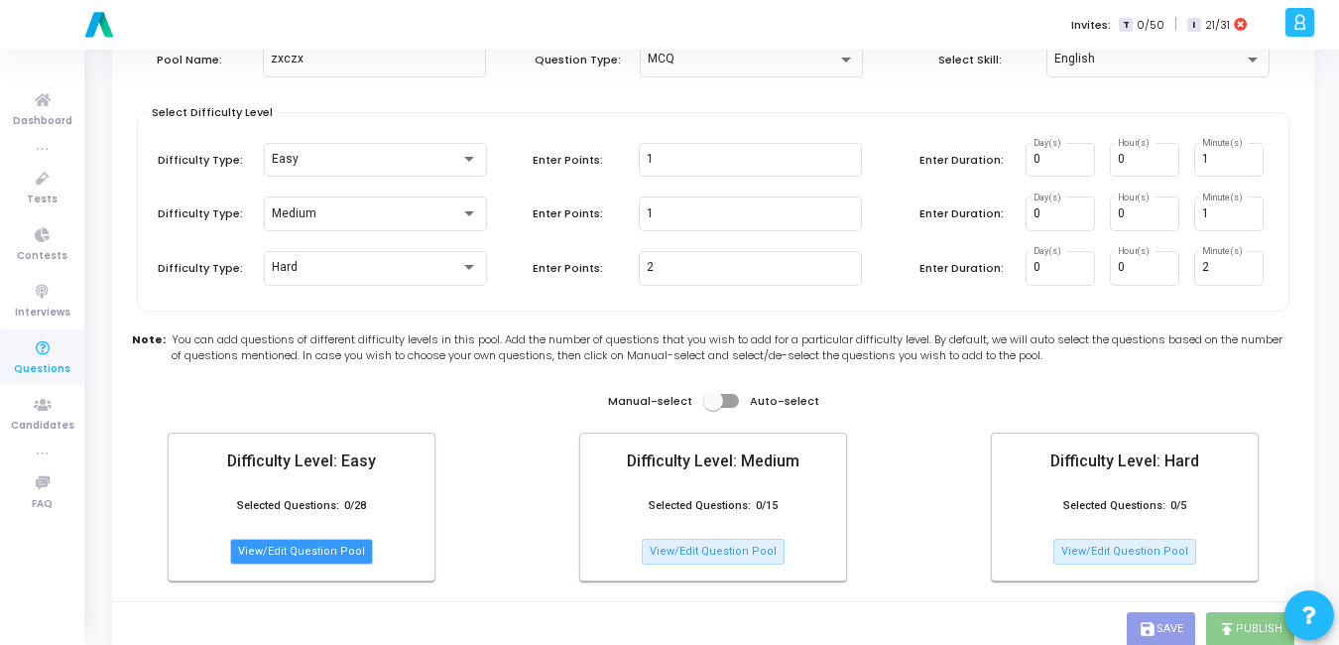
click at [302, 549] on button "View/Edit Question Pool" at bounding box center [301, 552] width 143 height 26
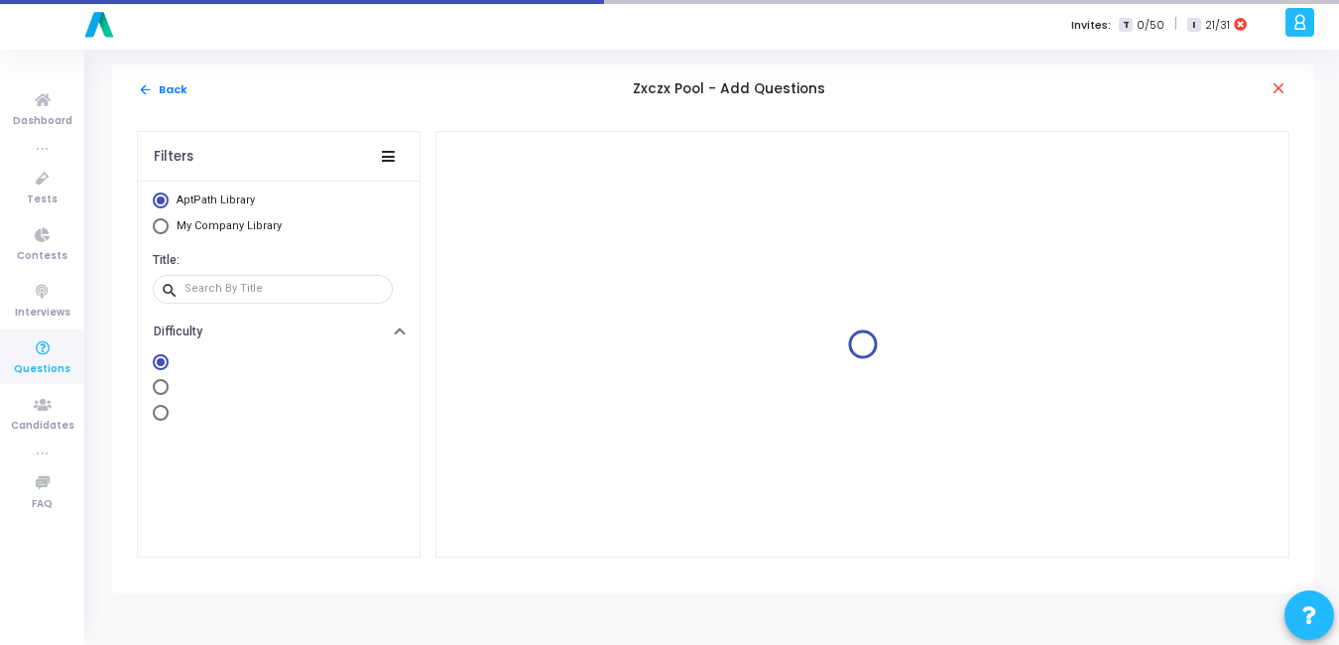
scroll to position [0, 0]
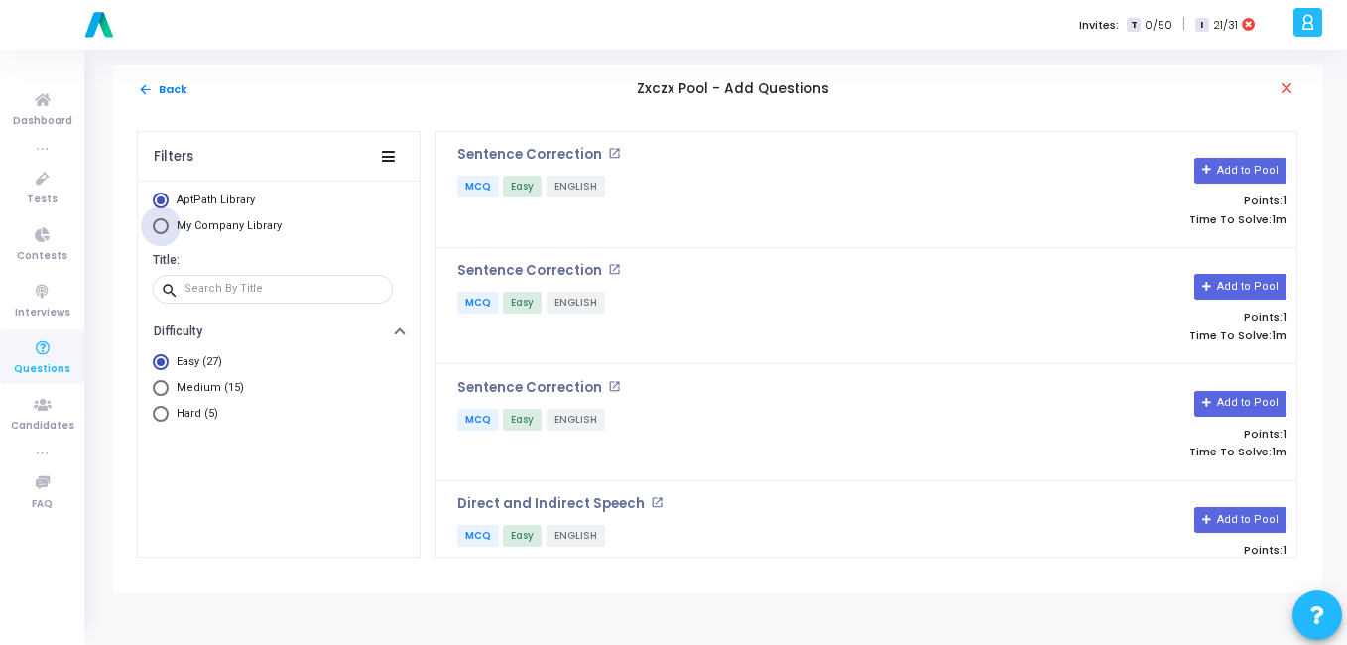
click at [160, 219] on span "Select Library" at bounding box center [161, 226] width 16 height 16
click at [160, 219] on input "My Company Library" at bounding box center [161, 226] width 16 height 16
radio input "true"
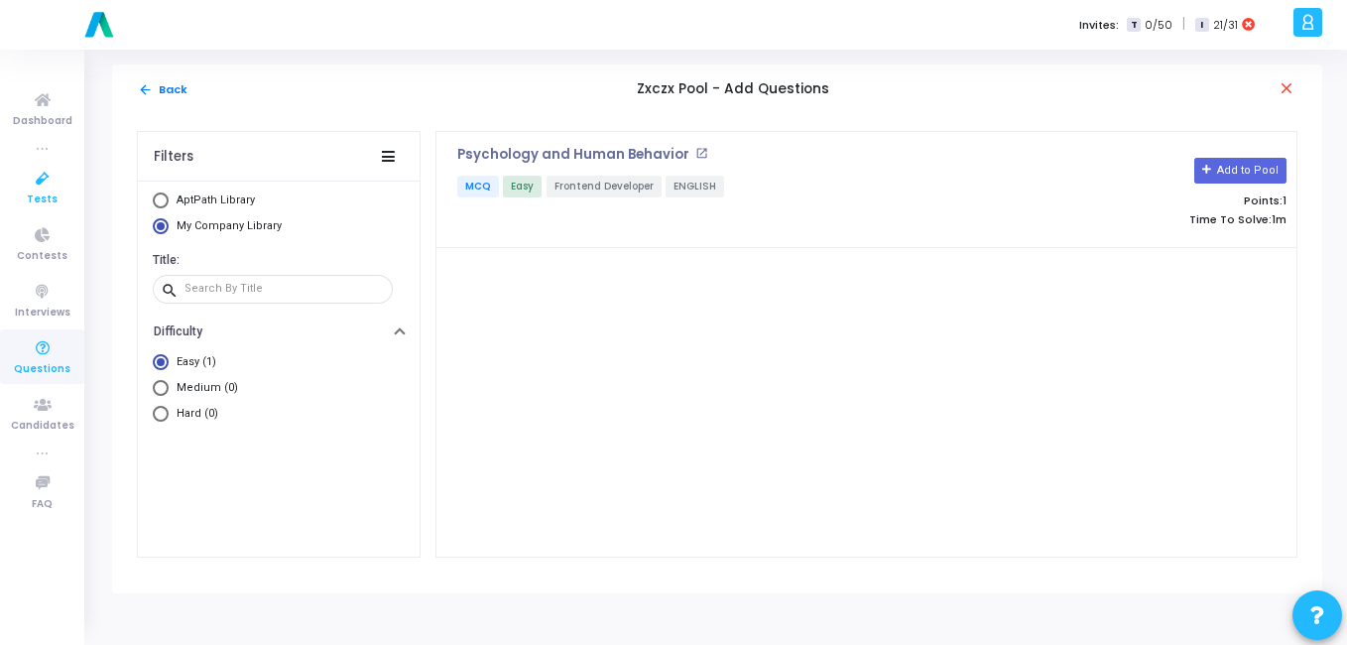
click at [27, 208] on link "Tests" at bounding box center [42, 187] width 84 height 55
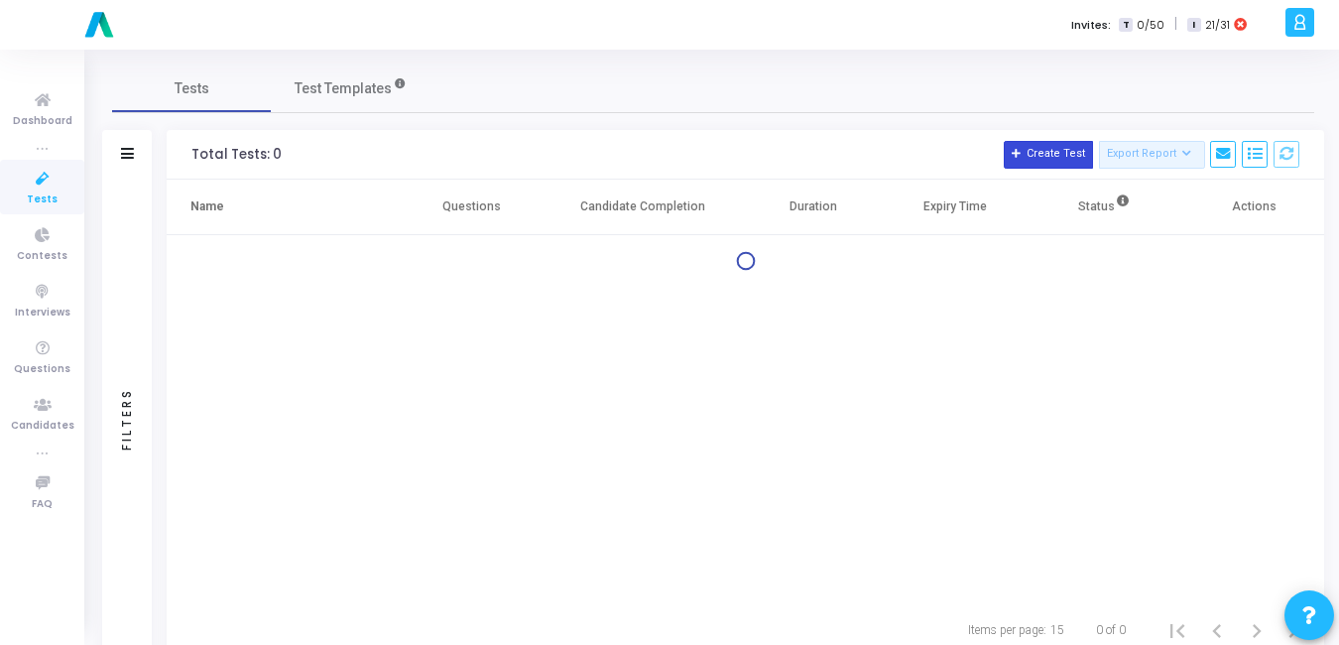
click at [1078, 161] on button "Create Test" at bounding box center [1048, 155] width 89 height 28
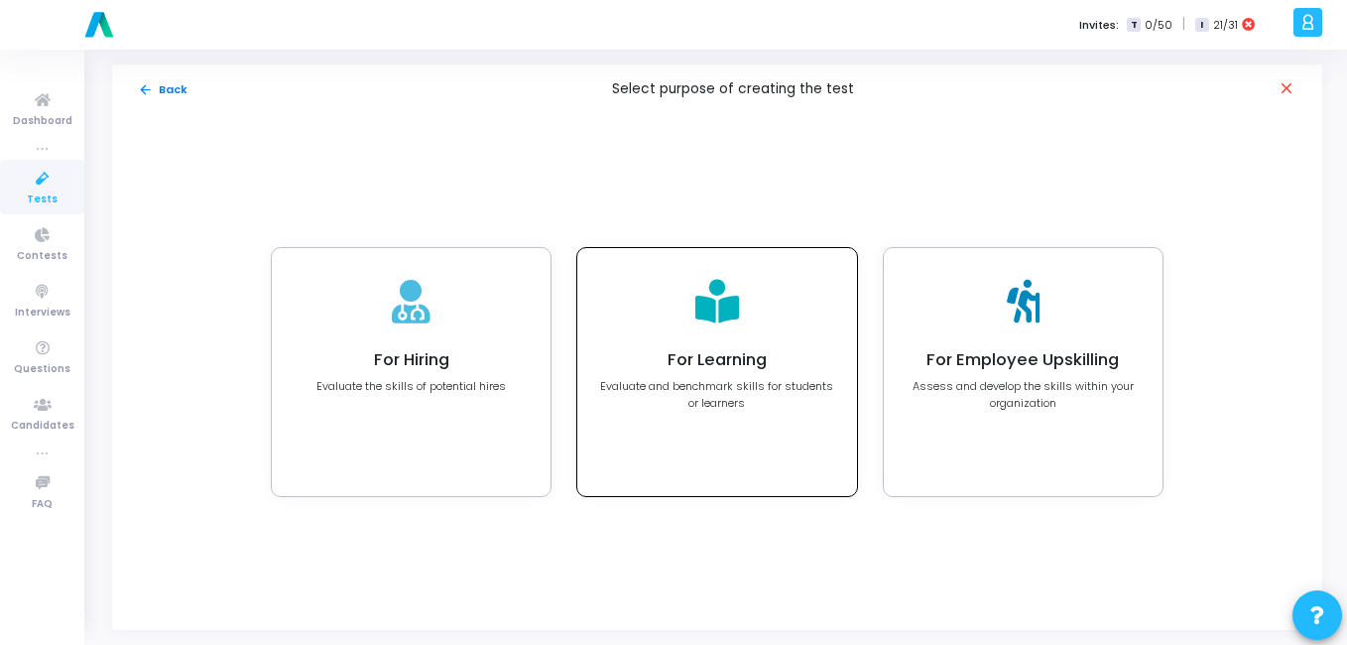
click at [736, 388] on p "Evaluate and benchmark skills for students or learners" at bounding box center [716, 394] width 235 height 33
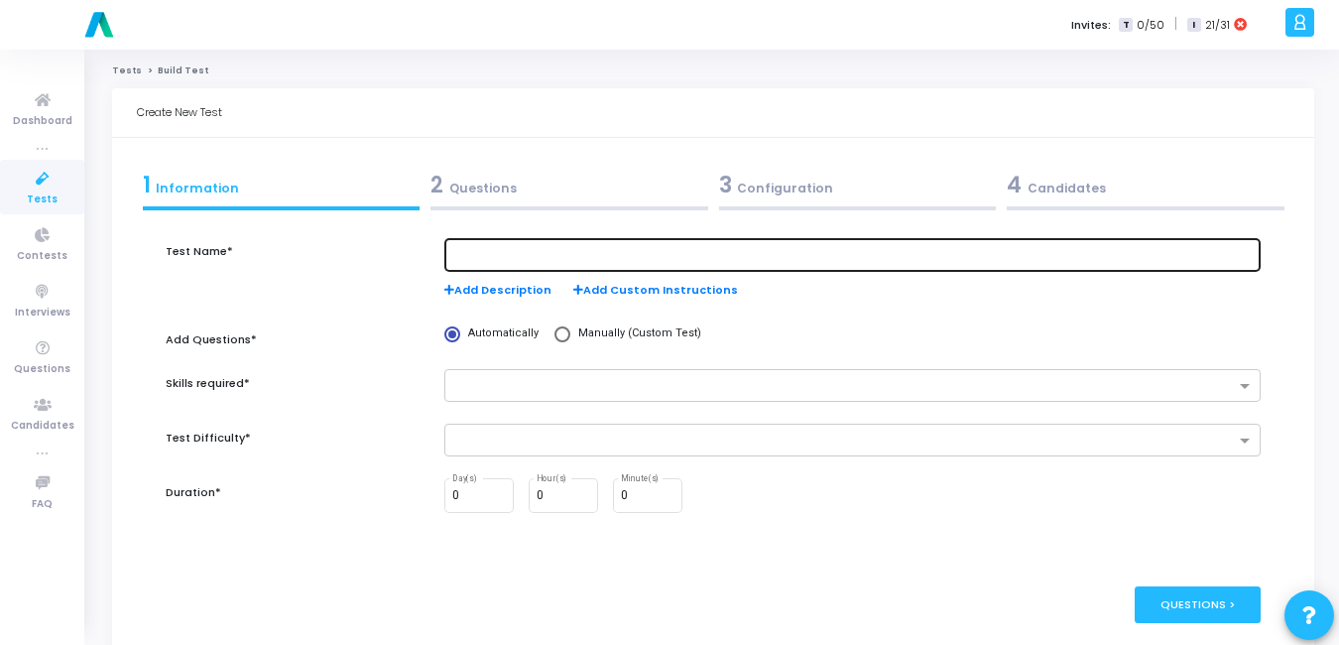
click at [506, 255] on input "text" at bounding box center [852, 255] width 800 height 14
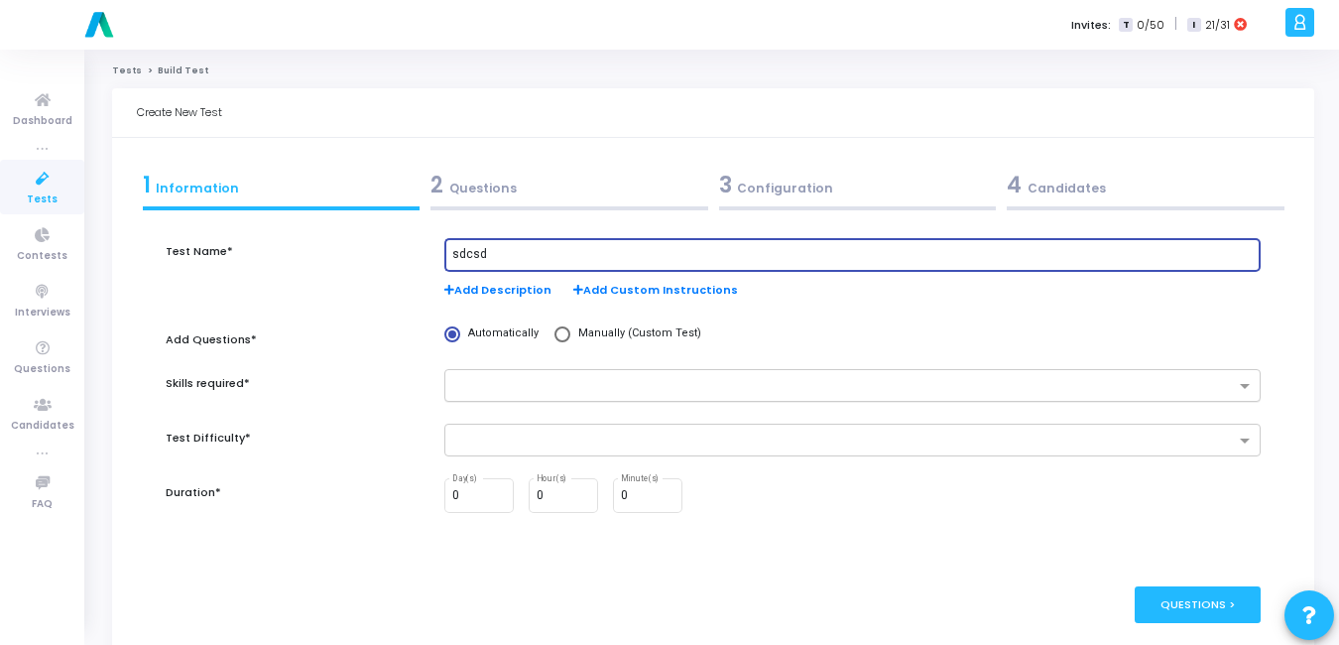
type input "sdcsd"
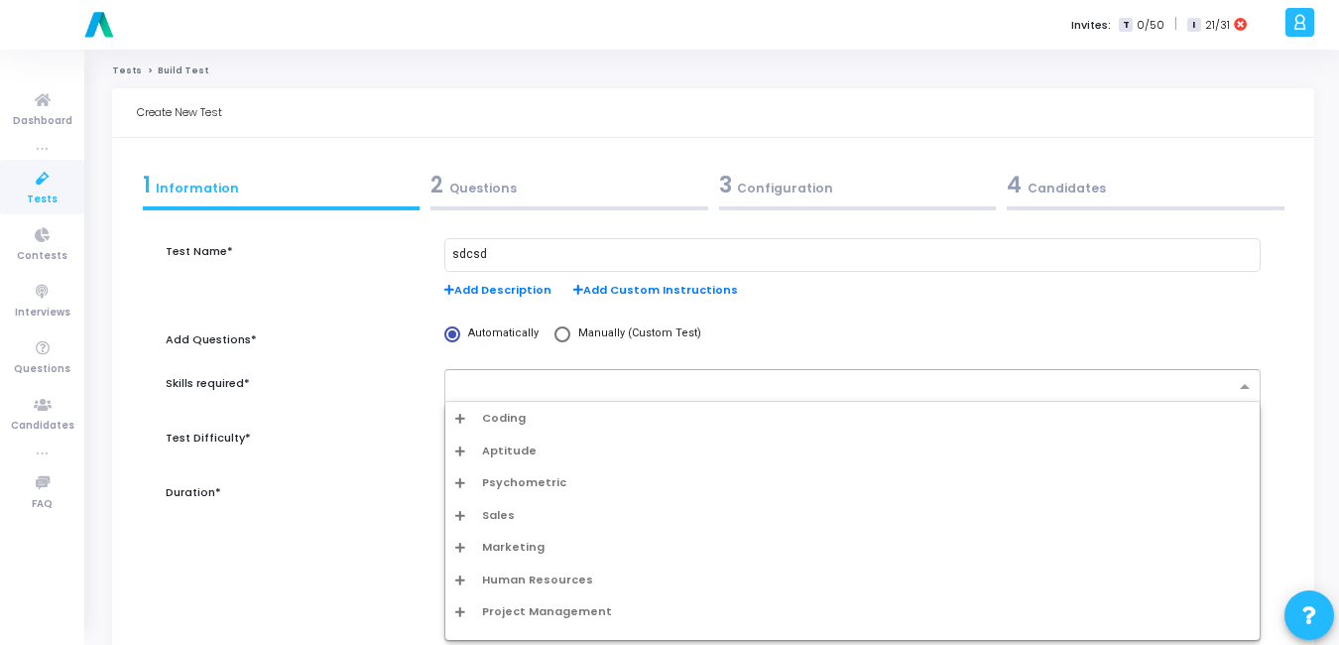
click at [487, 379] on input "text" at bounding box center [845, 387] width 780 height 17
click at [481, 460] on div "Aptitude" at bounding box center [852, 451] width 815 height 33
click at [518, 450] on span "Aptitude" at bounding box center [509, 450] width 55 height 17
click at [508, 477] on span "Psychometric" at bounding box center [524, 482] width 84 height 17
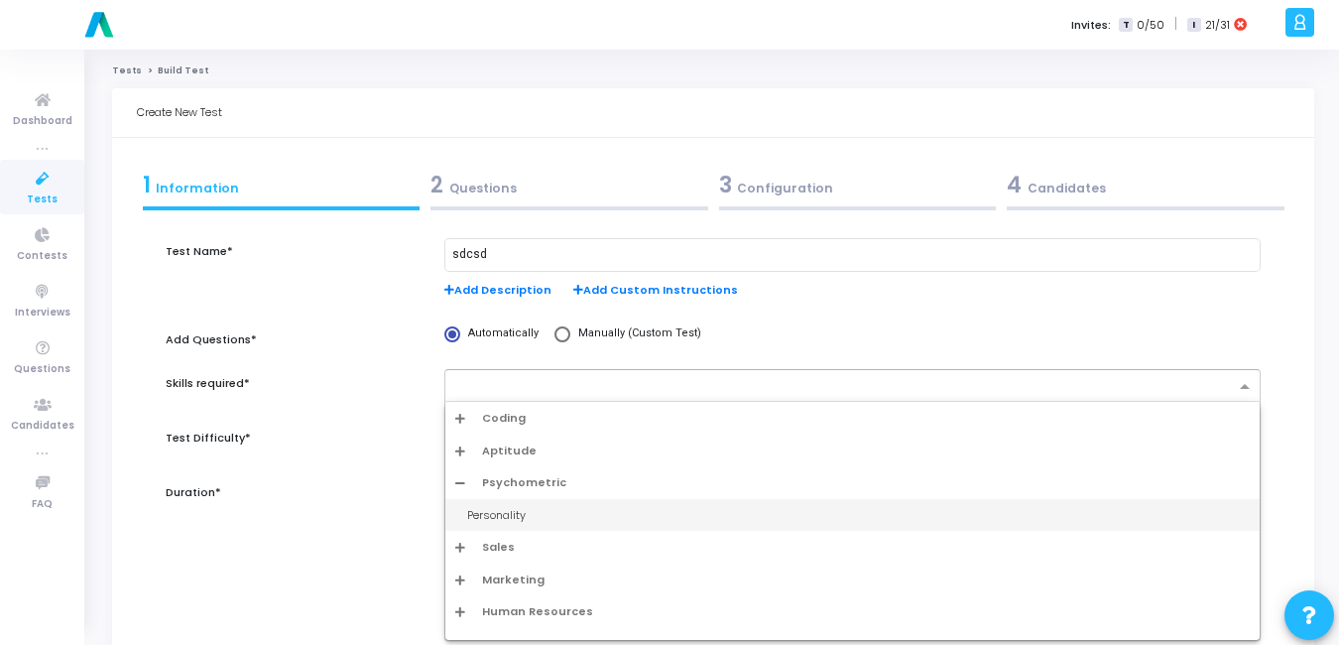
click at [498, 516] on div "Personality" at bounding box center [858, 515] width 783 height 17
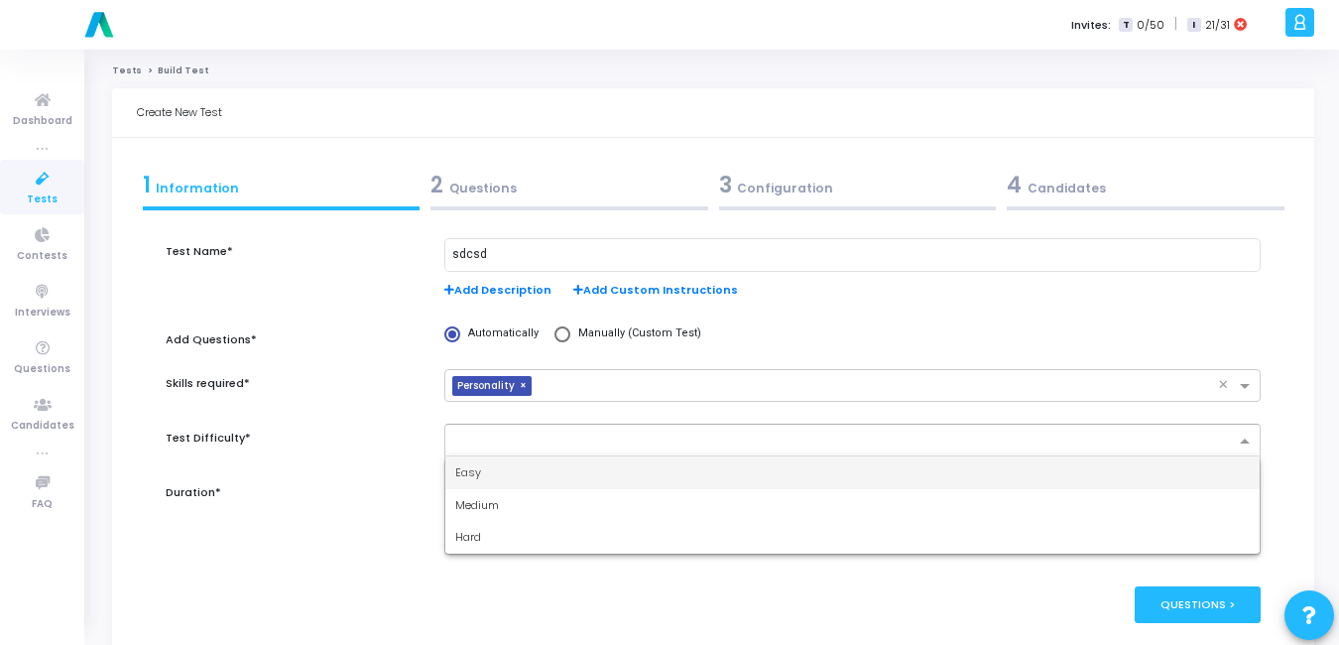
click at [565, 441] on input "text" at bounding box center [845, 442] width 780 height 17
click at [523, 464] on div "Easy" at bounding box center [852, 472] width 815 height 33
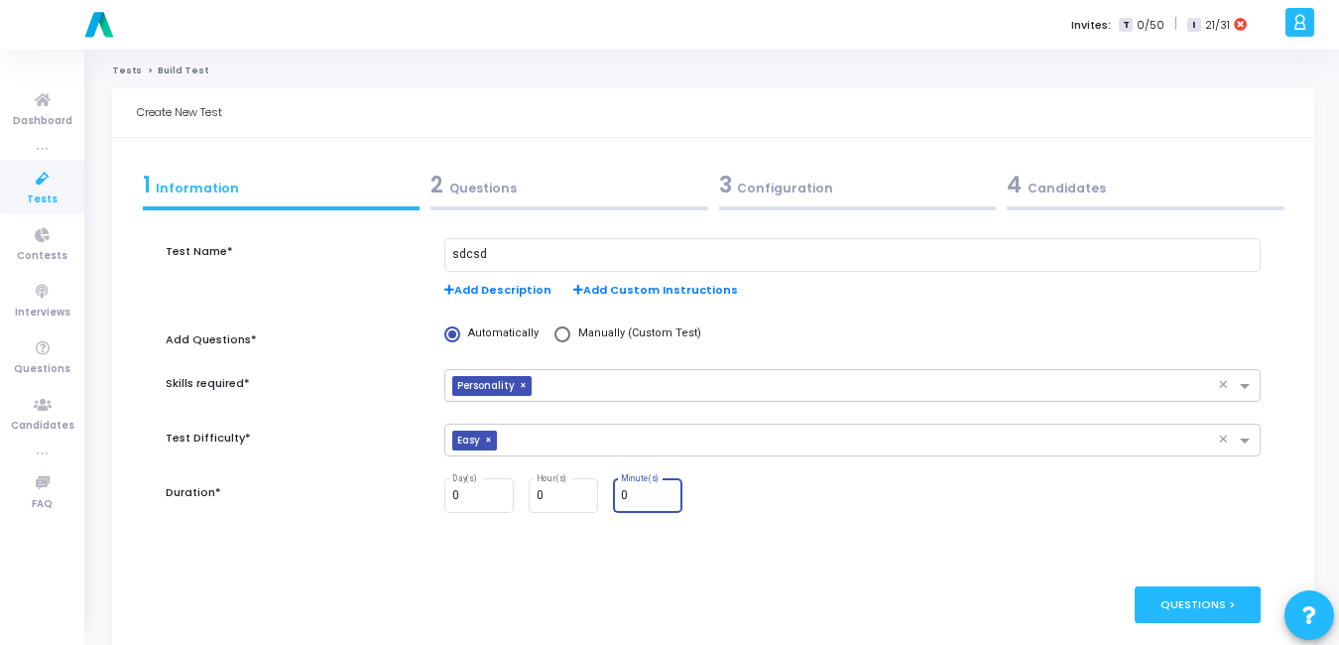
click at [629, 497] on input "0" at bounding box center [648, 496] width 54 height 14
type input "10"
click at [1211, 614] on div "Questions >" at bounding box center [1198, 604] width 126 height 37
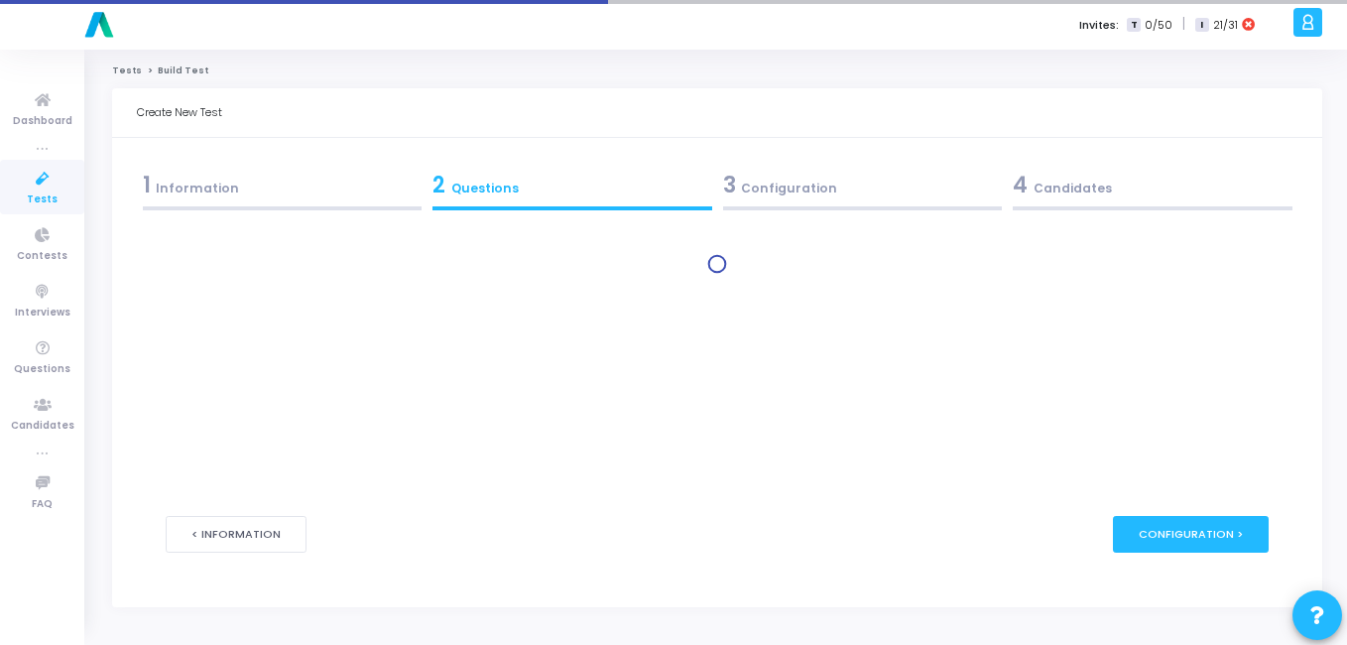
drag, startPoint x: 615, startPoint y: 353, endPoint x: 636, endPoint y: 413, distance: 63.1
click at [636, 413] on div at bounding box center [717, 362] width 1103 height 248
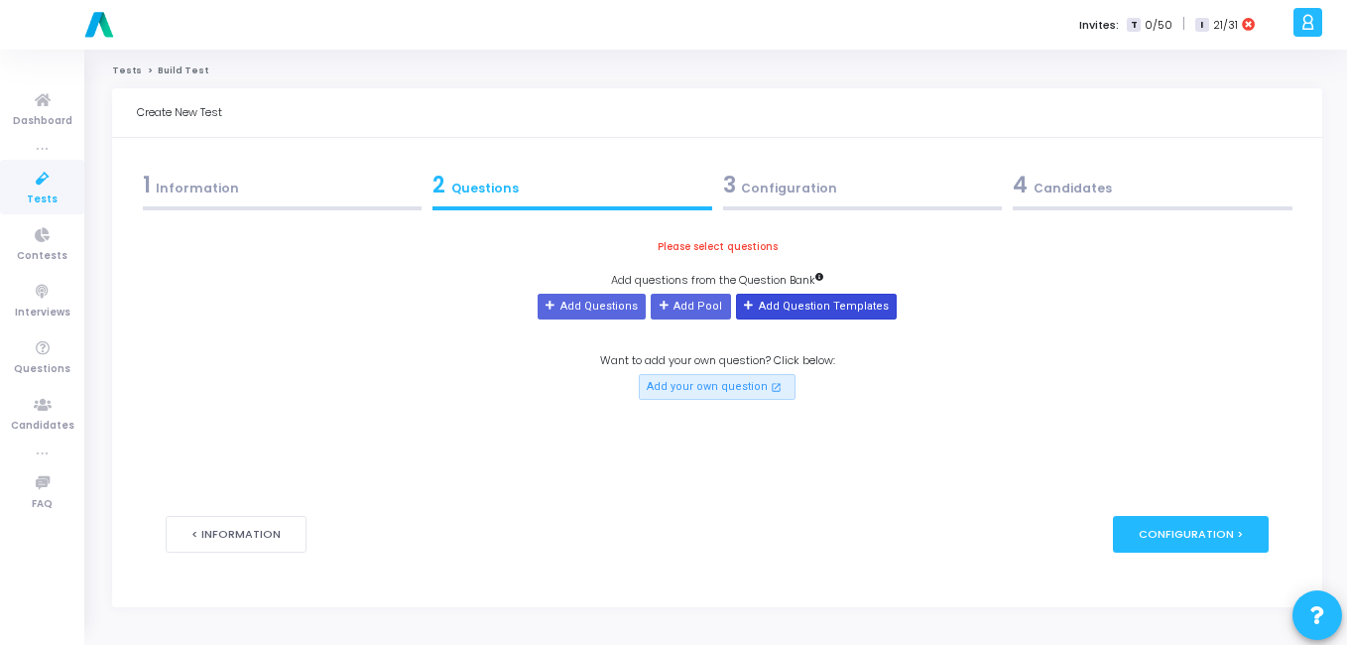
click at [822, 298] on button "Add Question Templates" at bounding box center [816, 307] width 161 height 26
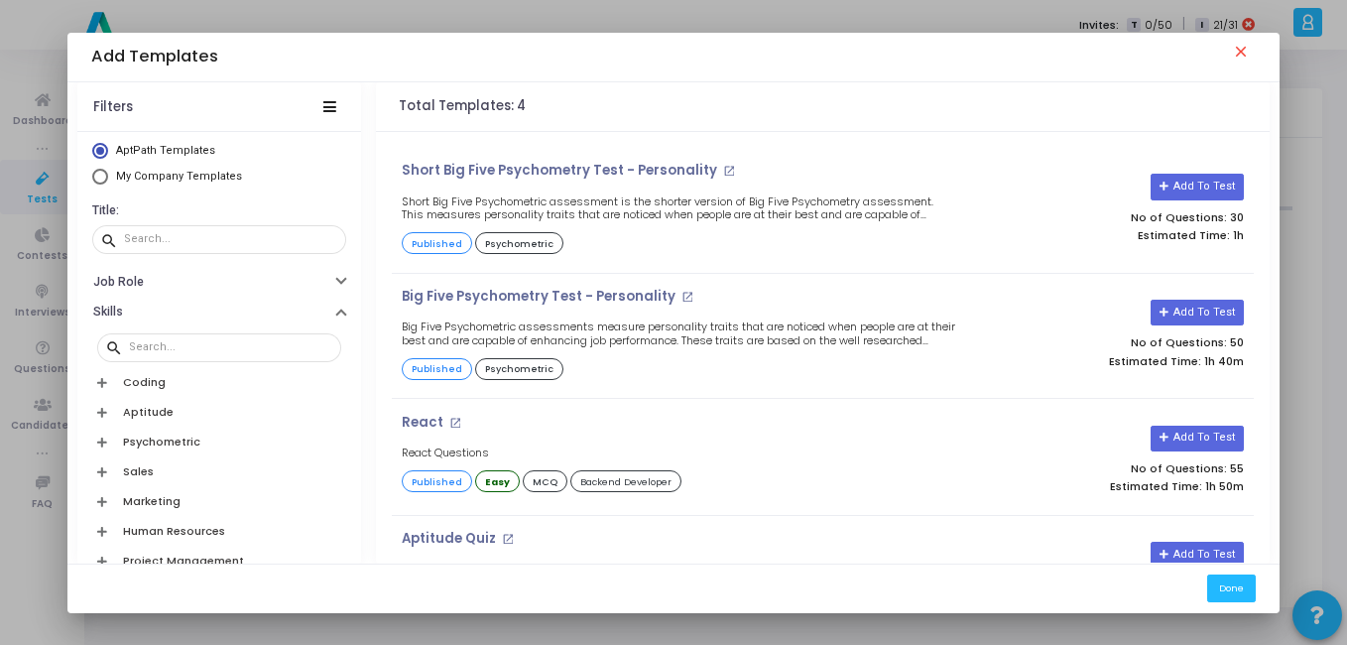
click at [134, 186] on mat-radio-button "My Company Templates" at bounding box center [219, 179] width 254 height 21
click at [115, 177] on span "My Company Templates" at bounding box center [176, 177] width 137 height 17
click at [108, 177] on input "My Company Templates" at bounding box center [100, 177] width 16 height 16
radio input "true"
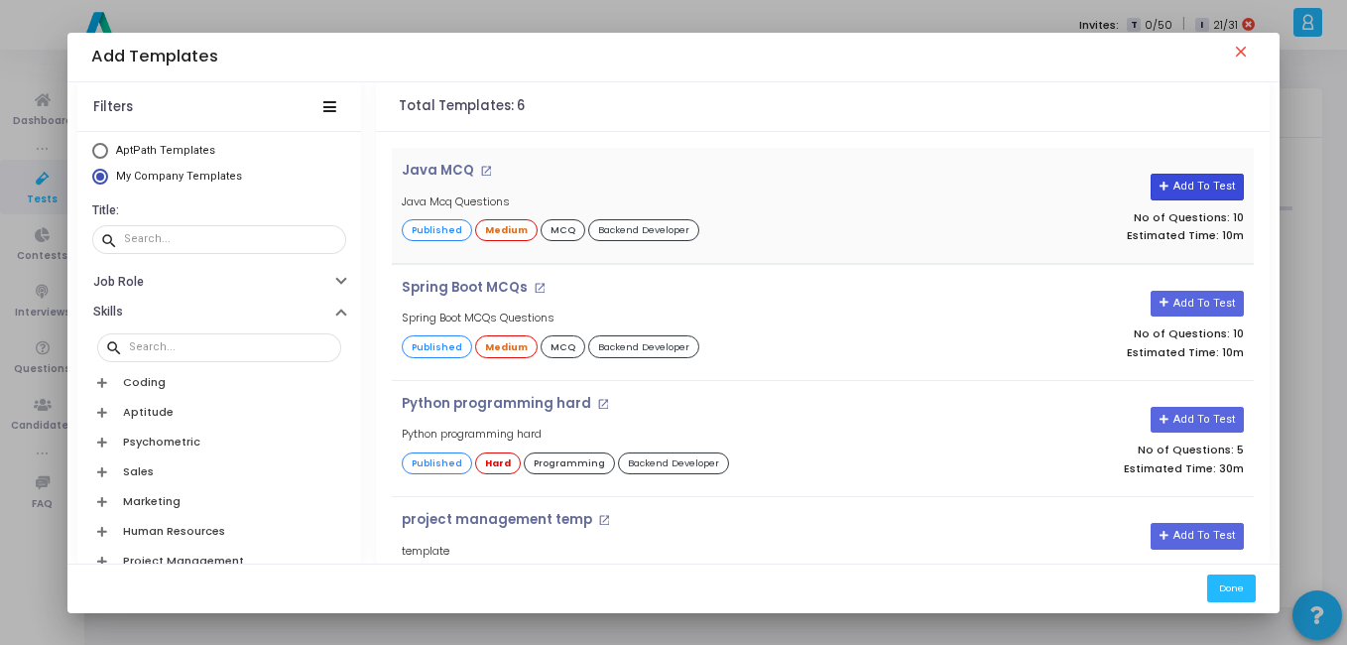
click at [1179, 192] on button "Add To Test" at bounding box center [1197, 187] width 92 height 26
click at [1224, 597] on button "Done" at bounding box center [1231, 587] width 49 height 27
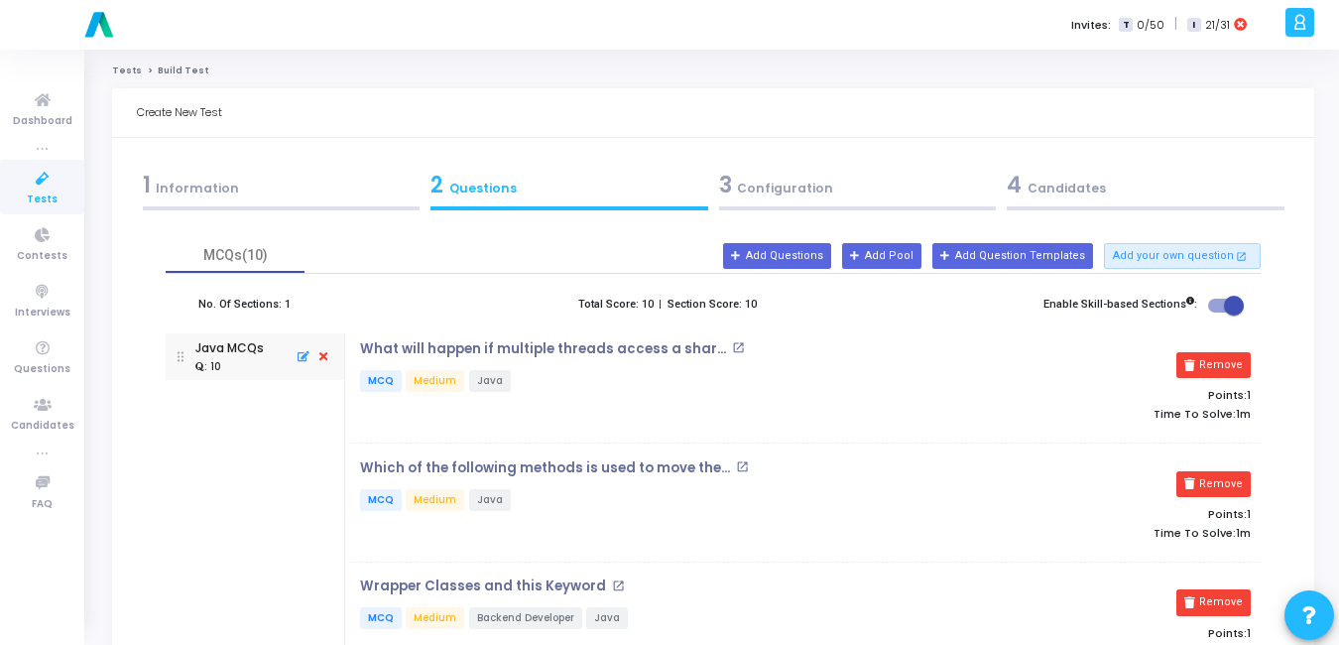
click at [319, 361] on icon at bounding box center [323, 357] width 18 height 22
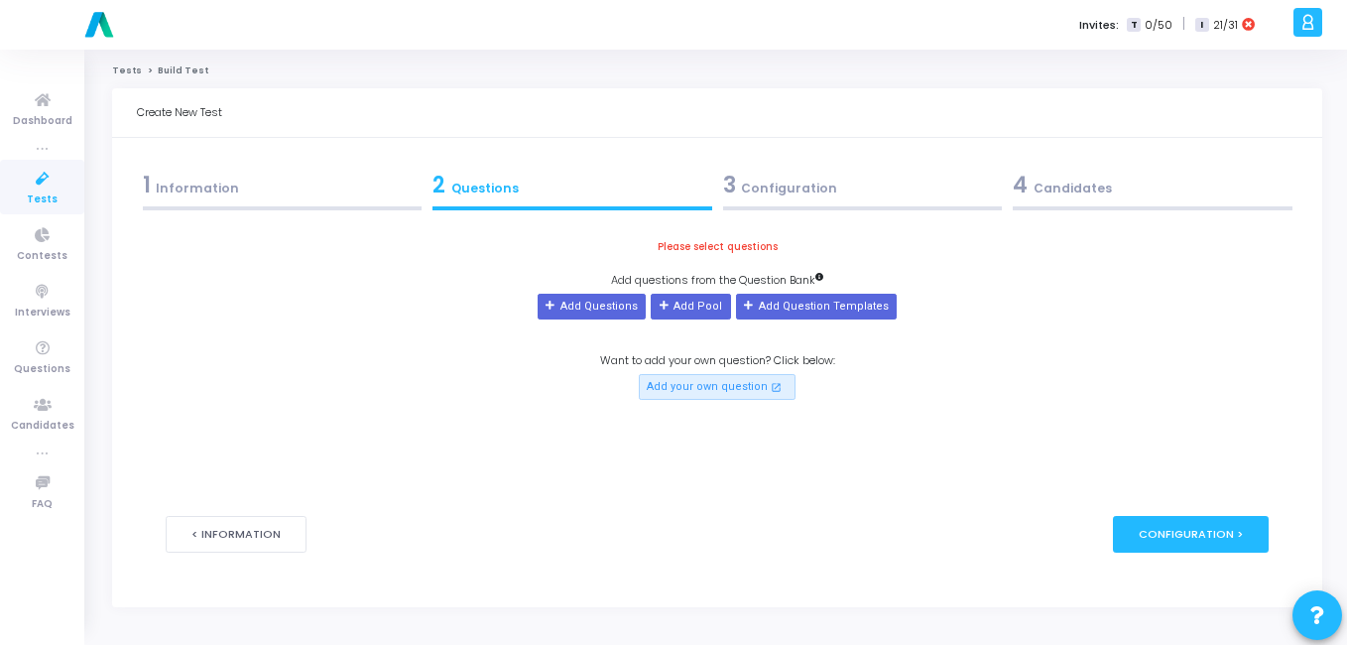
click at [804, 285] on p "Add questions from the Question Bank" at bounding box center [717, 280] width 212 height 17
click at [793, 308] on button "Add Question Templates" at bounding box center [816, 307] width 161 height 26
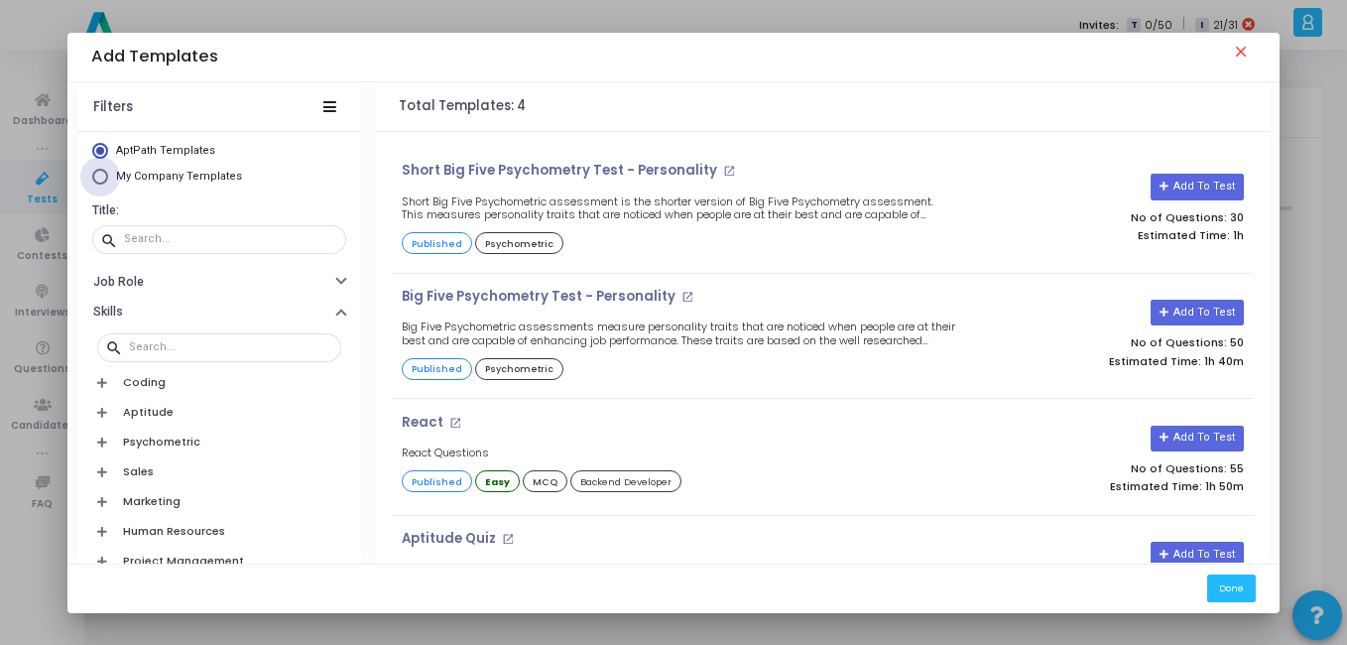
click at [109, 177] on span "My Company Templates" at bounding box center [176, 177] width 137 height 17
click at [108, 177] on input "My Company Templates" at bounding box center [100, 177] width 16 height 16
radio input "true"
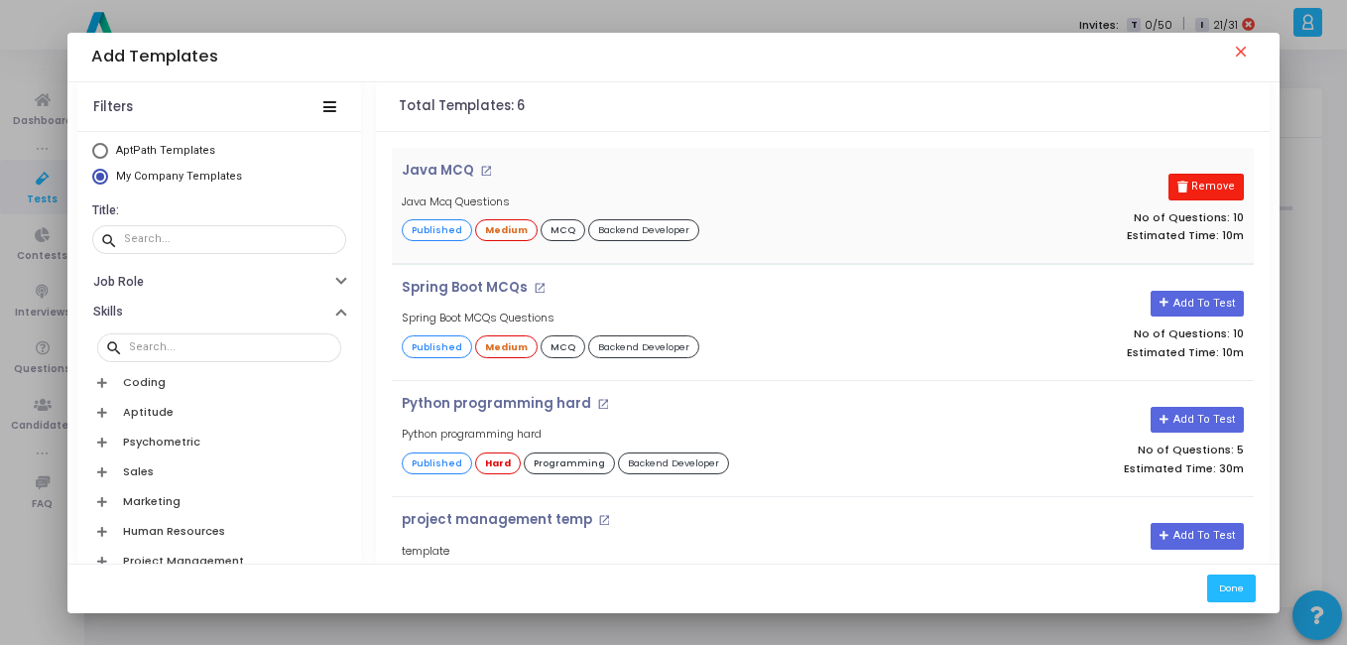
click at [1220, 189] on button "Remove" at bounding box center [1206, 187] width 74 height 26
click at [1203, 423] on button "Add To Test" at bounding box center [1197, 420] width 92 height 26
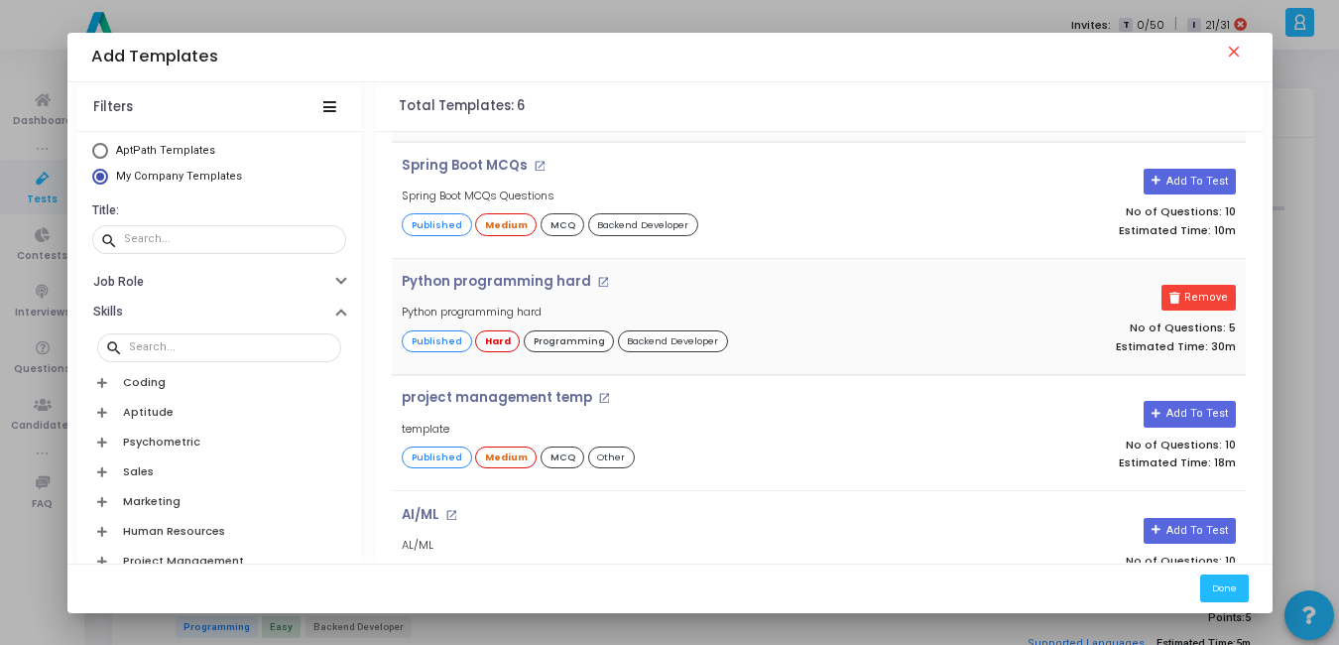
scroll to position [301, 0]
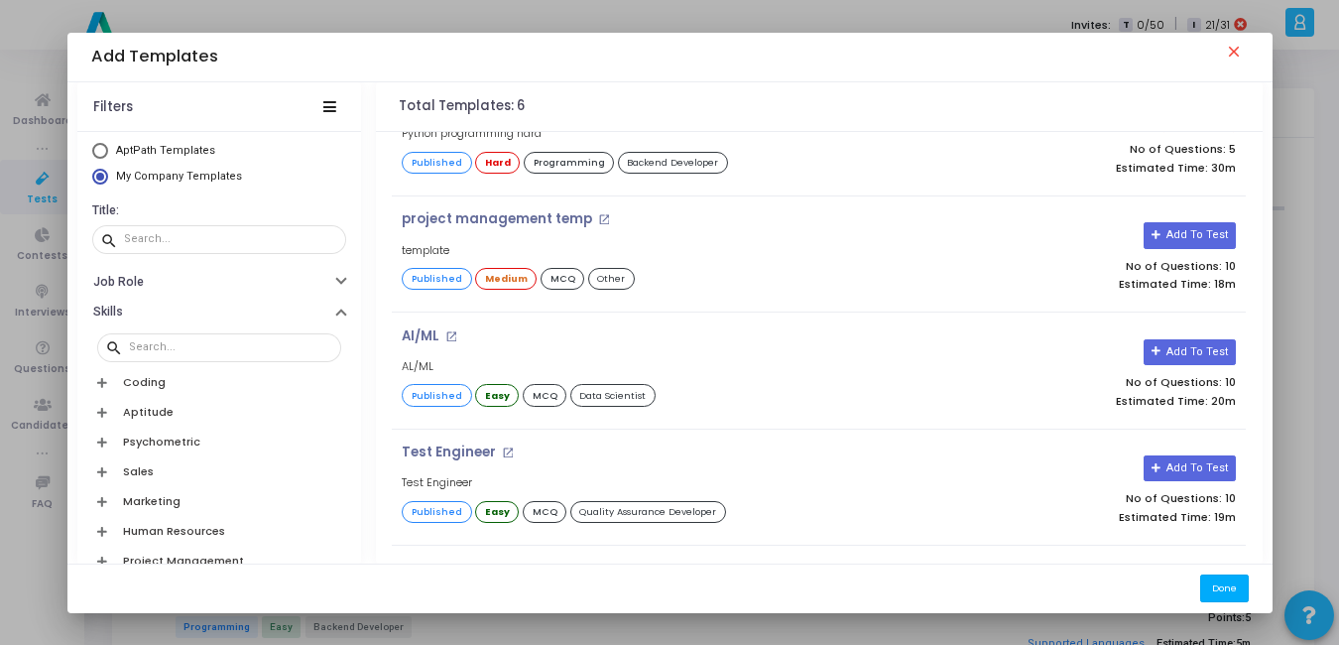
click at [1249, 590] on button "Done" at bounding box center [1224, 587] width 49 height 27
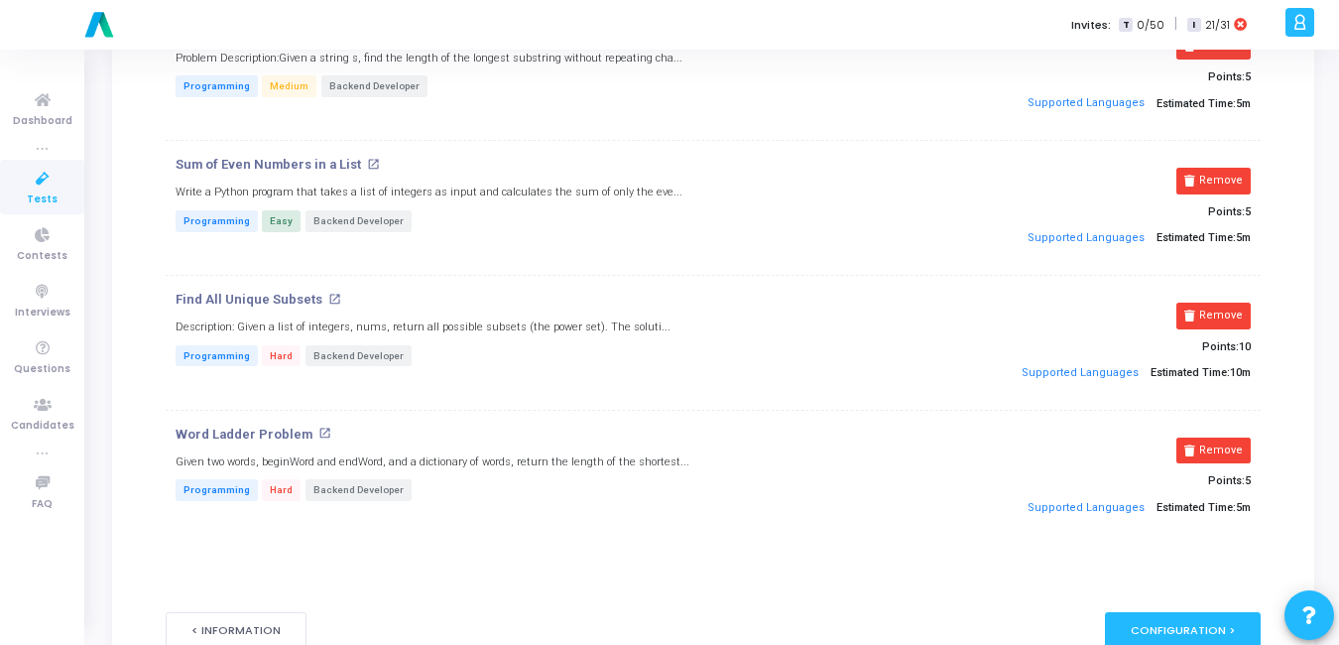
scroll to position [0, 0]
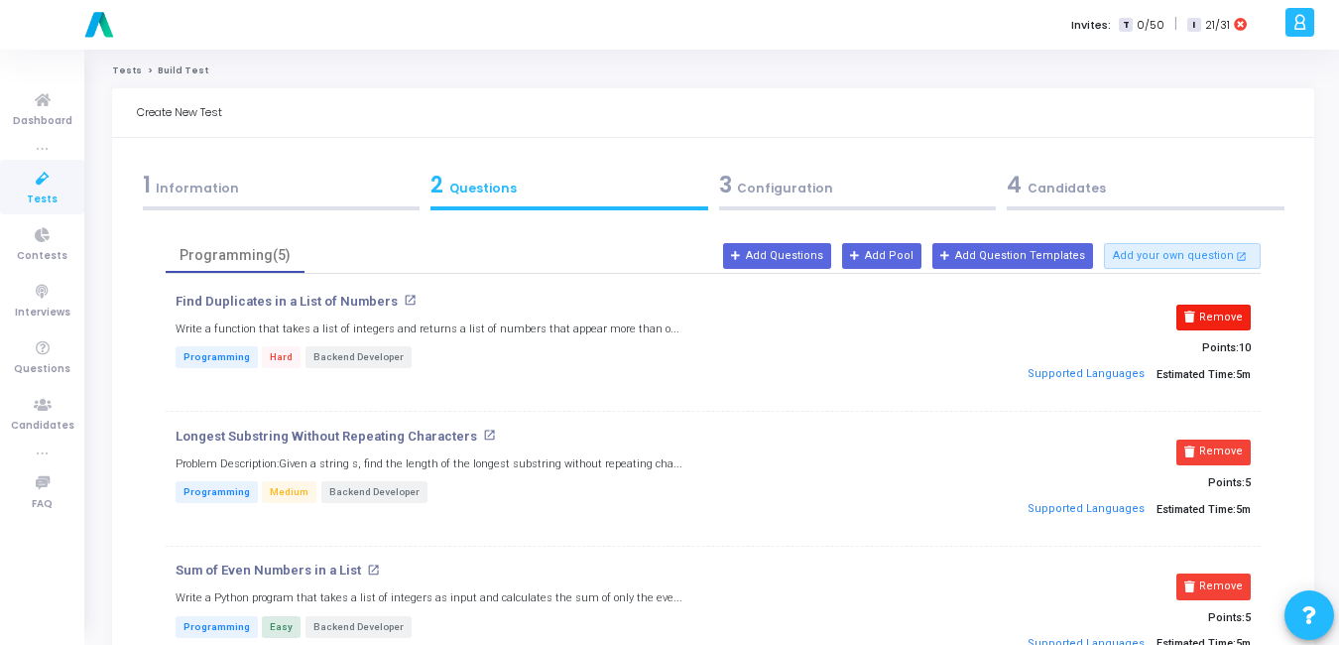
click at [1230, 319] on button "Remove" at bounding box center [1214, 318] width 74 height 26
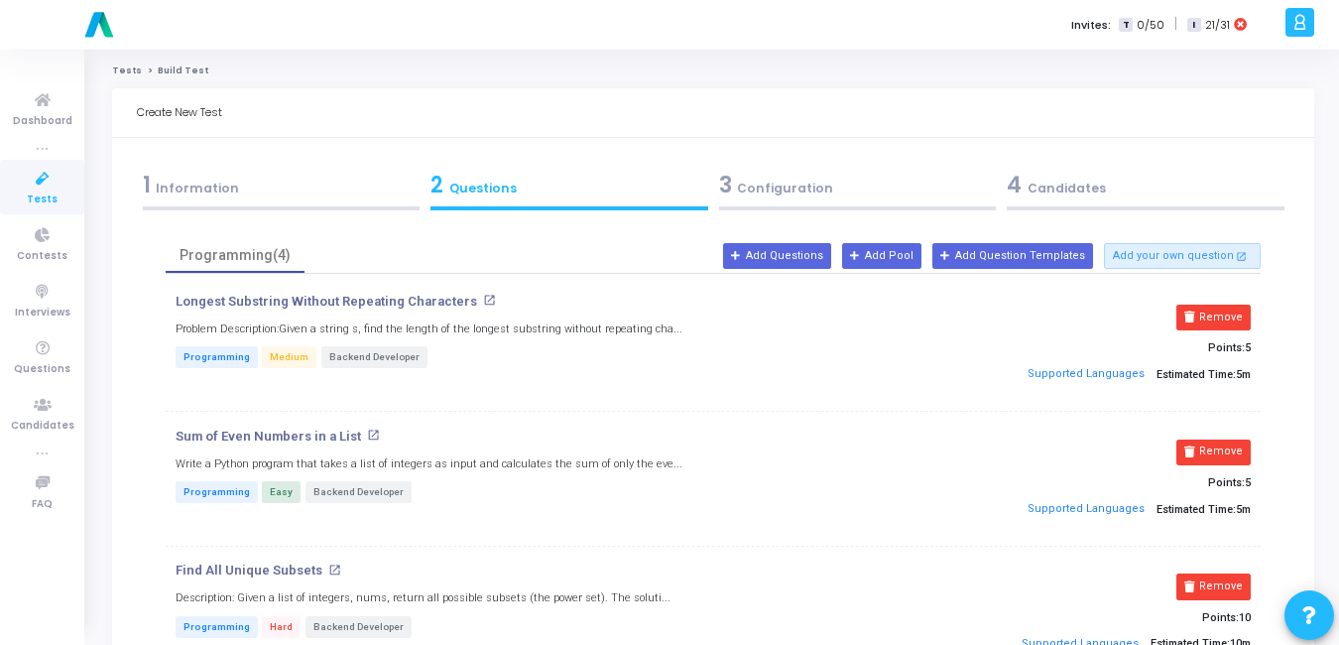
click at [1230, 319] on button "Remove" at bounding box center [1214, 318] width 74 height 26
click at [1230, 439] on button "Remove" at bounding box center [1214, 452] width 74 height 26
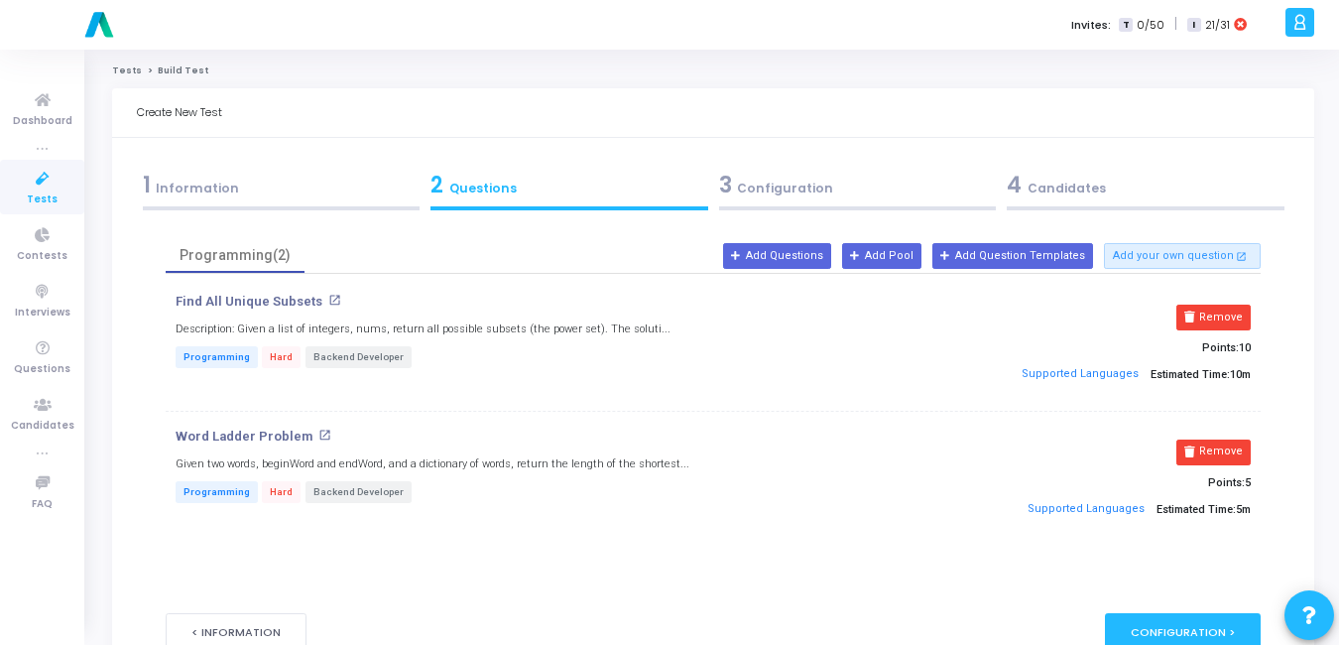
click at [1230, 319] on button "Remove" at bounding box center [1214, 318] width 74 height 26
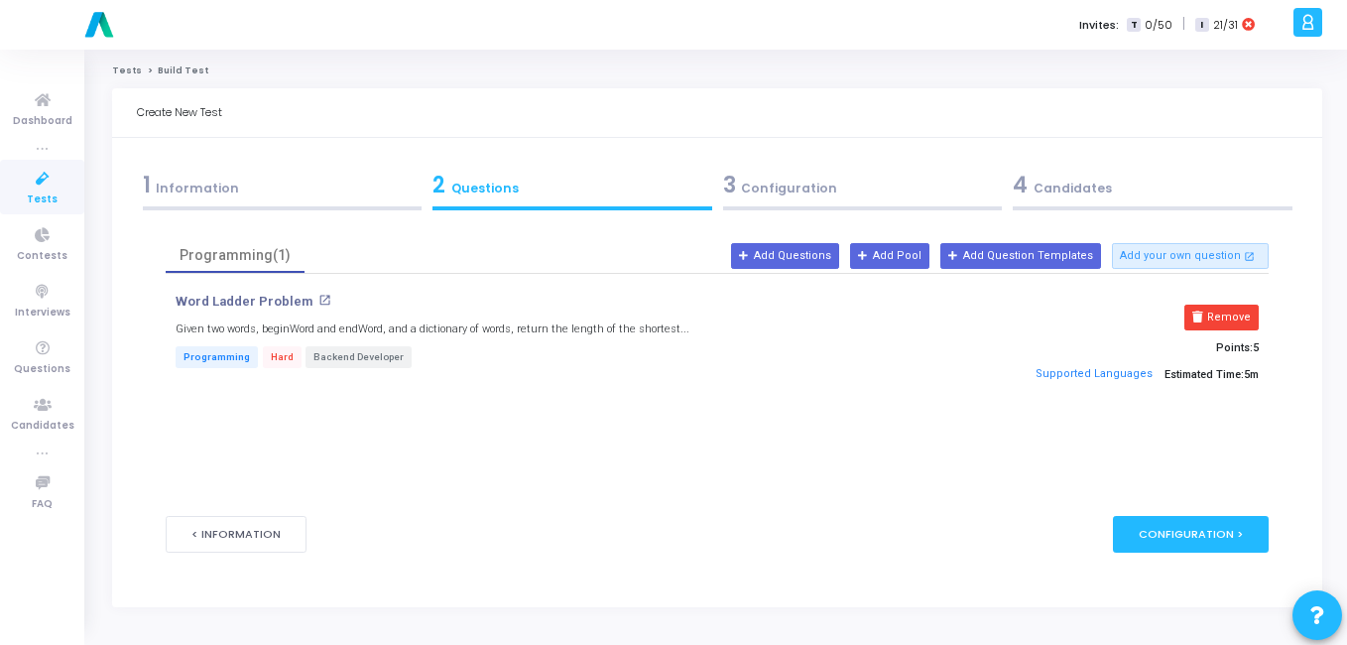
click at [1230, 319] on button "Remove" at bounding box center [1222, 318] width 74 height 26
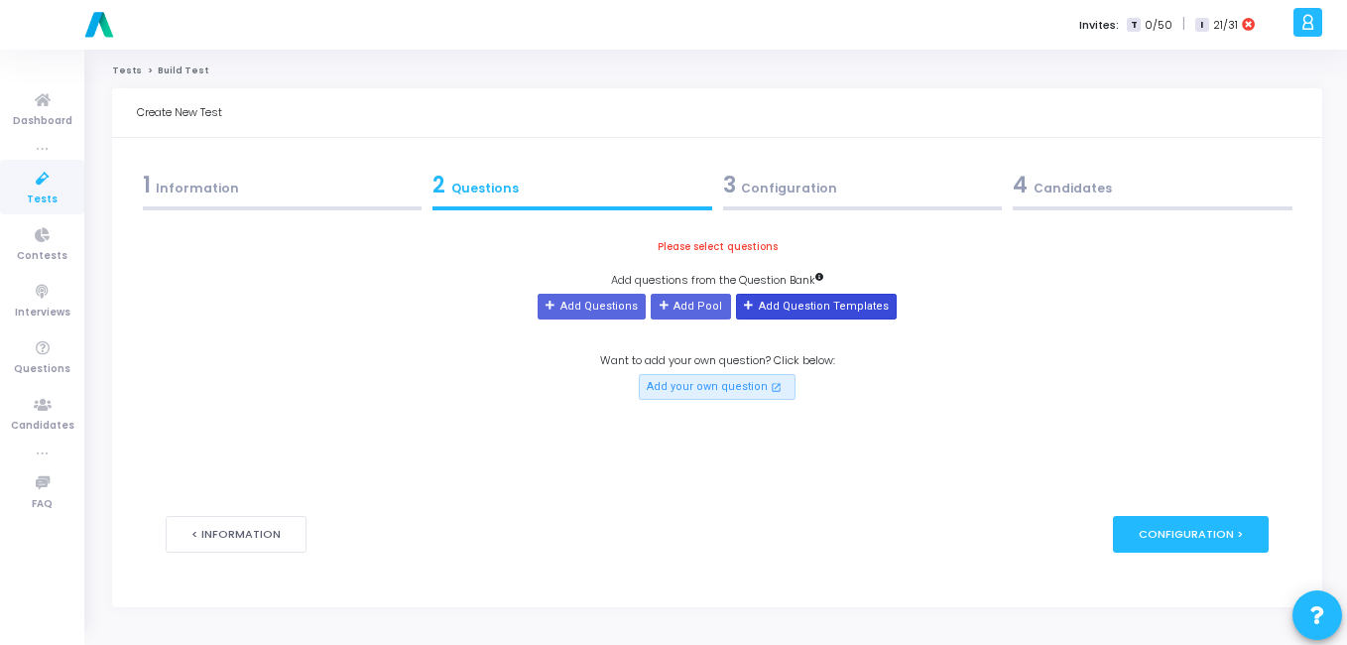
click at [767, 304] on button "Add Question Templates" at bounding box center [816, 307] width 161 height 26
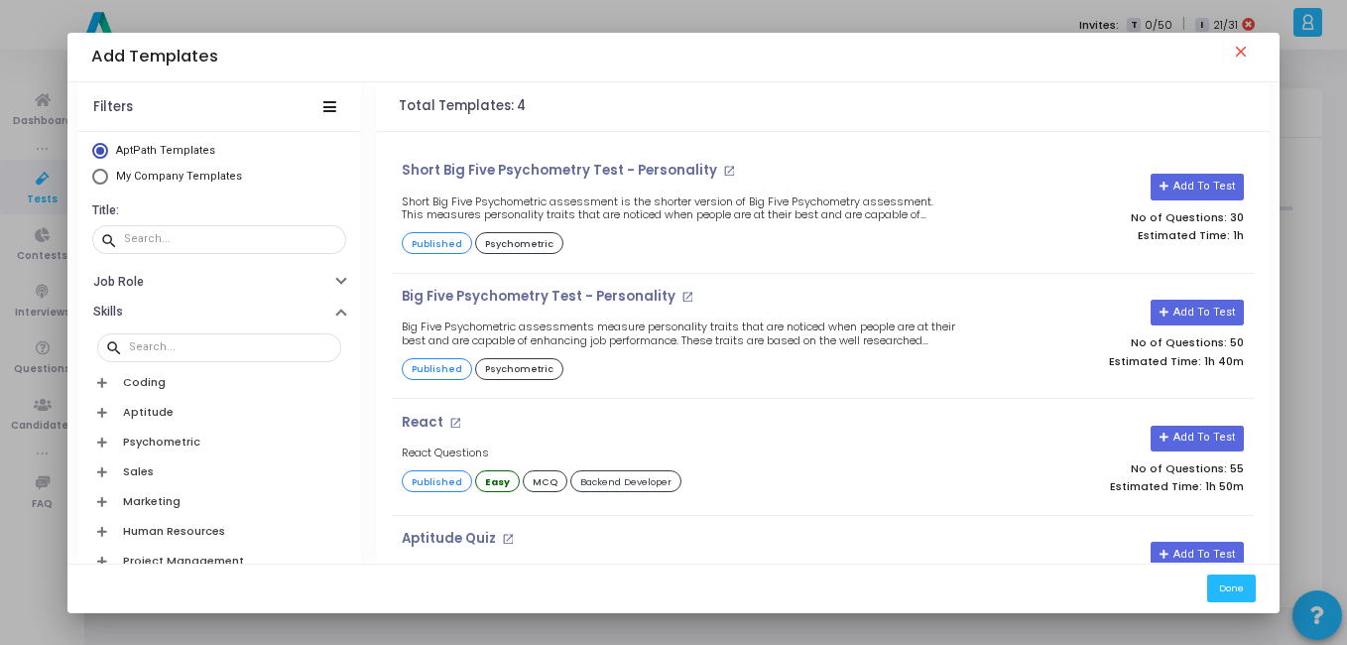
click at [128, 178] on span "My Company Templates" at bounding box center [179, 176] width 126 height 13
click at [108, 178] on input "My Company Templates" at bounding box center [100, 177] width 16 height 16
radio input "true"
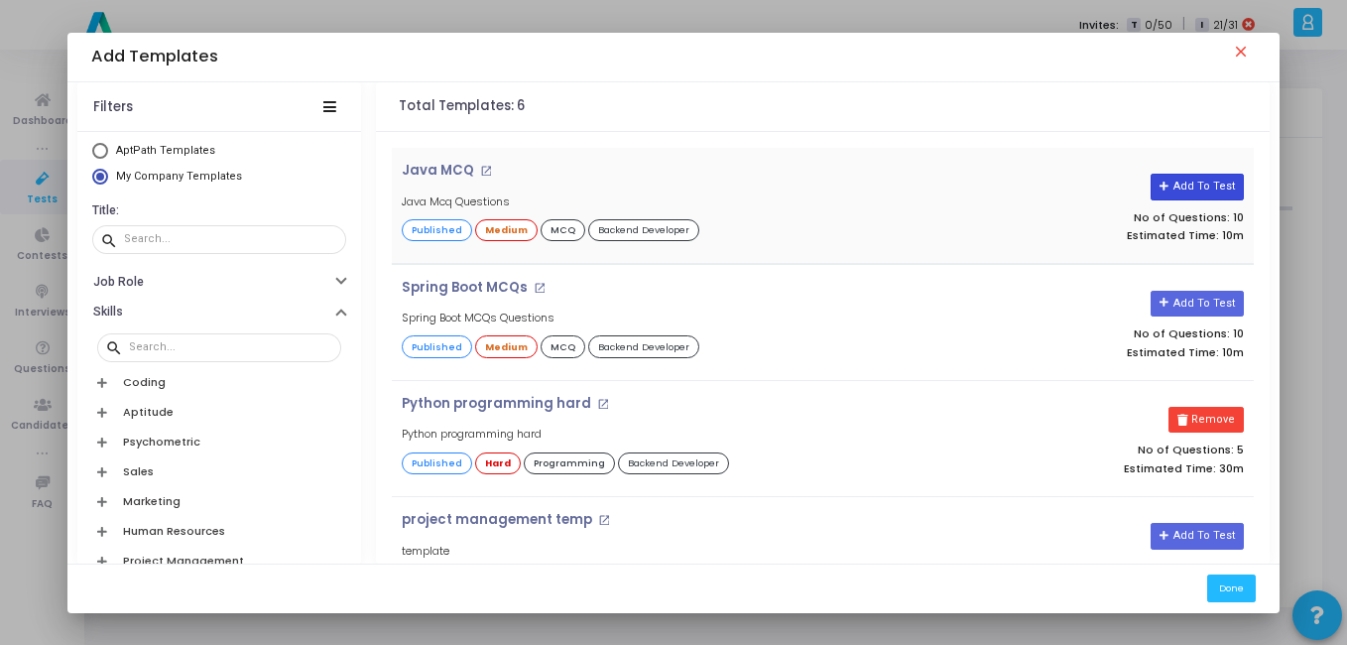
click at [1168, 186] on button "Add To Test" at bounding box center [1197, 187] width 92 height 26
click at [1217, 415] on button "Remove" at bounding box center [1206, 420] width 74 height 26
click at [1222, 586] on button "Done" at bounding box center [1231, 587] width 49 height 27
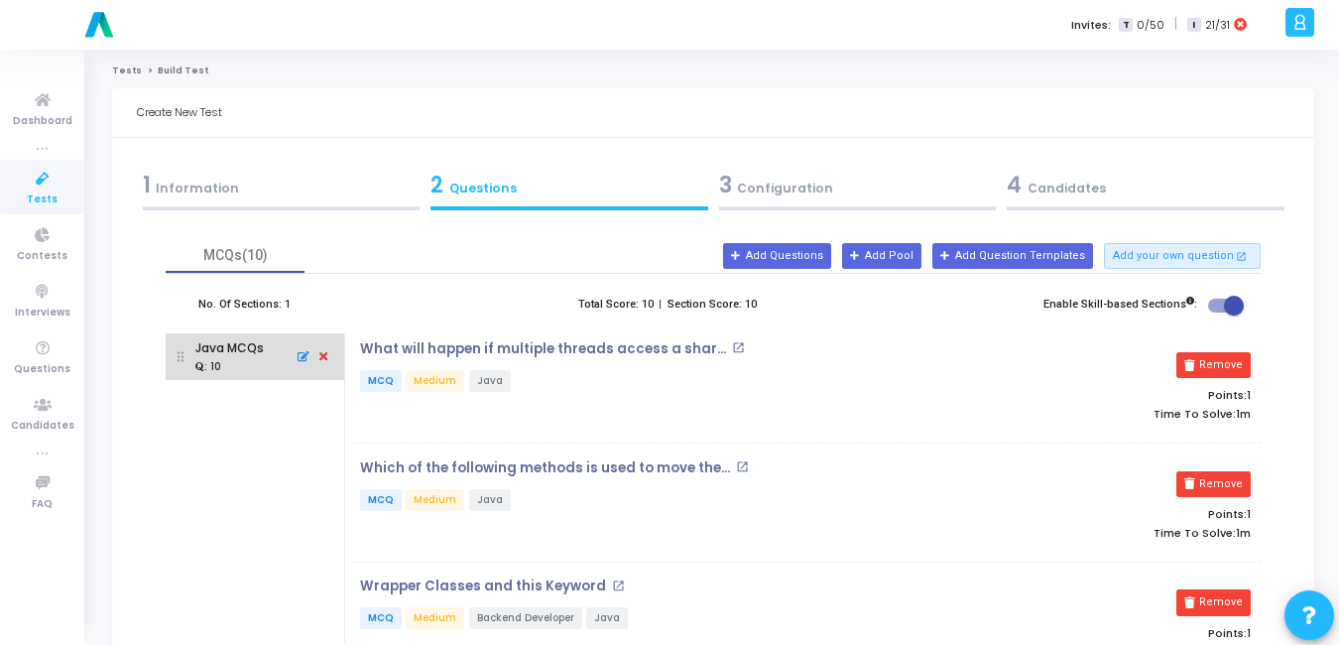
click at [328, 355] on icon at bounding box center [323, 357] width 18 height 22
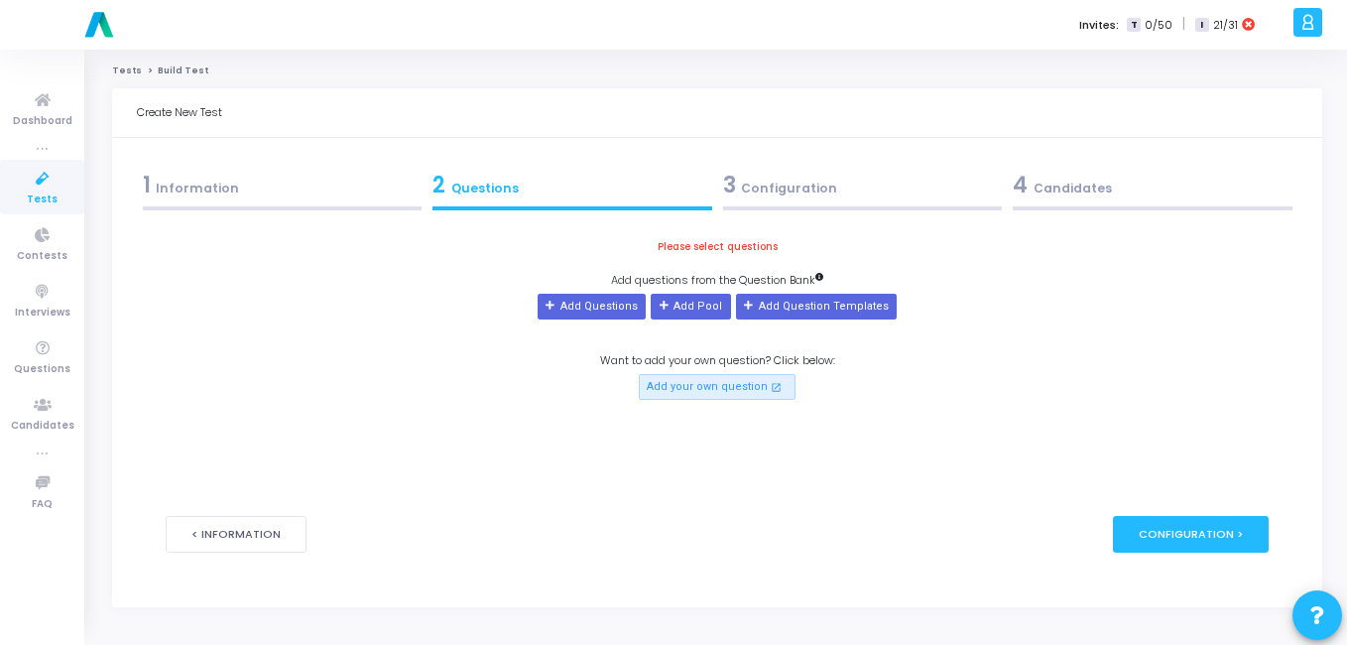
click at [50, 187] on icon at bounding box center [43, 179] width 42 height 25
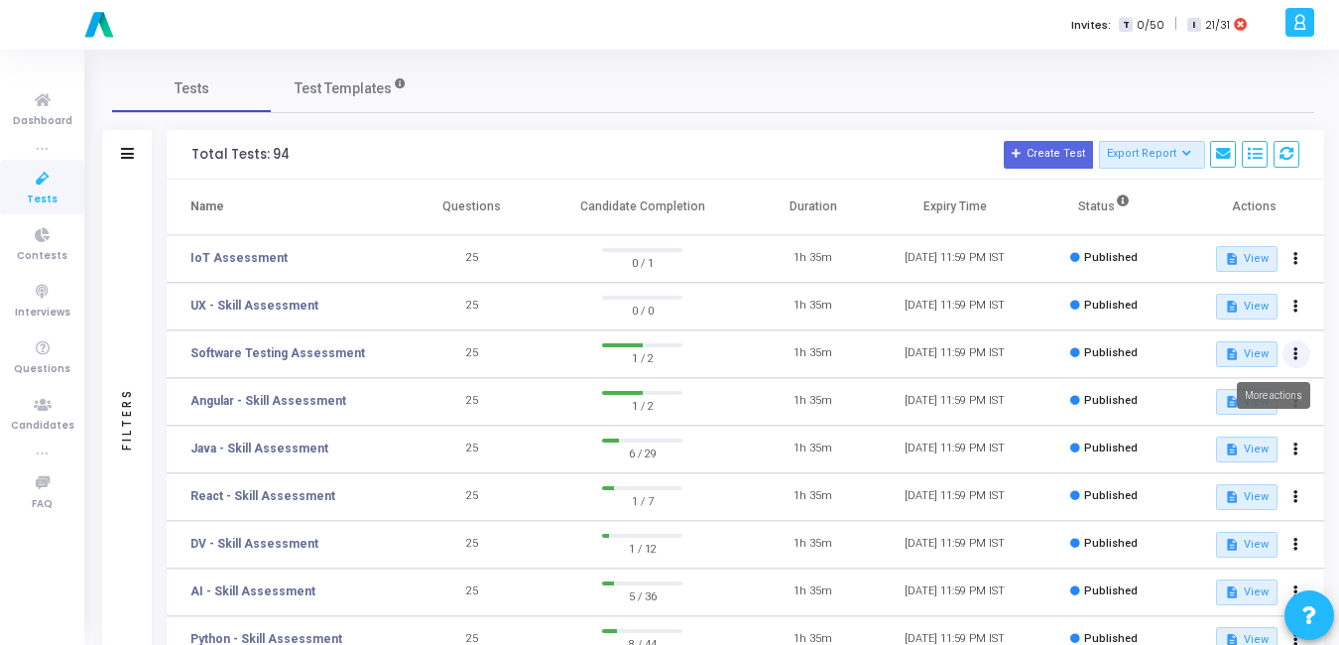
click at [1291, 358] on button at bounding box center [1297, 354] width 28 height 28
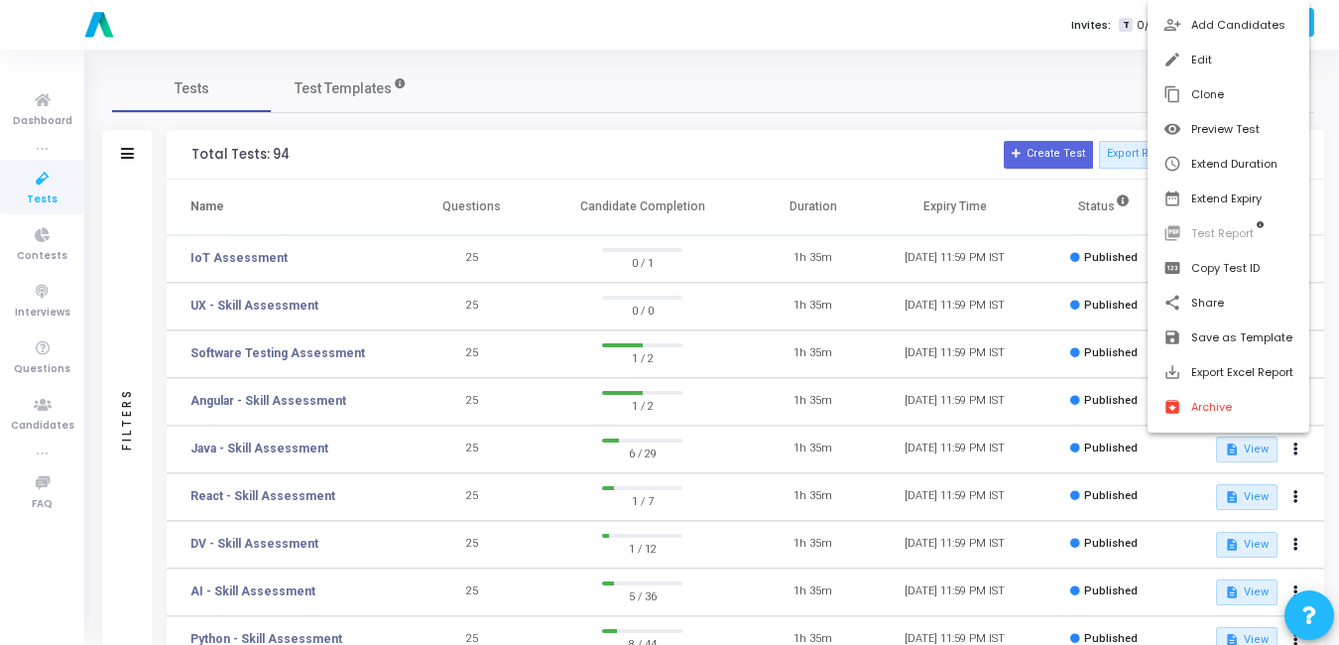
click at [993, 376] on div at bounding box center [669, 322] width 1339 height 645
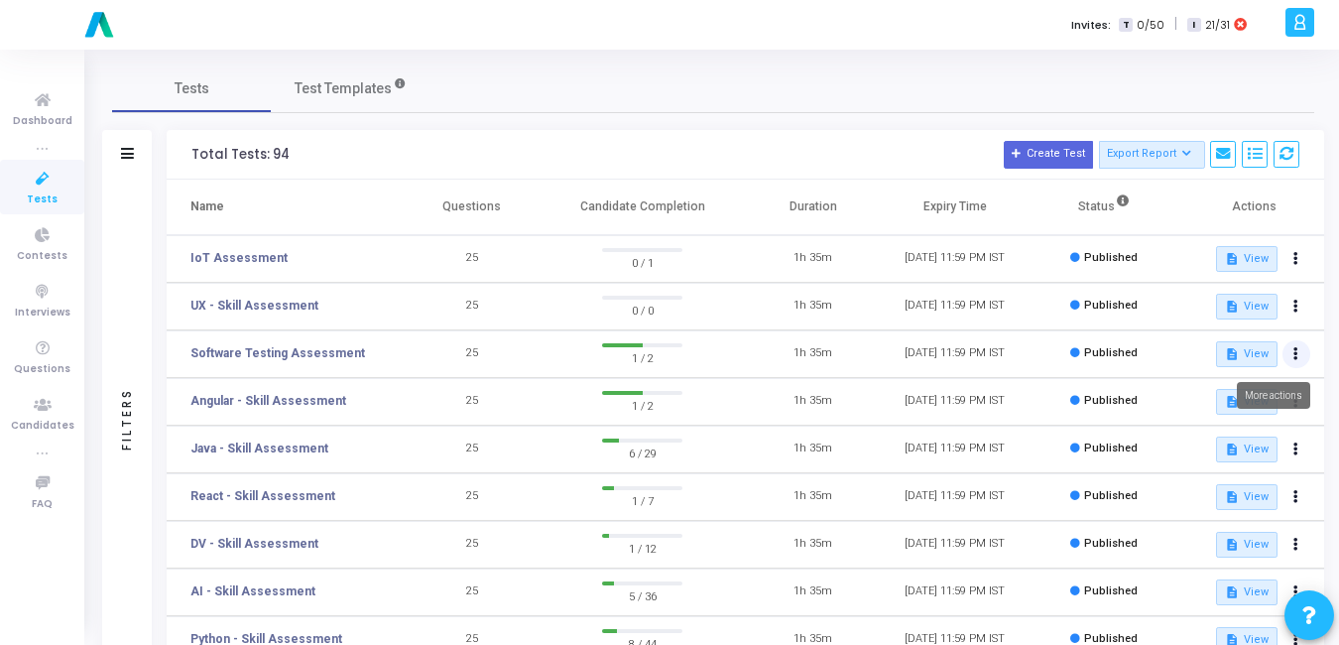
click at [1290, 355] on button at bounding box center [1297, 354] width 28 height 28
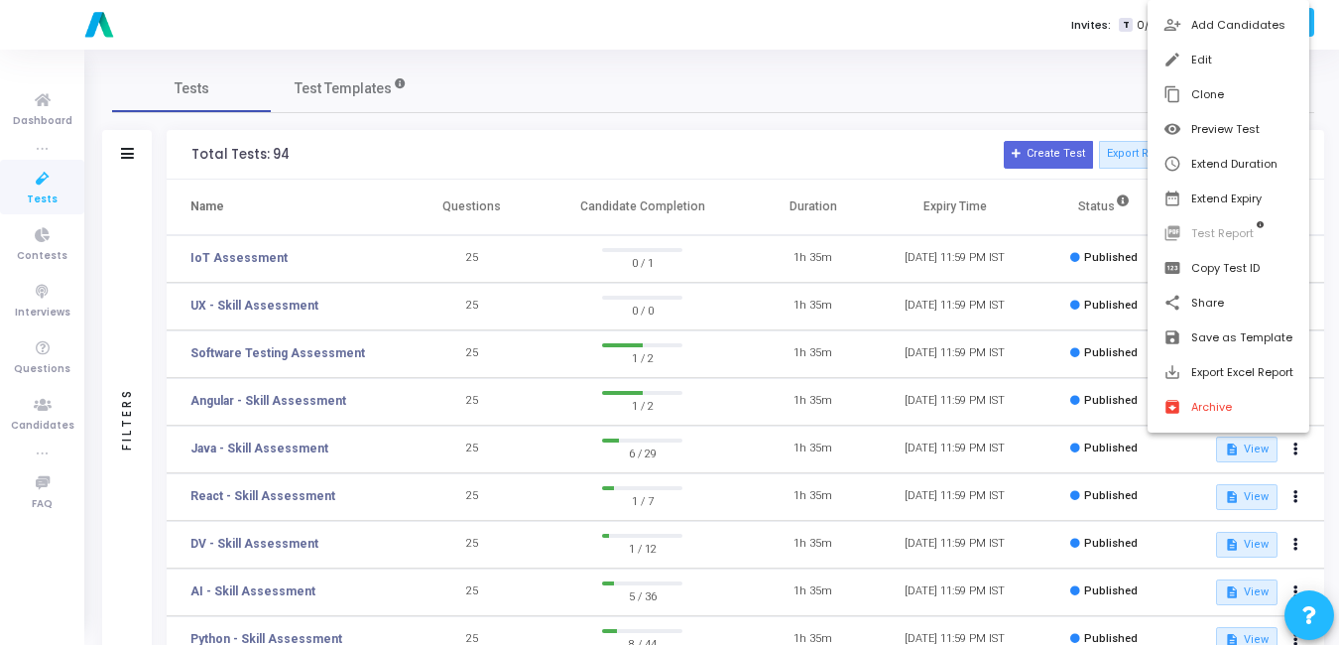
click at [962, 362] on div at bounding box center [669, 322] width 1339 height 645
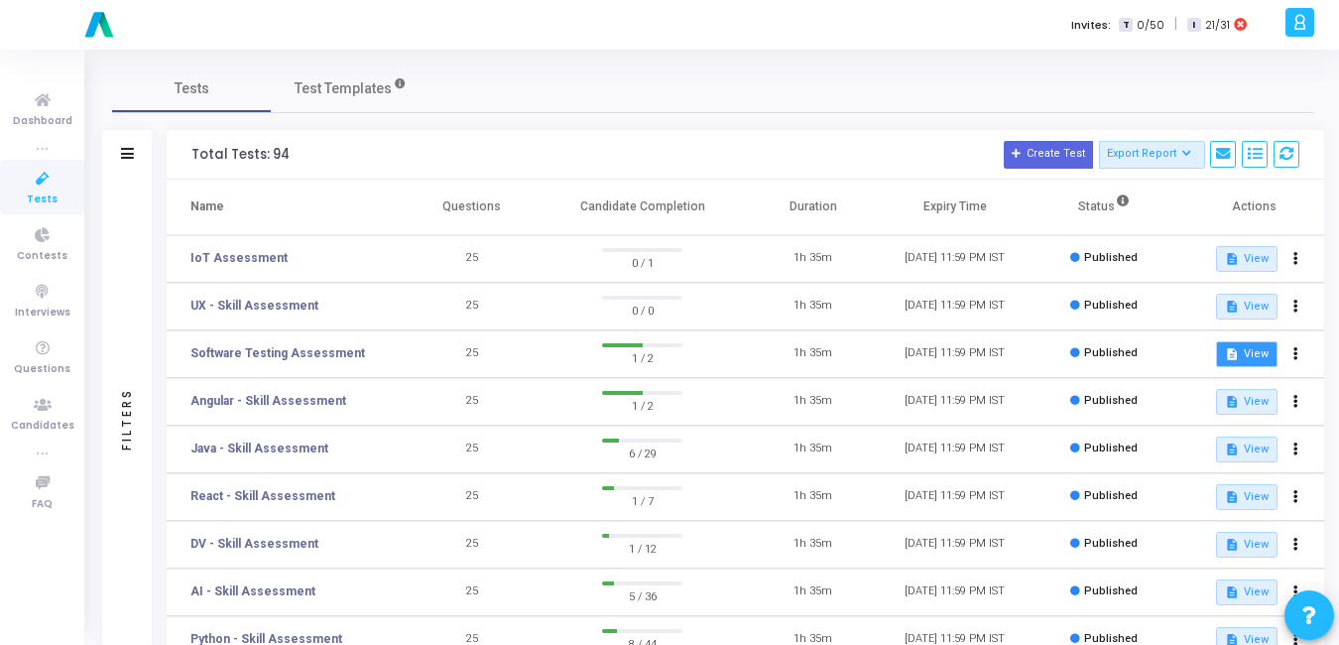
click at [1230, 352] on mat-icon "description" at bounding box center [1232, 354] width 14 height 14
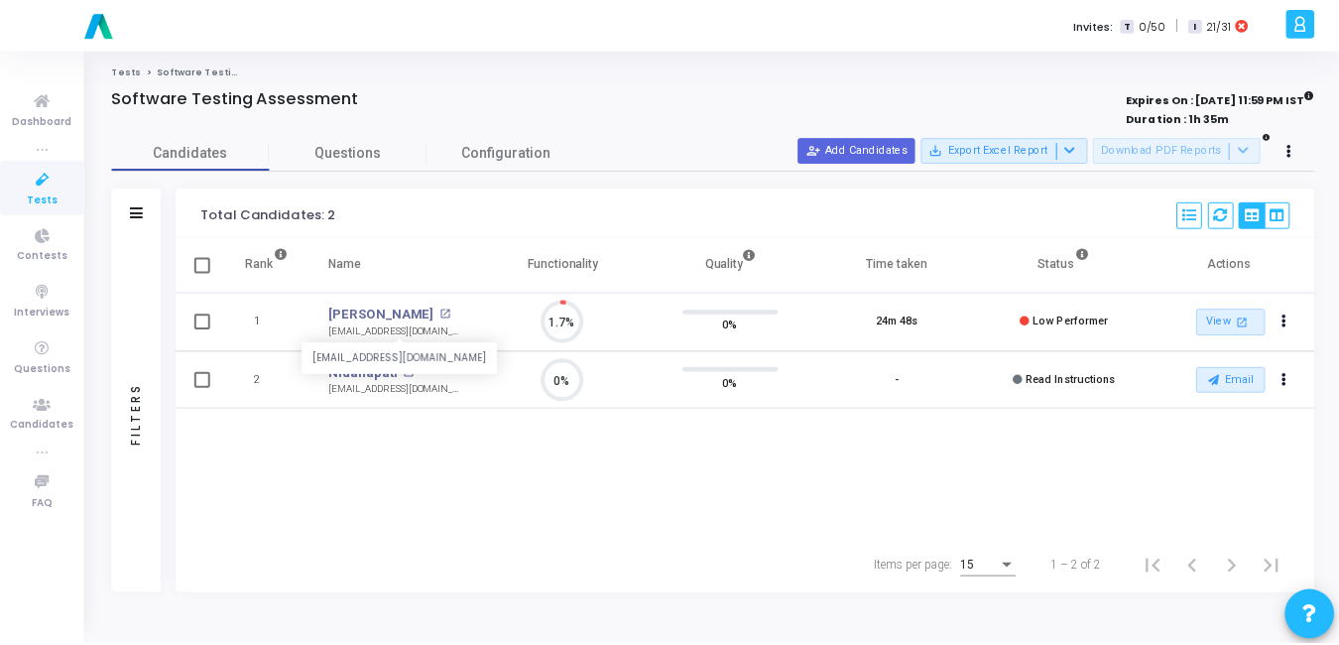
scroll to position [42, 51]
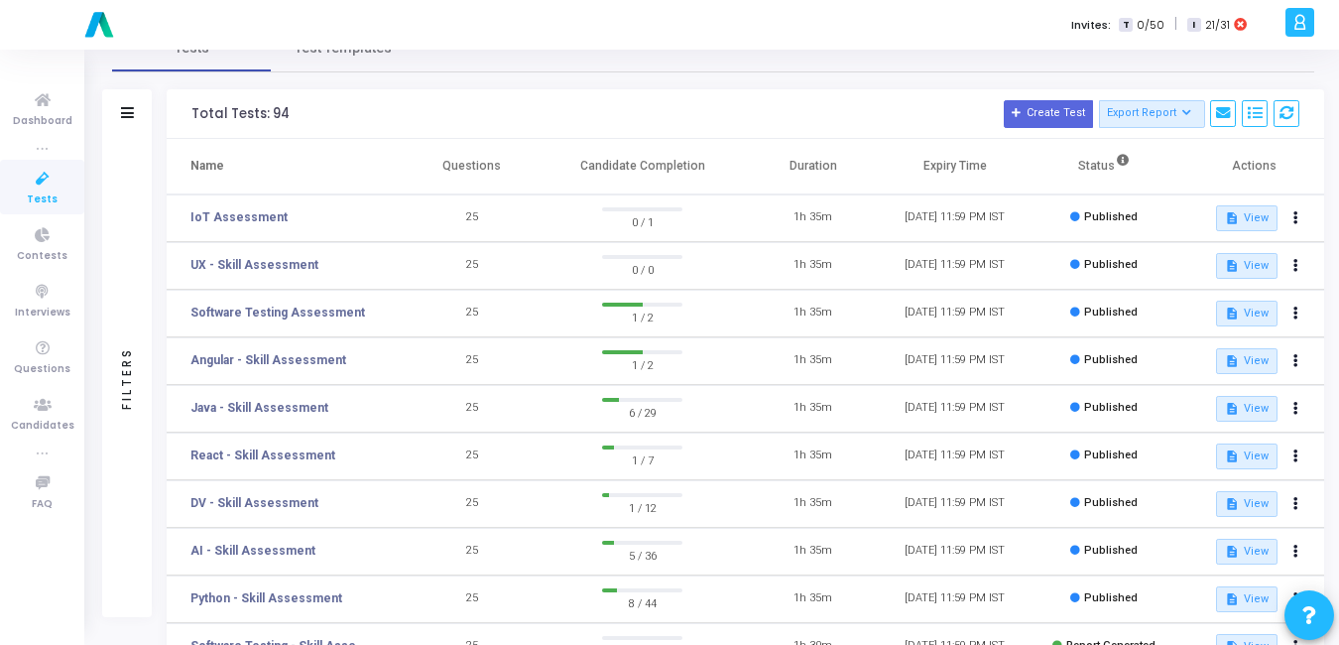
scroll to position [42, 0]
click at [1241, 405] on button "description View" at bounding box center [1246, 408] width 61 height 26
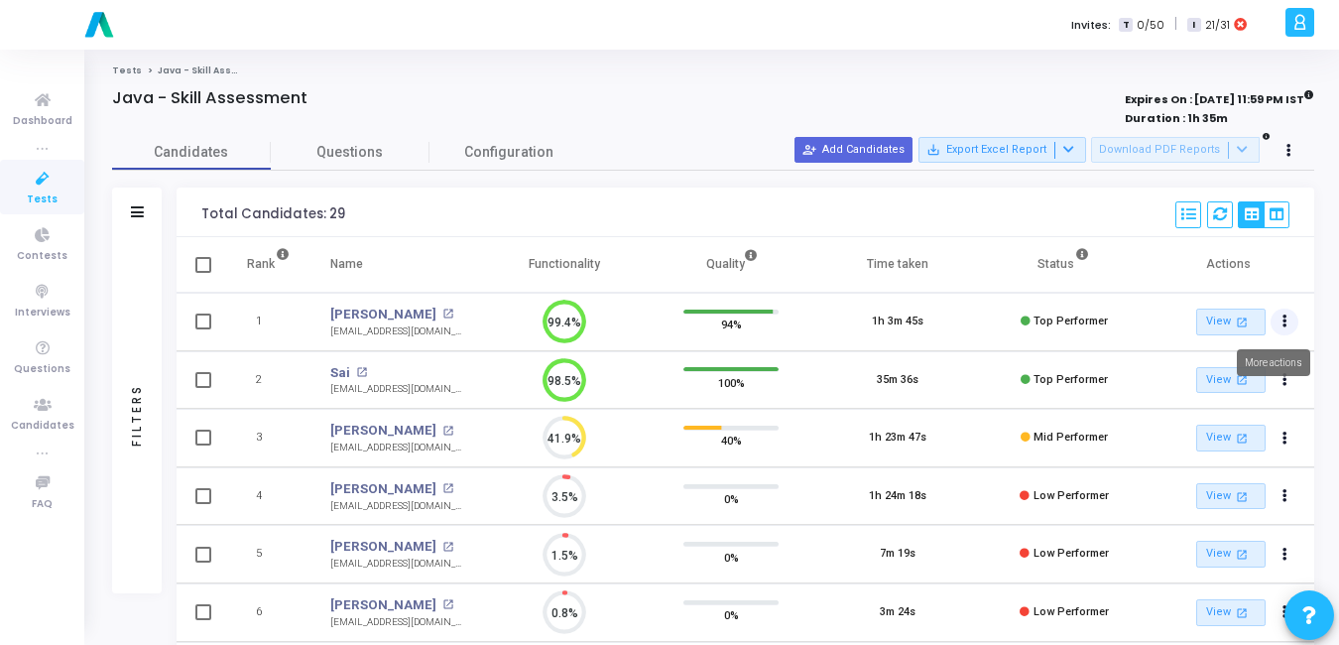
click at [1286, 322] on icon "Actions" at bounding box center [1285, 321] width 5 height 10
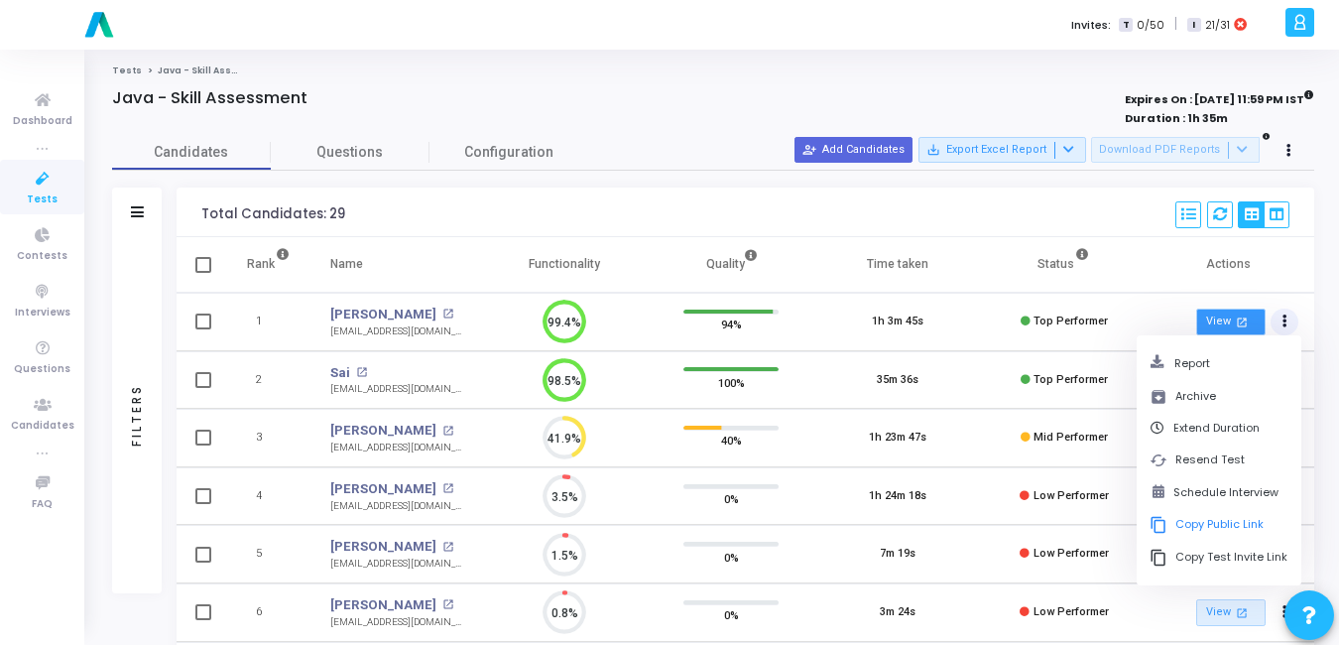
click at [1228, 319] on link "View open_in_new" at bounding box center [1230, 322] width 69 height 27
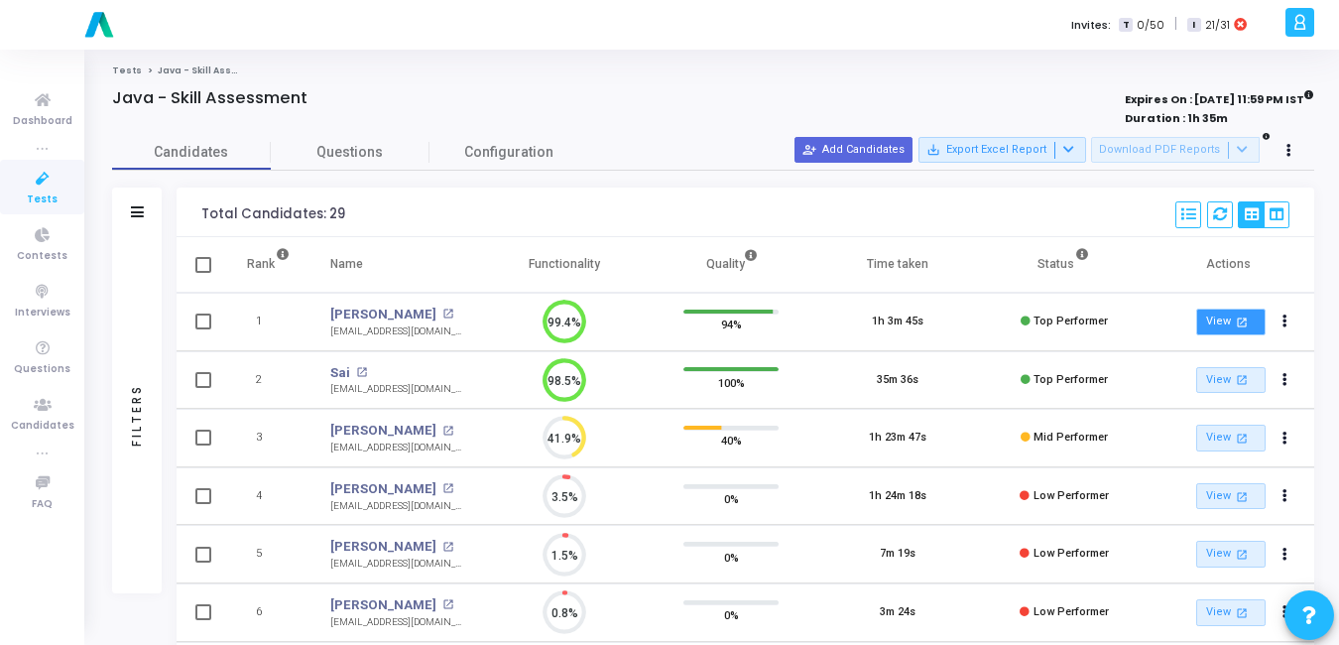
click at [1208, 325] on link "View open_in_new" at bounding box center [1230, 322] width 69 height 27
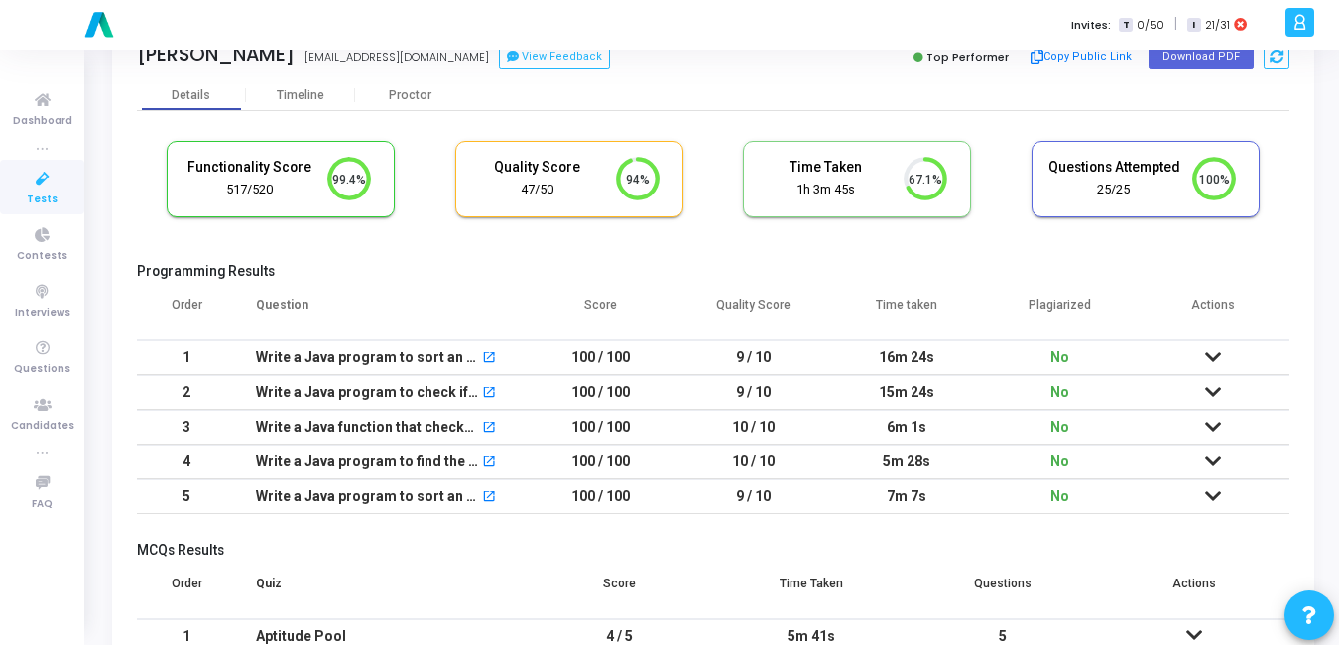
scroll to position [241, 0]
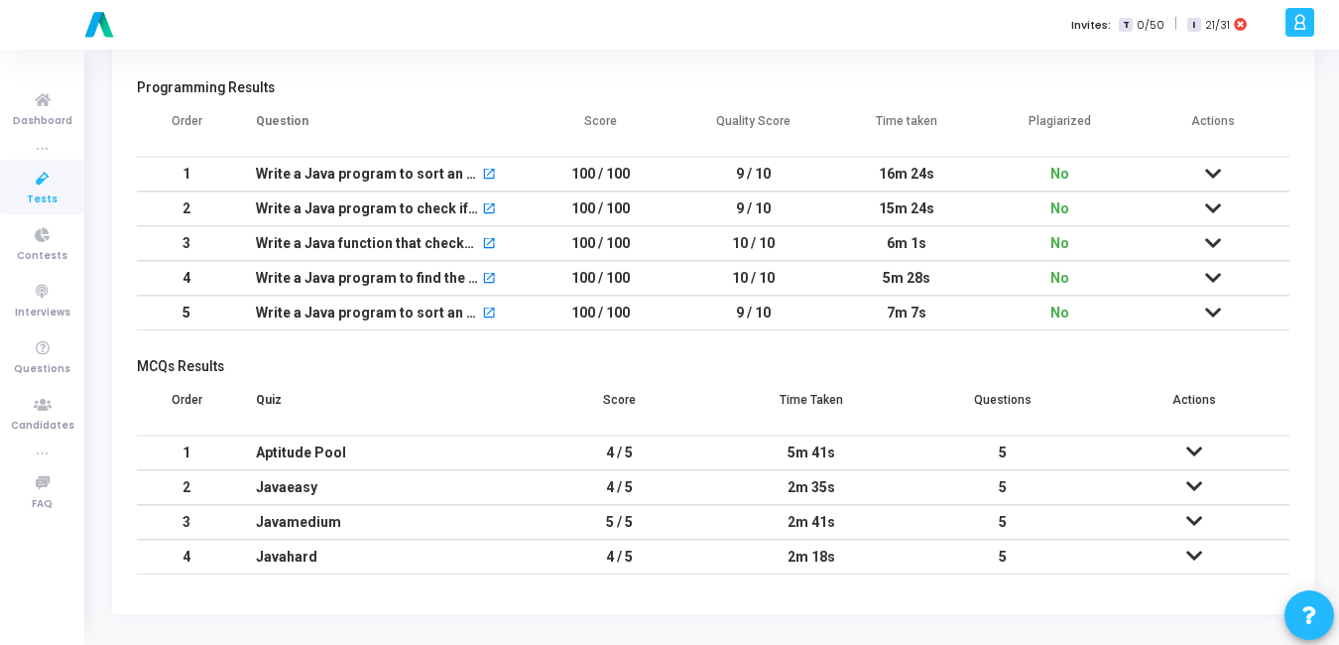
click at [1190, 482] on icon at bounding box center [1195, 486] width 16 height 14
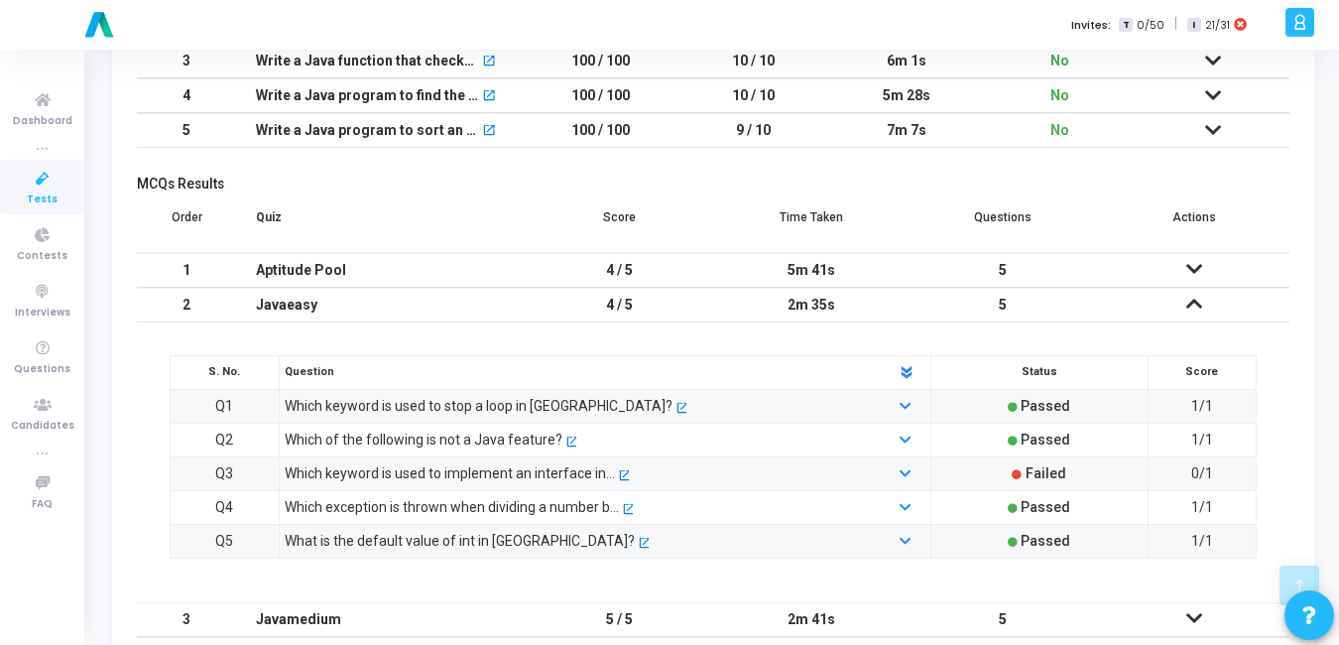
scroll to position [422, 0]
click at [1205, 306] on td at bounding box center [1193, 307] width 191 height 35
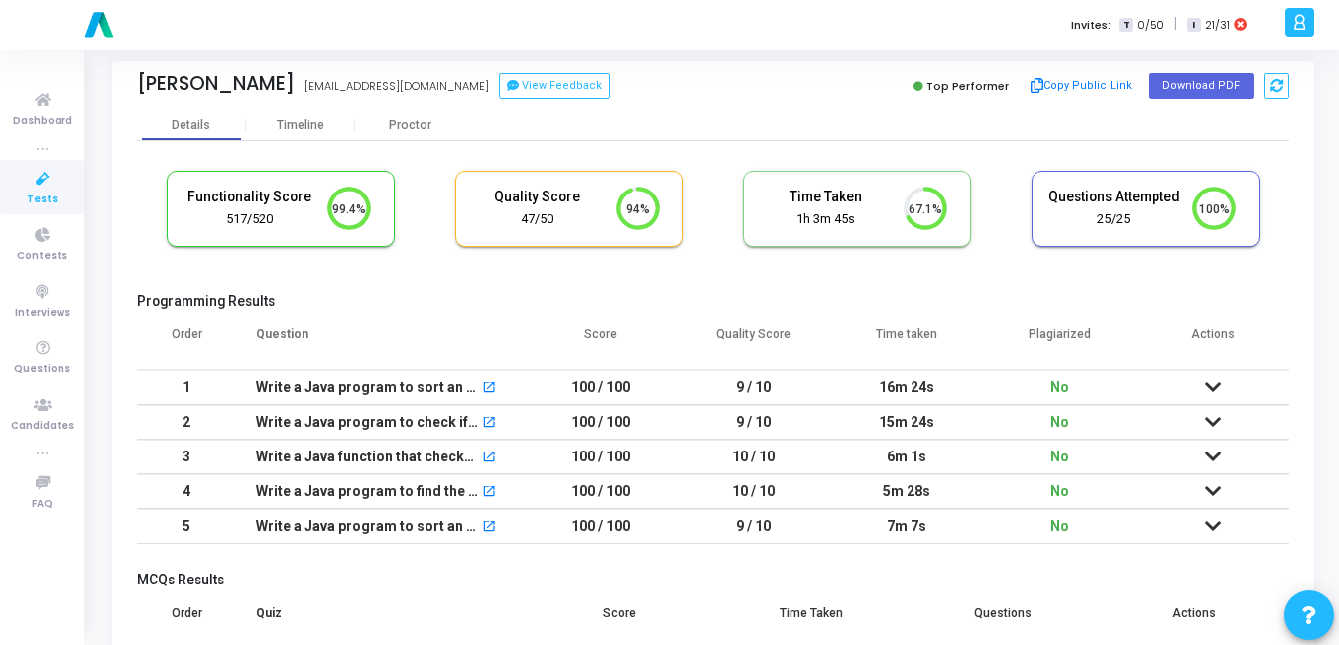
scroll to position [27, 0]
click at [1214, 389] on icon at bounding box center [1213, 388] width 16 height 14
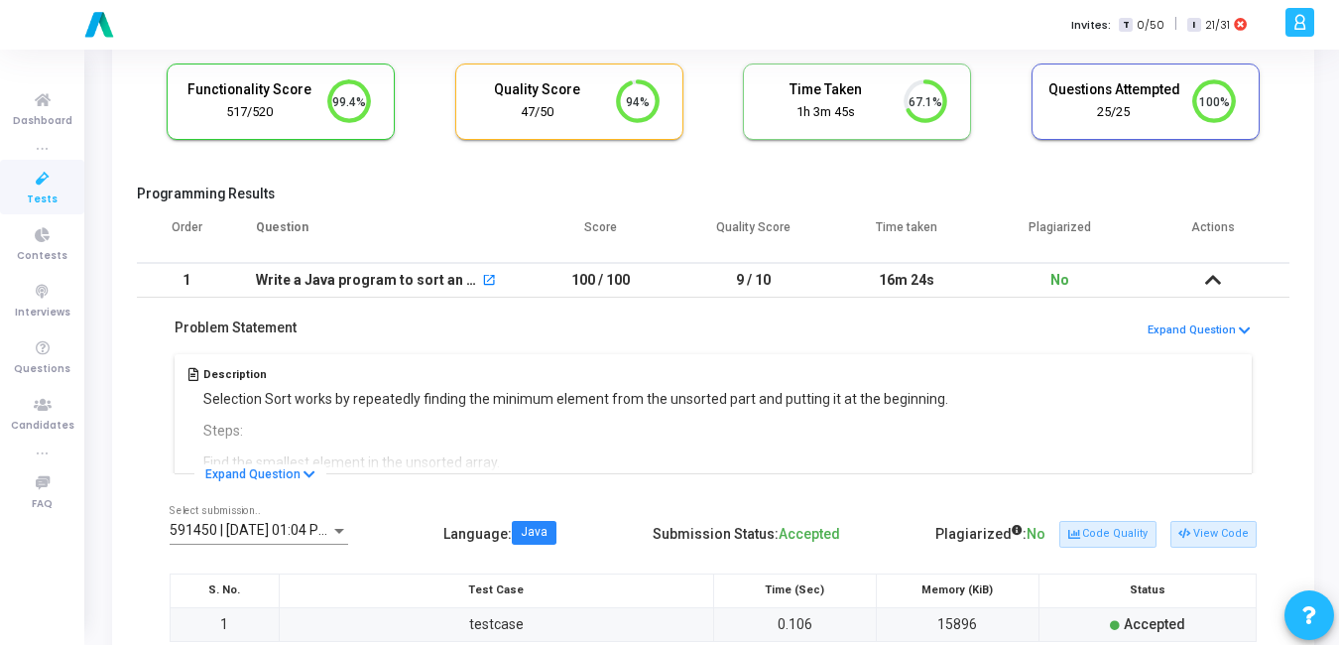
scroll to position [153, 0]
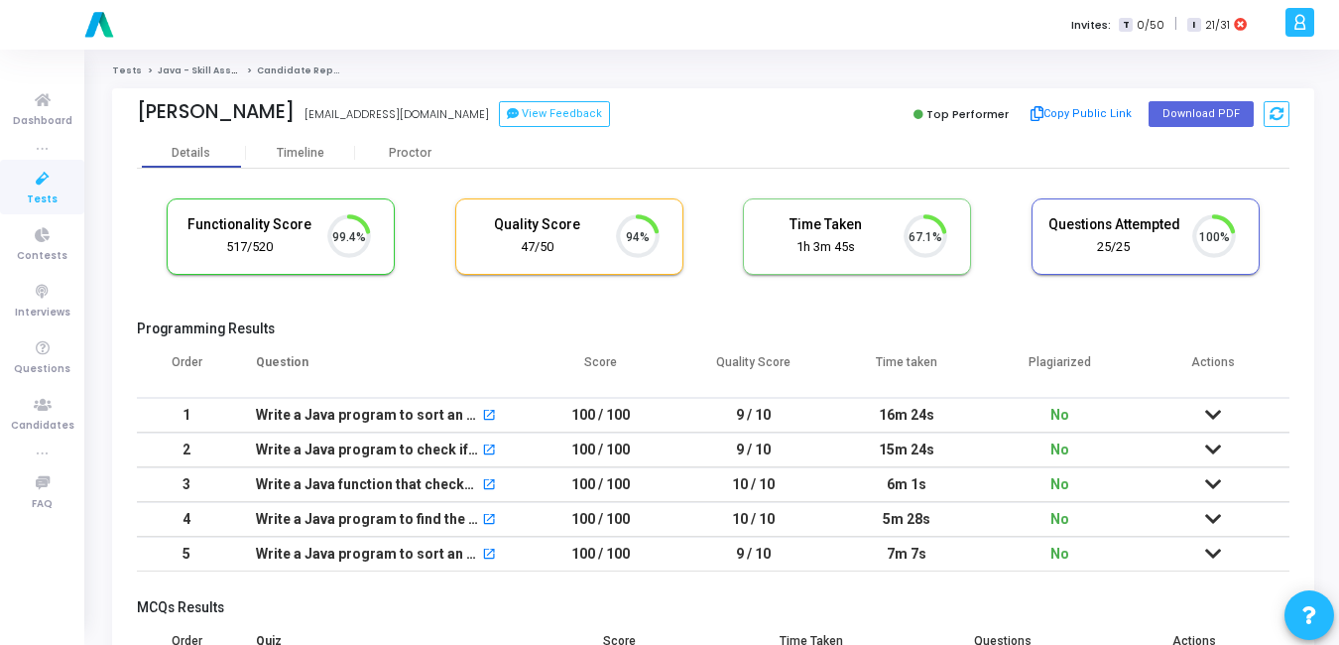
scroll to position [42, 51]
click at [1223, 422] on td at bounding box center [1213, 415] width 153 height 35
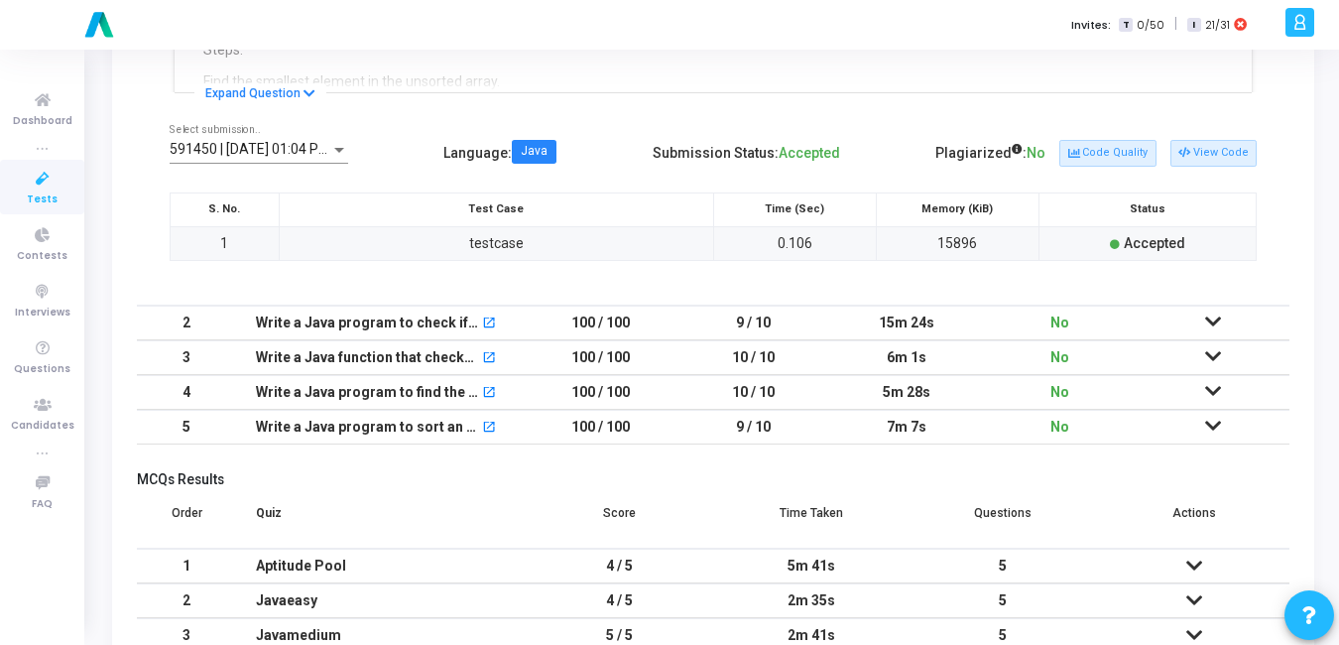
scroll to position [0, 0]
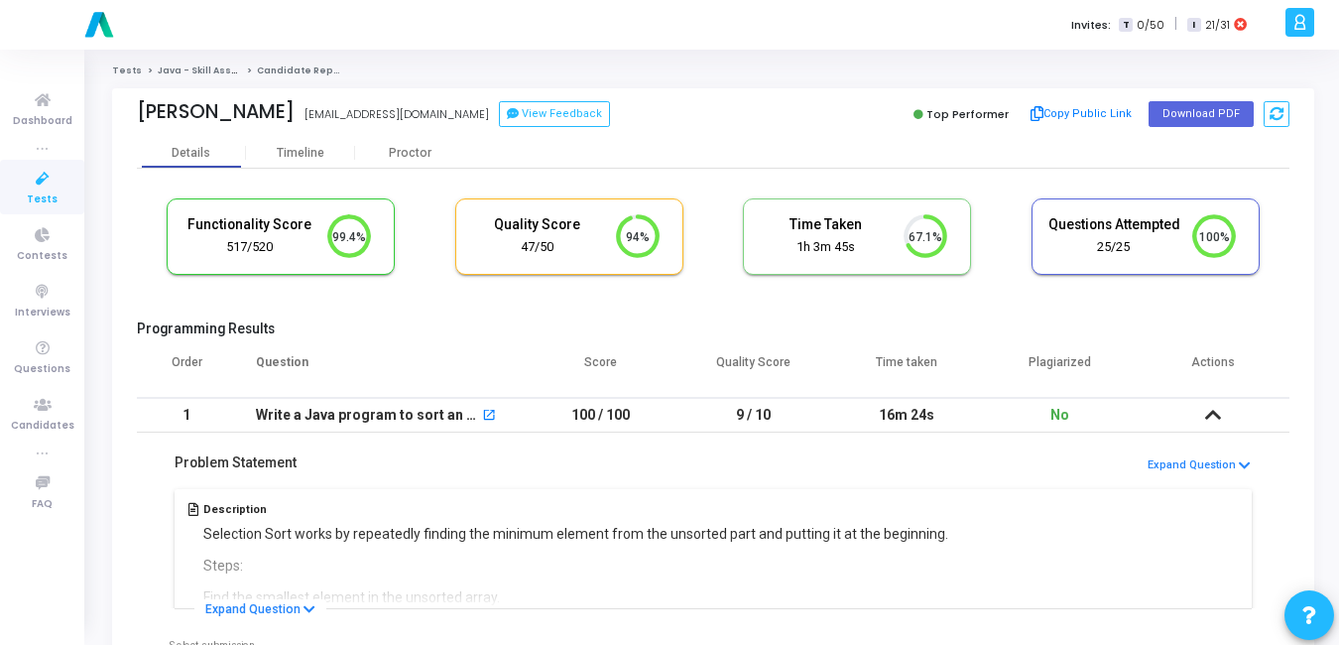
click at [1207, 412] on icon at bounding box center [1213, 415] width 16 height 14
